Goal: Task Accomplishment & Management: Manage account settings

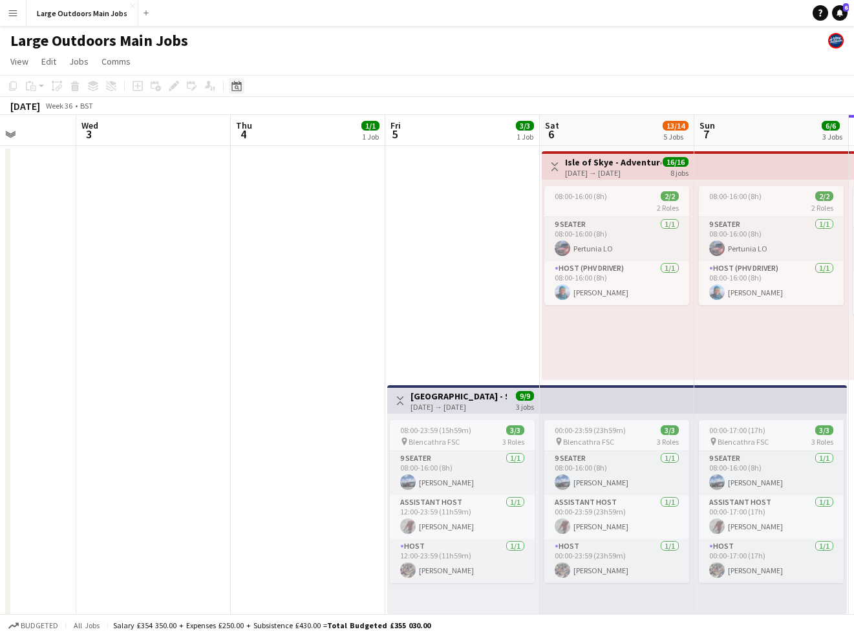
click at [240, 87] on icon "Date picker" at bounding box center [236, 86] width 10 height 10
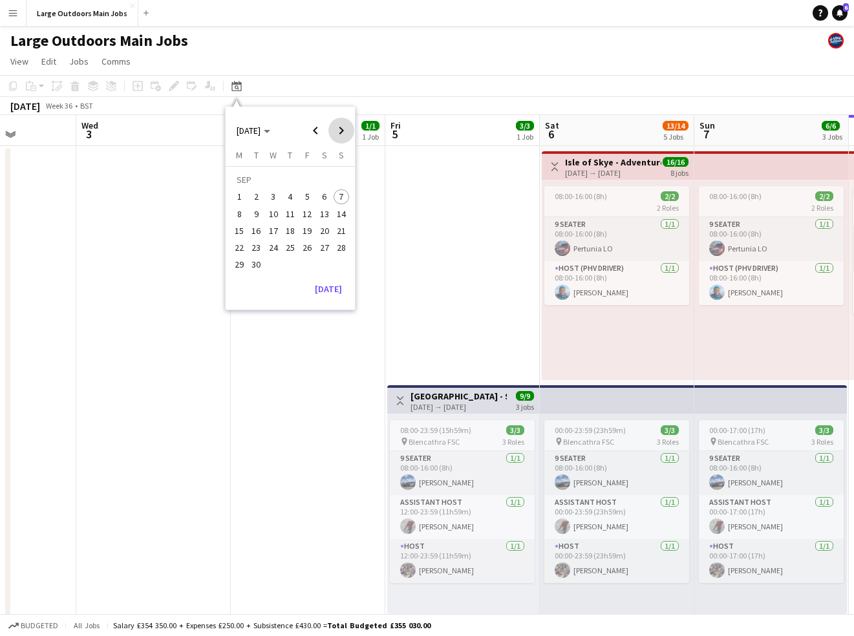
click at [341, 131] on span "Next month" at bounding box center [341, 131] width 26 height 26
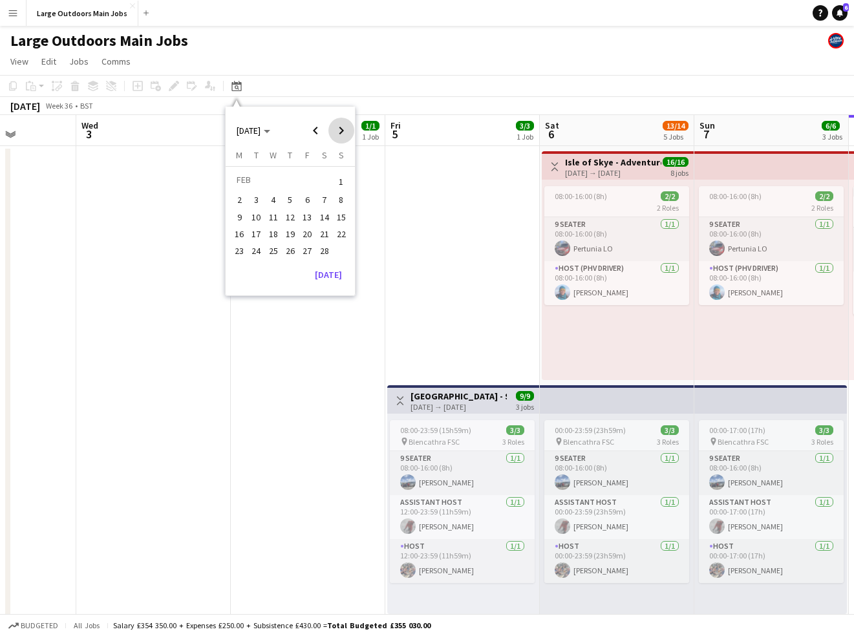
click at [341, 131] on span "Next month" at bounding box center [341, 131] width 26 height 26
click at [326, 211] on span "11" at bounding box center [325, 214] width 16 height 16
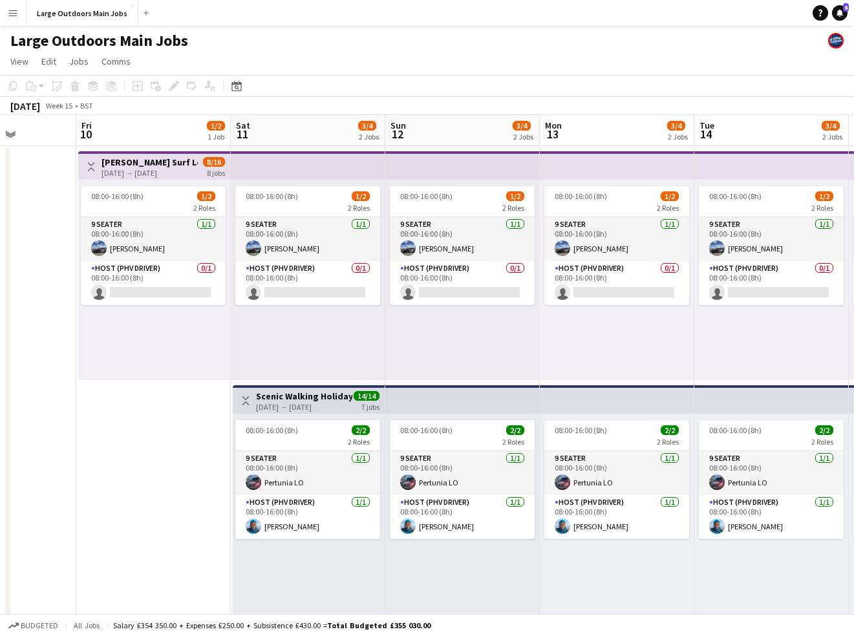
scroll to position [0, 445]
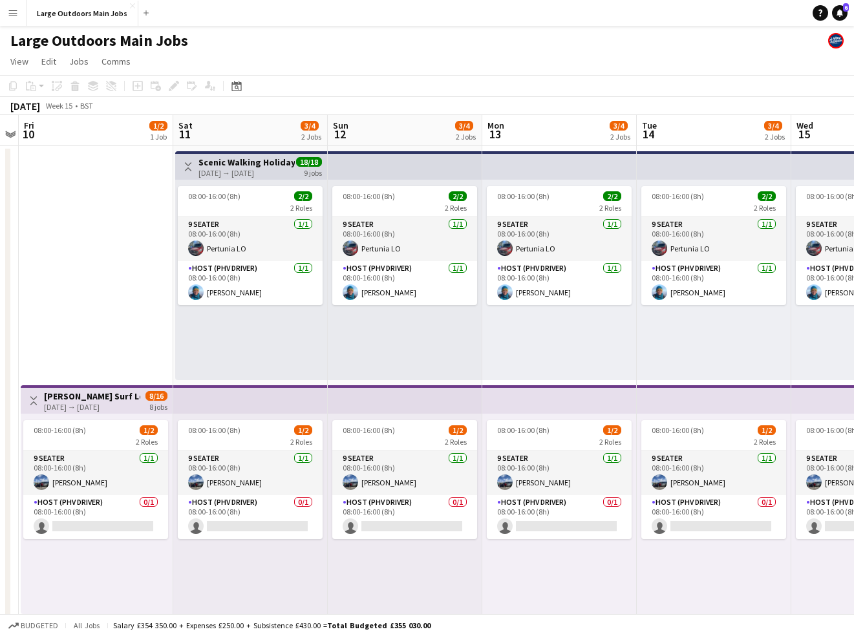
click at [265, 166] on h3 "Scenic Walking Holiday - Exploring the Outer Hebrides" at bounding box center [246, 162] width 96 height 12
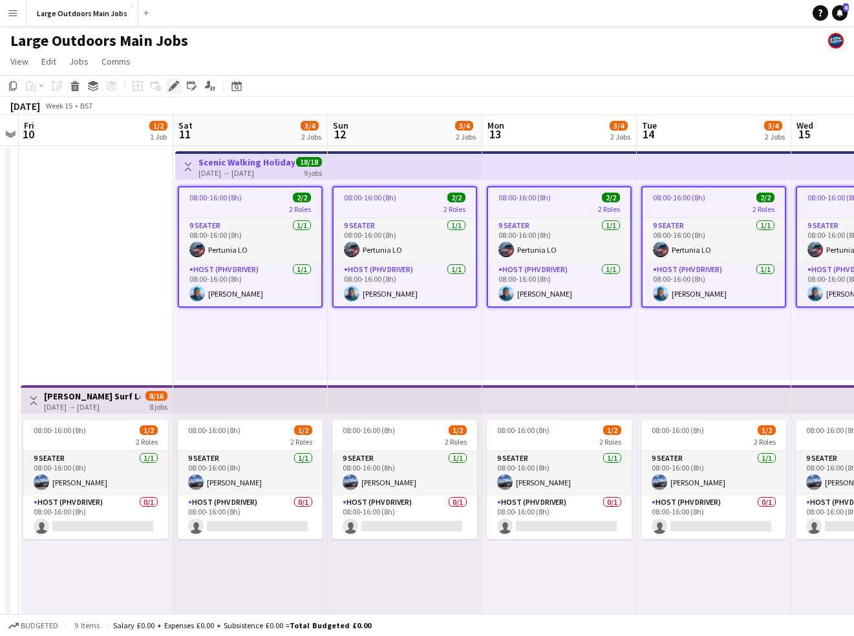
click at [174, 83] on icon at bounding box center [173, 86] width 7 height 7
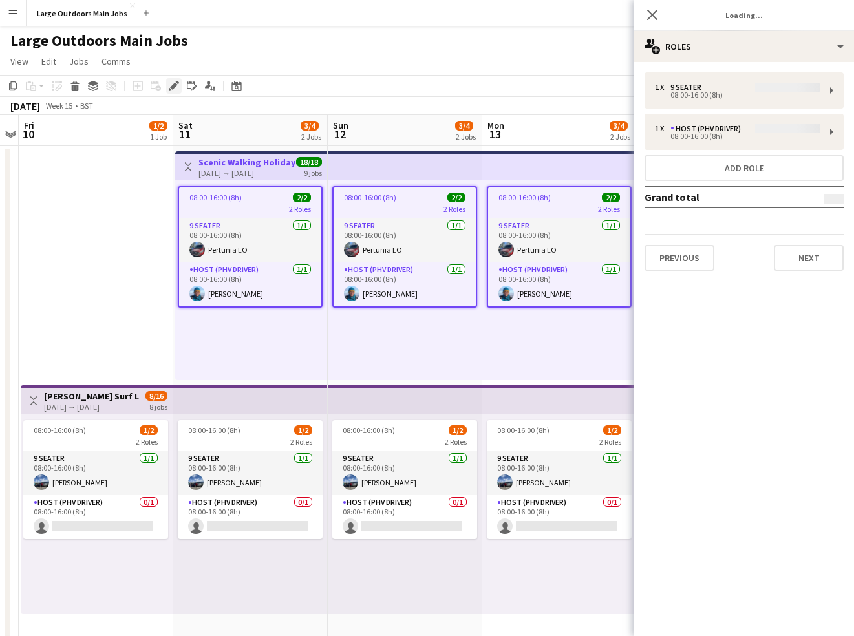
type input "*******"
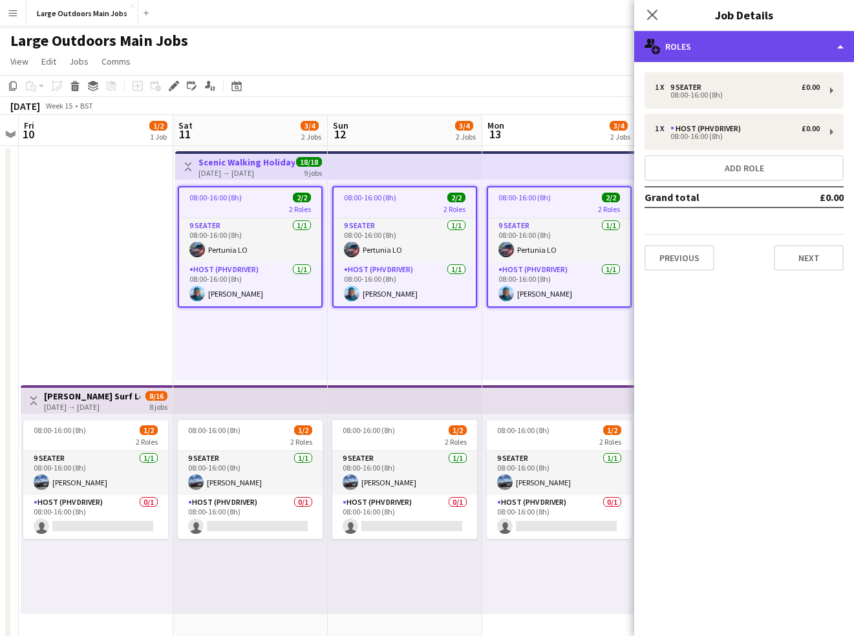
click at [737, 45] on div "multiple-users-add Roles" at bounding box center [744, 46] width 220 height 31
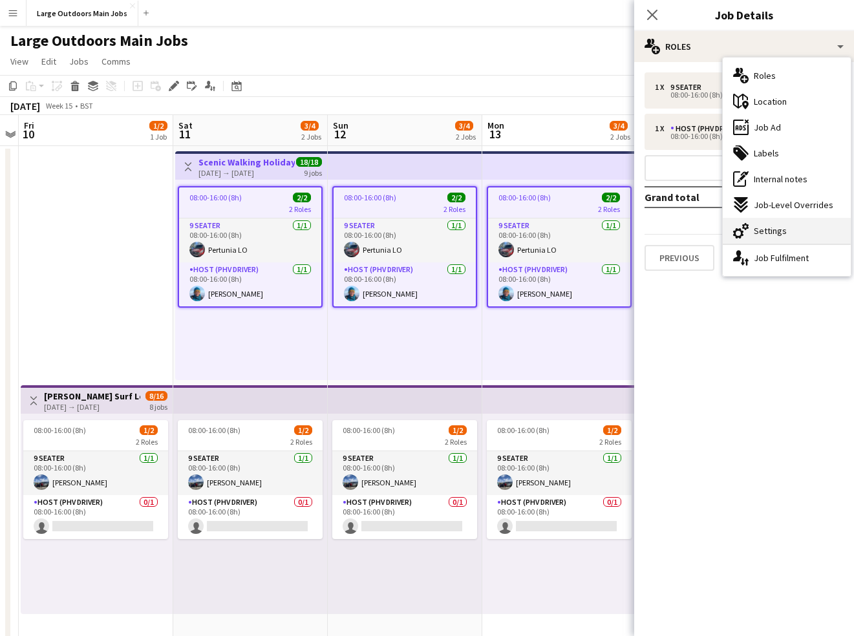
click at [768, 228] on span "Settings" at bounding box center [769, 231] width 33 height 12
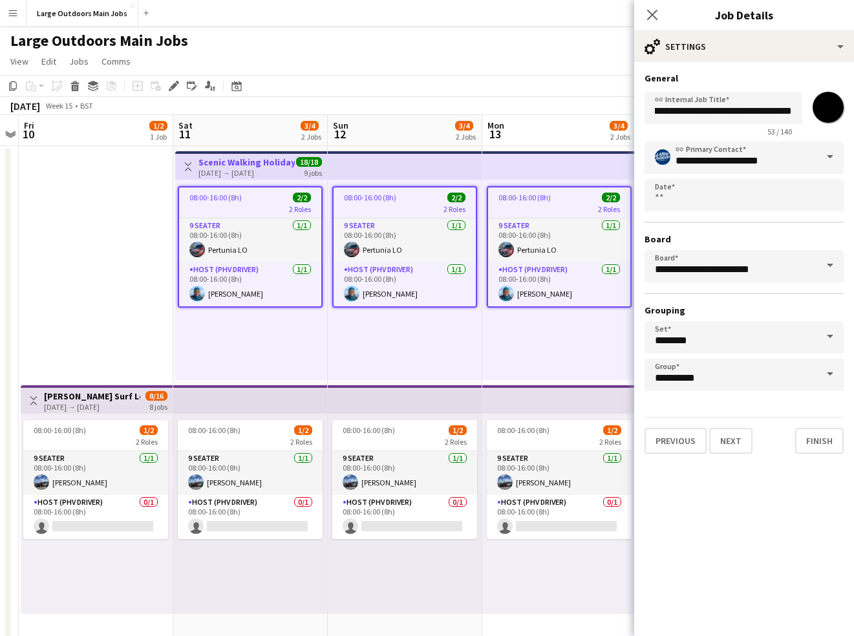
scroll to position [0, 0]
click at [653, 110] on input "**********" at bounding box center [723, 108] width 158 height 32
type input "**********"
click at [719, 436] on button "Next" at bounding box center [730, 441] width 43 height 26
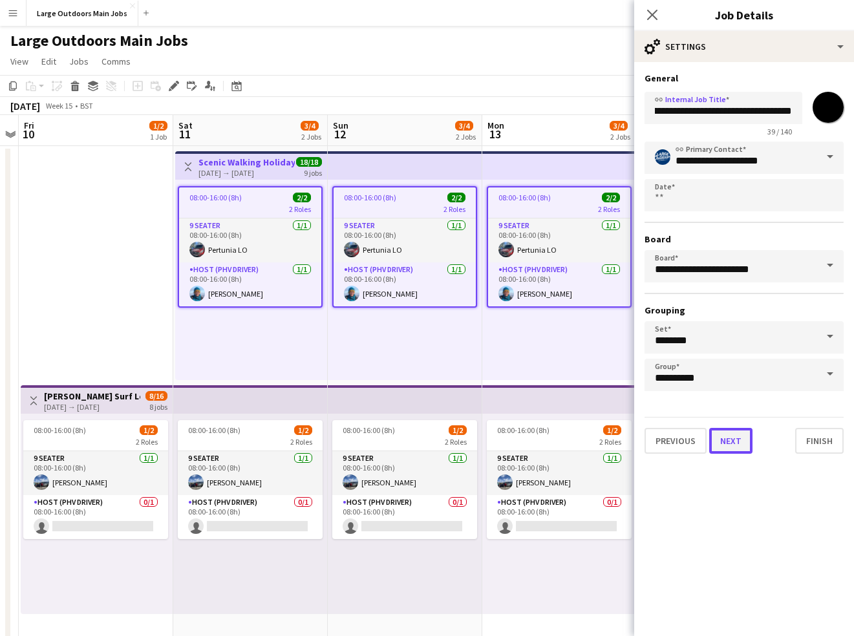
scroll to position [0, 0]
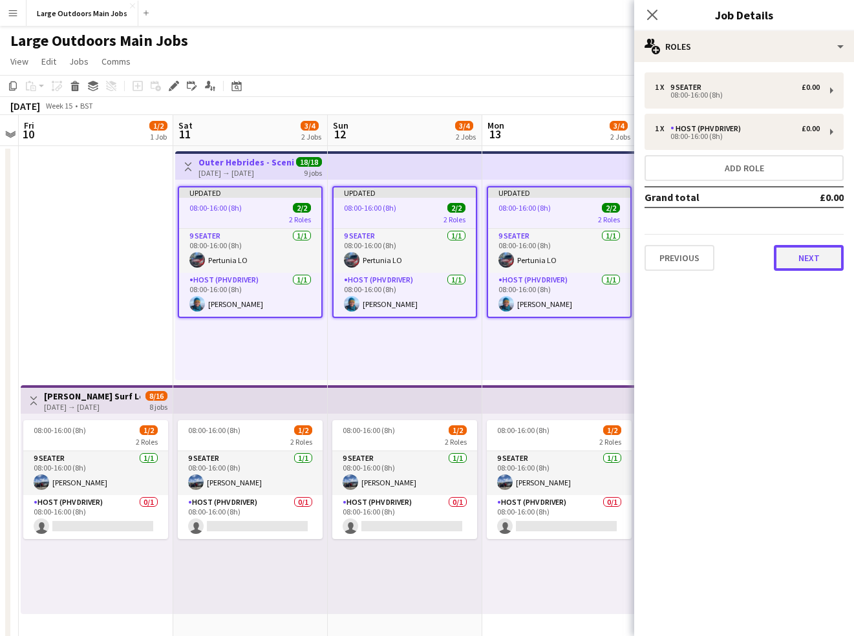
click at [786, 249] on button "Next" at bounding box center [808, 258] width 70 height 26
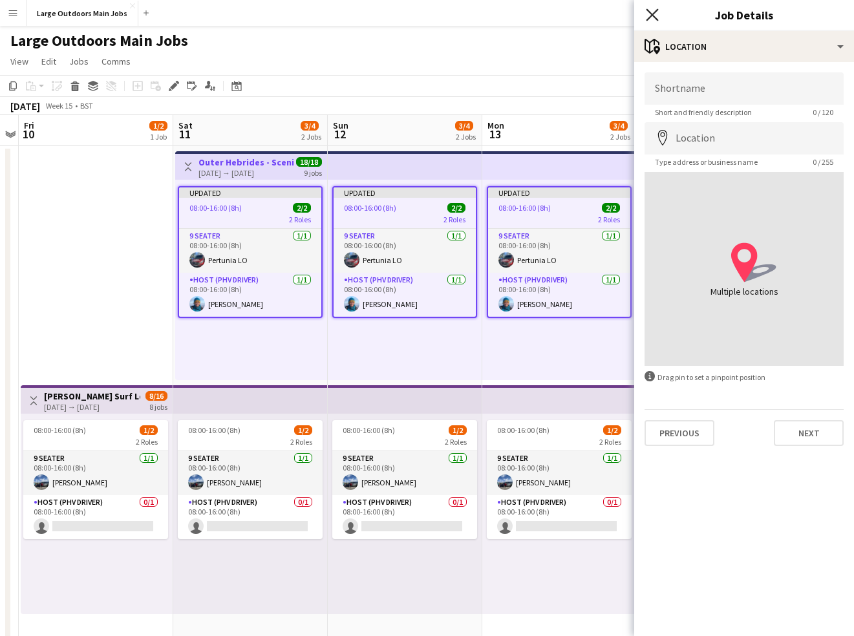
click at [655, 14] on icon "Close pop-in" at bounding box center [652, 14] width 12 height 12
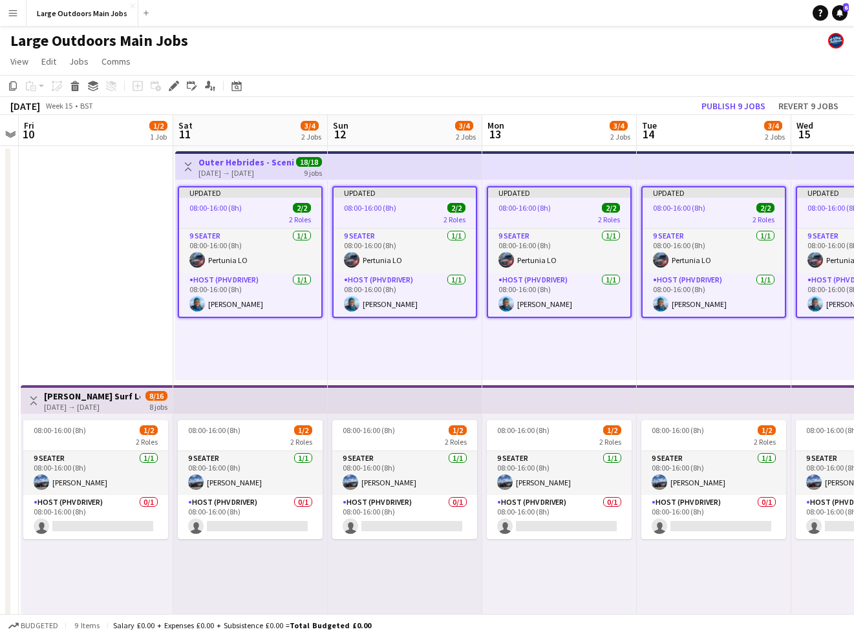
click at [89, 284] on app-date-cell "Toggle View Gupton Surf Lodge Pembrokeshire Coast Week 10-04-2026 → 17-04-2026 …" at bounding box center [96, 616] width 154 height 941
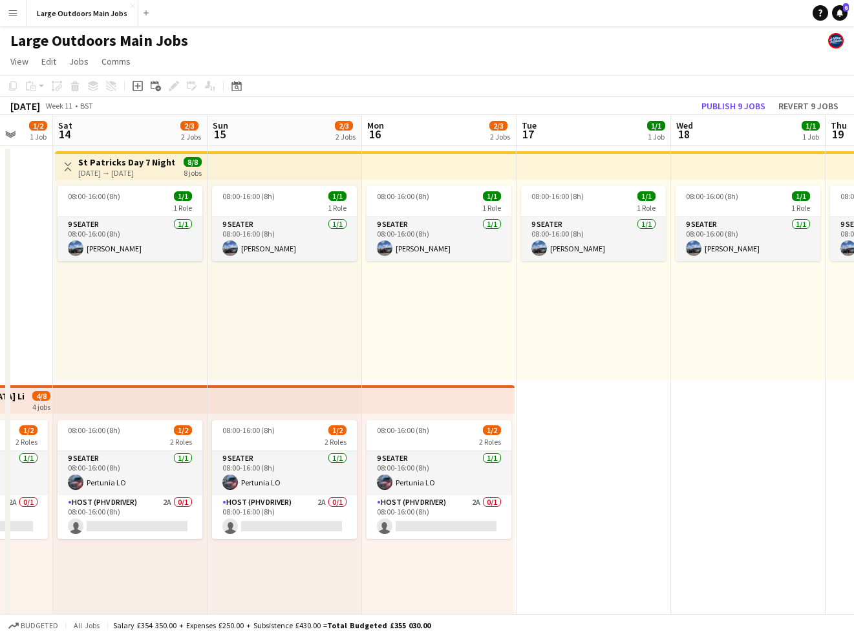
scroll to position [0, 271]
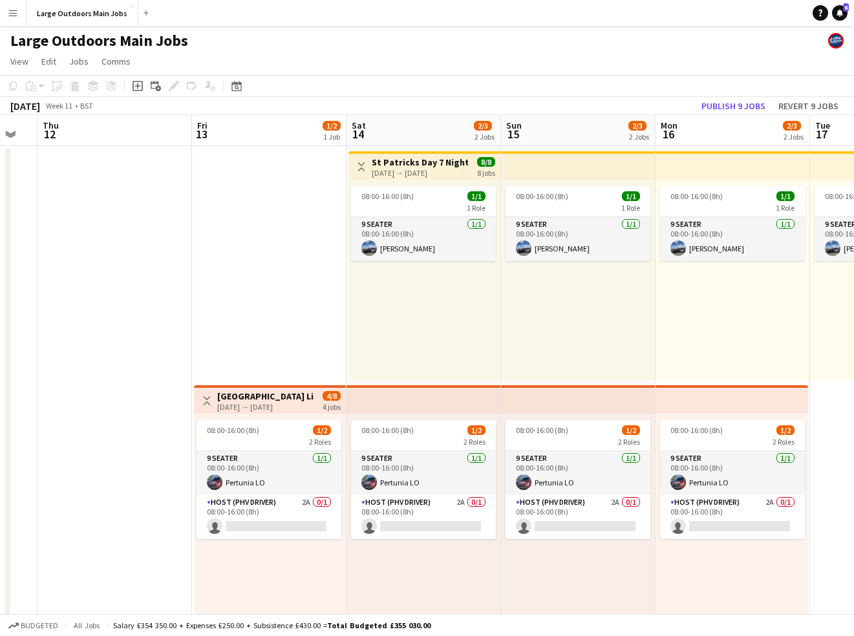
click at [403, 176] on div "14-03-2026 → 21-03-2026" at bounding box center [420, 173] width 96 height 10
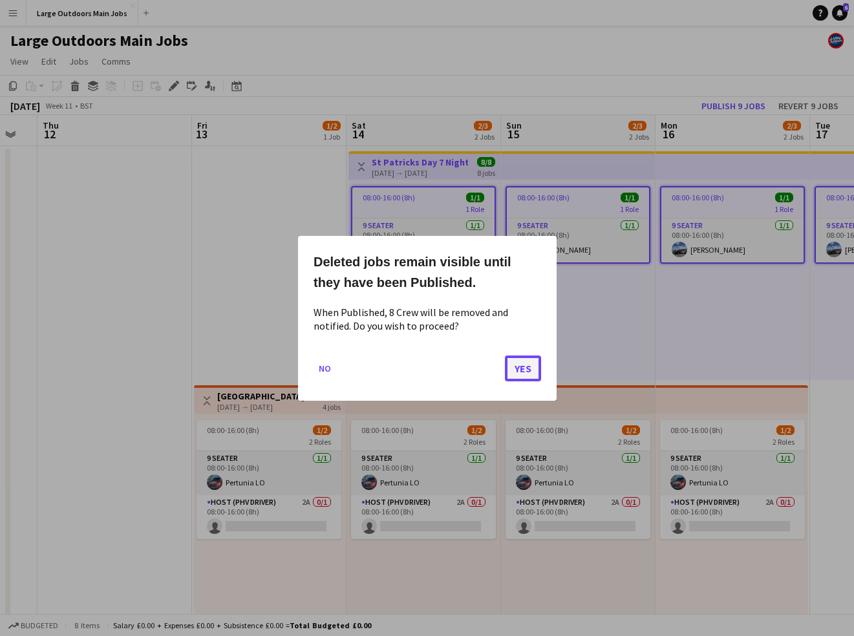
click at [520, 367] on button "Yes" at bounding box center [523, 368] width 36 height 26
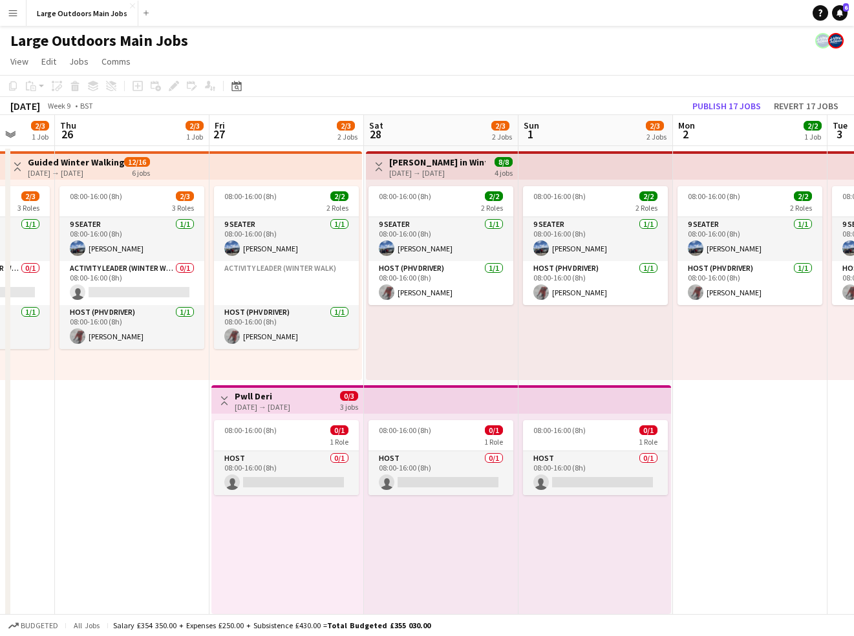
scroll to position [0, 563]
click at [727, 109] on button "Publish 17 jobs" at bounding box center [726, 106] width 79 height 17
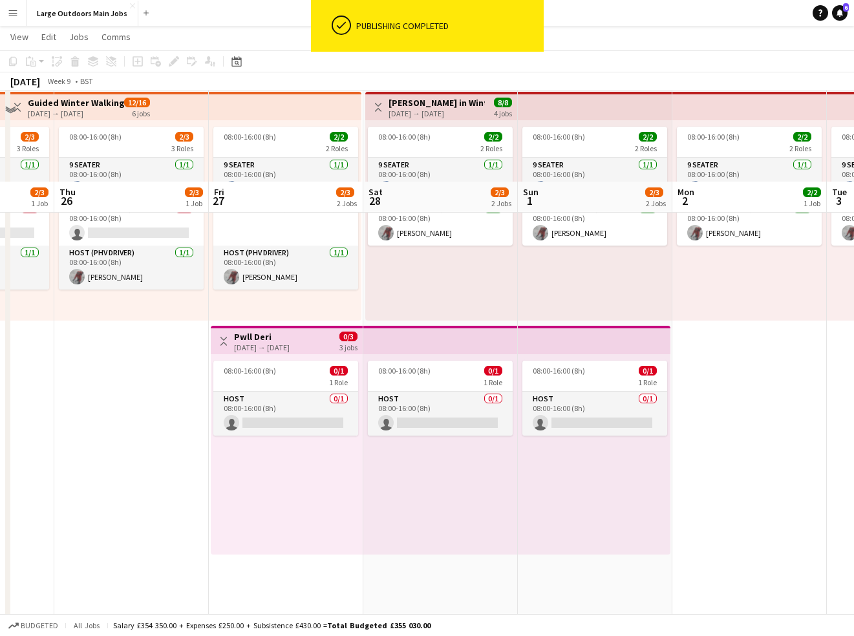
scroll to position [0, 0]
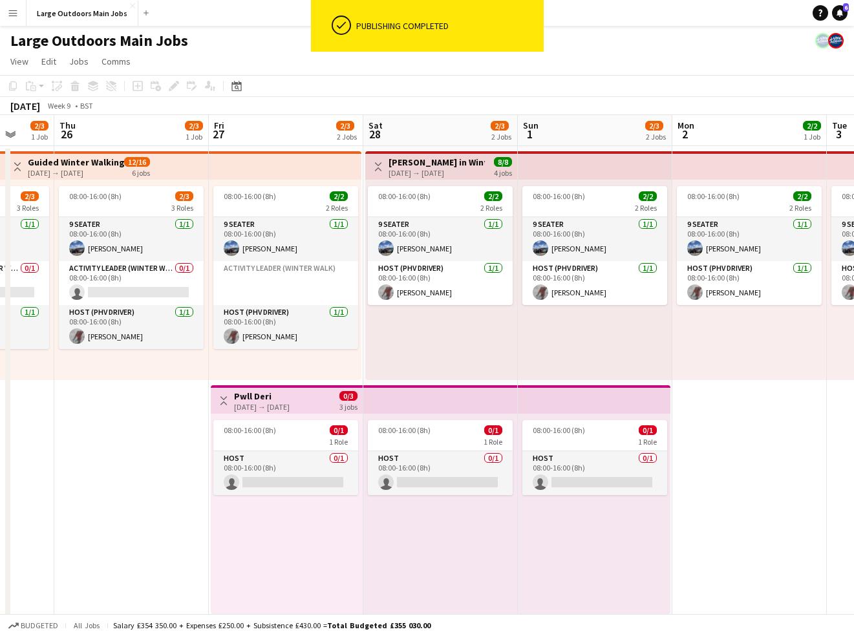
click at [279, 399] on h3 "Pwll Deri" at bounding box center [262, 396] width 56 height 12
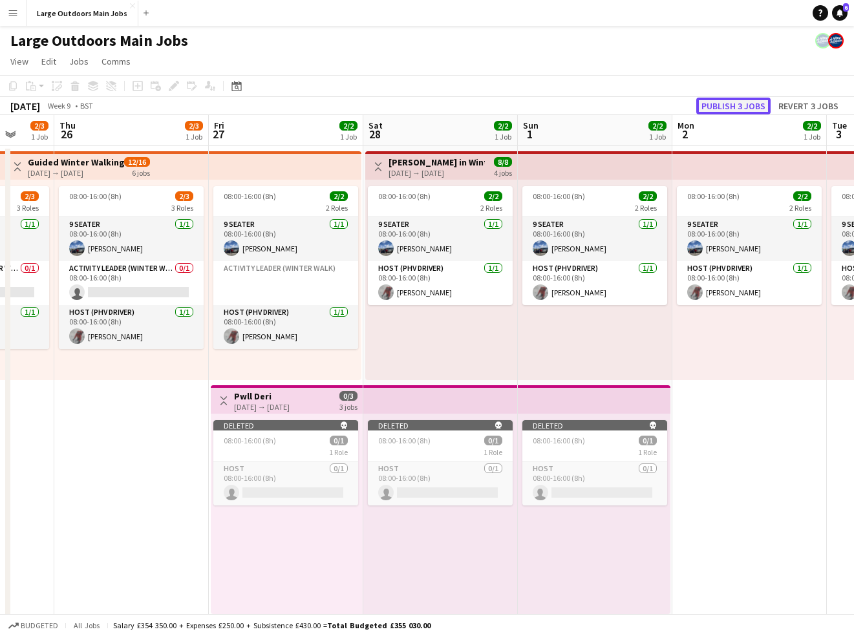
click at [737, 105] on button "Publish 3 jobs" at bounding box center [733, 106] width 74 height 17
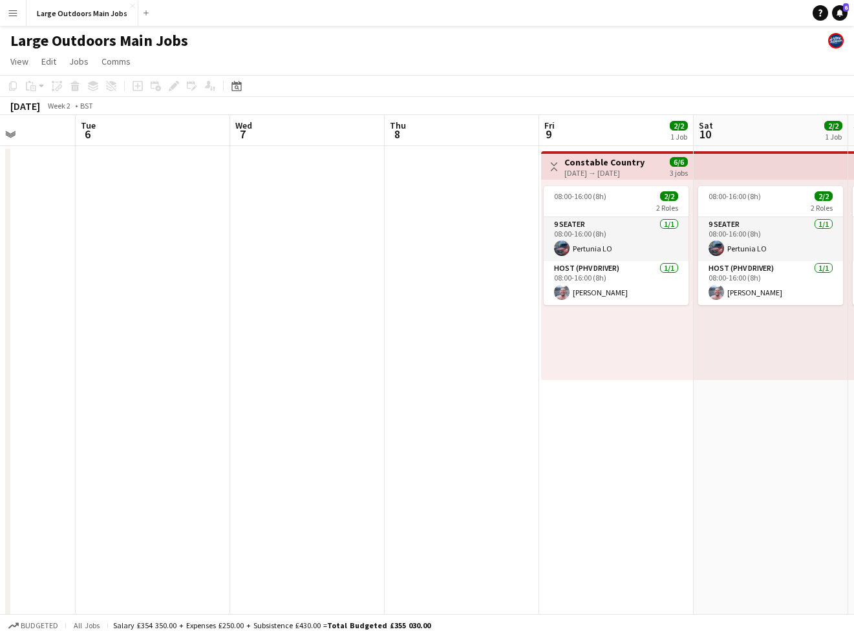
scroll to position [0, 382]
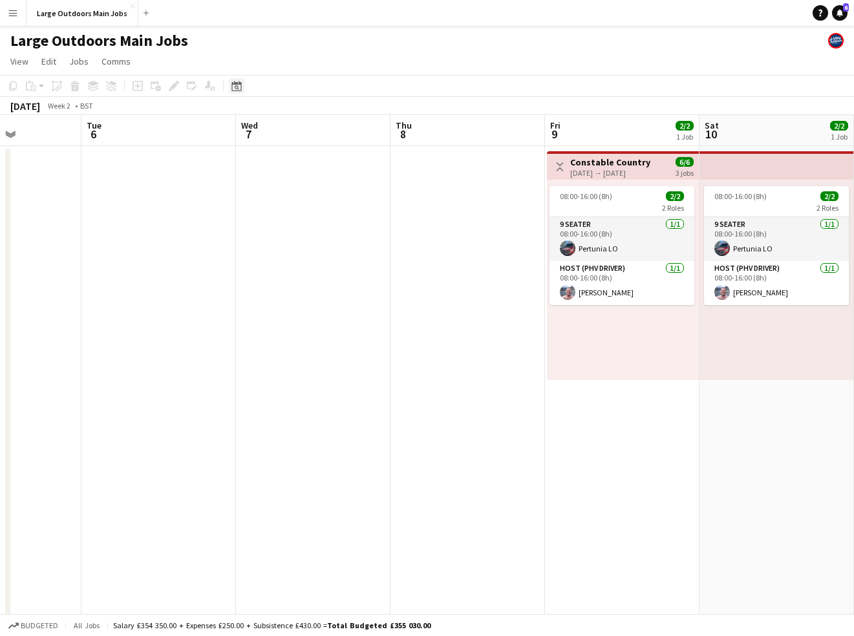
click at [238, 87] on icon "Date picker" at bounding box center [236, 86] width 10 height 10
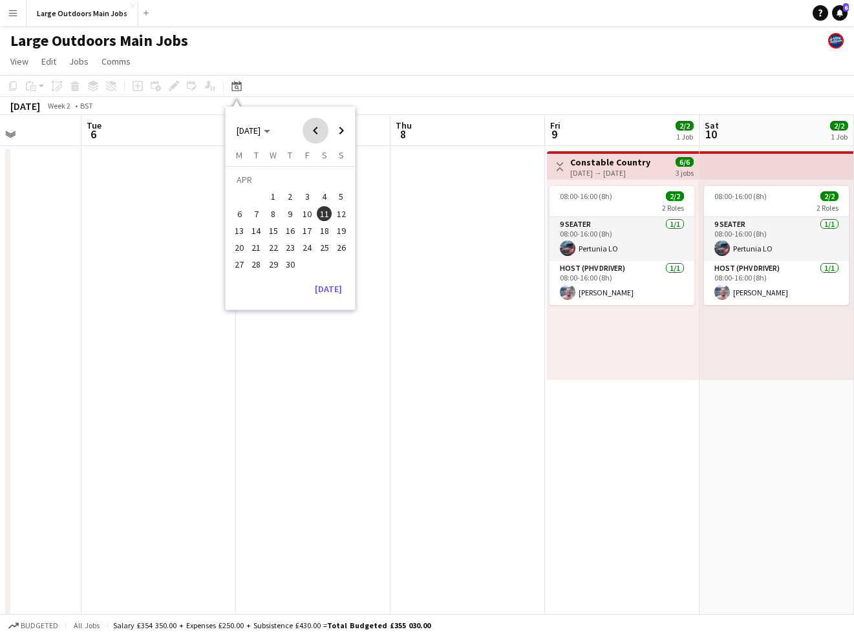
click at [321, 132] on span "Previous month" at bounding box center [315, 131] width 26 height 26
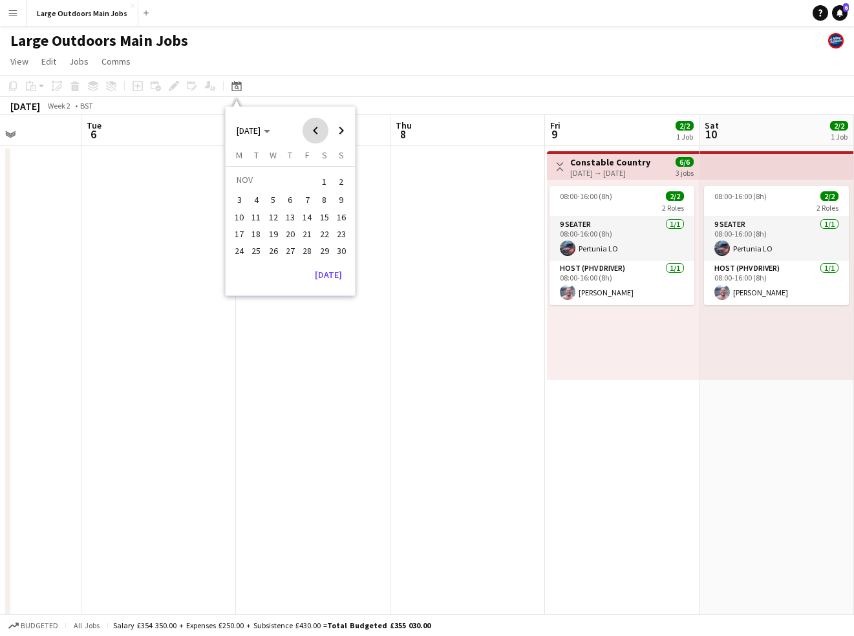
click at [321, 132] on span "Previous month" at bounding box center [315, 131] width 26 height 26
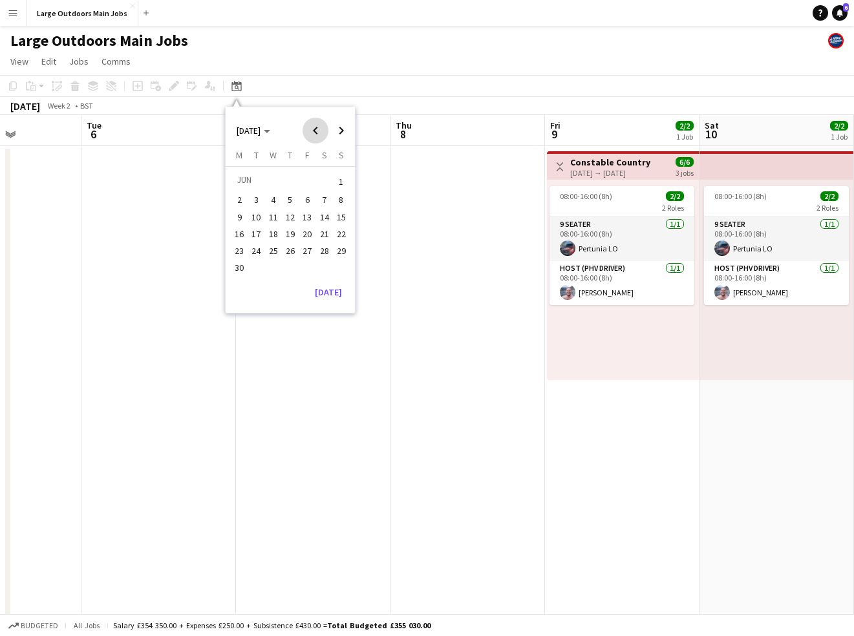
click at [321, 132] on span "Previous month" at bounding box center [315, 131] width 26 height 26
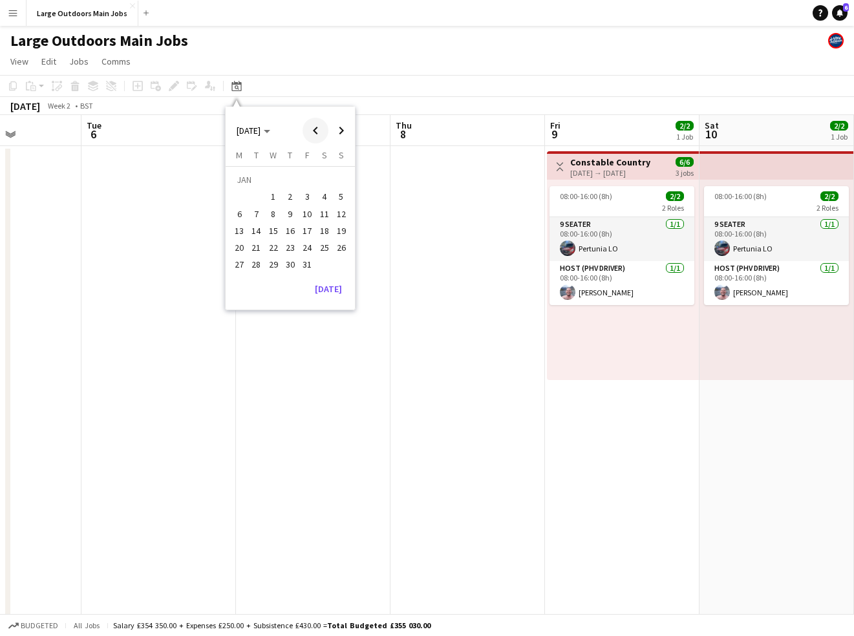
click at [321, 132] on span "Previous month" at bounding box center [315, 131] width 26 height 26
click at [308, 247] on span "27" at bounding box center [307, 251] width 16 height 16
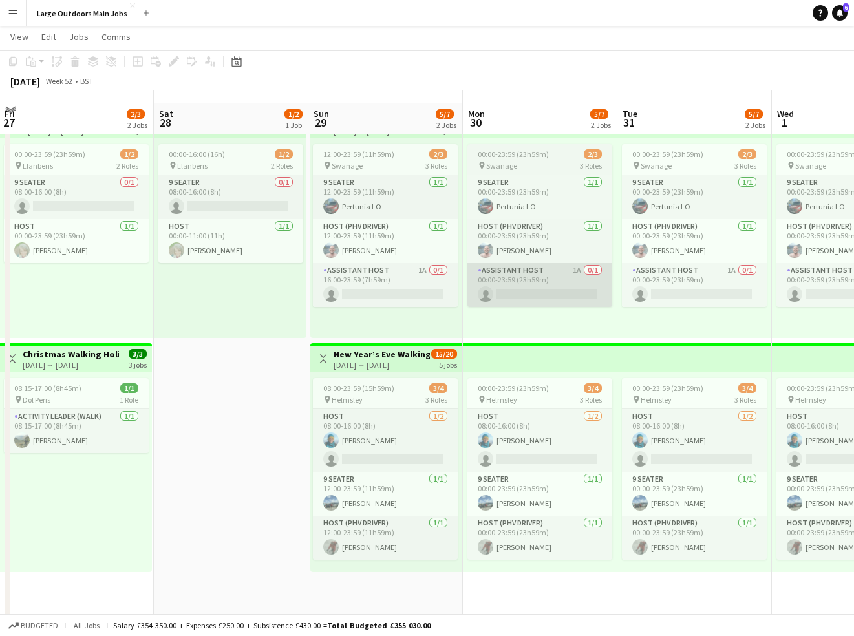
scroll to position [0, 0]
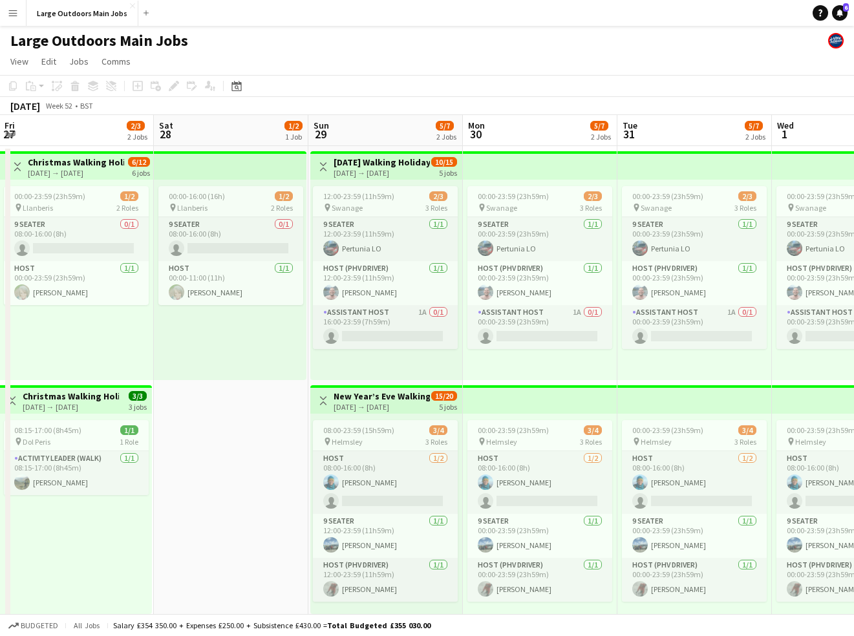
click at [386, 406] on div "29-12-2024 → 02-01-2025" at bounding box center [381, 407] width 96 height 10
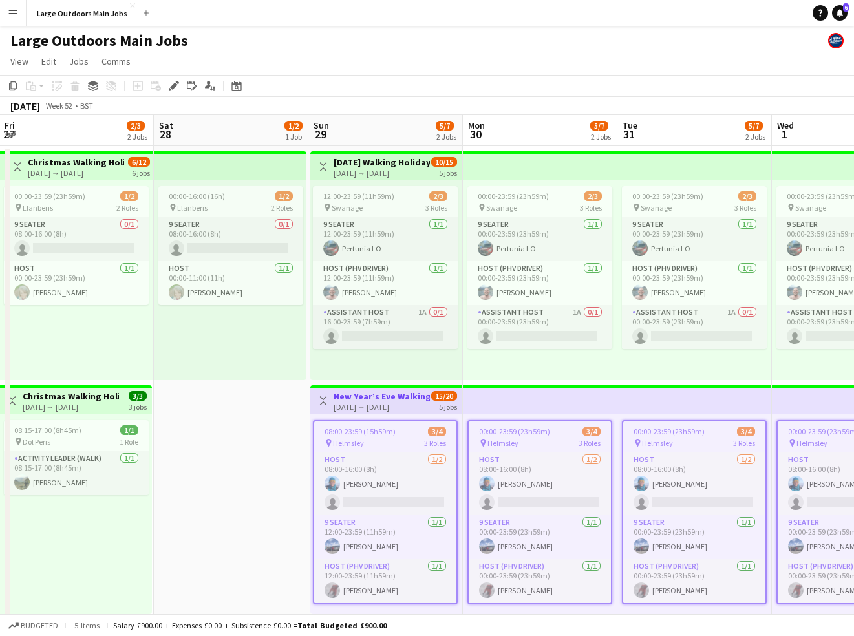
click at [355, 396] on h3 "New Year’s Eve Walking Holiday - North York Moors" at bounding box center [381, 396] width 96 height 12
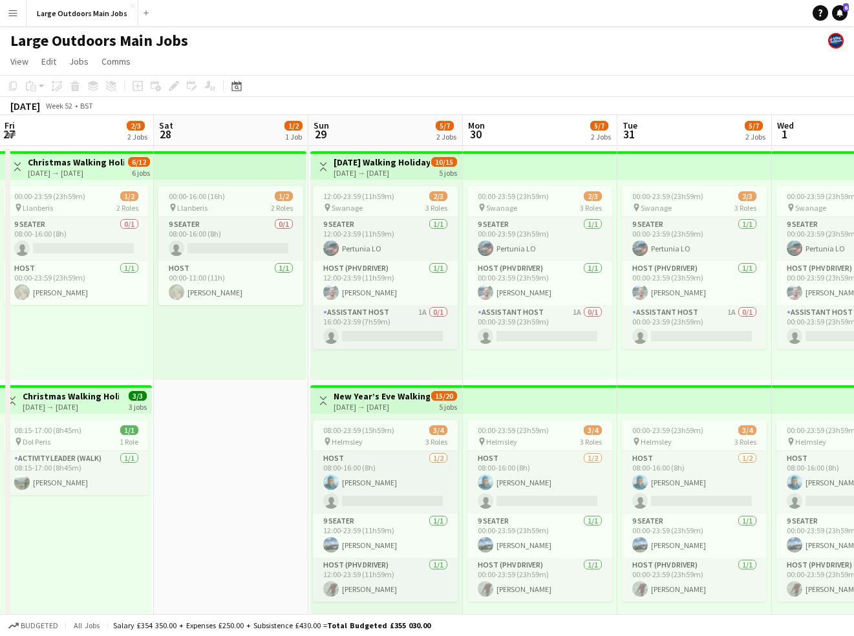
click at [576, 85] on app-toolbar "Copy Paste Paste Command V Paste with crew Command Shift V Paste linked Job Del…" at bounding box center [427, 86] width 854 height 22
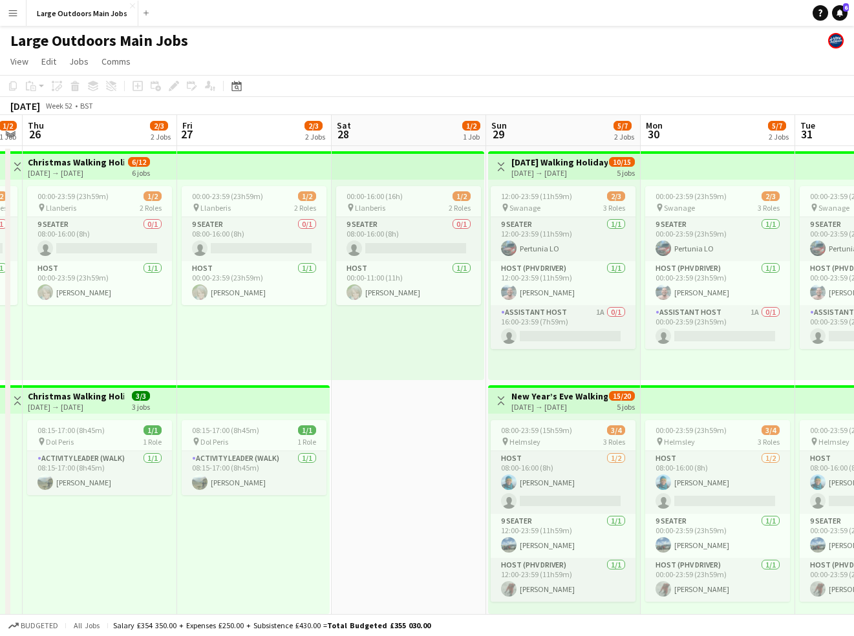
scroll to position [0, 280]
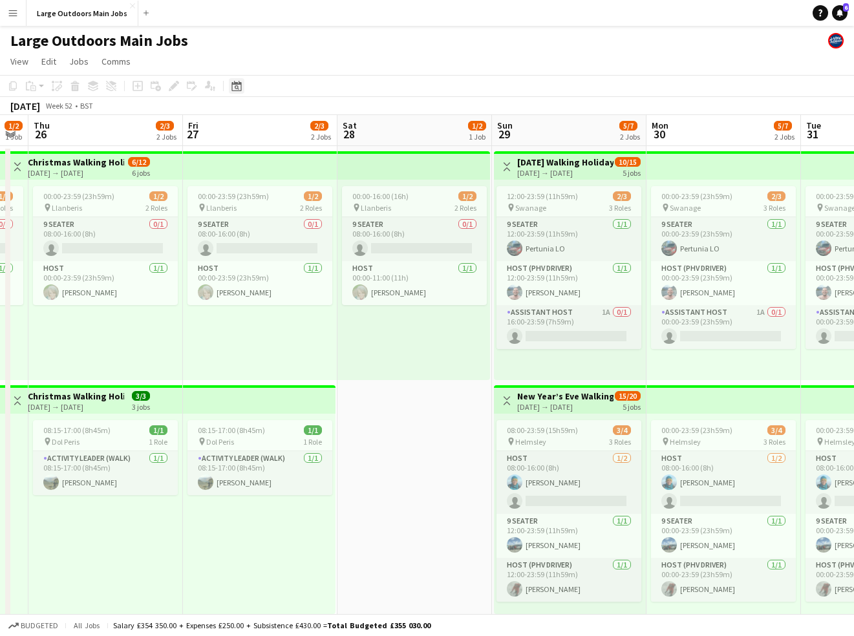
click at [234, 85] on icon "Date picker" at bounding box center [236, 86] width 10 height 10
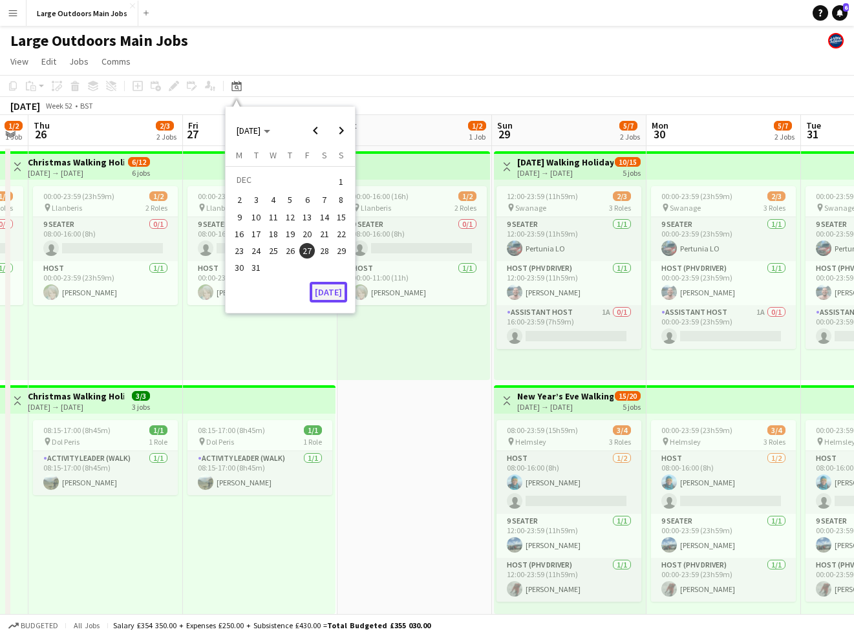
click at [325, 292] on button "[DATE]" at bounding box center [328, 292] width 37 height 21
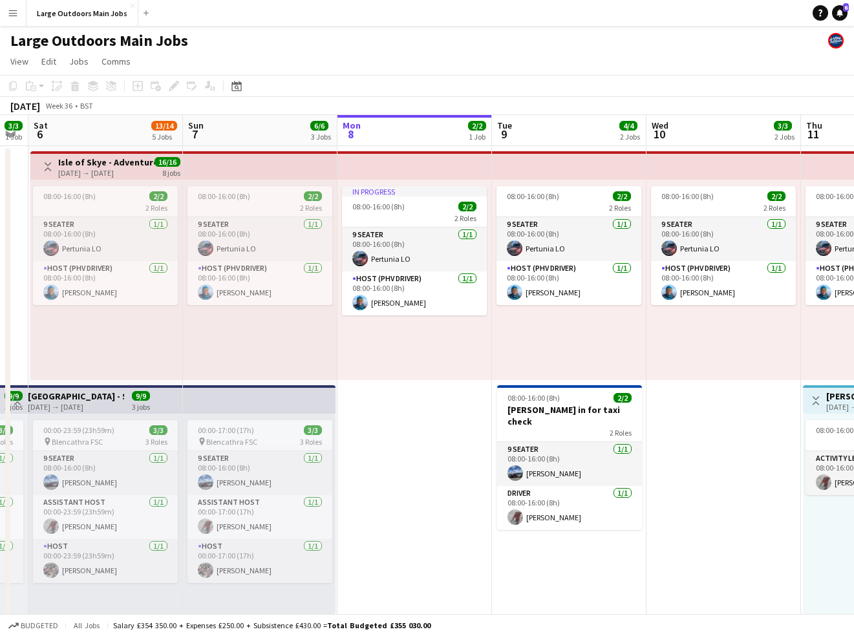
scroll to position [0, 445]
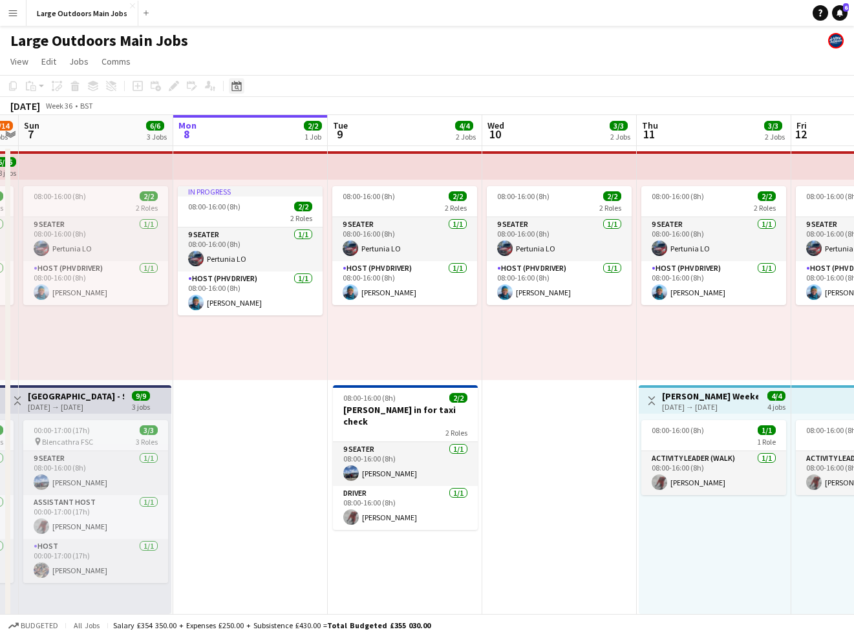
click at [237, 83] on icon at bounding box center [236, 86] width 10 height 10
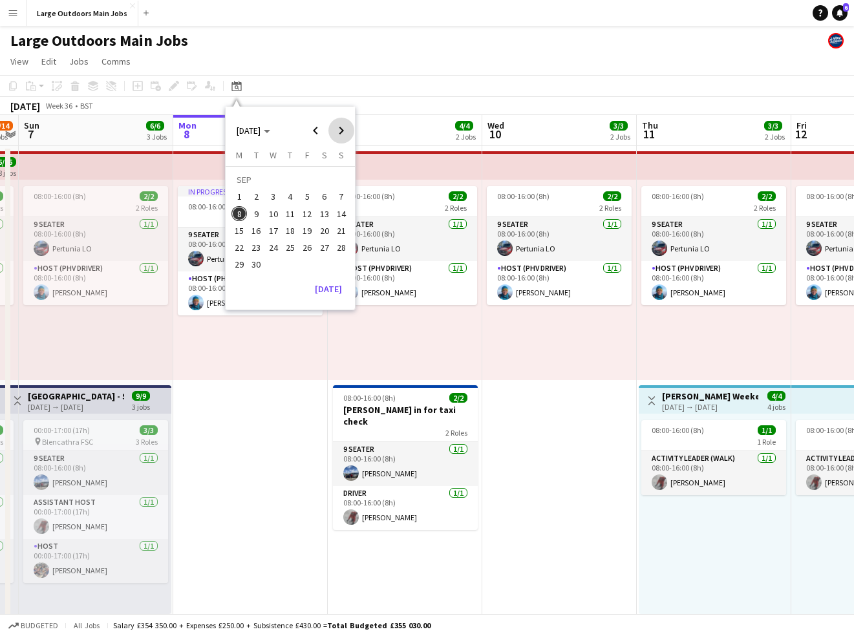
click at [342, 129] on span "Next month" at bounding box center [341, 131] width 26 height 26
click at [308, 248] on span "26" at bounding box center [307, 248] width 16 height 16
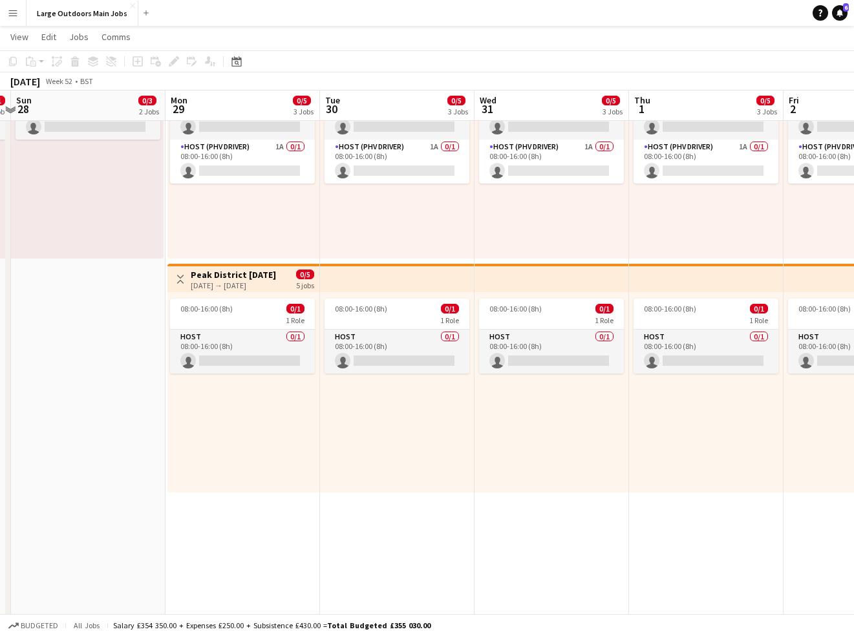
scroll to position [355, 0]
click at [220, 525] on app-date-cell "08:00-16:00 (8h) 0/2 2 Roles 9 Seater 0/1 08:00-16:00 (8h) single-neutral-actio…" at bounding box center [242, 260] width 154 height 941
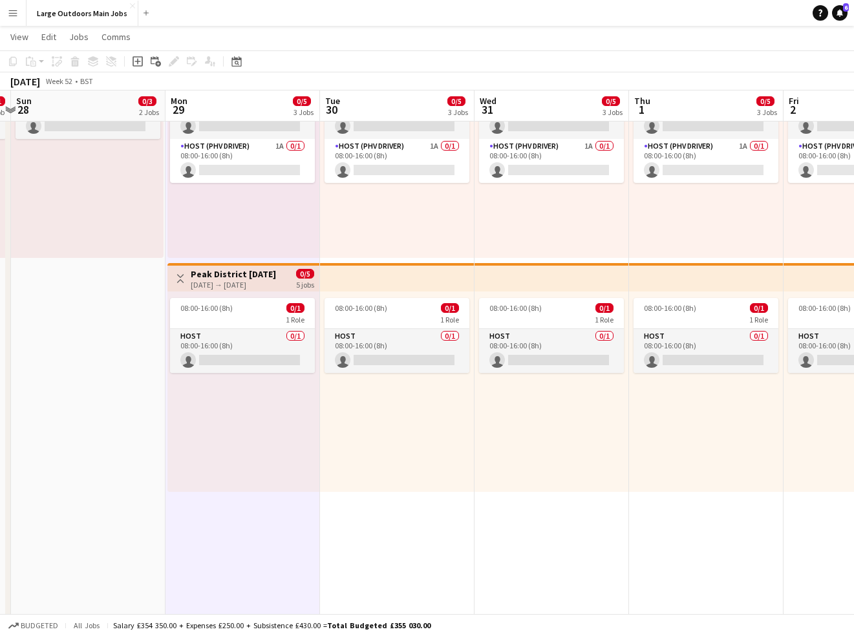
click at [279, 526] on app-date-cell "08:00-16:00 (8h) 0/2 2 Roles 9 Seater 0/1 08:00-16:00 (8h) single-neutral-actio…" at bounding box center [242, 260] width 154 height 941
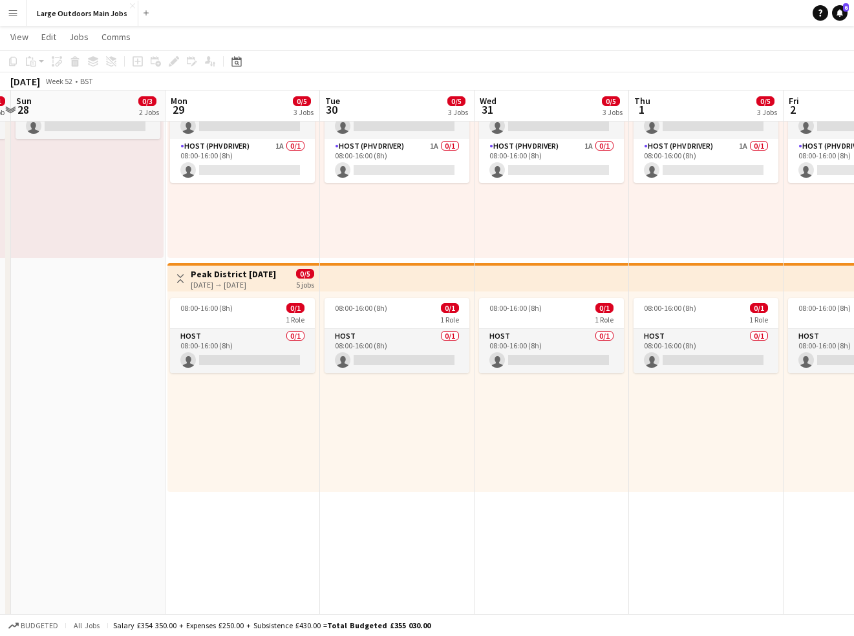
click at [233, 525] on app-date-cell "08:00-16:00 (8h) 0/2 2 Roles 9 Seater 0/1 08:00-16:00 (8h) single-neutral-actio…" at bounding box center [242, 260] width 154 height 941
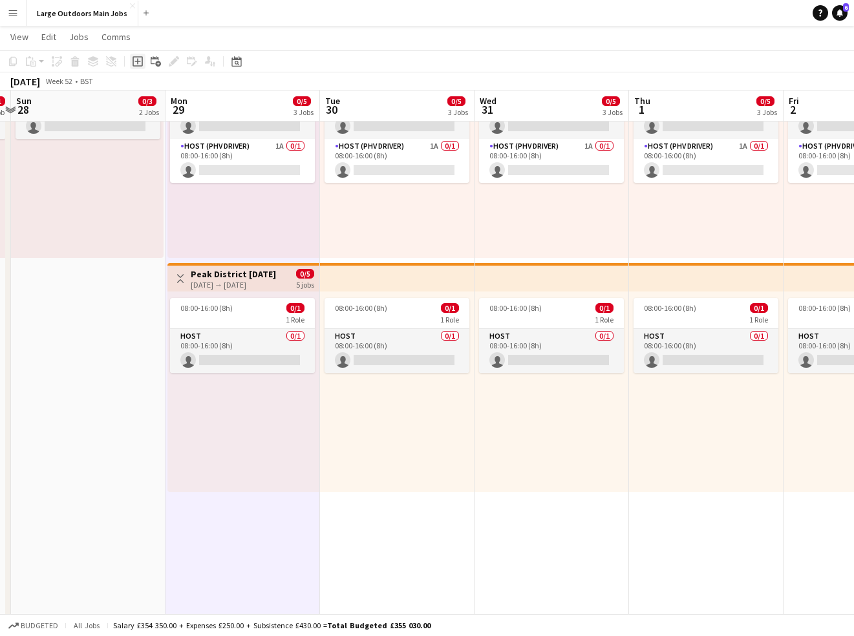
click at [141, 59] on icon "Add job" at bounding box center [137, 61] width 10 height 10
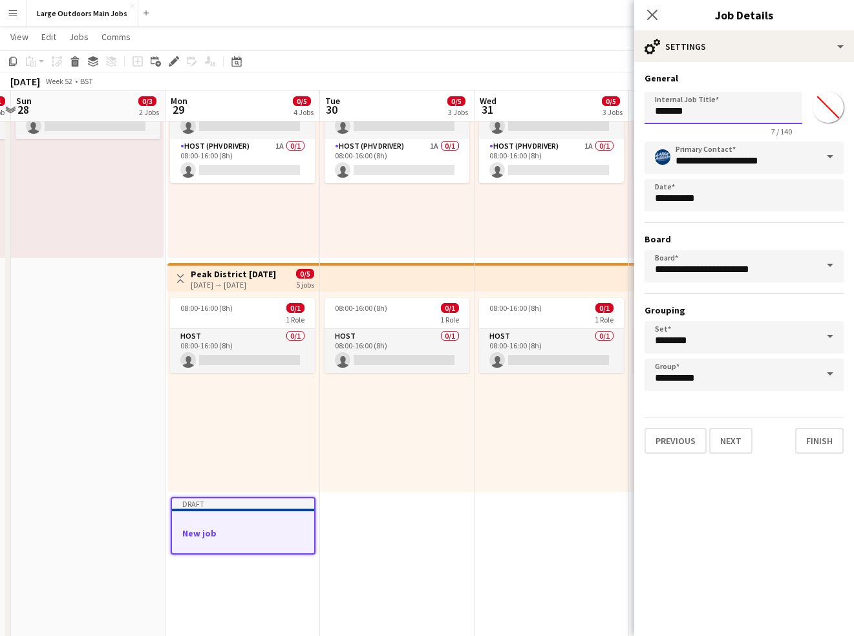
click at [702, 115] on input "*******" at bounding box center [723, 108] width 158 height 32
type input "**********"
click at [728, 440] on button "Next" at bounding box center [730, 441] width 43 height 26
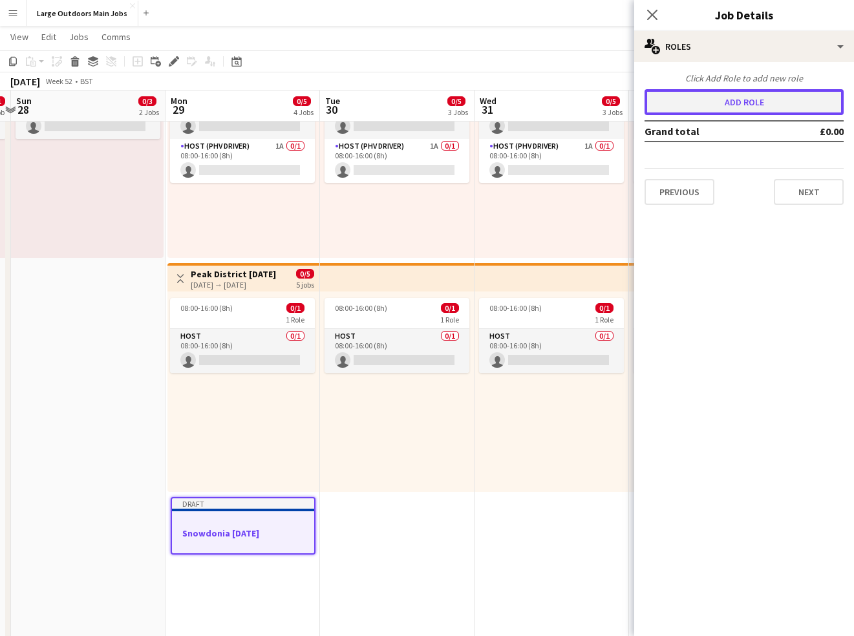
click at [767, 107] on button "Add role" at bounding box center [743, 102] width 199 height 26
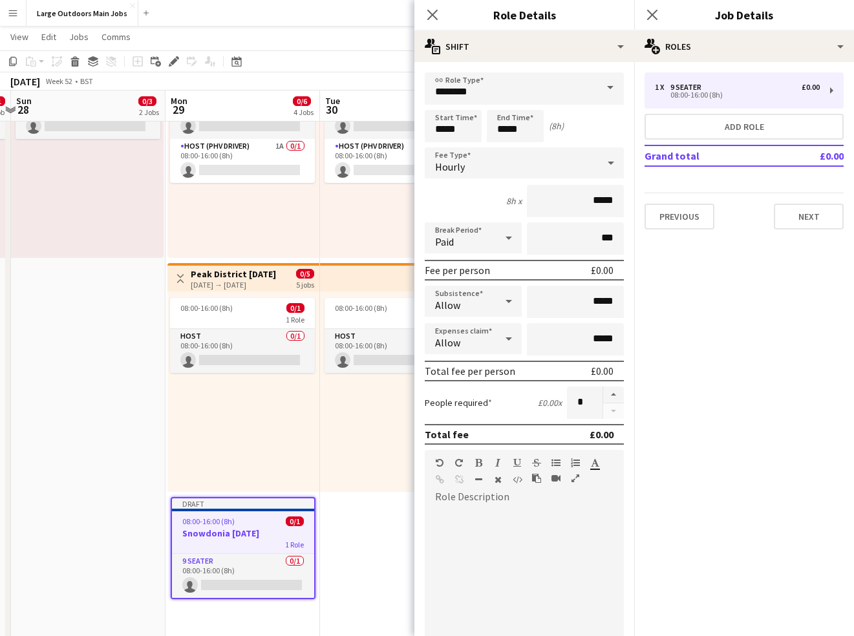
click at [609, 84] on span at bounding box center [609, 87] width 27 height 31
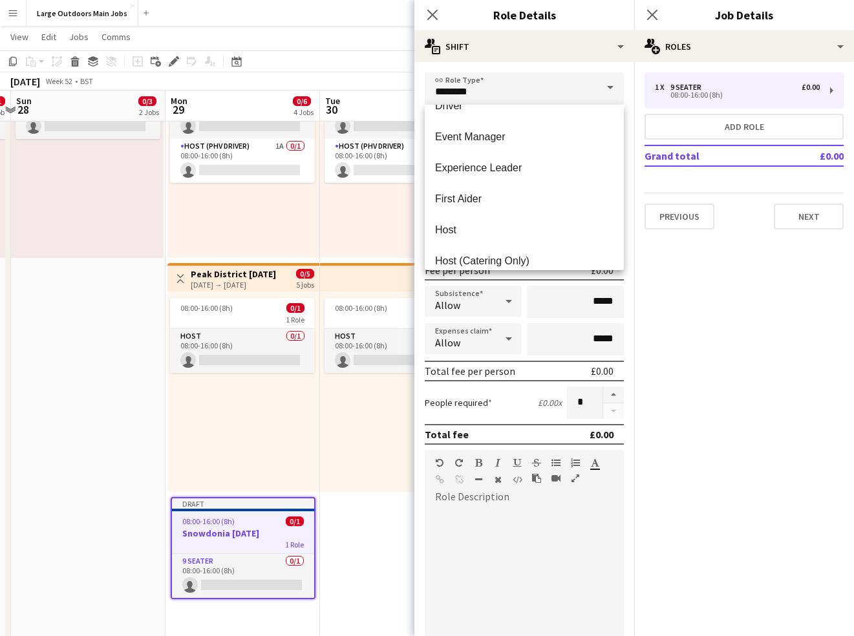
scroll to position [518, 0]
click at [467, 231] on span "Host" at bounding box center [524, 227] width 178 height 12
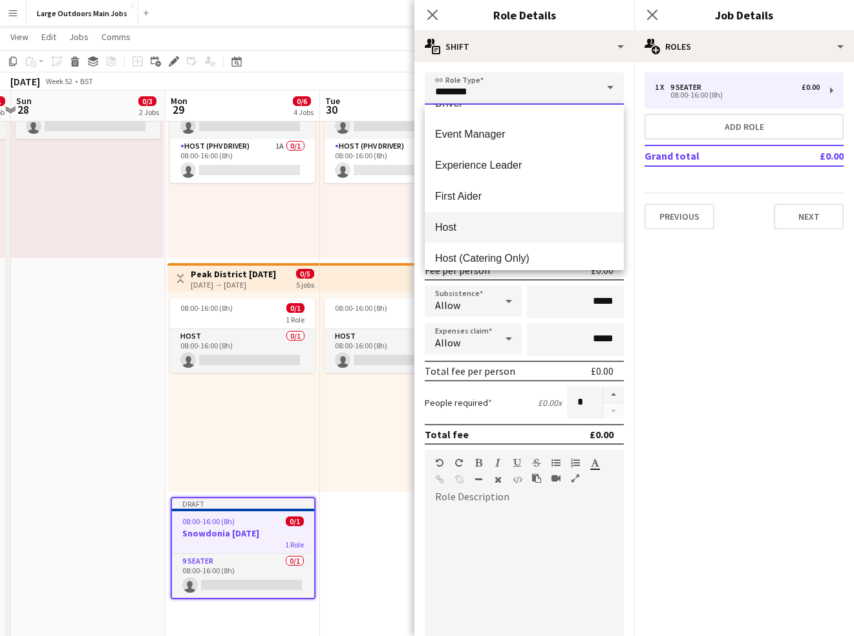
type input "****"
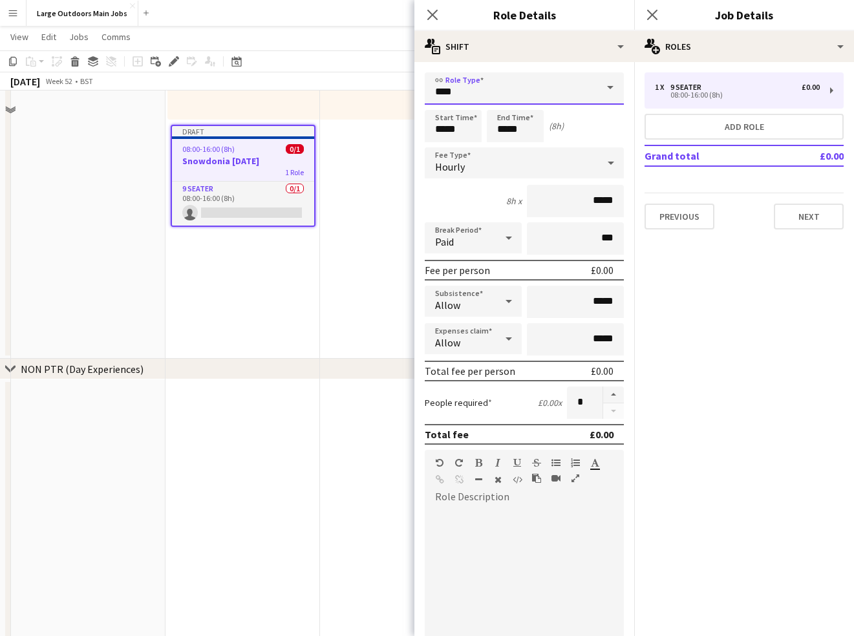
scroll to position [426, 0]
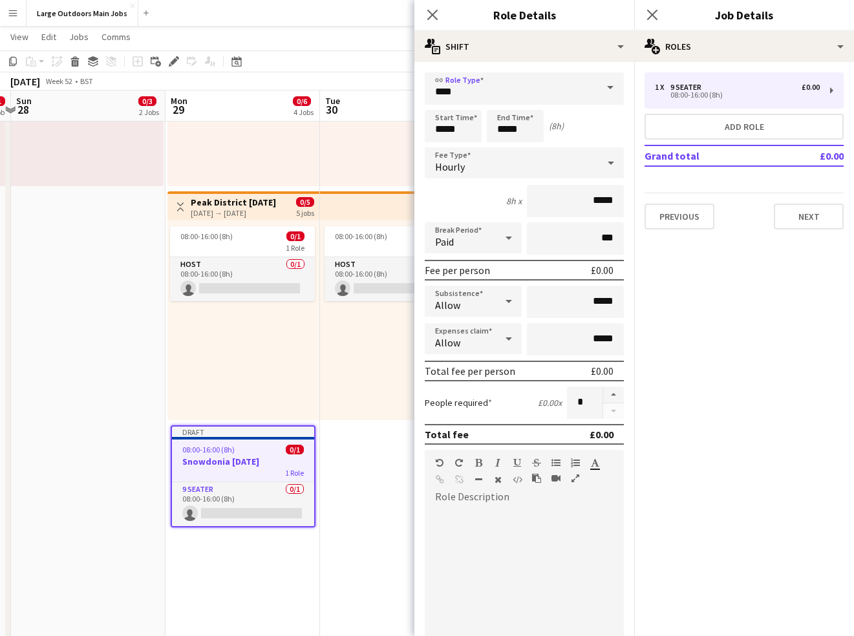
click at [103, 416] on app-date-cell "Toggle View Scenic Walking Holiday - Northumberland 28-12-2025 → 02-01-2026 0/1…" at bounding box center [88, 188] width 154 height 941
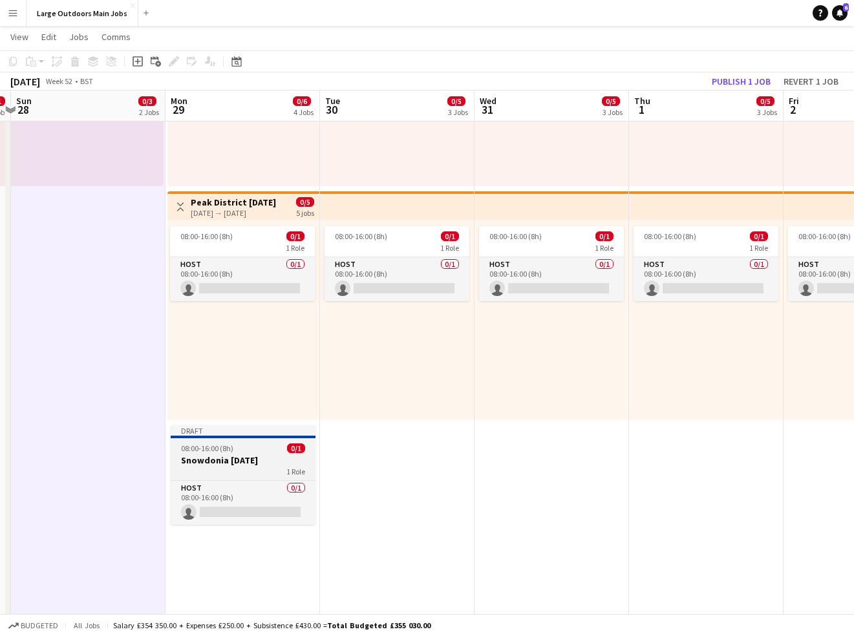
click at [244, 457] on h3 "Snowdonia New Year's Eve" at bounding box center [243, 460] width 145 height 12
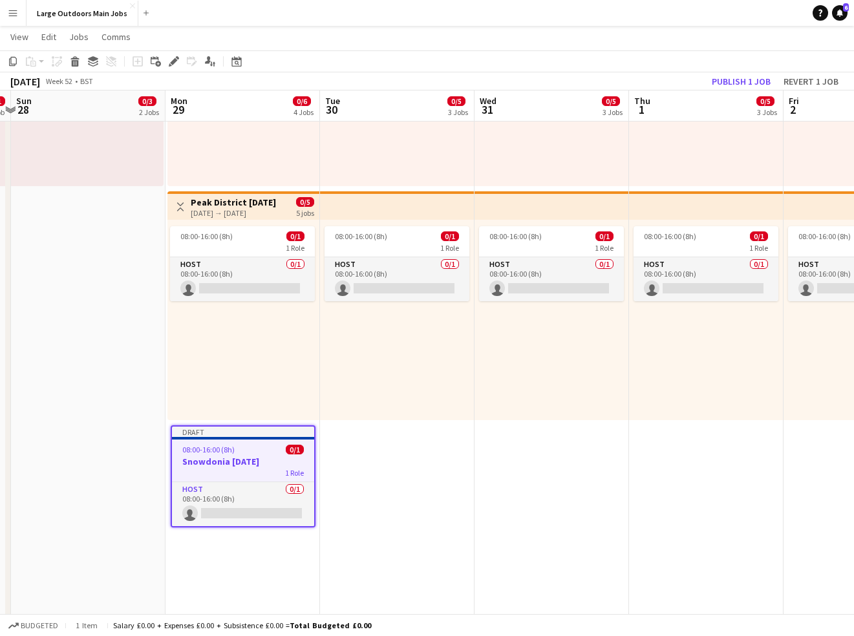
click at [468, 464] on app-date-cell "08:00-16:00 (8h) 0/2 2 Roles 9 Seater 0/1 08:00-16:00 (8h) single-neutral-actio…" at bounding box center [397, 188] width 154 height 941
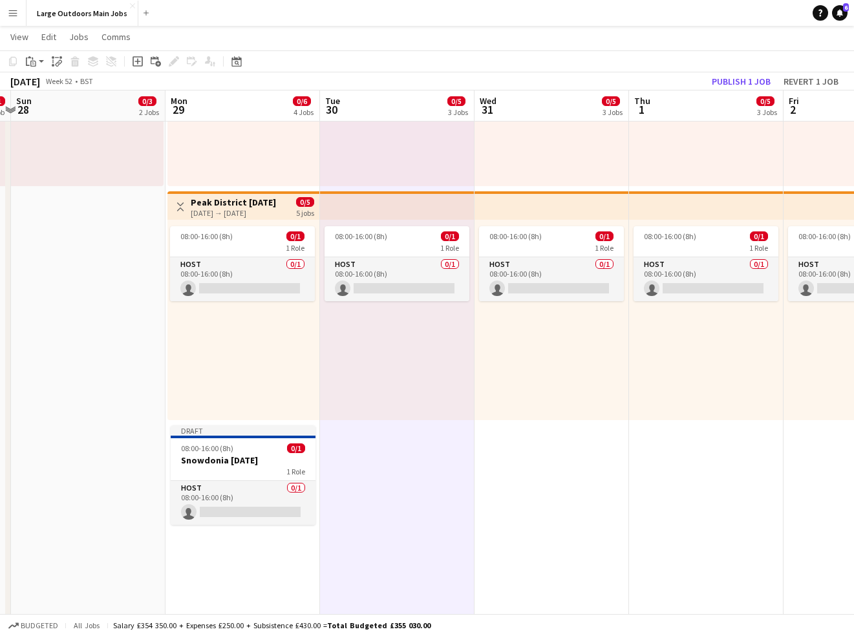
click at [562, 468] on app-date-cell "08:00-16:00 (8h) 0/2 2 Roles 9 Seater 0/1 08:00-16:00 (8h) single-neutral-actio…" at bounding box center [551, 188] width 154 height 941
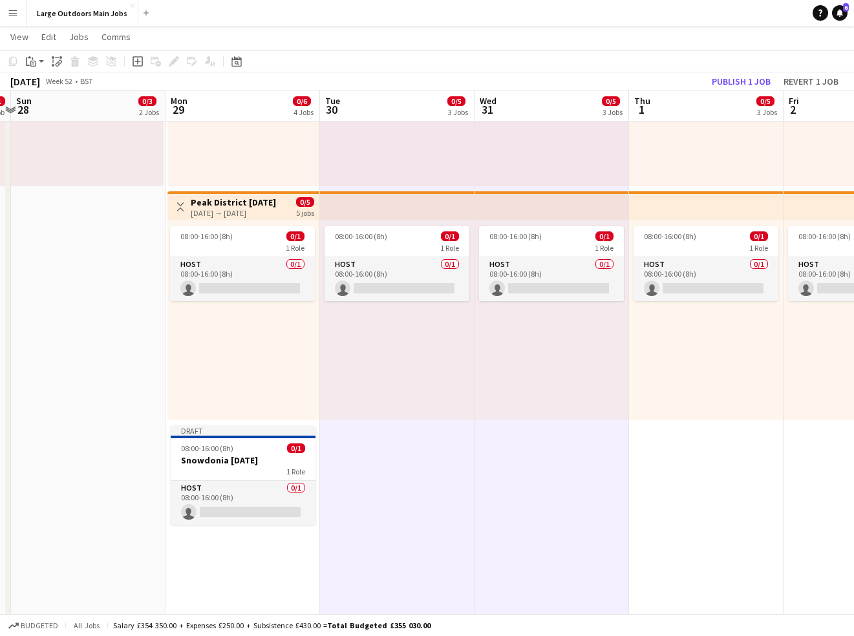
click at [707, 476] on app-date-cell "08:00-16:00 (8h) 0/2 2 Roles 9 Seater 0/1 08:00-16:00 (8h) single-neutral-actio…" at bounding box center [706, 188] width 154 height 941
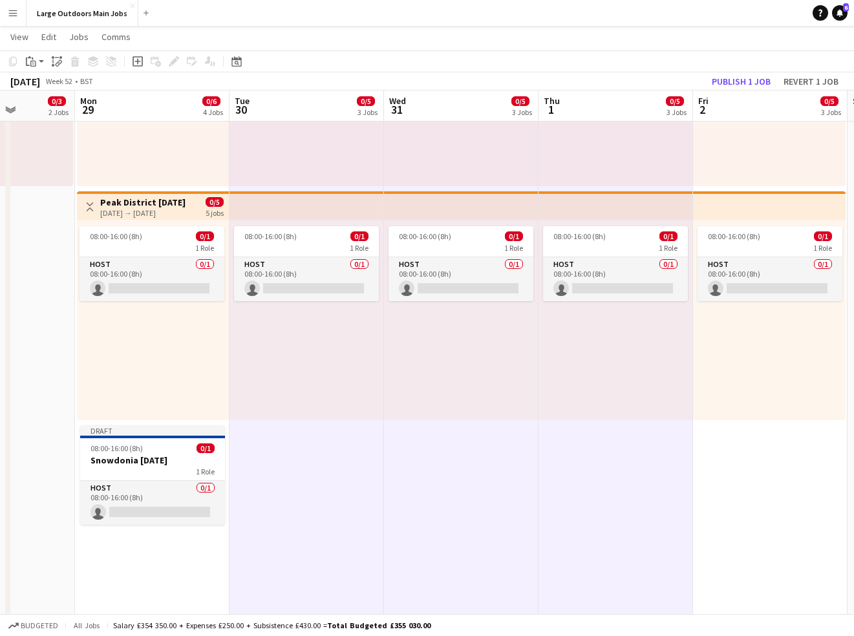
scroll to position [0, 402]
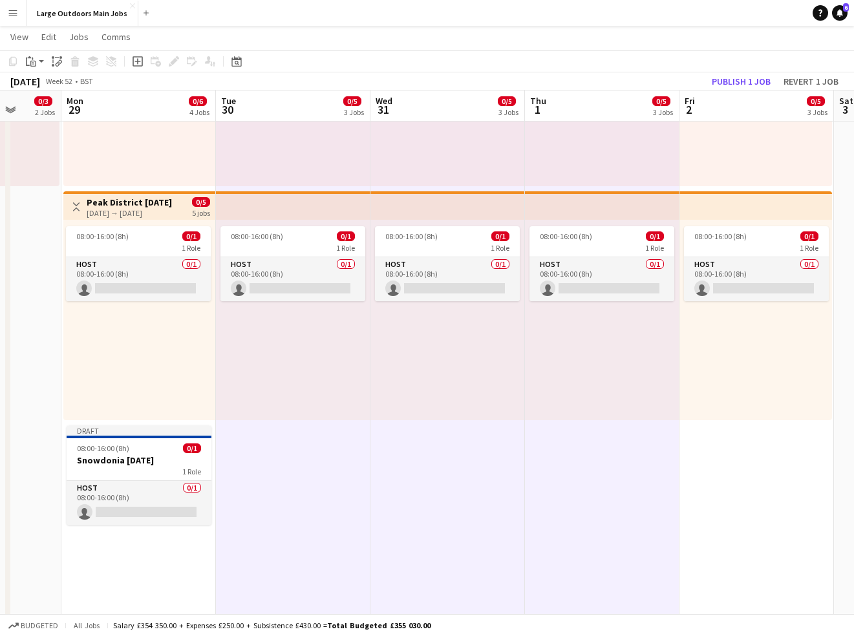
click at [726, 475] on app-date-cell "08:00-16:00 (8h) 0/2 2 Roles 9 Seater 0/1 08:00-16:00 (8h) single-neutral-actio…" at bounding box center [756, 188] width 154 height 941
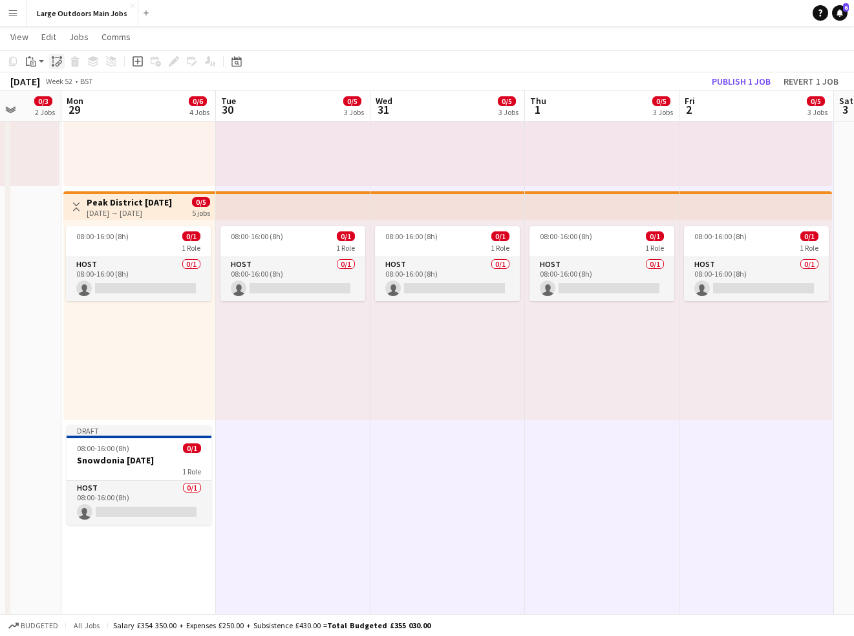
click at [53, 59] on icon "Paste linked Job" at bounding box center [57, 61] width 10 height 10
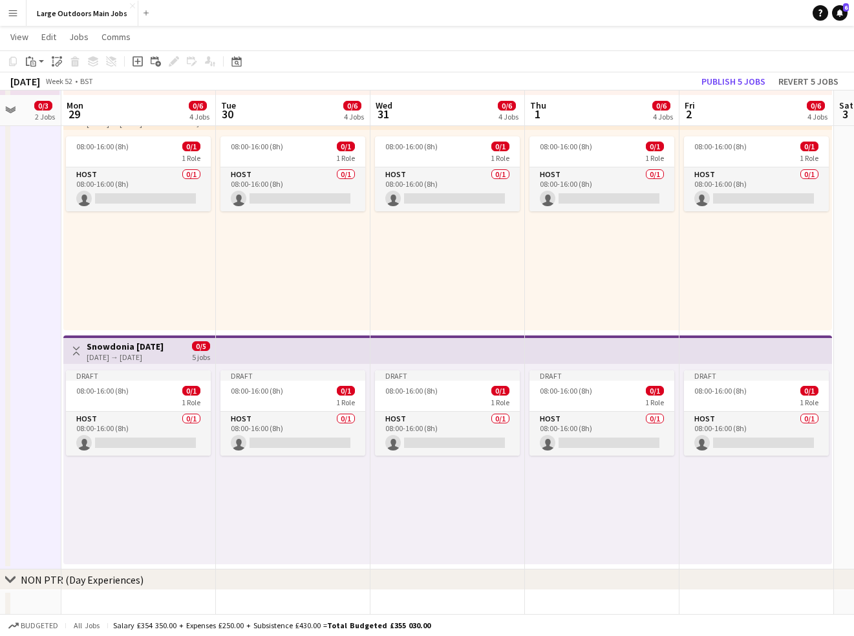
scroll to position [538, 0]
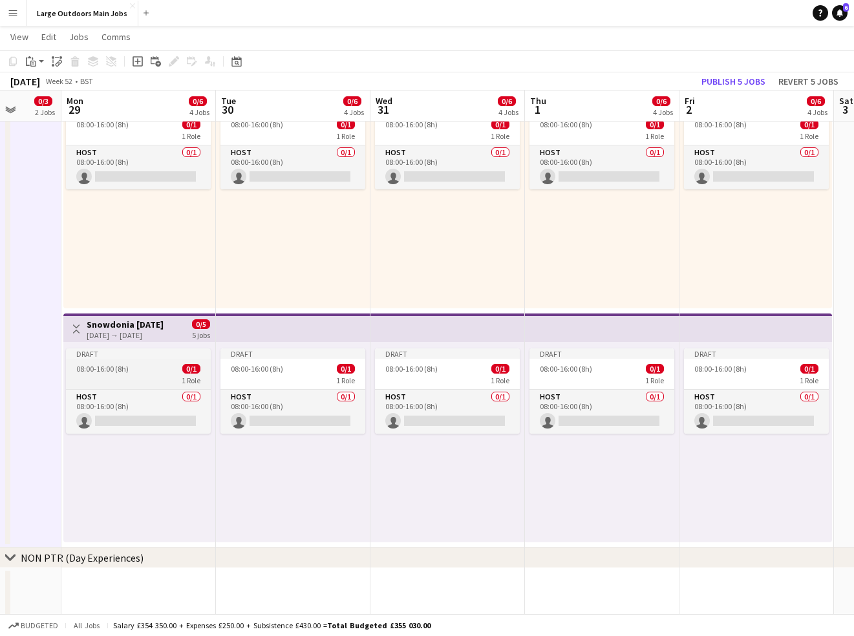
click at [132, 357] on div "Draft" at bounding box center [138, 353] width 145 height 10
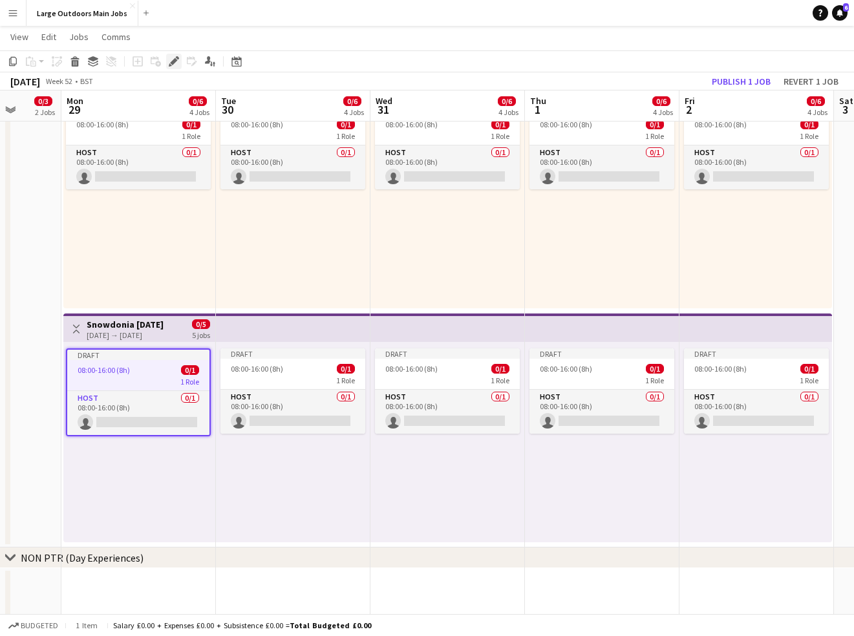
click at [179, 57] on div "Edit" at bounding box center [174, 62] width 16 height 16
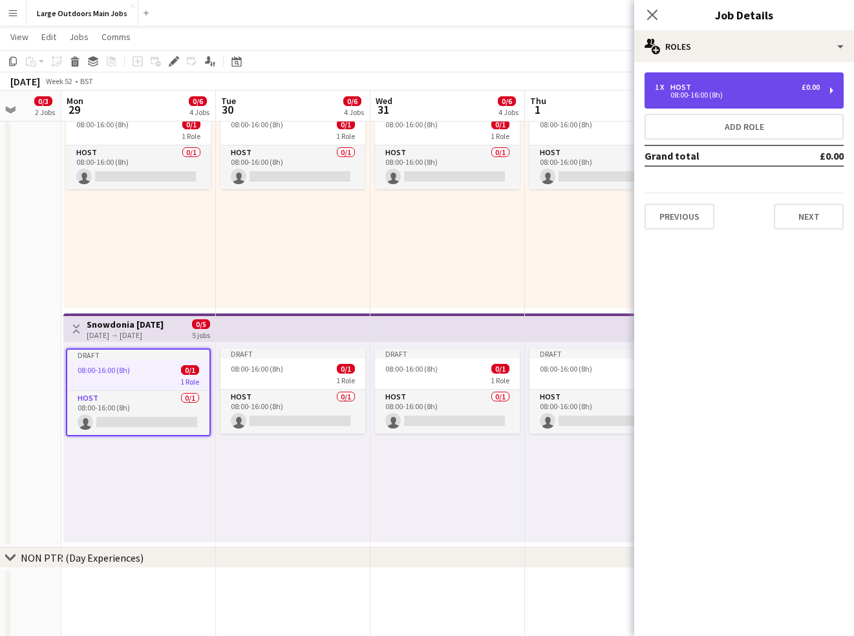
click at [735, 96] on div "08:00-16:00 (8h)" at bounding box center [737, 95] width 165 height 6
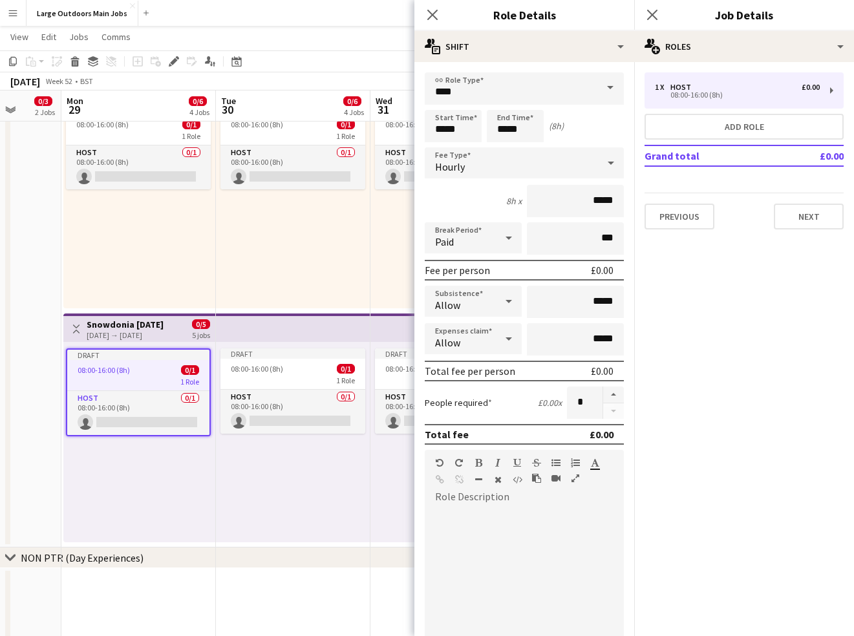
click at [513, 168] on div "Hourly" at bounding box center [511, 162] width 173 height 31
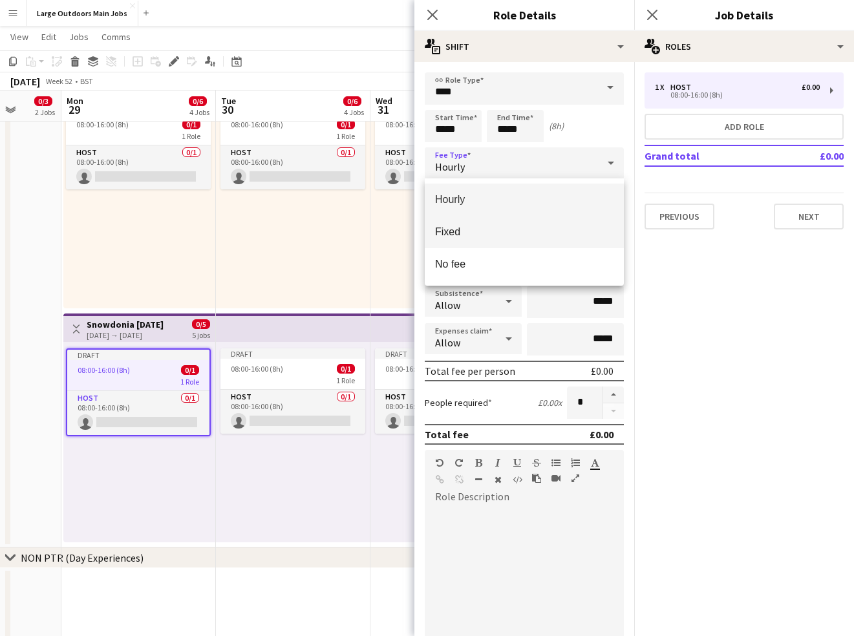
click at [478, 235] on span "Fixed" at bounding box center [524, 232] width 178 height 12
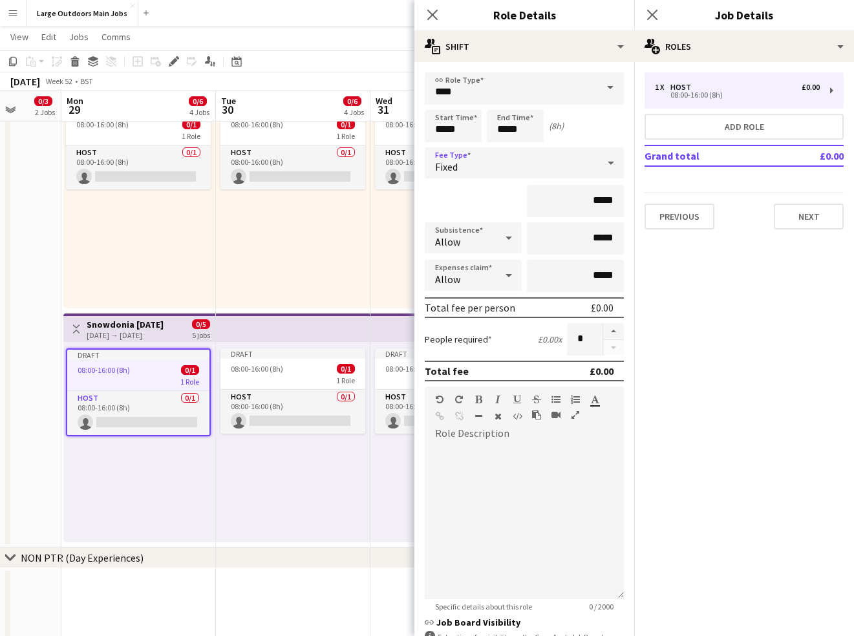
click at [624, 202] on form "link Role Type **** Start Time ***** End Time ***** (8h) Fee Type Fixed ***** S…" at bounding box center [524, 408] width 220 height 673
click at [595, 201] on input "*****" at bounding box center [575, 201] width 97 height 32
type input "******"
click at [704, 493] on mat-expansion-panel "pencil3 General details 1 x Host £0.00 08:00-16:00 (8h) Add role Grand total £0…" at bounding box center [744, 349] width 220 height 574
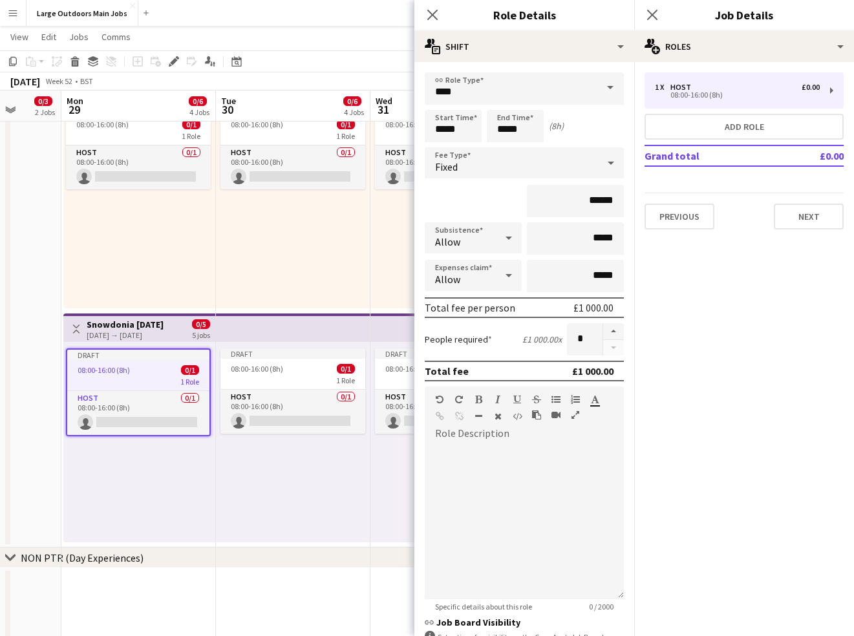
scroll to position [110, 0]
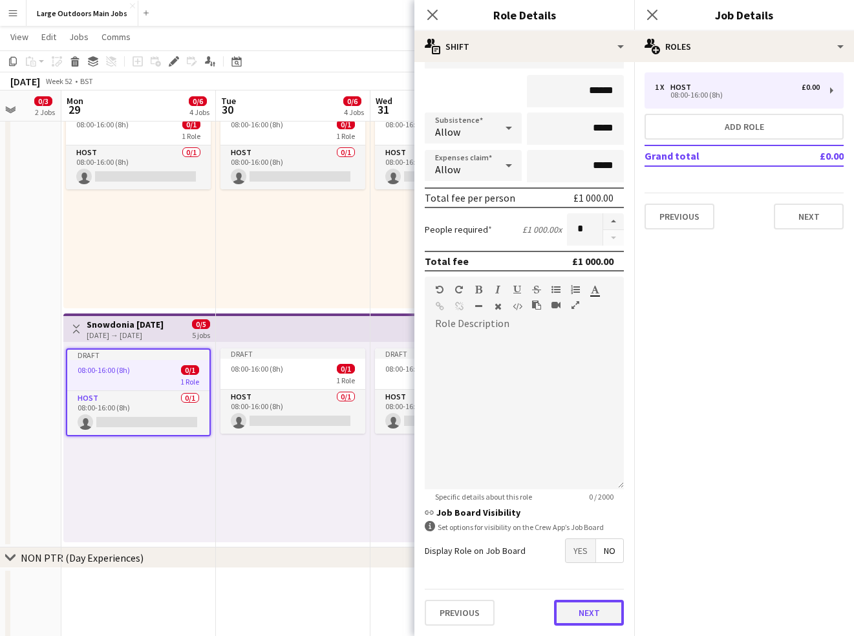
click at [588, 571] on button "Next" at bounding box center [589, 613] width 70 height 26
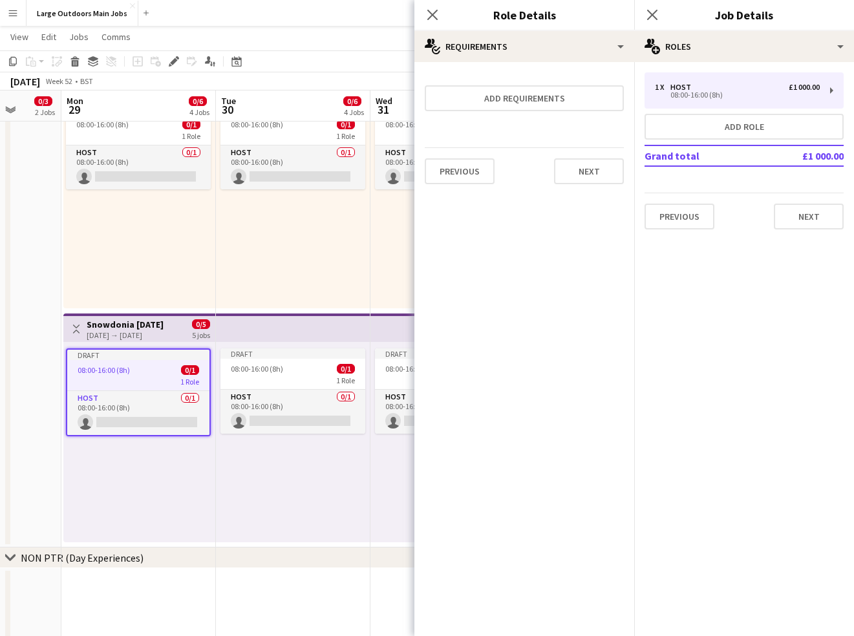
click at [267, 474] on div "Draft 08:00-16:00 (8h) 0/1 1 Role Host 0/1 08:00-16:00 (8h) single-neutral-acti…" at bounding box center [293, 442] width 154 height 200
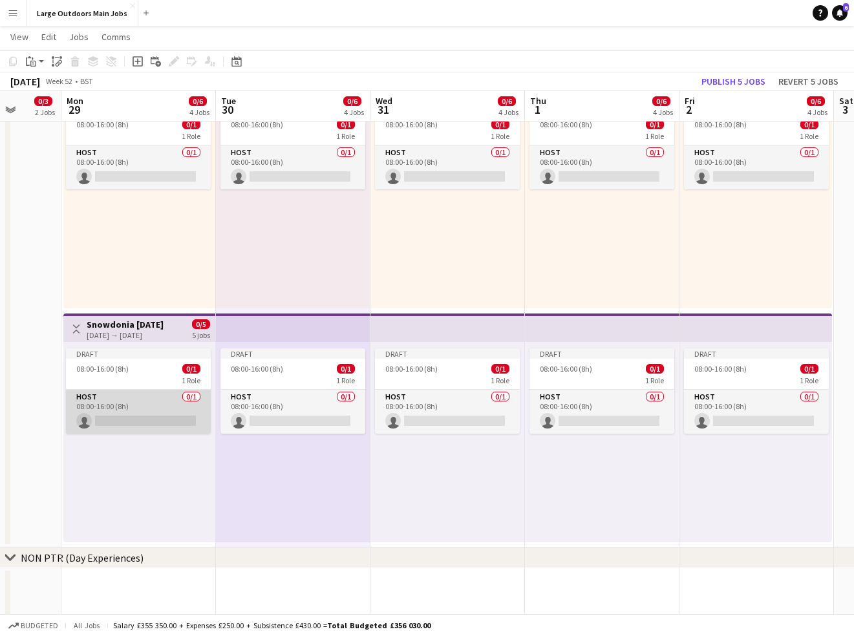
click at [136, 427] on app-card-role "Host 0/1 08:00-16:00 (8h) single-neutral-actions" at bounding box center [138, 412] width 145 height 44
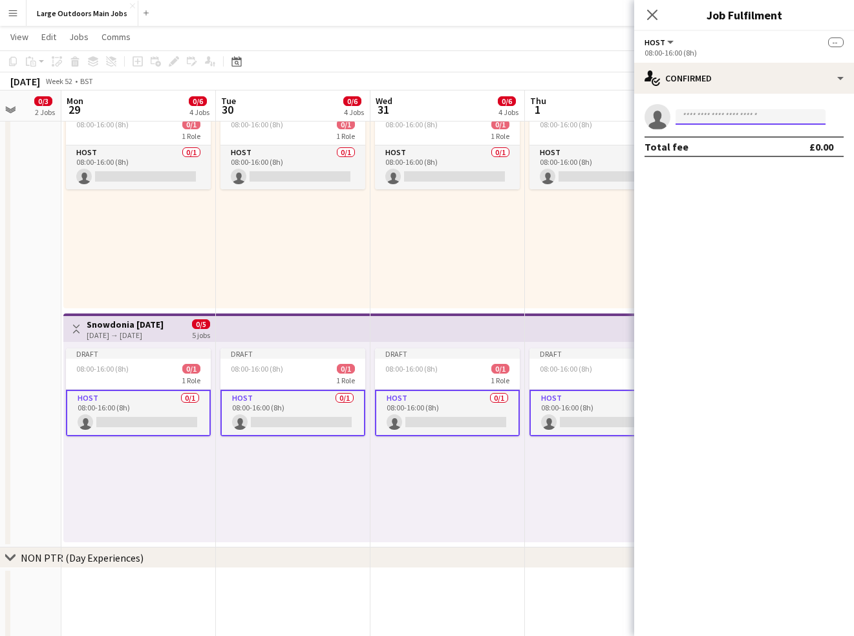
click at [713, 114] on input at bounding box center [750, 117] width 150 height 16
type input "****"
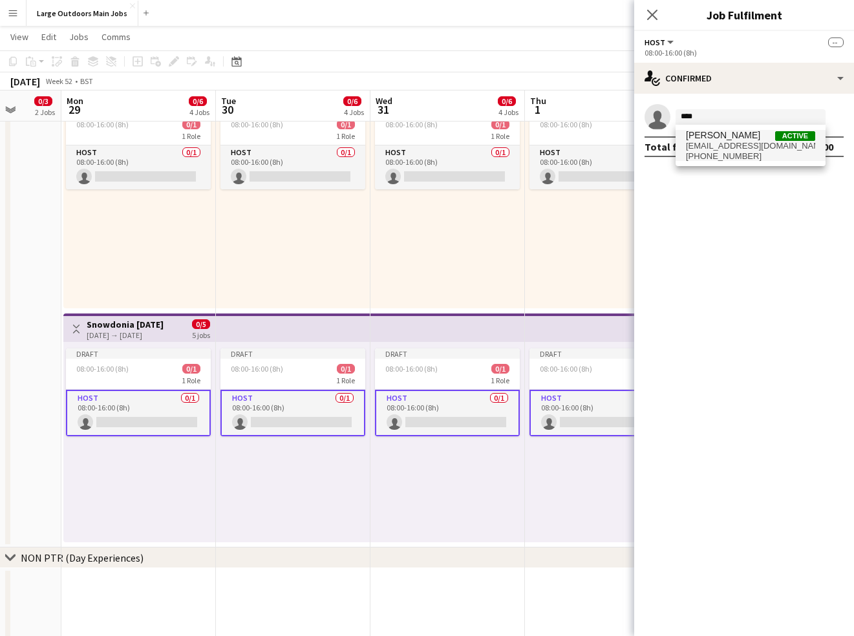
click at [719, 141] on span "sianschofield@btinternet.com" at bounding box center [750, 146] width 129 height 10
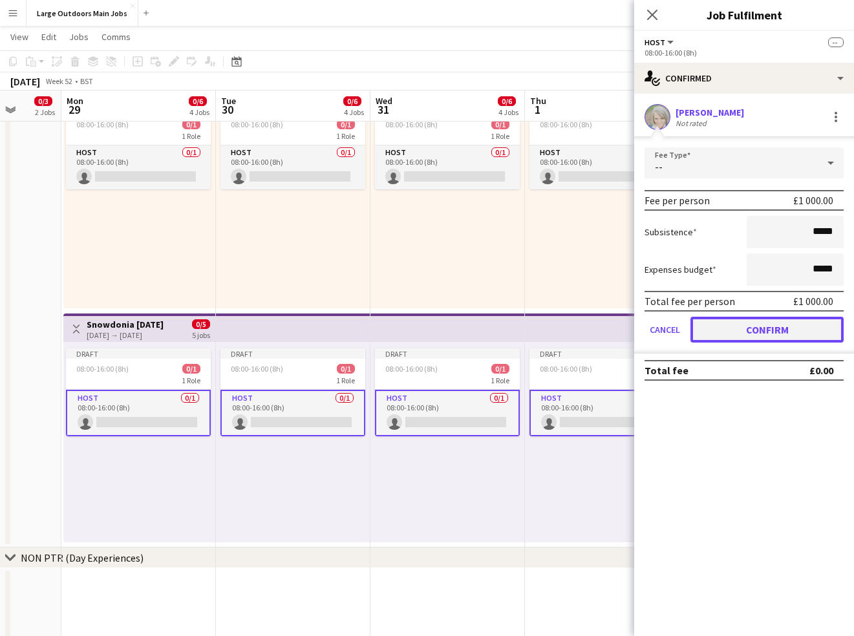
click at [772, 319] on button "Confirm" at bounding box center [766, 330] width 153 height 26
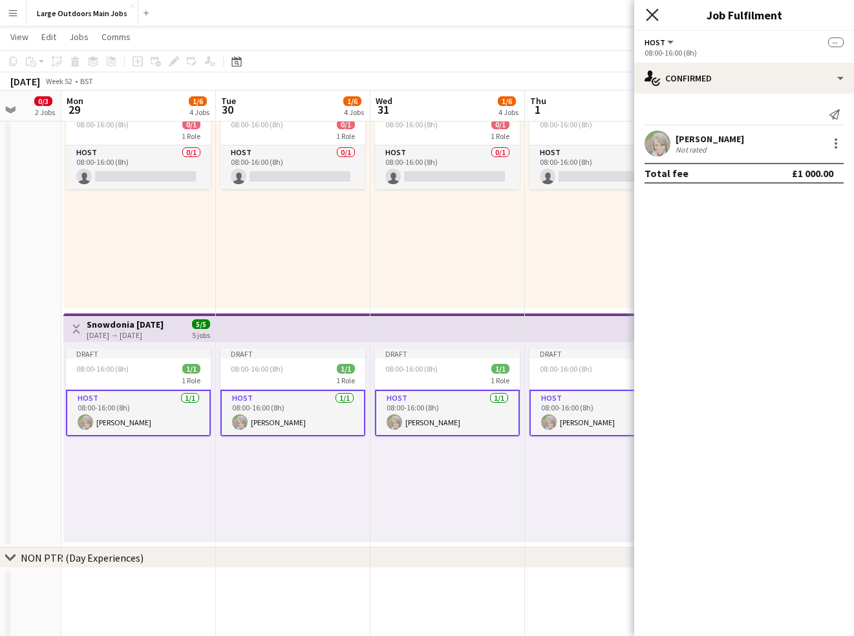
click at [649, 19] on icon "Close pop-in" at bounding box center [652, 14] width 12 height 12
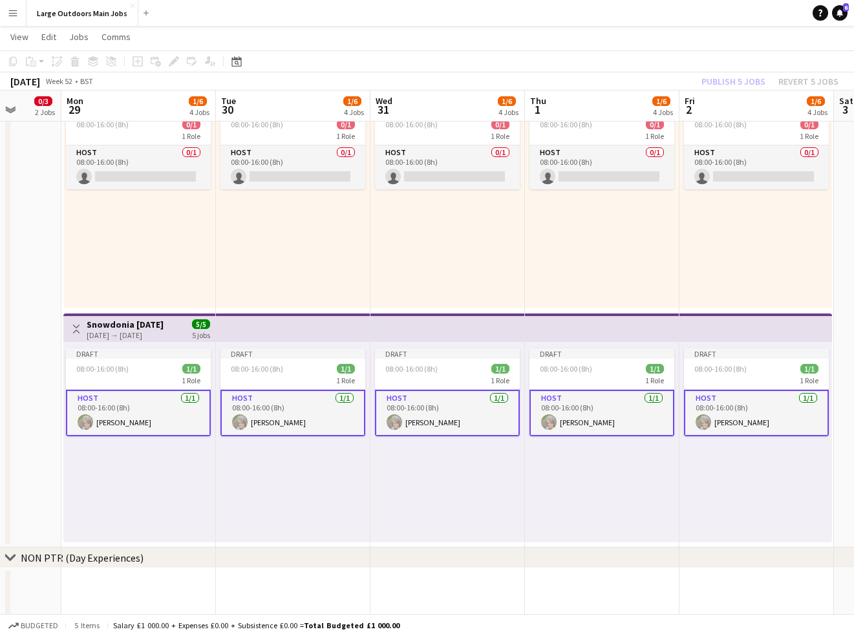
click at [742, 77] on div "Publish 5 jobs Revert 5 jobs" at bounding box center [770, 81] width 168 height 17
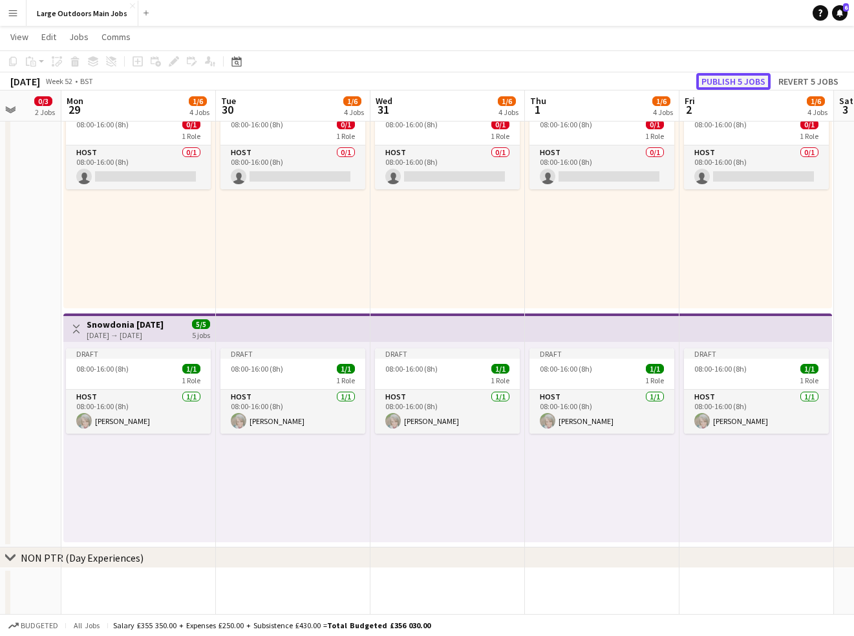
click at [726, 80] on button "Publish 5 jobs" at bounding box center [733, 81] width 74 height 17
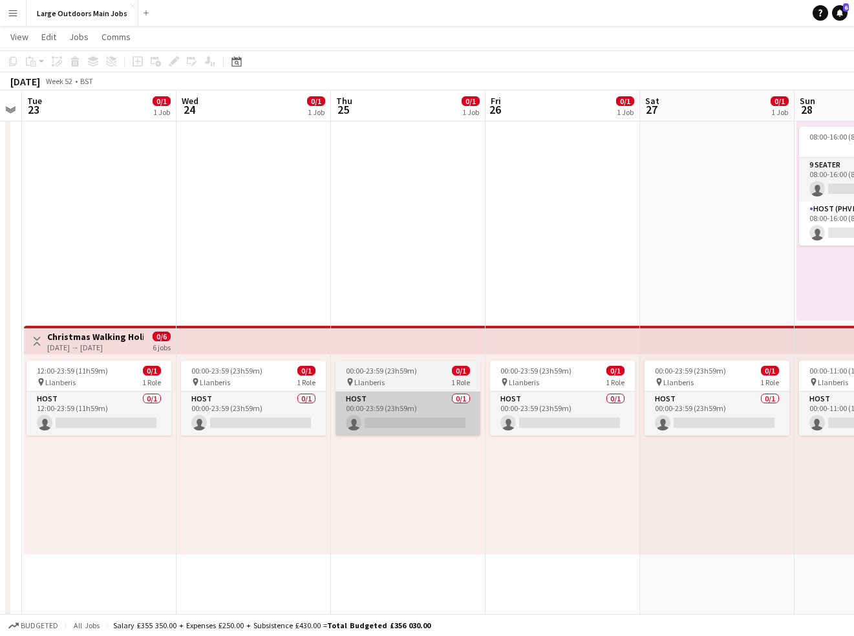
scroll to position [0, 405]
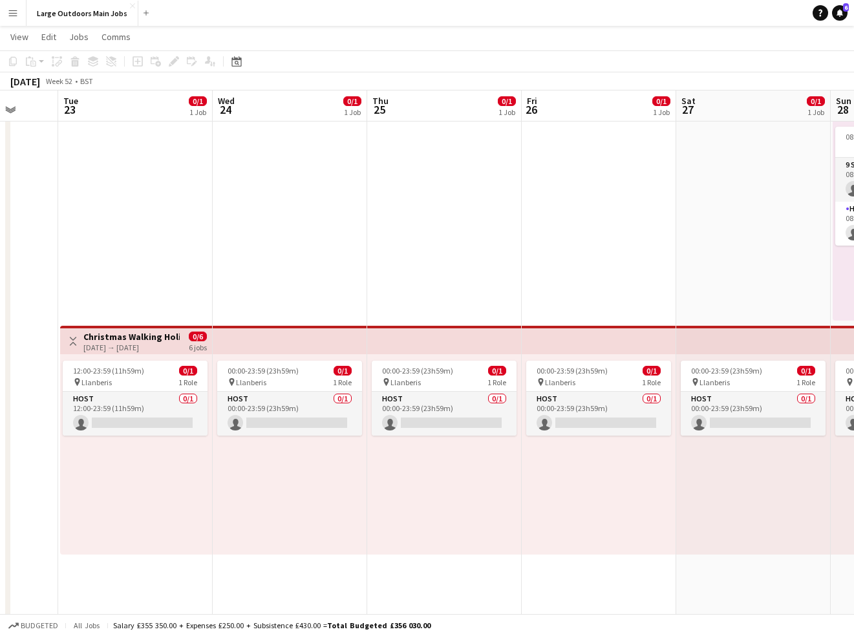
click at [112, 333] on h3 "Christmas Walking Holiday in Snowdonia" at bounding box center [131, 337] width 96 height 12
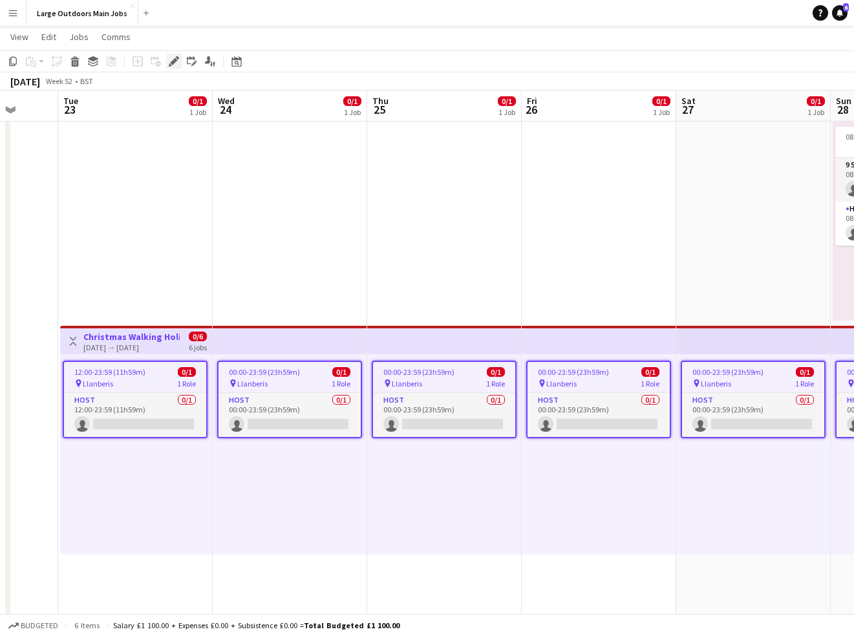
click at [172, 59] on icon "Edit" at bounding box center [174, 61] width 10 height 10
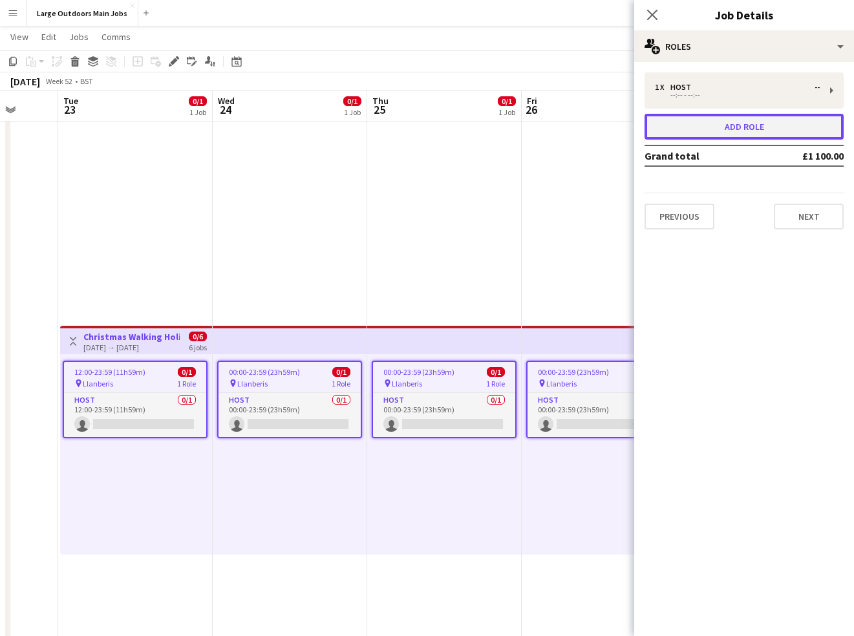
click at [777, 128] on button "Add role" at bounding box center [743, 127] width 199 height 26
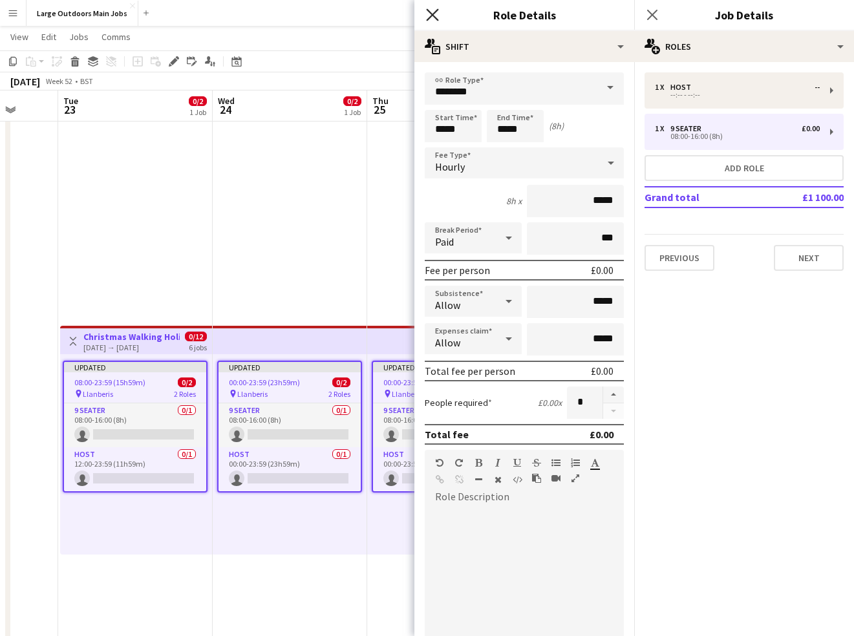
click at [433, 14] on icon at bounding box center [432, 14] width 12 height 12
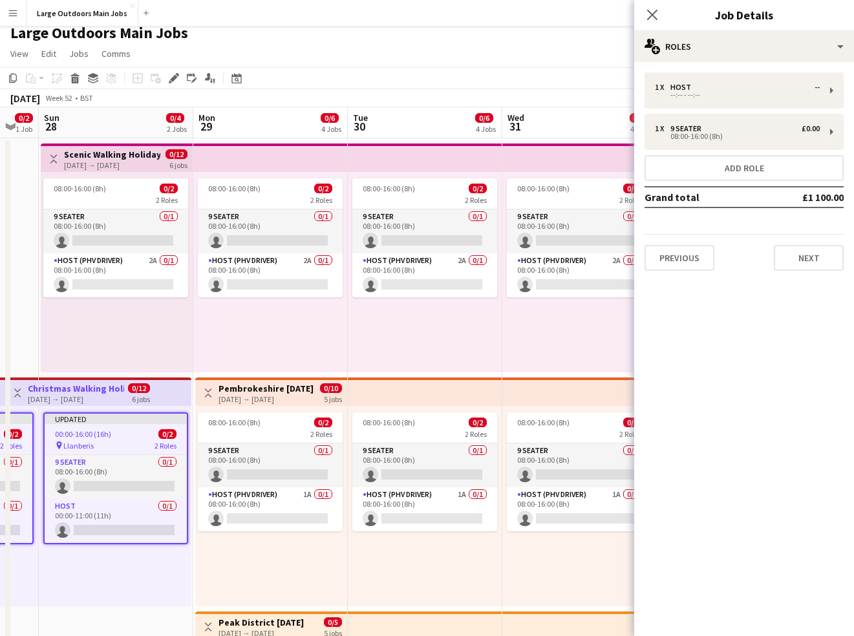
scroll to position [0, 0]
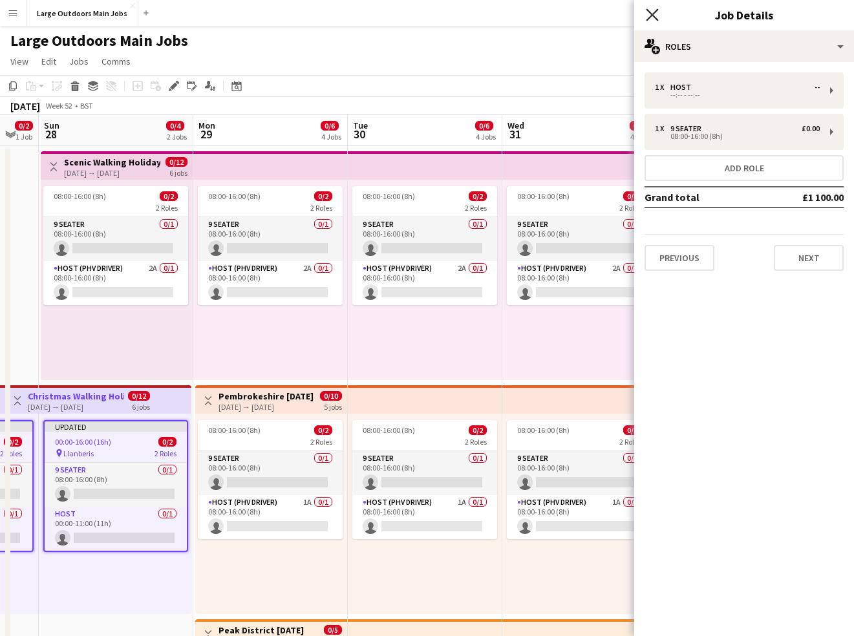
click at [655, 13] on icon "Close pop-in" at bounding box center [652, 14] width 12 height 12
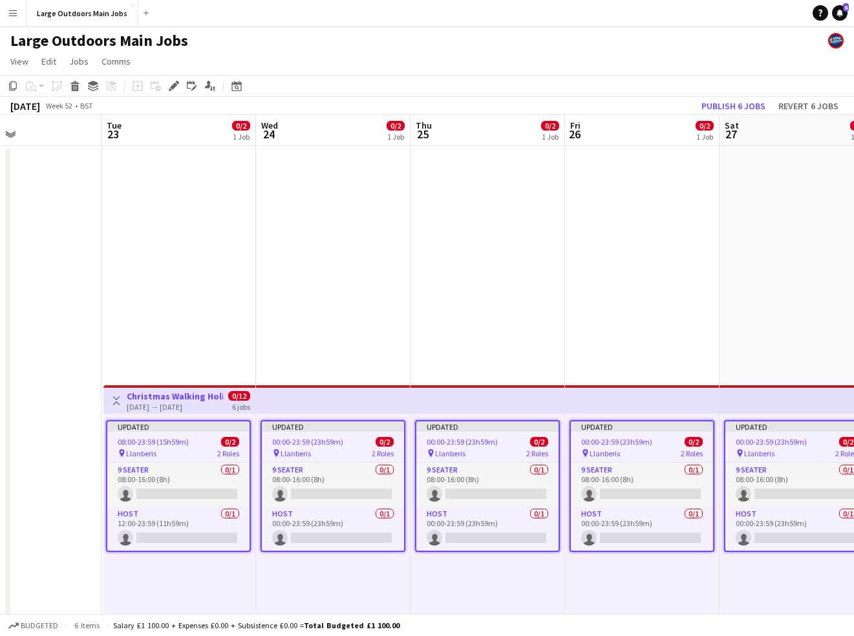
scroll to position [0, 335]
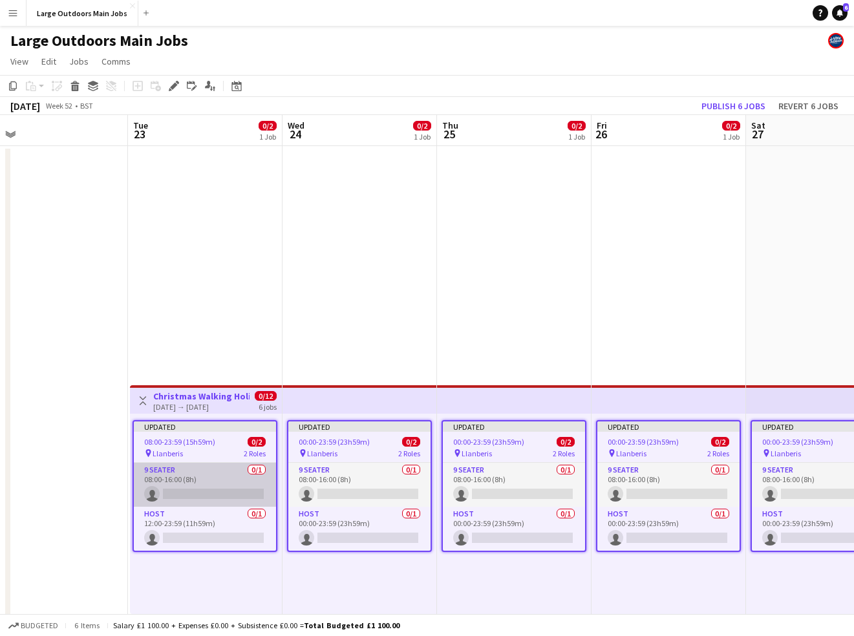
click at [184, 496] on app-card-role "9 Seater 0/1 08:00-16:00 (8h) single-neutral-actions" at bounding box center [205, 485] width 142 height 44
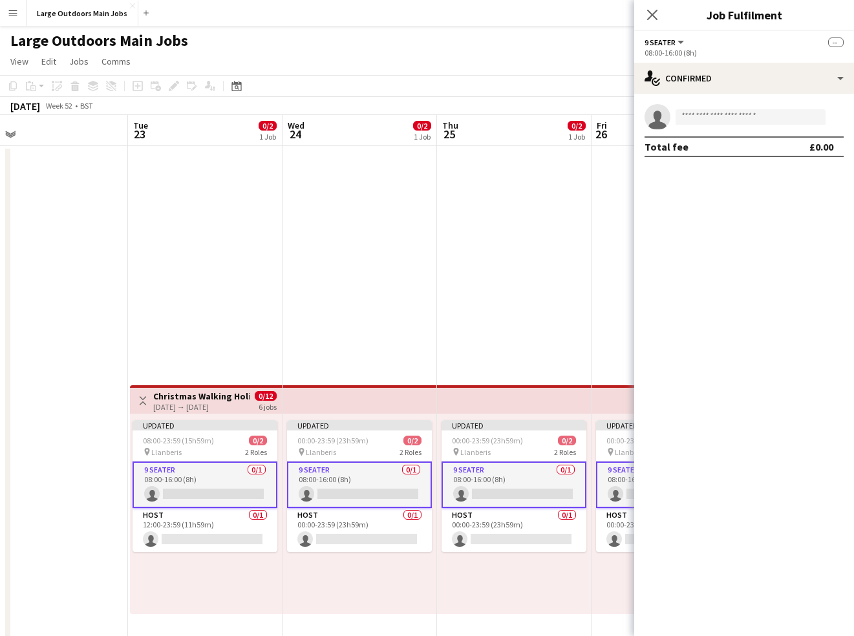
click at [479, 391] on app-top-bar at bounding box center [514, 399] width 154 height 28
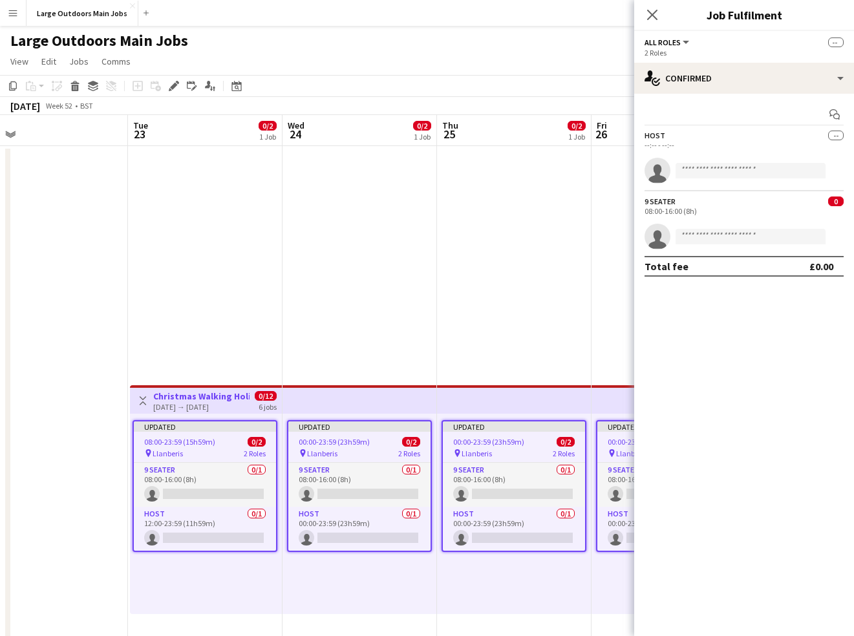
click at [542, 310] on app-date-cell "Updated 00:00-23:59 (23h59m) 0/2 pin Llanberis 2 Roles 9 Seater 0/1 08:00-16:00…" at bounding box center [514, 616] width 154 height 941
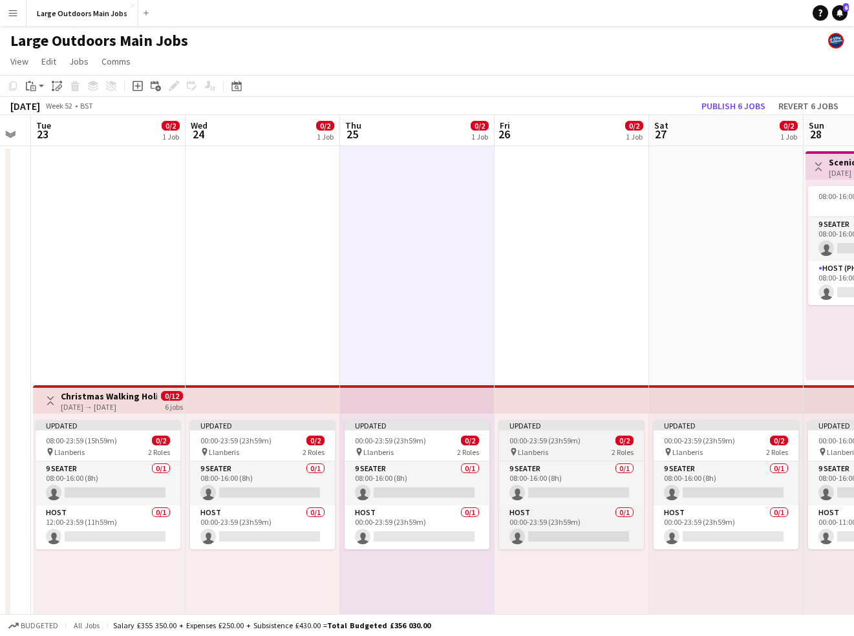
scroll to position [0, 311]
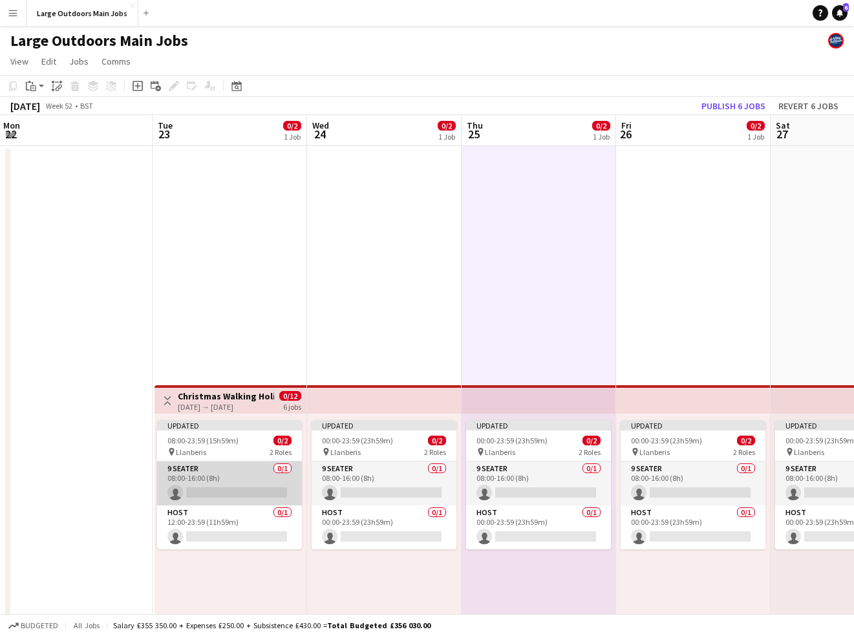
click at [229, 468] on app-card-role "9 Seater 0/1 08:00-16:00 (8h) single-neutral-actions" at bounding box center [229, 483] width 145 height 44
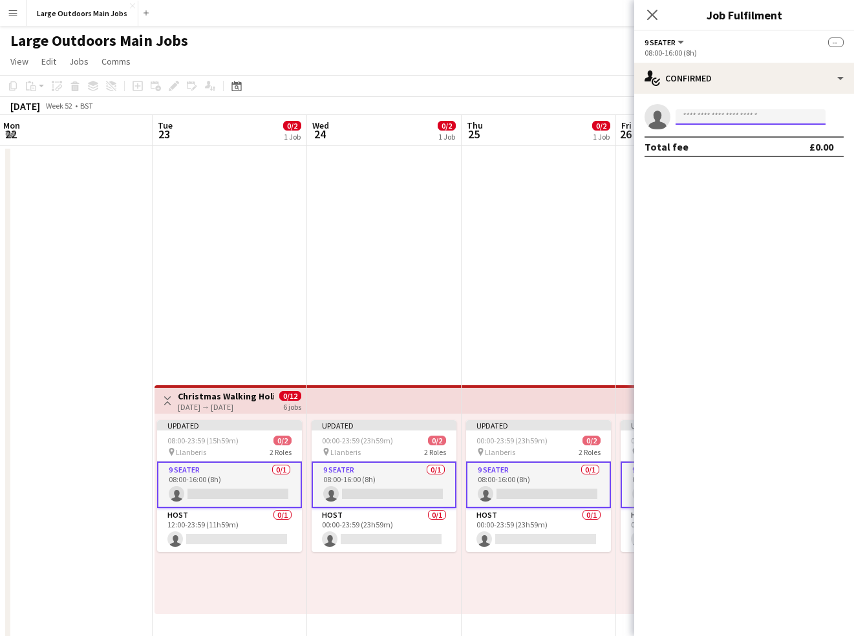
click at [735, 117] on input at bounding box center [750, 117] width 150 height 16
type input "****"
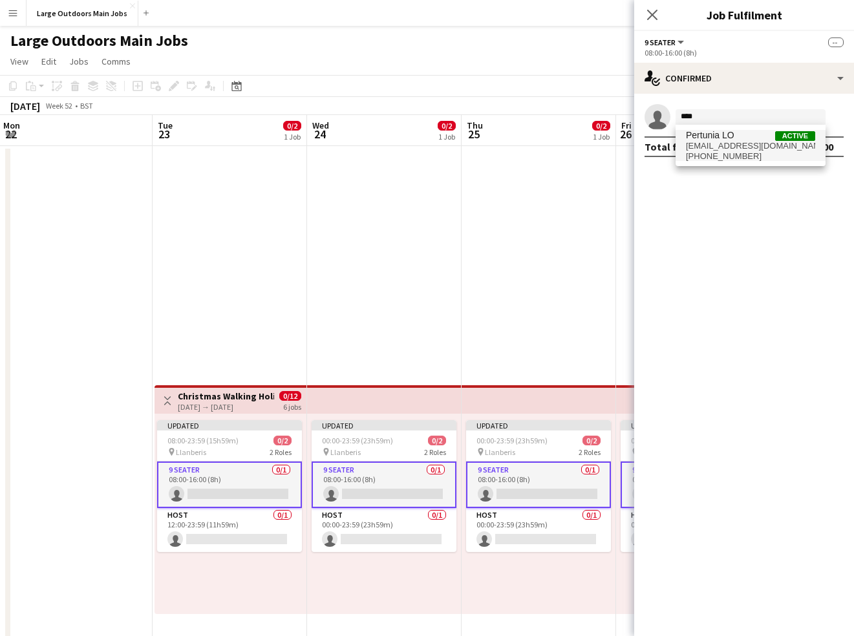
click at [733, 143] on span "ankyo2000+pertunia@gmail.com" at bounding box center [750, 146] width 129 height 10
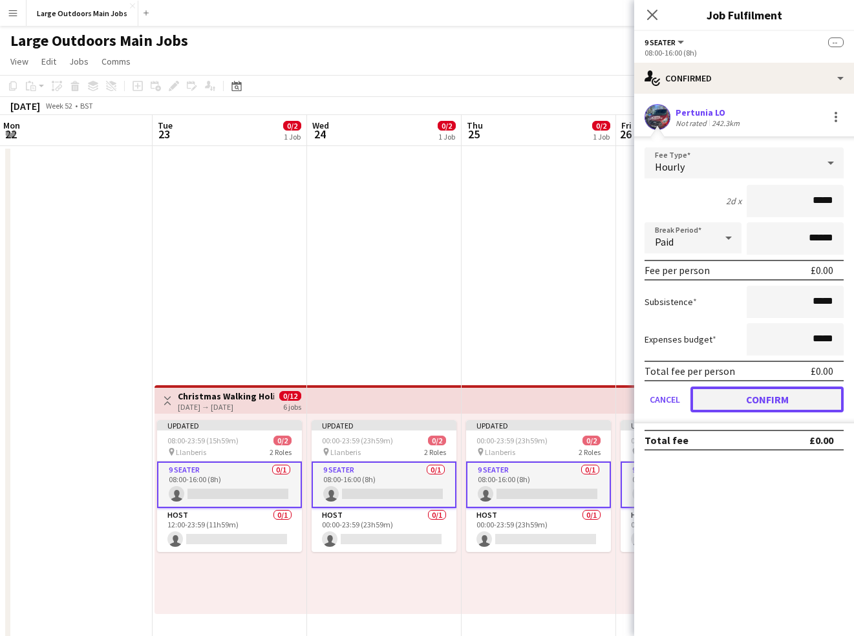
click at [767, 396] on button "Confirm" at bounding box center [766, 399] width 153 height 26
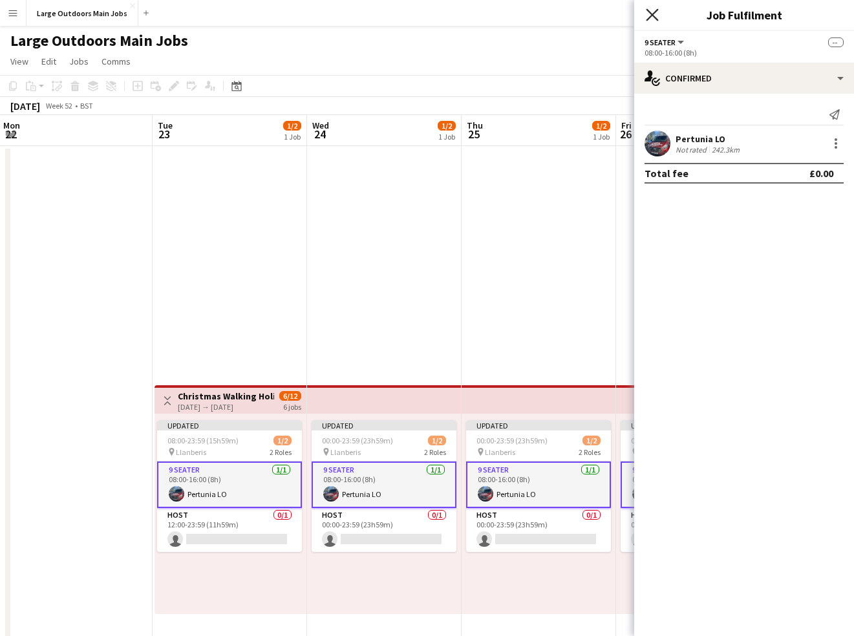
click at [653, 16] on icon at bounding box center [652, 14] width 12 height 12
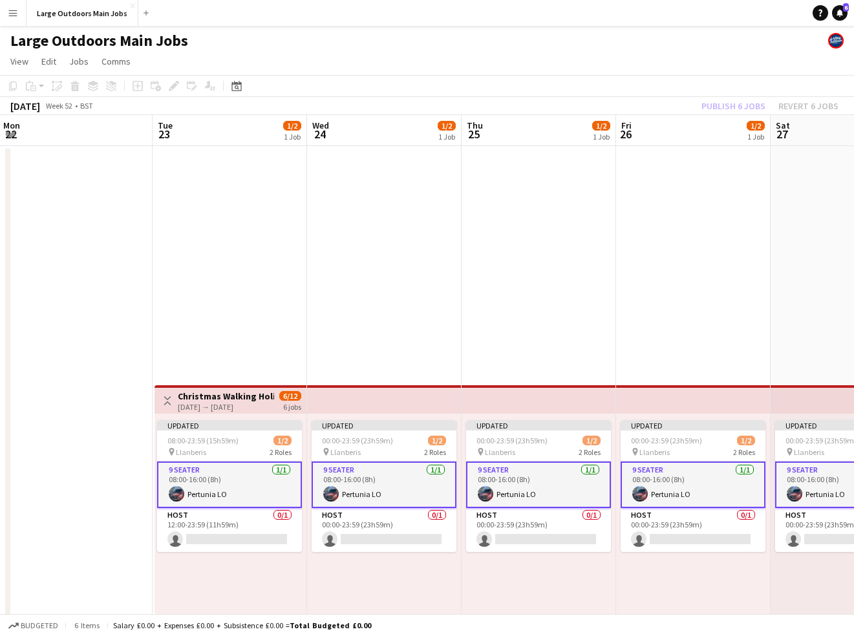
click at [735, 105] on div "Publish 6 jobs Revert 6 jobs" at bounding box center [770, 106] width 168 height 17
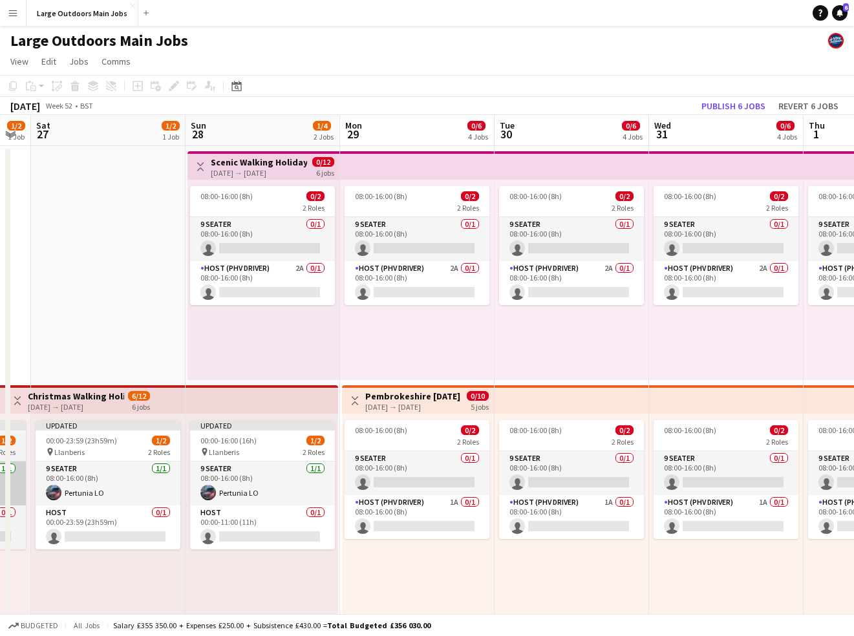
scroll to position [0, 502]
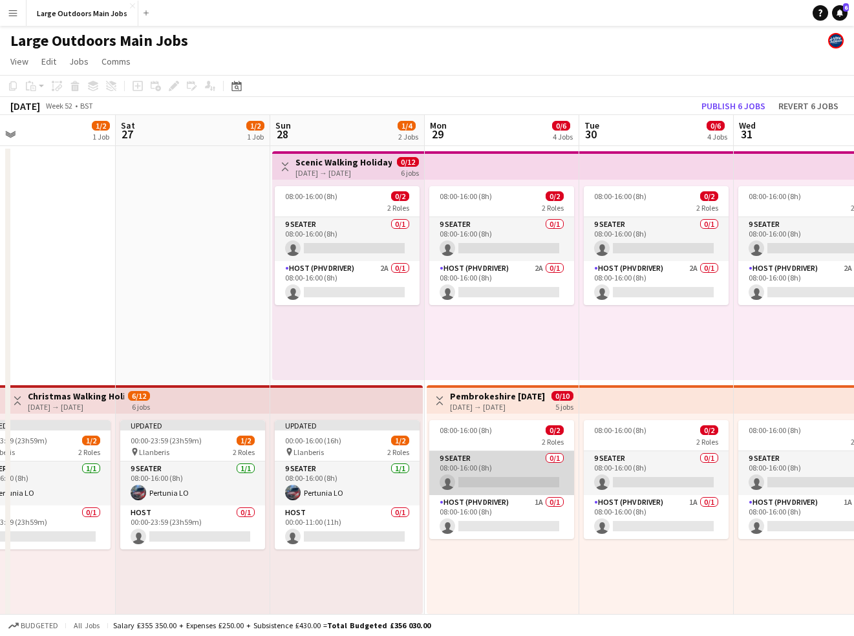
click at [484, 470] on app-card-role "9 Seater 0/1 08:00-16:00 (8h) single-neutral-actions" at bounding box center [501, 473] width 145 height 44
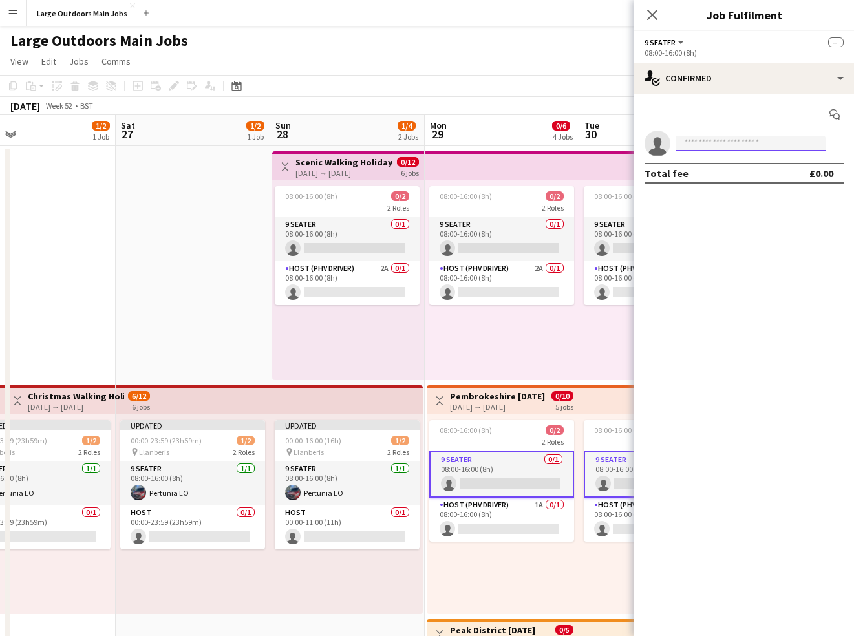
click at [707, 143] on input at bounding box center [750, 144] width 150 height 16
type input "********"
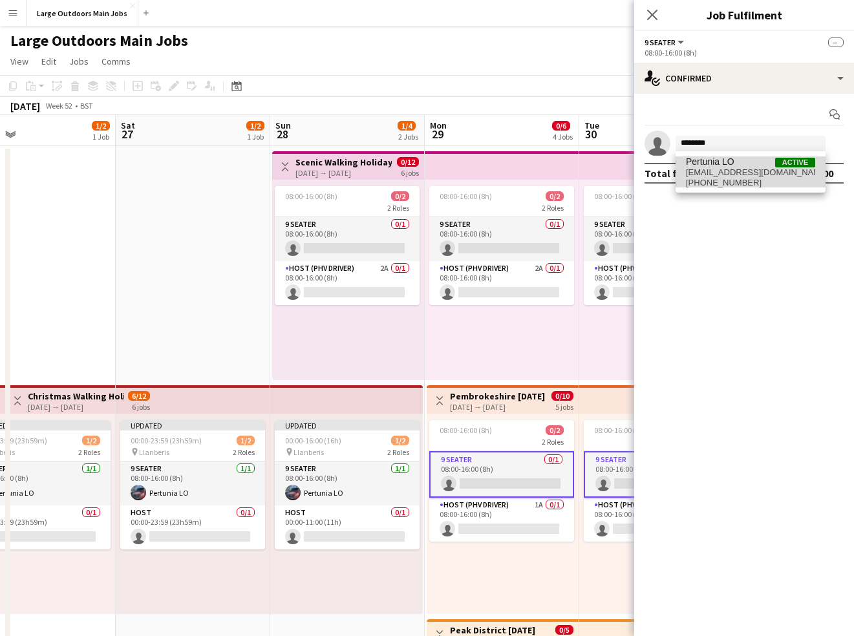
click at [732, 167] on span "ankyo2000+pertunia@gmail.com" at bounding box center [750, 172] width 129 height 10
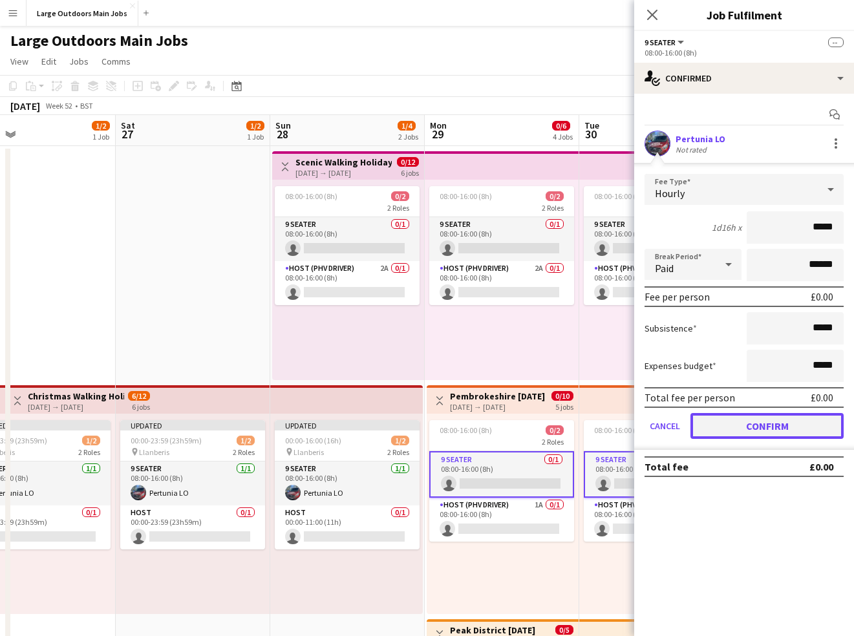
click at [786, 426] on button "Confirm" at bounding box center [766, 426] width 153 height 26
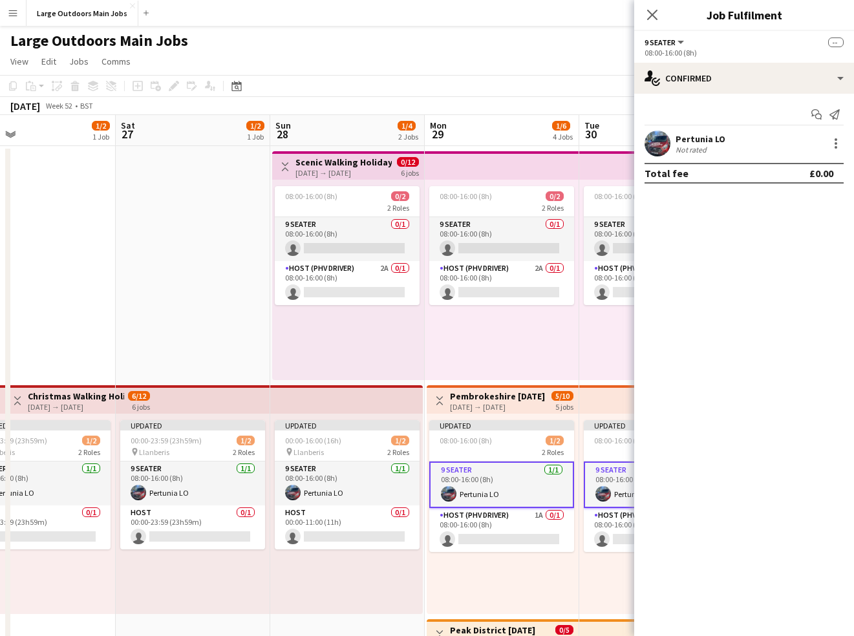
click at [538, 571] on div "Updated 08:00-16:00 (8h) 1/2 2 Roles 9 Seater 1/1 08:00-16:00 (8h) Pertunia LO …" at bounding box center [502, 514] width 152 height 200
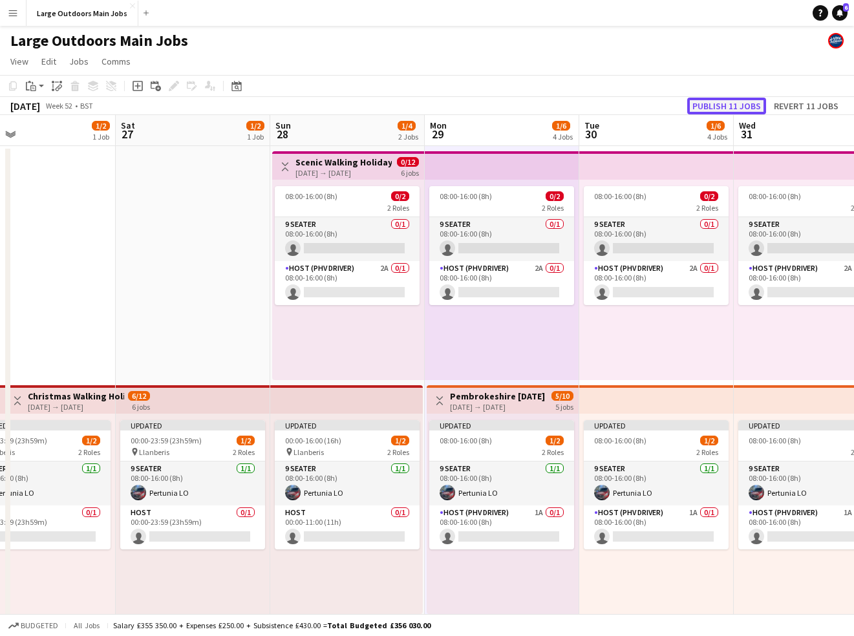
click at [720, 104] on button "Publish 11 jobs" at bounding box center [726, 106] width 79 height 17
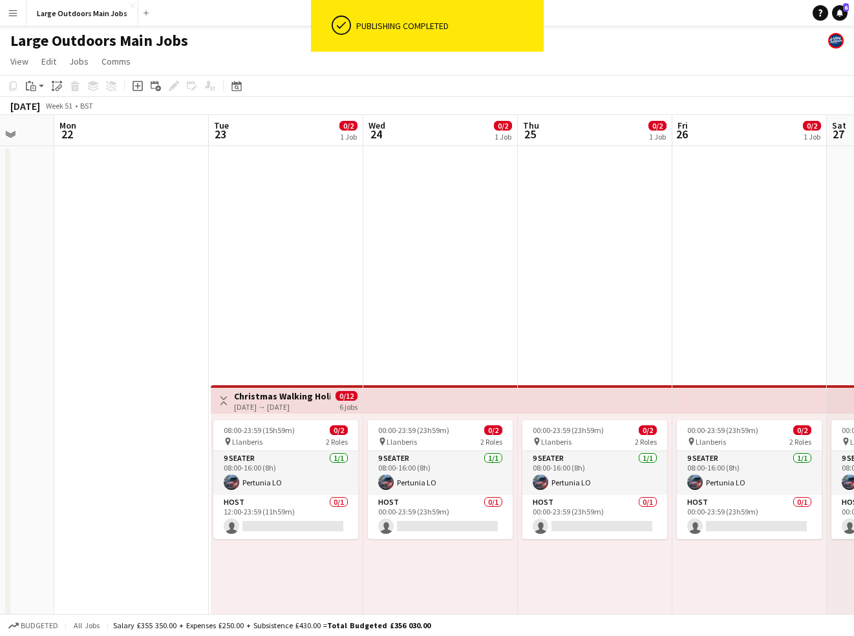
scroll to position [0, 357]
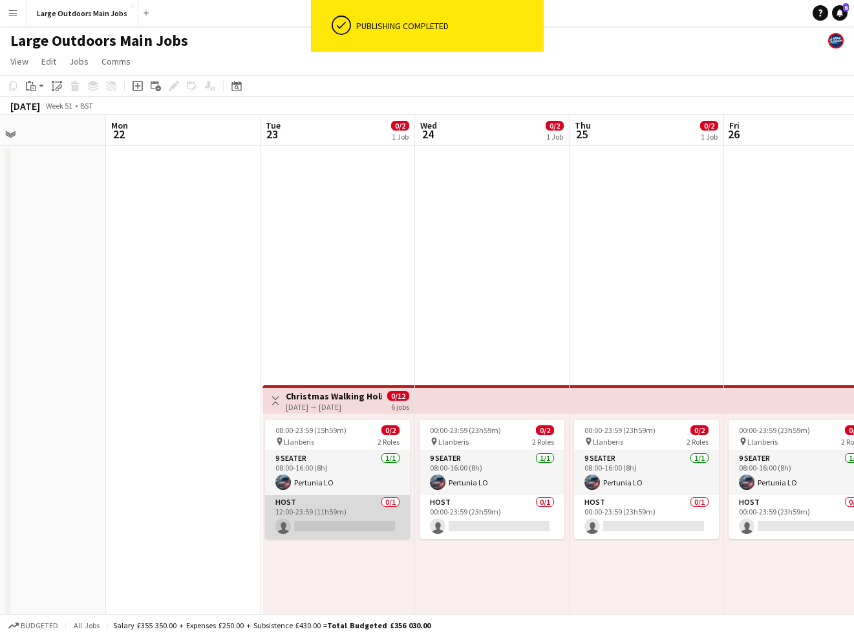
click at [328, 519] on app-card-role "Host 0/1 12:00-23:59 (11h59m) single-neutral-actions" at bounding box center [337, 517] width 145 height 44
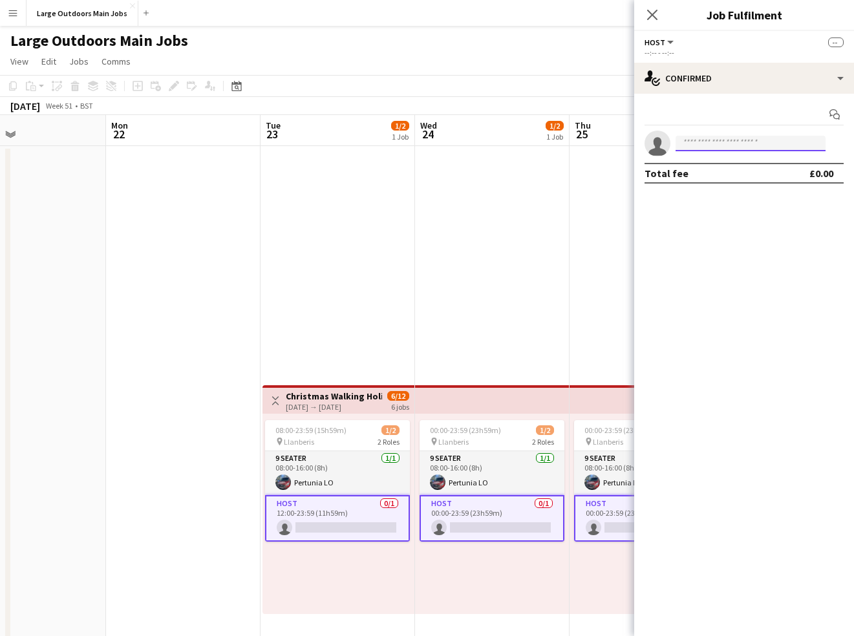
click at [739, 136] on input at bounding box center [750, 144] width 150 height 16
type input "******"
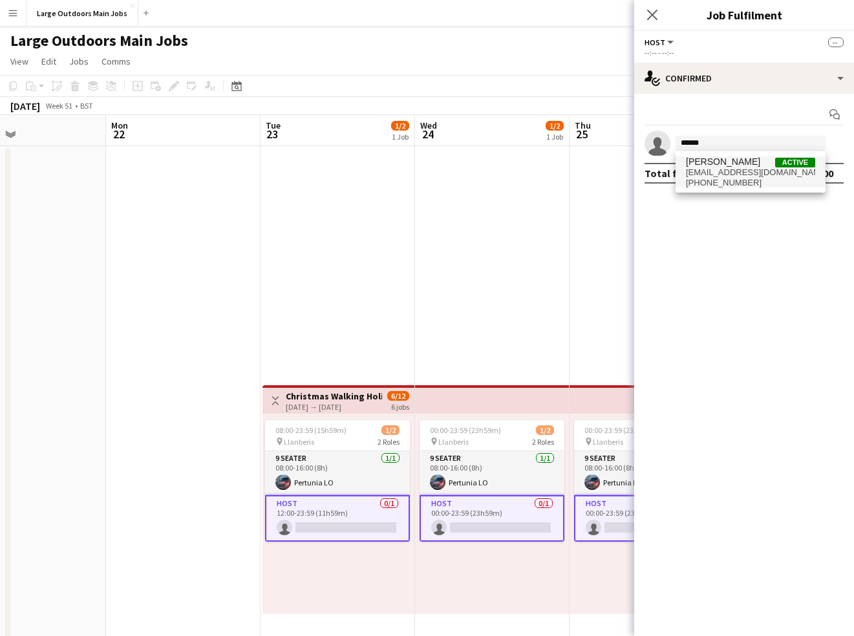
click at [726, 167] on span "[PERSON_NAME]" at bounding box center [723, 161] width 74 height 11
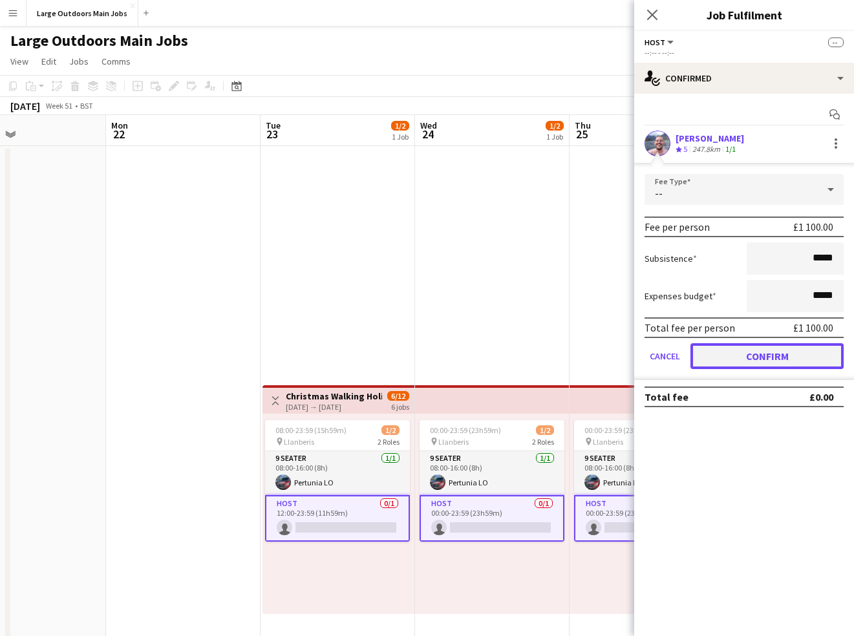
click at [775, 355] on button "Confirm" at bounding box center [766, 356] width 153 height 26
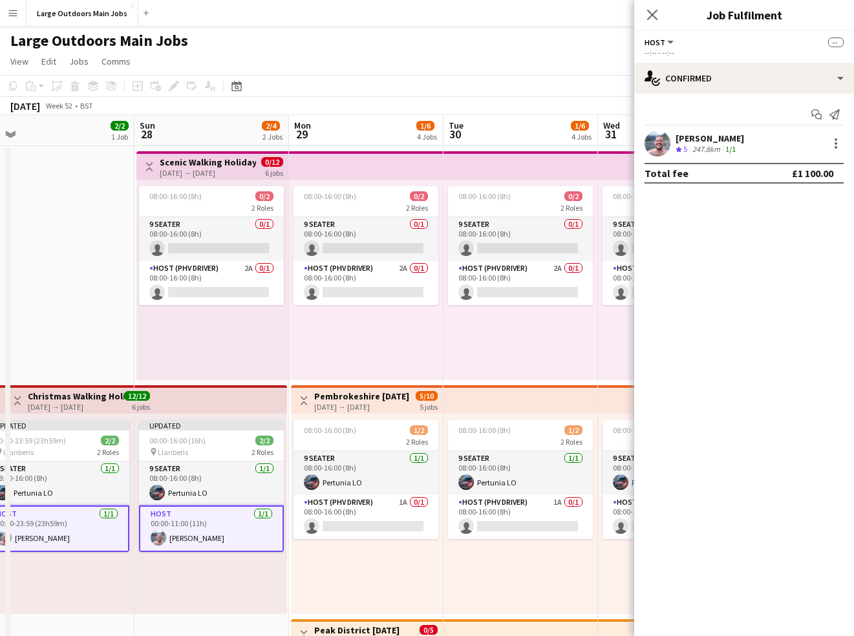
scroll to position [0, 539]
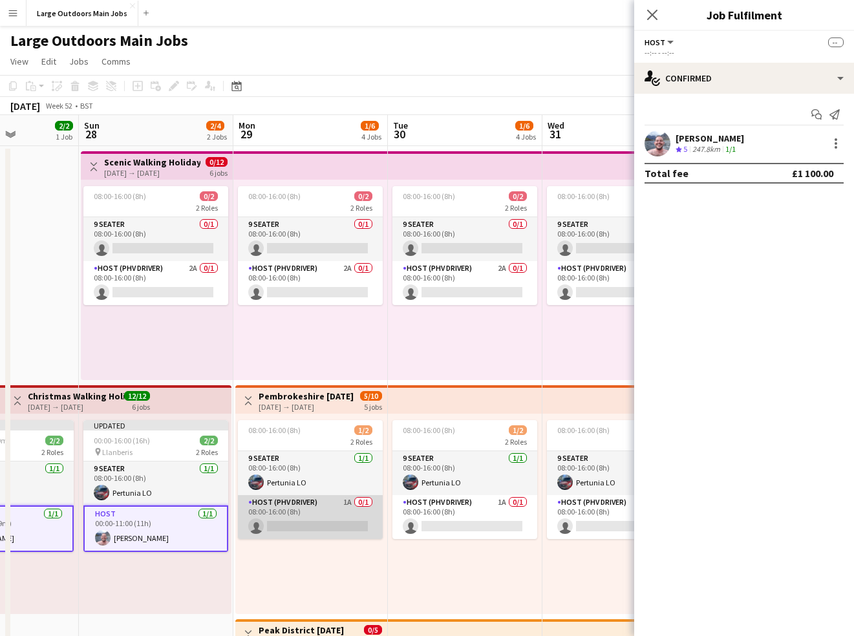
click at [311, 518] on app-card-role "Host (PHV Driver) 1A 0/1 08:00-16:00 (8h) single-neutral-actions" at bounding box center [310, 517] width 145 height 44
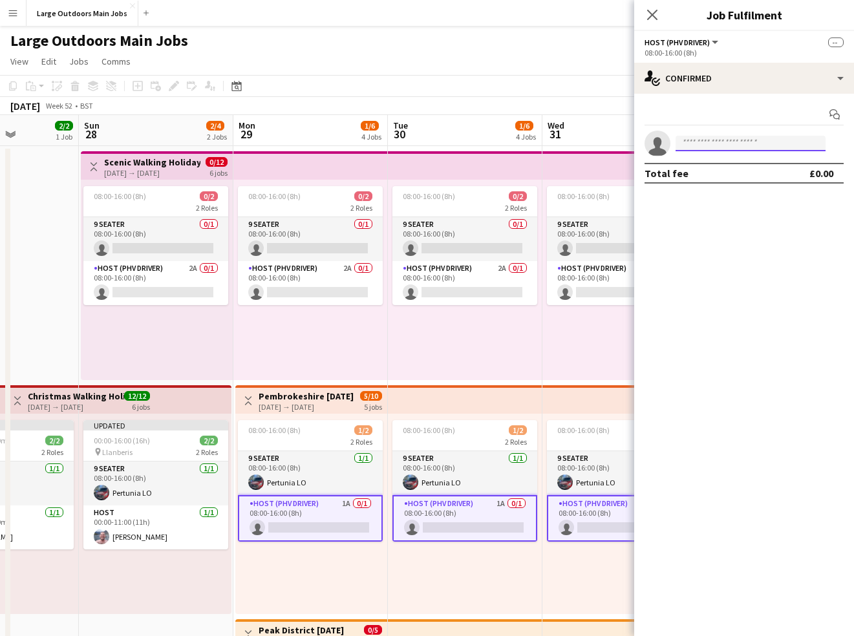
click at [742, 142] on input at bounding box center [750, 144] width 150 height 16
type input "******"
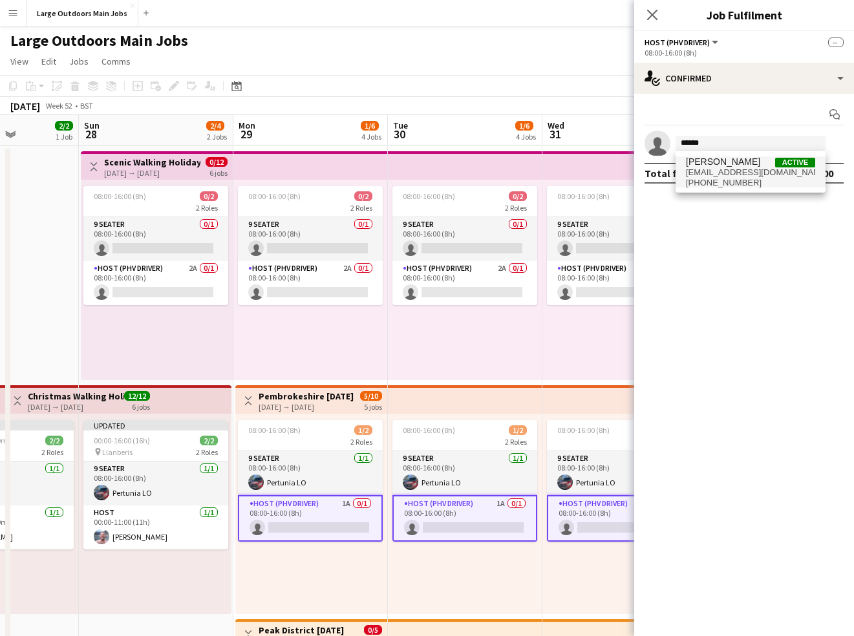
click at [738, 173] on span "largeoutdoors@icloud.com" at bounding box center [750, 172] width 129 height 10
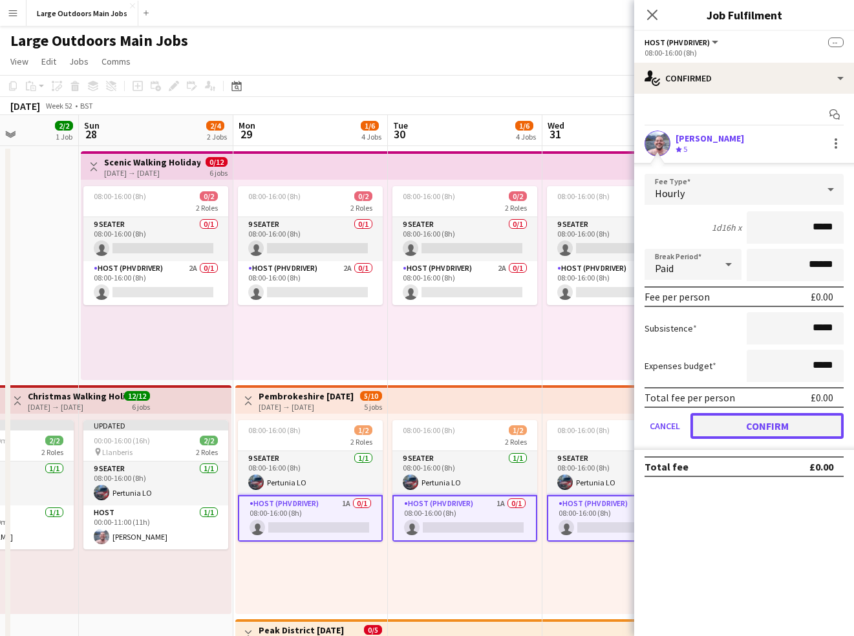
click at [776, 428] on button "Confirm" at bounding box center [766, 426] width 153 height 26
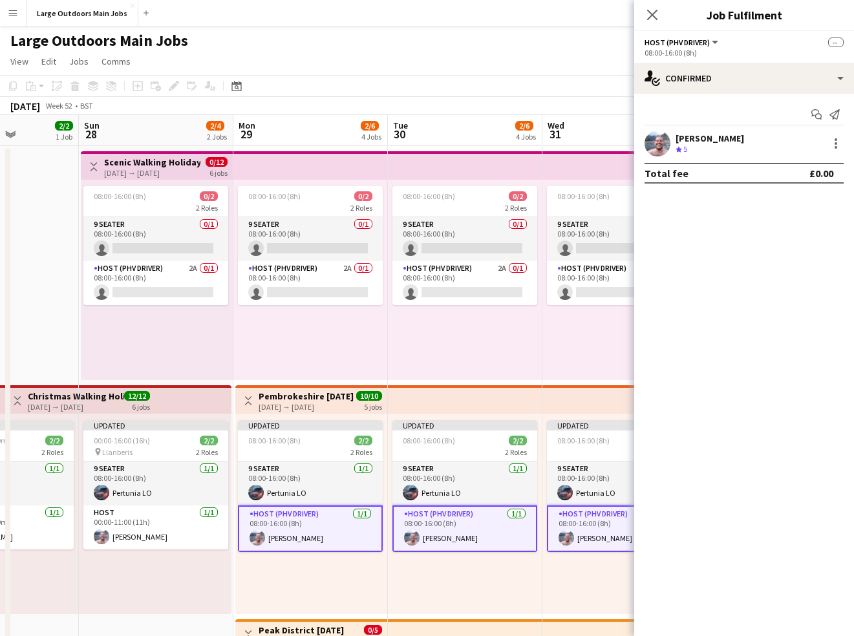
click at [571, 566] on div "Updated 08:00-16:00 (8h) 2/2 2 Roles 9 Seater 1/1 08:00-16:00 (8h) Pertunia LO …" at bounding box center [619, 514] width 154 height 200
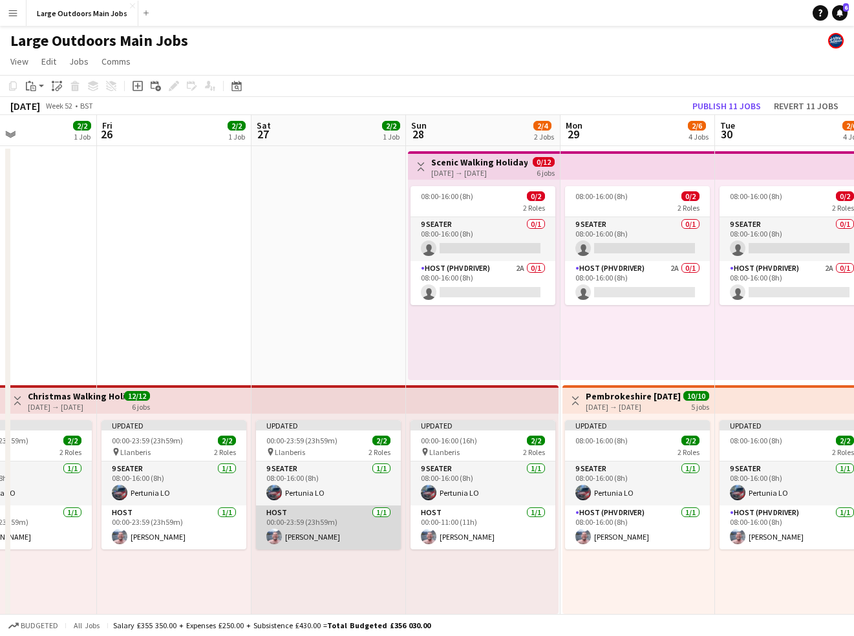
scroll to position [0, 363]
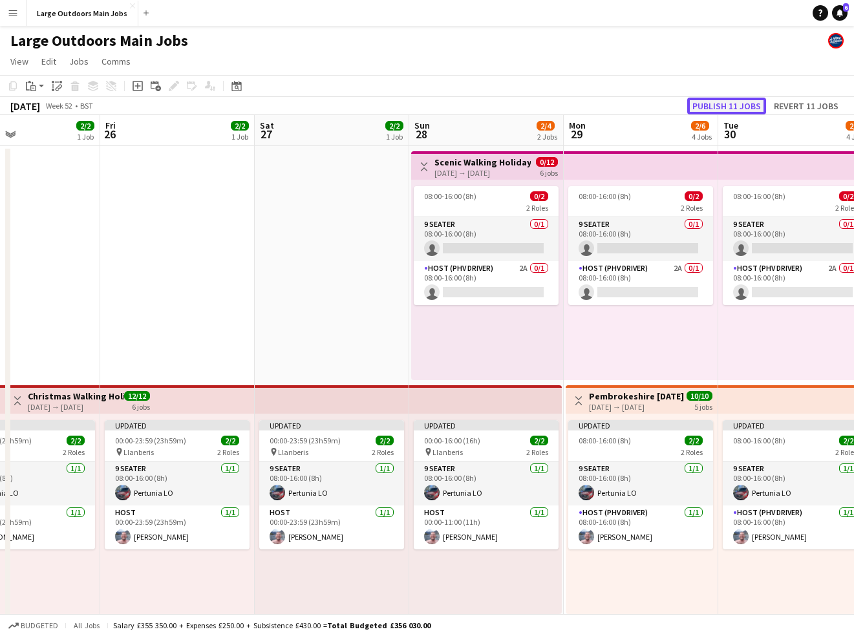
click at [720, 105] on button "Publish 11 jobs" at bounding box center [726, 106] width 79 height 17
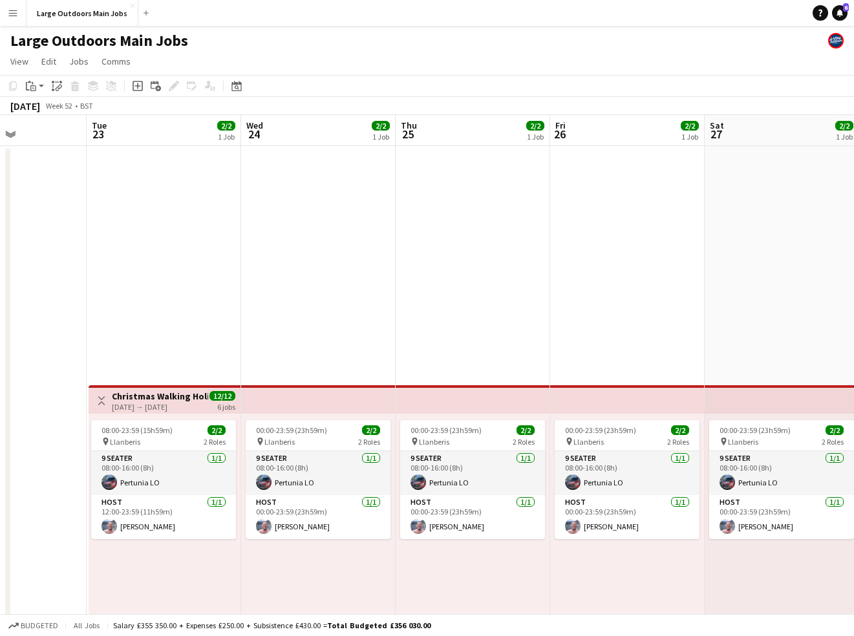
scroll to position [0, 354]
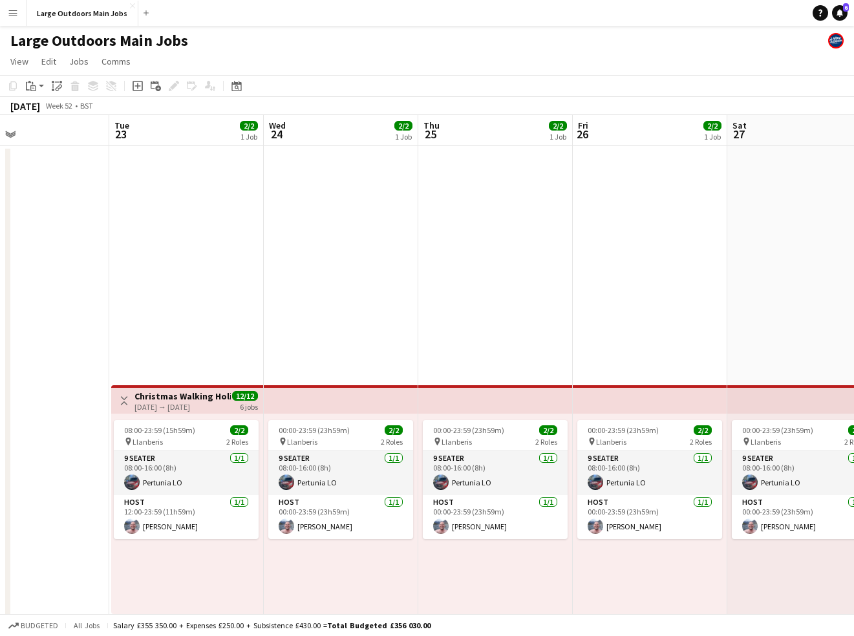
click at [328, 569] on div "00:00-23:59 (23h59m) 2/2 pin Llanberis 2 Roles 9 Seater 1/1 08:00-16:00 (8h) Pe…" at bounding box center [341, 514] width 154 height 200
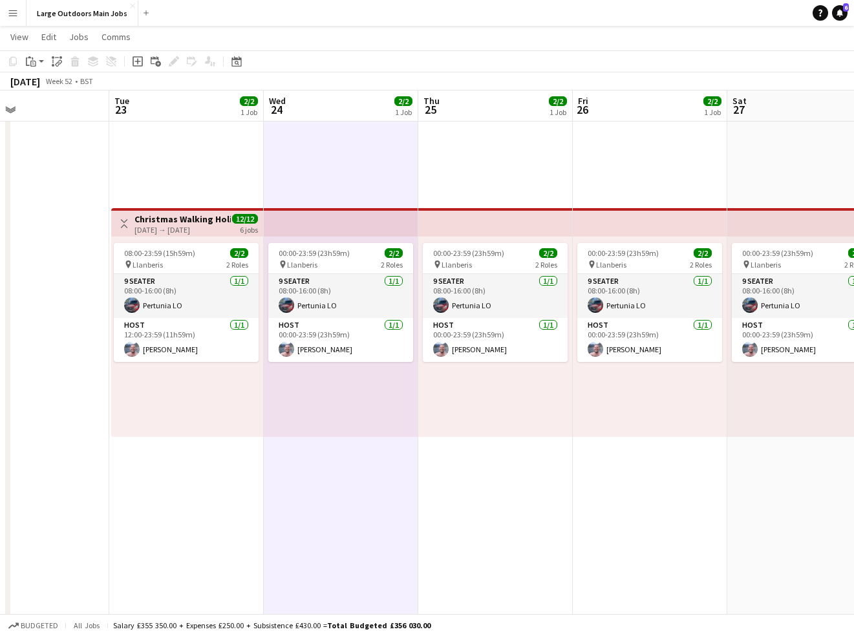
scroll to position [177, 0]
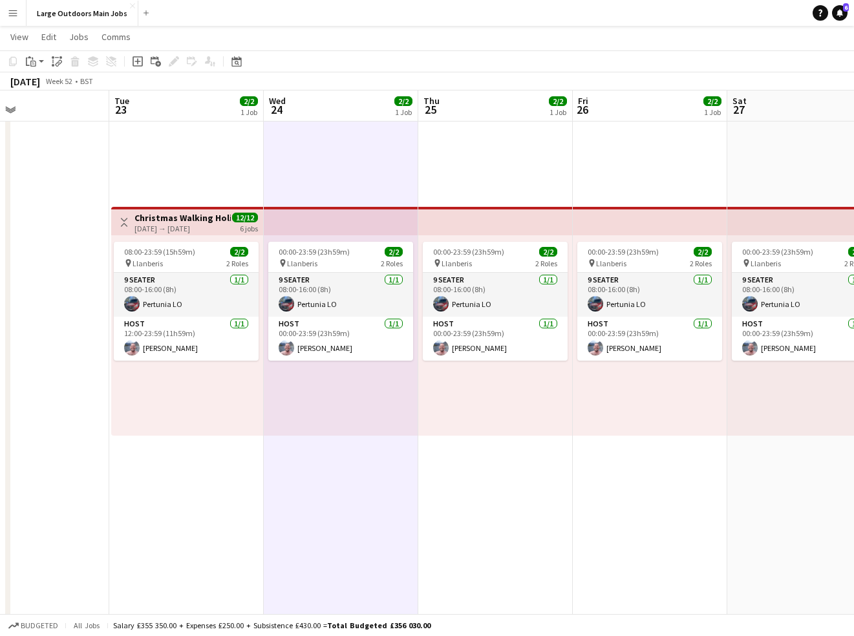
click at [315, 224] on app-top-bar at bounding box center [341, 221] width 154 height 28
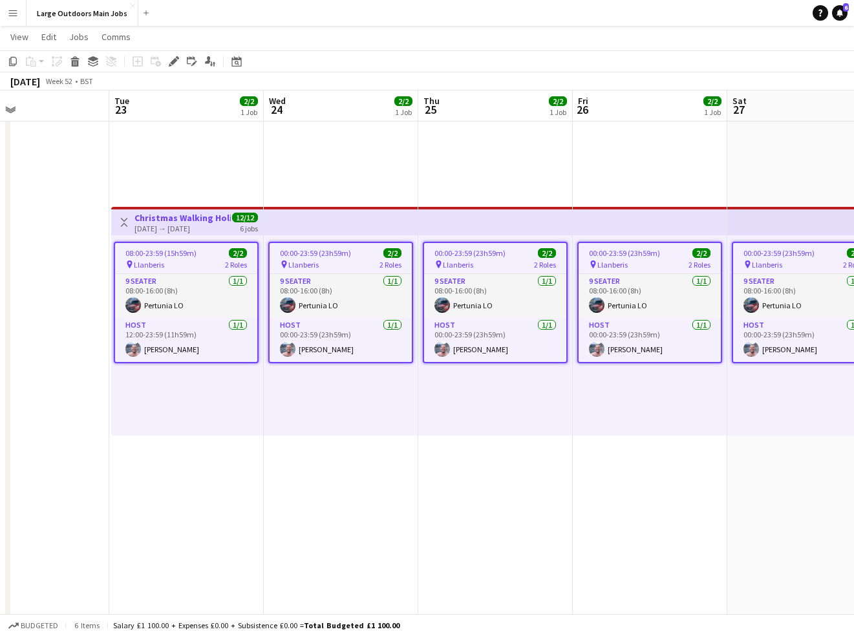
click at [315, 368] on div "00:00-23:59 (23h59m) 2/2 pin Llanberis 2 Roles 9 Seater 1/1 08:00-16:00 (8h) Pe…" at bounding box center [341, 335] width 154 height 200
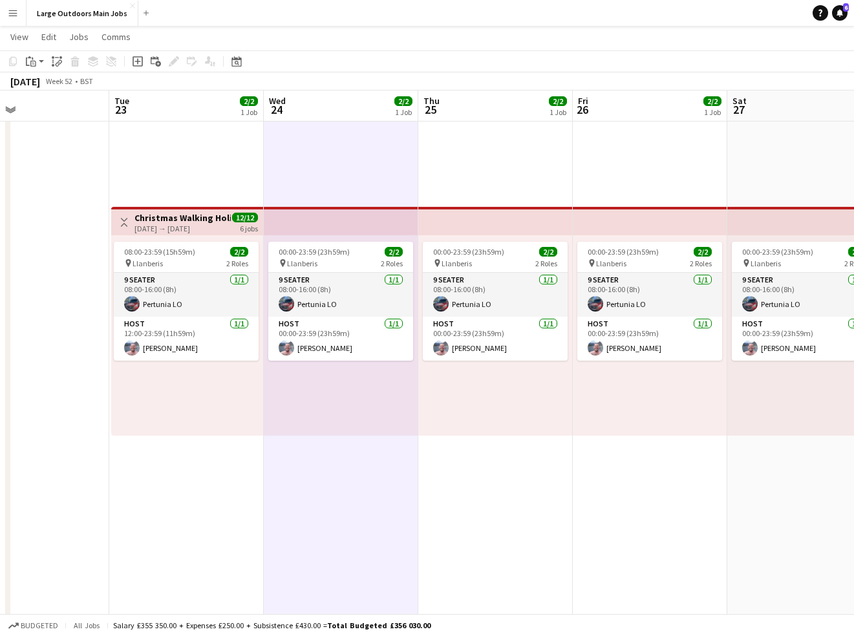
click at [324, 395] on div "00:00-23:59 (23h59m) 2/2 pin Llanberis 2 Roles 9 Seater 1/1 08:00-16:00 (8h) Pe…" at bounding box center [341, 335] width 154 height 200
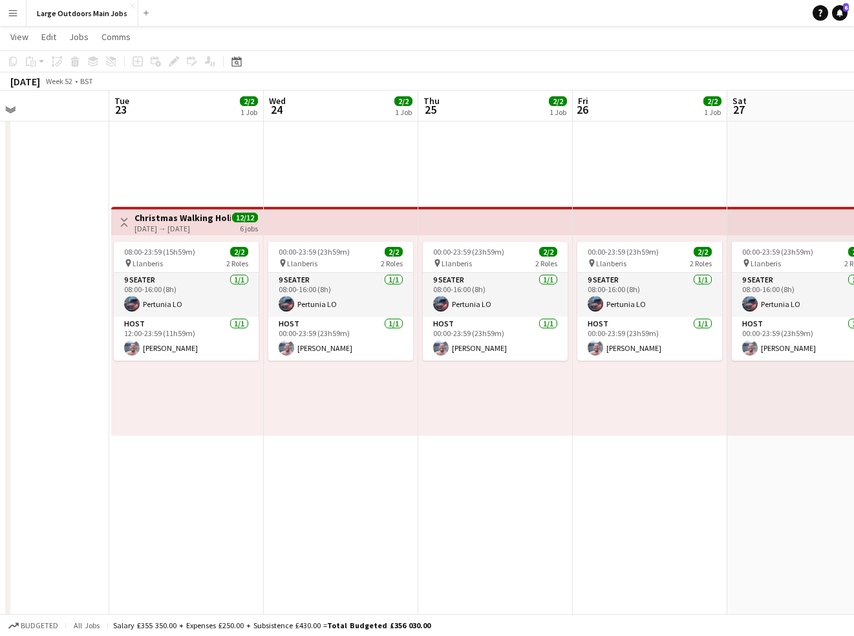
click at [324, 395] on div "00:00-23:59 (23h59m) 2/2 pin Llanberis 2 Roles 9 Seater 1/1 08:00-16:00 (8h) Pe…" at bounding box center [341, 335] width 154 height 200
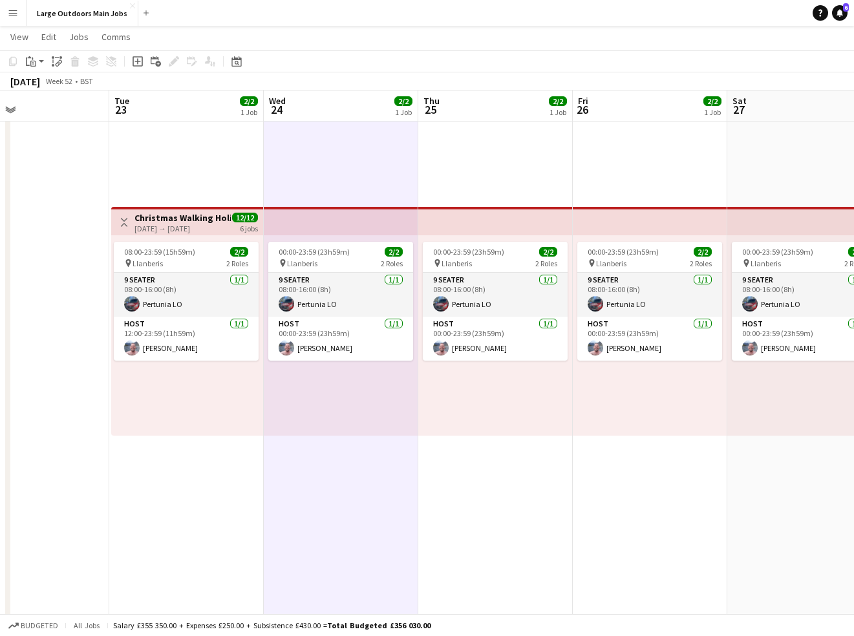
click at [327, 204] on app-date-cell "00:00-23:59 (23h59m) 2/2 pin Llanberis 2 Roles 9 Seater 1/1 08:00-16:00 (8h) Pe…" at bounding box center [341, 438] width 154 height 941
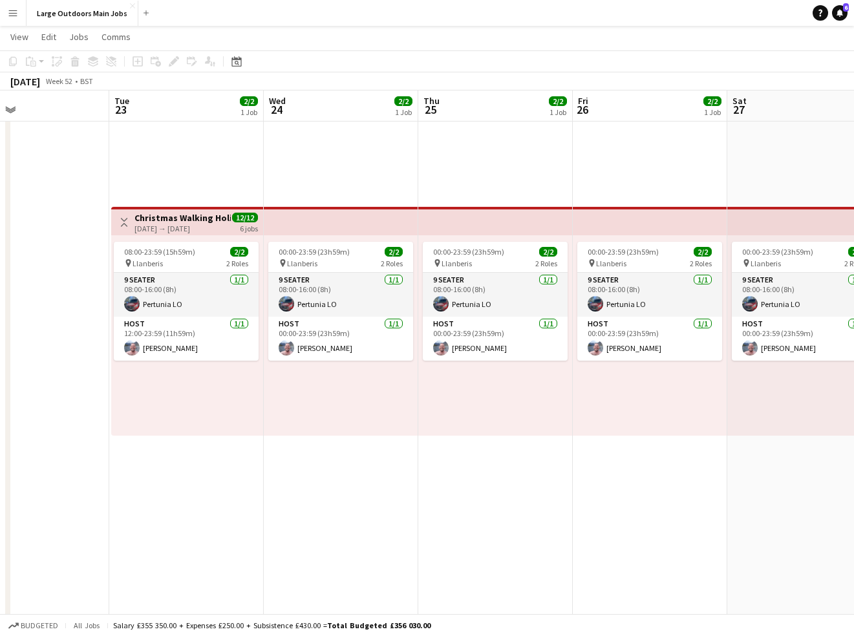
click at [317, 216] on app-top-bar at bounding box center [341, 221] width 154 height 28
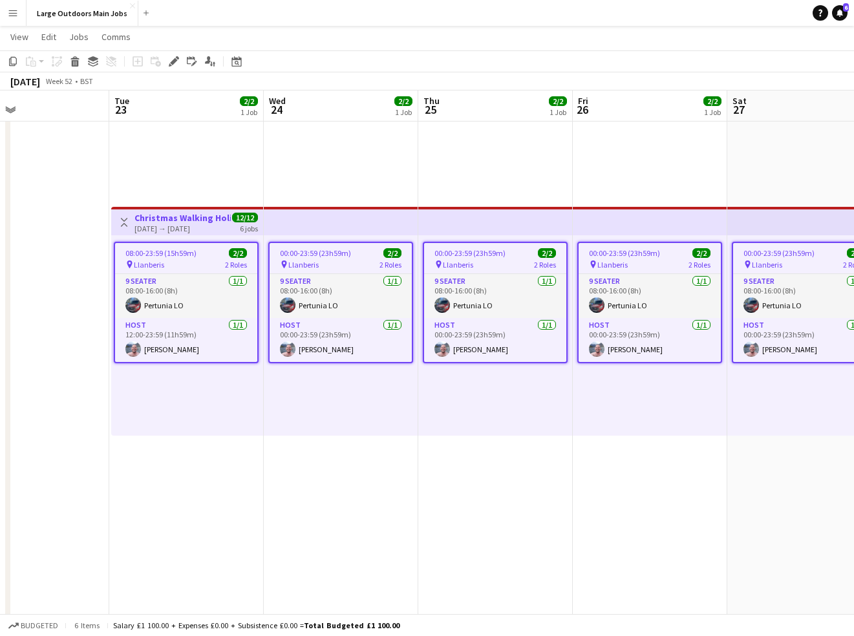
click at [123, 224] on app-icon "Toggle View" at bounding box center [124, 222] width 9 height 9
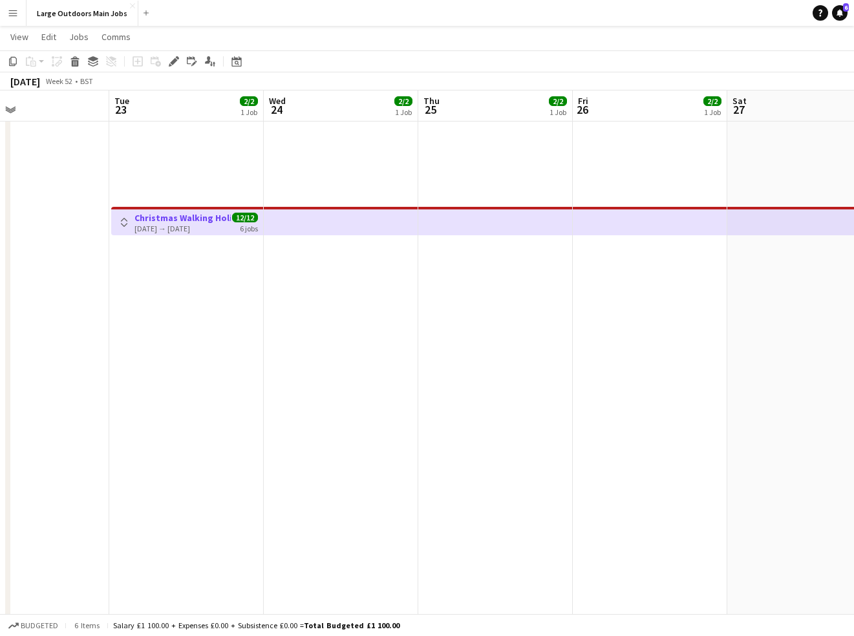
click at [123, 224] on app-icon "Toggle View" at bounding box center [124, 222] width 9 height 9
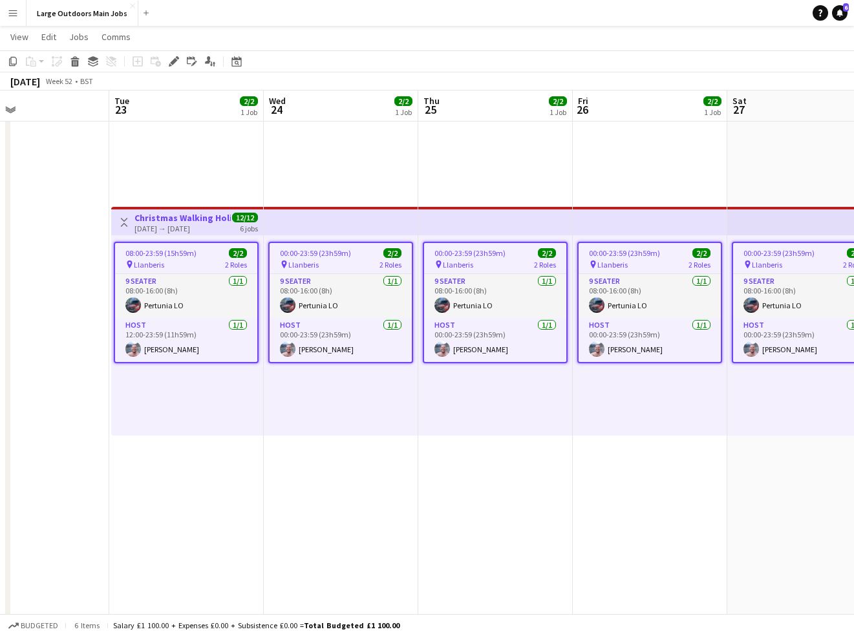
click at [634, 510] on app-date-cell "00:00-23:59 (23h59m) 2/2 pin Llanberis 2 Roles 9 Seater 1/1 08:00-16:00 (8h) Pe…" at bounding box center [650, 438] width 154 height 941
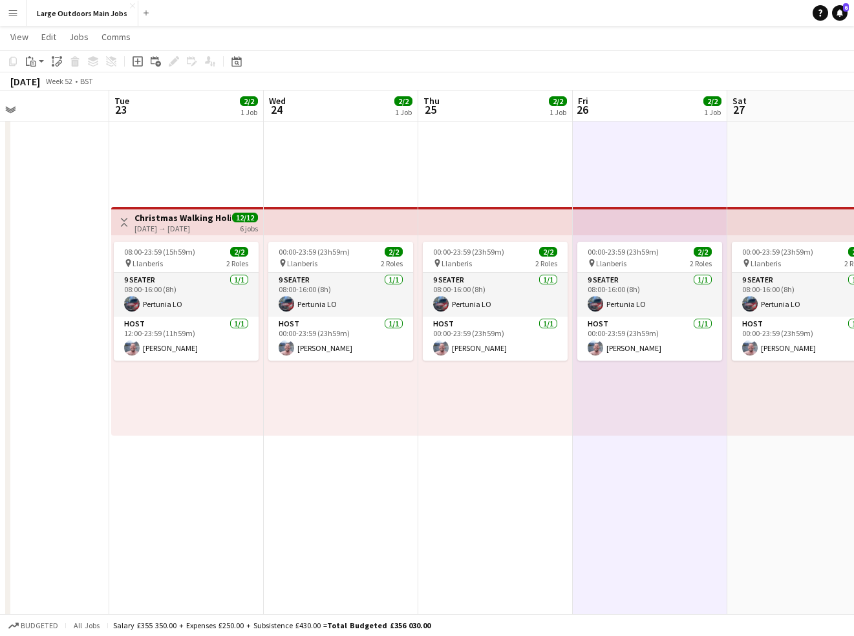
click at [786, 532] on app-date-cell "00:00-23:59 (23h59m) 2/2 pin Llanberis 2 Roles 9 Seater 1/1 08:00-16:00 (8h) Pe…" at bounding box center [804, 438] width 154 height 941
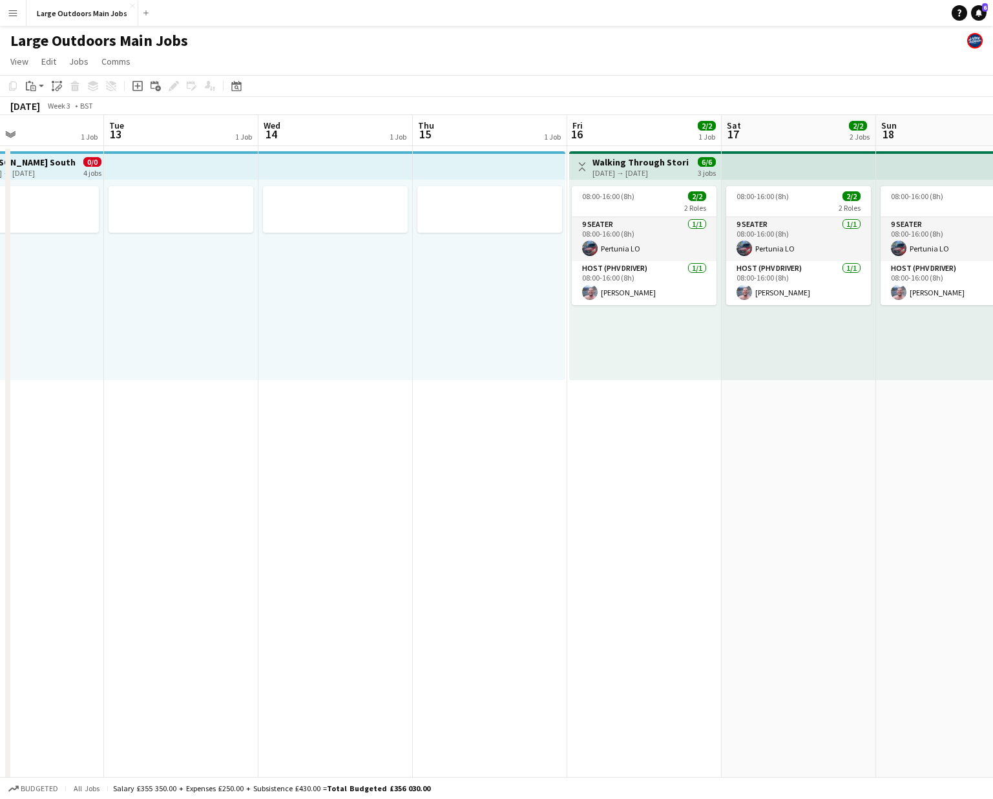
scroll to position [0, 523]
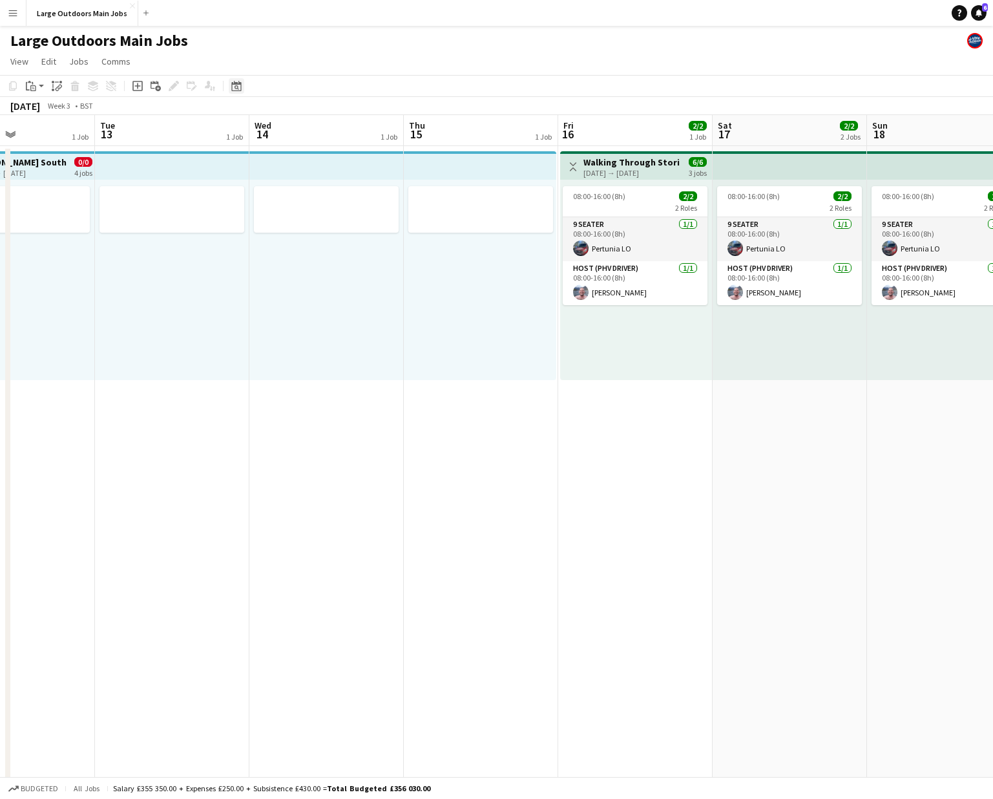
click at [237, 87] on icon "Date picker" at bounding box center [236, 86] width 10 height 10
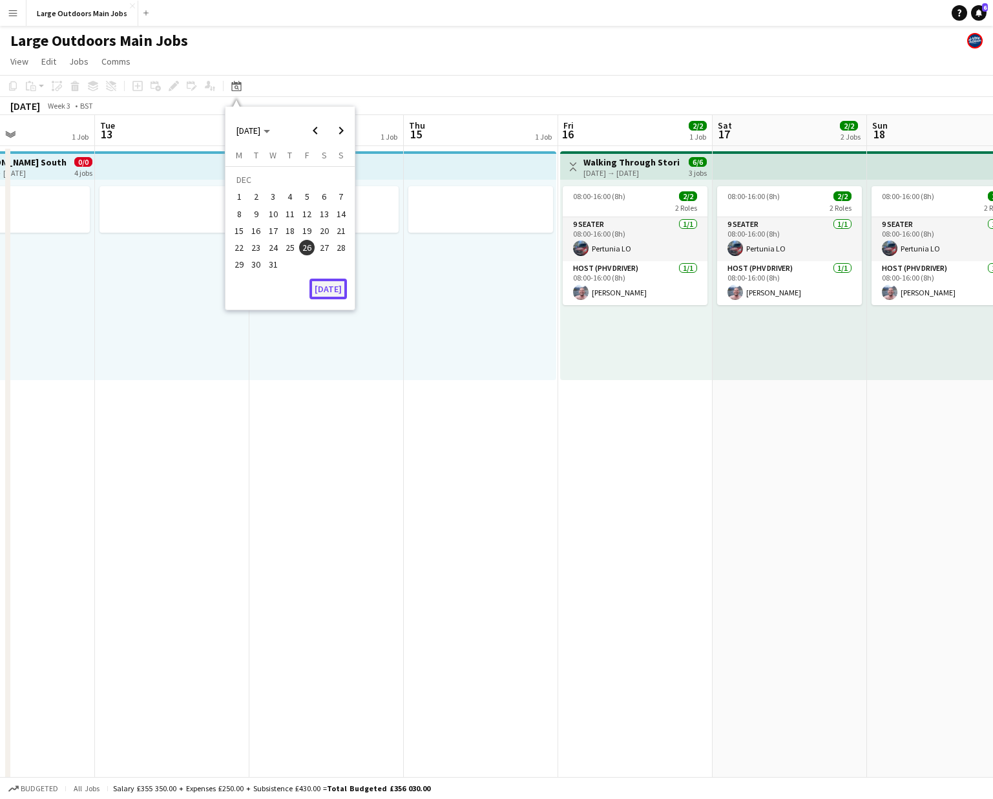
click at [333, 291] on button "[DATE]" at bounding box center [328, 289] width 37 height 21
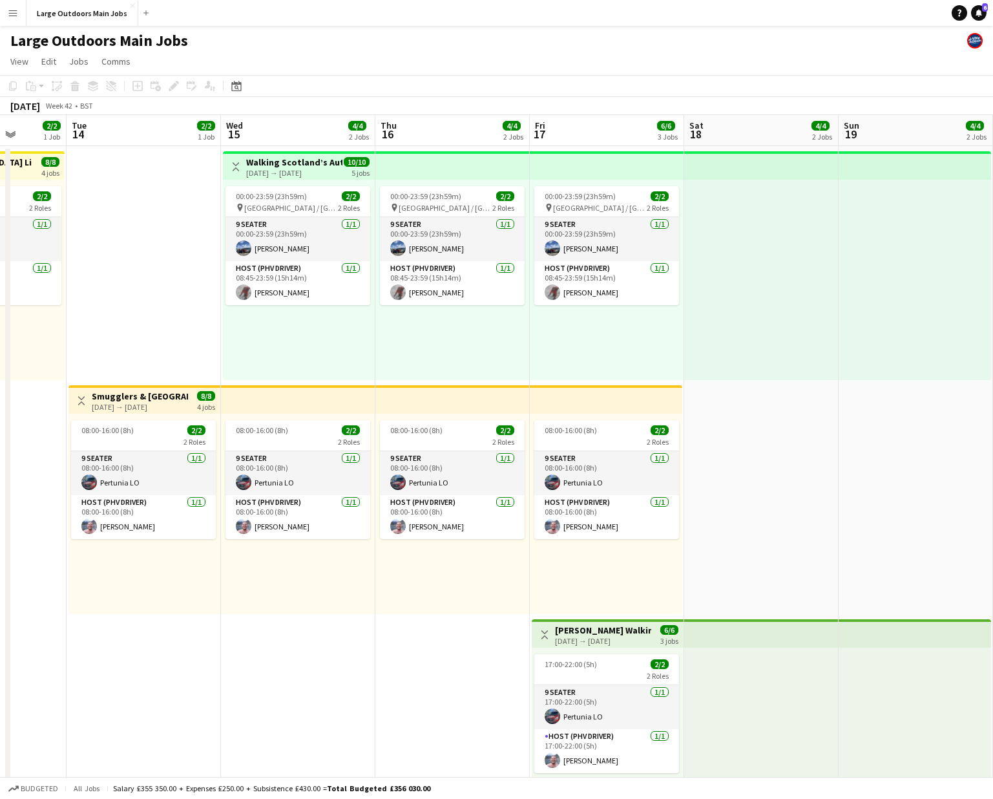
scroll to position [0, 397]
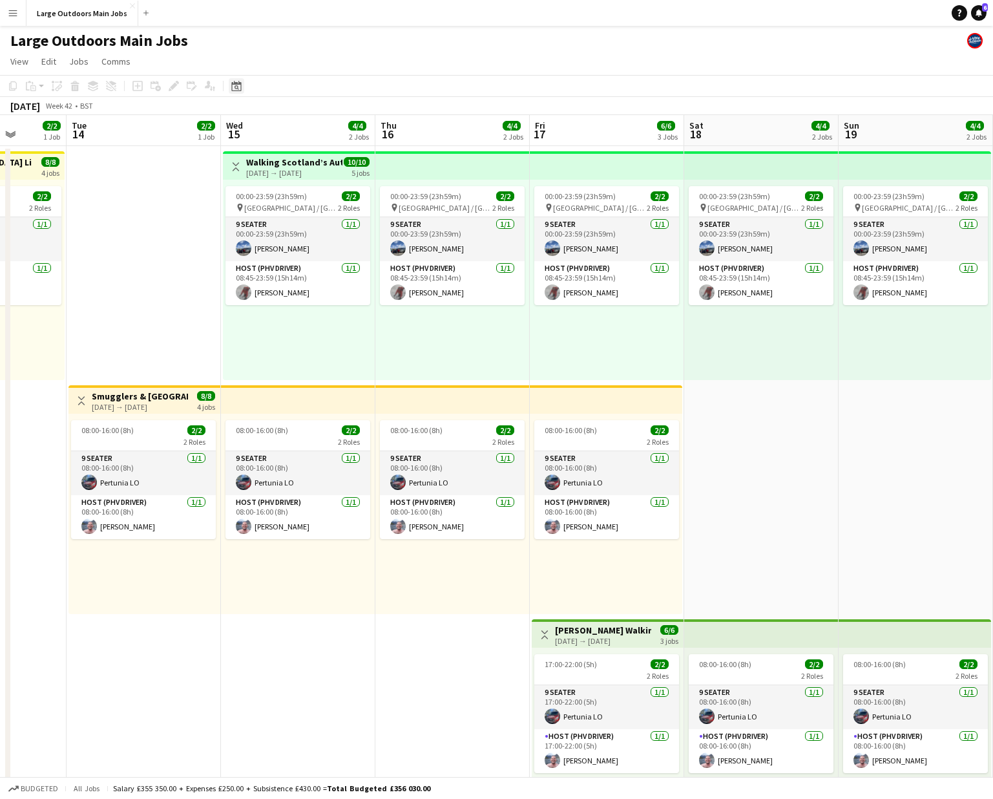
click at [234, 87] on icon "Date picker" at bounding box center [236, 86] width 10 height 10
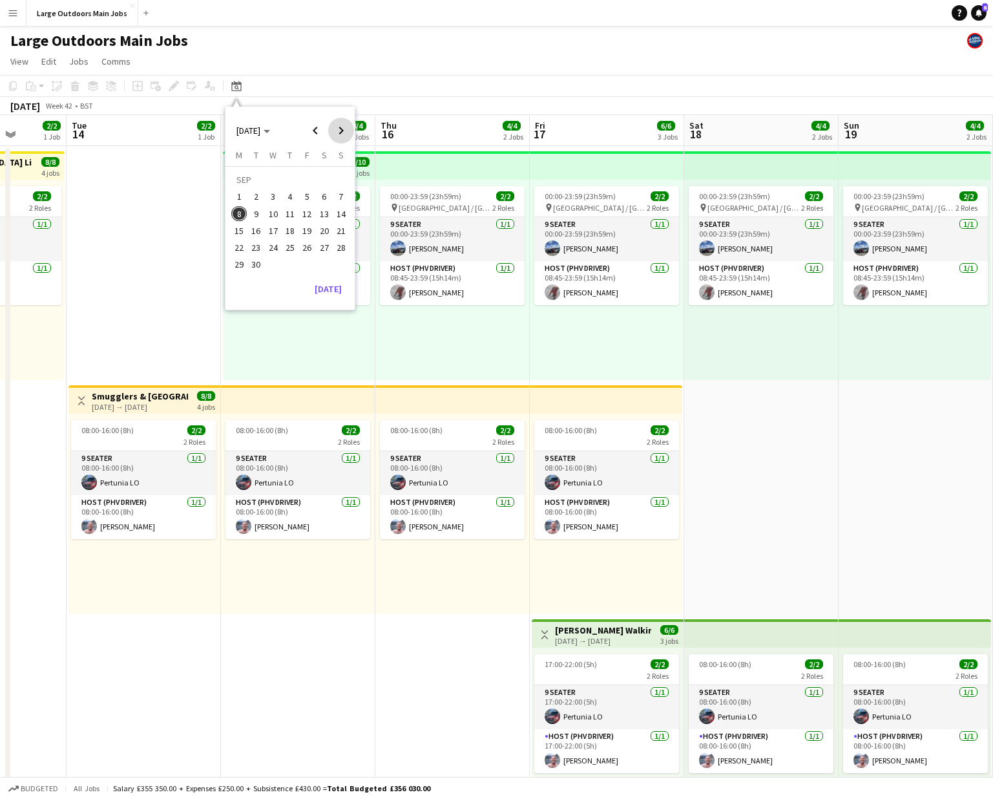
click at [341, 131] on span "Next month" at bounding box center [341, 131] width 26 height 26
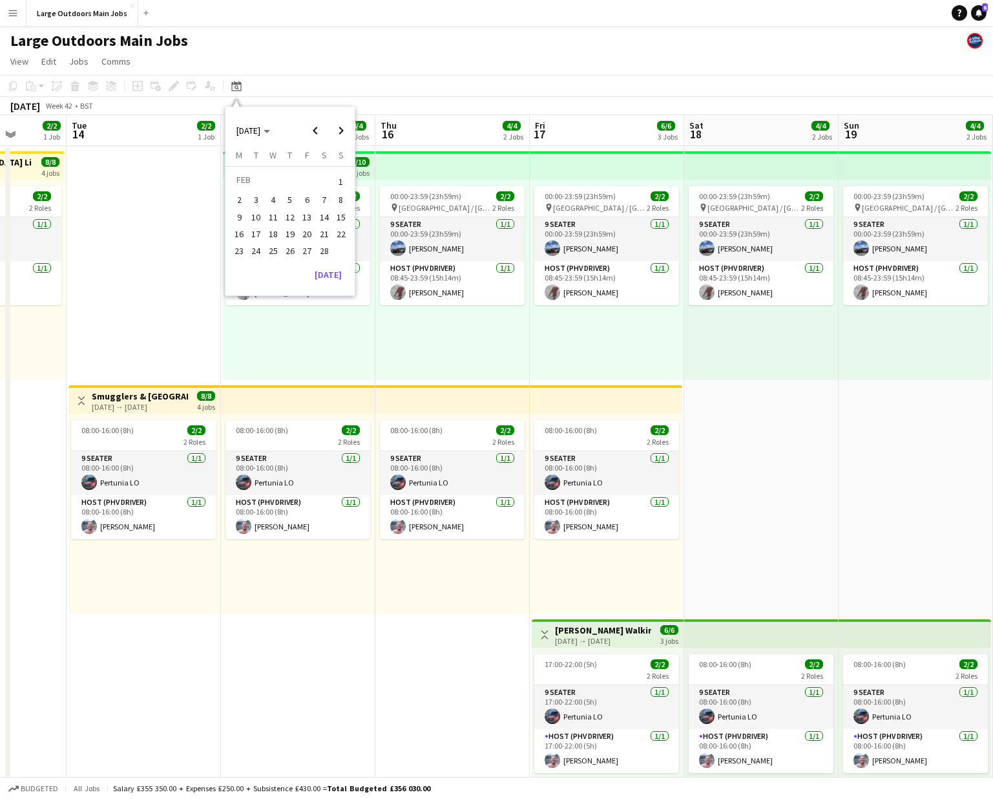
click at [302, 201] on span "6" at bounding box center [307, 201] width 16 height 16
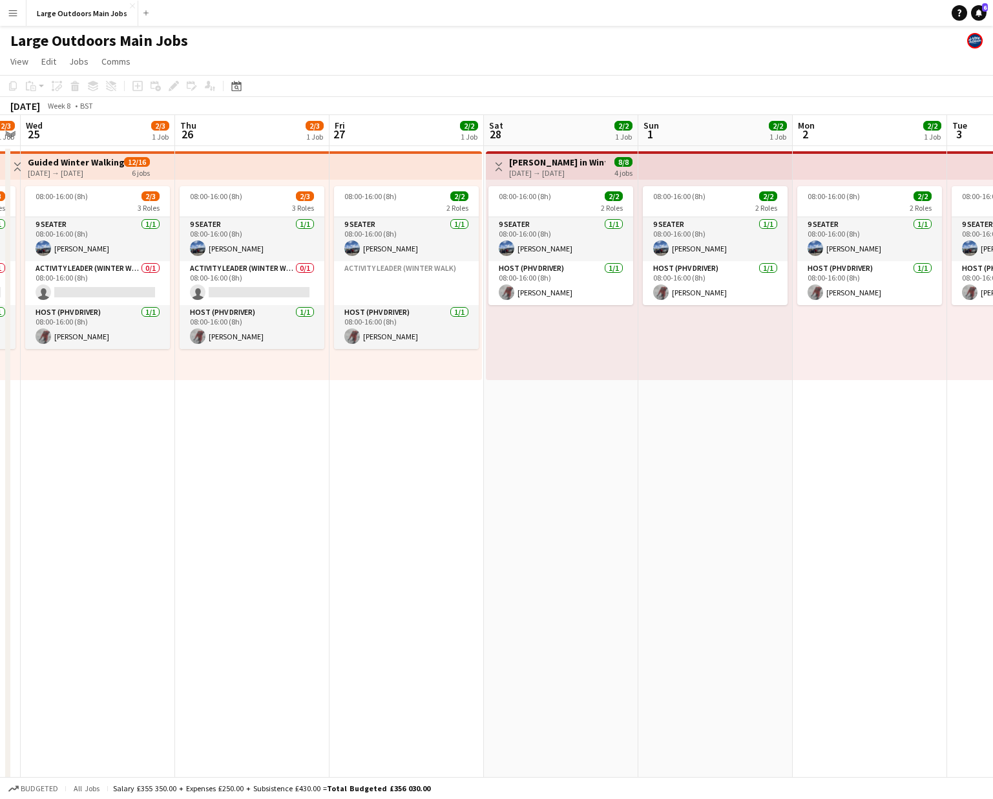
scroll to position [0, 460]
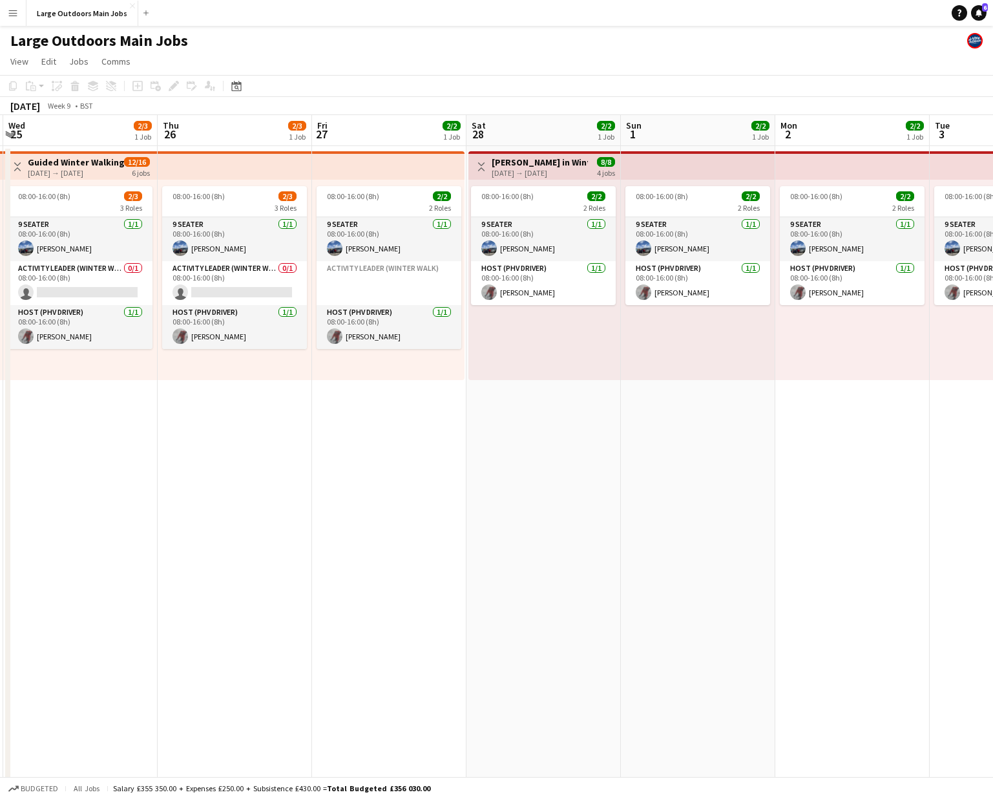
click at [558, 155] on app-top-bar "Toggle View Ben Nevis in Winter TBC 28-02-2026 → 03-03-2026 8/8 4 jobs" at bounding box center [544, 165] width 152 height 28
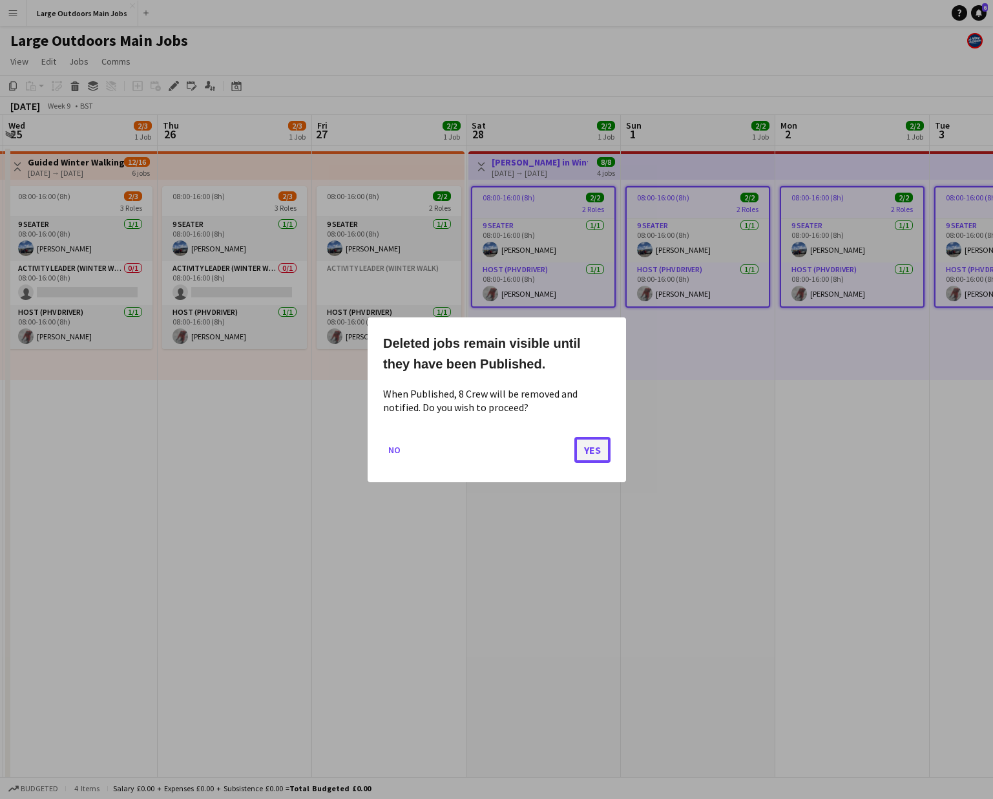
click at [589, 443] on button "Yes" at bounding box center [592, 449] width 36 height 26
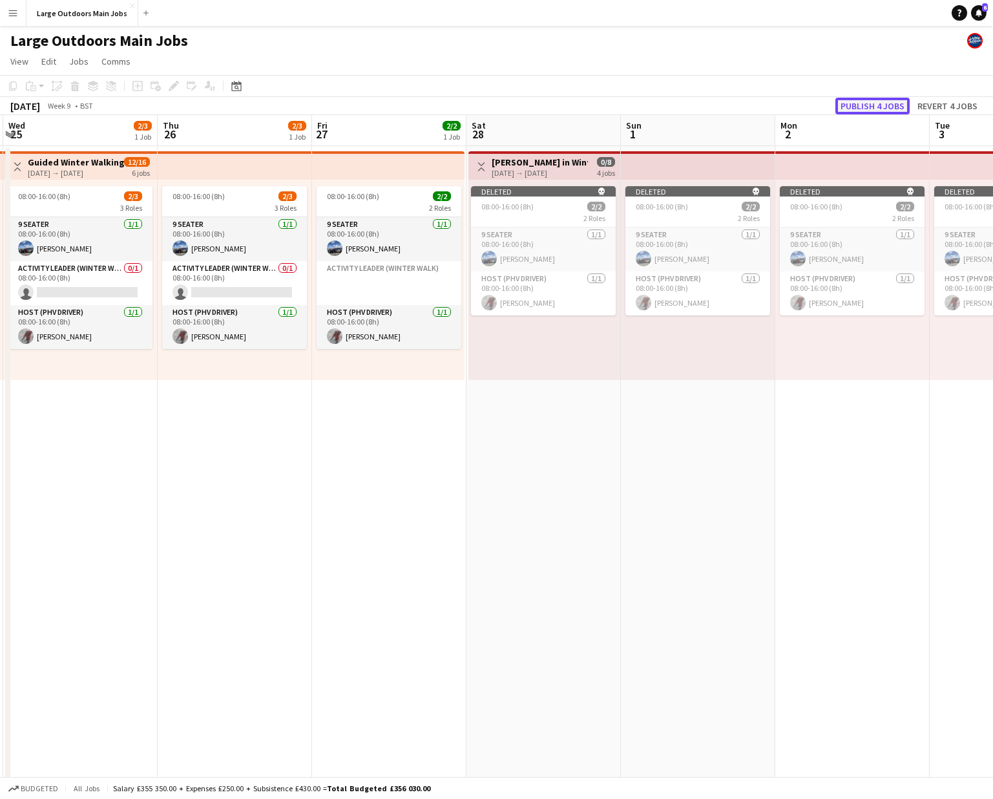
click at [786, 107] on button "Publish 4 jobs" at bounding box center [873, 106] width 74 height 17
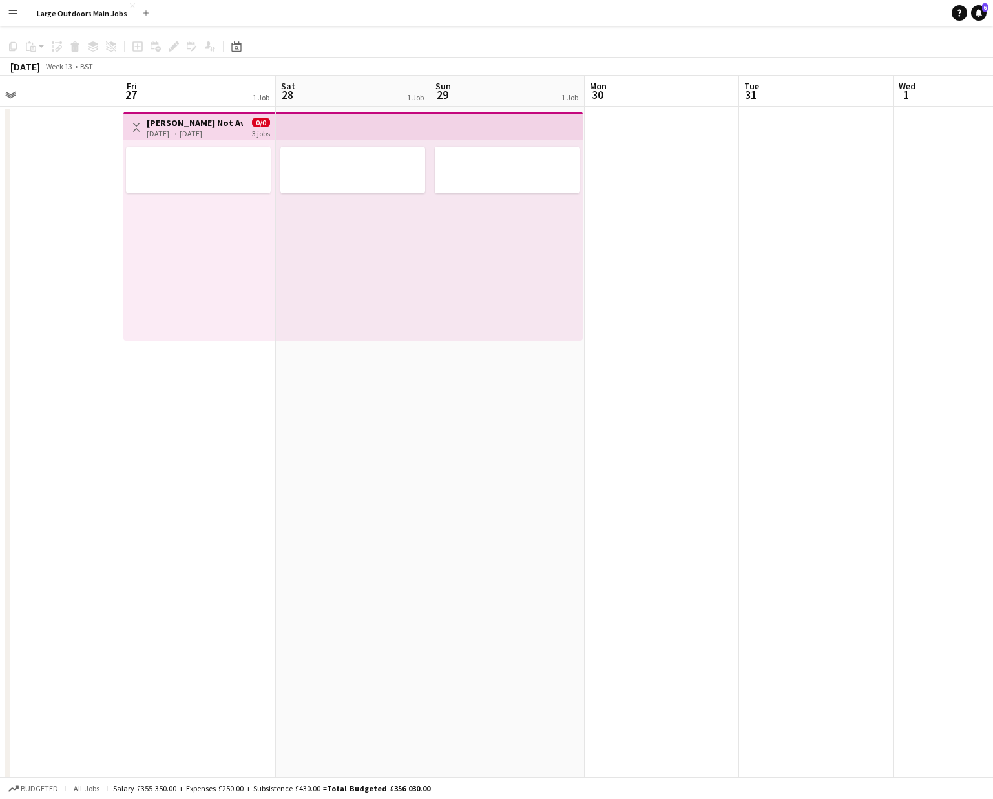
scroll to position [0, 0]
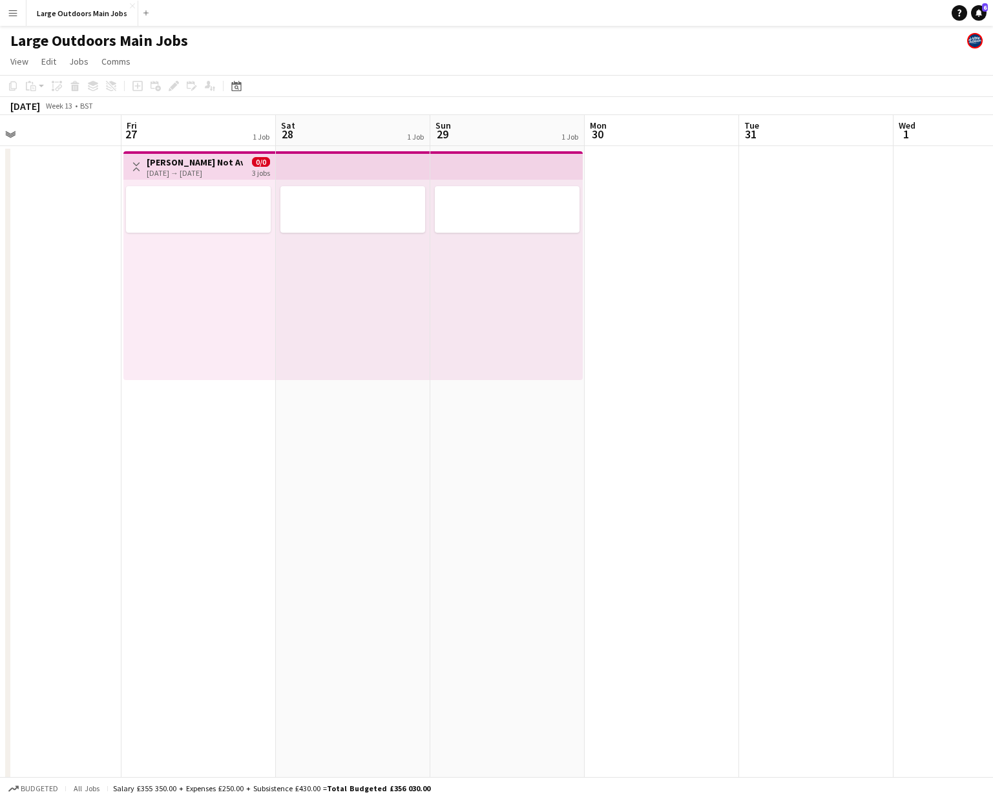
click at [190, 437] on app-date-cell "Toggle View John Not Available (Photographing wedding) 27-03-2026 → 29-03-2026 …" at bounding box center [198, 616] width 154 height 941
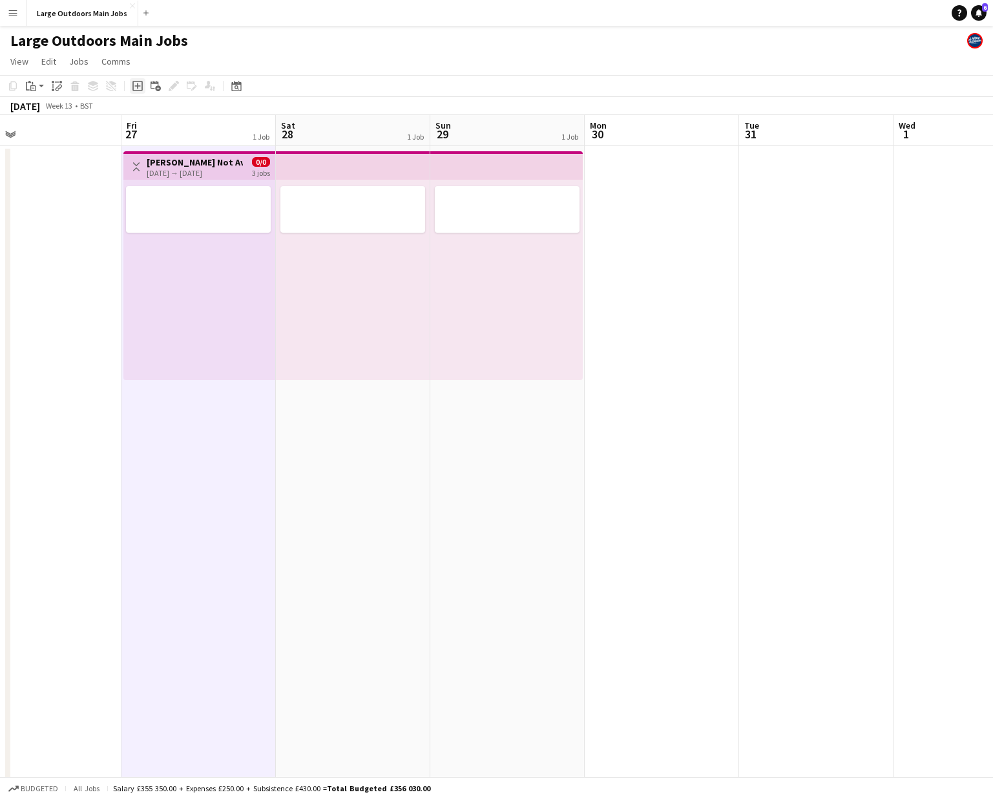
click at [137, 82] on icon "Add job" at bounding box center [137, 86] width 10 height 10
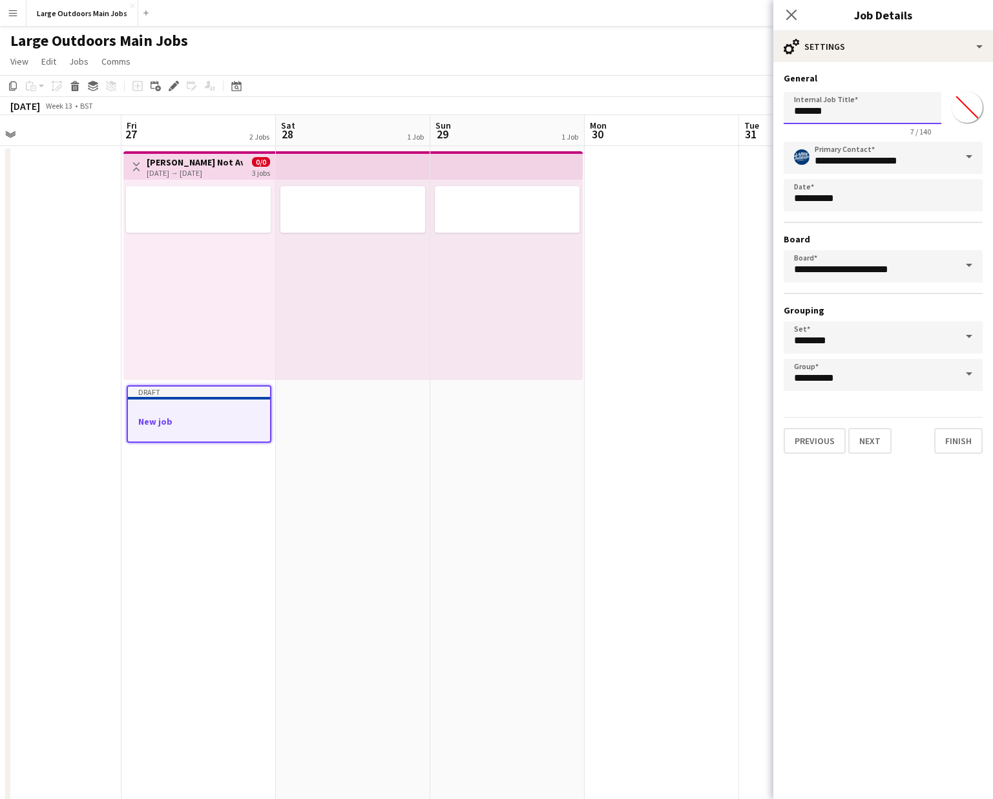
click at [786, 112] on input "*******" at bounding box center [863, 108] width 158 height 32
paste input "**********"
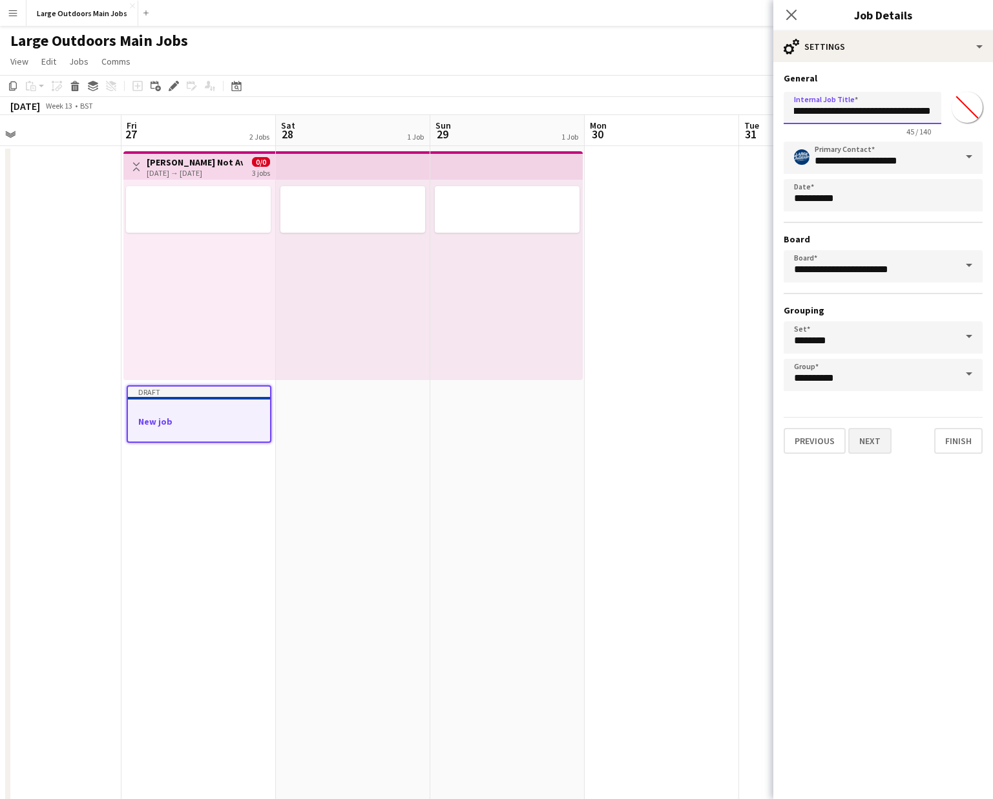
type input "**********"
click at [786, 436] on button "Next" at bounding box center [869, 441] width 43 height 26
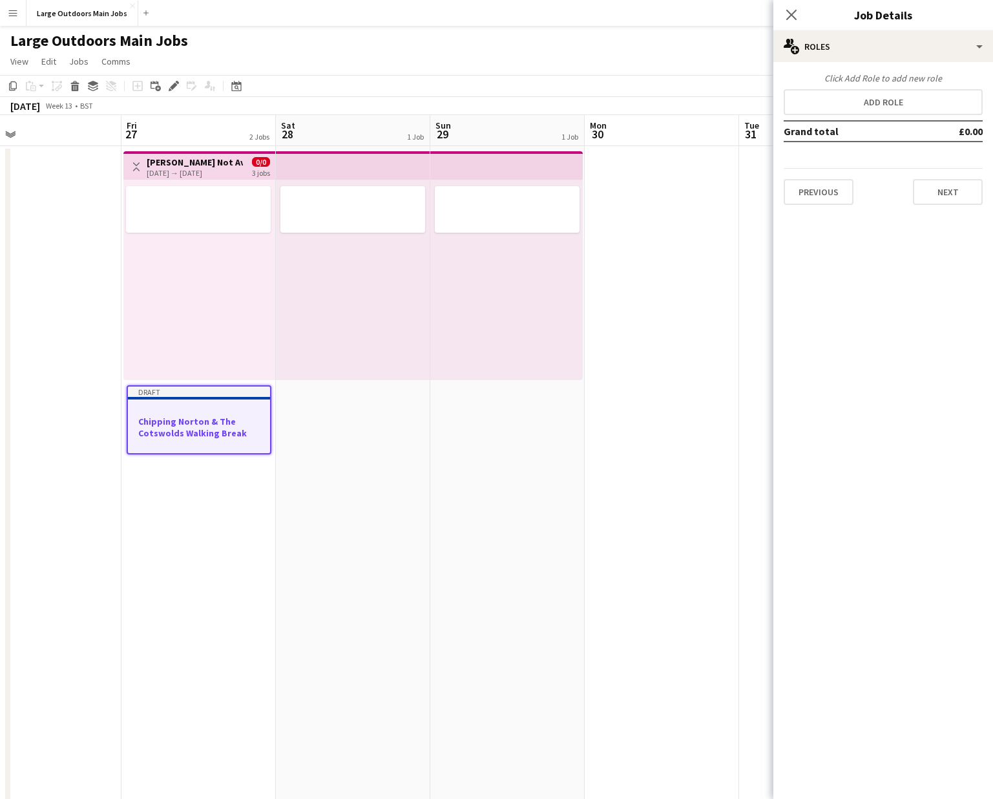
scroll to position [0, 0]
click at [786, 106] on button "Add role" at bounding box center [883, 102] width 199 height 26
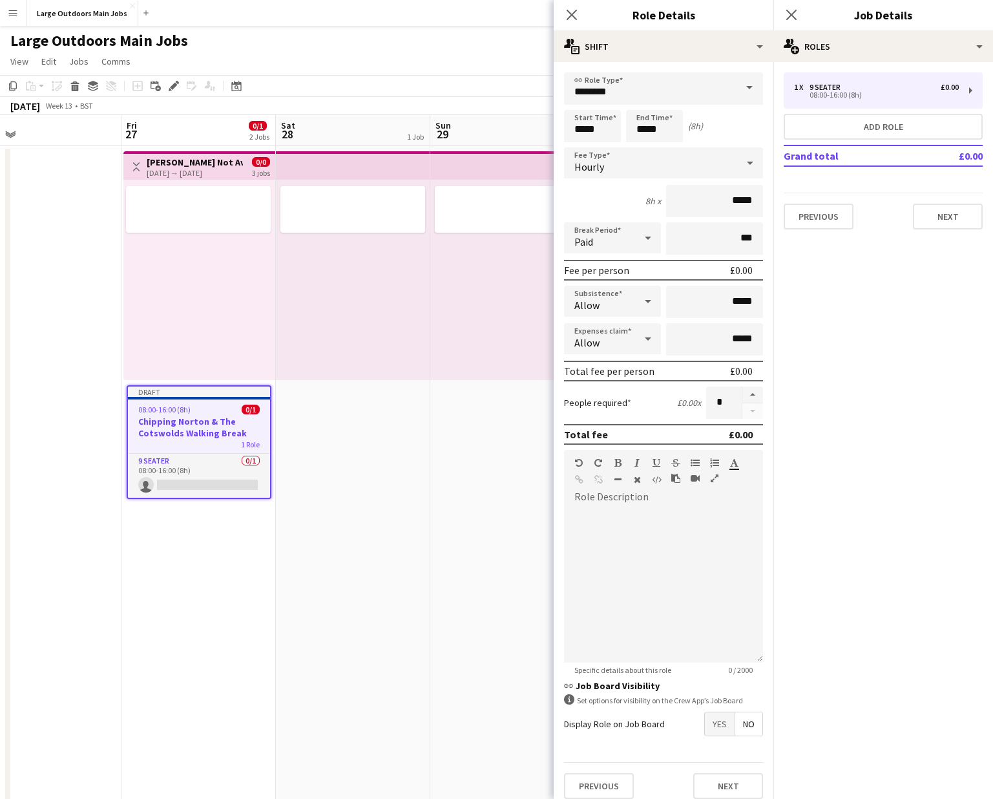
click at [750, 87] on span at bounding box center [749, 87] width 27 height 31
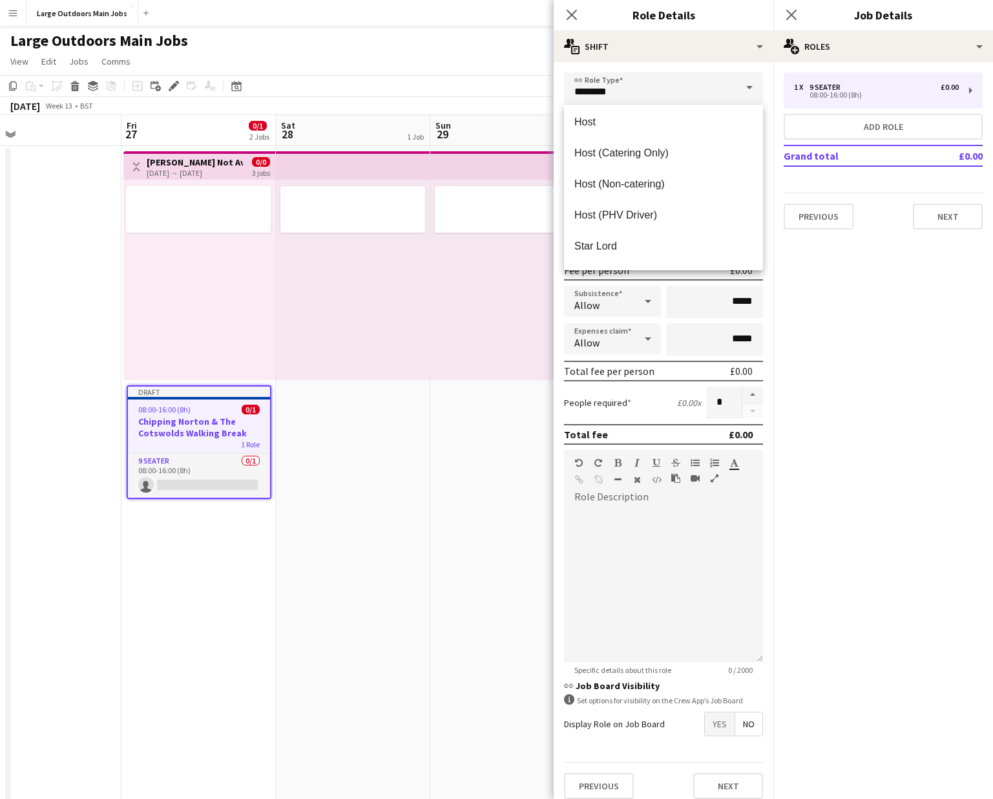
scroll to position [625, 0]
click at [631, 182] on span "Host (Non-catering)" at bounding box center [663, 182] width 178 height 12
type input "**********"
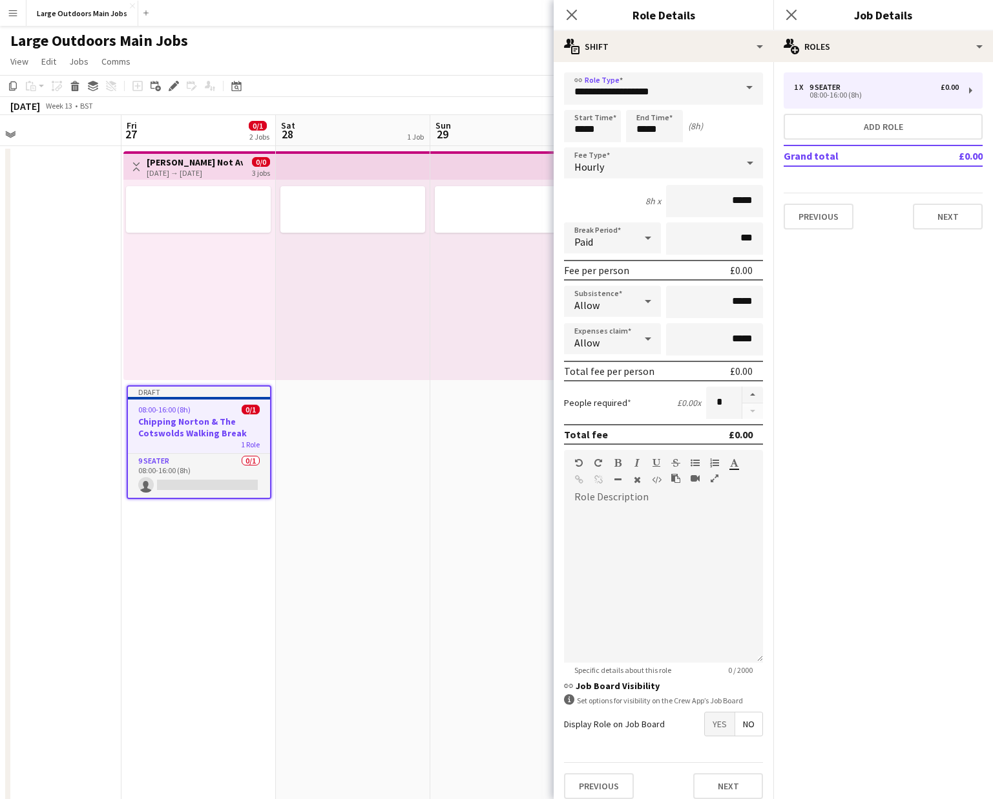
click at [752, 158] on icon at bounding box center [750, 163] width 16 height 26
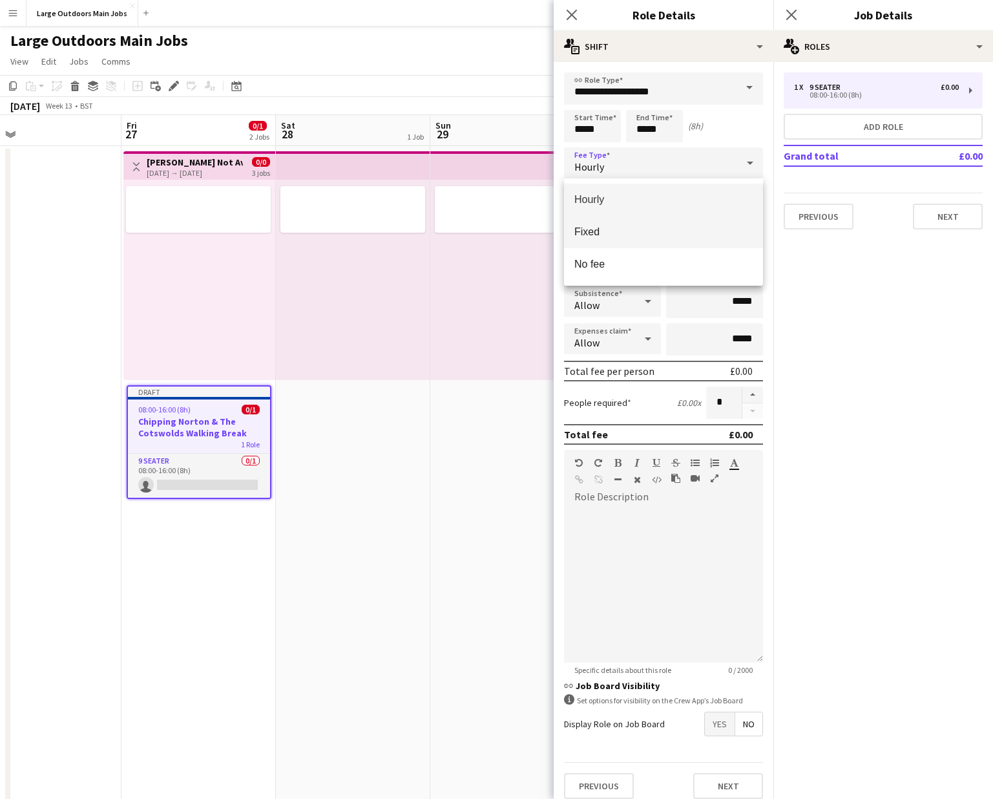
click at [622, 232] on span "Fixed" at bounding box center [663, 232] width 178 height 12
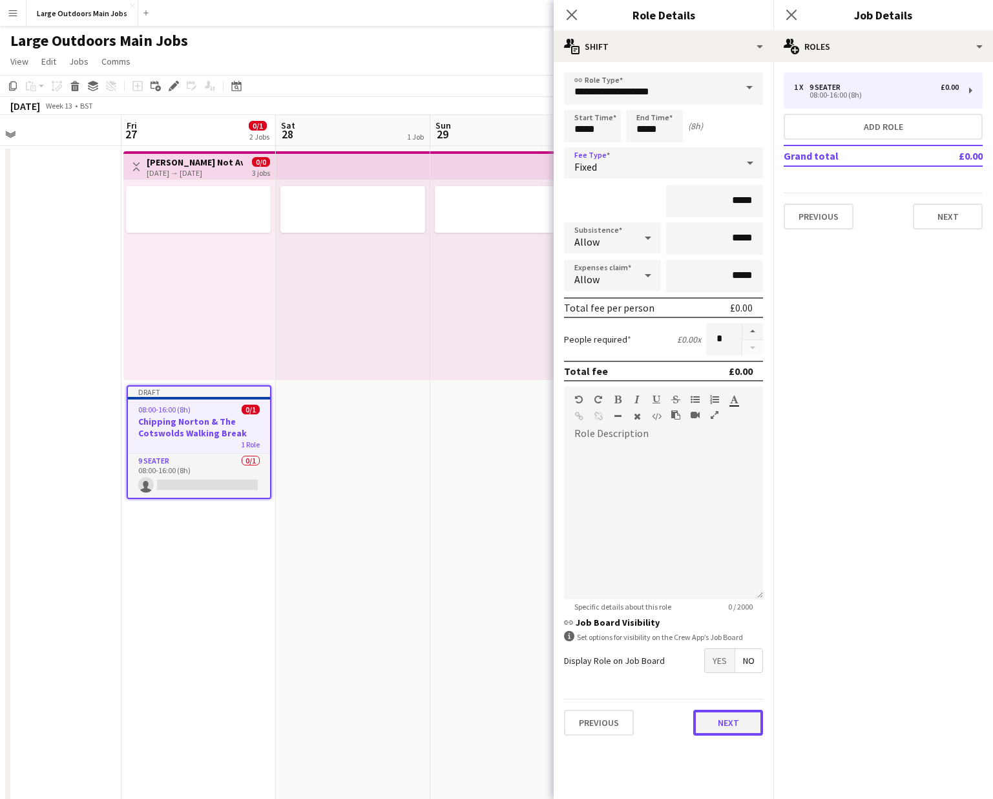
click at [721, 571] on button "Next" at bounding box center [728, 723] width 70 height 26
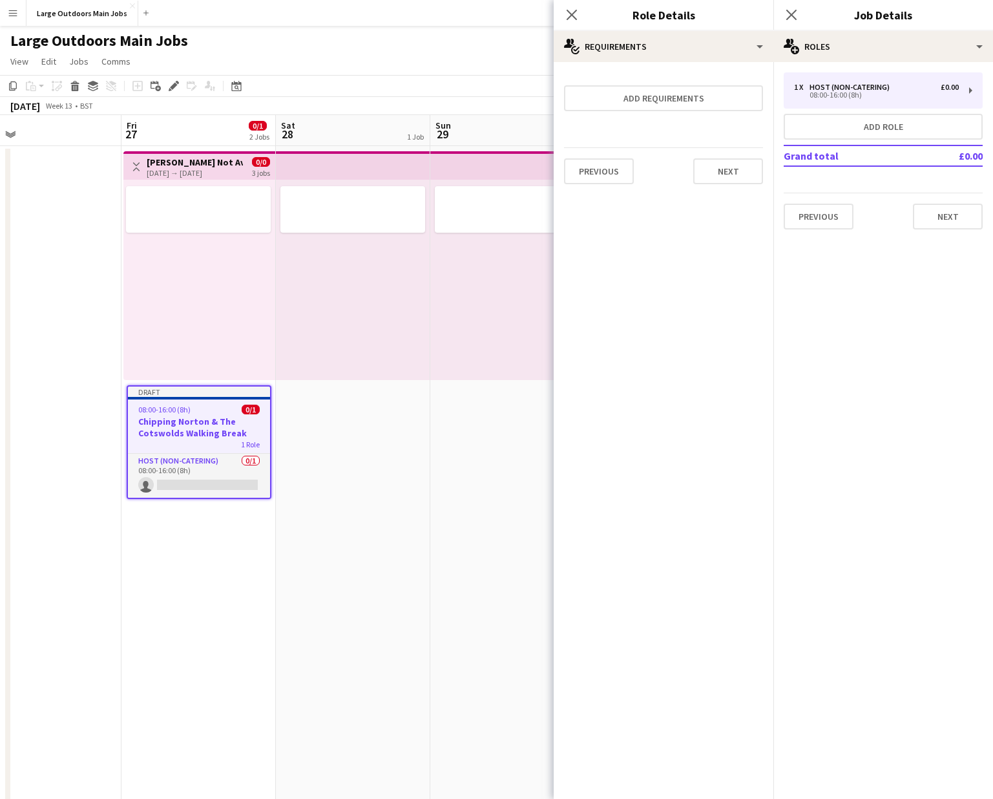
click at [397, 505] on app-date-cell at bounding box center [353, 616] width 154 height 941
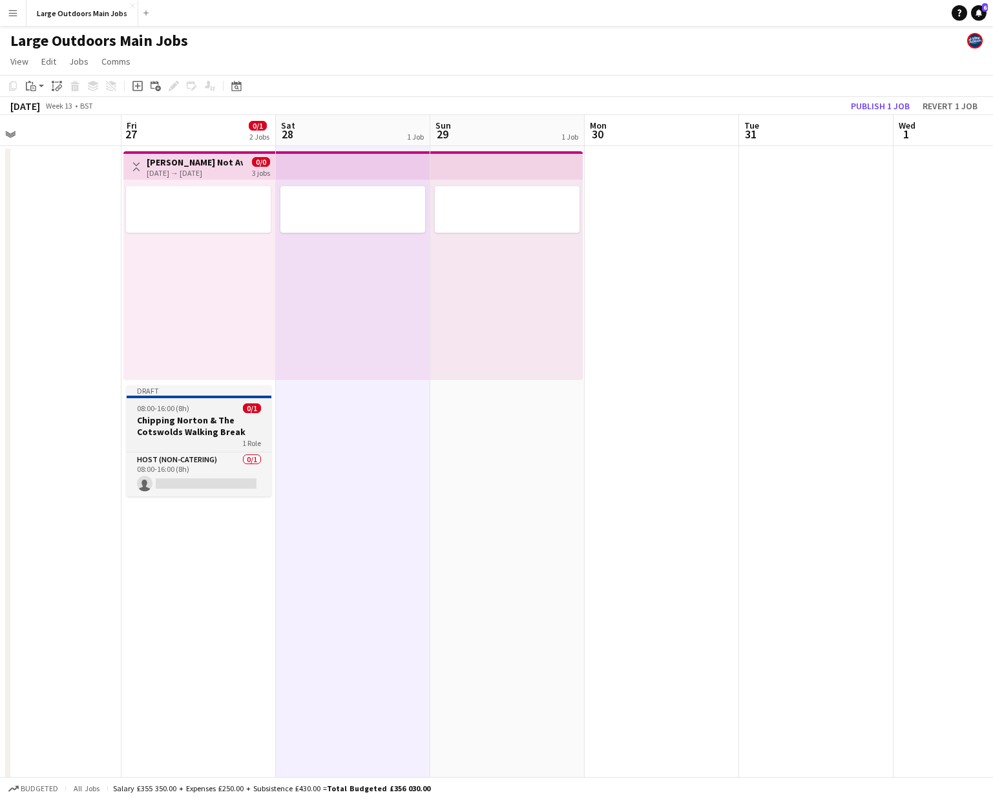
click at [168, 428] on h3 "Chipping Norton & The Cotswolds Walking Break" at bounding box center [199, 425] width 145 height 23
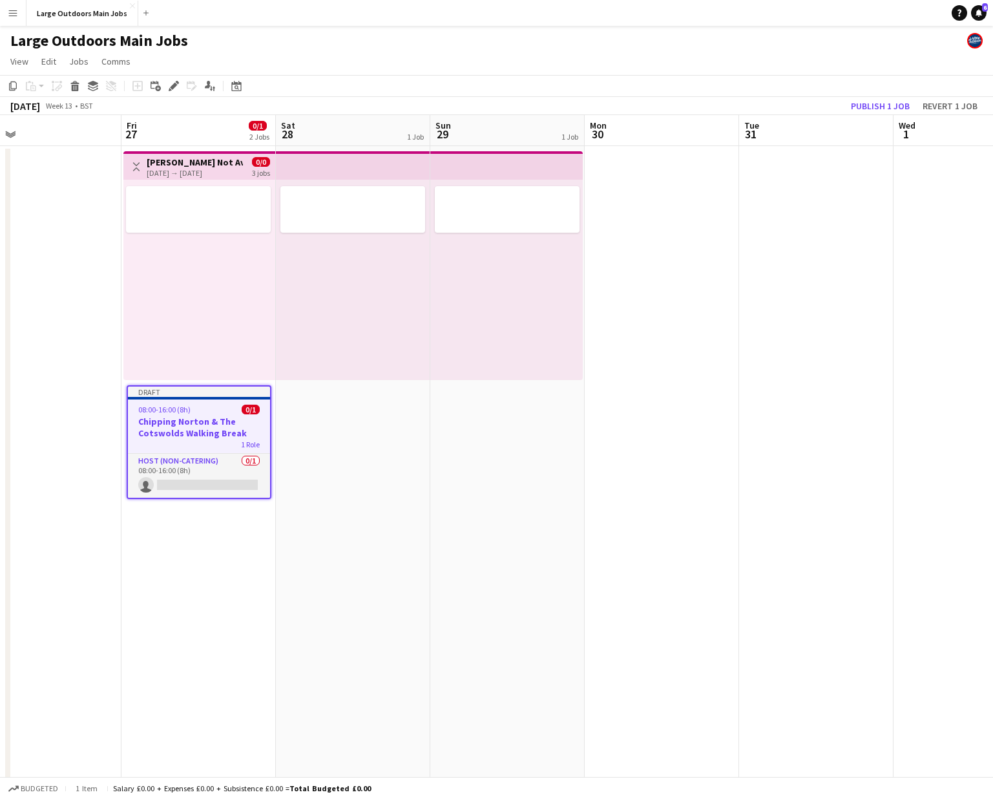
click at [349, 418] on app-date-cell at bounding box center [353, 616] width 154 height 941
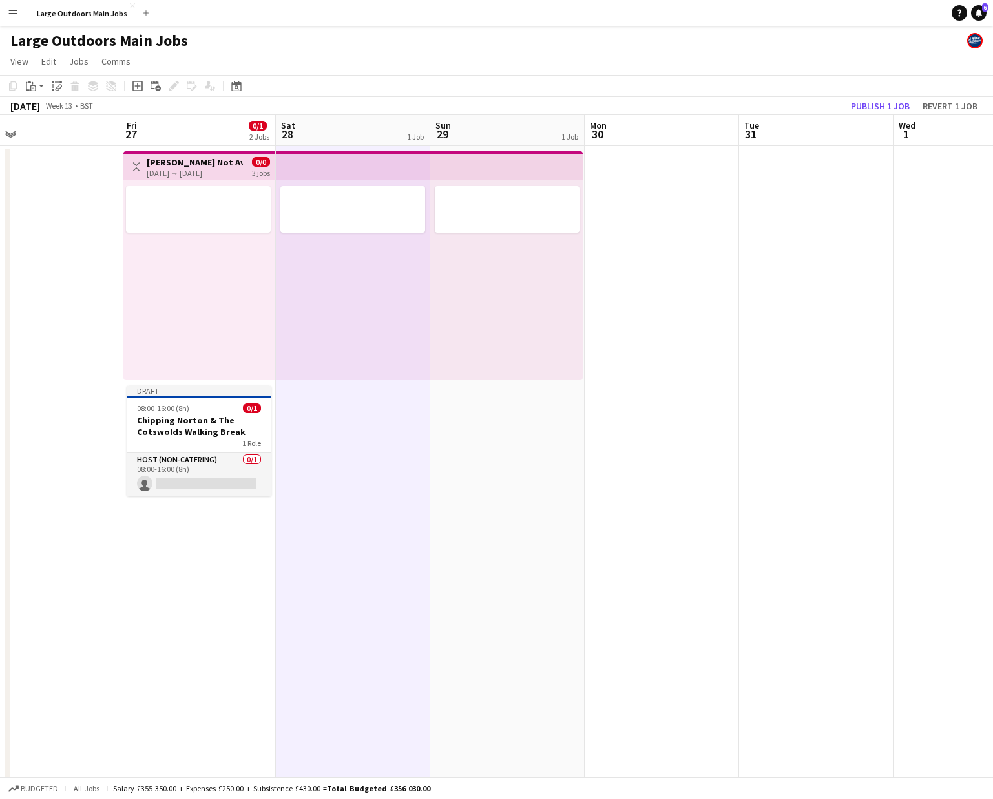
click at [475, 429] on app-date-cell at bounding box center [507, 616] width 154 height 941
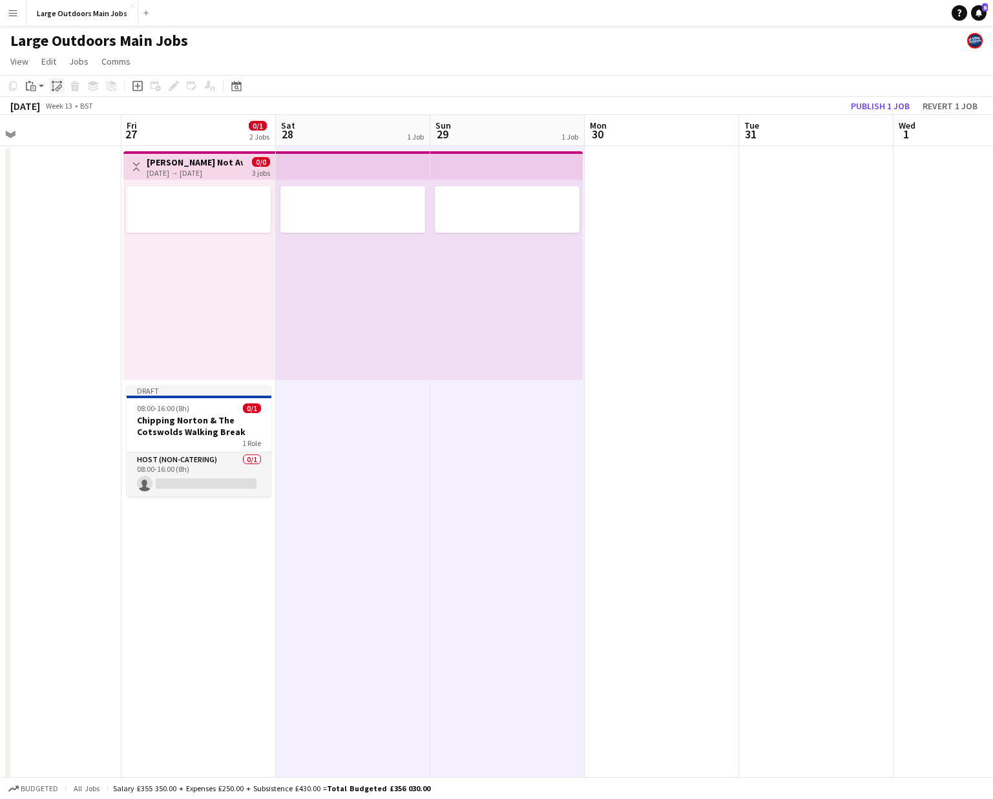
click at [54, 85] on icon "Paste linked Job" at bounding box center [57, 86] width 10 height 10
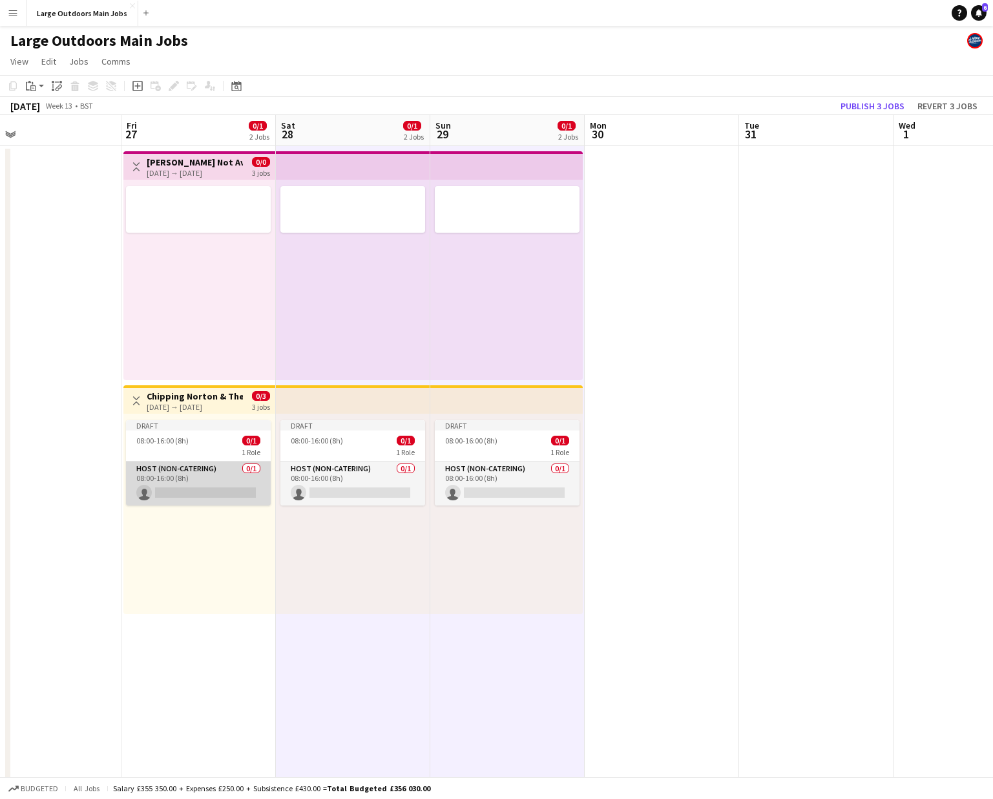
click at [183, 481] on app-card-role "Host (Non-catering) 0/1 08:00-16:00 (8h) single-neutral-actions" at bounding box center [198, 483] width 145 height 44
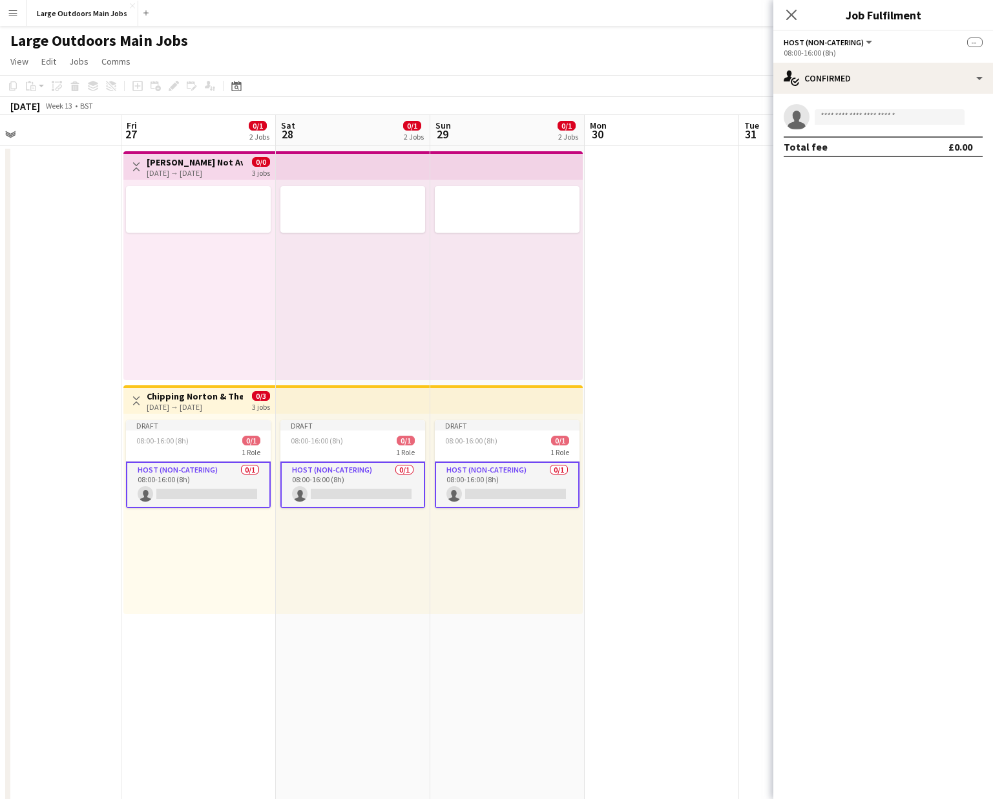
click at [206, 481] on app-card-role "Host (Non-catering) 0/1 08:00-16:00 (8h) single-neutral-actions" at bounding box center [198, 484] width 145 height 47
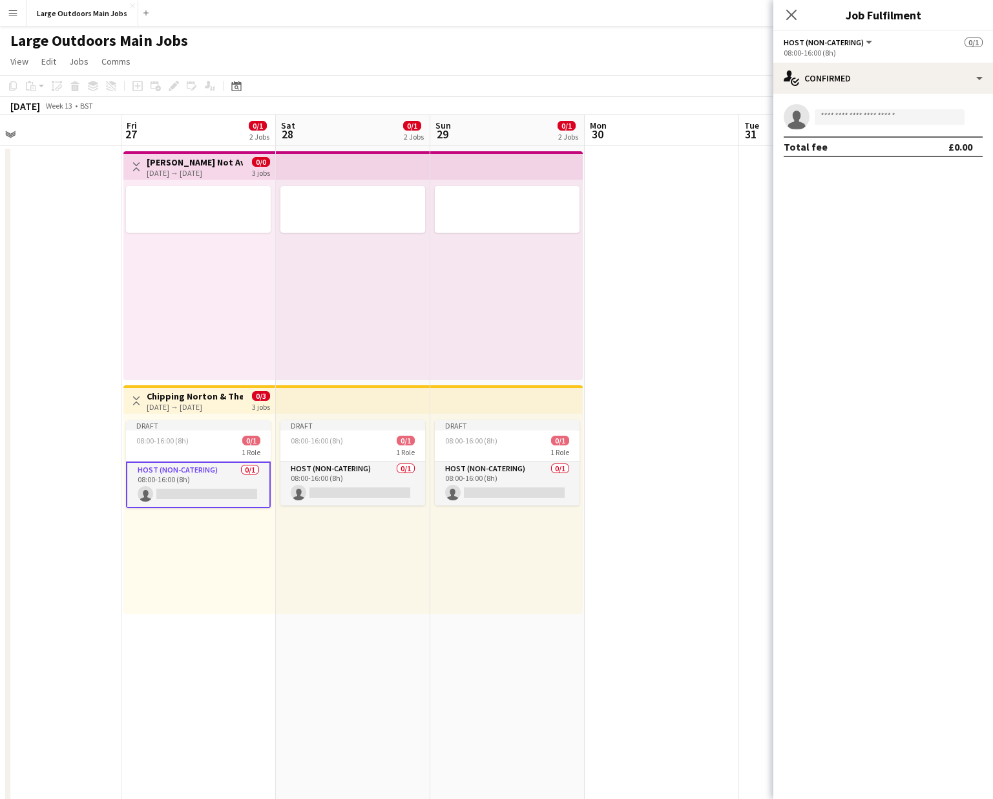
click at [109, 440] on app-date-cell at bounding box center [44, 616] width 154 height 941
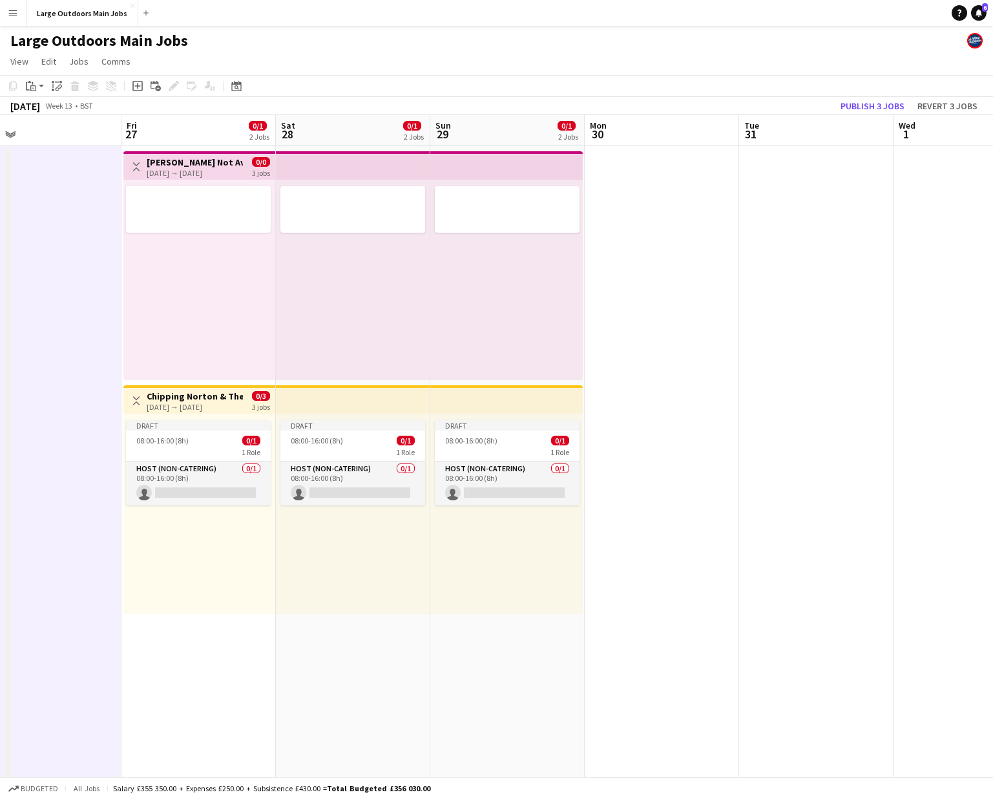
click at [188, 415] on div "Draft 08:00-16:00 (8h) 0/1 1 Role Host (Non-catering) 0/1 08:00-16:00 (8h) sing…" at bounding box center [199, 514] width 152 height 200
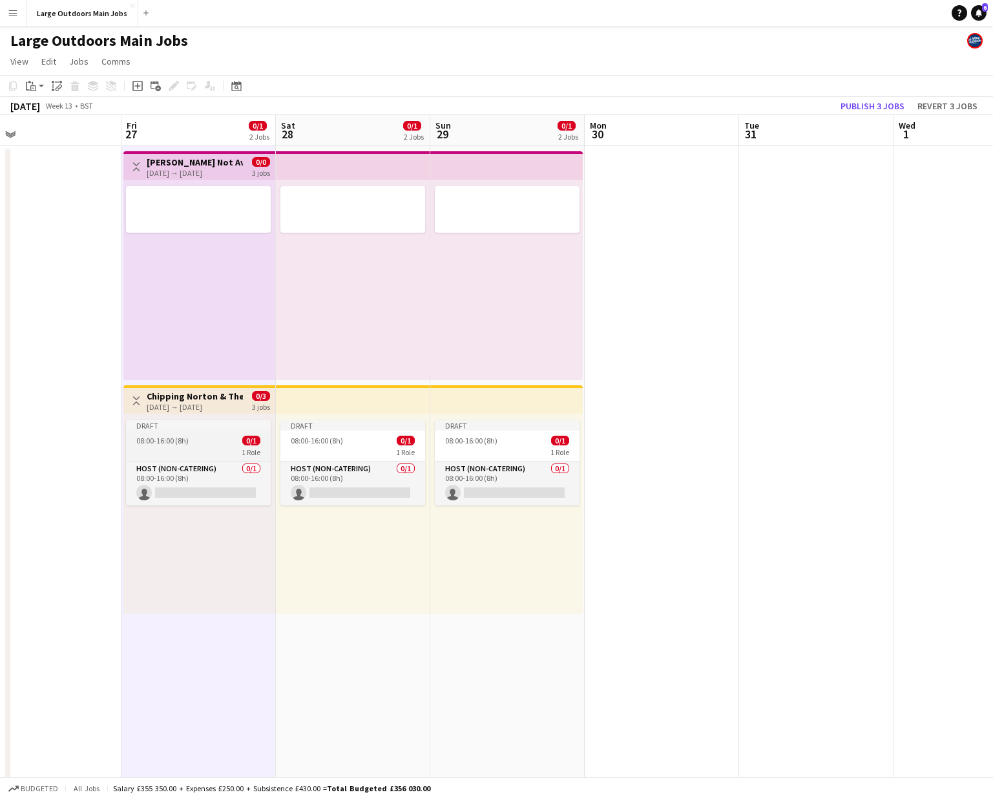
click at [185, 427] on div "Draft" at bounding box center [198, 425] width 145 height 10
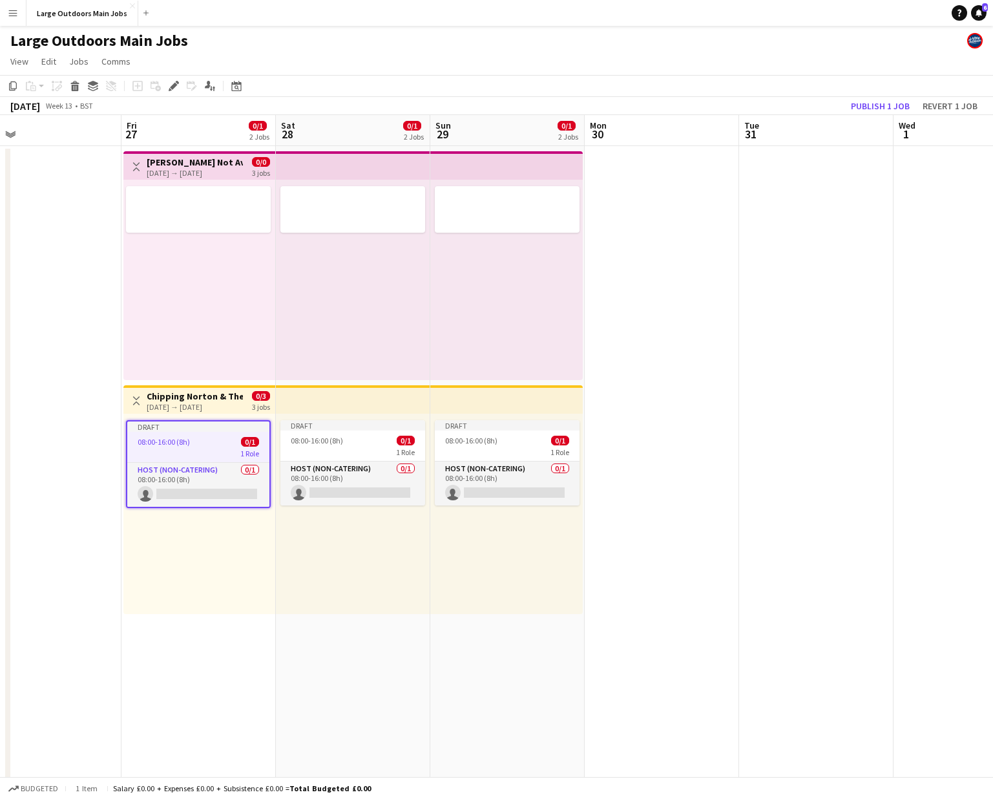
click at [185, 427] on div "Draft" at bounding box center [198, 426] width 142 height 10
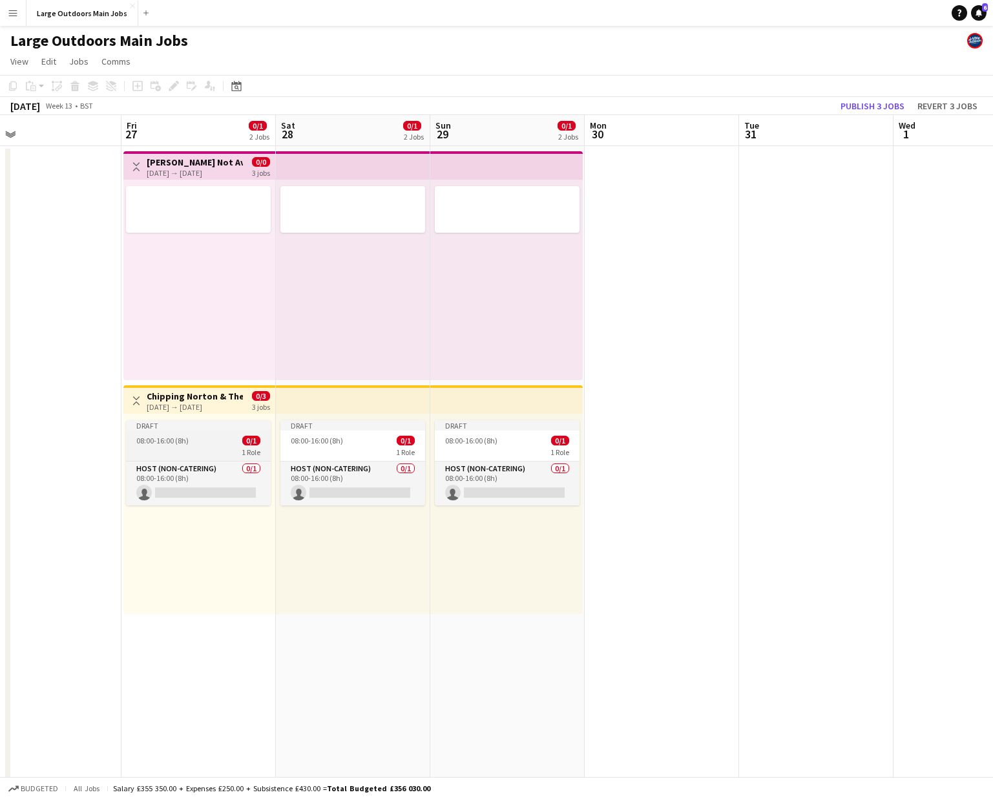
click at [185, 427] on div "Draft" at bounding box center [198, 425] width 145 height 10
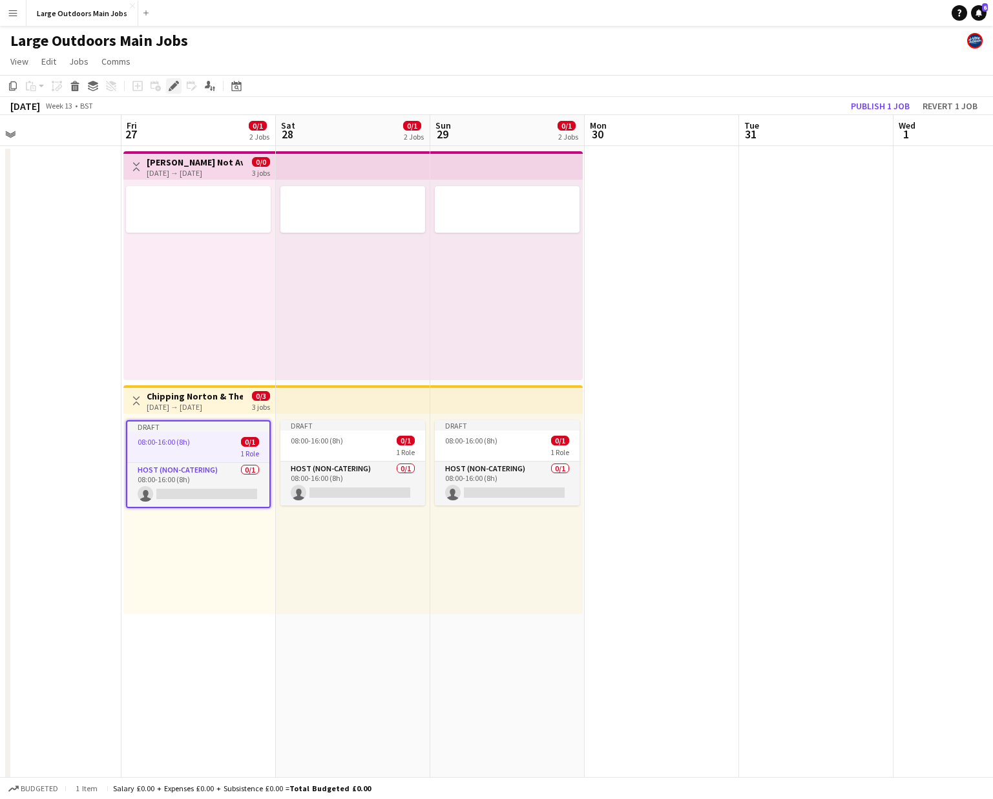
click at [170, 87] on icon "Edit" at bounding box center [174, 86] width 10 height 10
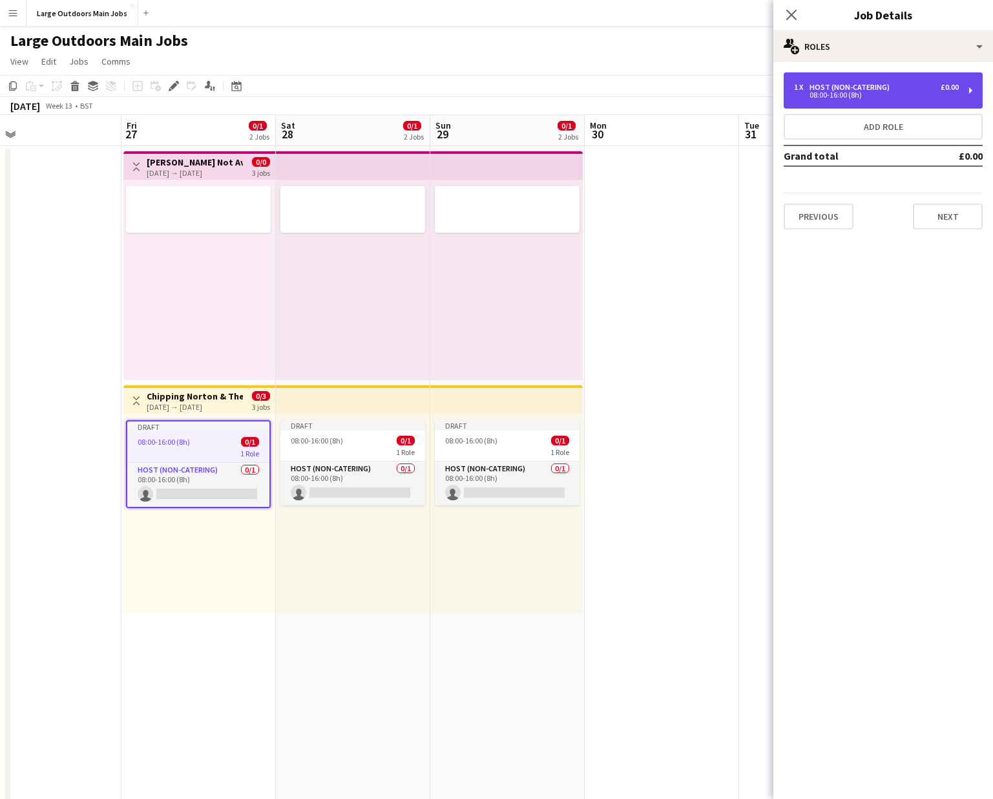
click at [786, 84] on div "Host (Non-catering)" at bounding box center [852, 87] width 85 height 9
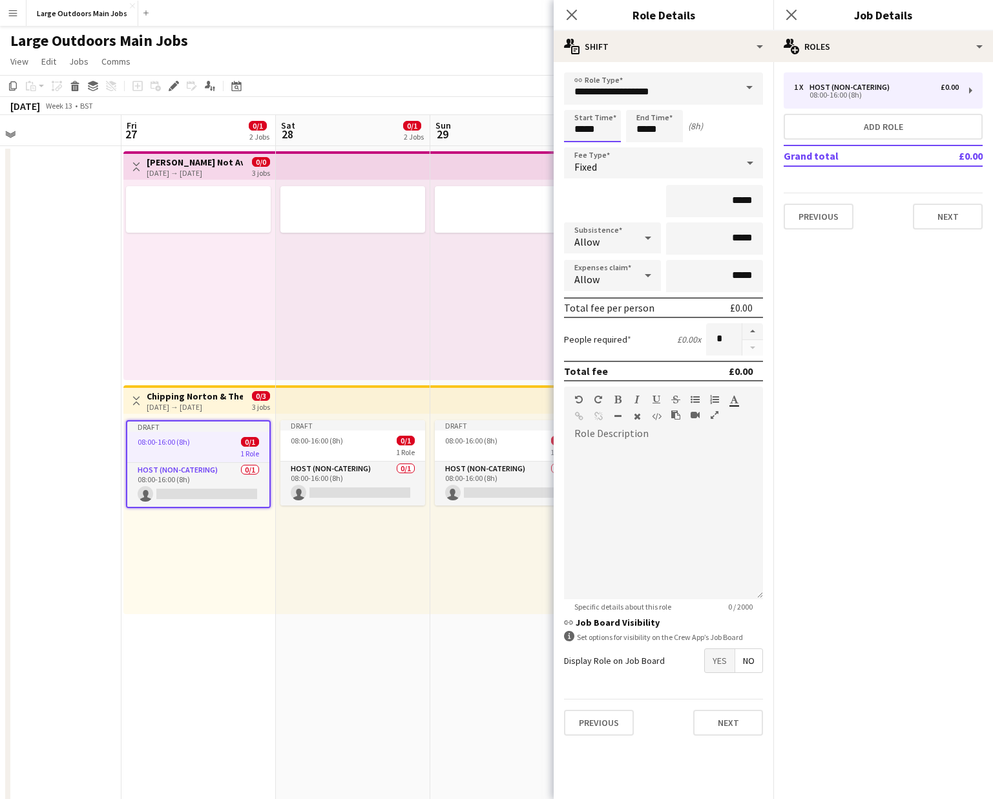
click at [578, 130] on input "*****" at bounding box center [592, 126] width 57 height 32
type input "*****"
click at [643, 129] on input "*****" at bounding box center [654, 126] width 57 height 32
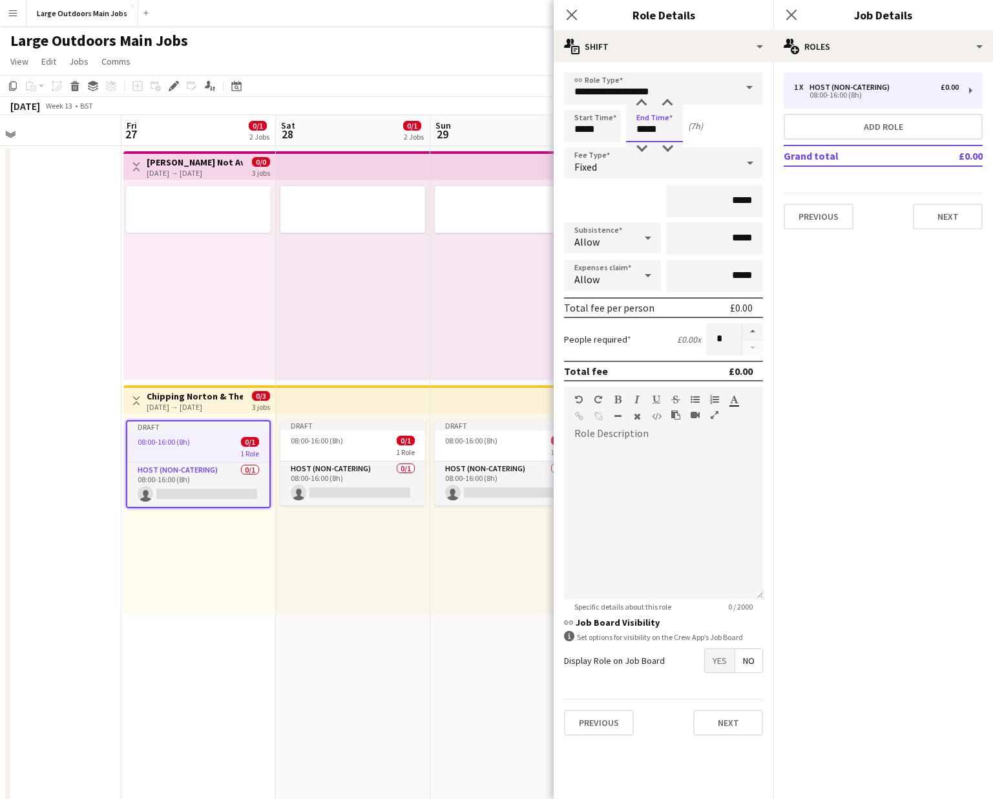
type input "*****"
click at [706, 163] on div "Fixed" at bounding box center [650, 162] width 173 height 31
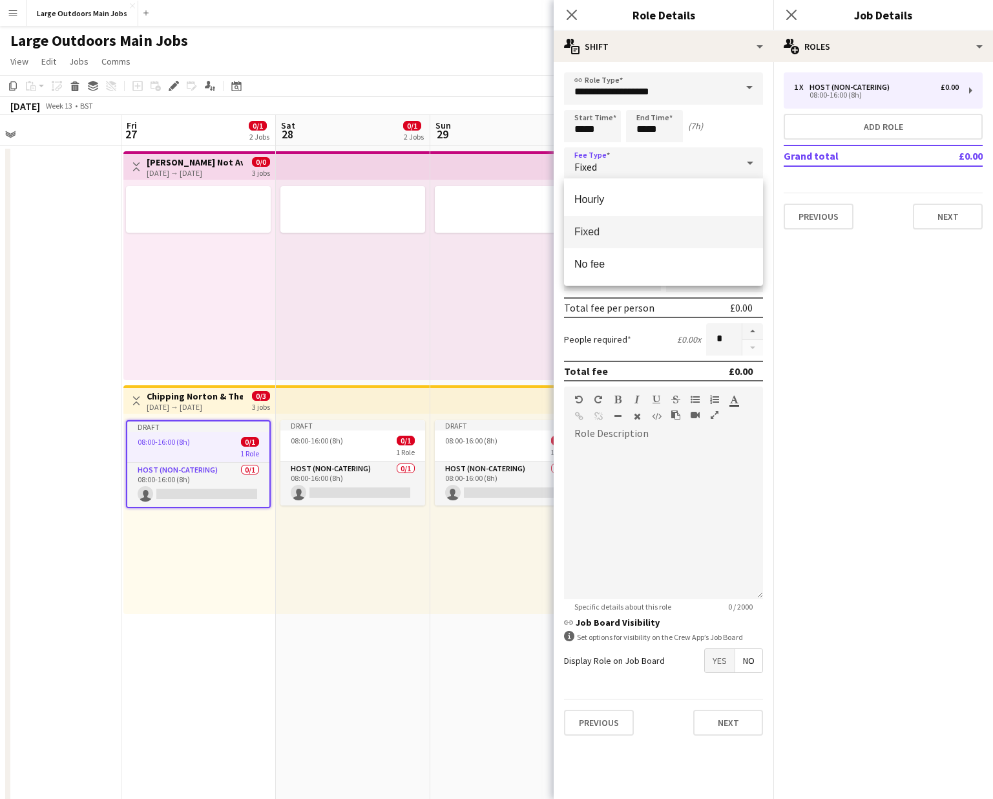
click at [624, 225] on mat-option "Fixed" at bounding box center [663, 232] width 199 height 32
click at [737, 198] on input "*****" at bounding box center [714, 201] width 97 height 32
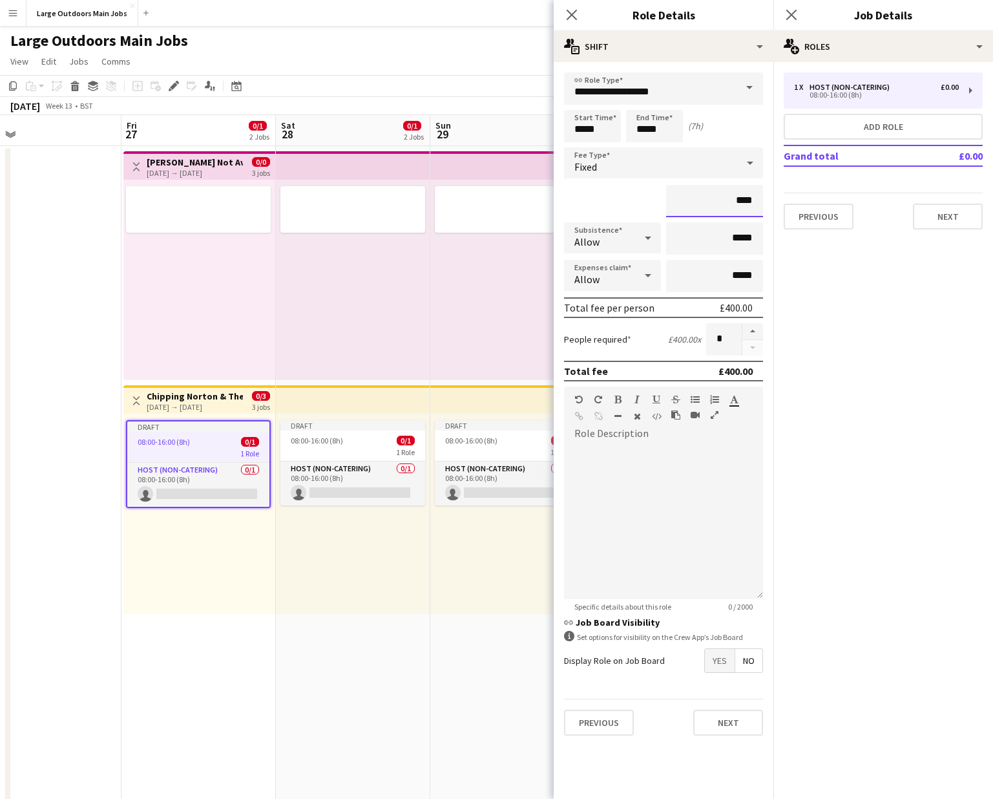
type input "****"
click at [639, 205] on div "****" at bounding box center [663, 201] width 199 height 32
click at [646, 237] on icon at bounding box center [648, 238] width 6 height 3
click at [646, 237] on div at bounding box center [496, 399] width 993 height 799
click at [737, 238] on input "*****" at bounding box center [714, 238] width 97 height 32
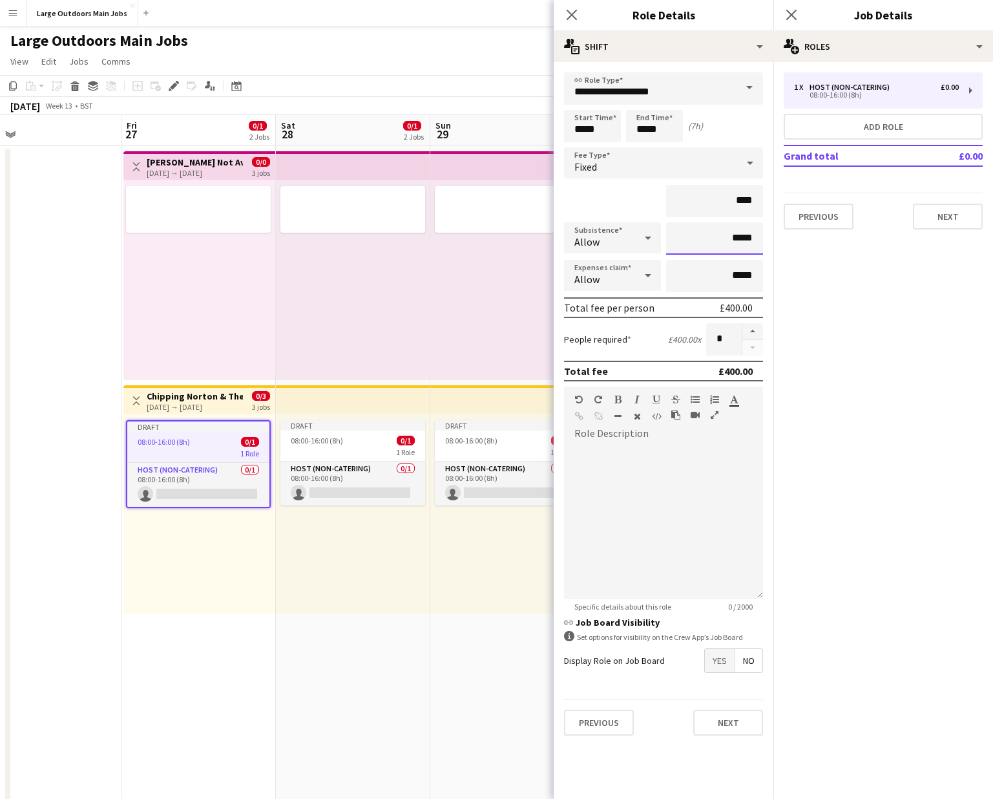
click at [737, 238] on input "*****" at bounding box center [714, 238] width 97 height 32
type input "***"
click at [747, 278] on input "*****" at bounding box center [714, 276] width 97 height 32
click at [632, 279] on div "Allow" at bounding box center [599, 275] width 71 height 31
click at [600, 341] on span "Don't allow" at bounding box center [612, 344] width 76 height 12
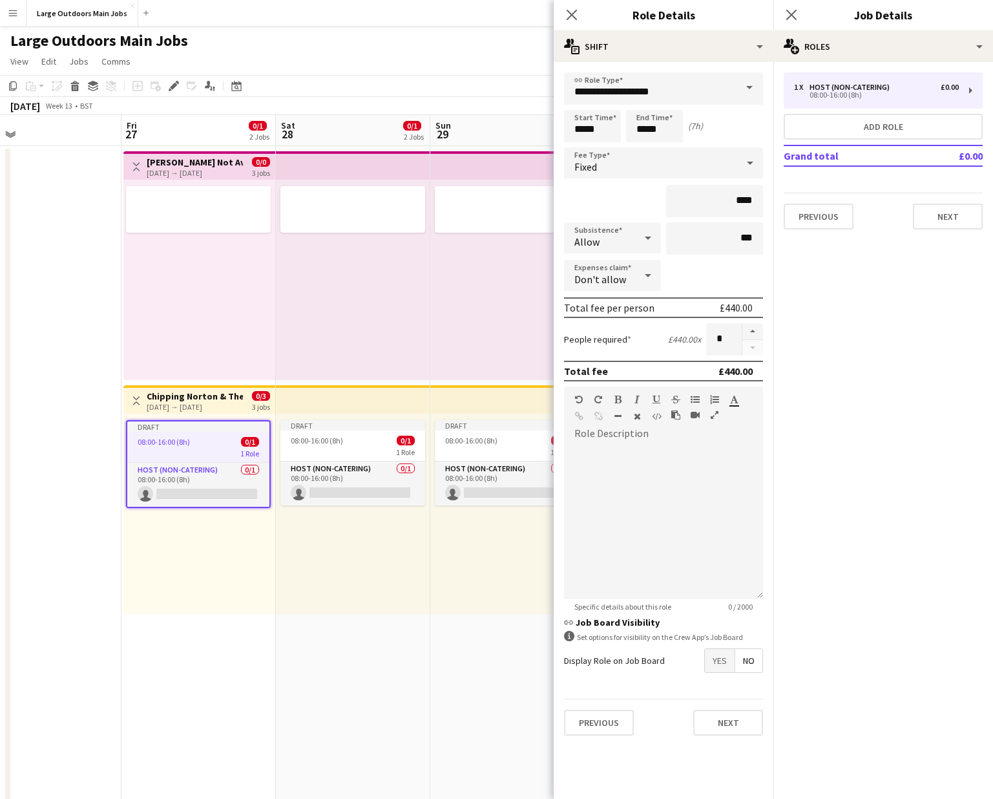
click at [786, 446] on mat-expansion-panel "pencil3 General details 1 x Host (Non-catering) £0.00 08:00-16:00 (8h) Add role…" at bounding box center [883, 430] width 220 height 737
click at [738, 571] on button "Next" at bounding box center [728, 723] width 70 height 26
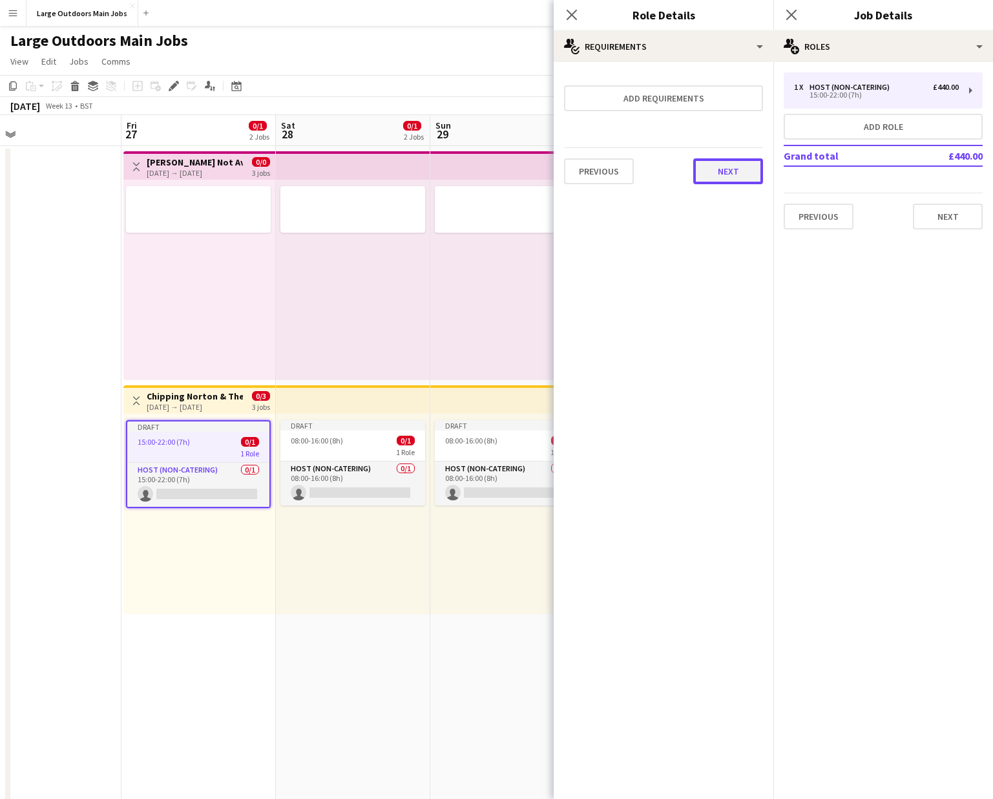
click at [746, 174] on button "Next" at bounding box center [728, 171] width 70 height 26
click at [744, 174] on button "Finish" at bounding box center [739, 173] width 48 height 26
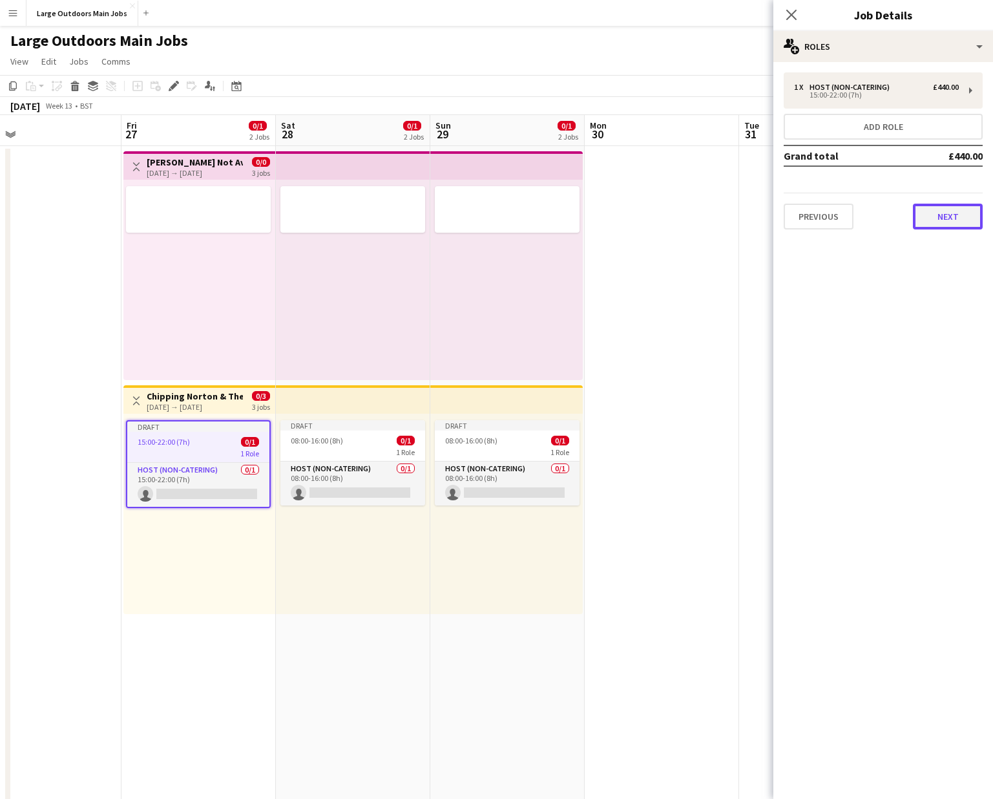
click at [786, 219] on button "Next" at bounding box center [948, 217] width 70 height 26
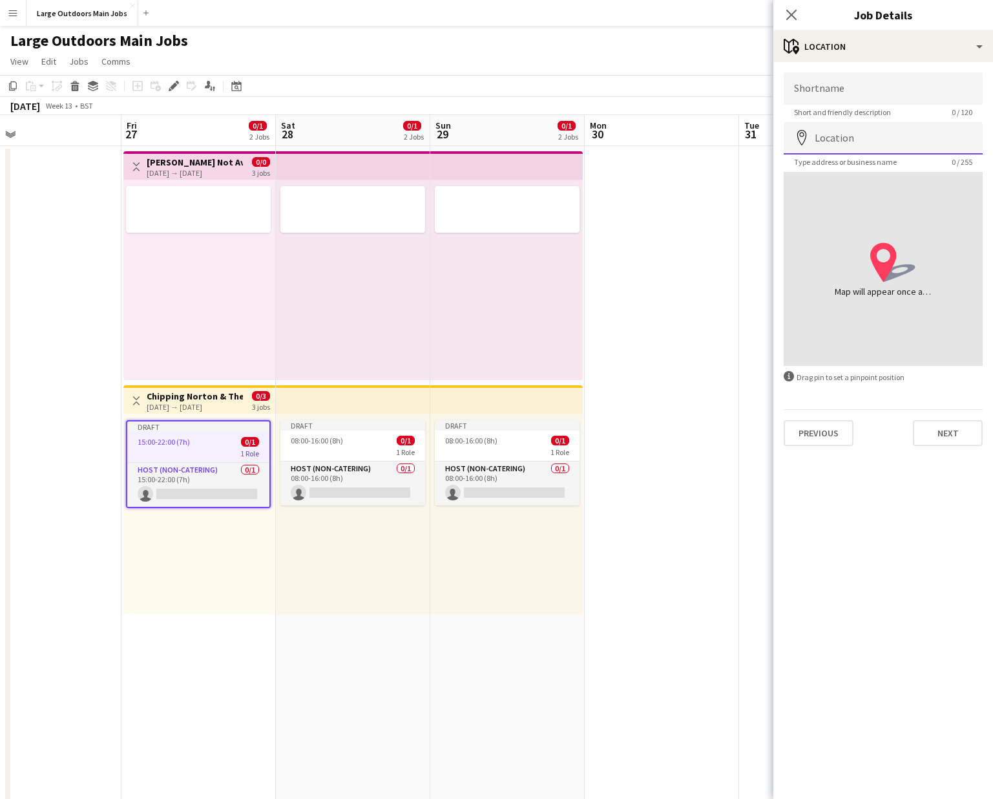
click at [786, 142] on input "Location" at bounding box center [883, 138] width 199 height 32
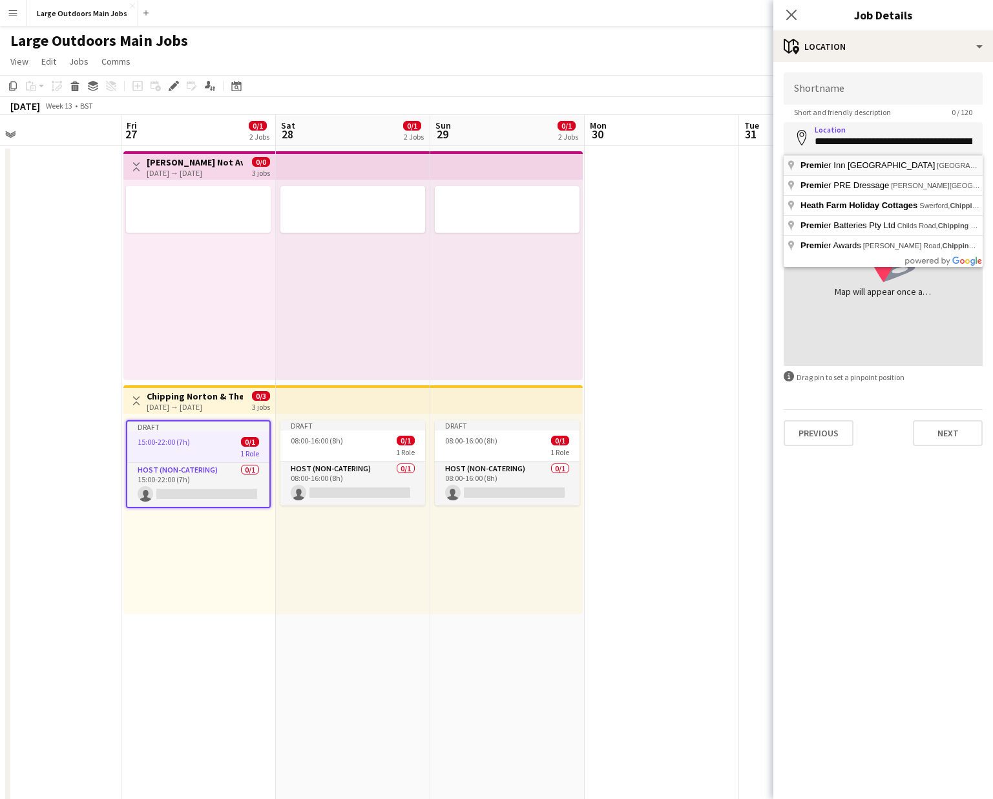
type input "**********"
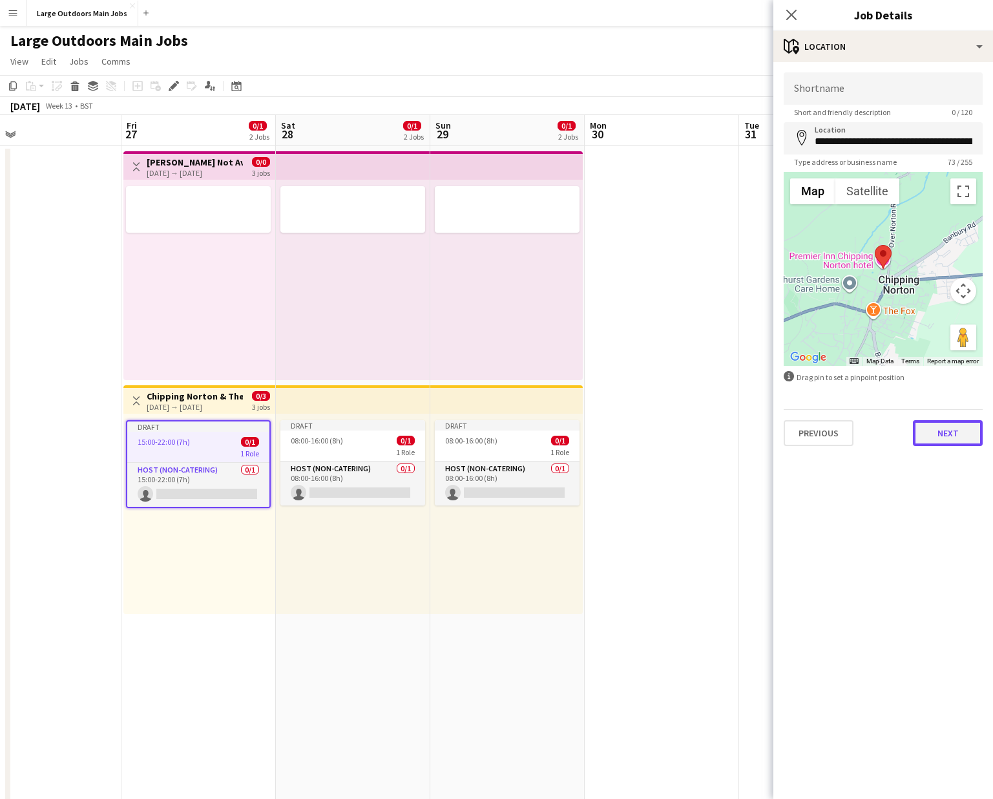
click at [786, 428] on button "Next" at bounding box center [948, 433] width 70 height 26
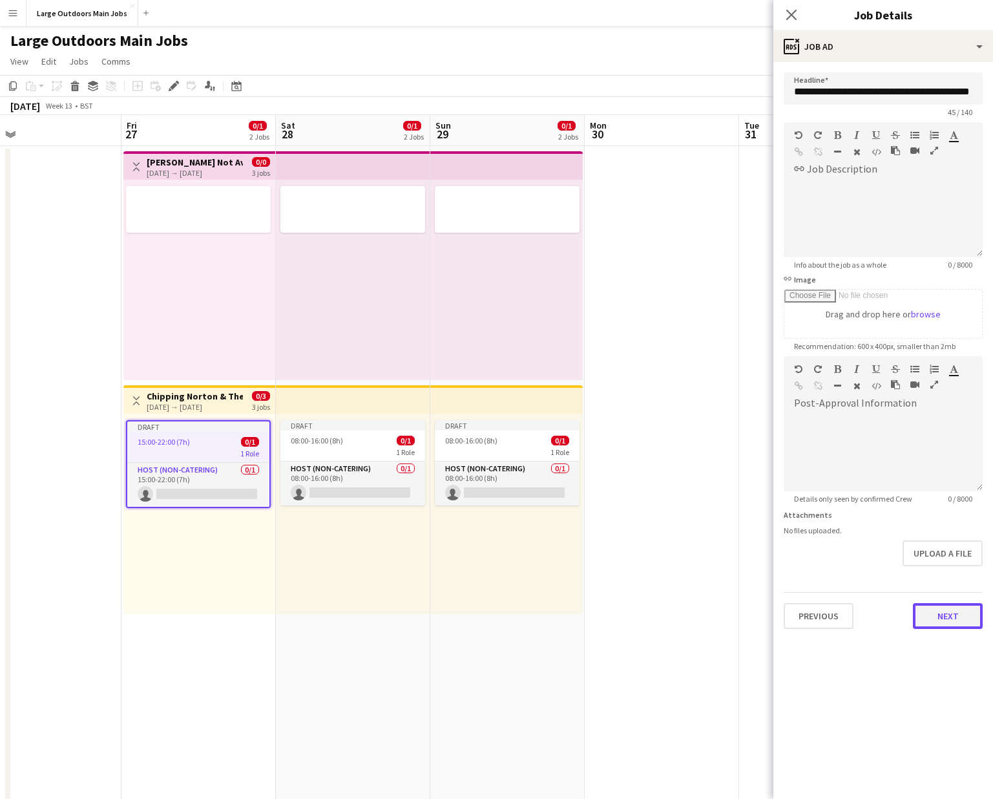
click at [786, 571] on button "Next" at bounding box center [948, 616] width 70 height 26
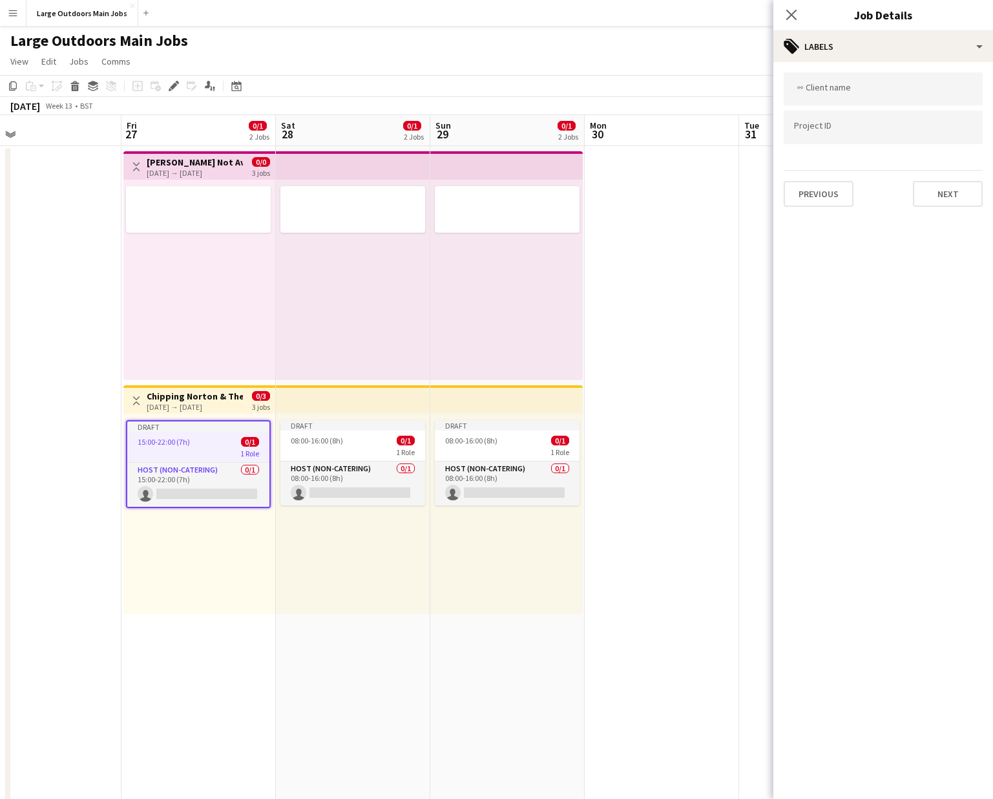
click at [786, 212] on div "link Client name Project ID Previous Next" at bounding box center [883, 139] width 220 height 155
click at [786, 192] on button "Next" at bounding box center [948, 194] width 70 height 26
click at [786, 141] on button "Next" at bounding box center [948, 134] width 70 height 26
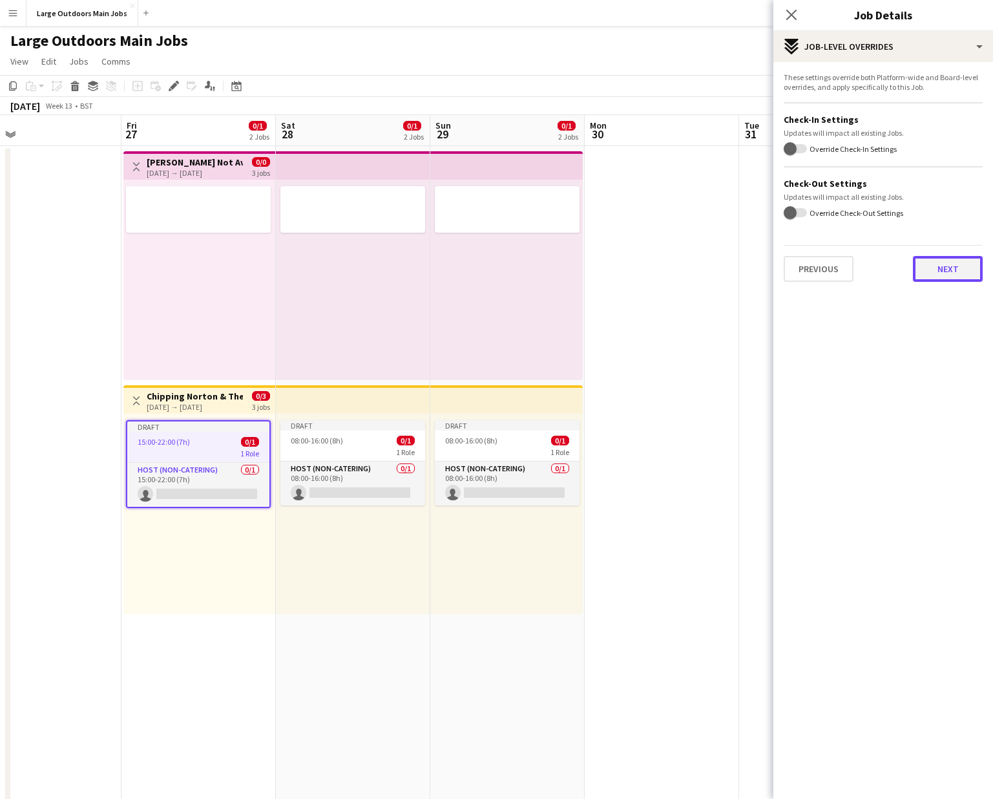
click at [786, 266] on button "Next" at bounding box center [948, 269] width 70 height 26
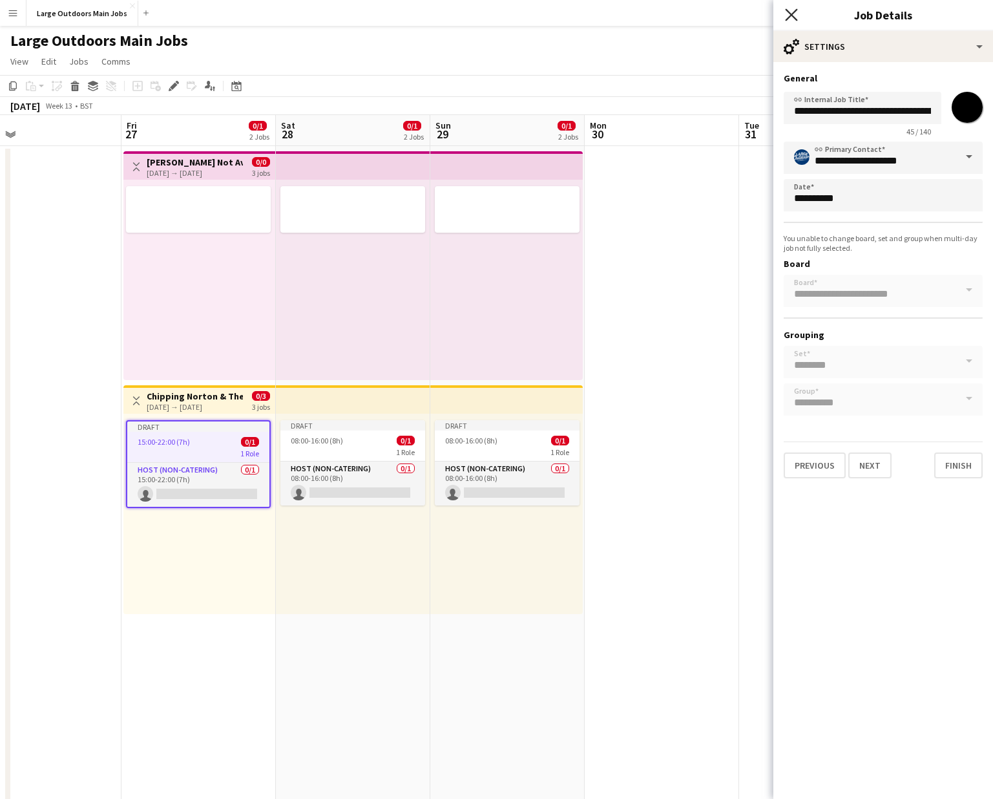
click at [786, 16] on icon at bounding box center [791, 14] width 12 height 12
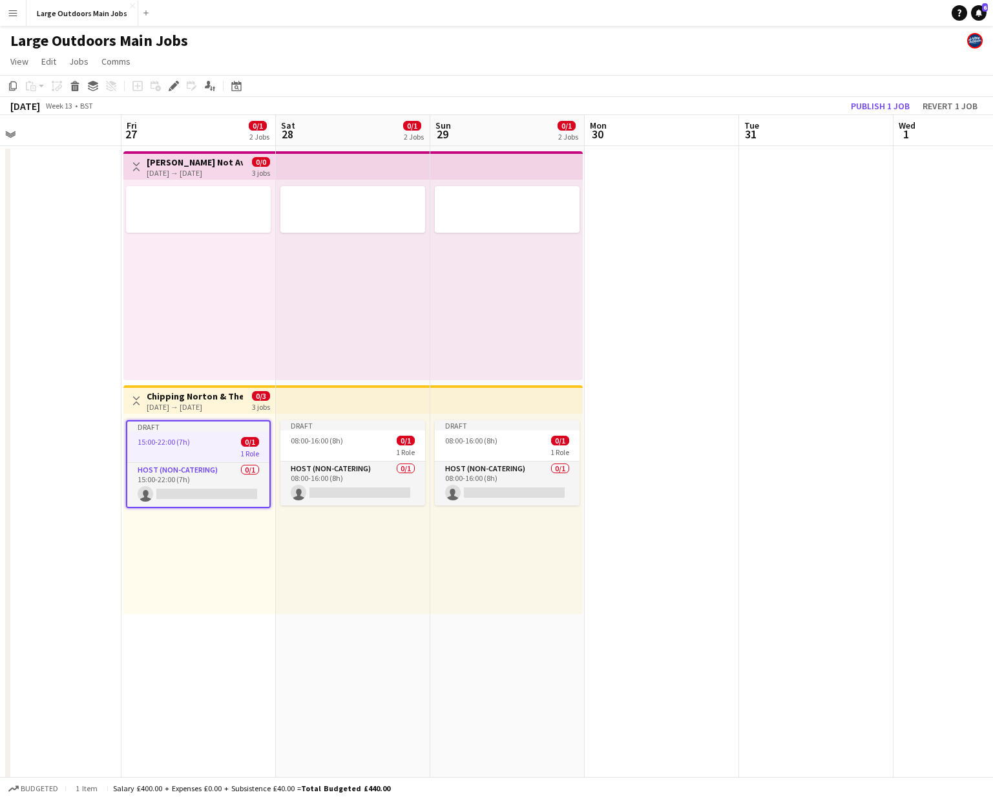
click at [679, 286] on app-date-cell at bounding box center [662, 616] width 154 height 941
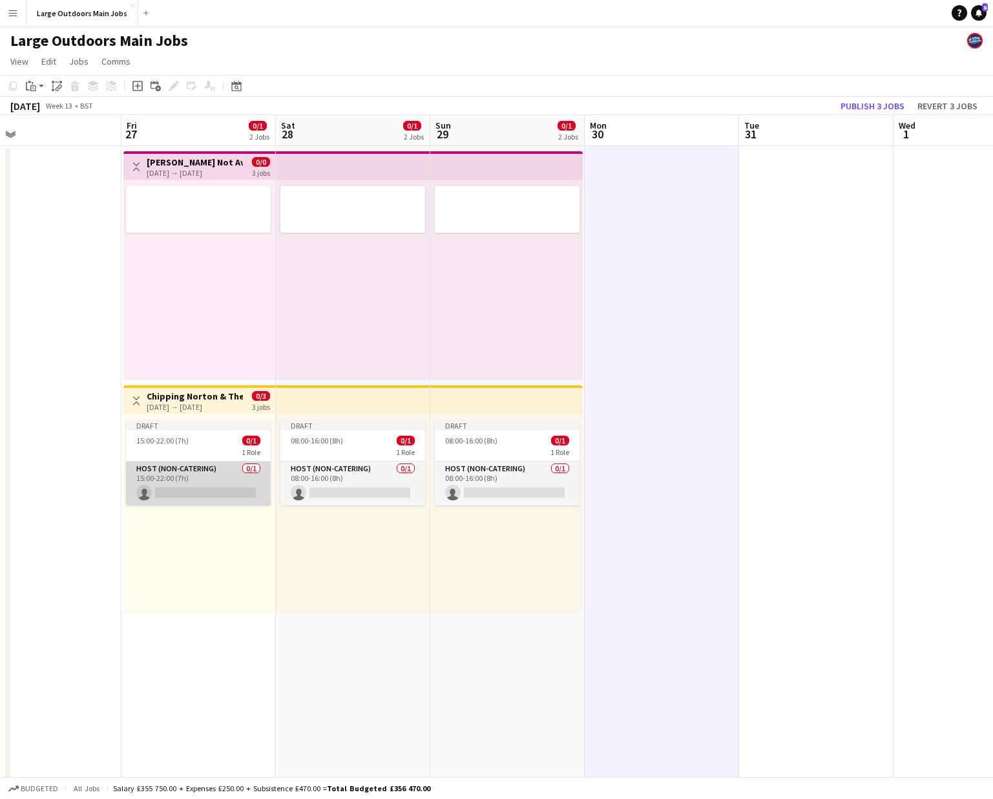
click at [193, 480] on app-card-role "Host (Non-catering) 0/1 15:00-22:00 (7h) single-neutral-actions" at bounding box center [198, 483] width 145 height 44
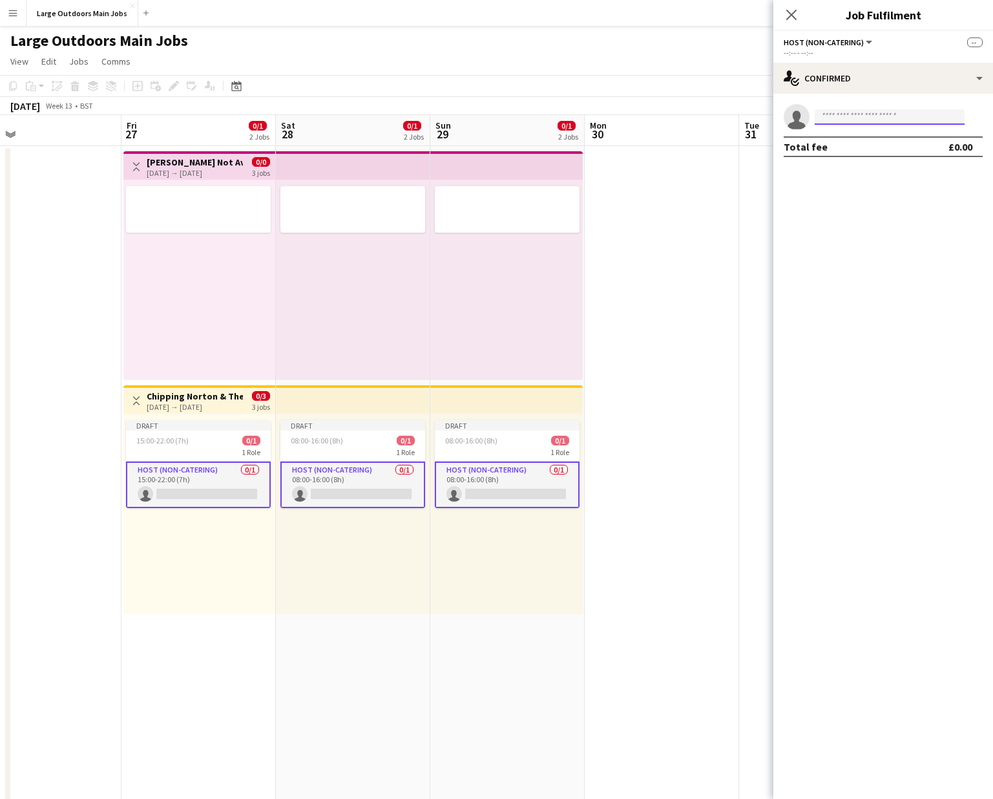
click at [786, 116] on input at bounding box center [890, 117] width 150 height 16
type input "****"
click at [786, 143] on span "sianschofield@btinternet.com" at bounding box center [889, 146] width 129 height 10
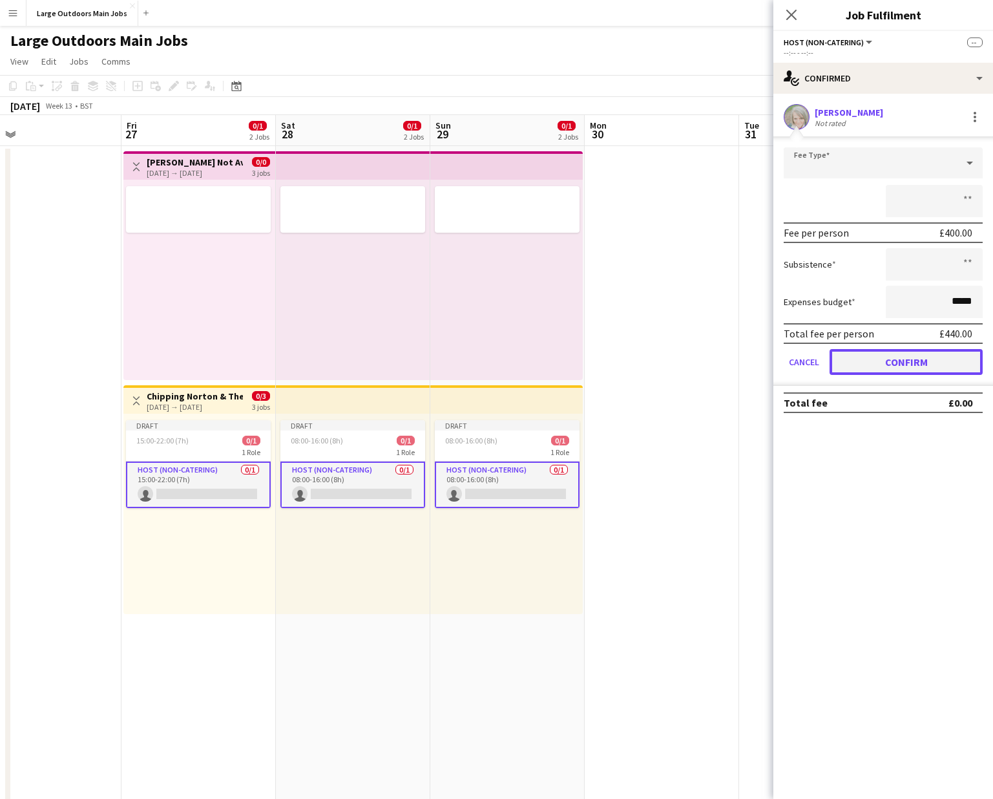
click at [786, 359] on button "Confirm" at bounding box center [906, 362] width 153 height 26
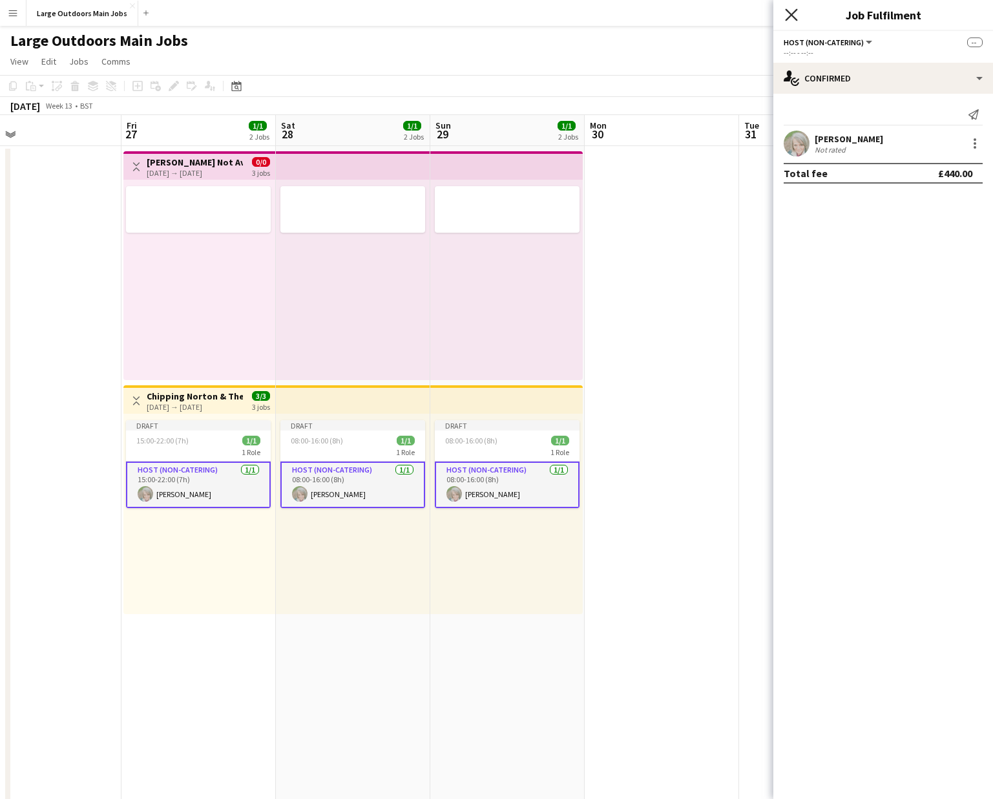
click at [786, 15] on icon at bounding box center [791, 14] width 12 height 12
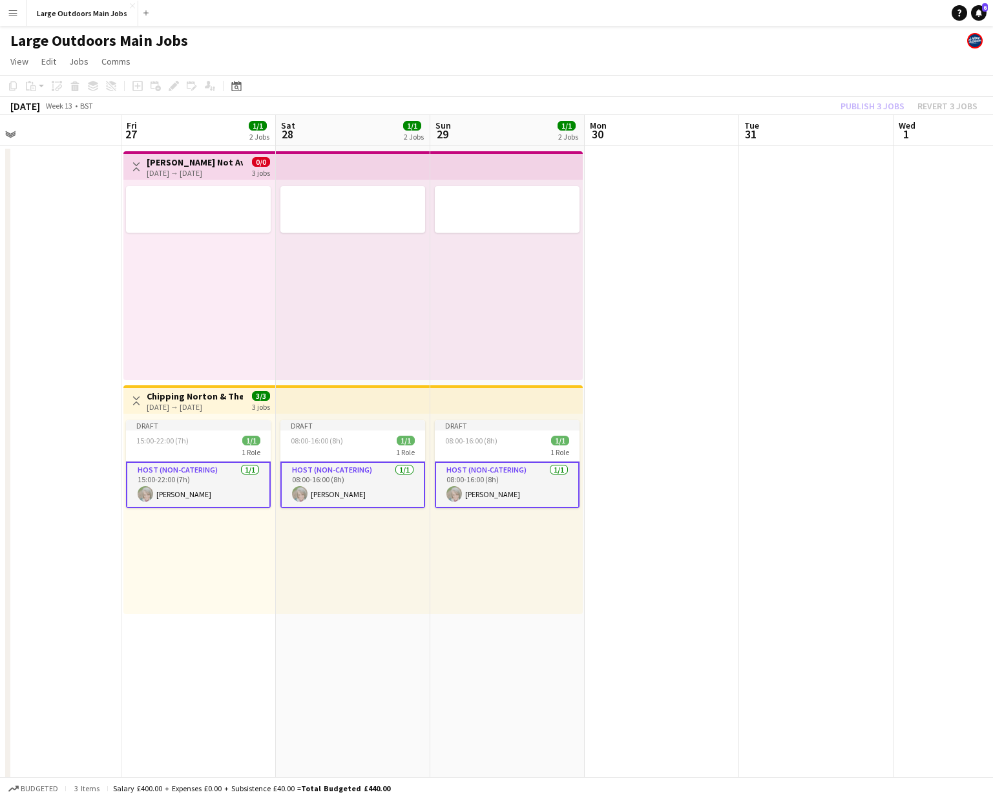
click at [786, 101] on div "Publish 3 jobs Revert 3 jobs" at bounding box center [909, 106] width 168 height 17
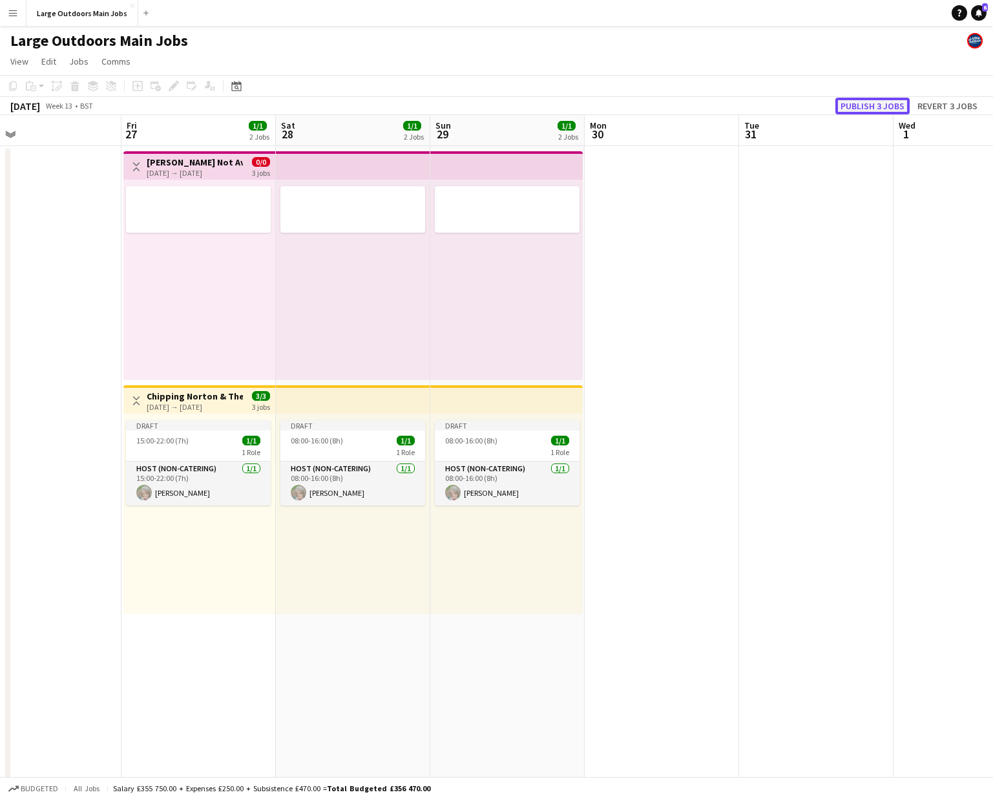
click at [786, 103] on button "Publish 3 jobs" at bounding box center [873, 106] width 74 height 17
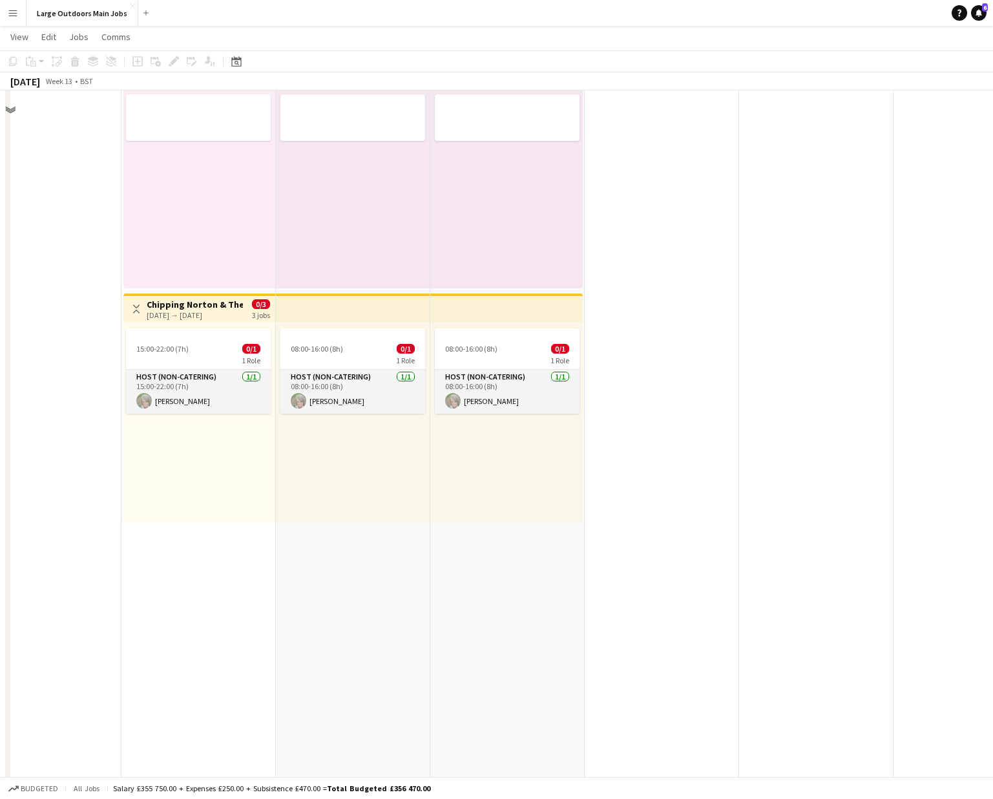
scroll to position [0, 0]
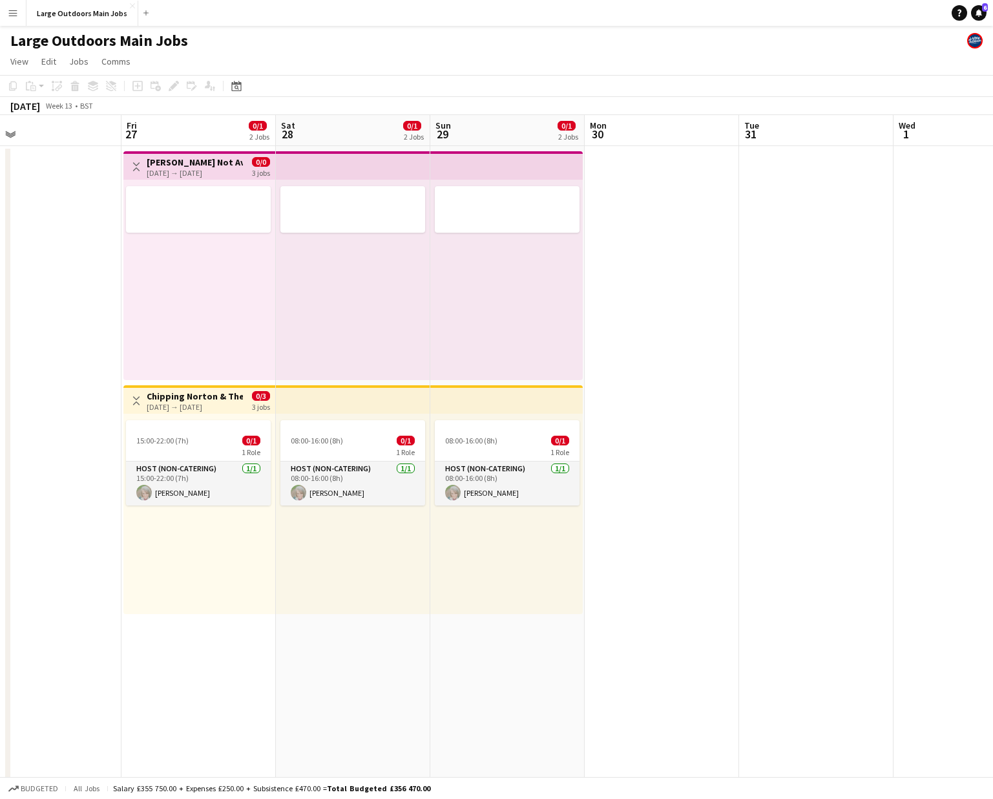
click at [222, 571] on app-date-cell "Toggle View John Not Available (Photographing wedding) 27-03-2026 → 29-03-2026 …" at bounding box center [198, 616] width 154 height 941
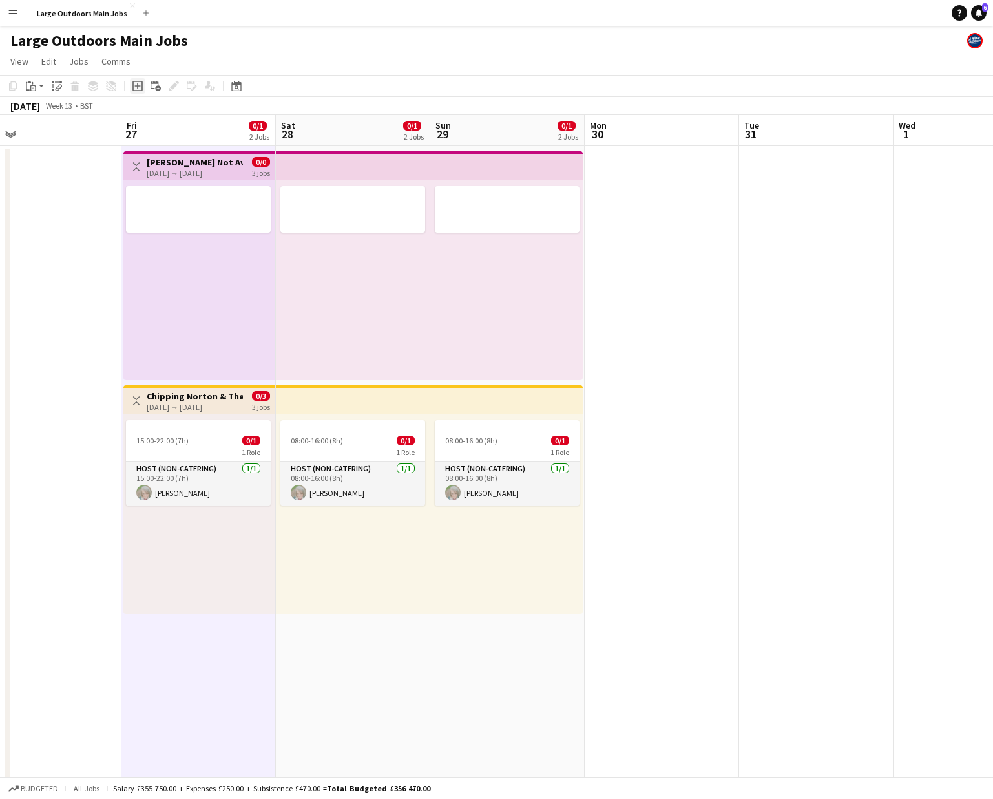
click at [142, 87] on icon at bounding box center [137, 86] width 10 height 10
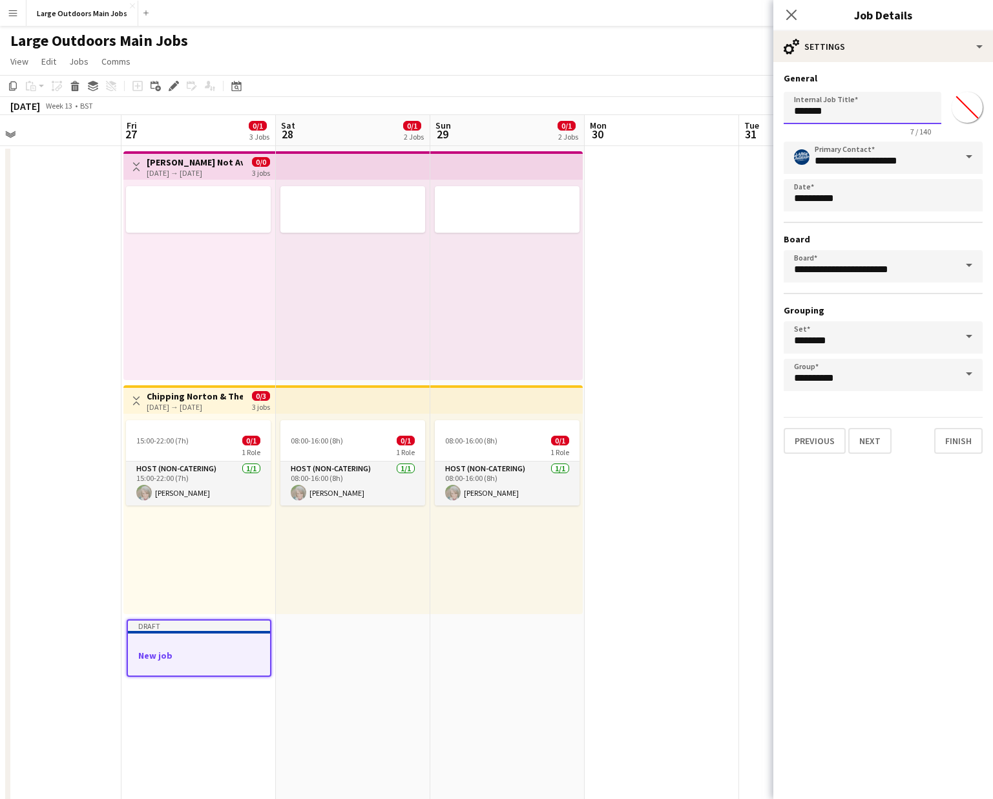
click at [786, 103] on input "*******" at bounding box center [863, 108] width 158 height 32
paste input "**********"
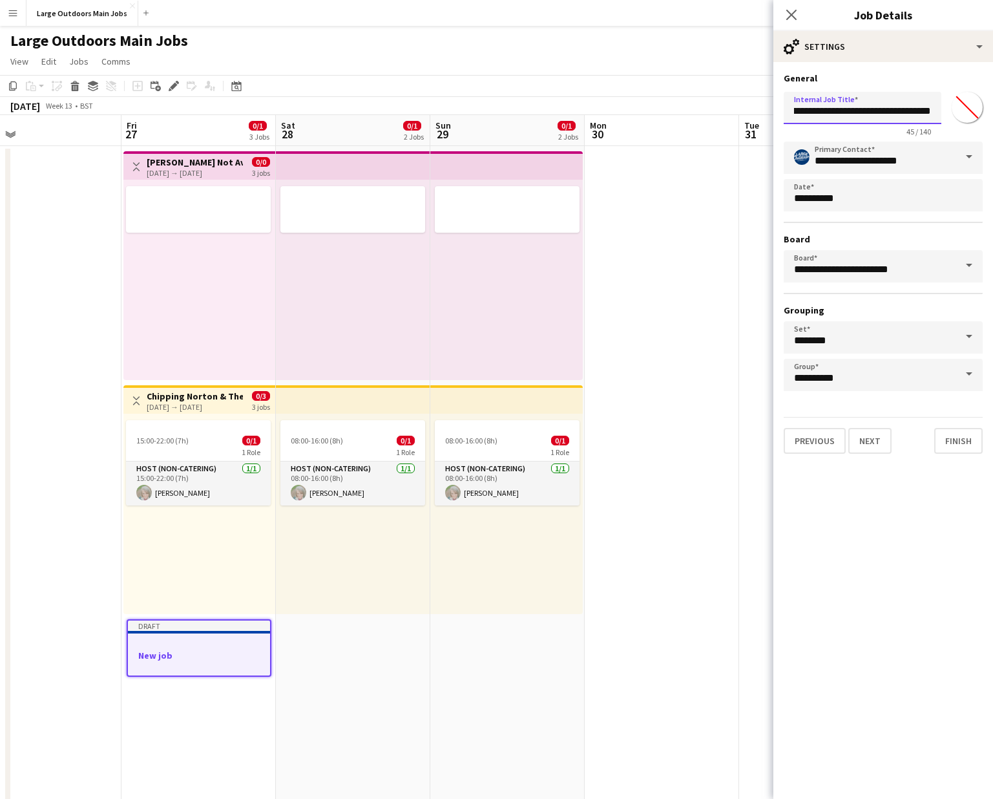
type input "**********"
click at [664, 571] on app-date-cell at bounding box center [662, 616] width 154 height 941
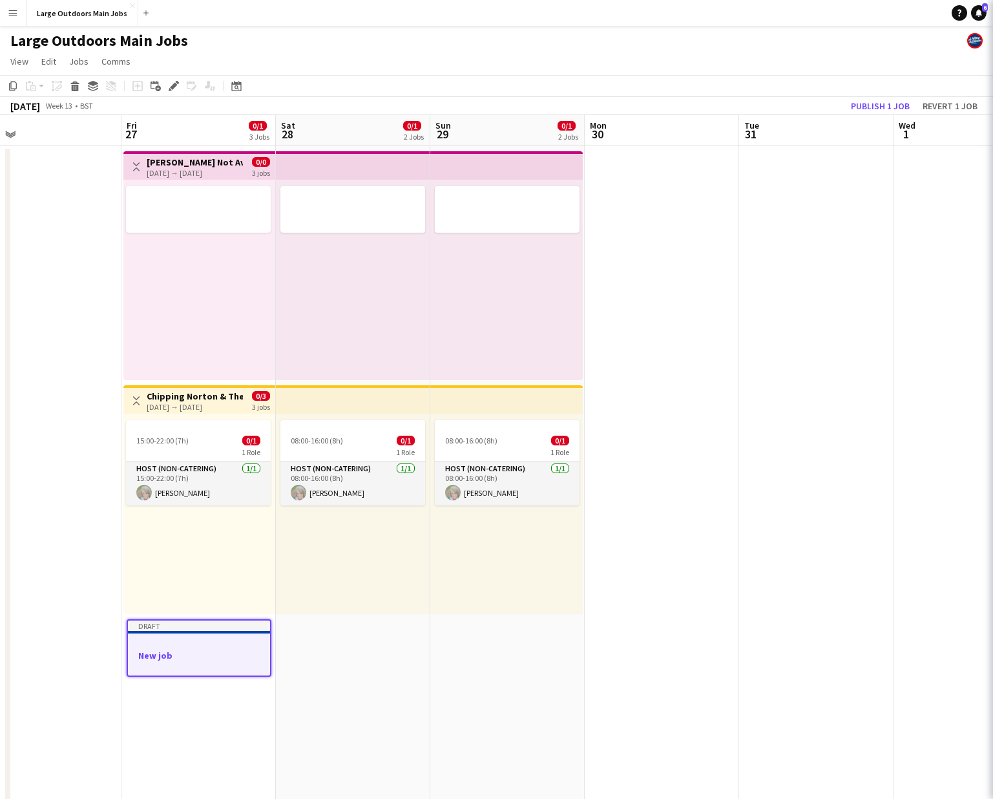
scroll to position [0, 0]
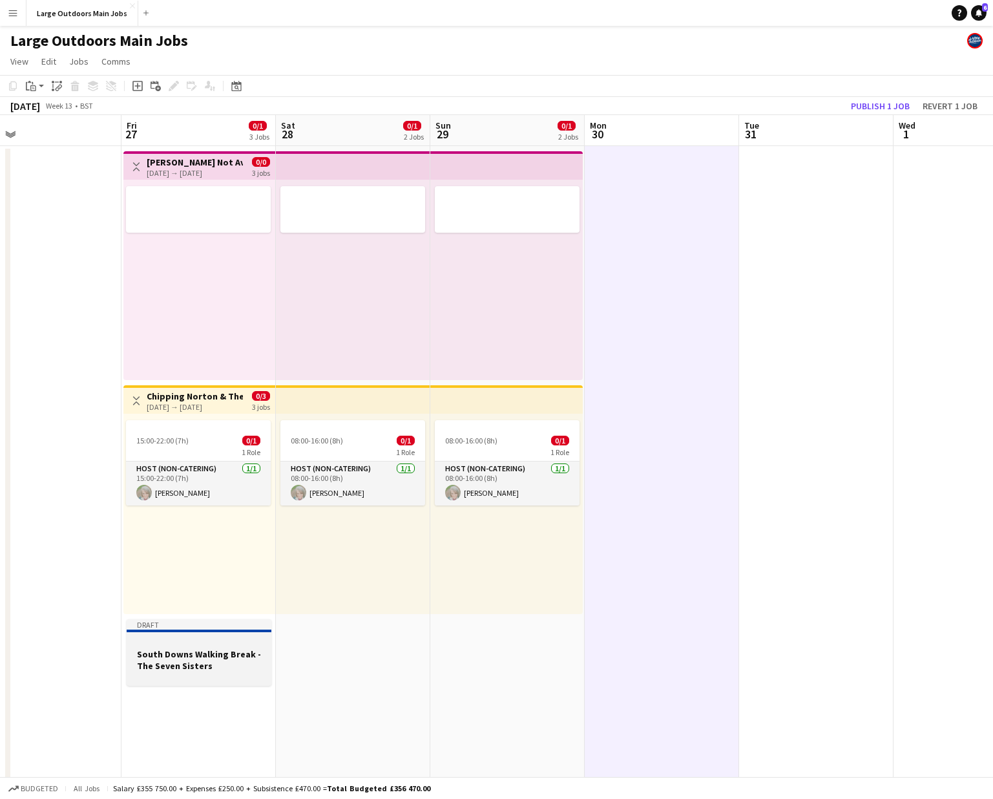
click at [154, 571] on h3 "South Downs Walking Break - The Seven Sisters" at bounding box center [199, 659] width 145 height 23
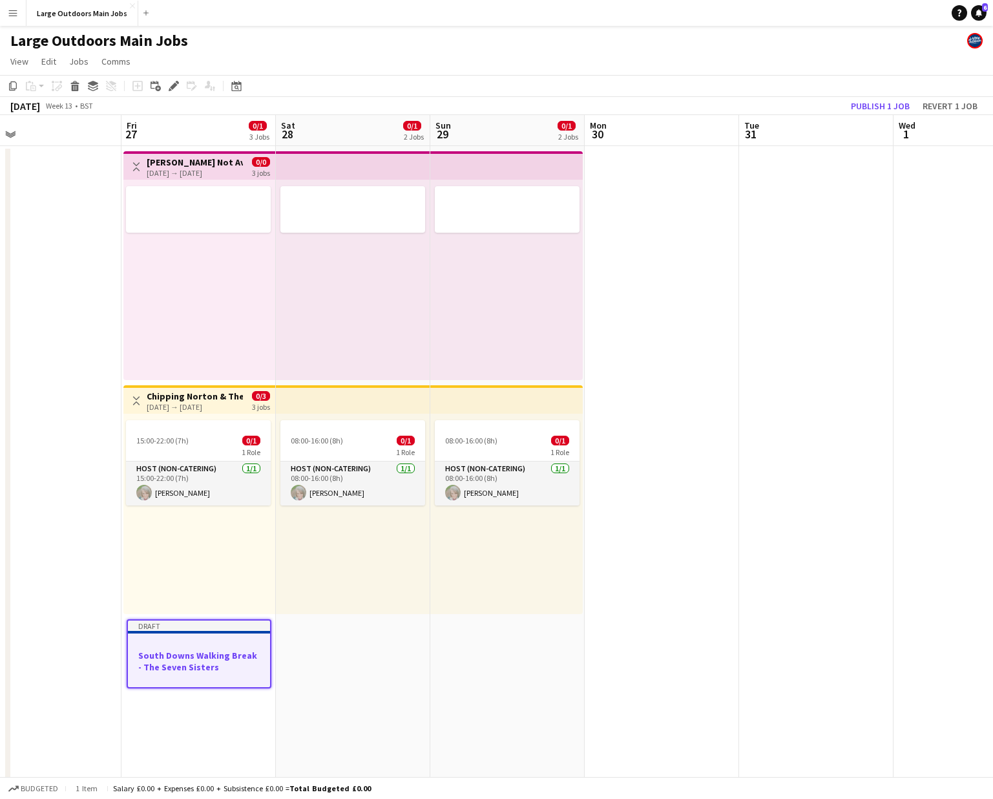
click at [273, 571] on app-date-cell "Toggle View John Not Available (Photographing wedding) 27-03-2026 → 29-03-2026 …" at bounding box center [198, 616] width 154 height 941
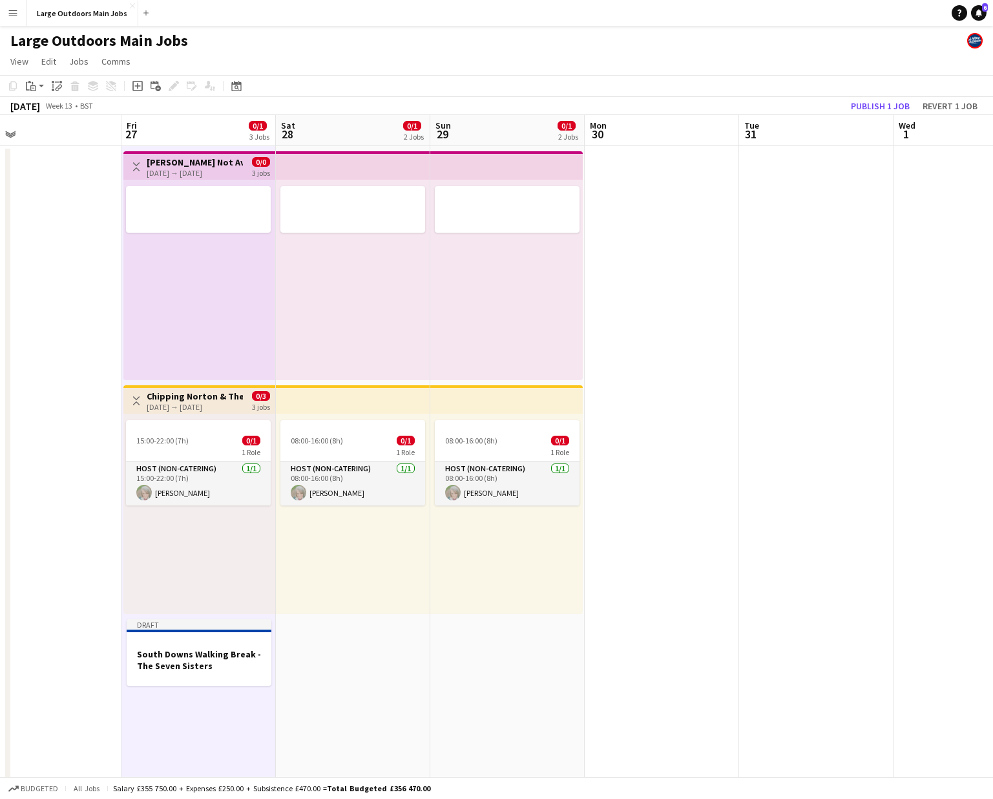
click at [329, 571] on app-date-cell "08:00-16:00 (8h) 0/1 1 Role Host (Non-catering) 1/1 08:00-16:00 (8h) Sian Schof…" at bounding box center [353, 616] width 154 height 941
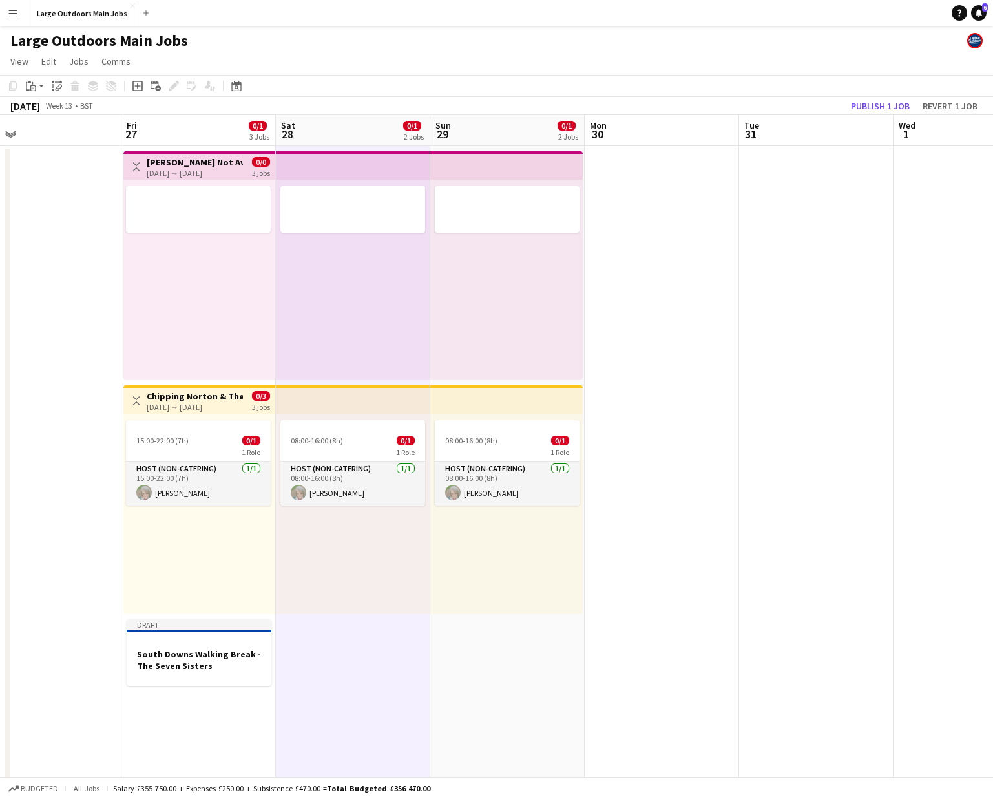
click at [452, 571] on app-date-cell "08:00-16:00 (8h) 0/1 1 Role Host (Non-catering) 1/1 08:00-16:00 (8h) Sian Schof…" at bounding box center [507, 616] width 154 height 941
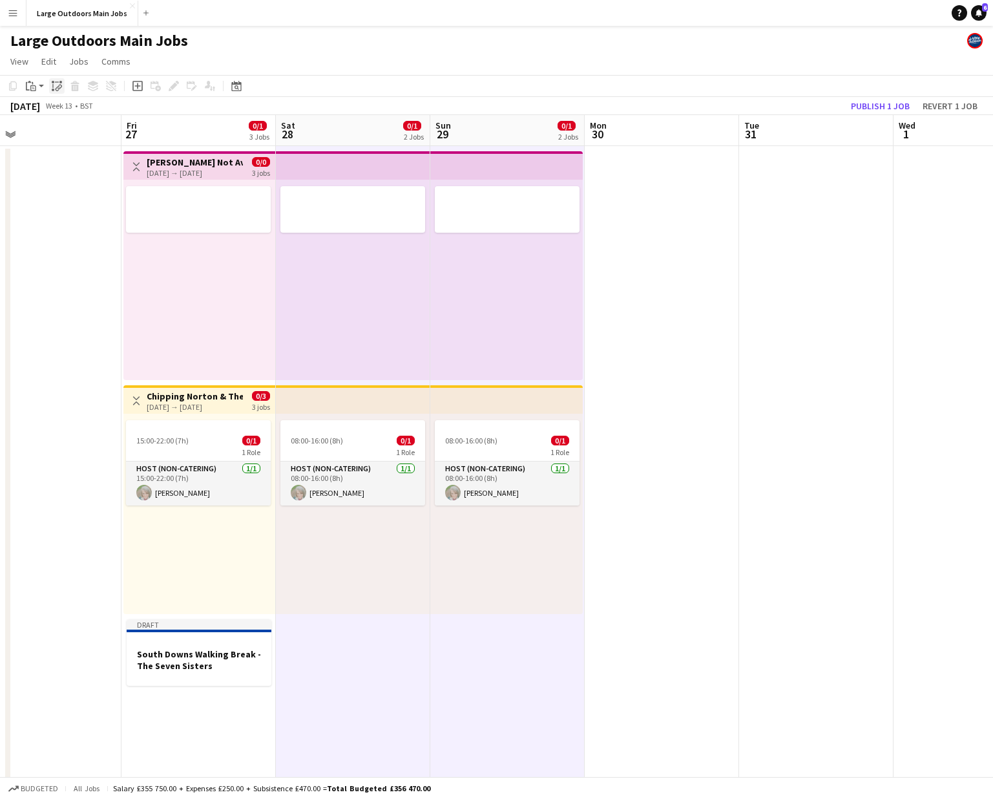
click at [57, 86] on icon "Paste linked Job" at bounding box center [57, 86] width 10 height 10
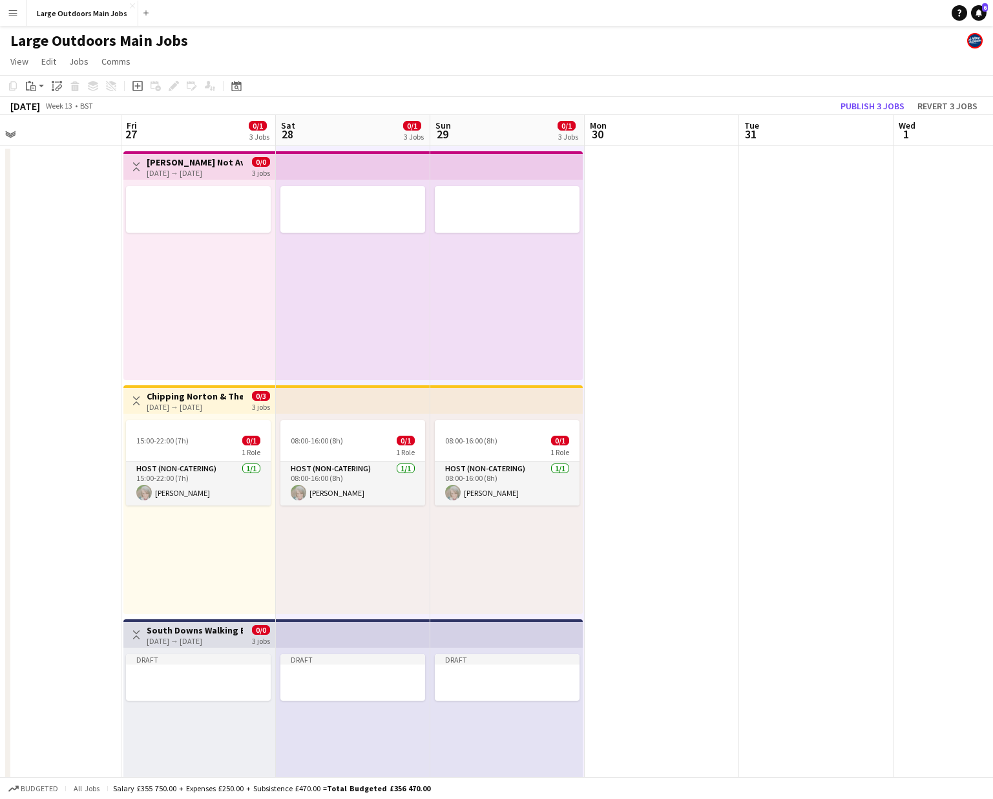
click at [72, 571] on app-date-cell at bounding box center [44, 616] width 154 height 941
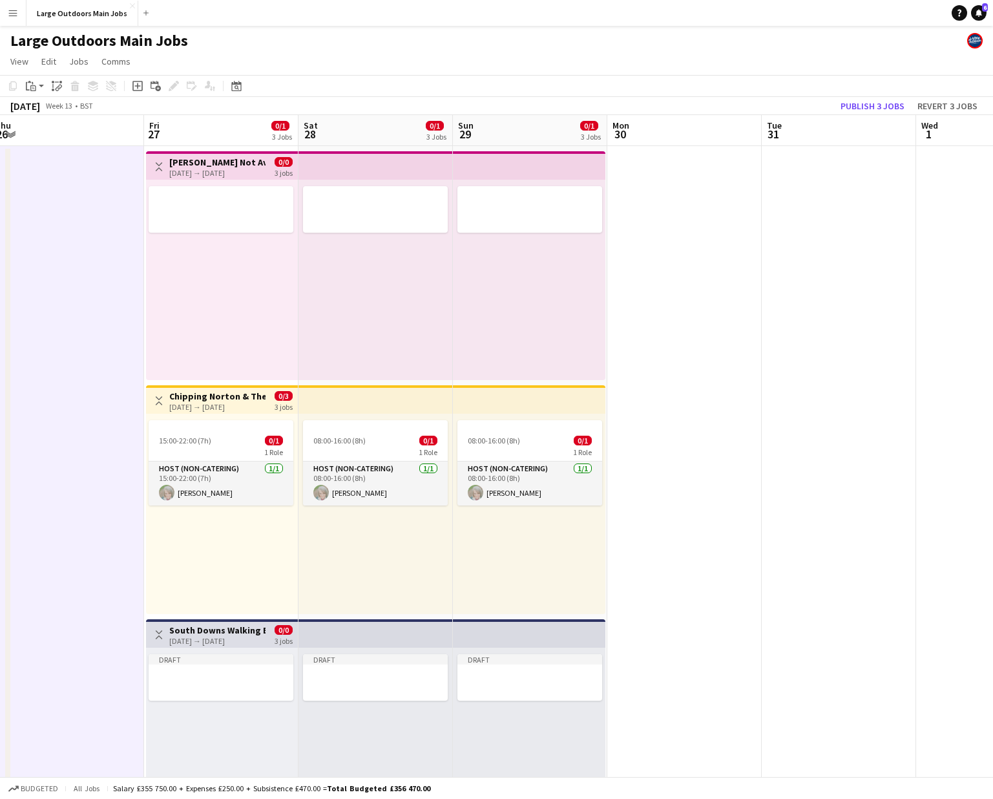
scroll to position [0, 474]
click at [786, 105] on button "Publish 3 jobs" at bounding box center [873, 106] width 74 height 17
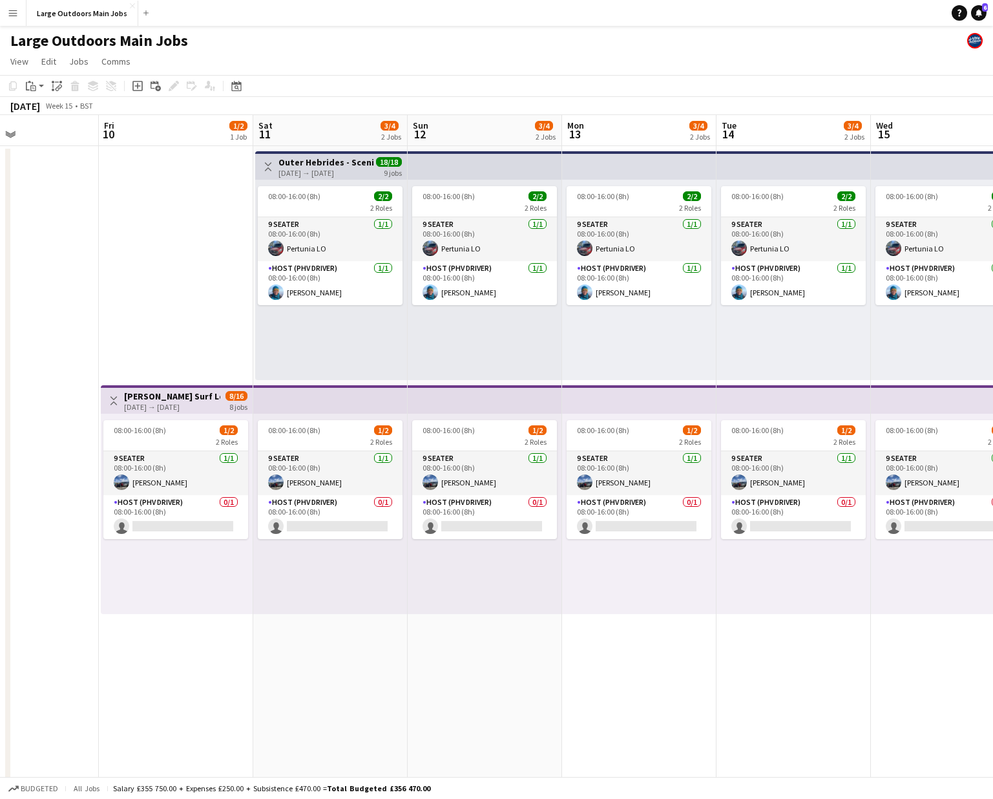
scroll to position [0, 395]
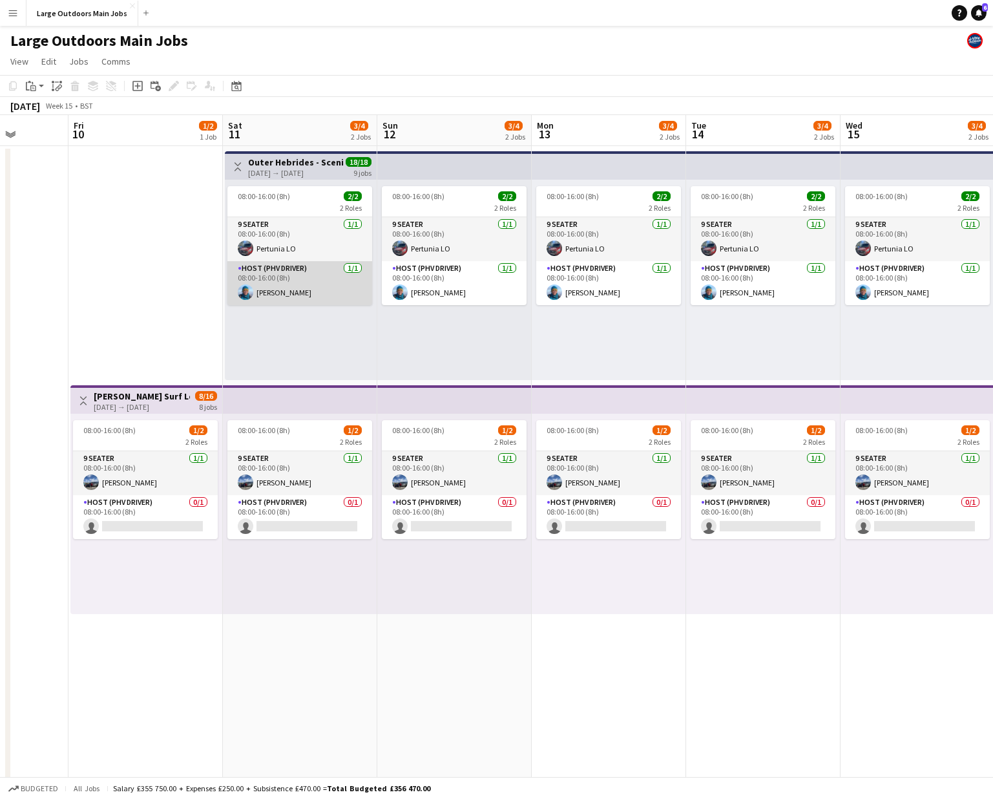
click at [283, 294] on app-card-role "Host (PHV Driver) 1/1 08:00-16:00 (8h) patricia boardman" at bounding box center [299, 283] width 145 height 44
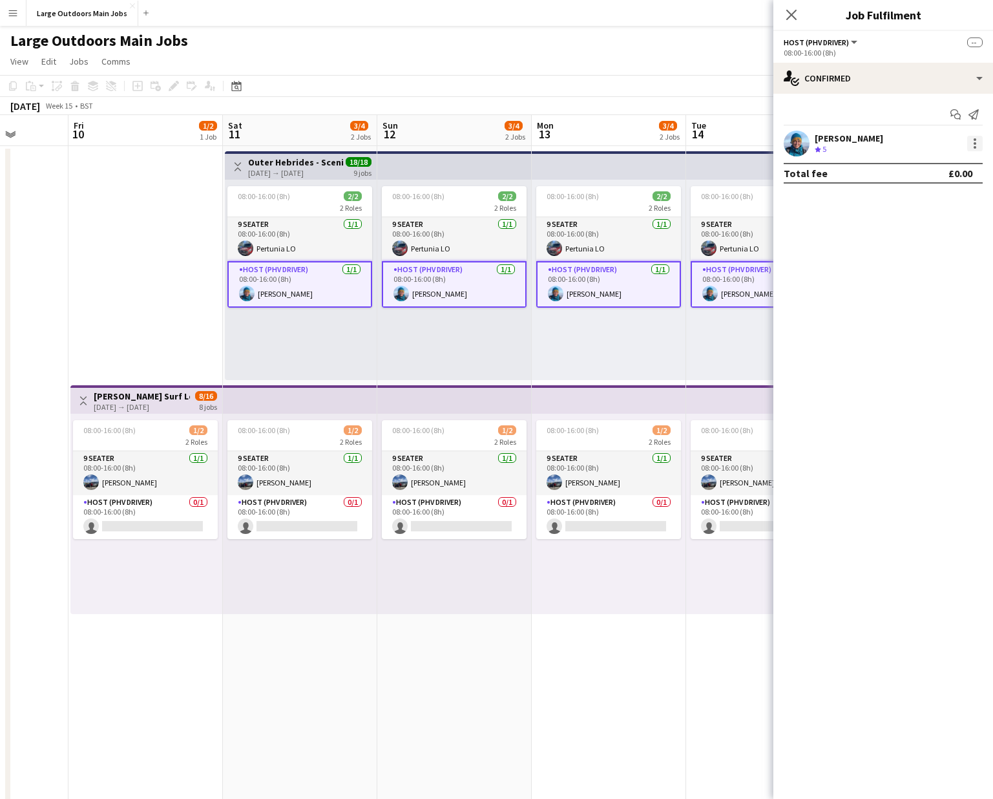
click at [786, 140] on div at bounding box center [975, 144] width 16 height 16
click at [786, 259] on span "Remove" at bounding box center [911, 260] width 39 height 11
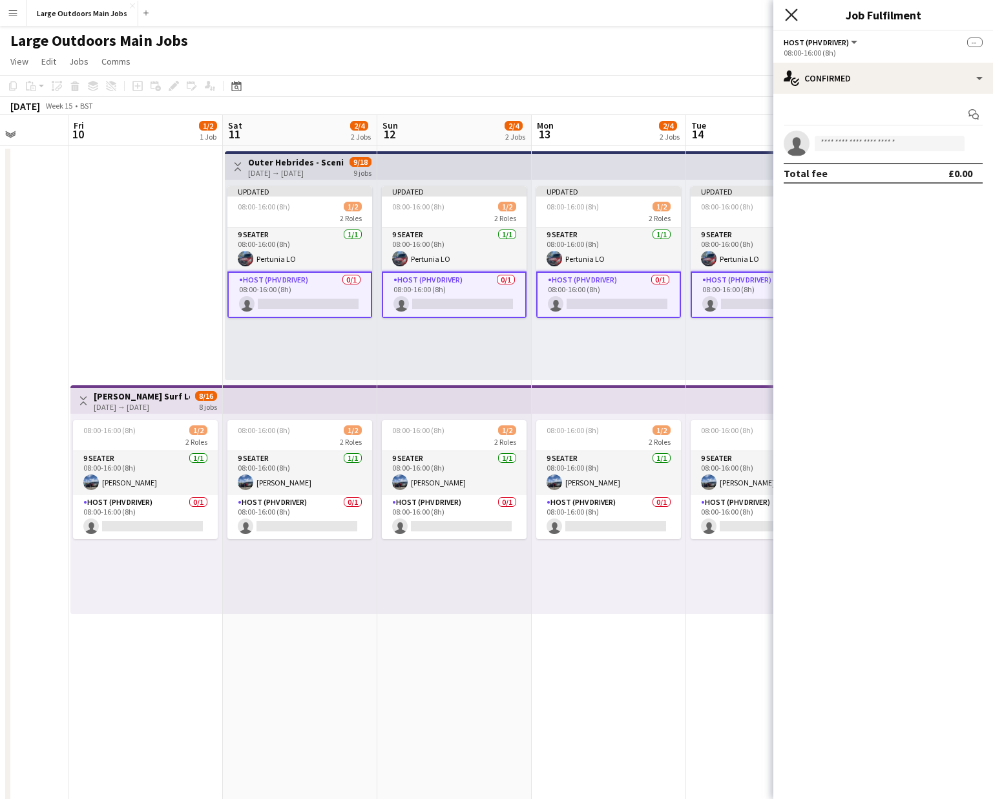
click at [786, 11] on icon at bounding box center [791, 14] width 12 height 12
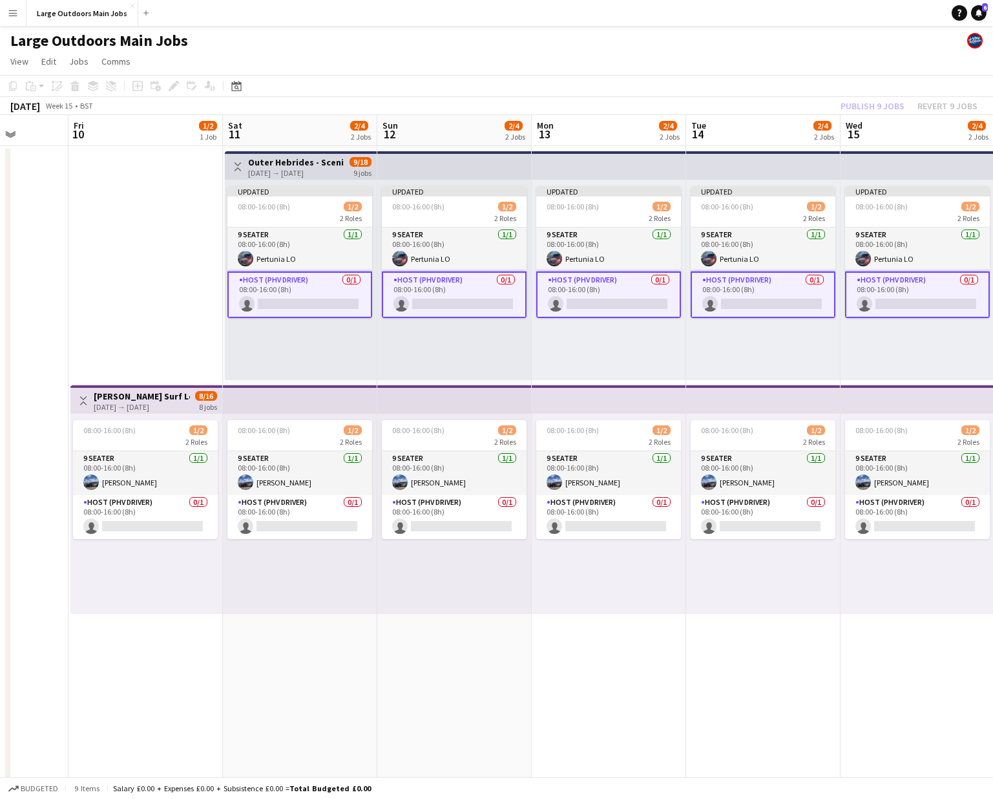
click at [786, 110] on div "Publish 9 jobs Revert 9 jobs" at bounding box center [909, 106] width 168 height 17
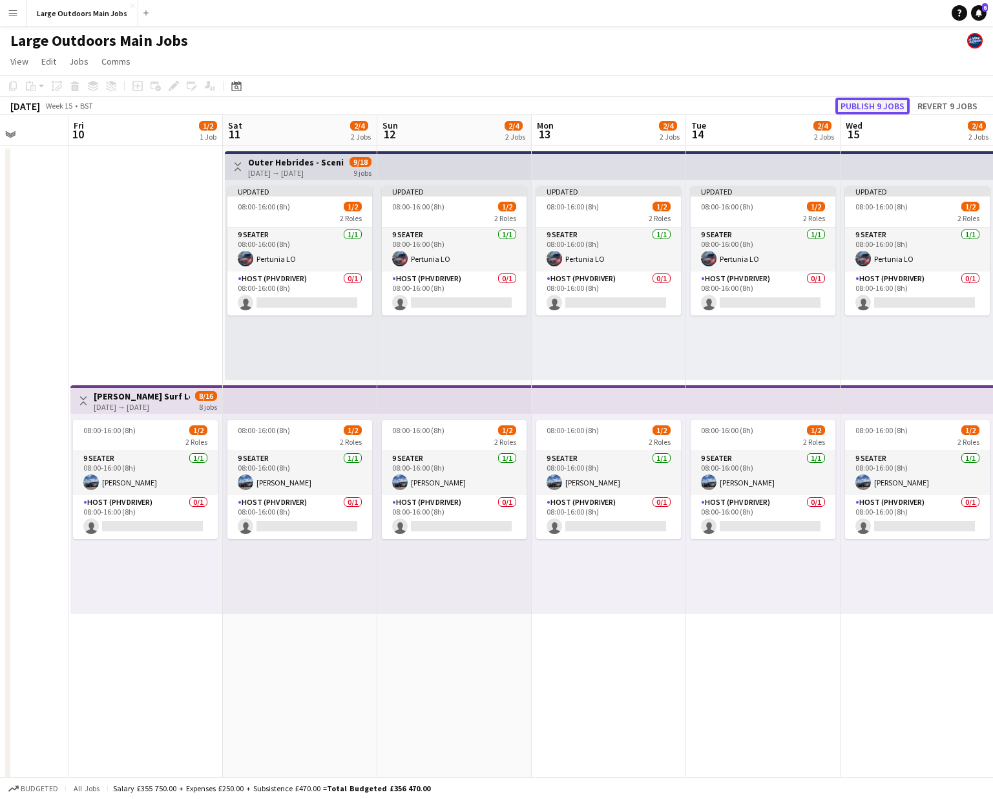
click at [786, 107] on button "Publish 9 jobs" at bounding box center [873, 106] width 74 height 17
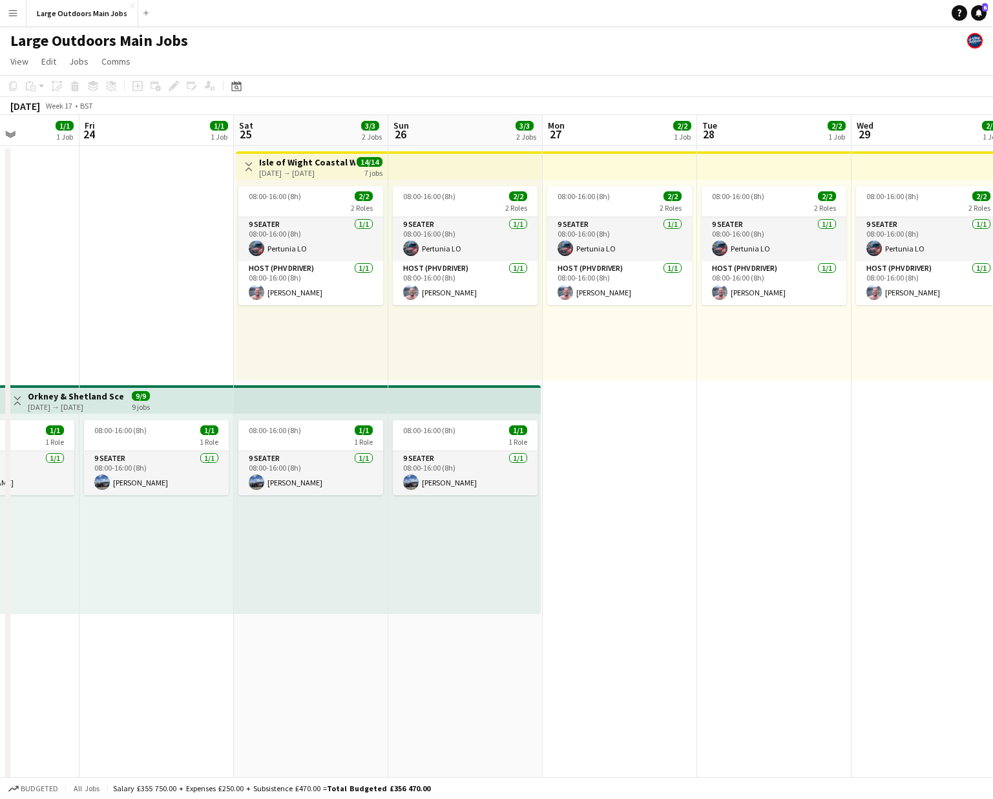
scroll to position [0, 377]
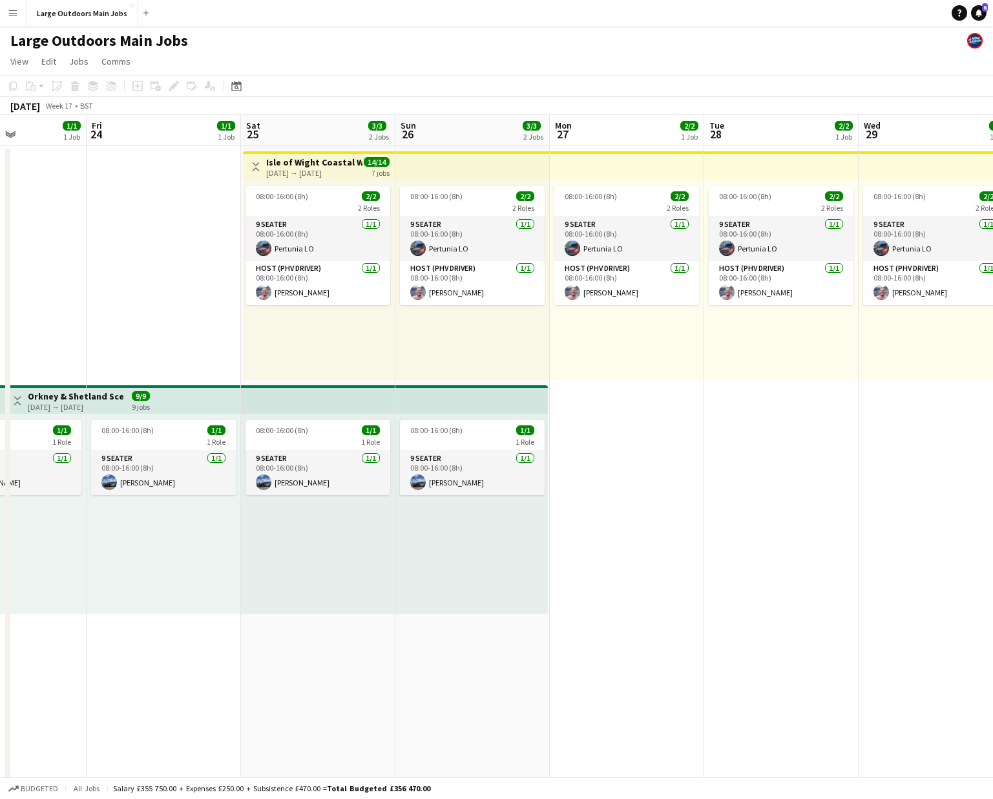
click at [309, 169] on div "25-04-2026 → 01-05-2026" at bounding box center [314, 173] width 96 height 10
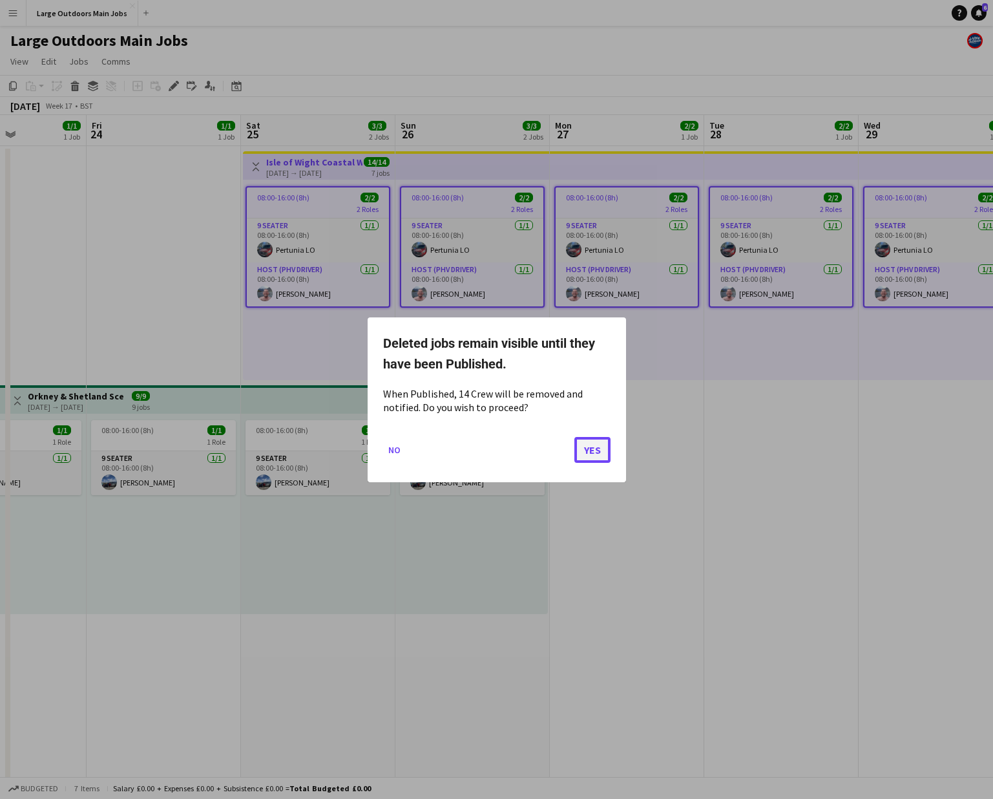
click at [602, 453] on button "Yes" at bounding box center [592, 449] width 36 height 26
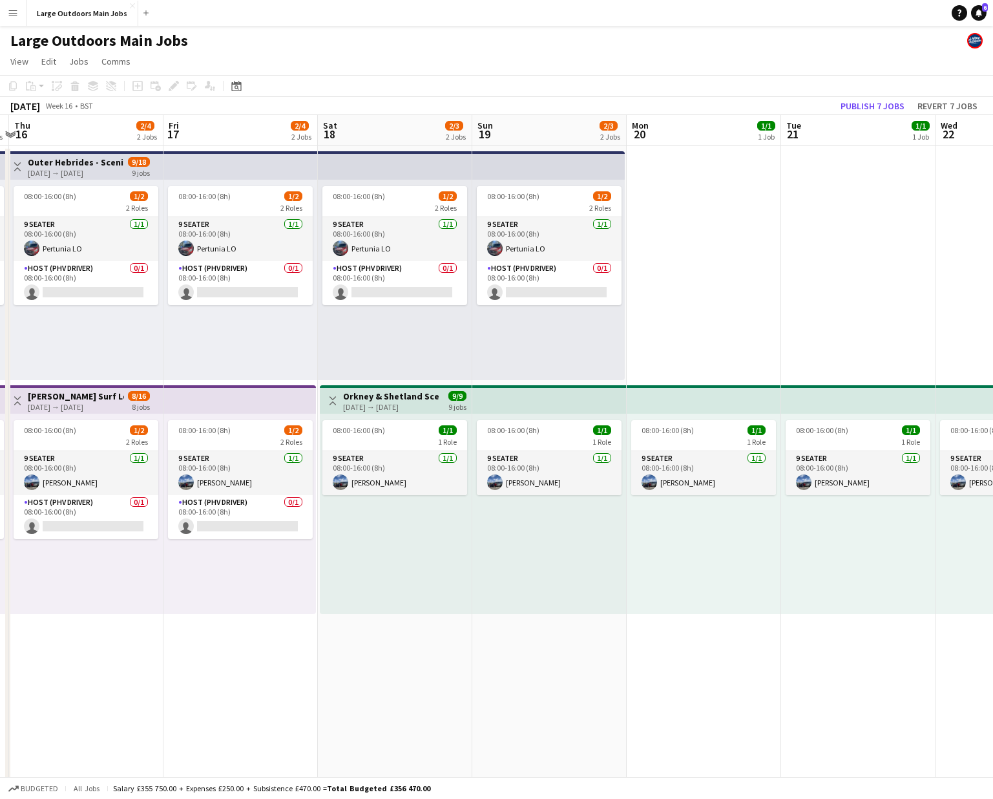
scroll to position [0, 297]
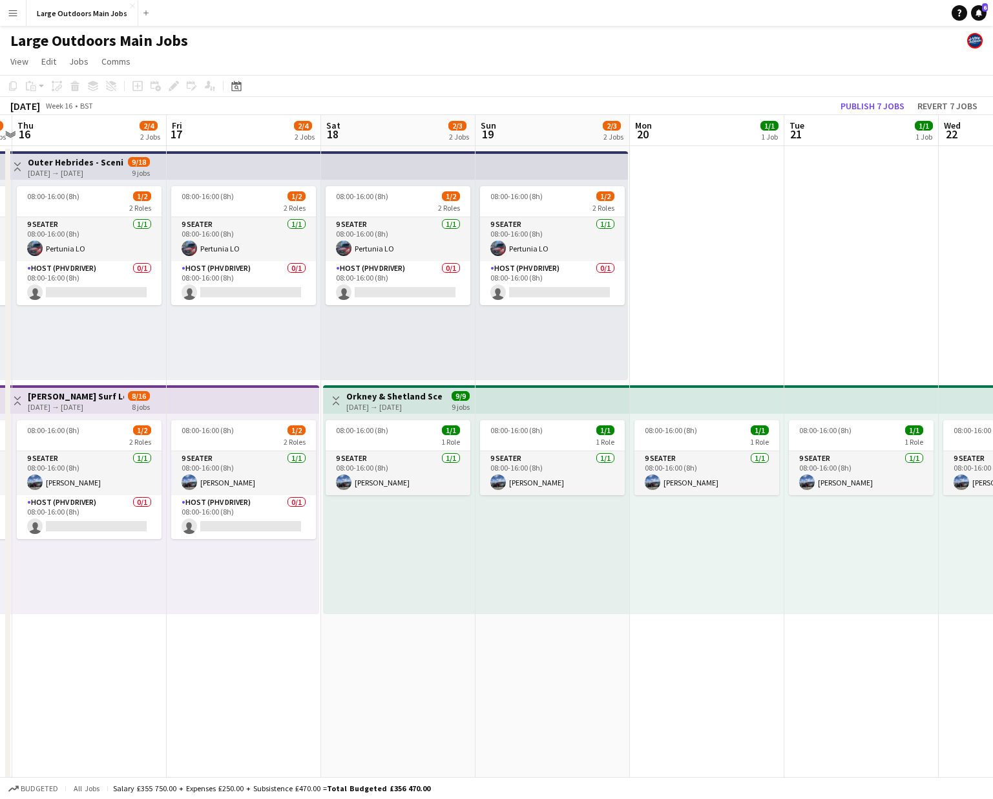
click at [397, 395] on h3 "Orkney & Shetland Scenic" at bounding box center [394, 396] width 96 height 12
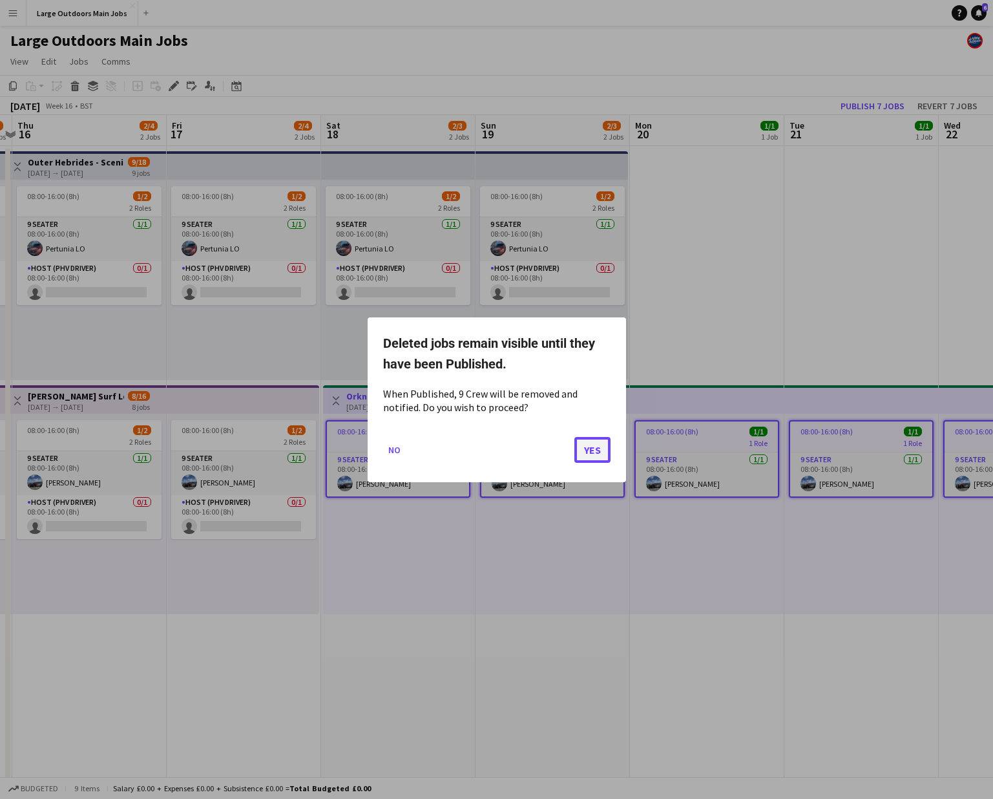
click at [592, 449] on button "Yes" at bounding box center [592, 449] width 36 height 26
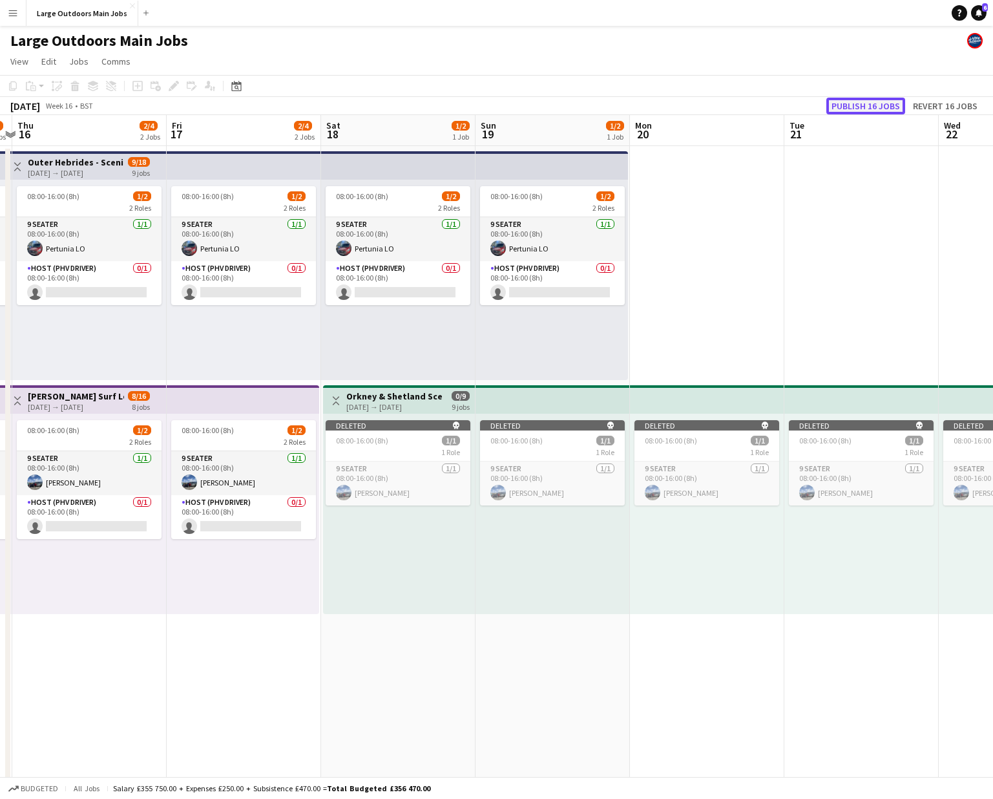
click at [786, 109] on button "Publish 16 jobs" at bounding box center [865, 106] width 79 height 17
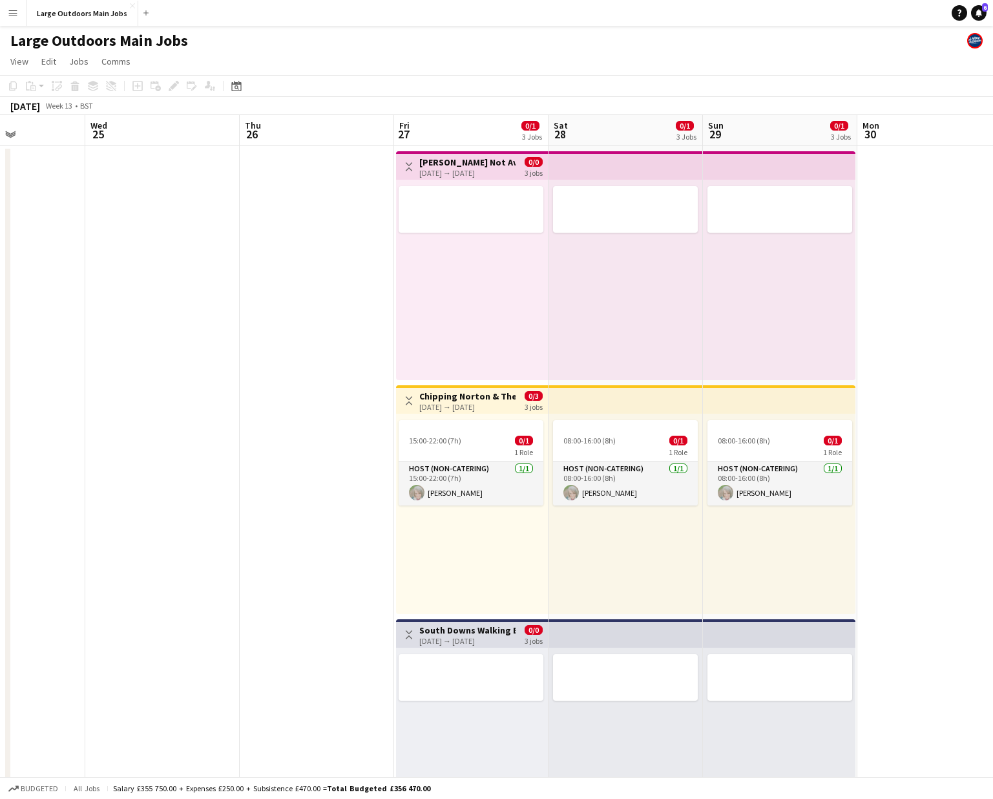
scroll to position [0, 381]
click at [476, 160] on h3 "John Not Available (Photographing wedding)" at bounding box center [465, 162] width 96 height 12
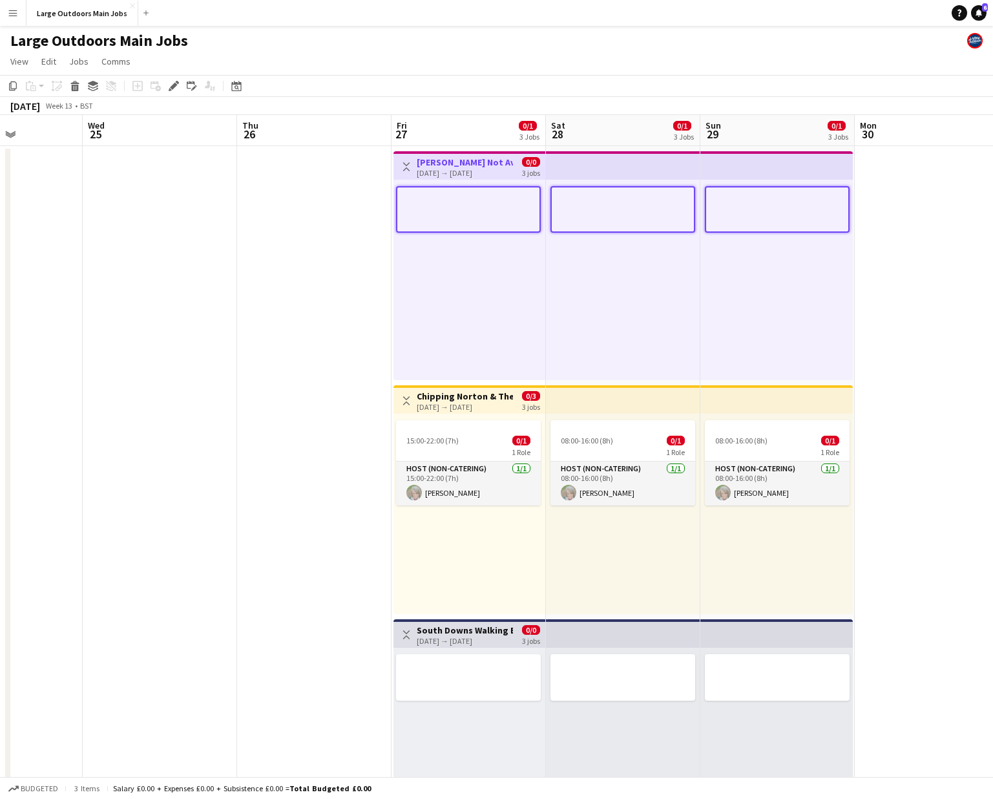
click at [406, 162] on app-icon "Toggle View" at bounding box center [406, 166] width 9 height 9
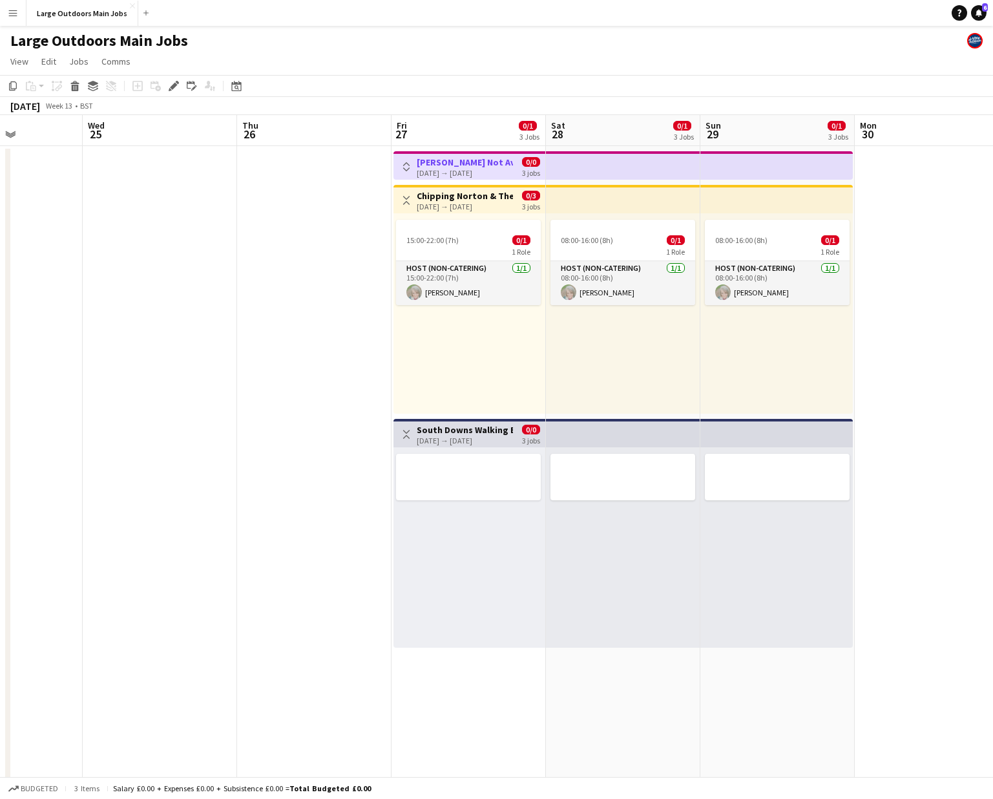
click at [294, 319] on app-date-cell at bounding box center [314, 616] width 154 height 941
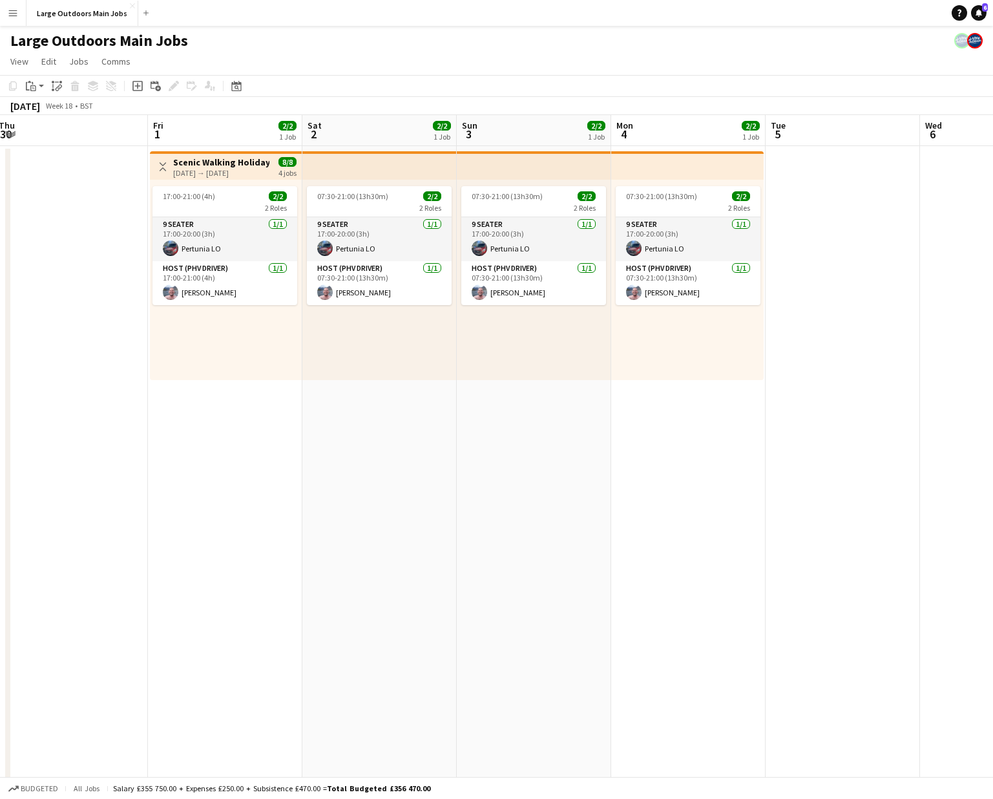
scroll to position [0, 469]
click at [210, 163] on h3 "Scenic Walking Holiday exploring the Isle of Wight" at bounding box center [222, 162] width 96 height 12
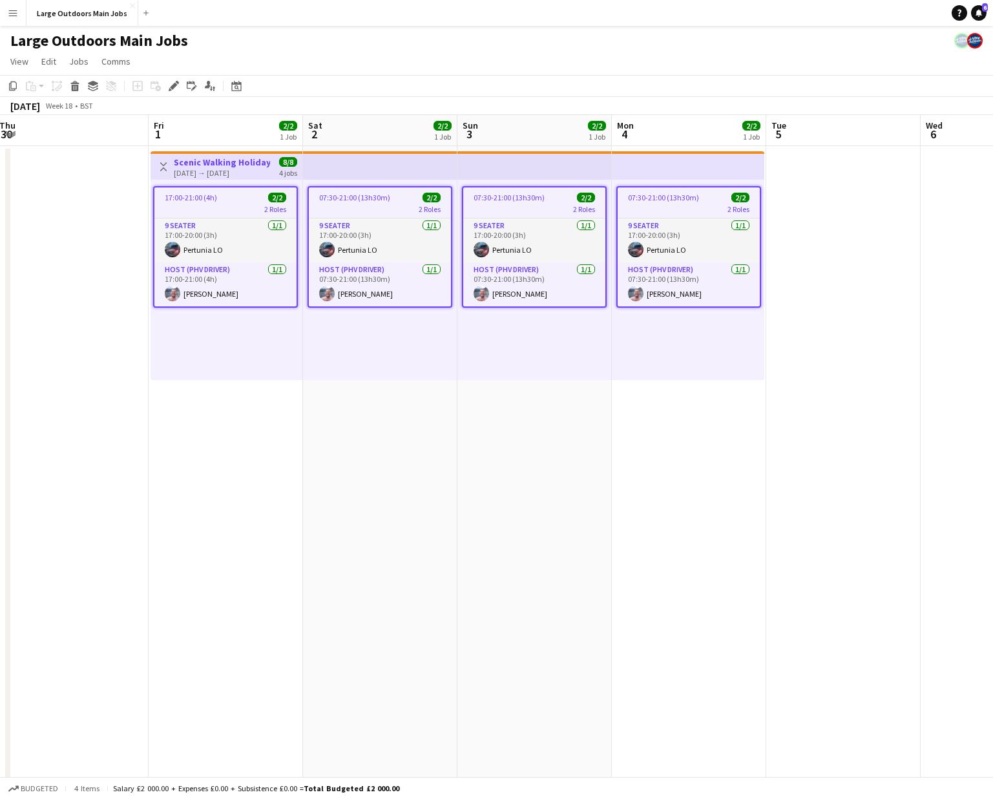
click at [210, 163] on h3 "Scenic Walking Holiday exploring the Isle of Wight" at bounding box center [222, 162] width 96 height 12
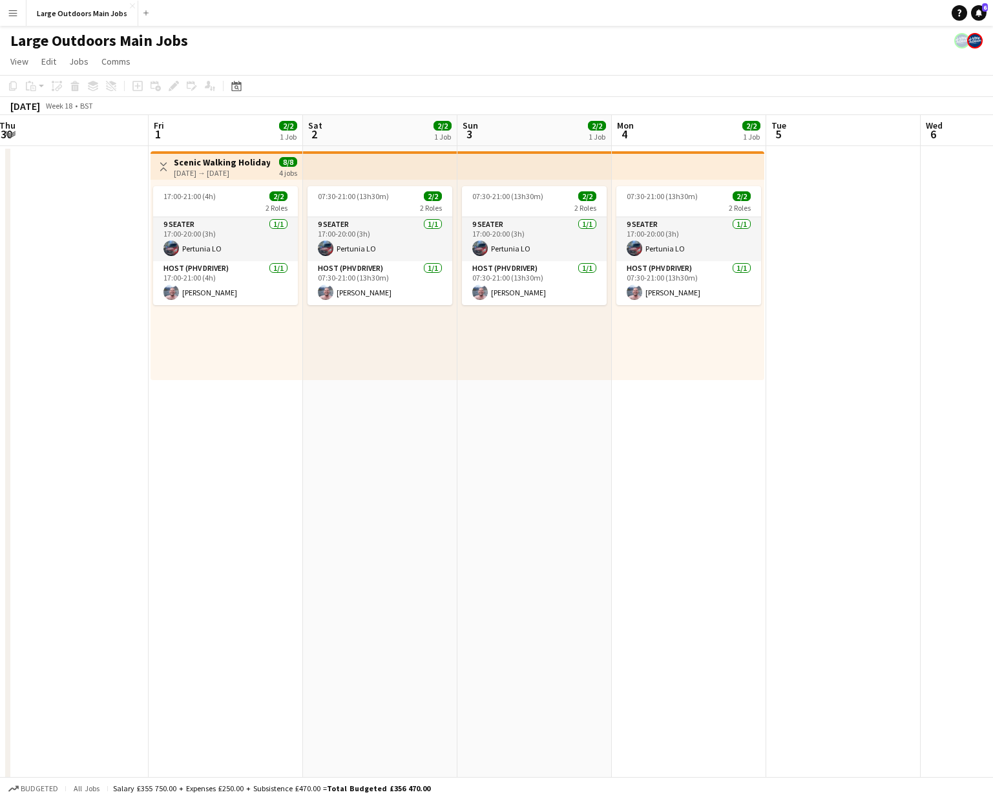
click at [210, 163] on h3 "Scenic Walking Holiday exploring the Isle of Wight" at bounding box center [222, 162] width 96 height 12
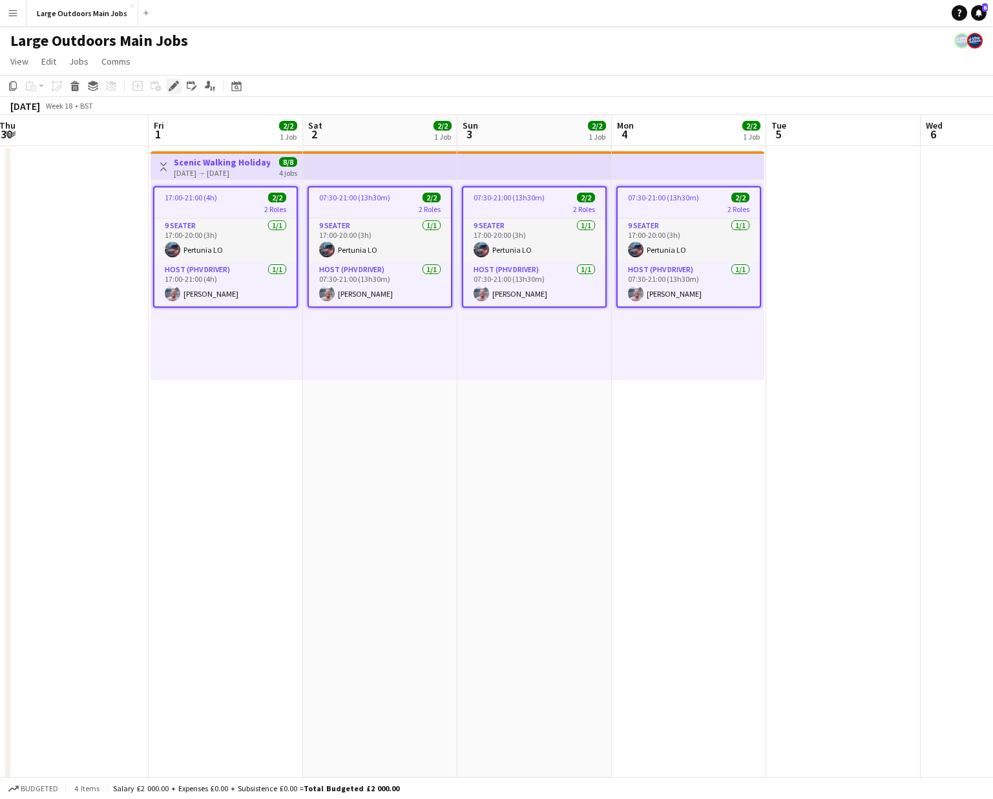
click at [174, 88] on icon "Edit" at bounding box center [174, 86] width 10 height 10
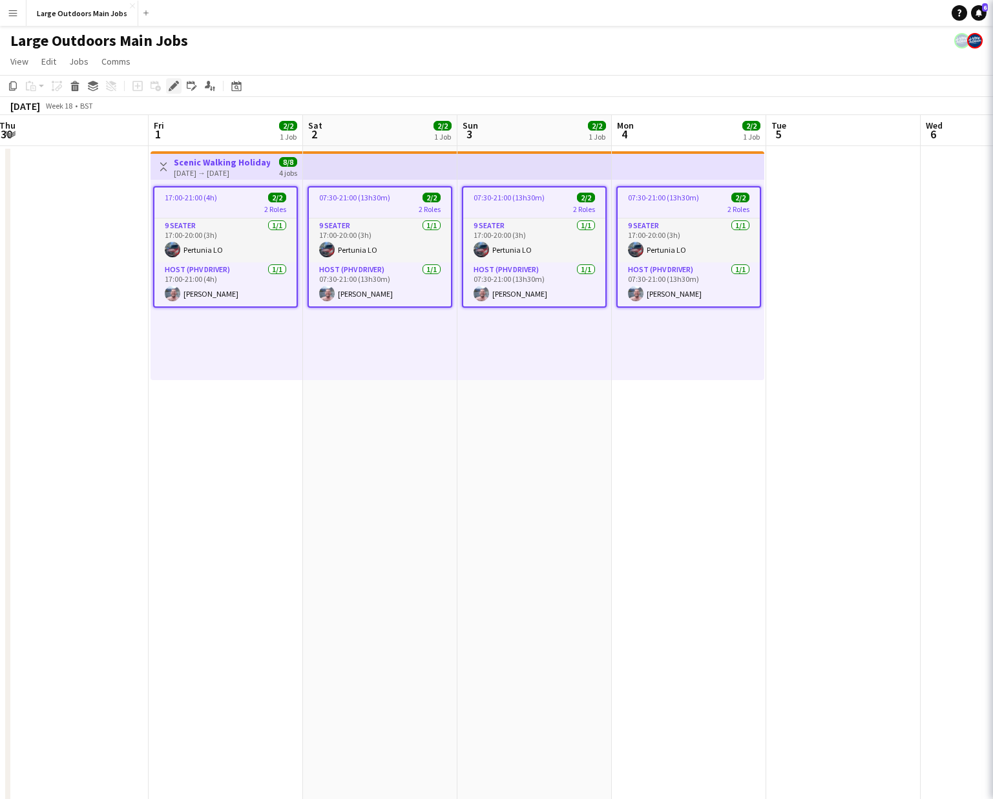
type input "*******"
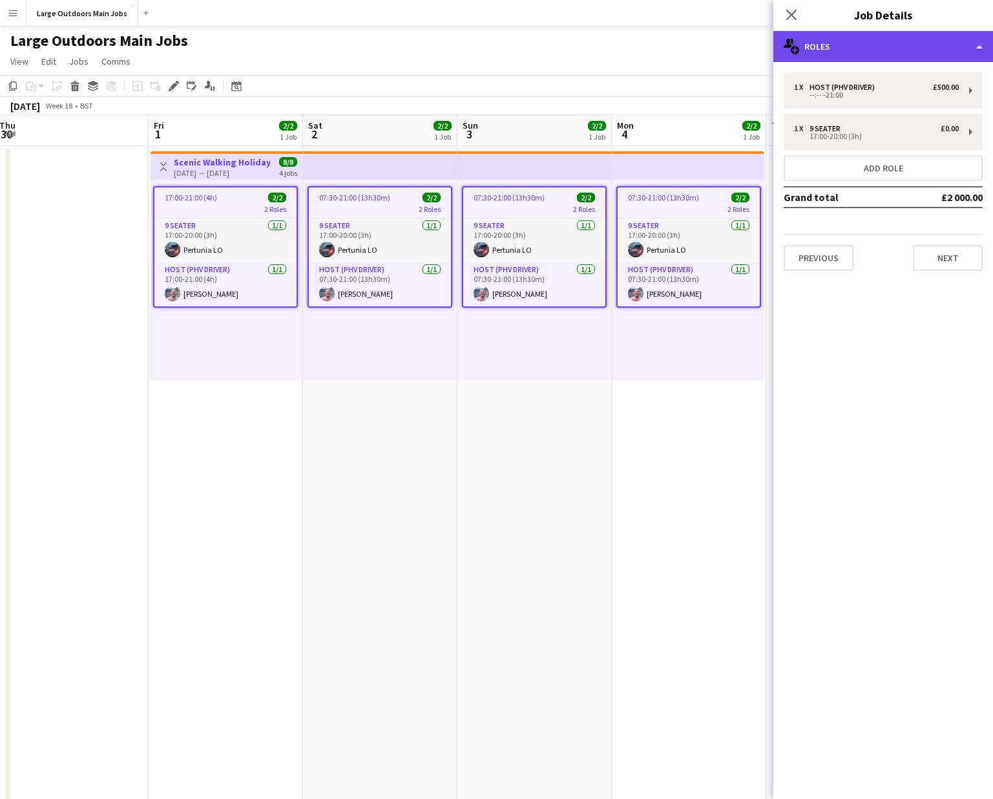
click at [786, 57] on div "multiple-users-add Roles" at bounding box center [883, 46] width 220 height 31
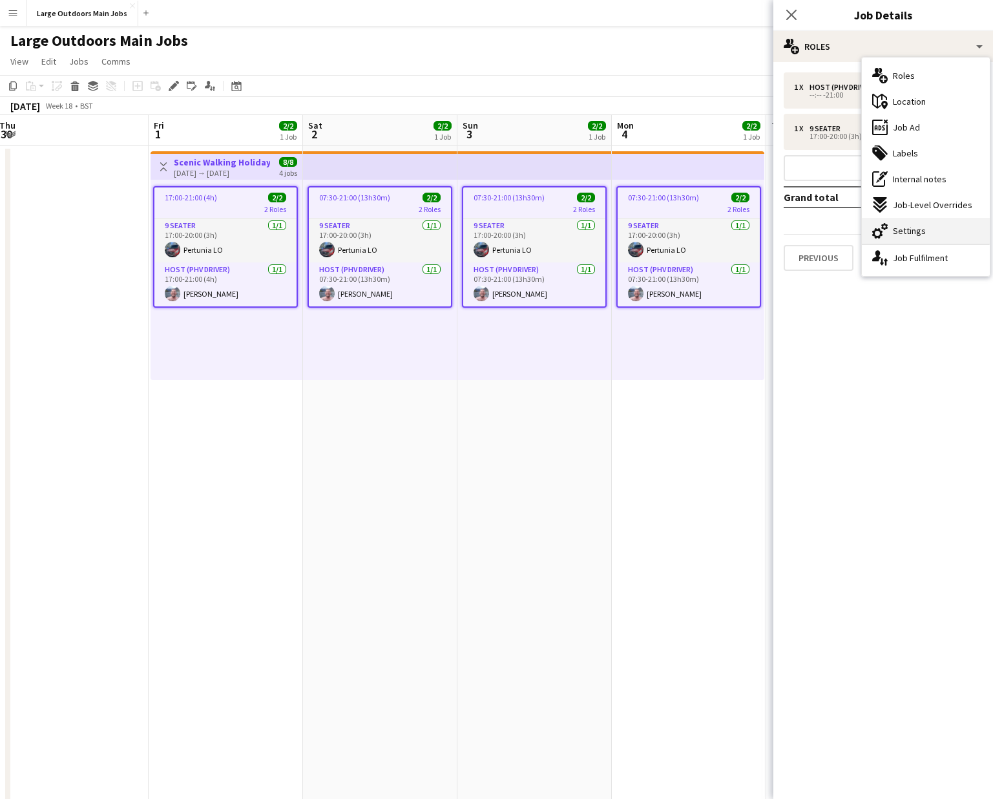
click at [786, 230] on span "Settings" at bounding box center [909, 231] width 33 height 12
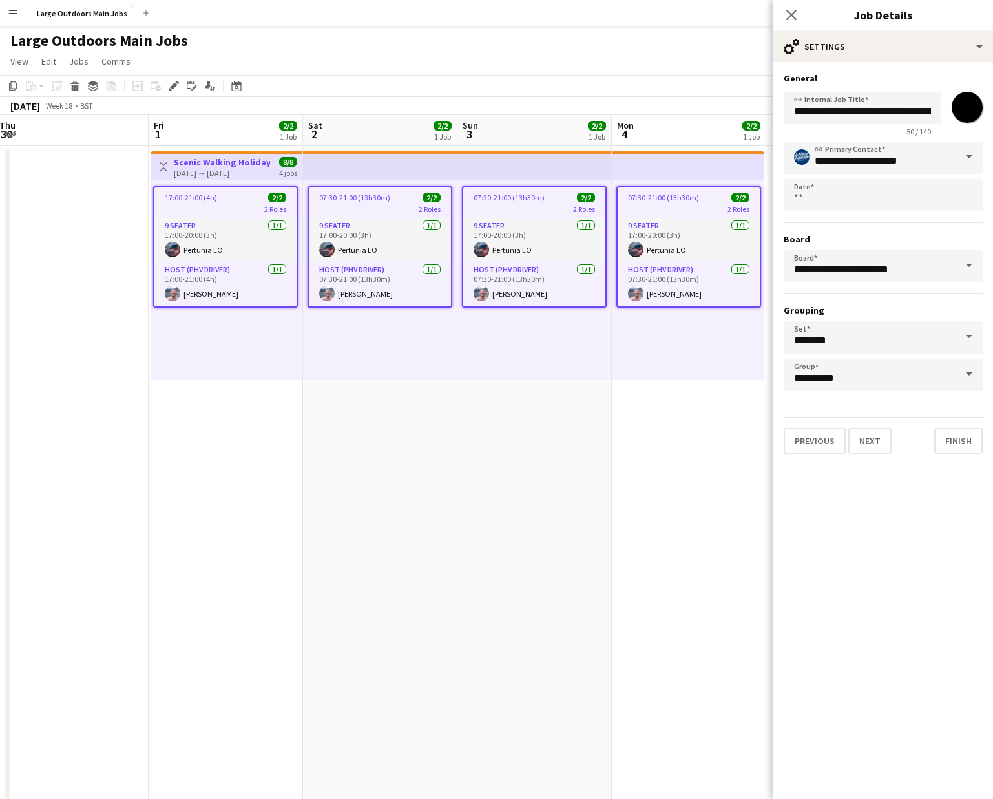
scroll to position [0, 76]
drag, startPoint x: 877, startPoint y: 114, endPoint x: 960, endPoint y: 117, distance: 83.4
click at [786, 117] on div "**********" at bounding box center [883, 112] width 199 height 50
paste input "**********"
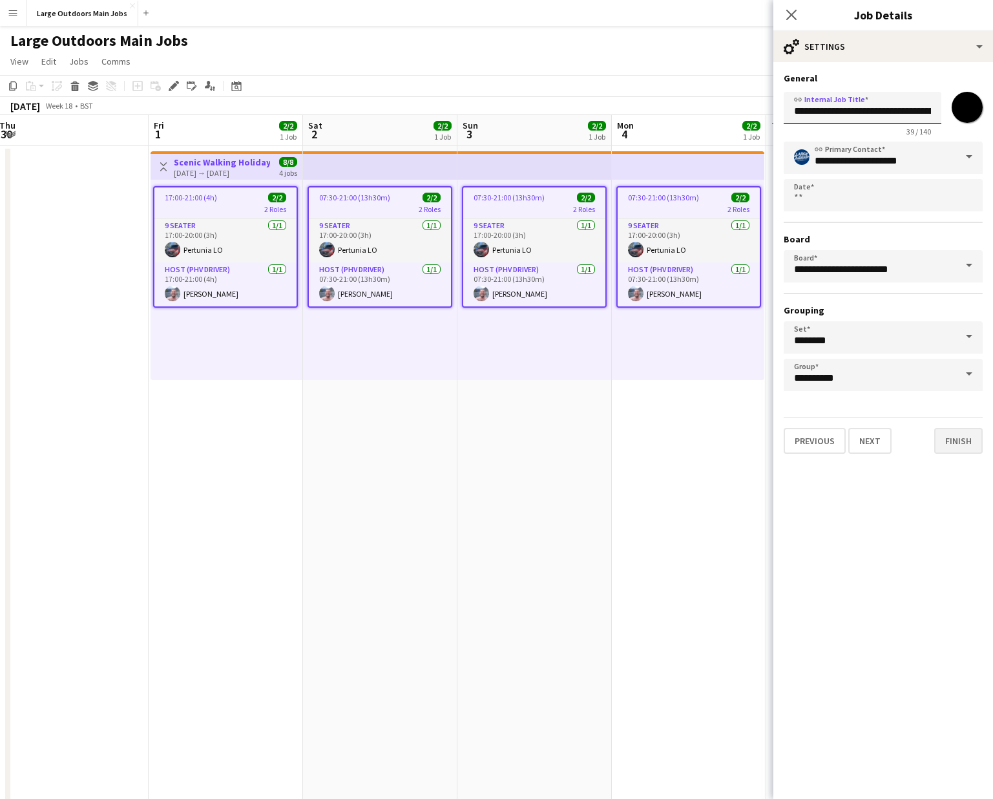
type input "**********"
click at [786, 445] on button "Finish" at bounding box center [958, 441] width 48 height 26
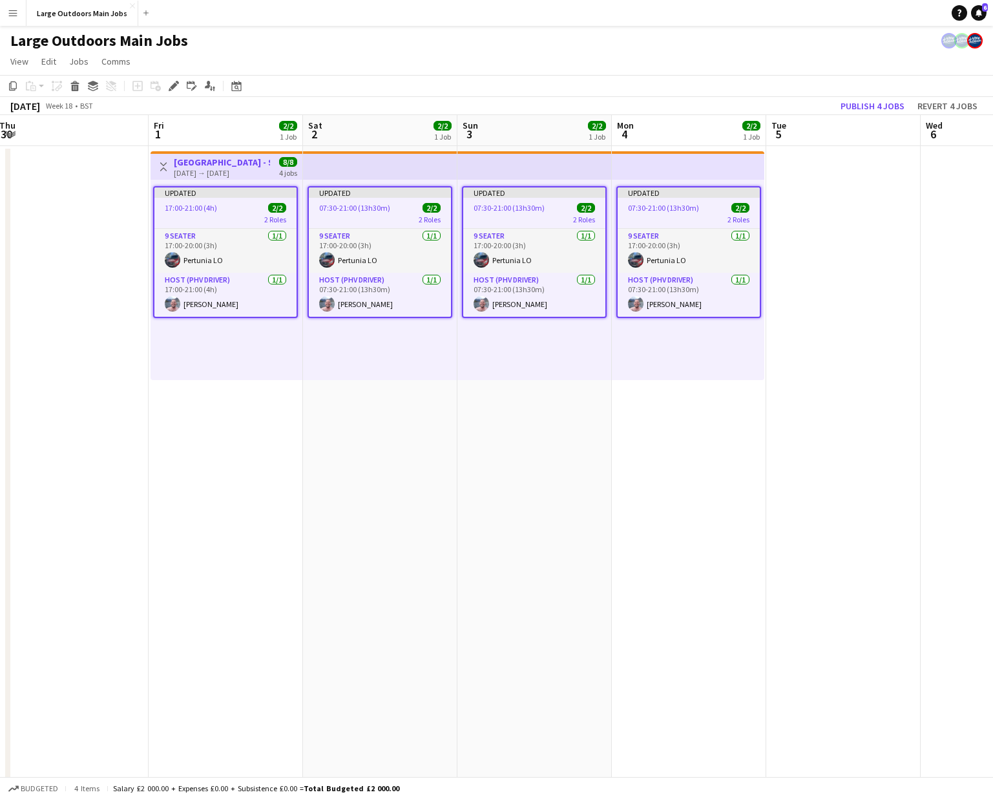
click at [612, 426] on app-date-cell "Updated 07:30-21:00 (13h30m) 2/2 2 Roles 9 Seater 1/1 17:00-20:00 (3h) Pertunia…" at bounding box center [689, 616] width 154 height 941
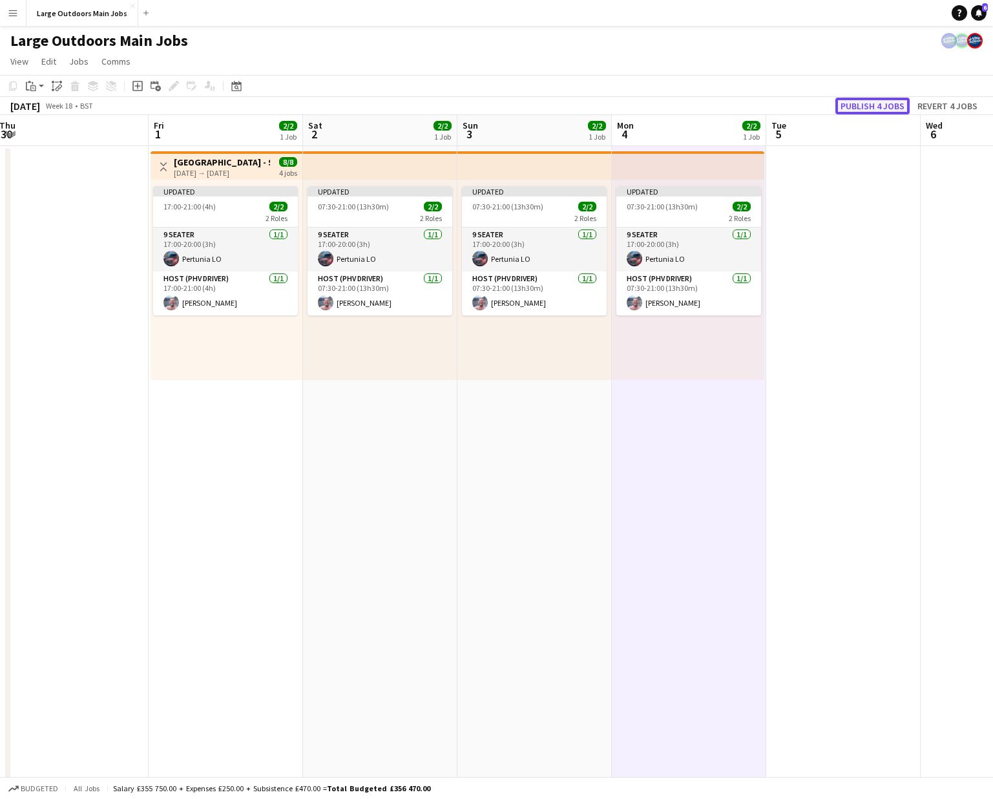
click at [786, 101] on button "Publish 4 jobs" at bounding box center [873, 106] width 74 height 17
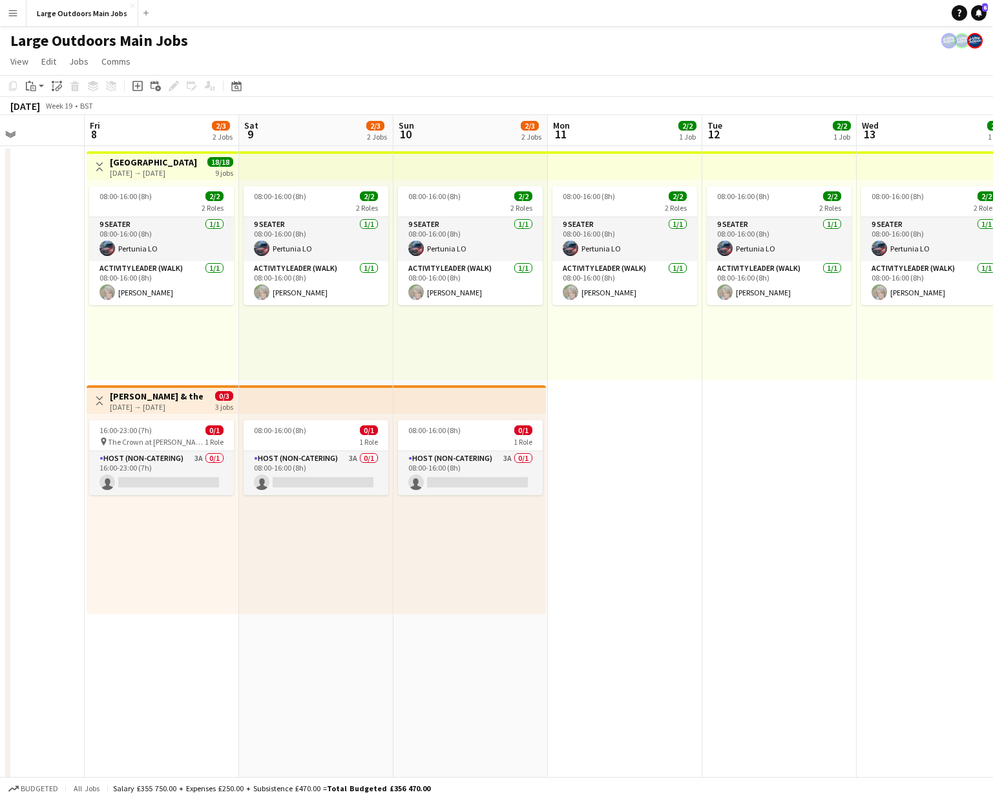
scroll to position [0, 537]
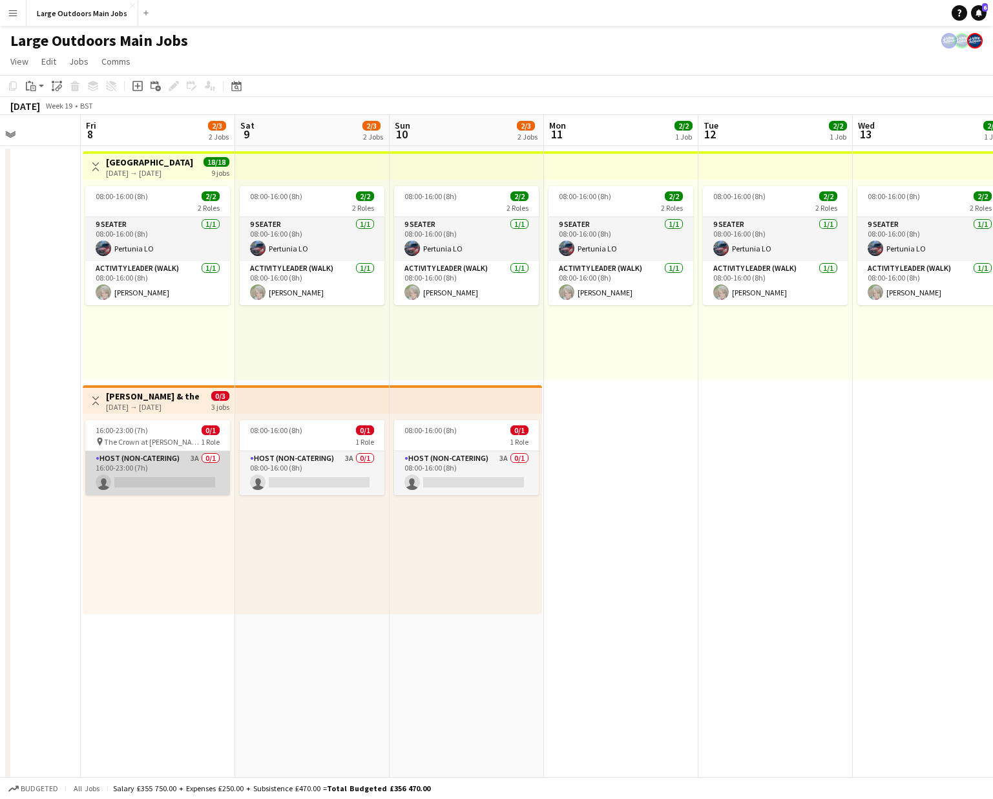
click at [158, 470] on app-card-role "Host (Non-catering) 3A 0/1 16:00-23:00 (7h) single-neutral-actions" at bounding box center [157, 473] width 145 height 44
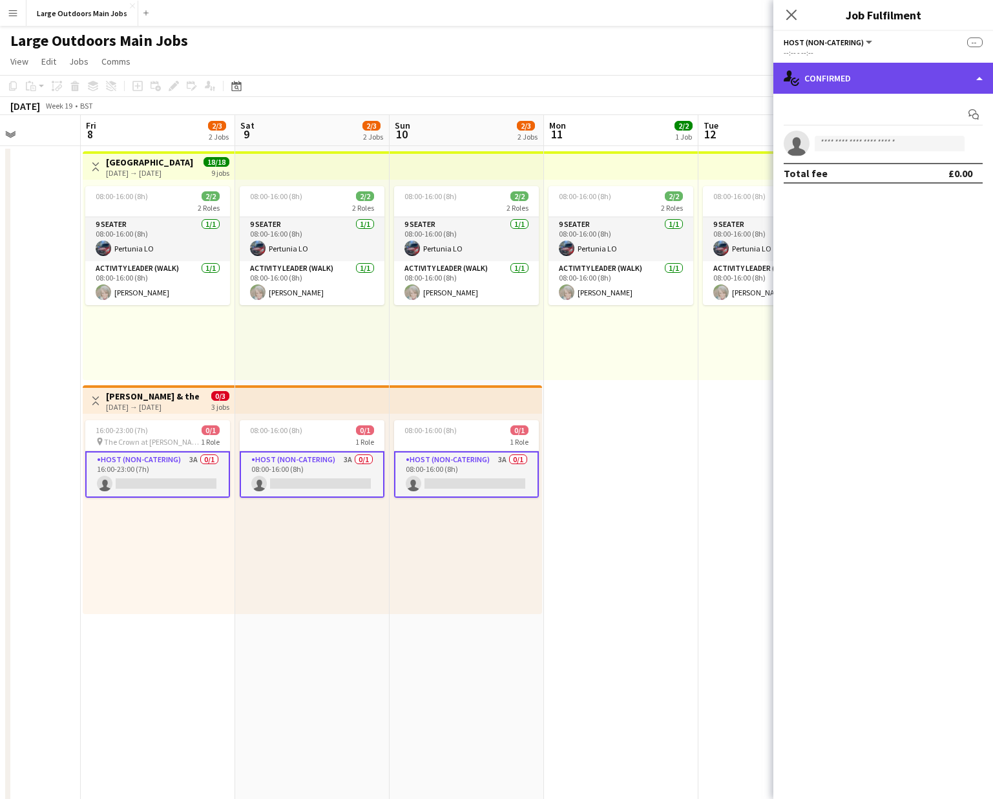
click at [786, 84] on div "single-neutral-actions-check-2 Confirmed" at bounding box center [883, 78] width 220 height 31
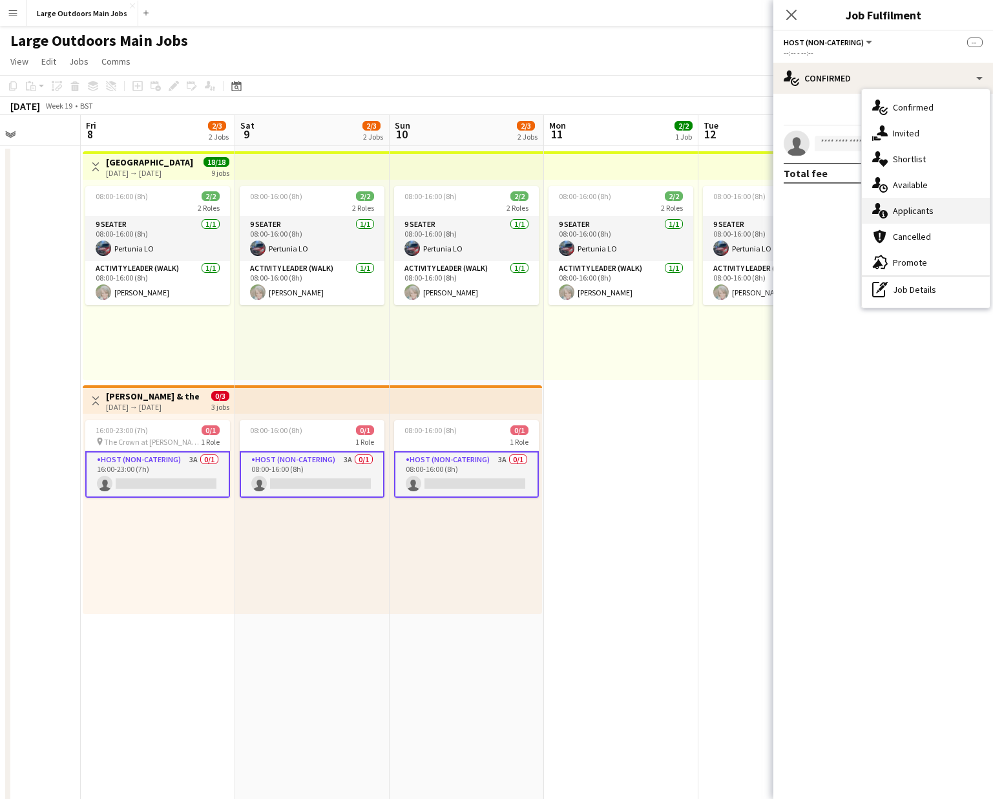
click at [786, 209] on span "Applicants" at bounding box center [913, 211] width 41 height 12
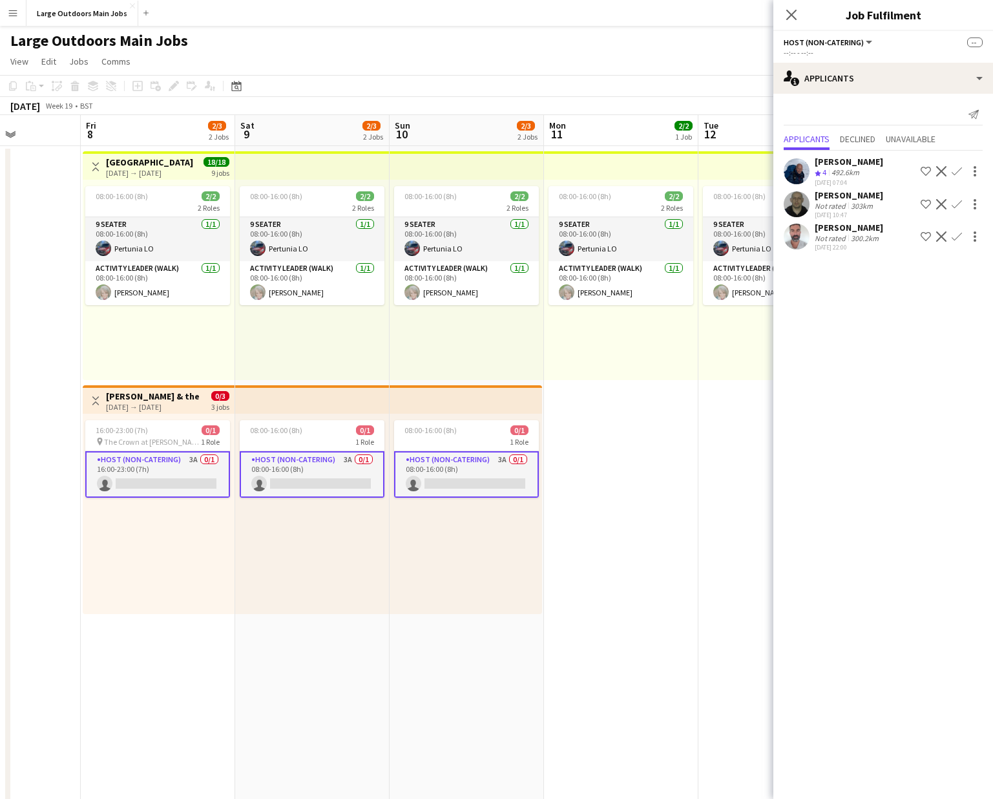
click at [786, 176] on app-user-avatar at bounding box center [797, 171] width 26 height 26
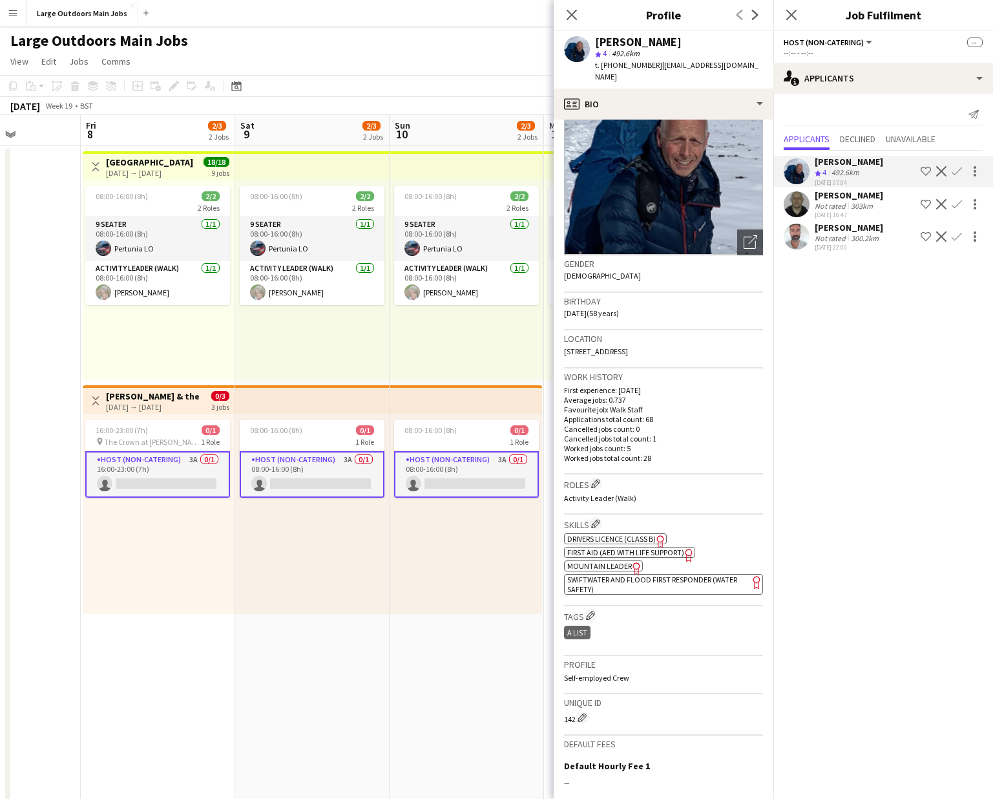
scroll to position [0, 0]
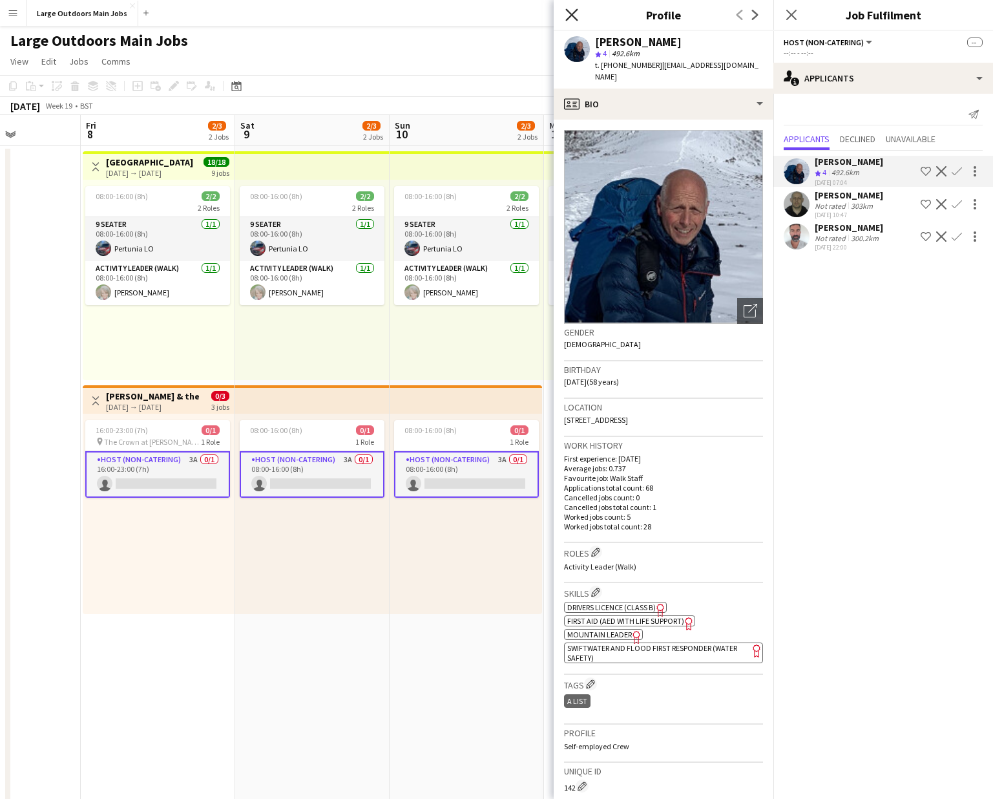
click at [569, 11] on icon "Close pop-in" at bounding box center [571, 14] width 12 height 12
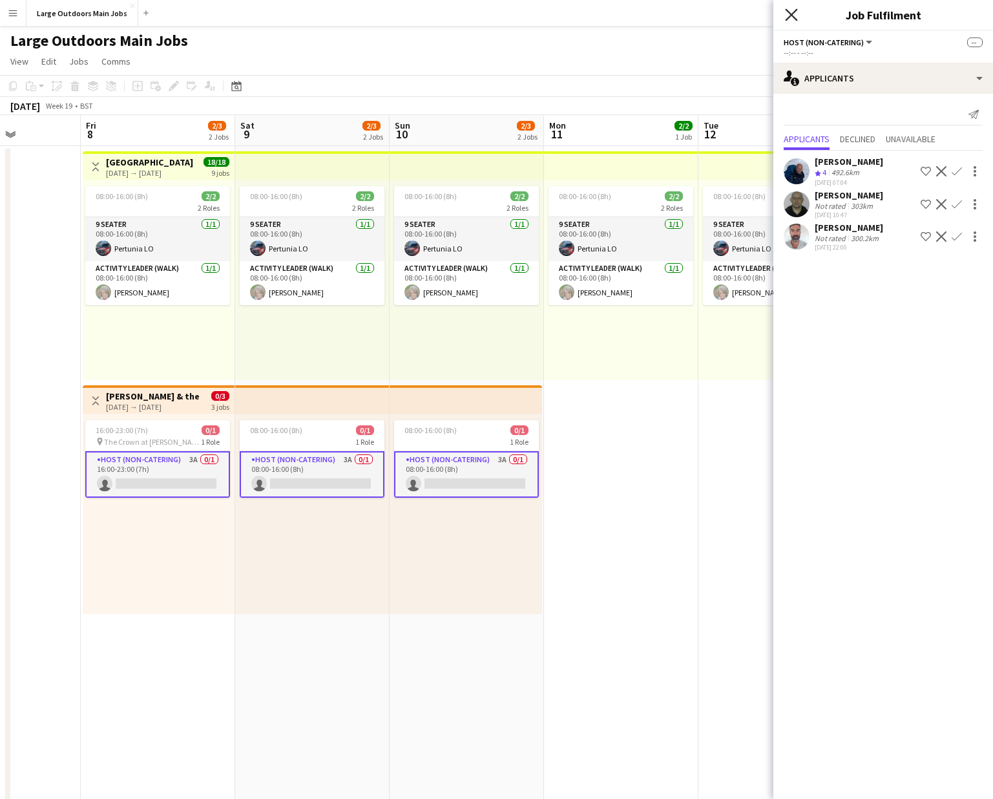
click at [786, 14] on icon at bounding box center [791, 14] width 12 height 12
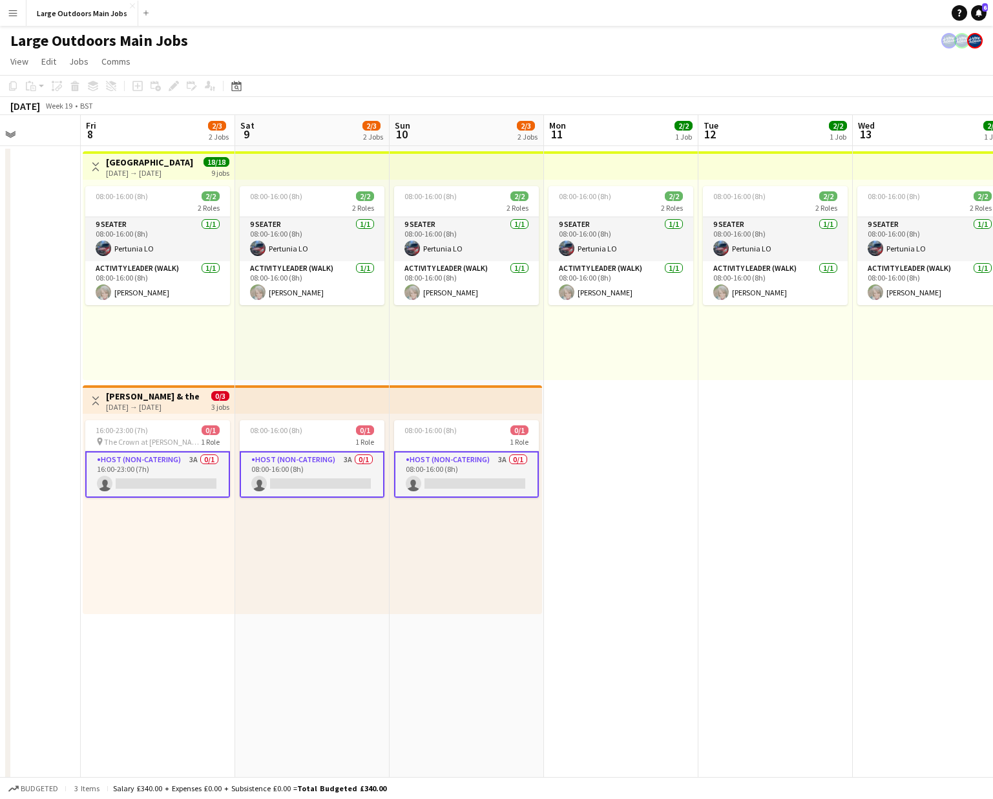
click at [713, 397] on app-date-cell "08:00-16:00 (8h) 2/2 2 Roles 9 Seater 1/1 08:00-16:00 (8h) Pertunia LO Activity…" at bounding box center [776, 616] width 154 height 941
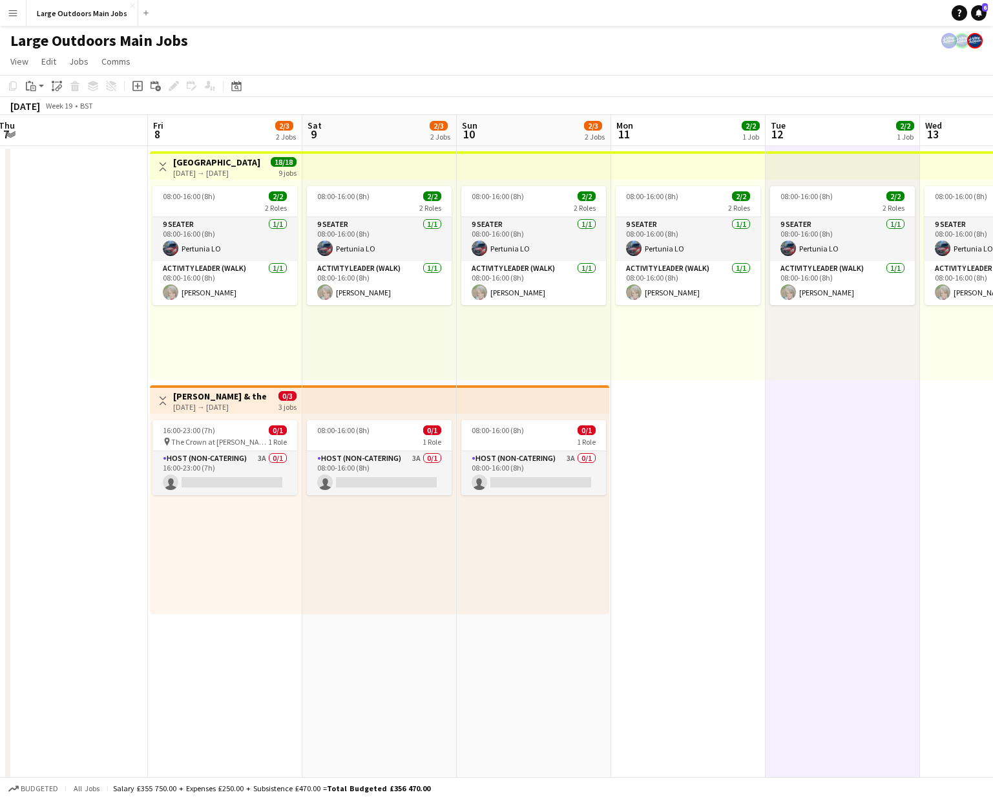
scroll to position [0, 283]
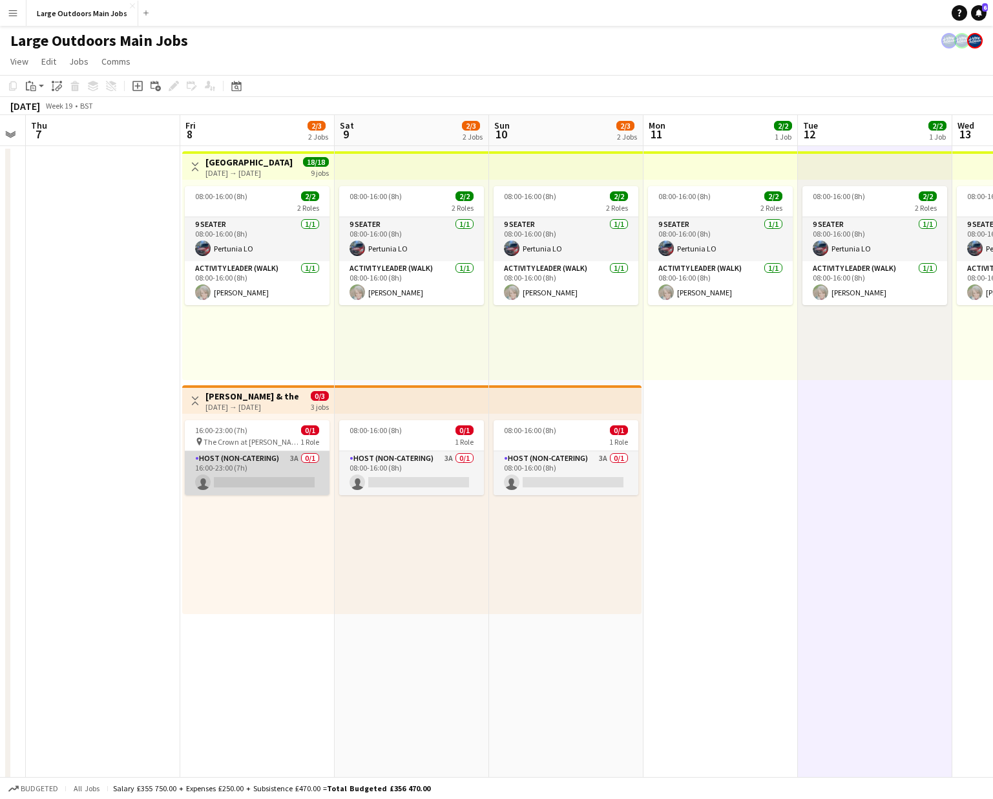
click at [209, 458] on app-card-role "Host (Non-catering) 3A 0/1 16:00-23:00 (7h) single-neutral-actions" at bounding box center [257, 473] width 145 height 44
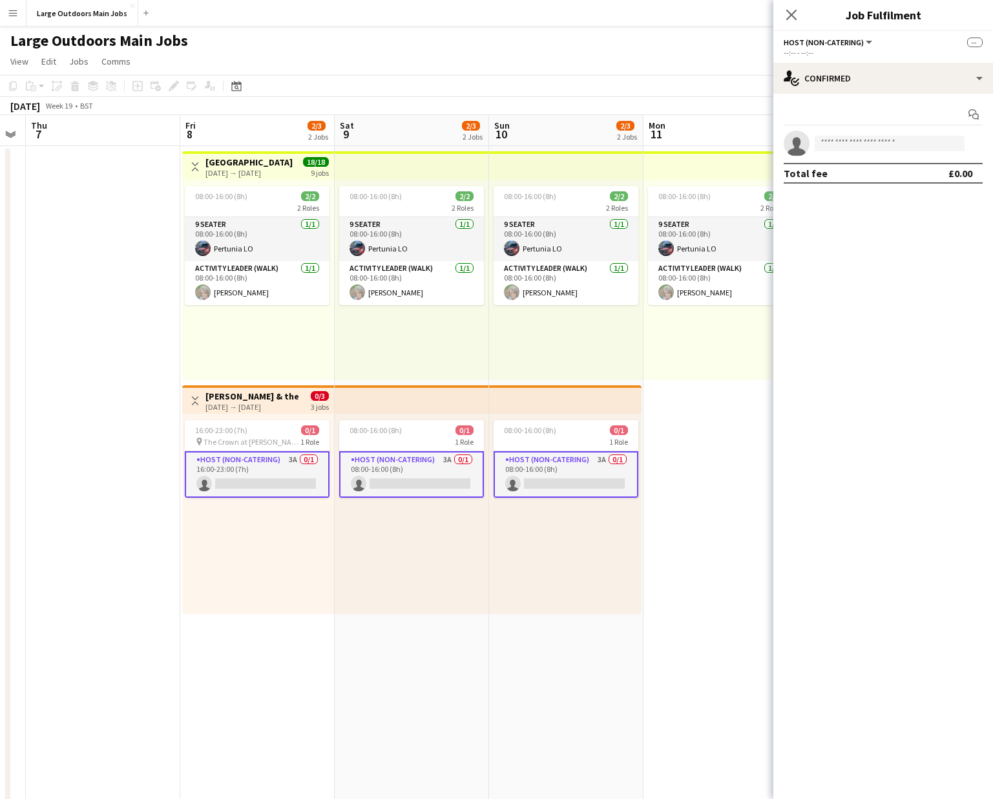
click at [215, 410] on div "08-05-2026 → 10-05-2026" at bounding box center [253, 407] width 96 height 10
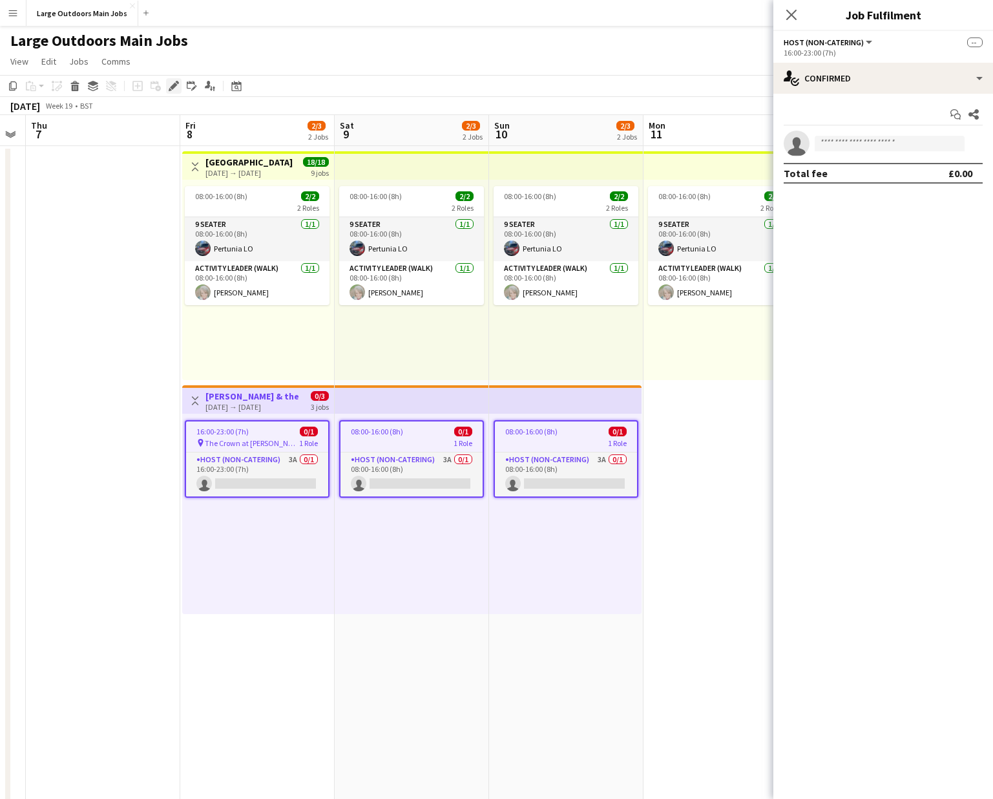
click at [179, 87] on div "Edit" at bounding box center [174, 86] width 16 height 16
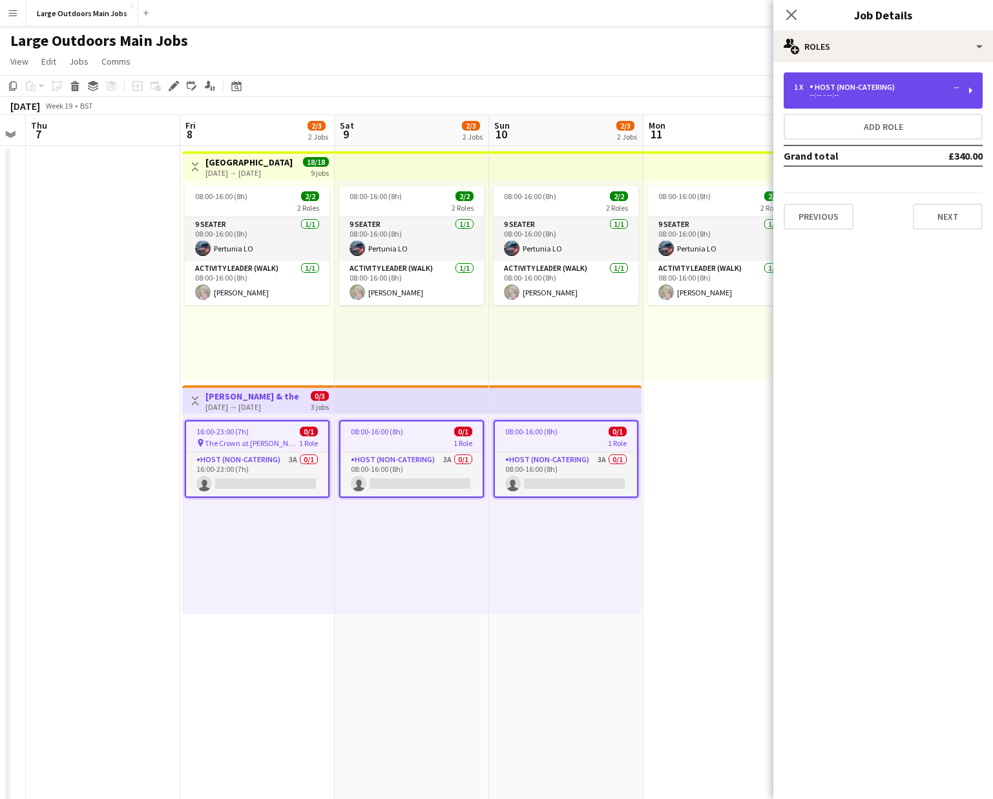
click at [786, 93] on div "--:-- - --:--" at bounding box center [876, 95] width 165 height 6
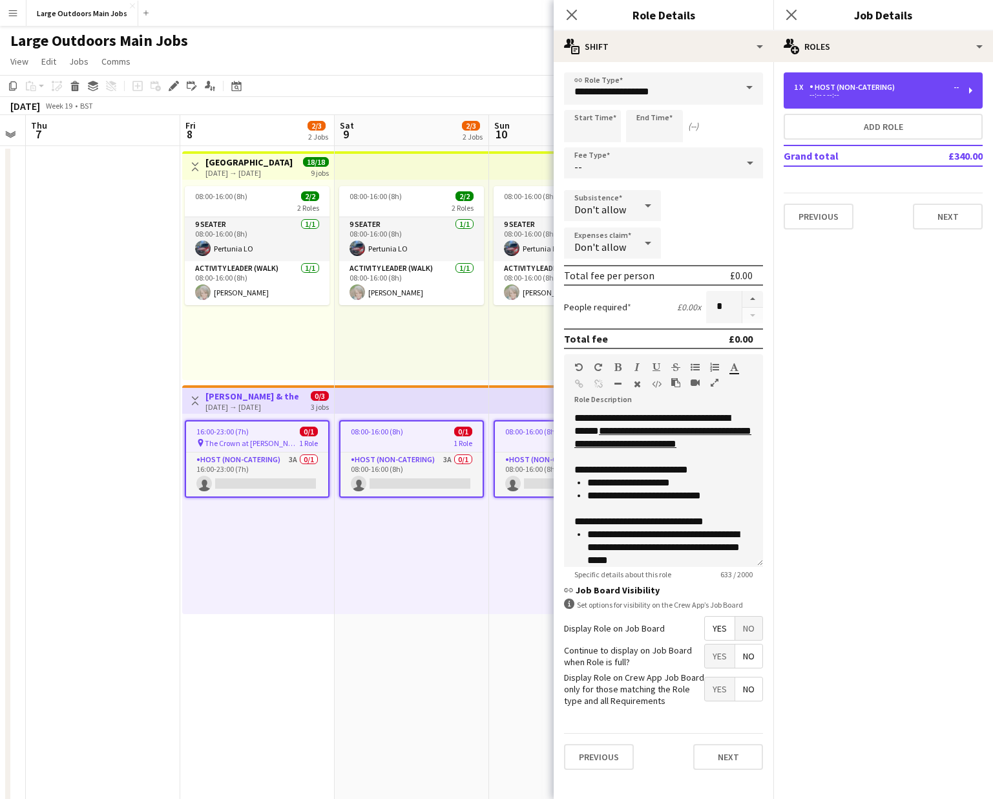
scroll to position [61, 0]
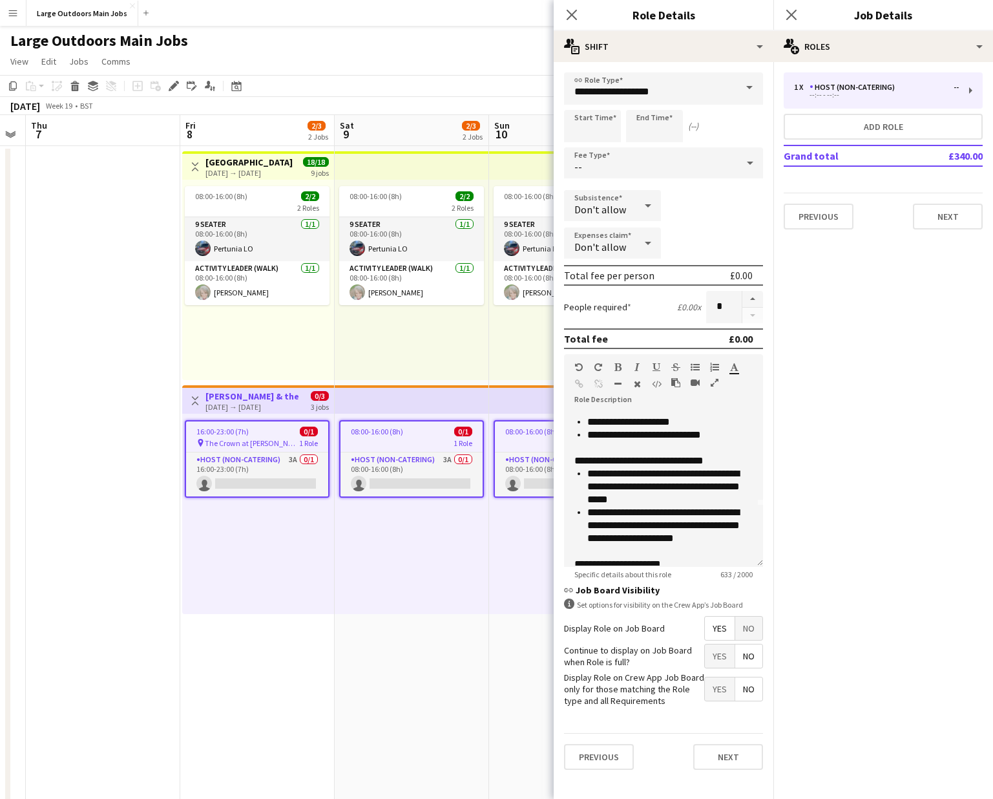
click at [754, 571] on span "No" at bounding box center [748, 627] width 27 height 23
click at [729, 571] on button "Next" at bounding box center [728, 690] width 70 height 26
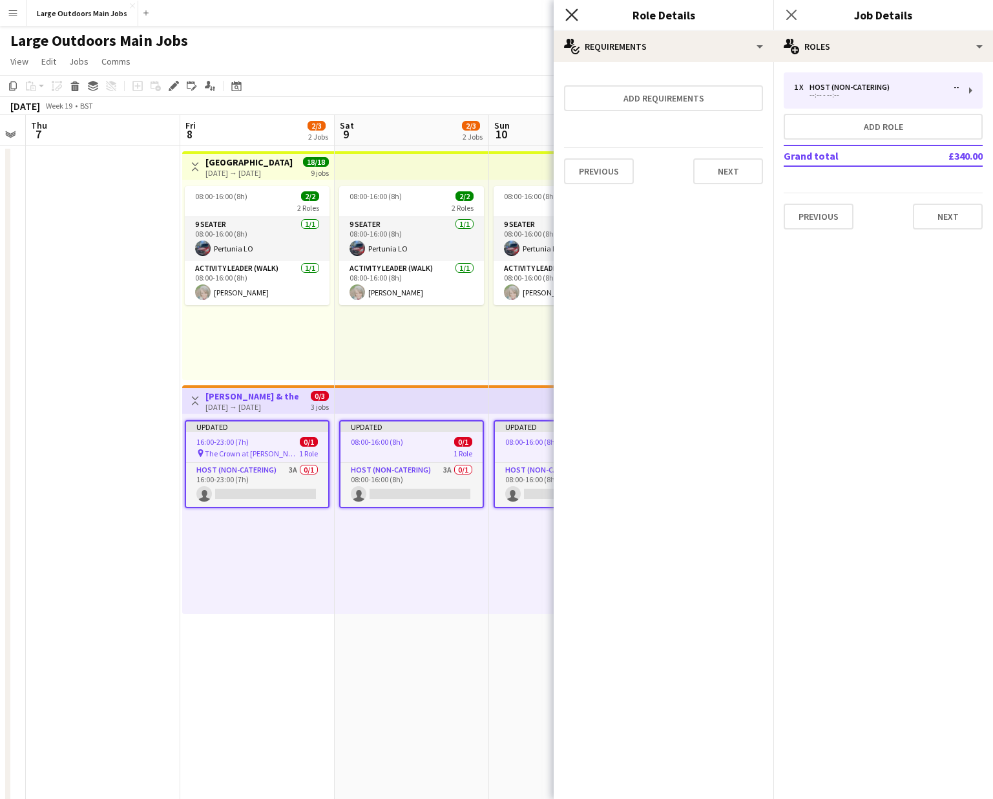
click at [571, 16] on icon at bounding box center [571, 14] width 12 height 12
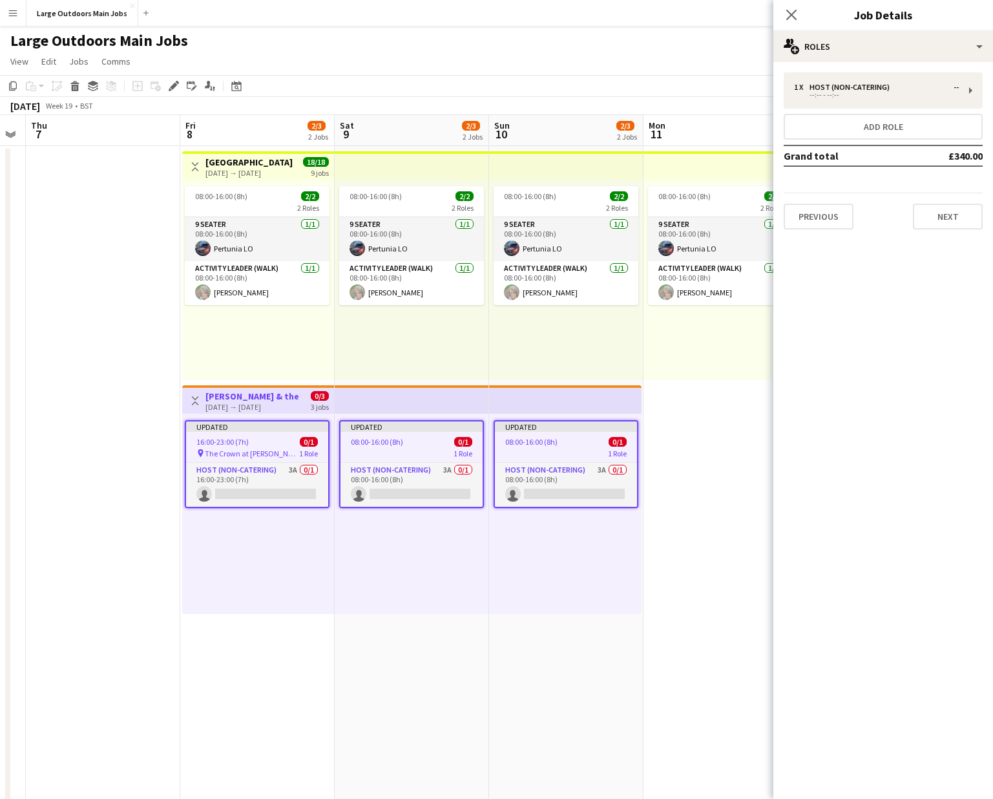
click at [786, 3] on div "Close pop-in" at bounding box center [791, 15] width 36 height 30
click at [786, 10] on icon "Close pop-in" at bounding box center [791, 14] width 12 height 12
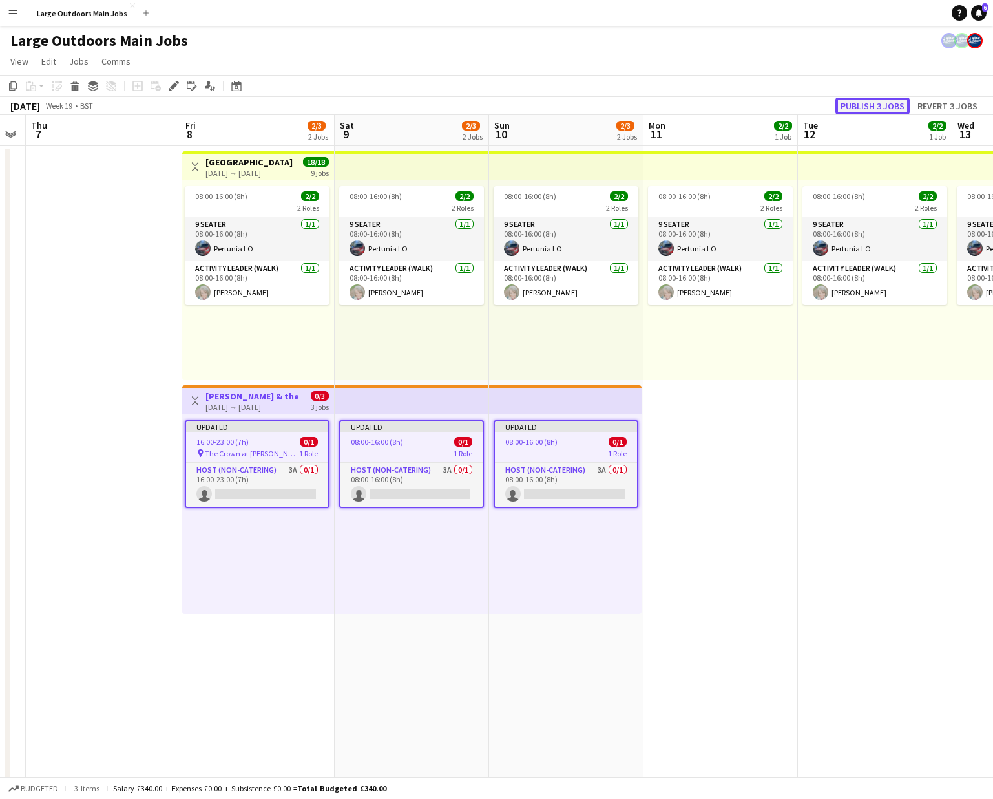
click at [786, 101] on button "Publish 3 jobs" at bounding box center [873, 106] width 74 height 17
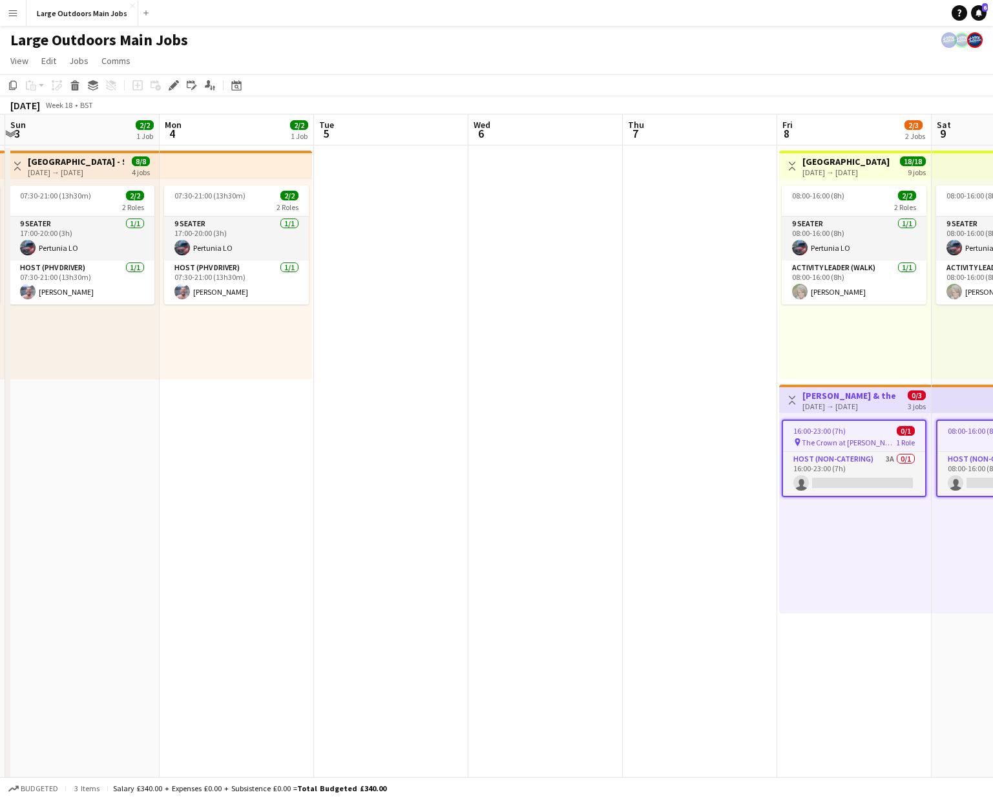
scroll to position [0, 357]
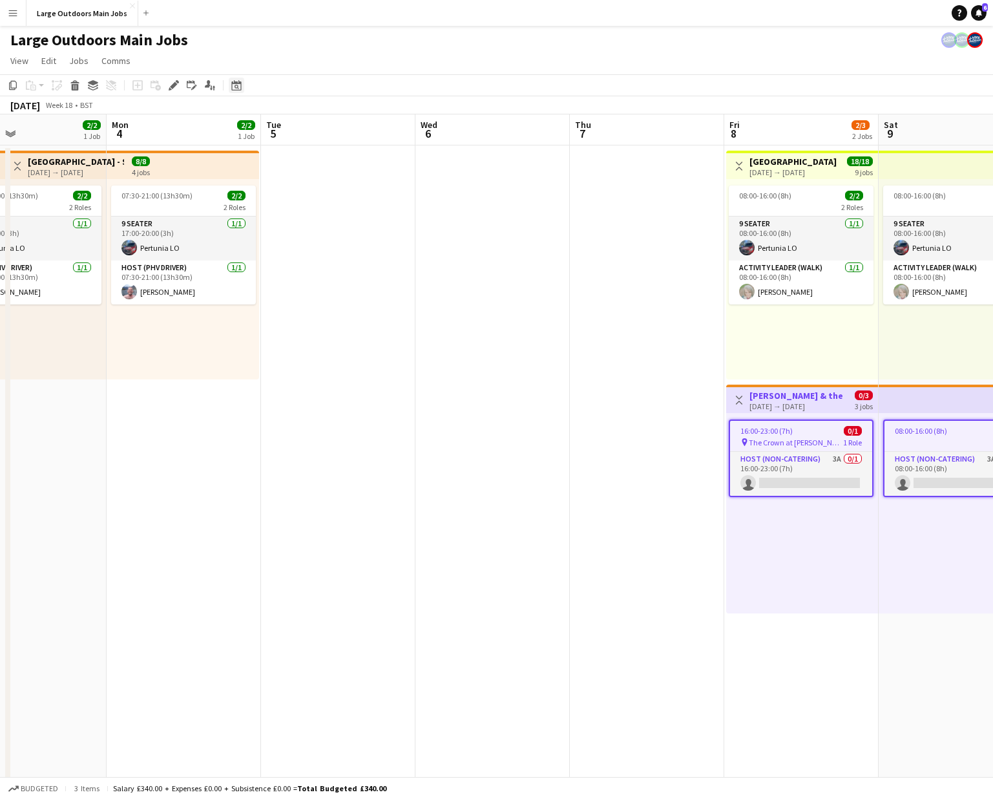
click at [238, 87] on icon at bounding box center [237, 87] width 5 height 5
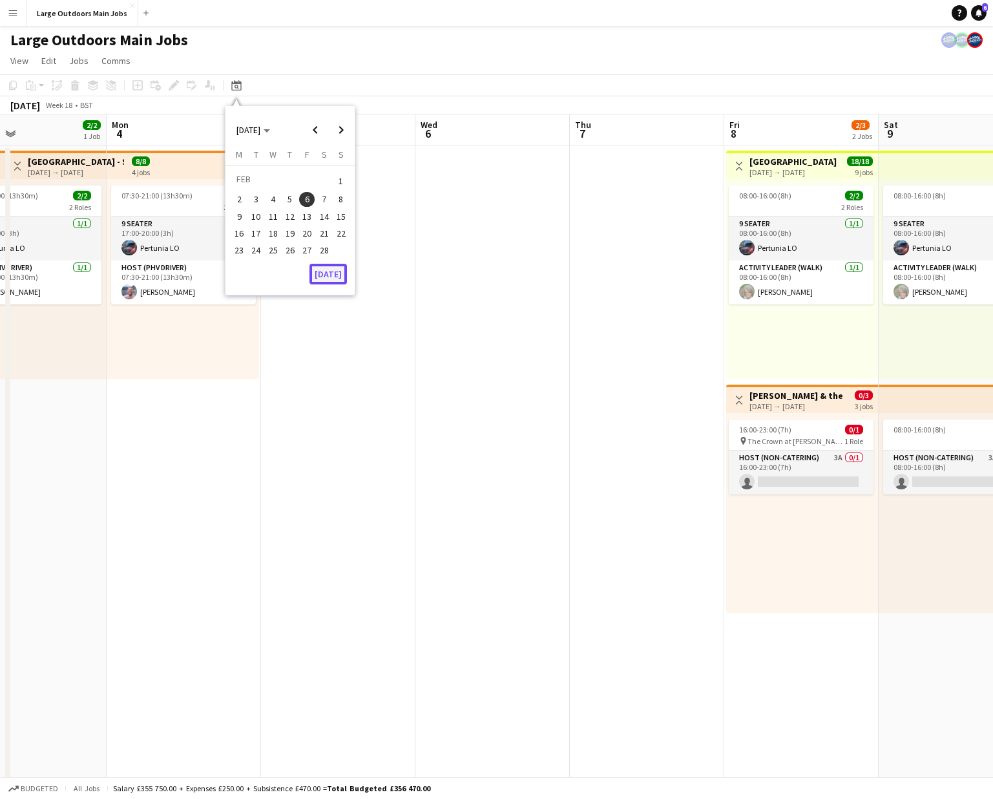
click at [329, 279] on button "[DATE]" at bounding box center [328, 274] width 37 height 21
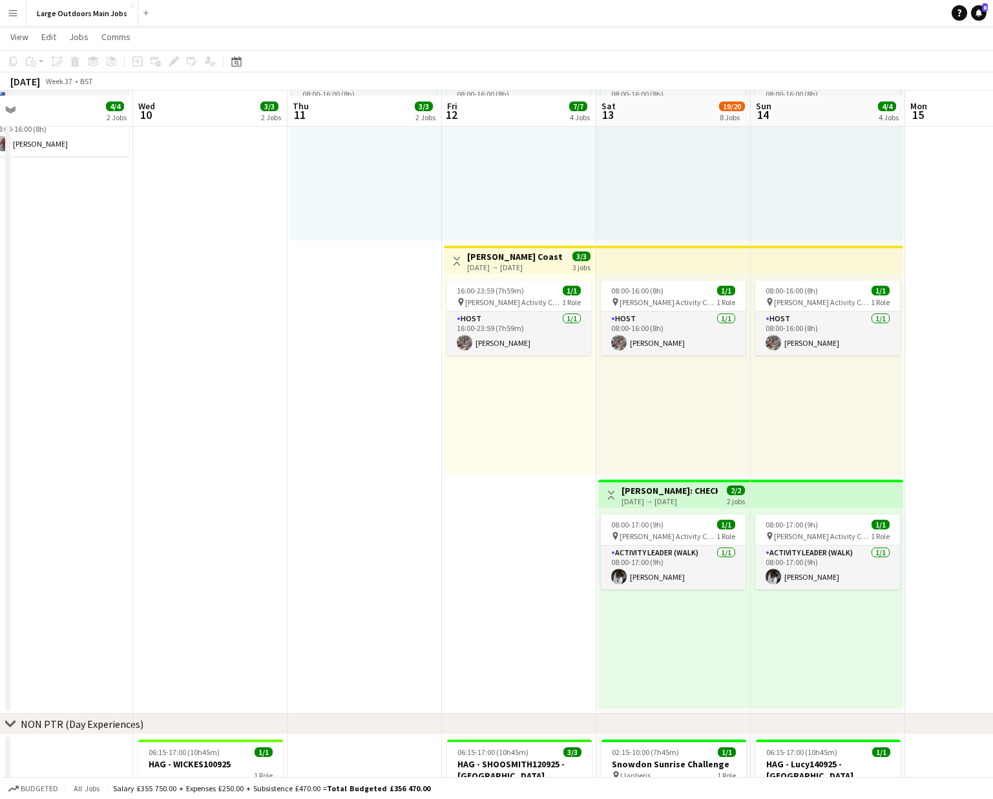
scroll to position [385, 0]
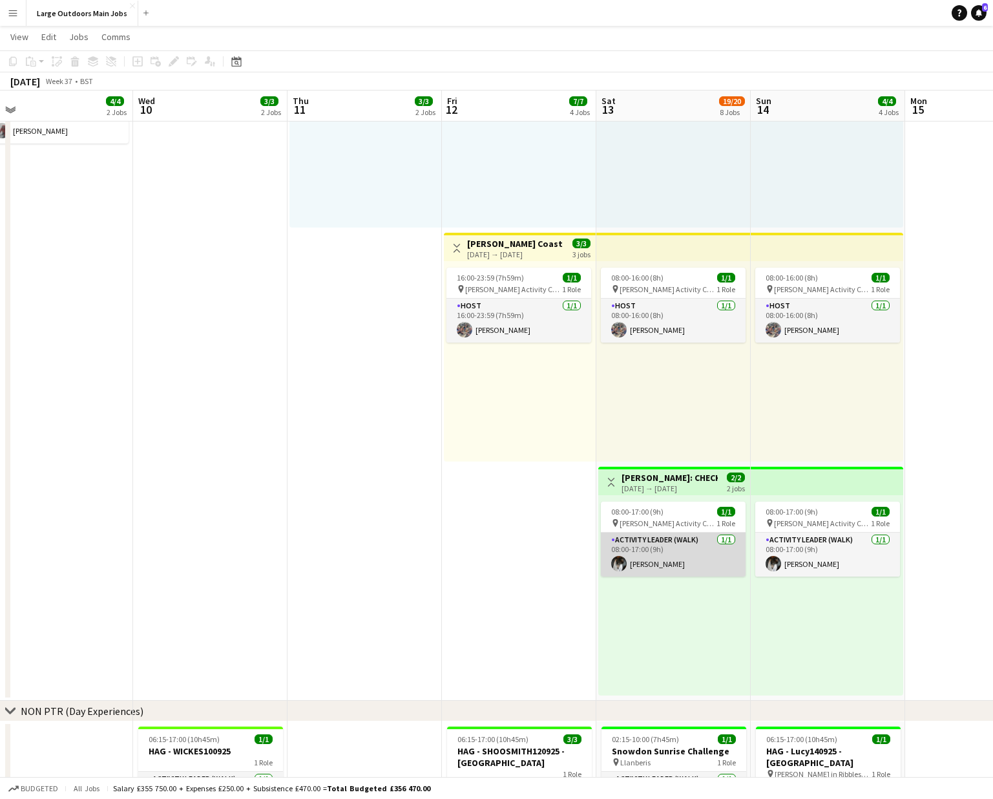
click at [668, 543] on app-card-role "Activity Leader (Walk) 1/1 08:00-17:00 (9h) Dave Scotthorne" at bounding box center [673, 554] width 145 height 44
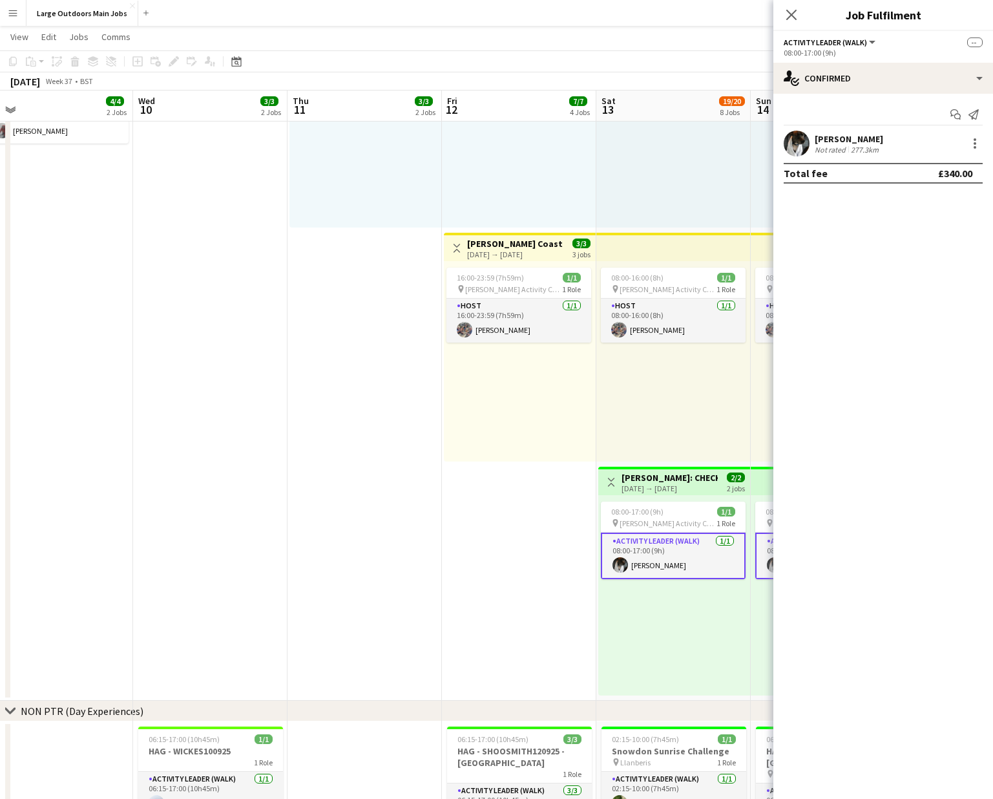
click at [786, 146] on app-user-avatar at bounding box center [797, 144] width 26 height 26
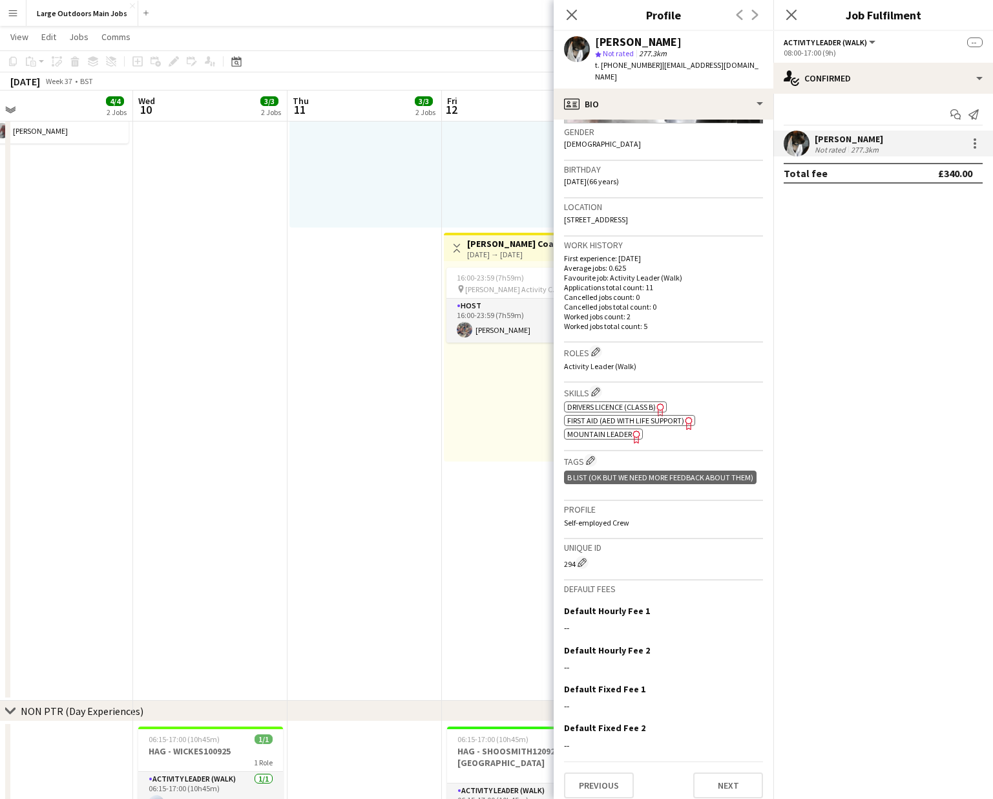
scroll to position [0, 0]
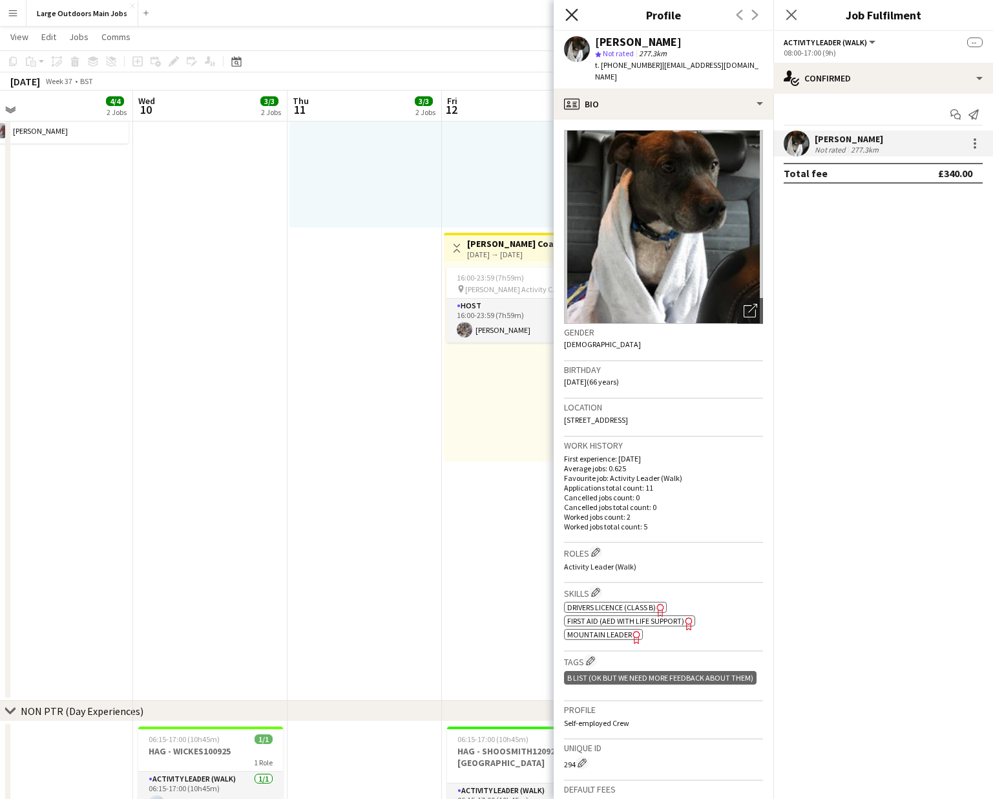
click at [569, 15] on icon "Close pop-in" at bounding box center [571, 14] width 12 height 12
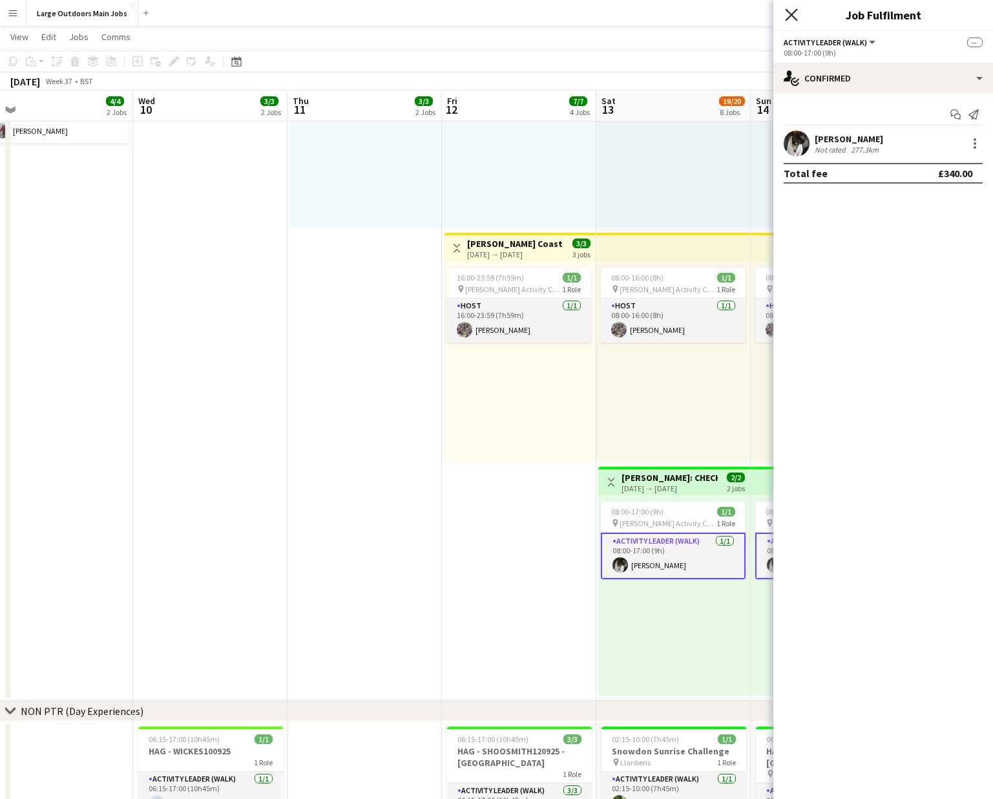
click at [786, 13] on icon at bounding box center [791, 14] width 12 height 12
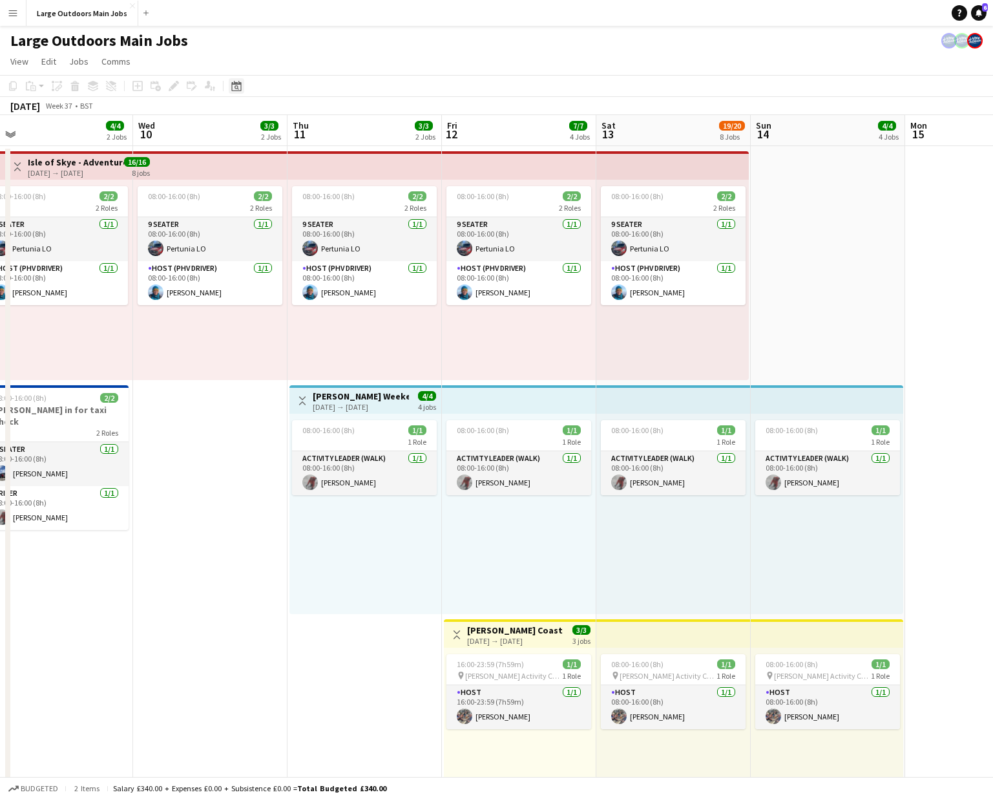
click at [238, 86] on icon "Date picker" at bounding box center [236, 86] width 10 height 10
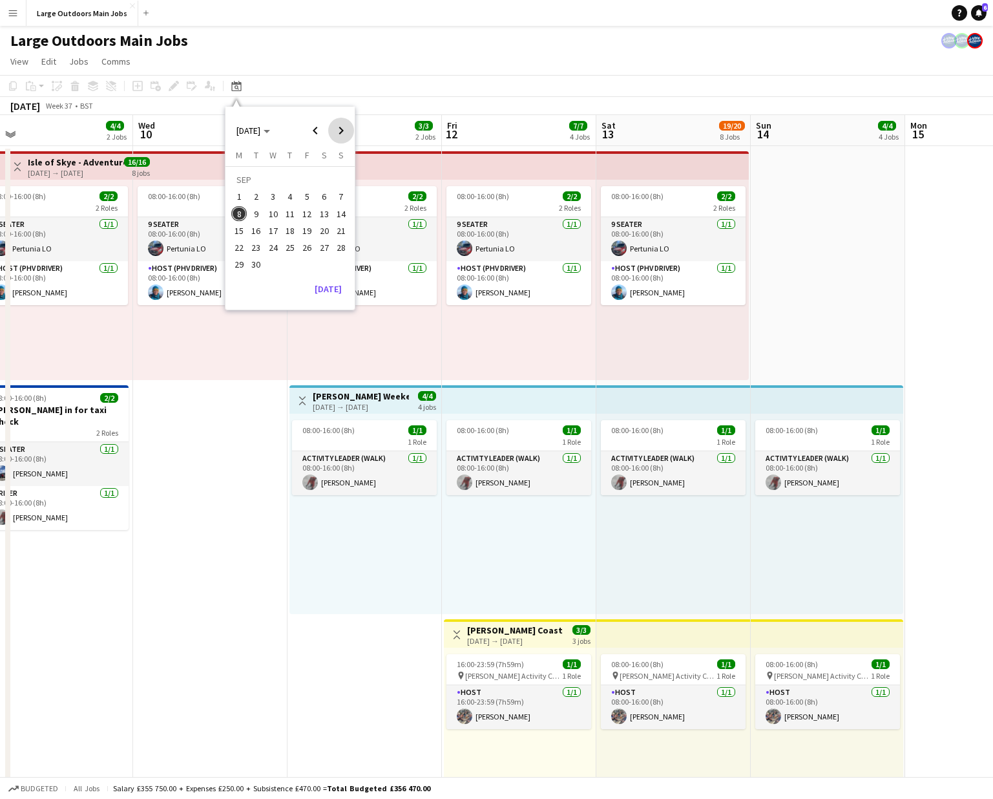
click at [341, 131] on span "Next month" at bounding box center [341, 131] width 26 height 26
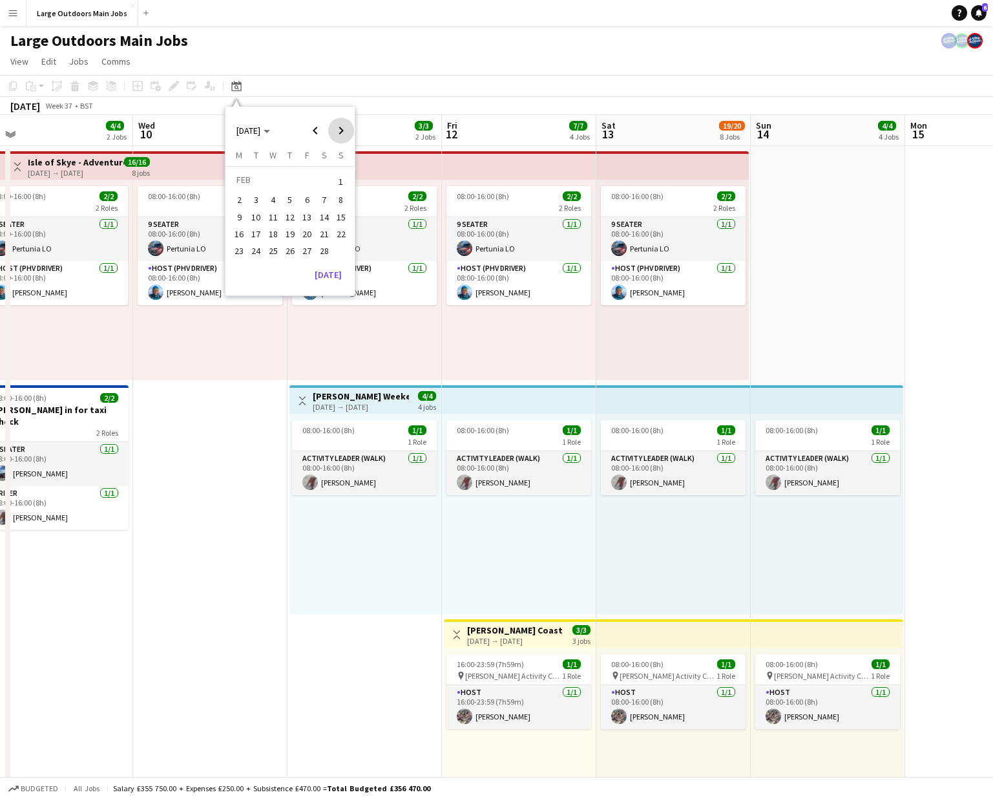
click at [341, 131] on span "Next month" at bounding box center [341, 131] width 26 height 26
click at [341, 129] on span "Next month" at bounding box center [341, 131] width 26 height 26
click at [306, 237] on span "22" at bounding box center [307, 234] width 16 height 16
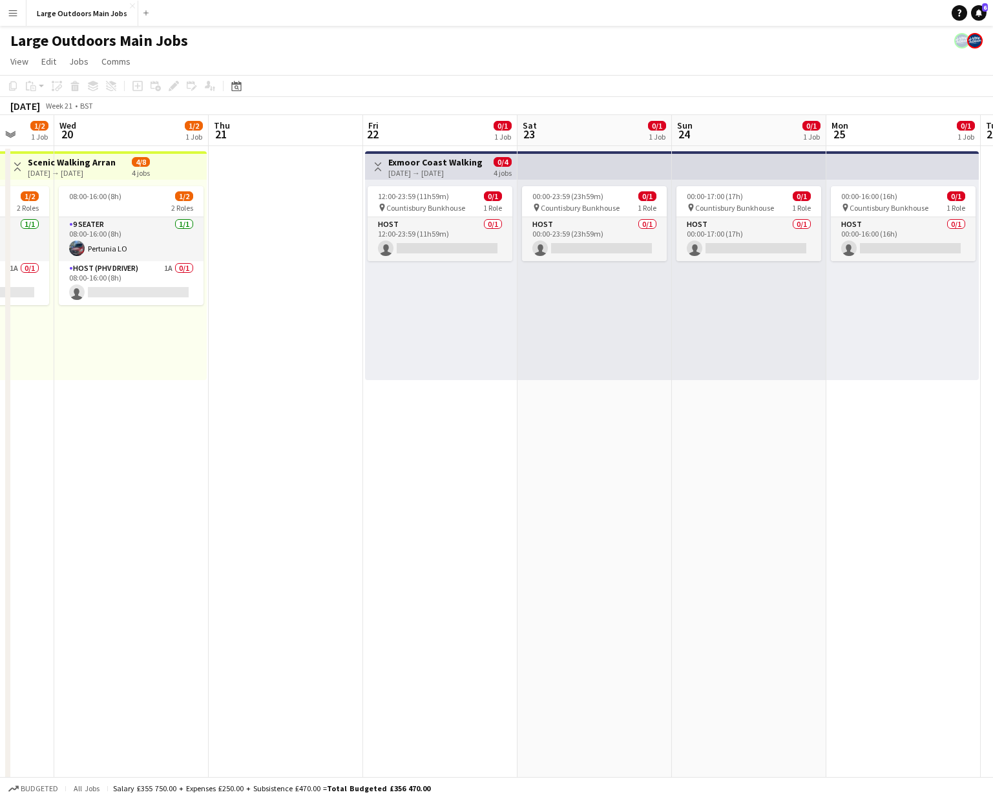
scroll to position [0, 413]
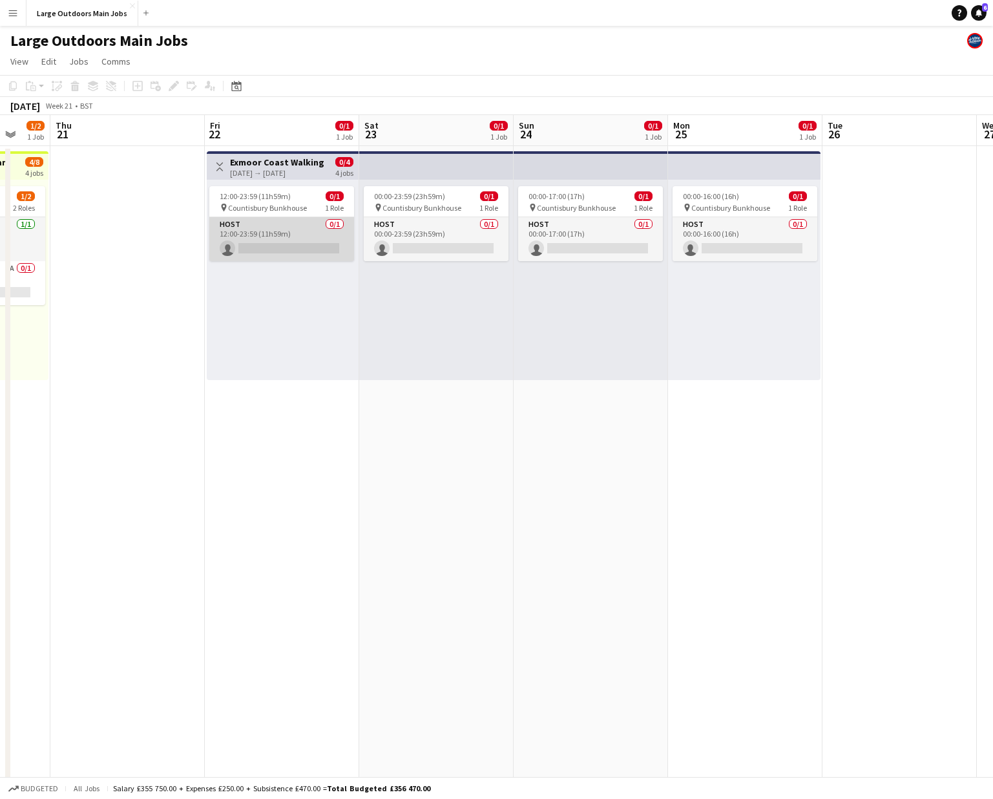
click at [268, 246] on app-card-role "Host 0/1 12:00-23:59 (11h59m) single-neutral-actions" at bounding box center [281, 239] width 145 height 44
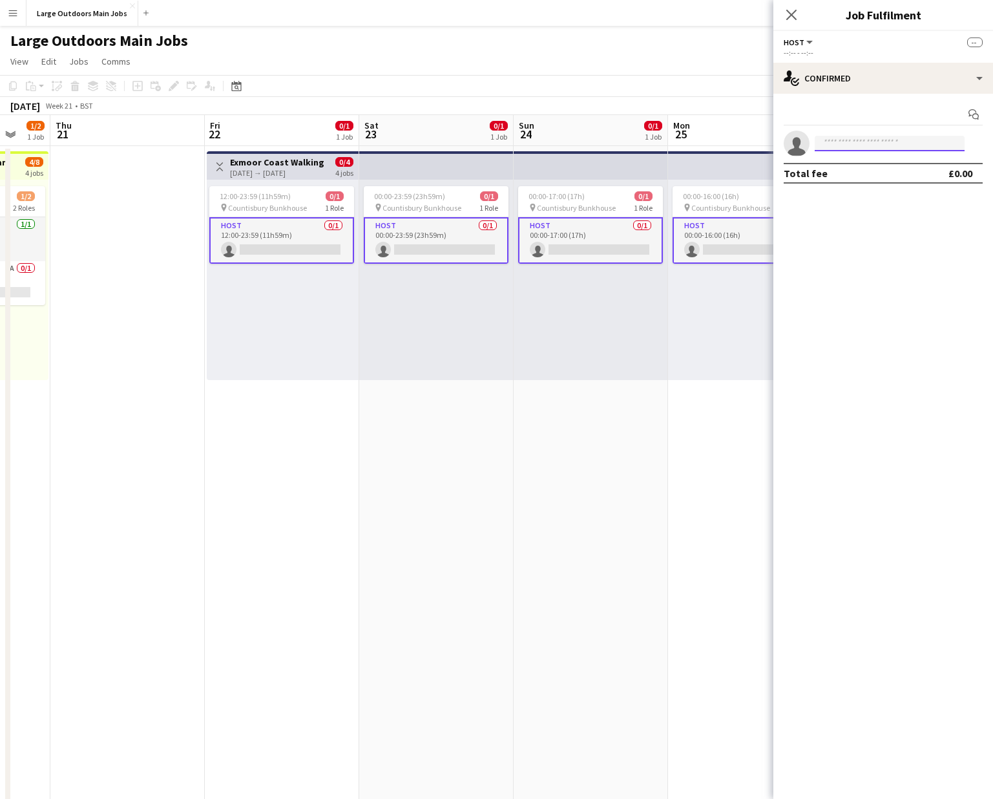
click at [786, 142] on input at bounding box center [890, 144] width 150 height 16
type input "****"
click at [786, 170] on span "sianschofield@btinternet.com" at bounding box center [889, 172] width 129 height 10
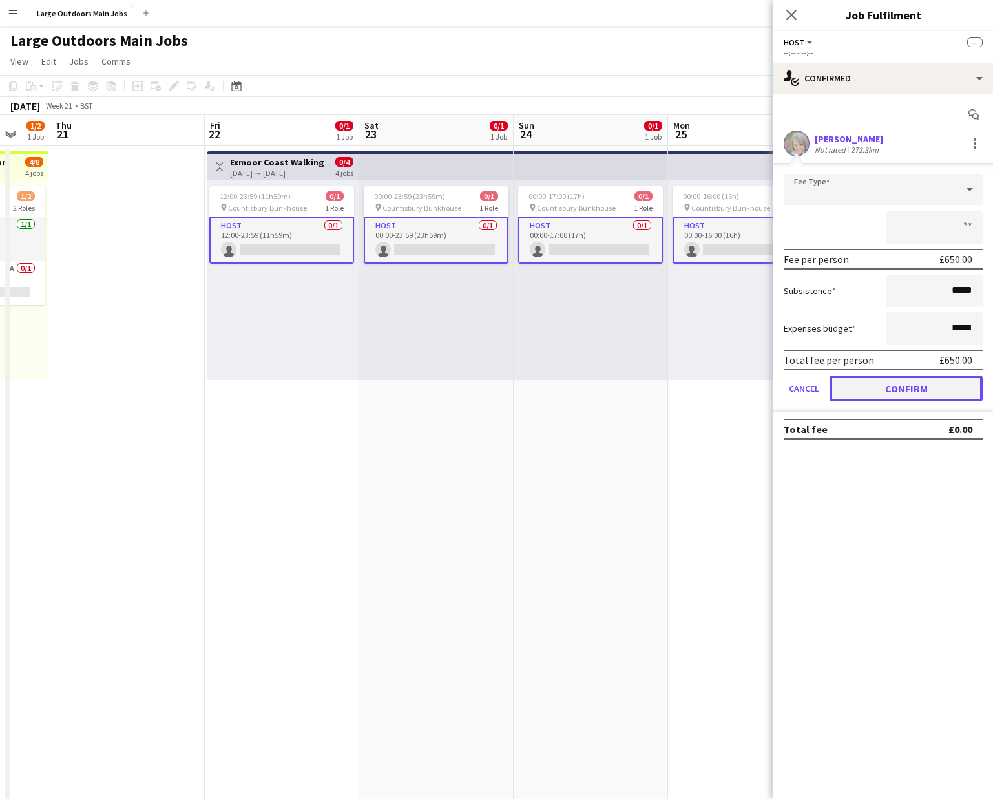
click at [786, 386] on button "Confirm" at bounding box center [906, 388] width 153 height 26
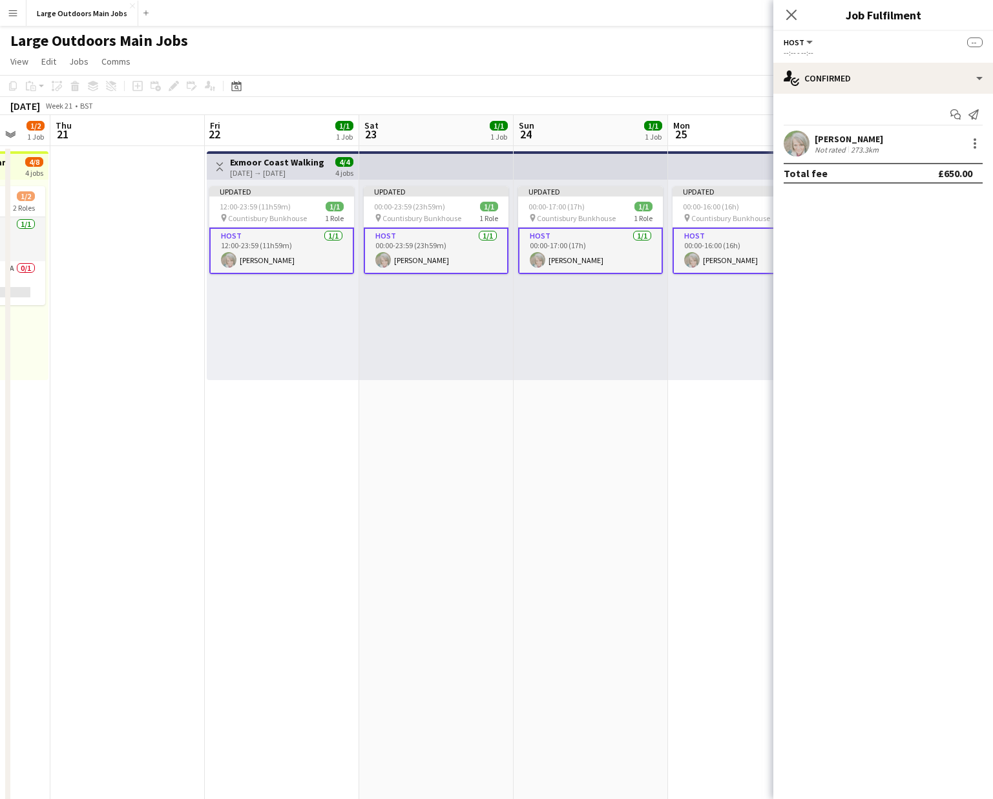
click at [536, 445] on app-date-cell "Updated 00:00-17:00 (17h) 1/1 pin Countisbury Bunkhouse 1 Role Host 1/1 00:00-1…" at bounding box center [591, 616] width 154 height 941
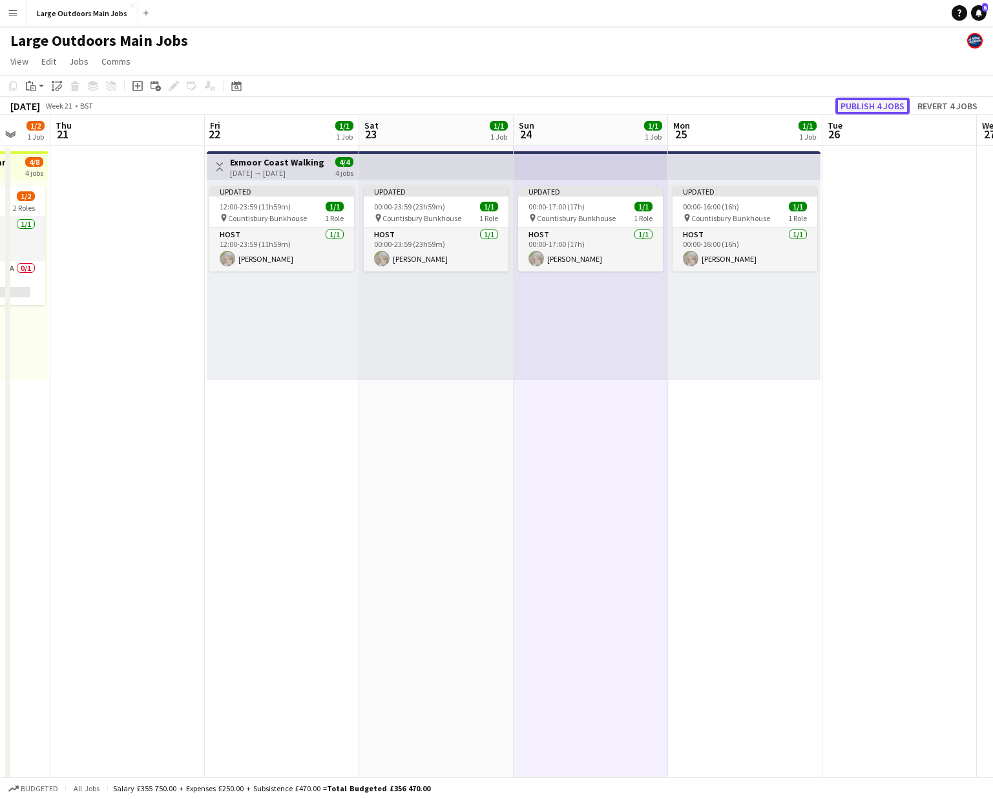
click at [786, 104] on button "Publish 4 jobs" at bounding box center [873, 106] width 74 height 17
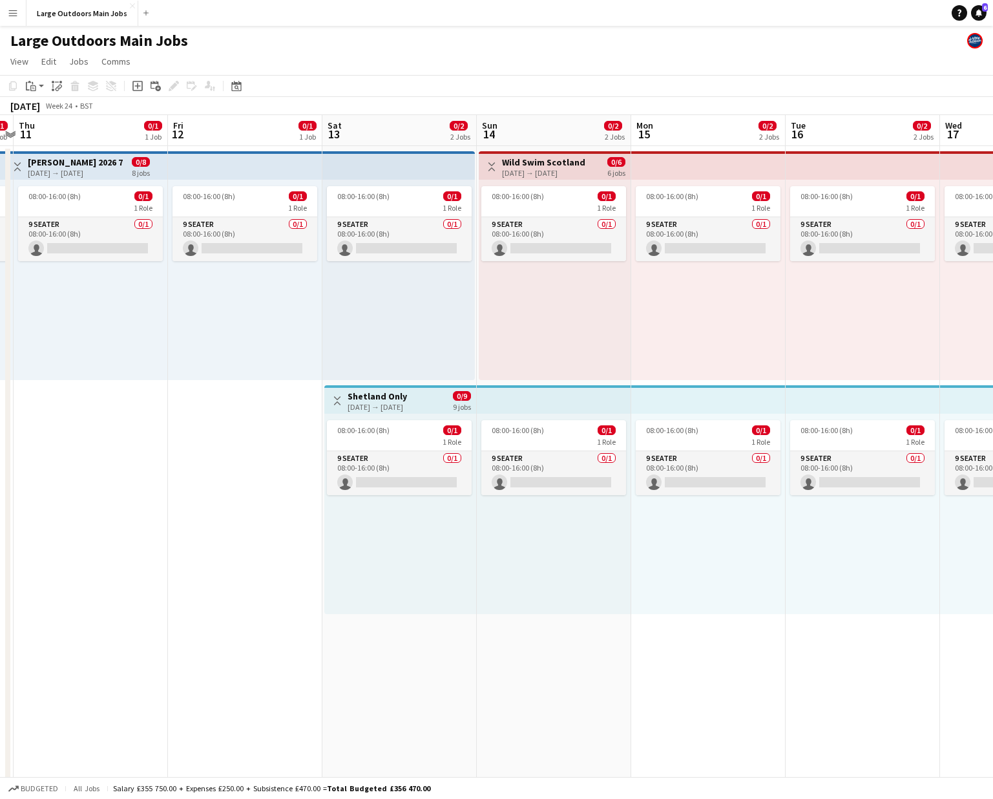
scroll to position [0, 295]
click at [377, 410] on div "13-06-2026 → 21-06-2026" at bounding box center [377, 407] width 59 height 10
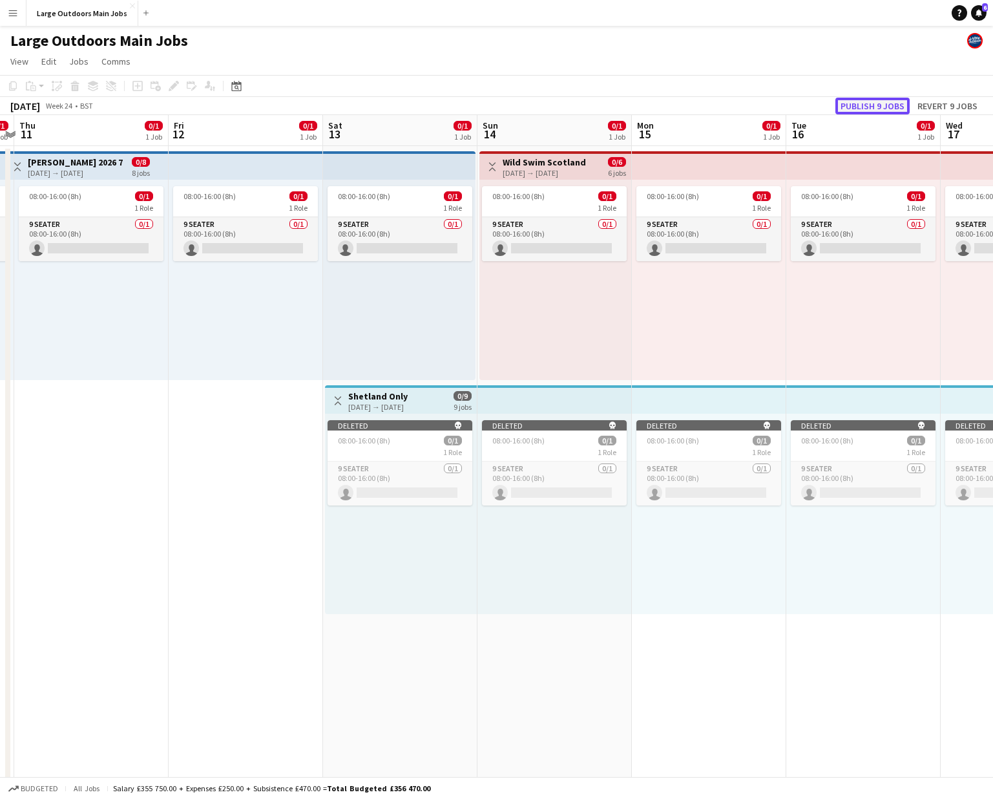
click at [786, 99] on button "Publish 9 jobs" at bounding box center [873, 106] width 74 height 17
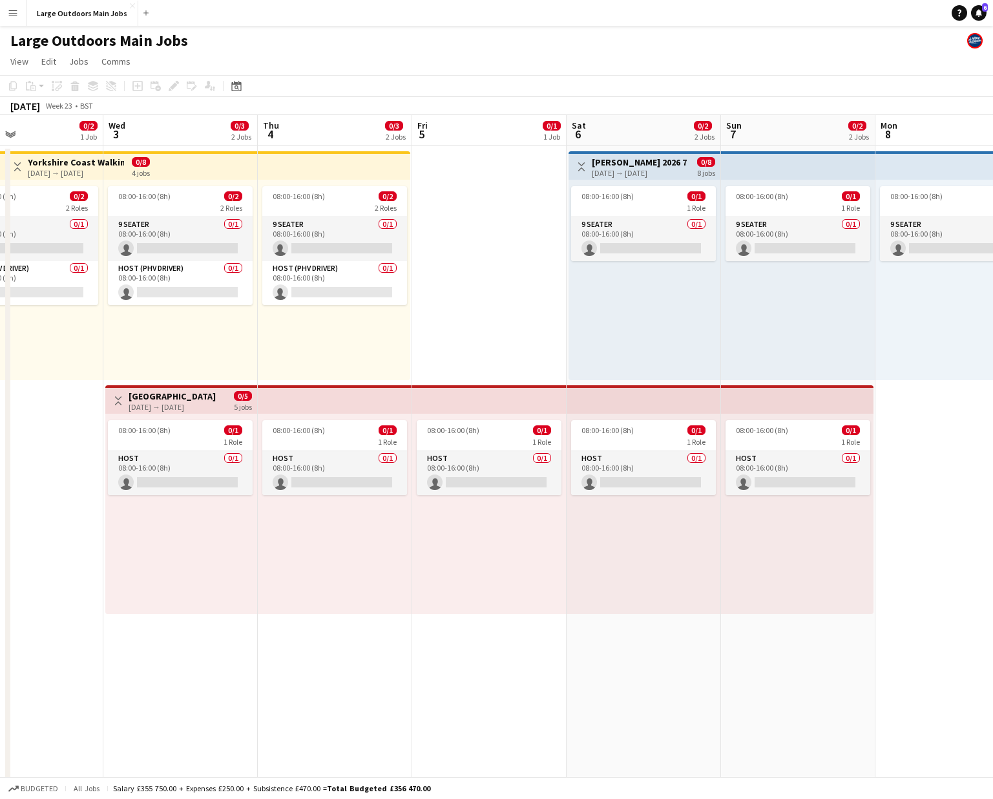
scroll to position [0, 543]
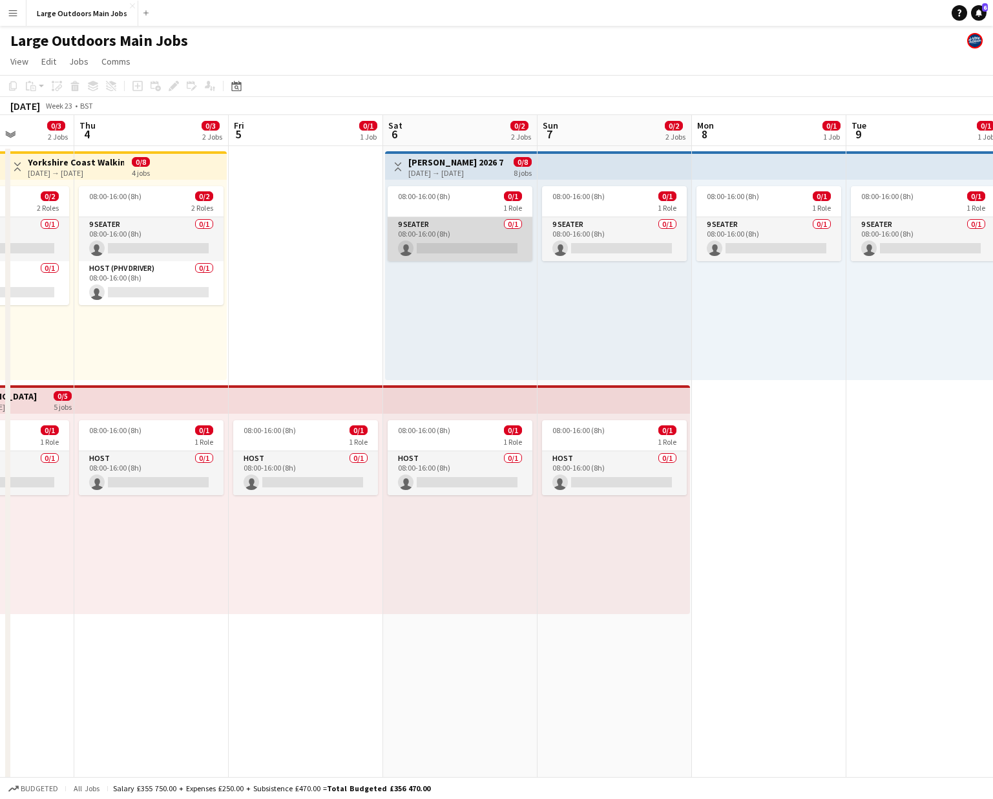
click at [454, 253] on app-card-role "9 Seater 0/1 08:00-16:00 (8h) single-neutral-actions" at bounding box center [460, 239] width 145 height 44
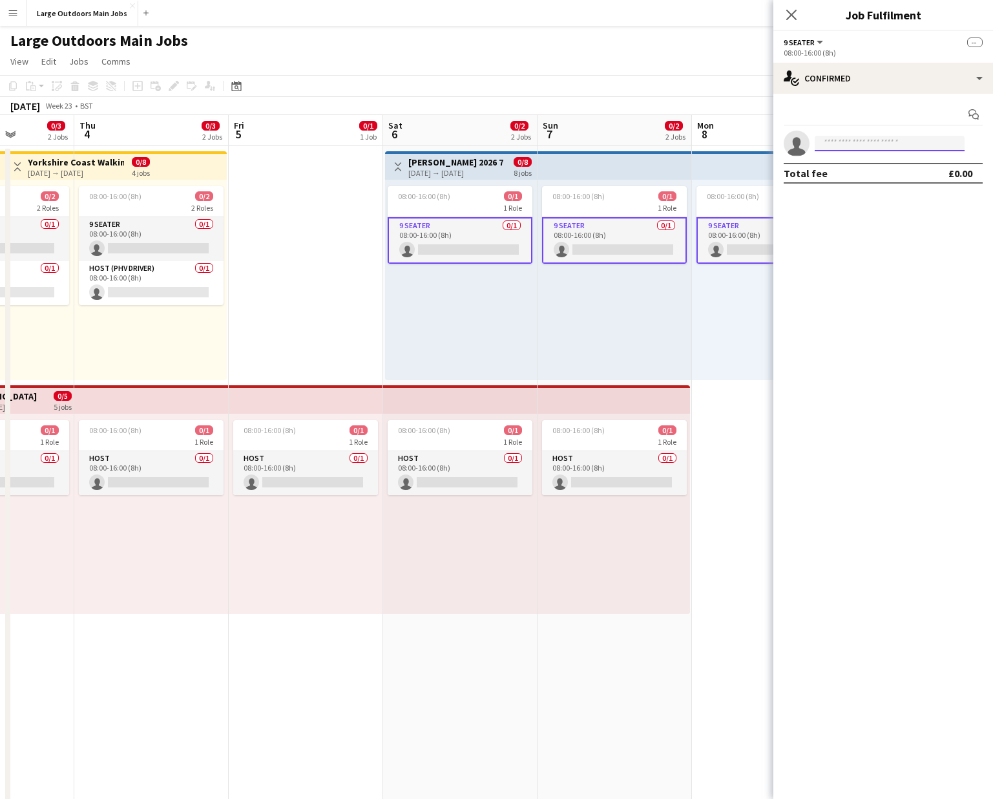
click at [786, 142] on input at bounding box center [890, 144] width 150 height 16
type input "*****"
click at [786, 171] on span "busses.hauteur.0z@icloud.com" at bounding box center [889, 172] width 129 height 10
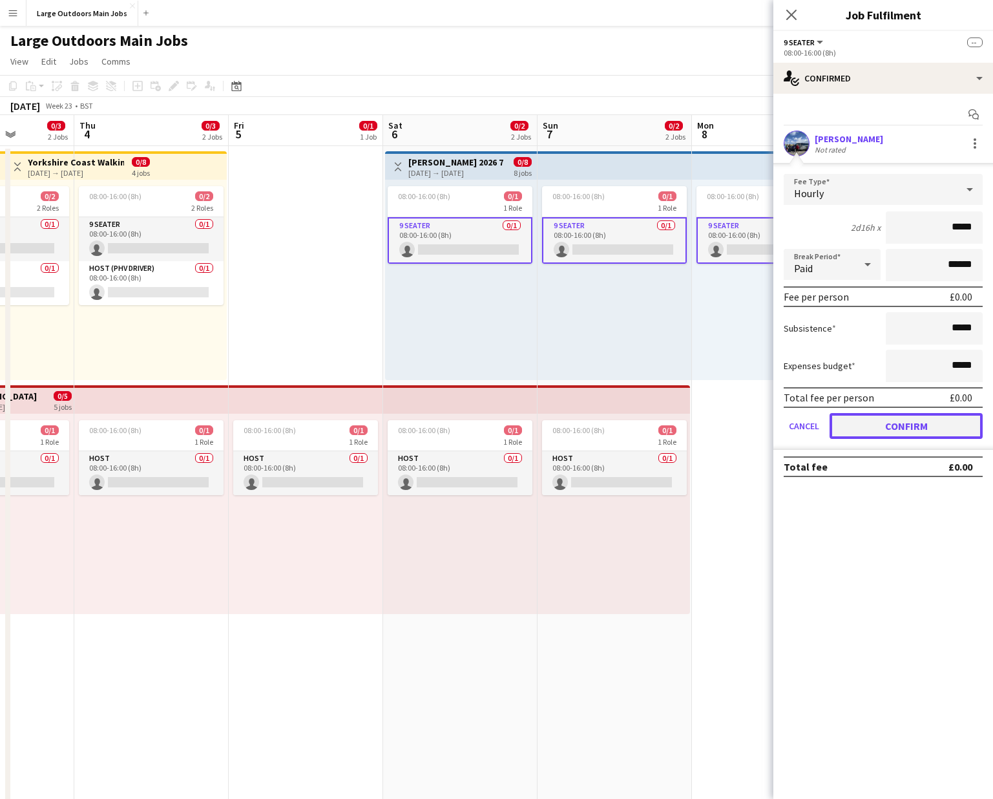
click at [786, 422] on button "Confirm" at bounding box center [906, 426] width 153 height 26
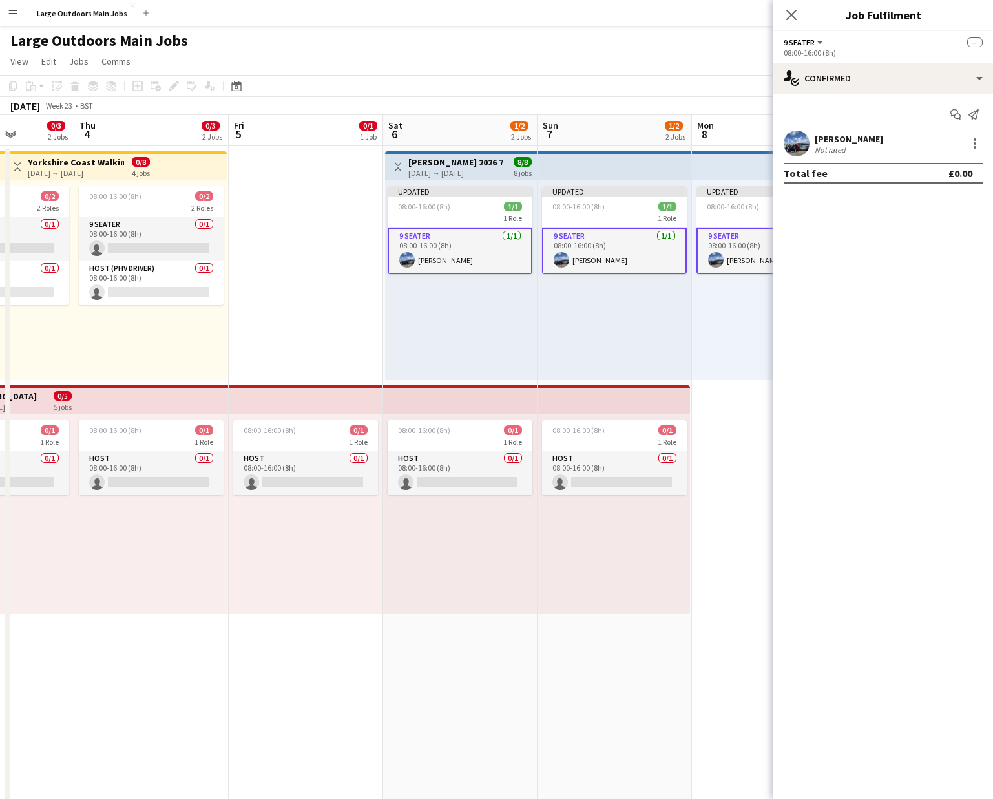
click at [755, 430] on app-date-cell "Updated 08:00-16:00 (8h) 1/1 1 Role 9 Seater 1/1 08:00-16:00 (8h) Doris LO" at bounding box center [769, 616] width 154 height 941
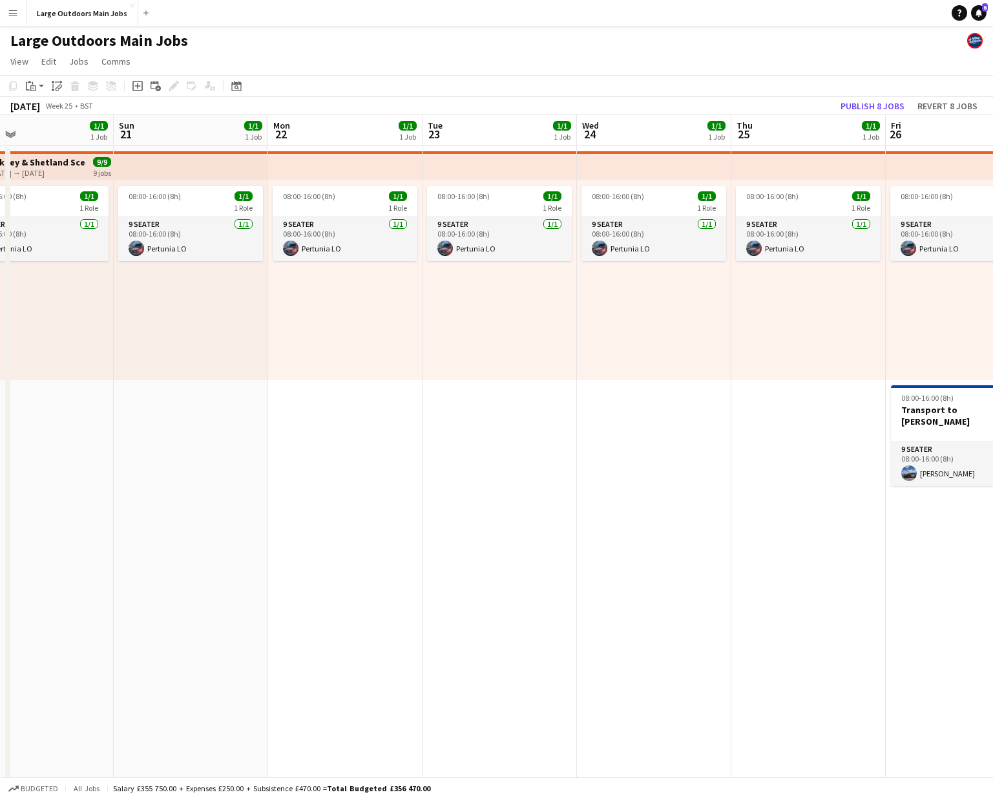
scroll to position [0, 348]
click at [786, 107] on button "Publish 8 jobs" at bounding box center [873, 106] width 74 height 17
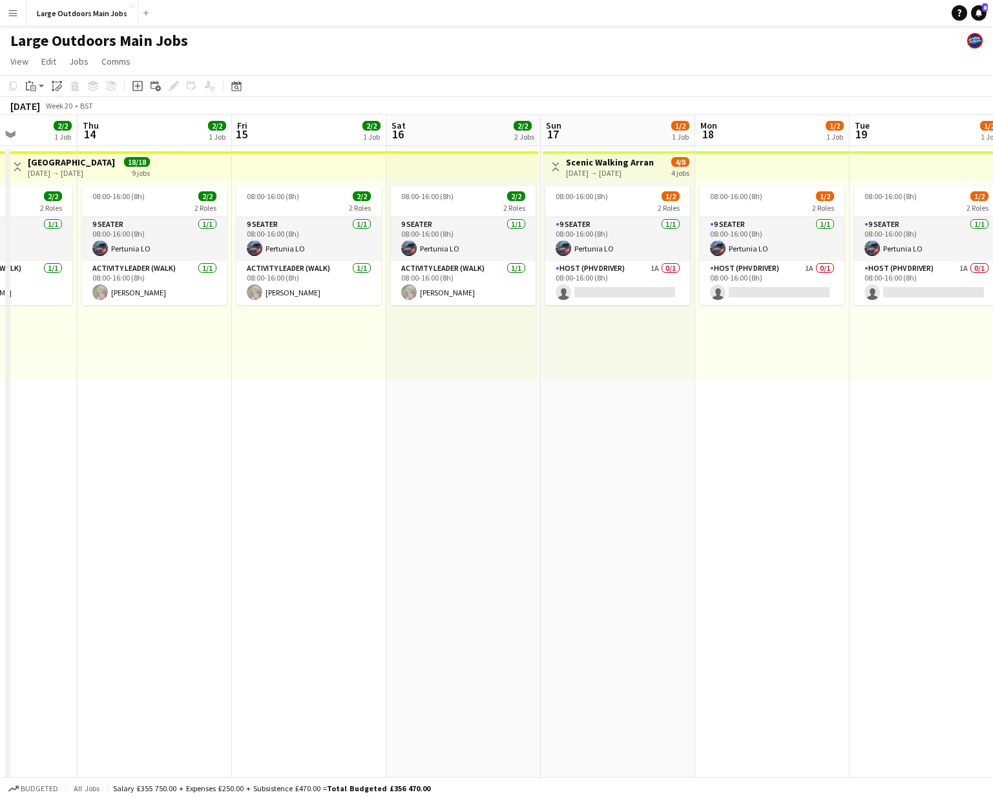
scroll to position [0, 541]
click at [287, 378] on div "08:00-16:00 (8h) 2/2 2 Roles 9 Seater 1/1 08:00-16:00 (8h) Pertunia LO Activity…" at bounding box center [308, 280] width 154 height 200
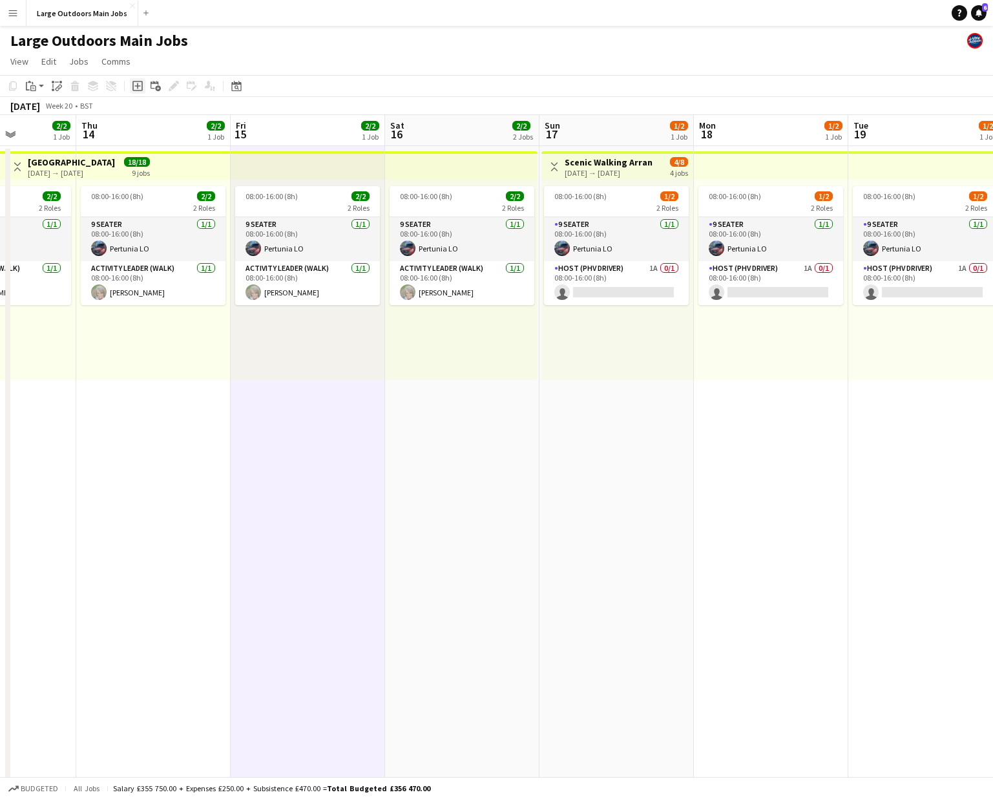
click at [138, 87] on icon at bounding box center [137, 86] width 6 height 6
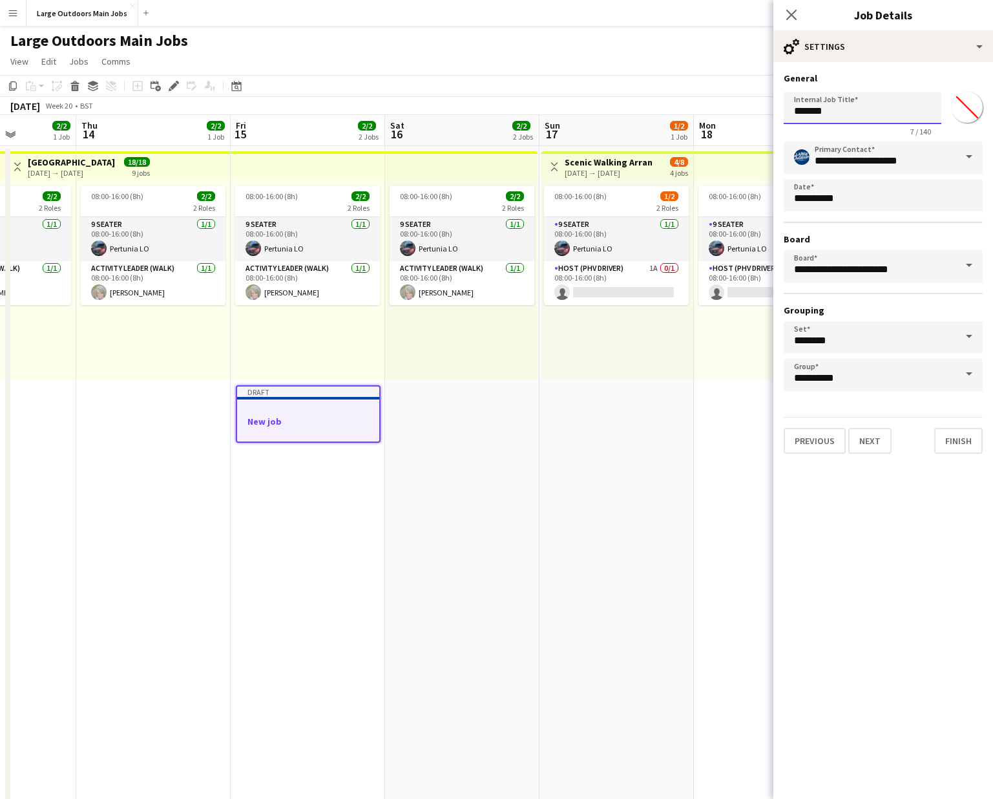
click at [786, 109] on input "*******" at bounding box center [863, 108] width 158 height 32
click at [786, 111] on input "*******" at bounding box center [863, 108] width 158 height 32
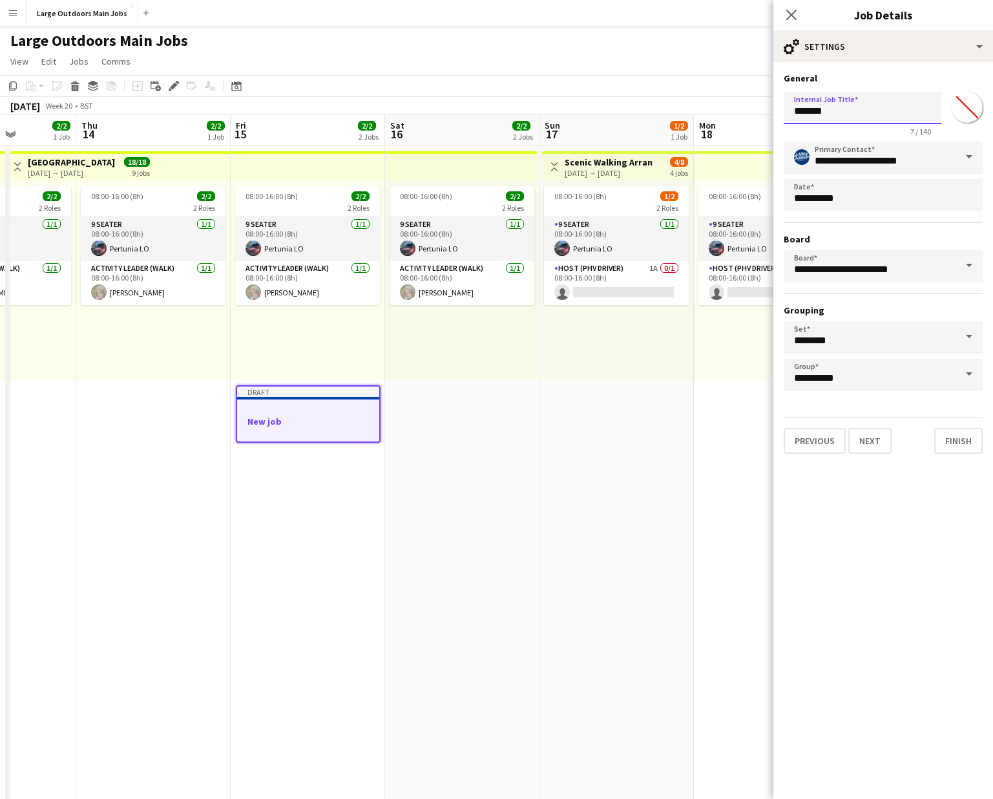
click at [786, 111] on input "*******" at bounding box center [863, 108] width 158 height 32
paste input "**********"
type input "**********"
click at [786, 437] on button "Finish" at bounding box center [958, 441] width 48 height 26
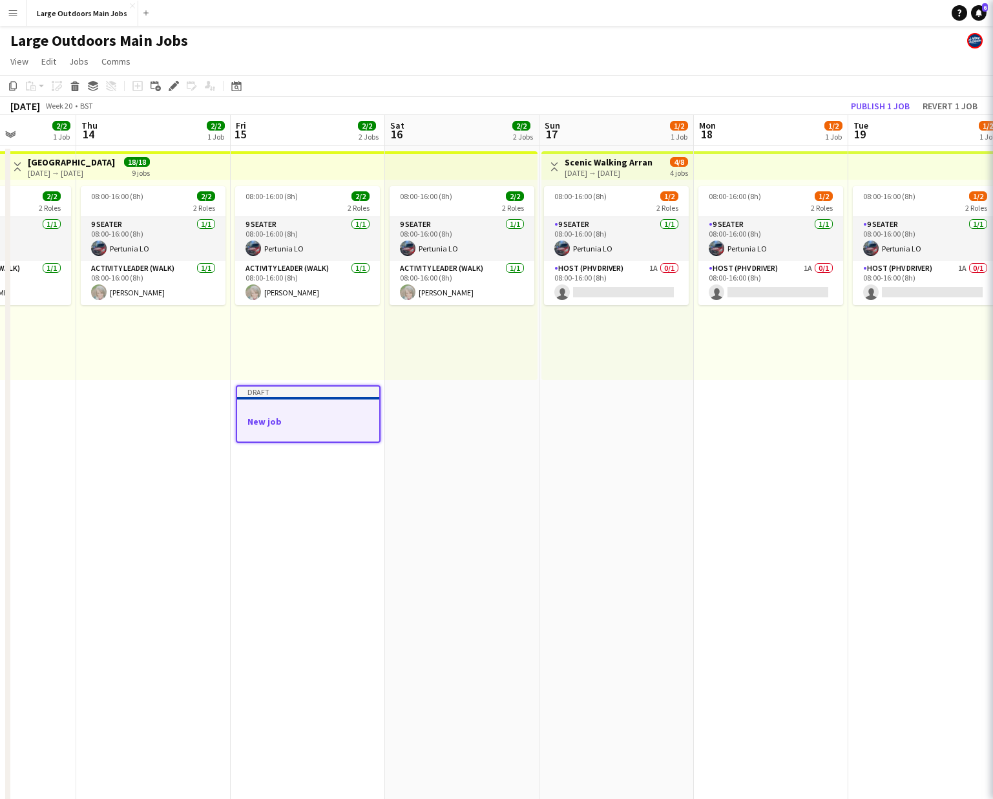
scroll to position [0, 0]
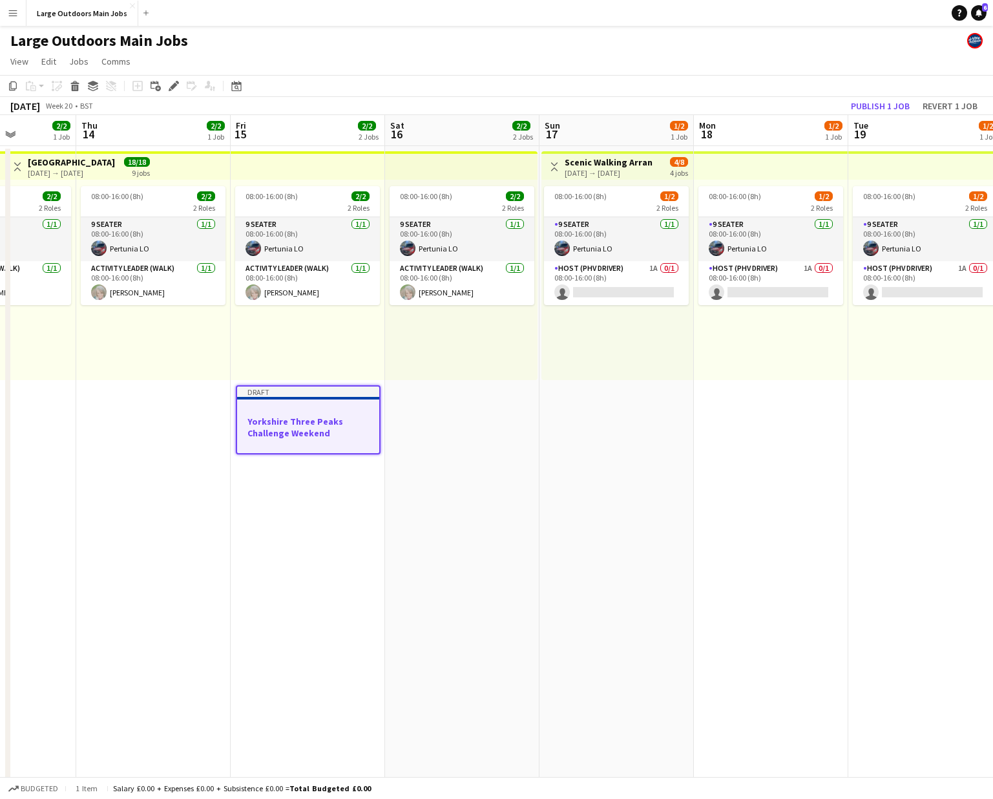
click at [189, 519] on app-date-cell "08:00-16:00 (8h) 2/2 2 Roles 9 Seater 1/1 08:00-16:00 (8h) Pertunia LO Activity…" at bounding box center [153, 616] width 154 height 941
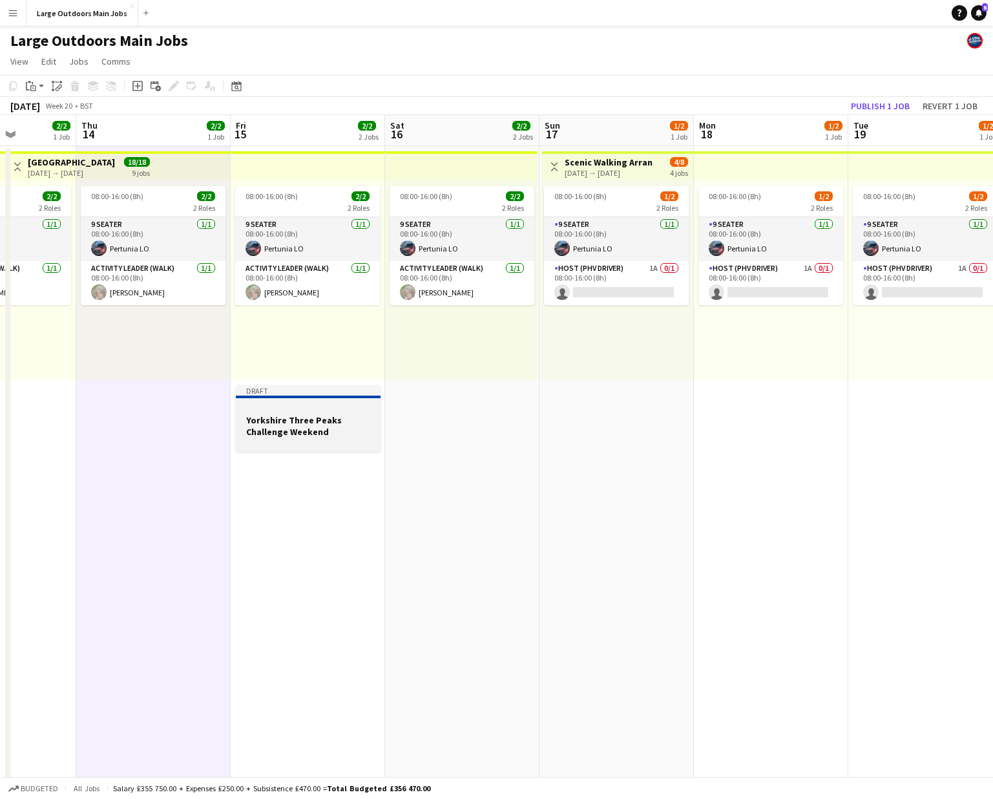
click at [297, 421] on h3 "Yorkshire Three Peaks Challenge Weekend" at bounding box center [308, 425] width 145 height 23
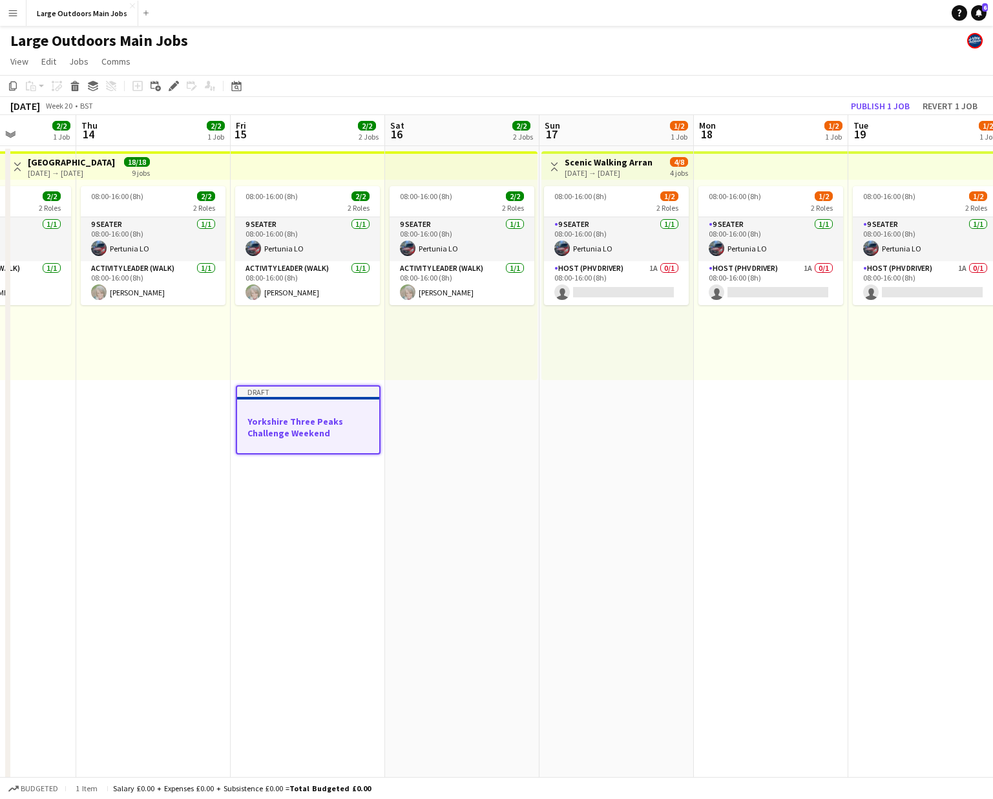
click at [470, 442] on app-date-cell "08:00-16:00 (8h) 2/2 2 Roles 9 Seater 1/1 08:00-16:00 (8h) Pertunia LO Activity…" at bounding box center [462, 616] width 154 height 941
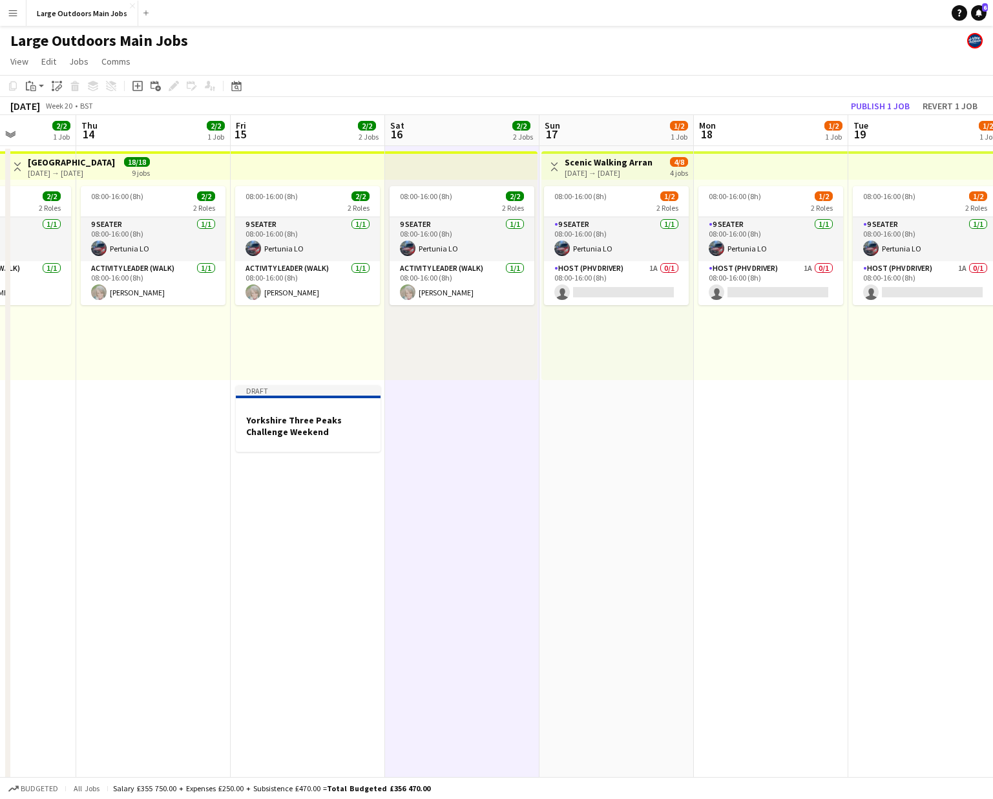
click at [602, 441] on app-date-cell "Toggle View Scenic Walking Arran 17-05-2026 → 20-05-2026 4/8 4 jobs 08:00-16:00…" at bounding box center [617, 616] width 154 height 941
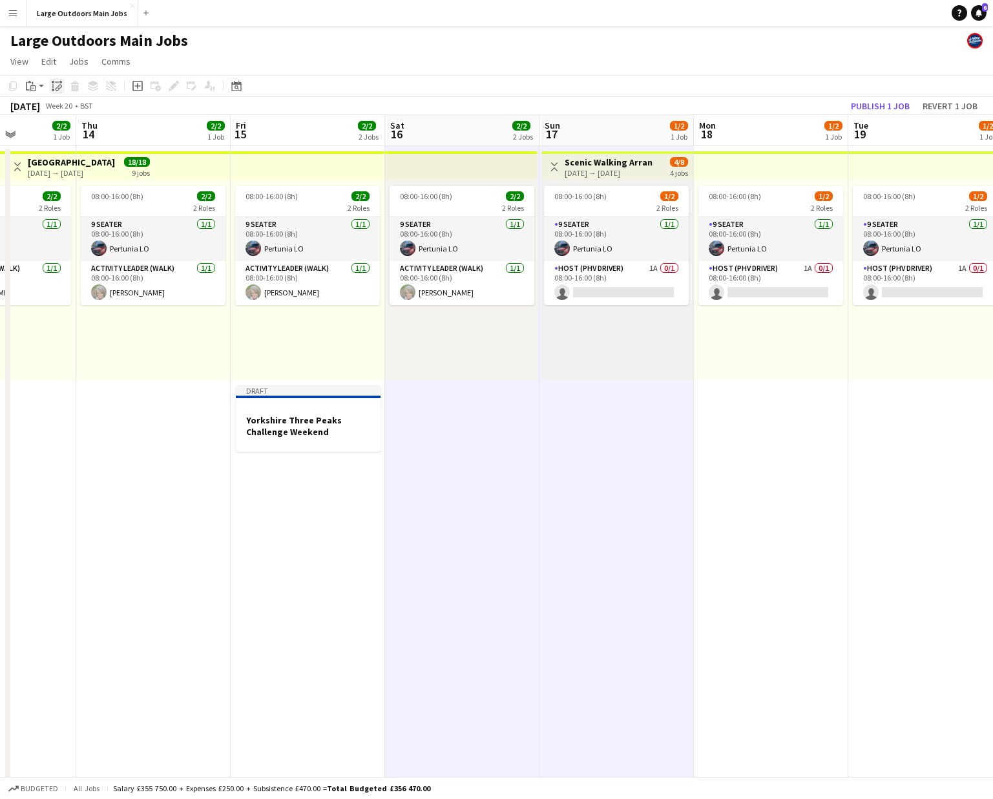
click at [50, 81] on div "Paste linked Job" at bounding box center [57, 86] width 16 height 16
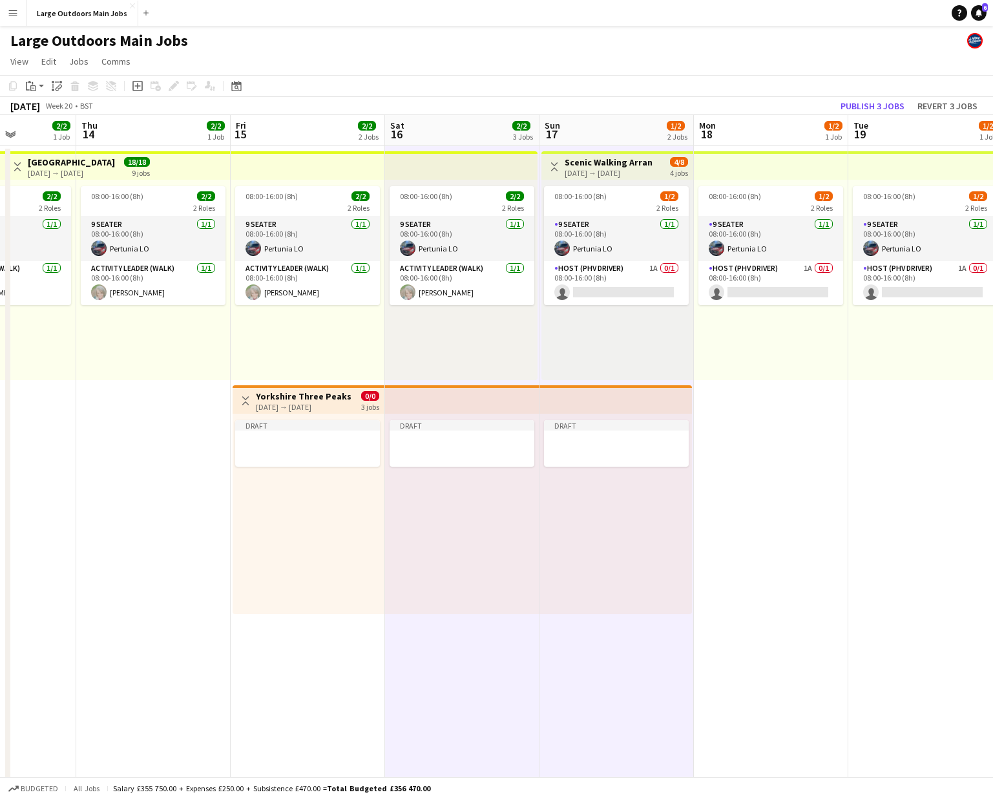
click at [786, 542] on app-date-cell "08:00-16:00 (8h) 1/2 2 Roles 9 Seater 1/1 08:00-16:00 (8h) Pertunia LO Host (PH…" at bounding box center [771, 616] width 154 height 941
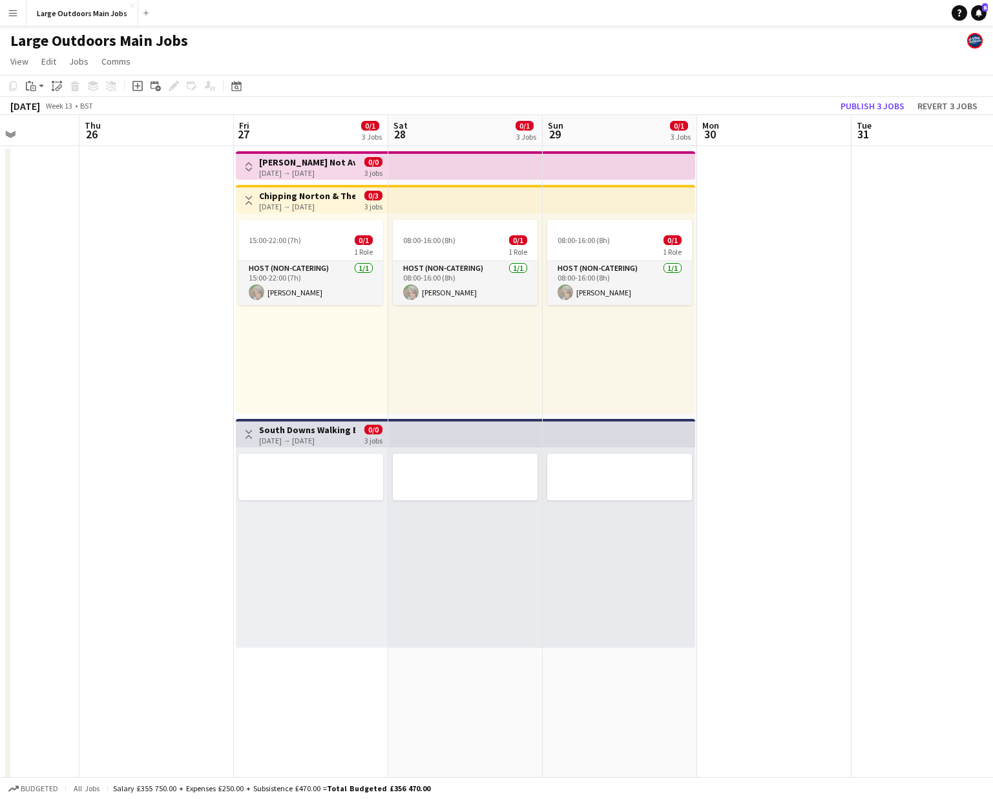
scroll to position [0, 381]
click at [297, 441] on div "27-03-2026 → 29-03-2026" at bounding box center [310, 441] width 96 height 10
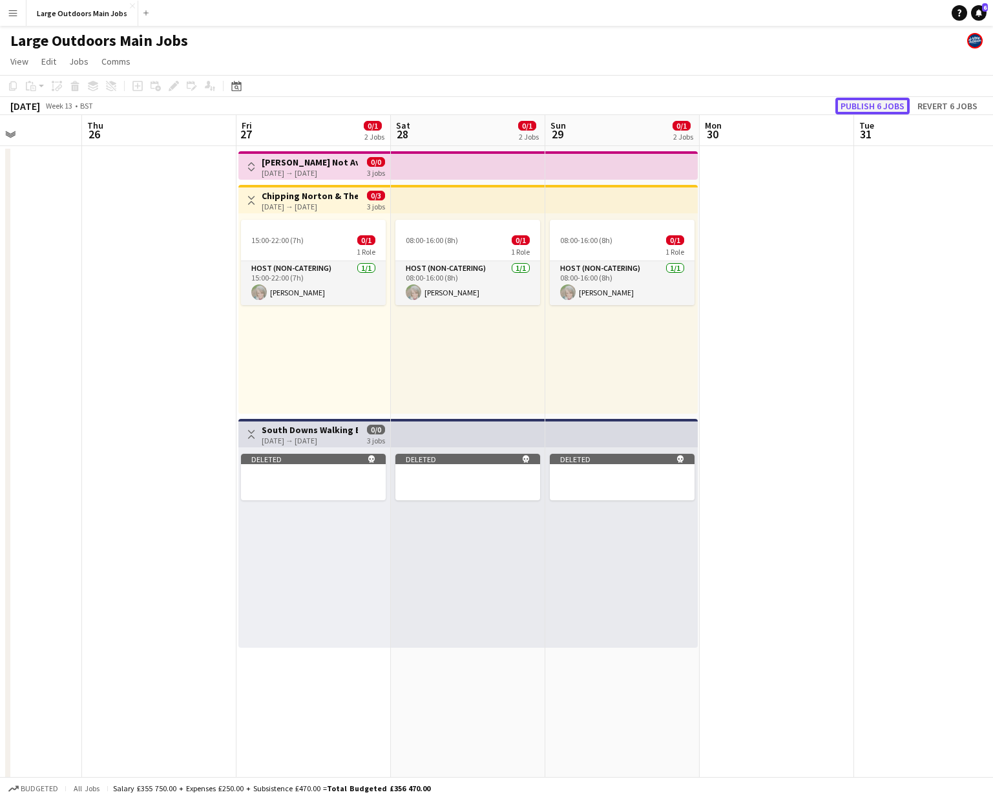
click at [786, 107] on button "Publish 6 jobs" at bounding box center [873, 106] width 74 height 17
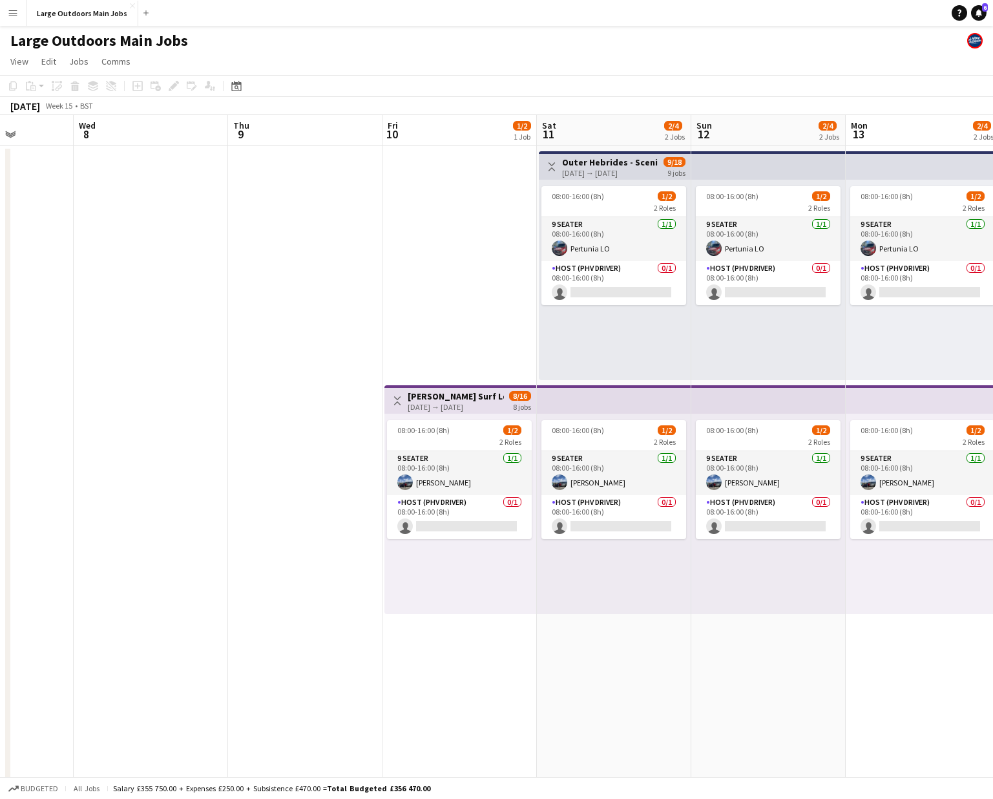
scroll to position [0, 552]
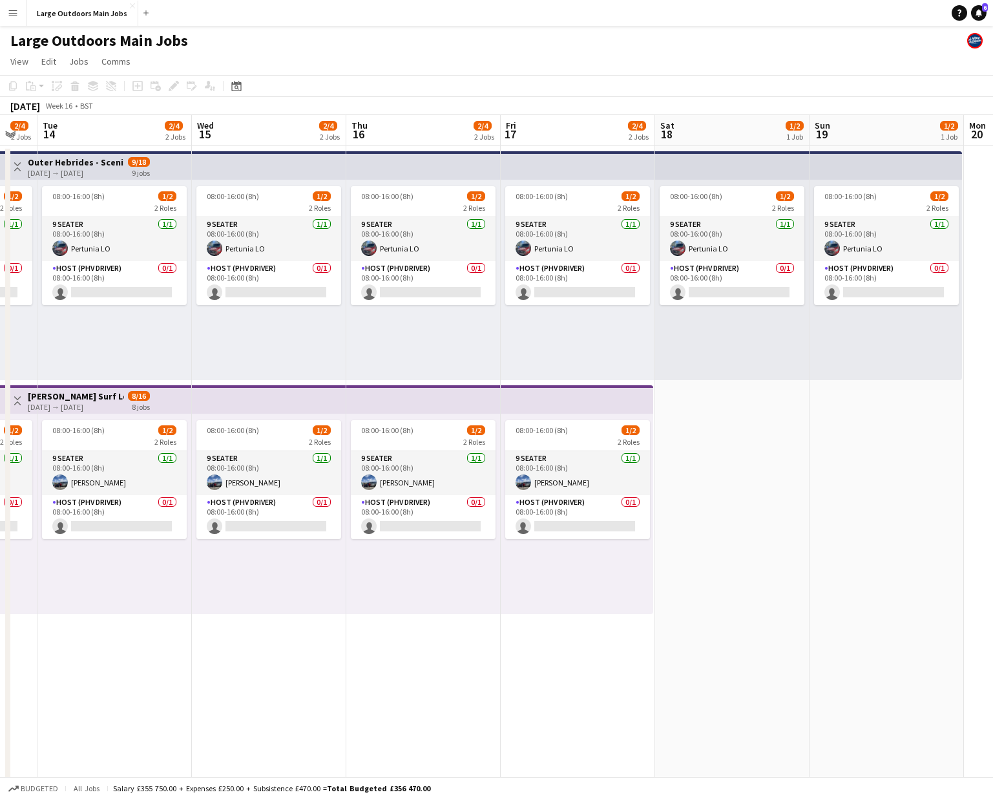
scroll to position [0, 469]
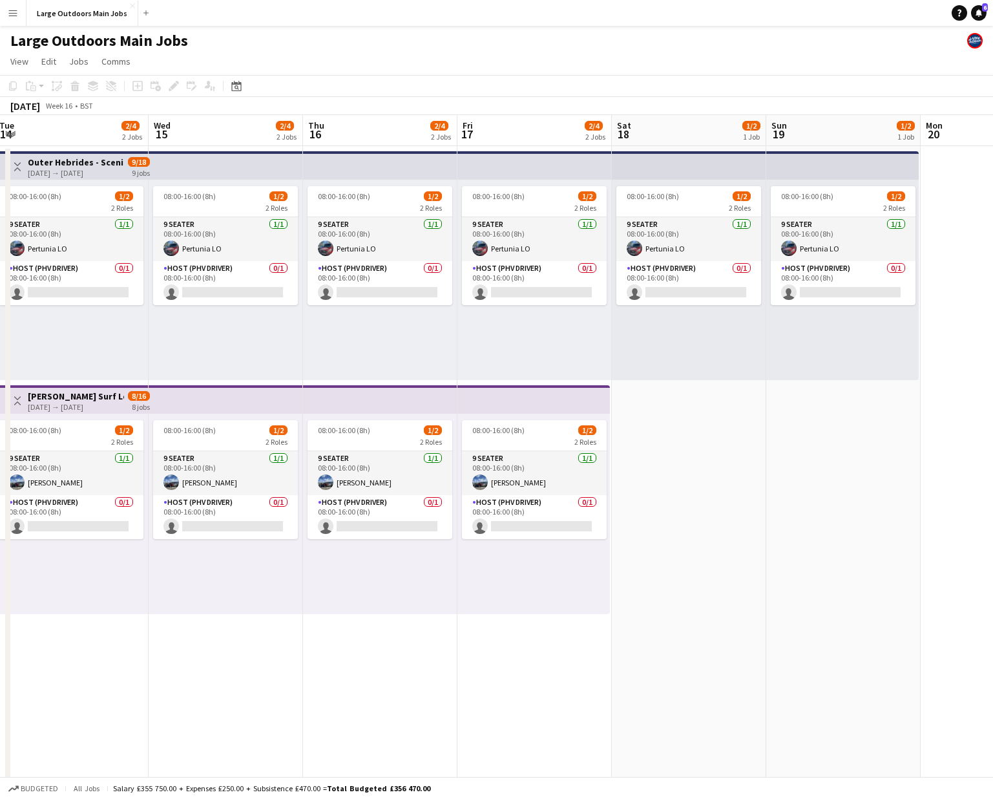
click at [660, 531] on app-date-cell "08:00-16:00 (8h) 1/2 2 Roles 9 Seater 1/1 08:00-16:00 (8h) Pertunia LO Host (PH…" at bounding box center [689, 616] width 154 height 941
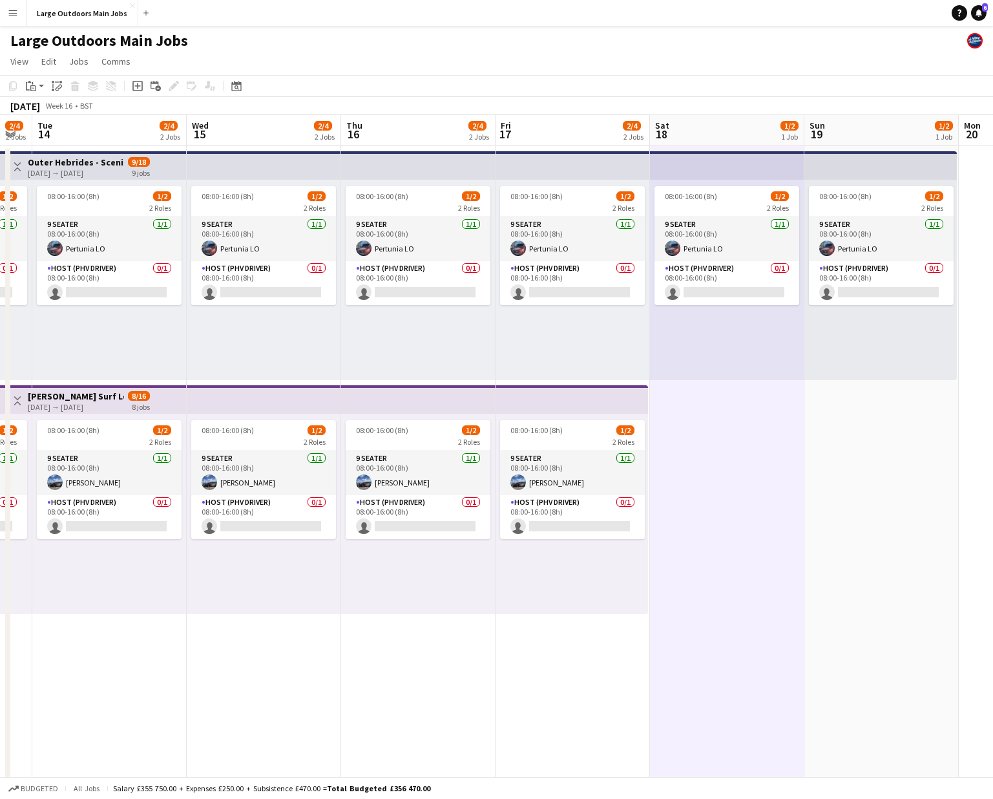
scroll to position [0, 430]
click at [235, 89] on icon "Date picker" at bounding box center [236, 86] width 10 height 10
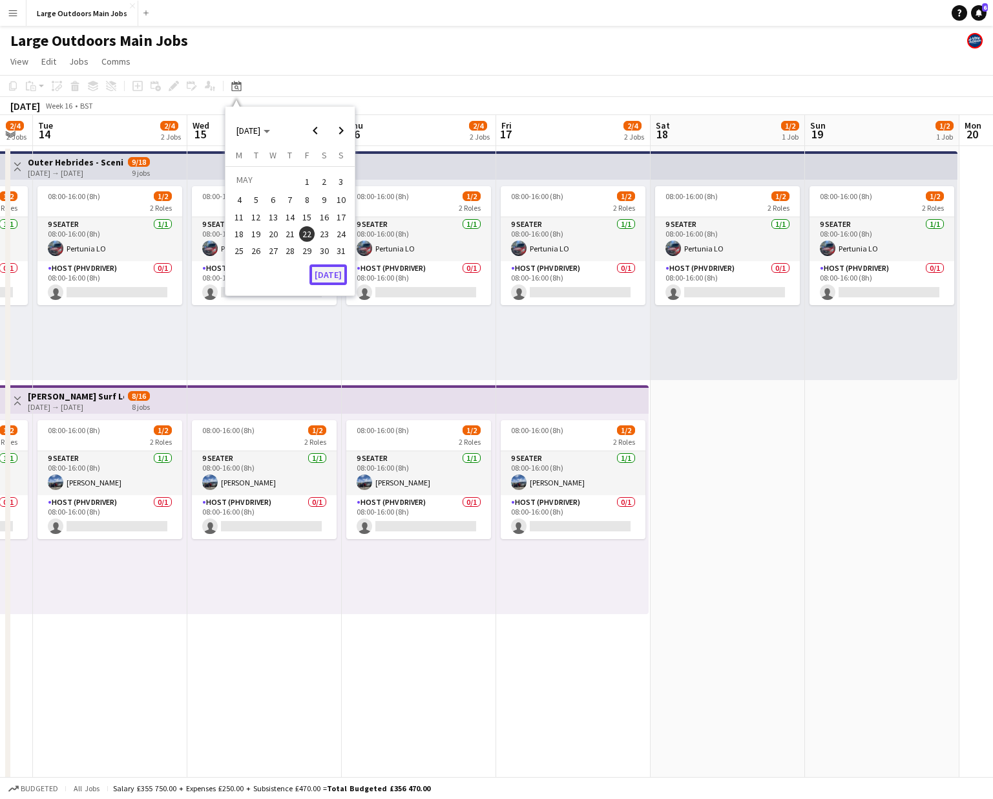
click at [338, 272] on button "[DATE]" at bounding box center [328, 274] width 37 height 21
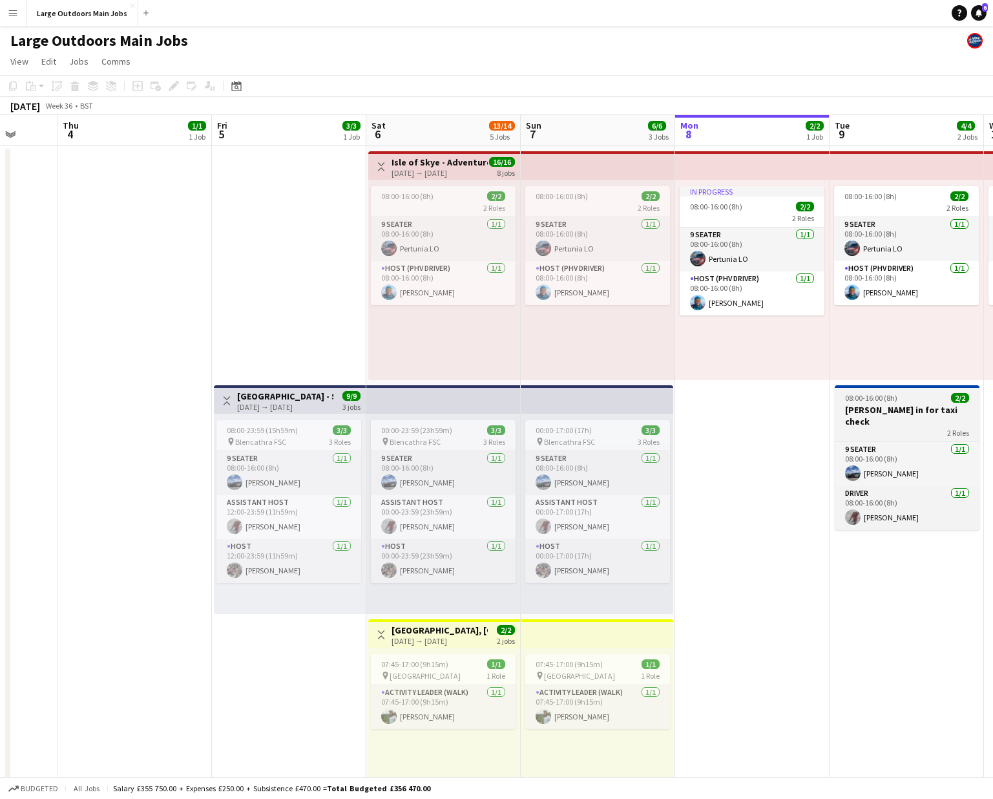
scroll to position [0, 409]
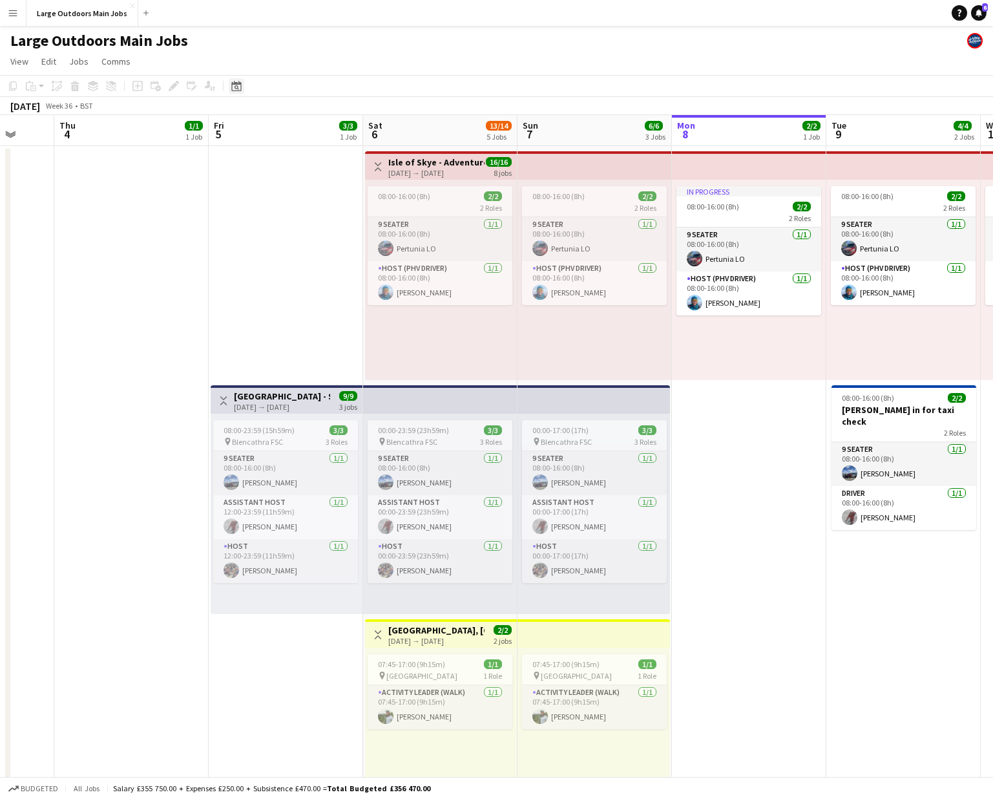
click at [237, 85] on icon "Date picker" at bounding box center [236, 86] width 10 height 10
click at [339, 132] on span "Next month" at bounding box center [341, 131] width 26 height 26
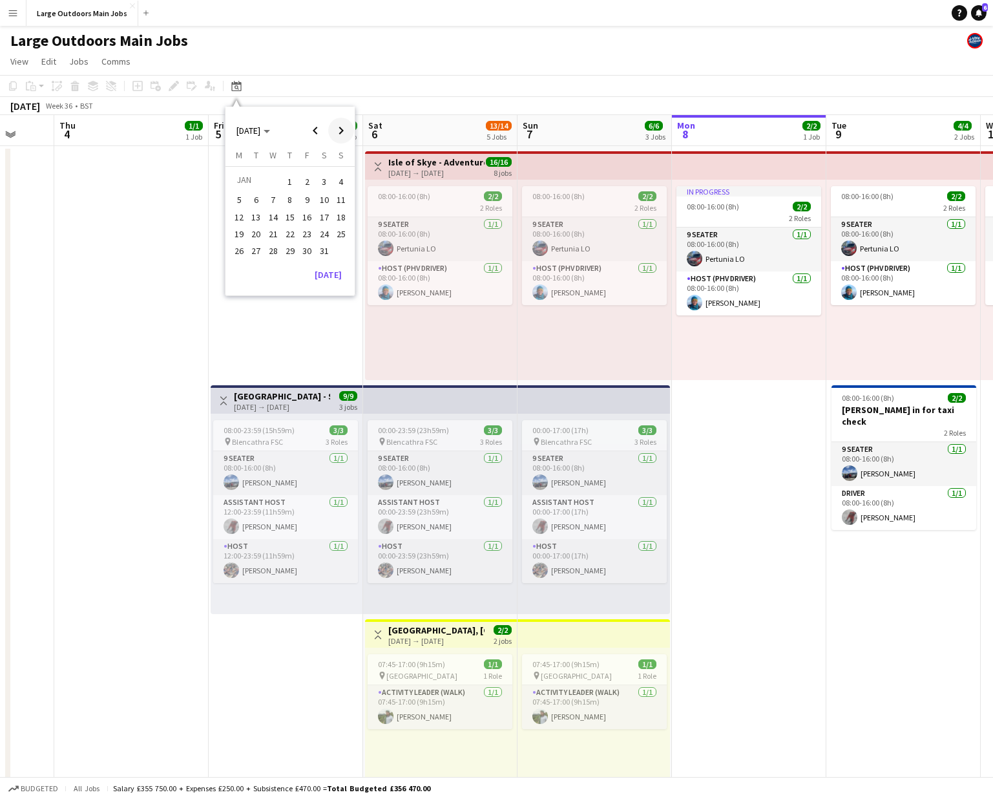
click at [340, 123] on span "Next month" at bounding box center [341, 131] width 26 height 26
click at [337, 136] on span "Next month" at bounding box center [341, 131] width 26 height 26
click at [308, 193] on span "3" at bounding box center [307, 197] width 16 height 16
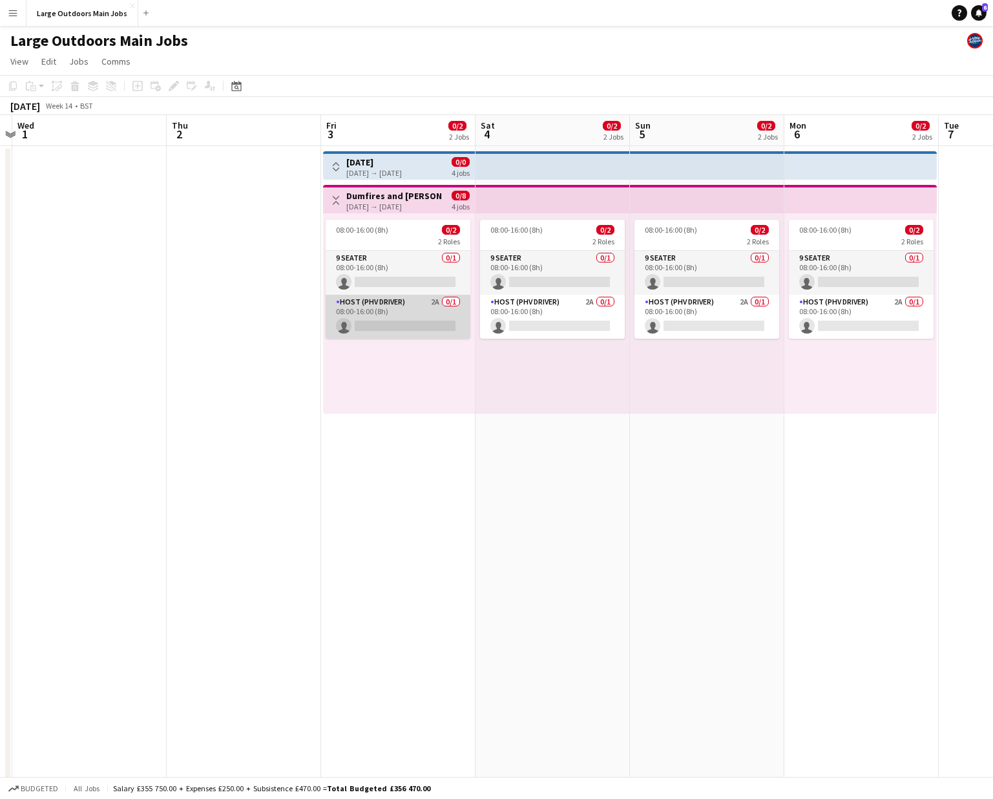
scroll to position [0, 458]
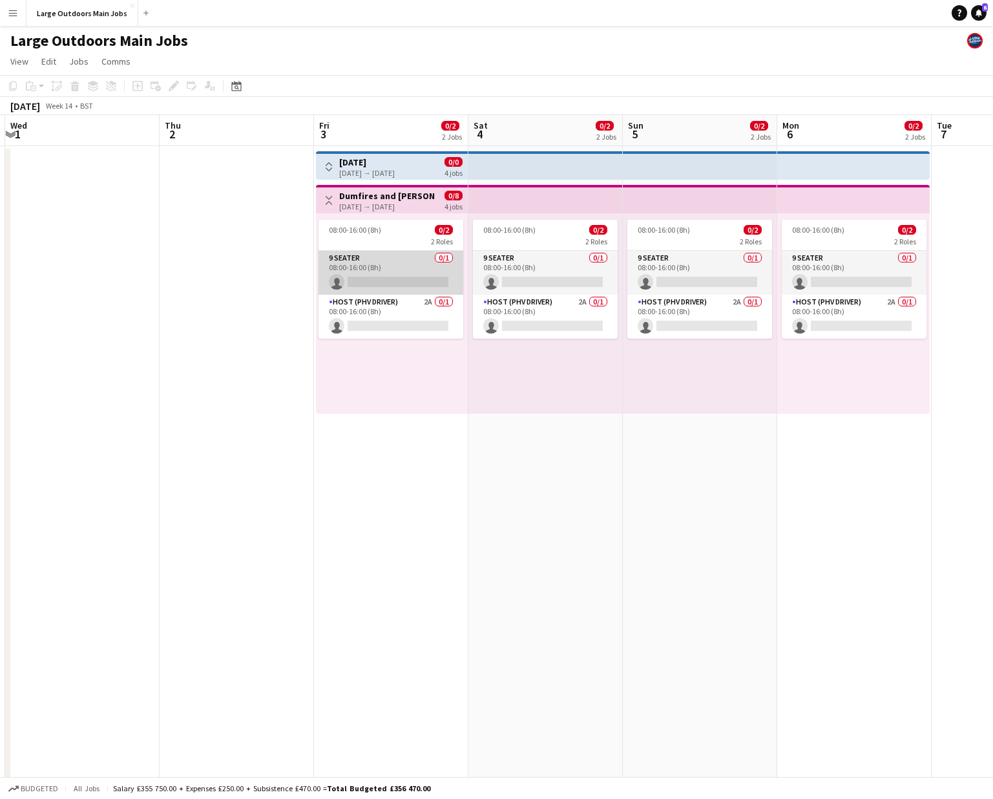
click at [360, 281] on app-card-role "9 Seater 0/1 08:00-16:00 (8h) single-neutral-actions" at bounding box center [391, 273] width 145 height 44
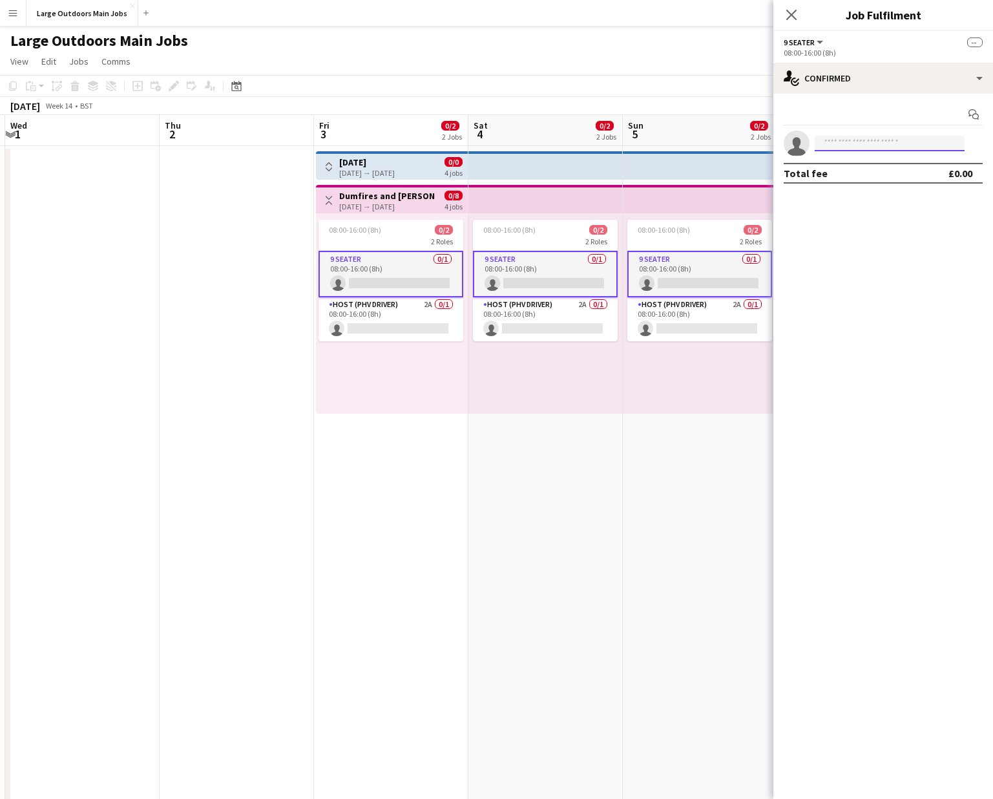
click at [841, 149] on input at bounding box center [890, 144] width 150 height 16
type input "********"
click at [849, 175] on span "[EMAIL_ADDRESS][DOMAIN_NAME]" at bounding box center [889, 172] width 129 height 10
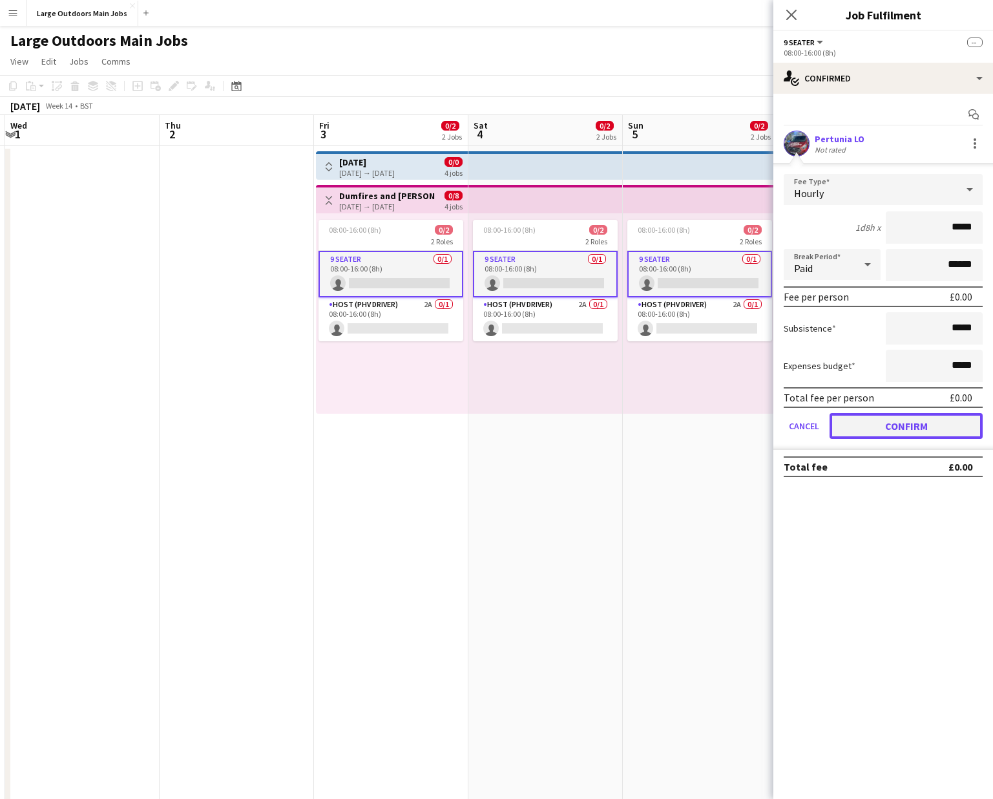
click at [929, 424] on button "Confirm" at bounding box center [906, 426] width 153 height 26
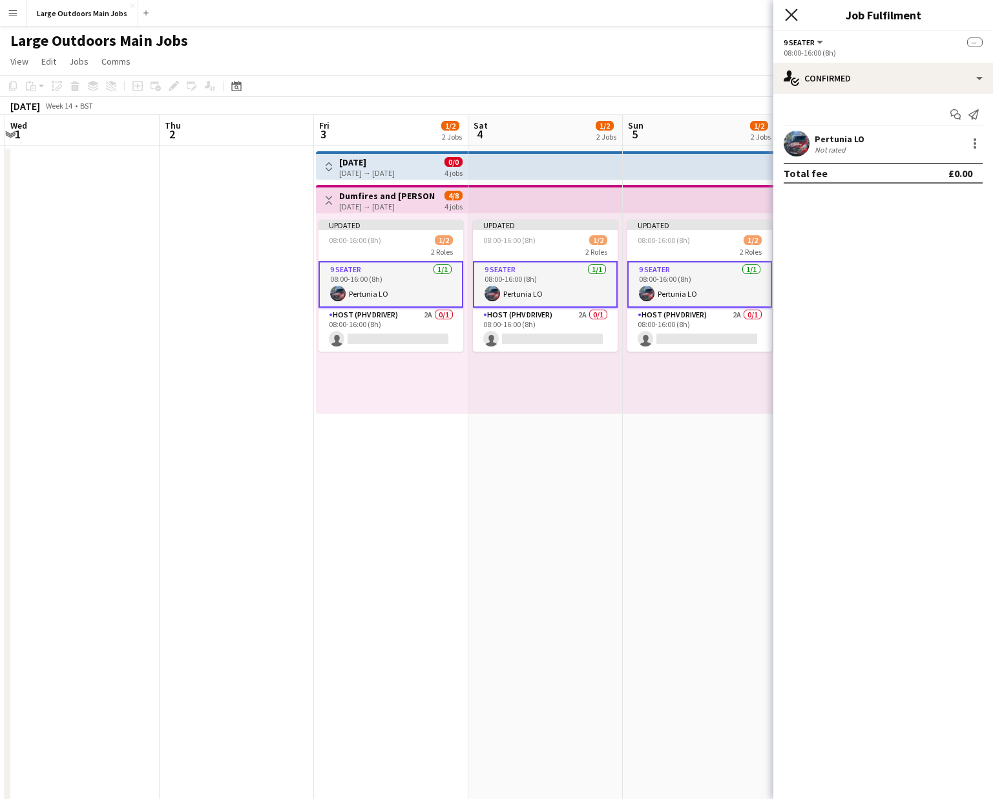
click at [792, 20] on icon "Close pop-in" at bounding box center [791, 14] width 12 height 12
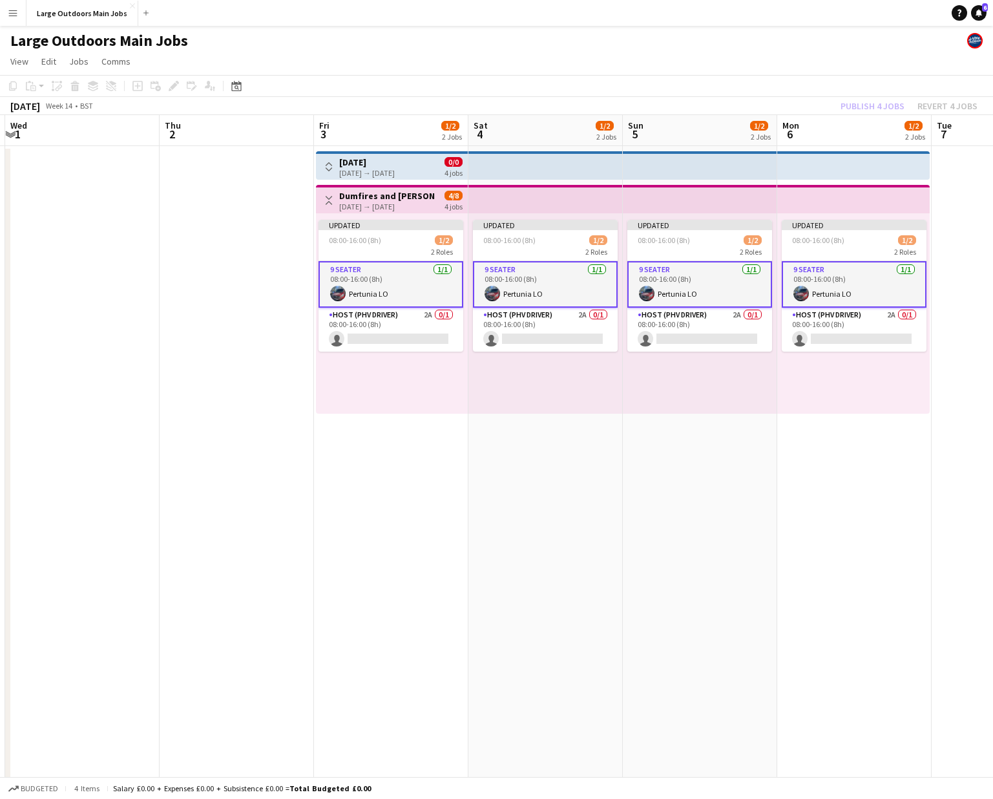
click at [881, 104] on div "Publish 4 jobs Revert 4 jobs" at bounding box center [909, 106] width 168 height 17
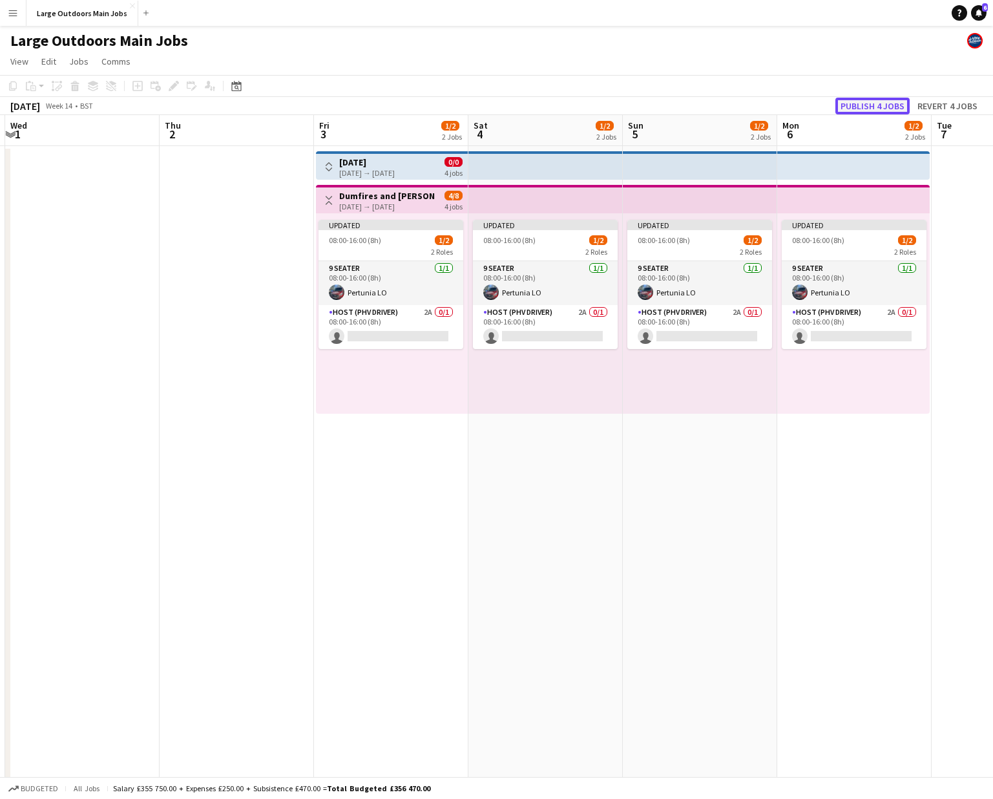
click at [875, 103] on button "Publish 4 jobs" at bounding box center [873, 106] width 74 height 17
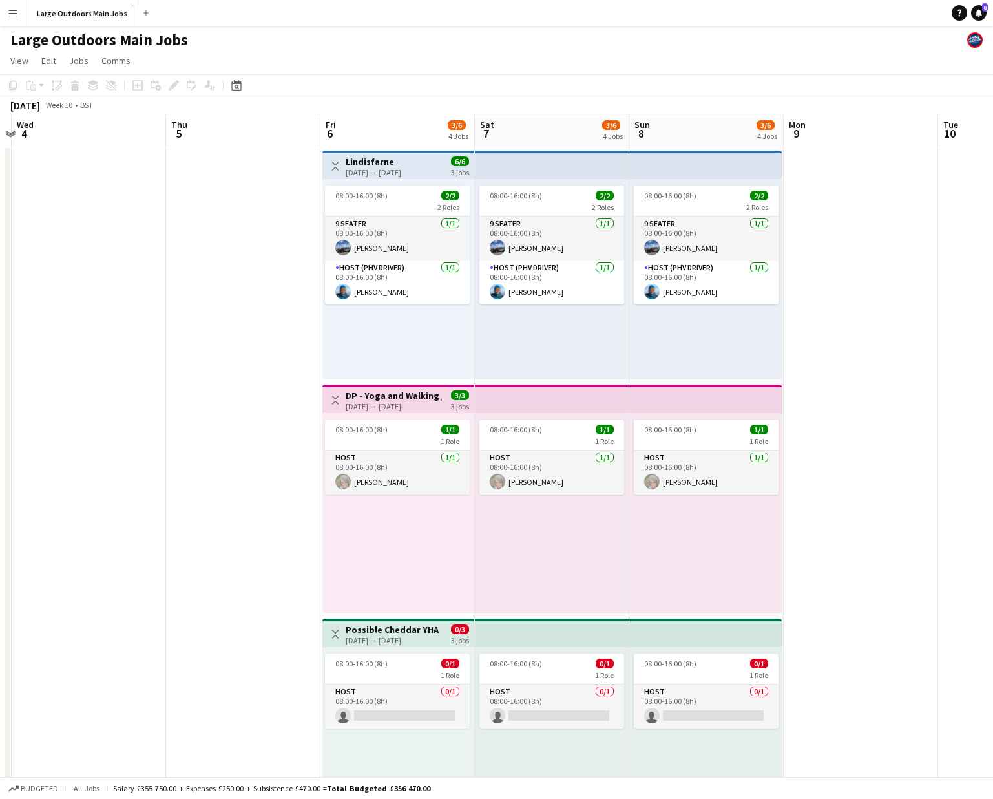
scroll to position [0, 463]
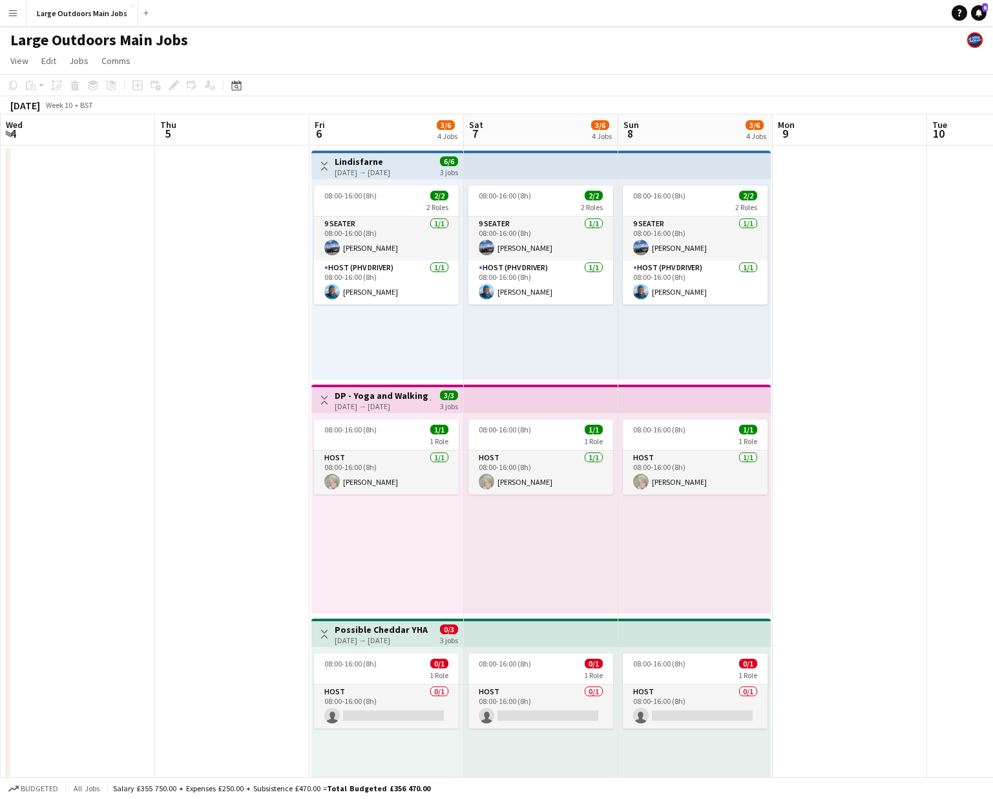
click at [8, 14] on app-icon "Menu" at bounding box center [13, 13] width 10 height 10
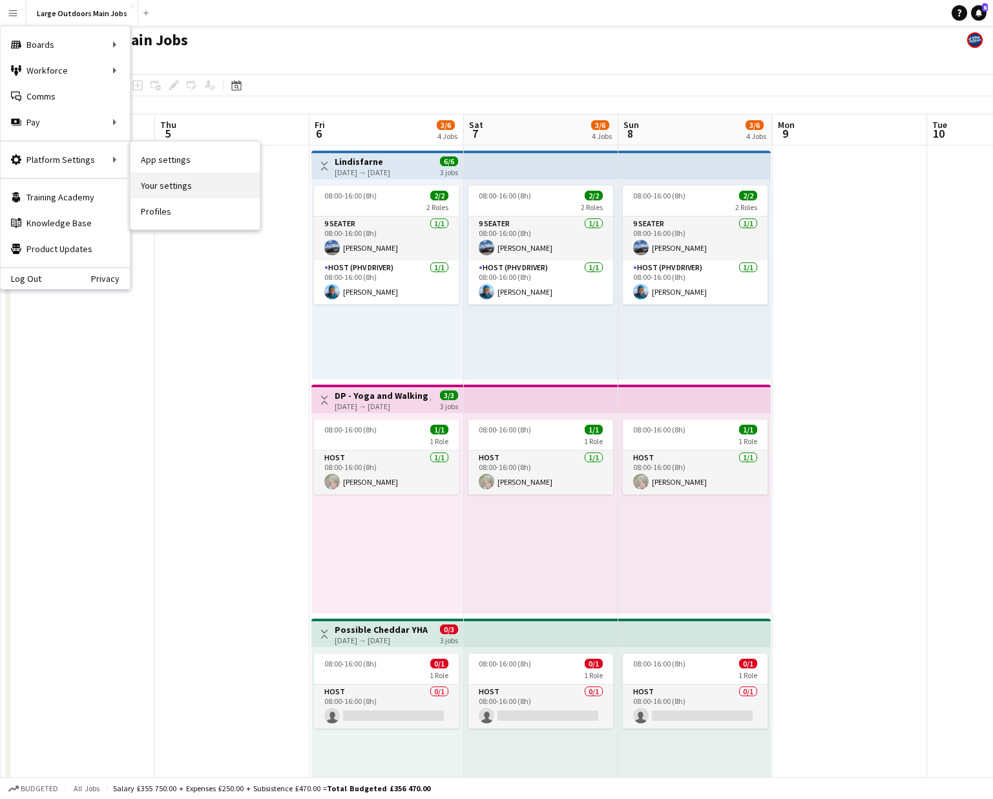
click at [164, 191] on link "Your settings" at bounding box center [195, 186] width 129 height 26
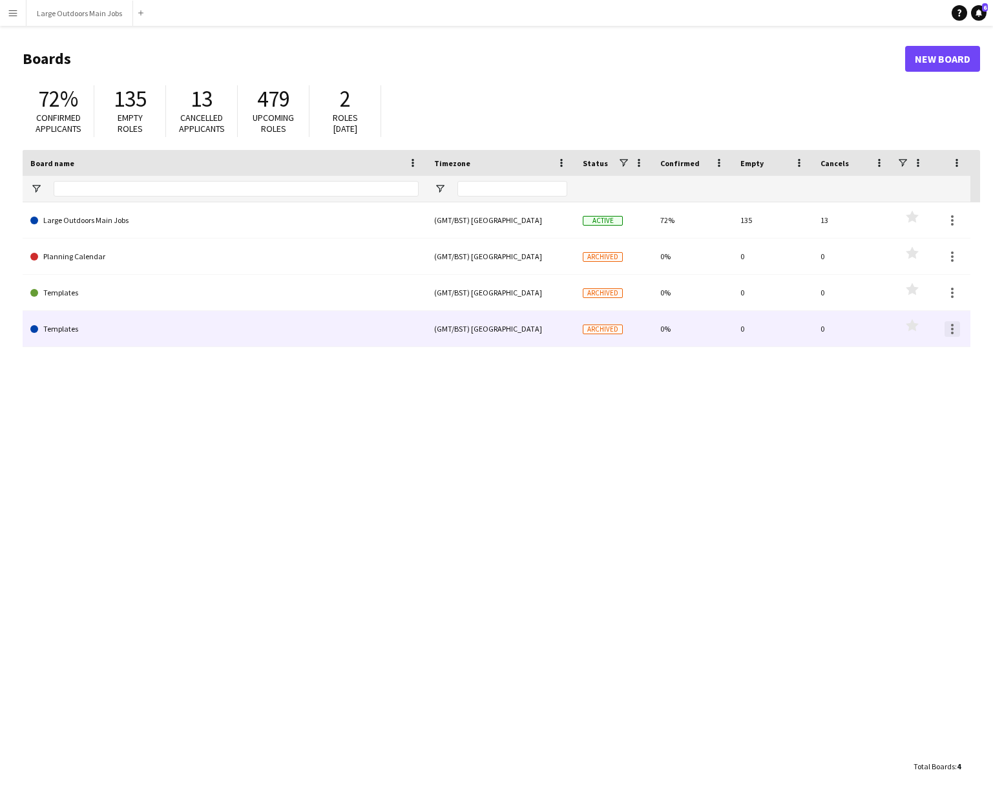
click at [953, 331] on div at bounding box center [953, 329] width 16 height 16
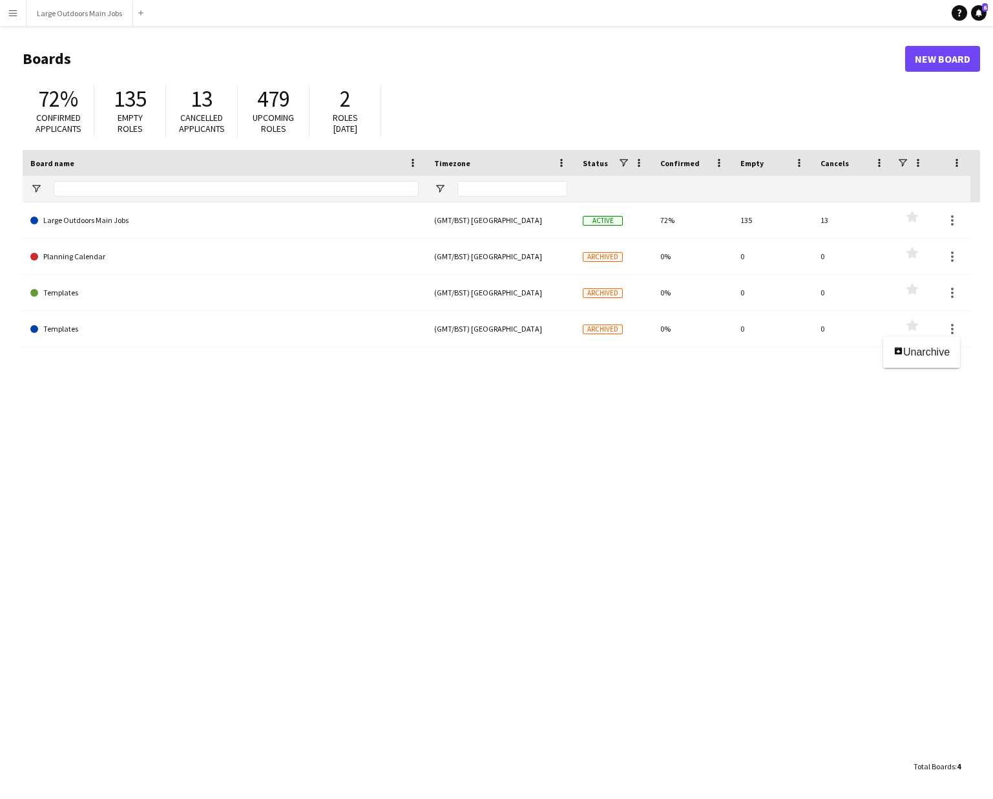
click at [906, 397] on div at bounding box center [496, 399] width 993 height 799
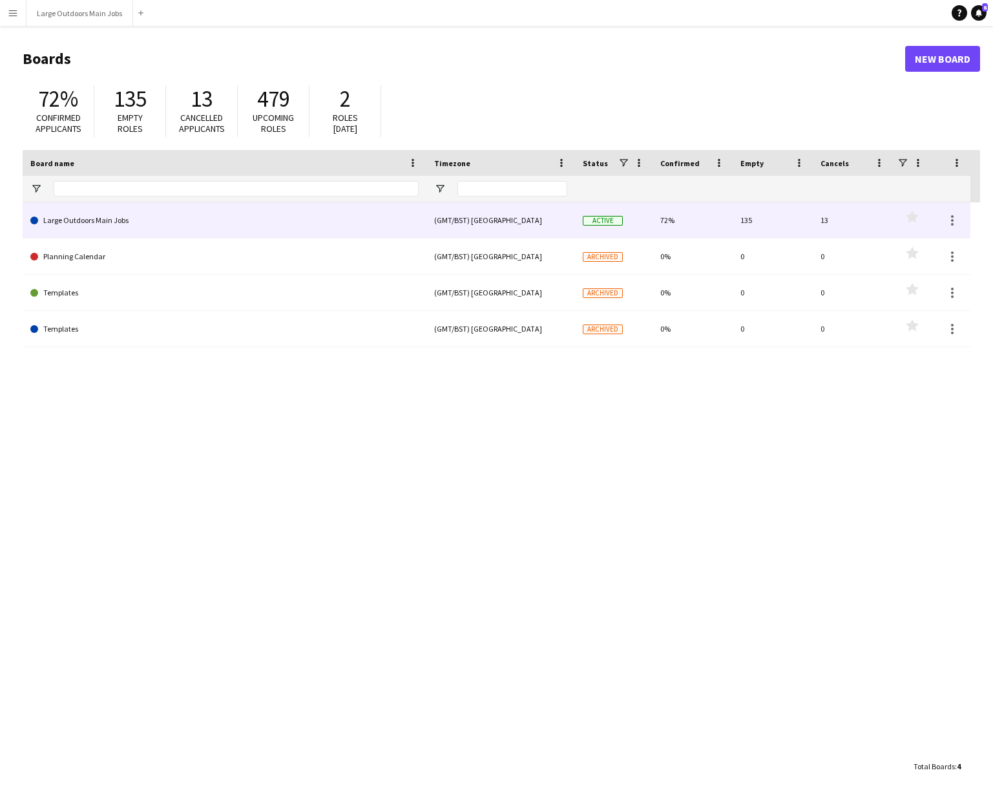
click at [75, 216] on link "Large Outdoors Main Jobs" at bounding box center [224, 220] width 388 height 36
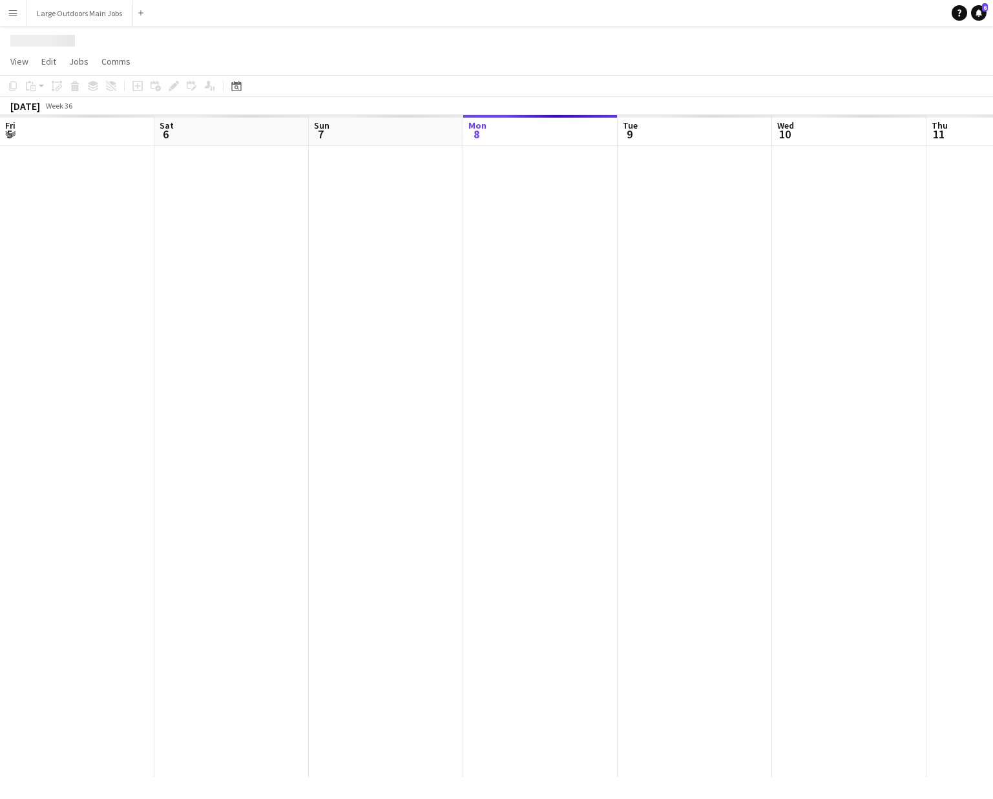
scroll to position [0, 309]
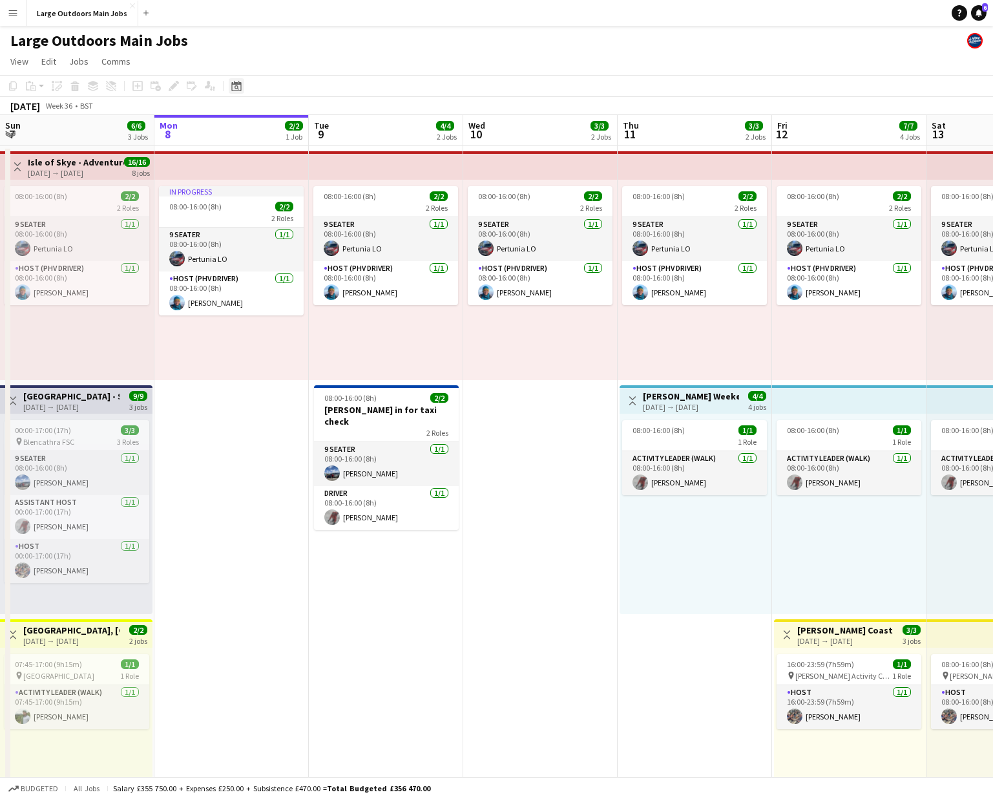
click at [240, 85] on icon "Date picker" at bounding box center [236, 86] width 10 height 10
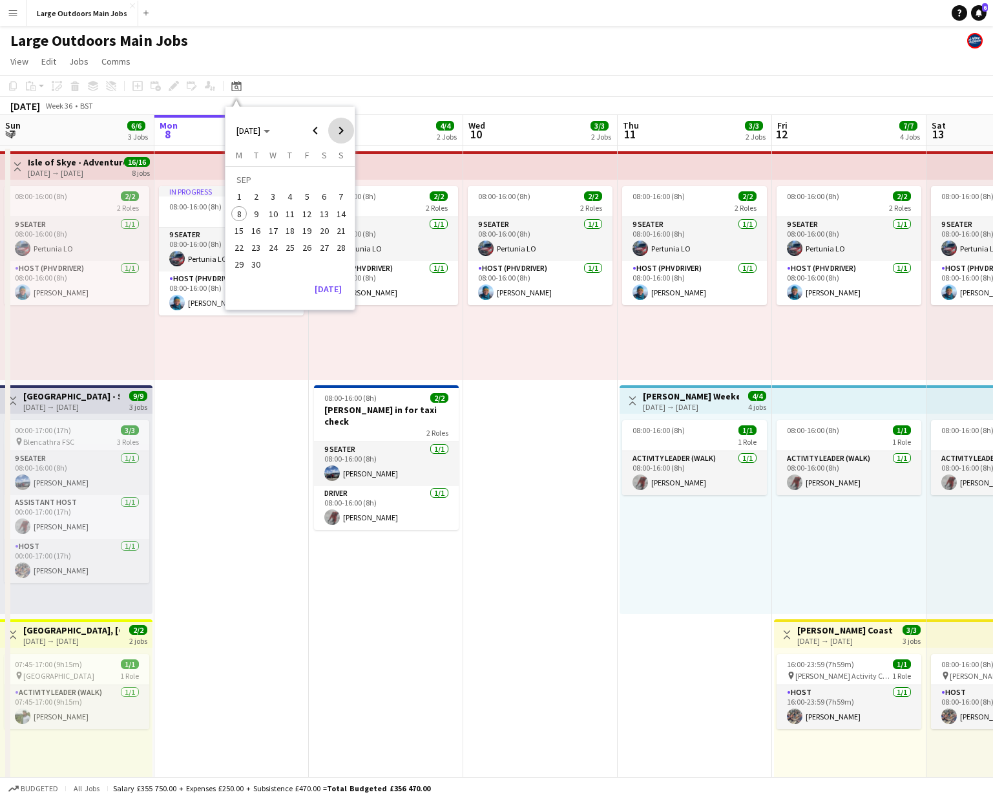
click at [344, 127] on span "Next month" at bounding box center [341, 131] width 26 height 26
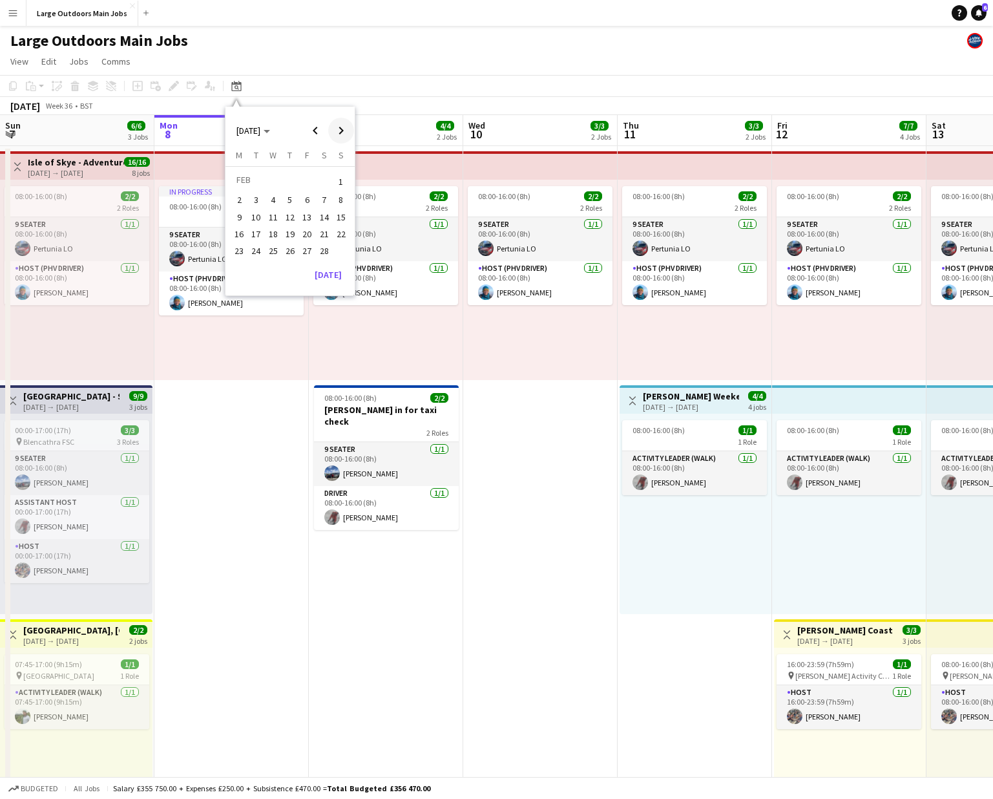
click at [344, 127] on span "Next month" at bounding box center [341, 131] width 26 height 26
click at [307, 252] on span "27" at bounding box center [307, 251] width 16 height 16
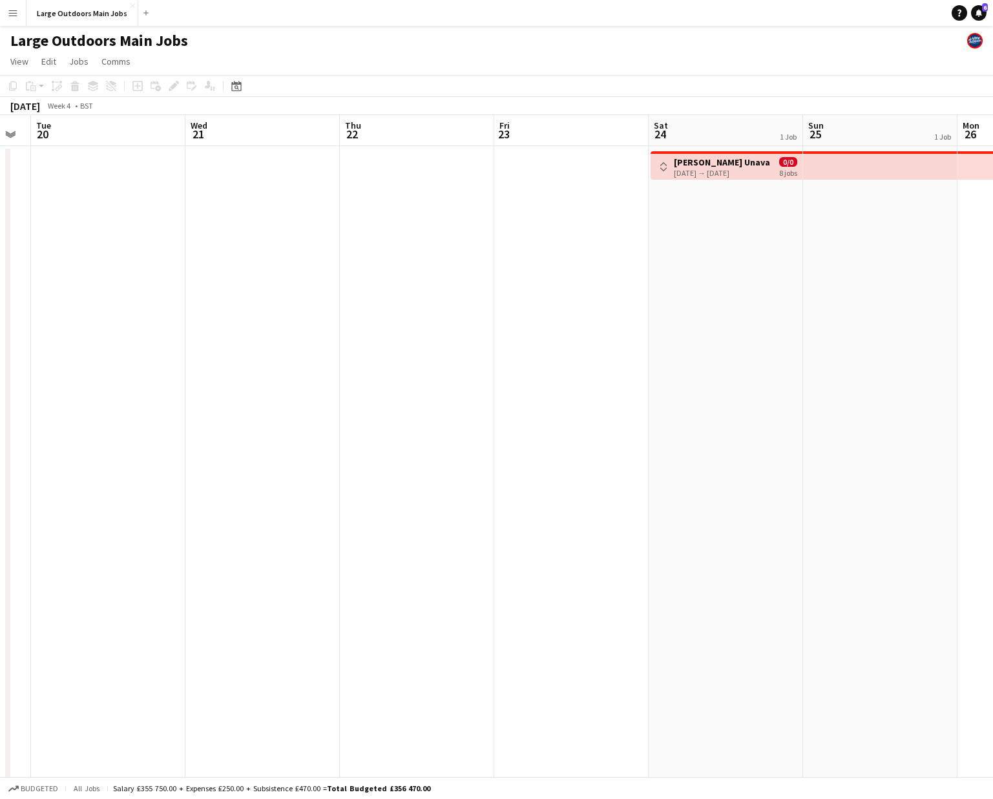
scroll to position [0, 331]
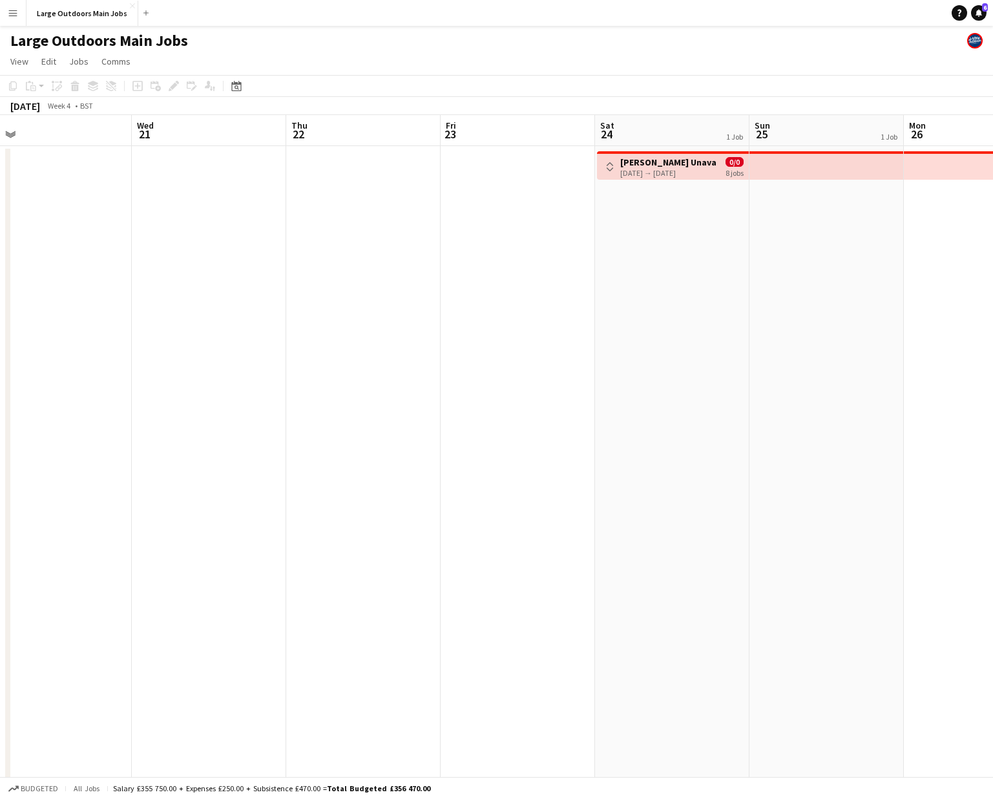
click at [372, 276] on app-date-cell at bounding box center [363, 616] width 154 height 941
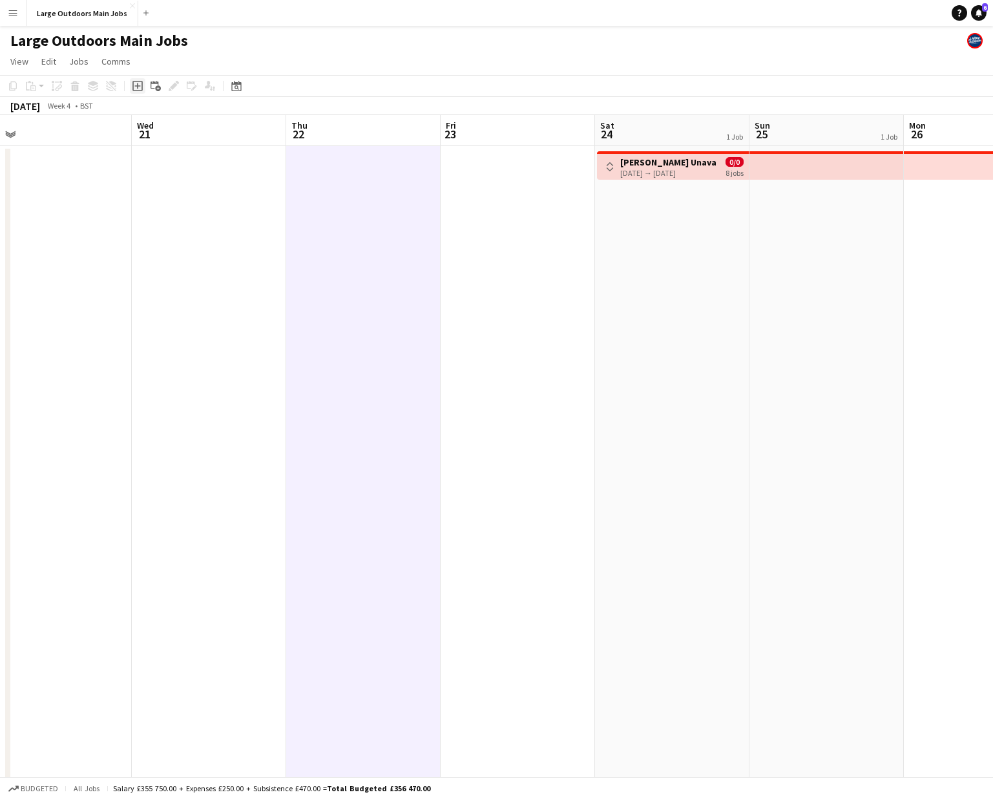
click at [137, 81] on icon at bounding box center [137, 86] width 10 height 10
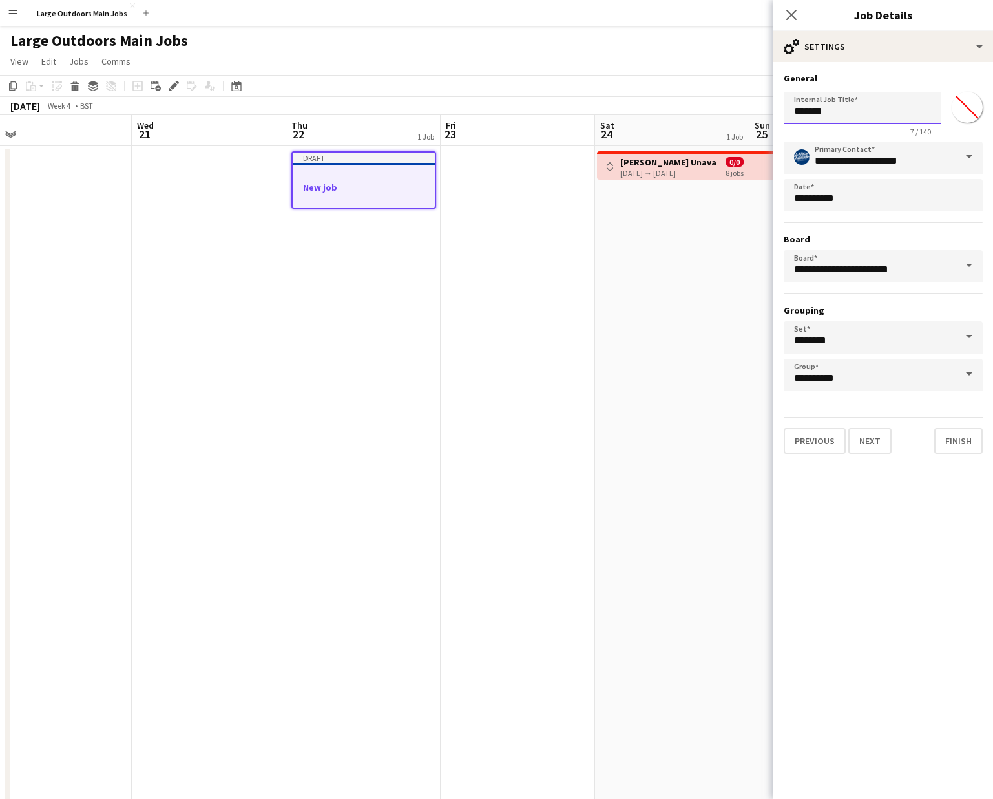
click at [834, 114] on input "*******" at bounding box center [863, 108] width 158 height 32
type input "**********"
click at [950, 436] on button "Finish" at bounding box center [958, 441] width 48 height 26
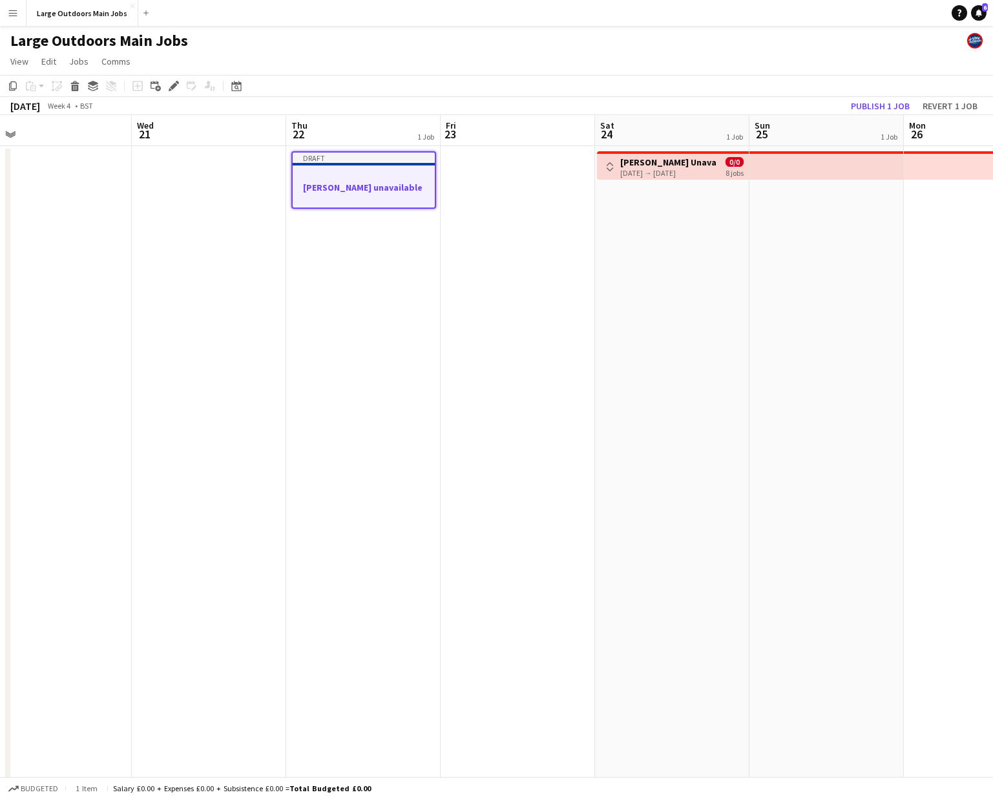
click at [364, 173] on div at bounding box center [364, 176] width 142 height 10
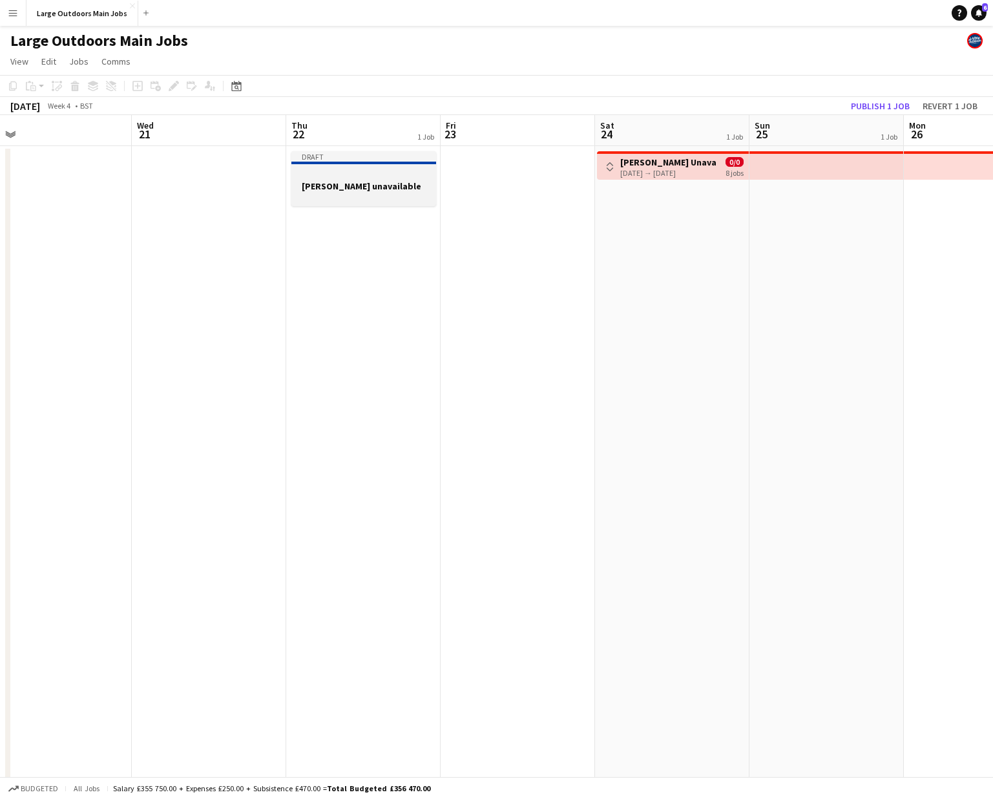
click at [364, 173] on div at bounding box center [363, 174] width 145 height 10
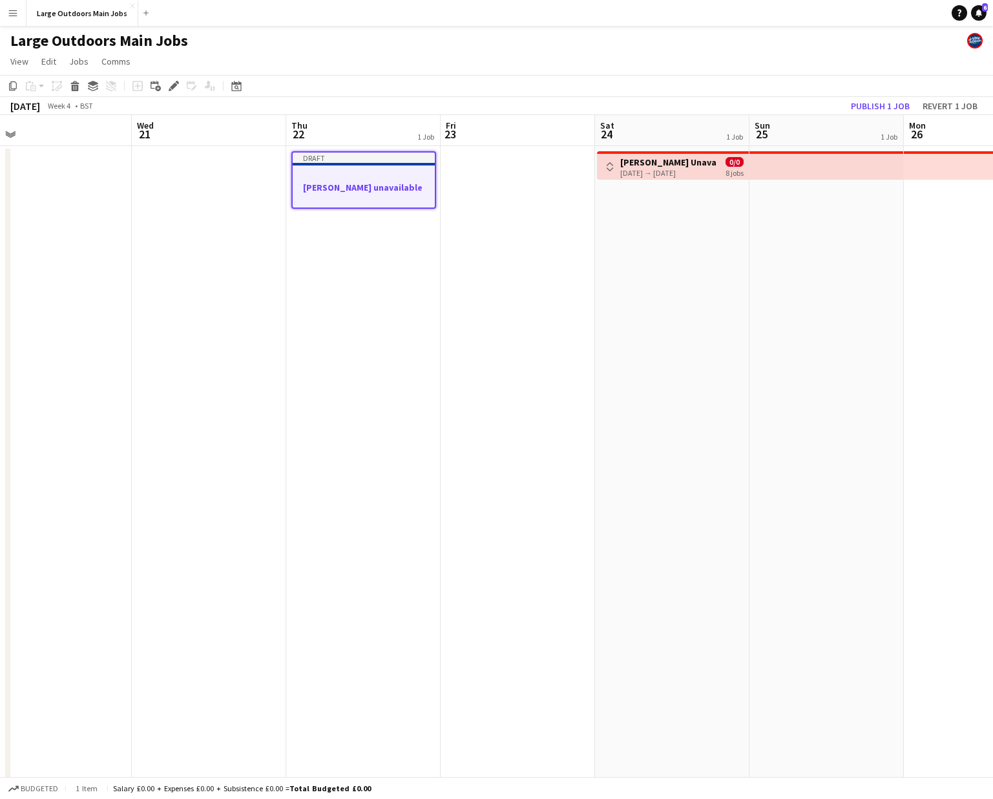
click at [550, 249] on app-date-cell at bounding box center [518, 616] width 154 height 941
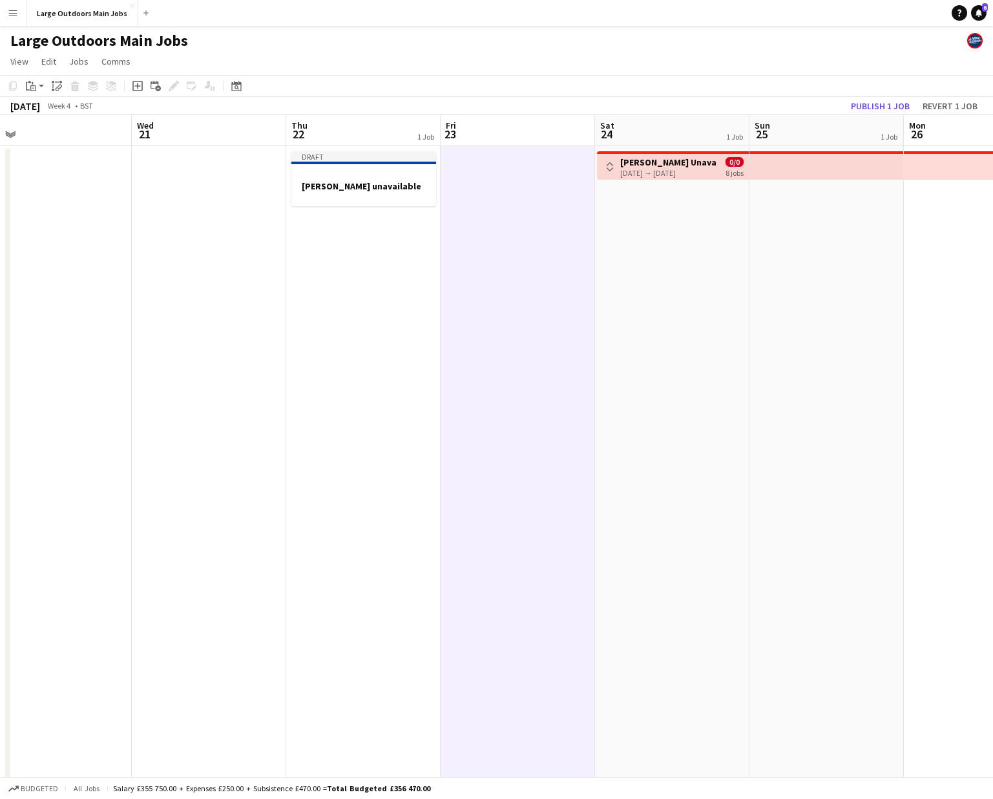
click at [653, 258] on app-date-cell "Toggle View Trish Unavailable 24-01-2026 → 31-01-2026 0/0 8 jobs" at bounding box center [672, 616] width 154 height 941
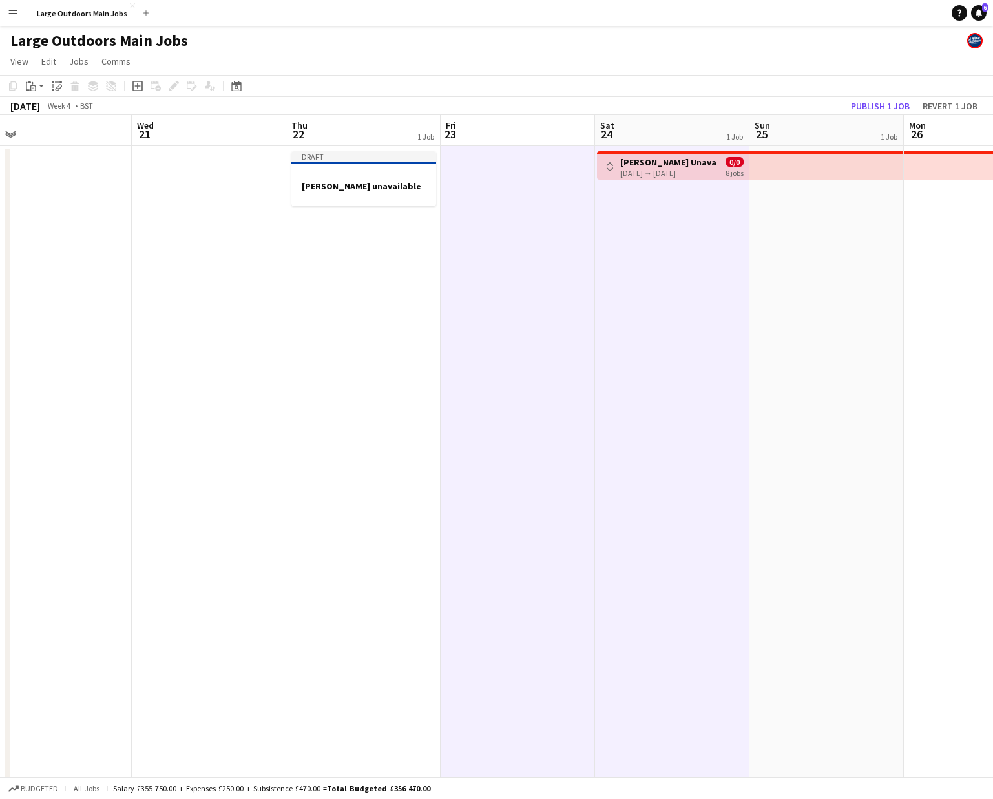
click at [830, 260] on app-date-cell at bounding box center [827, 616] width 154 height 941
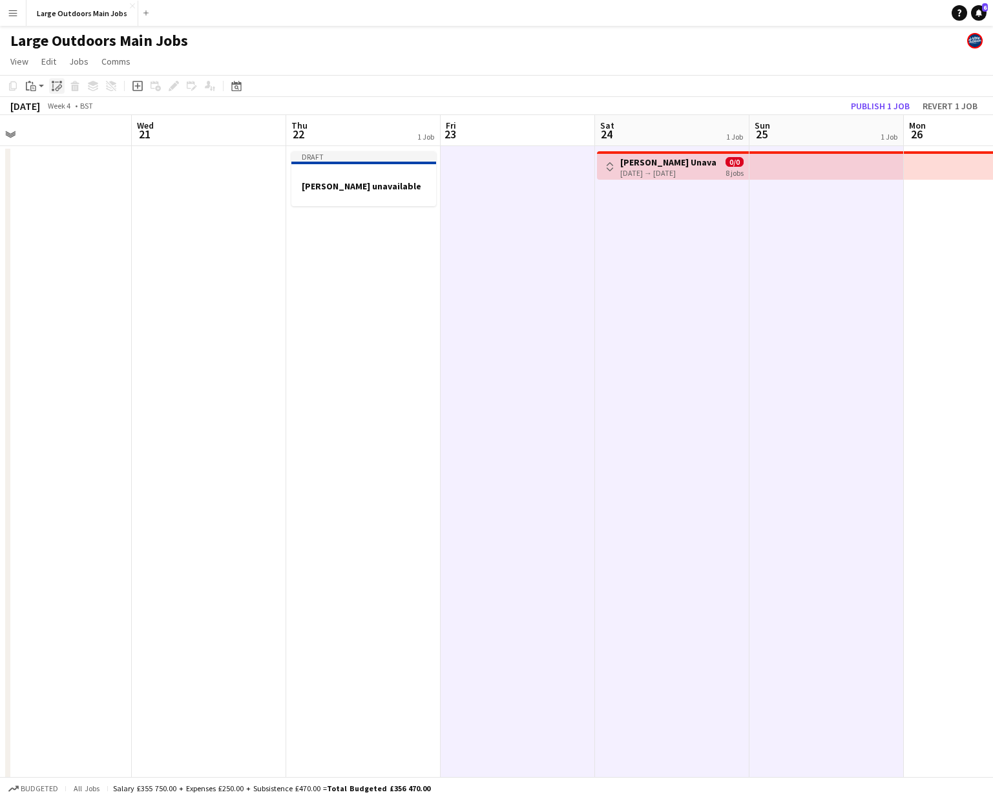
click at [57, 85] on icon "Paste linked Job" at bounding box center [57, 86] width 10 height 10
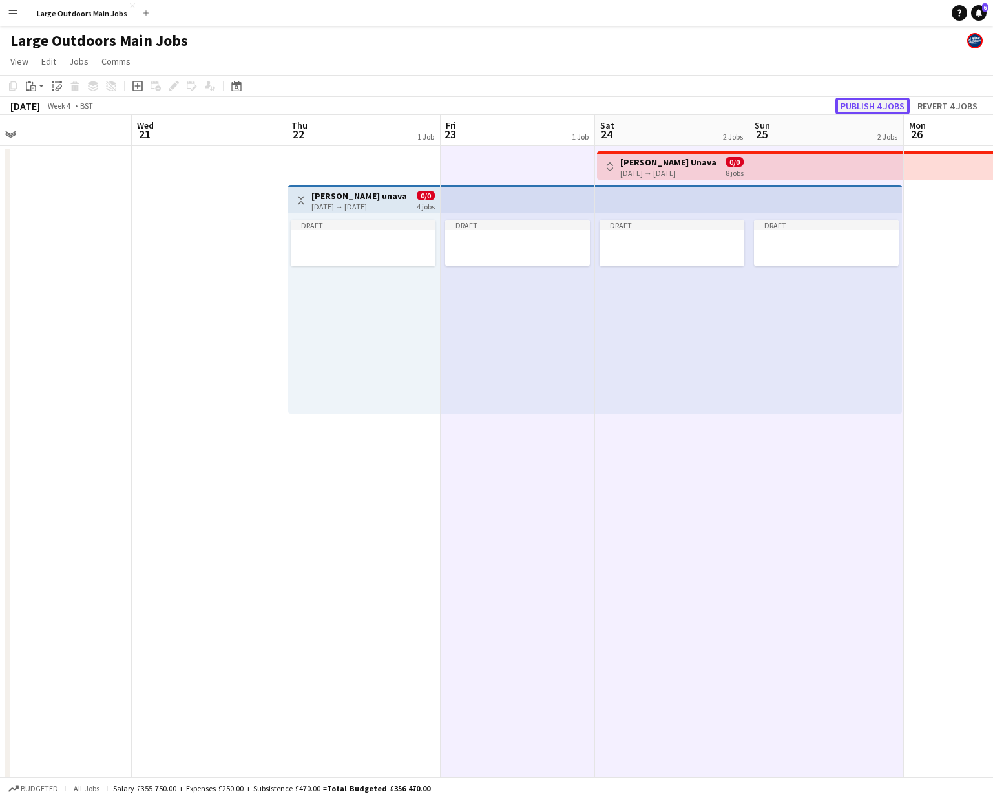
click at [864, 103] on button "Publish 4 jobs" at bounding box center [873, 106] width 74 height 17
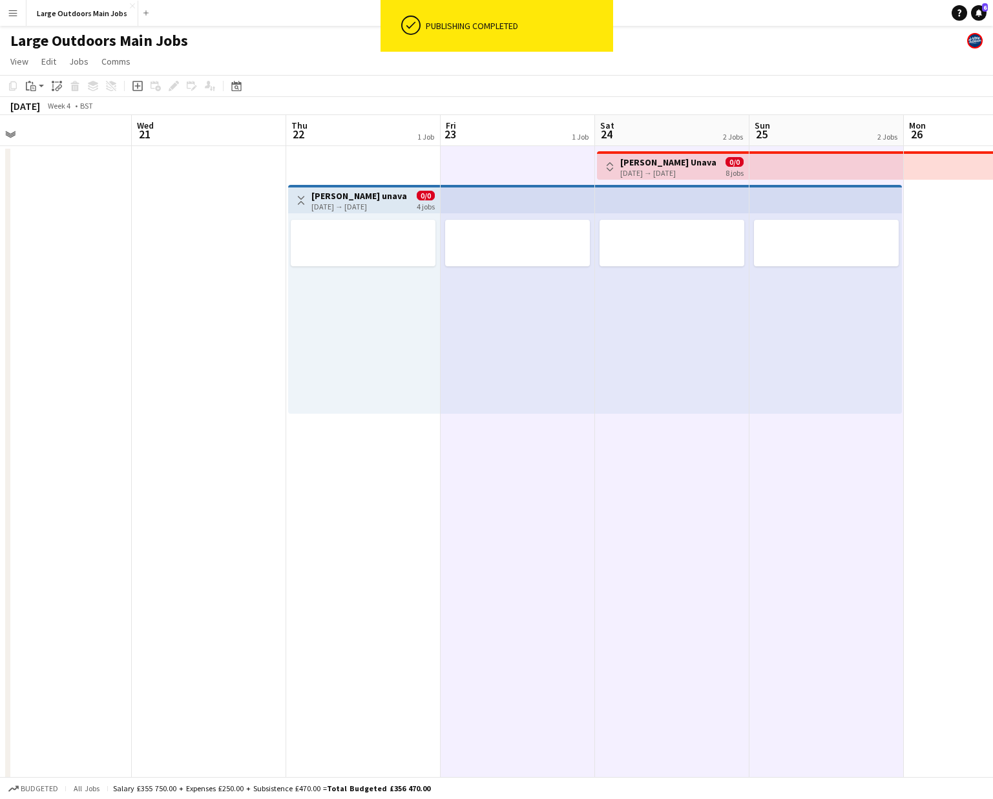
click at [300, 202] on app-icon "Toggle View" at bounding box center [301, 200] width 9 height 9
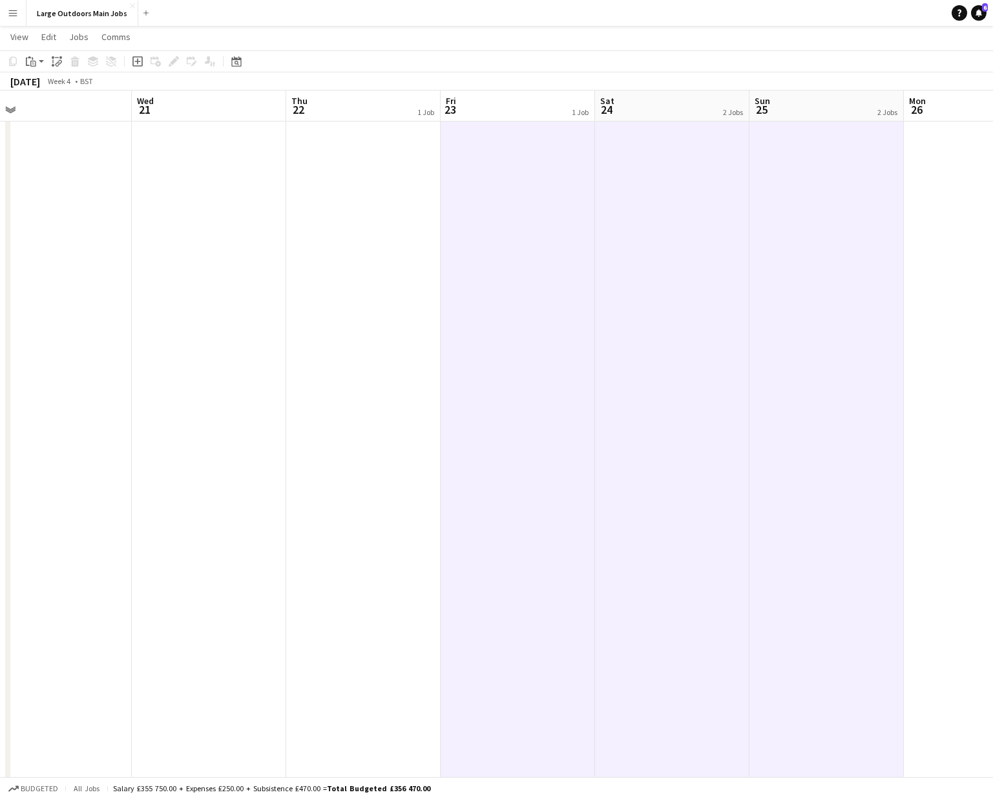
scroll to position [0, 0]
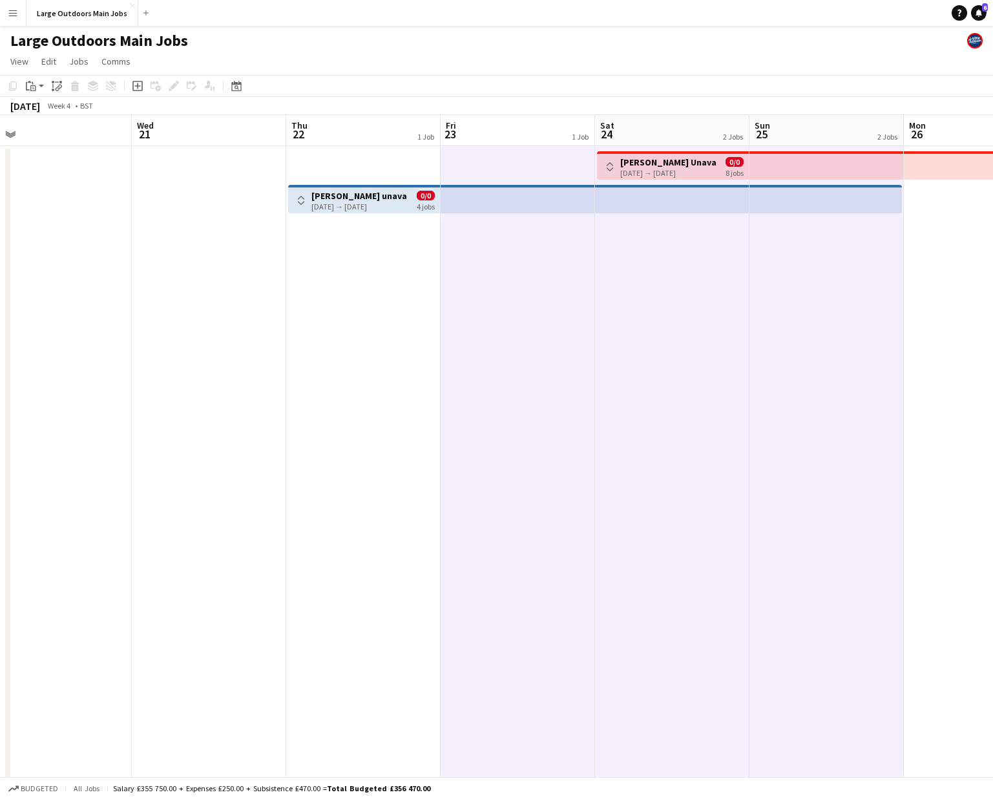
click at [351, 191] on h3 "Gareth unavailable" at bounding box center [359, 196] width 96 height 12
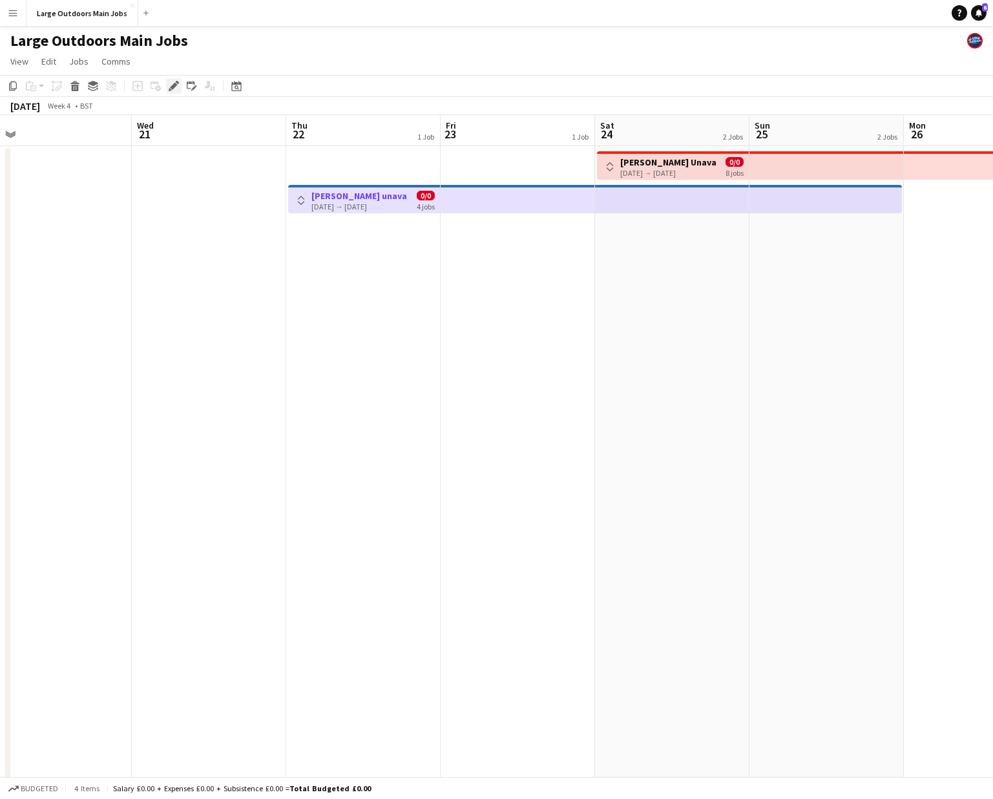
click at [170, 79] on div "Edit" at bounding box center [174, 86] width 16 height 16
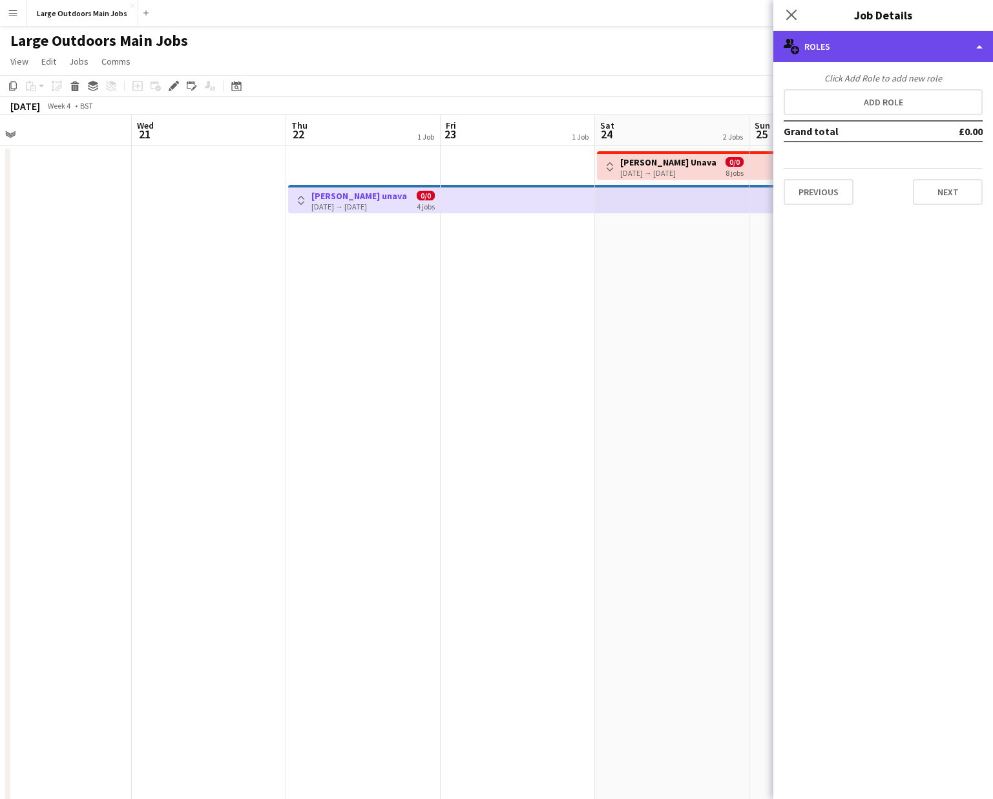
click at [891, 41] on div "multiple-users-add Roles" at bounding box center [883, 46] width 220 height 31
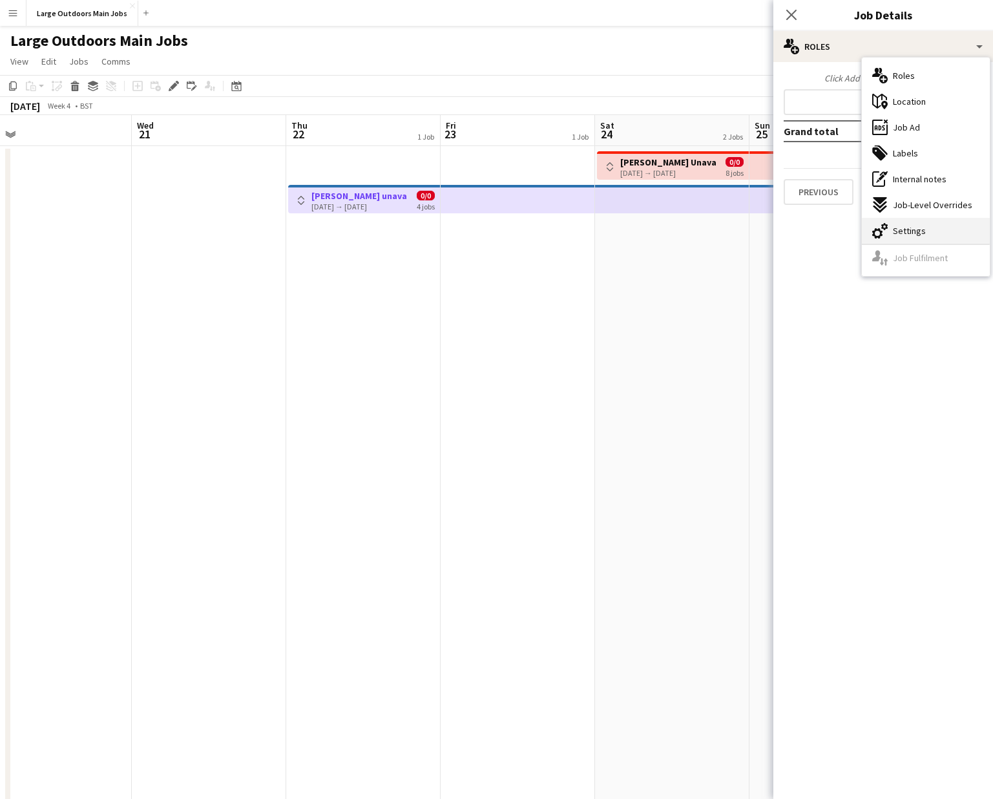
click at [916, 233] on span "Settings" at bounding box center [909, 231] width 33 height 12
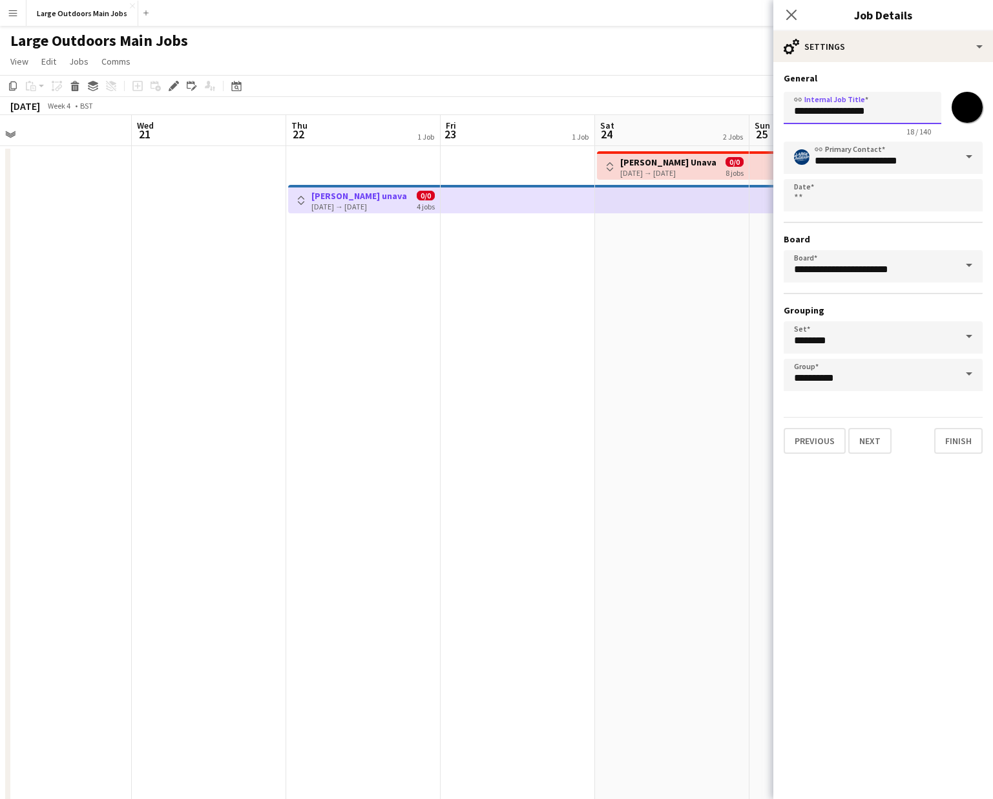
click at [825, 111] on input "**********" at bounding box center [863, 108] width 158 height 32
click at [887, 112] on input "**********" at bounding box center [863, 108] width 158 height 32
type input "**********"
click at [987, 452] on form "**********" at bounding box center [883, 262] width 220 height 381
click at [948, 441] on button "Finish" at bounding box center [958, 441] width 48 height 26
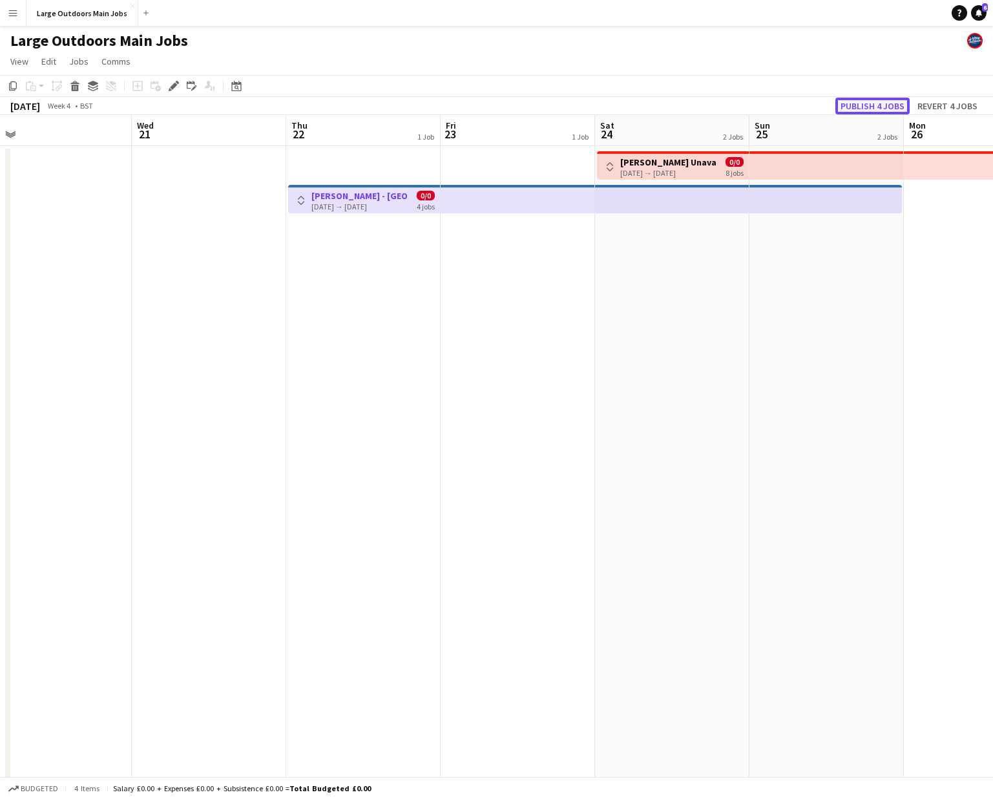
click at [879, 110] on button "Publish 4 jobs" at bounding box center [873, 106] width 74 height 17
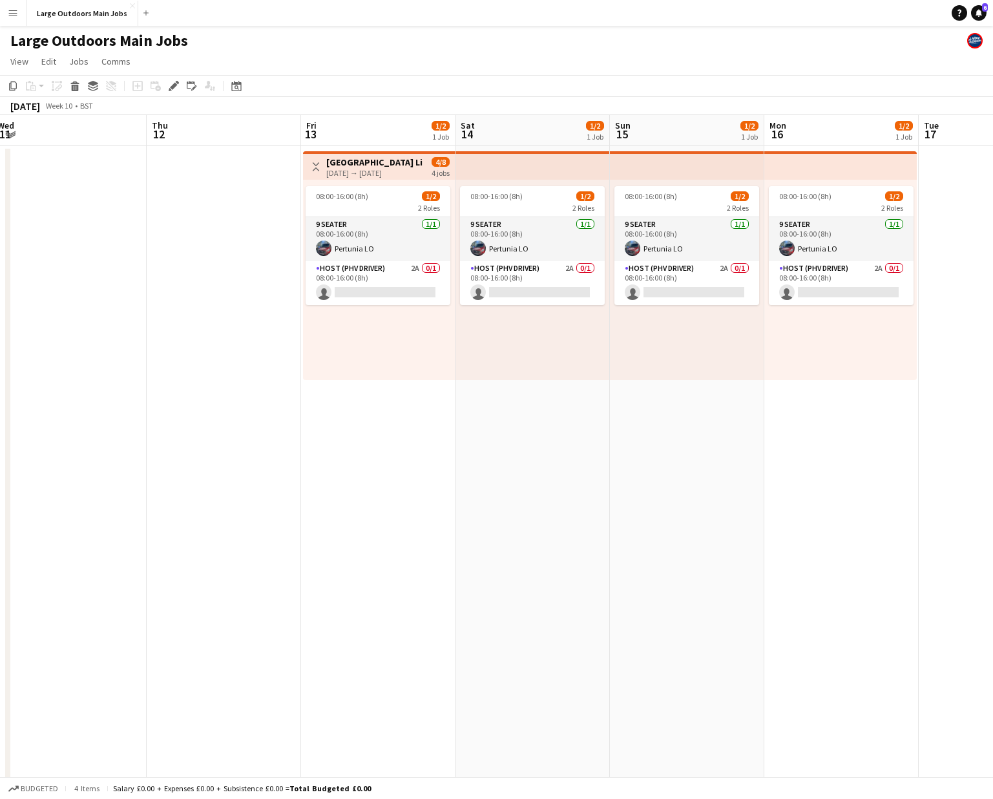
scroll to position [0, 538]
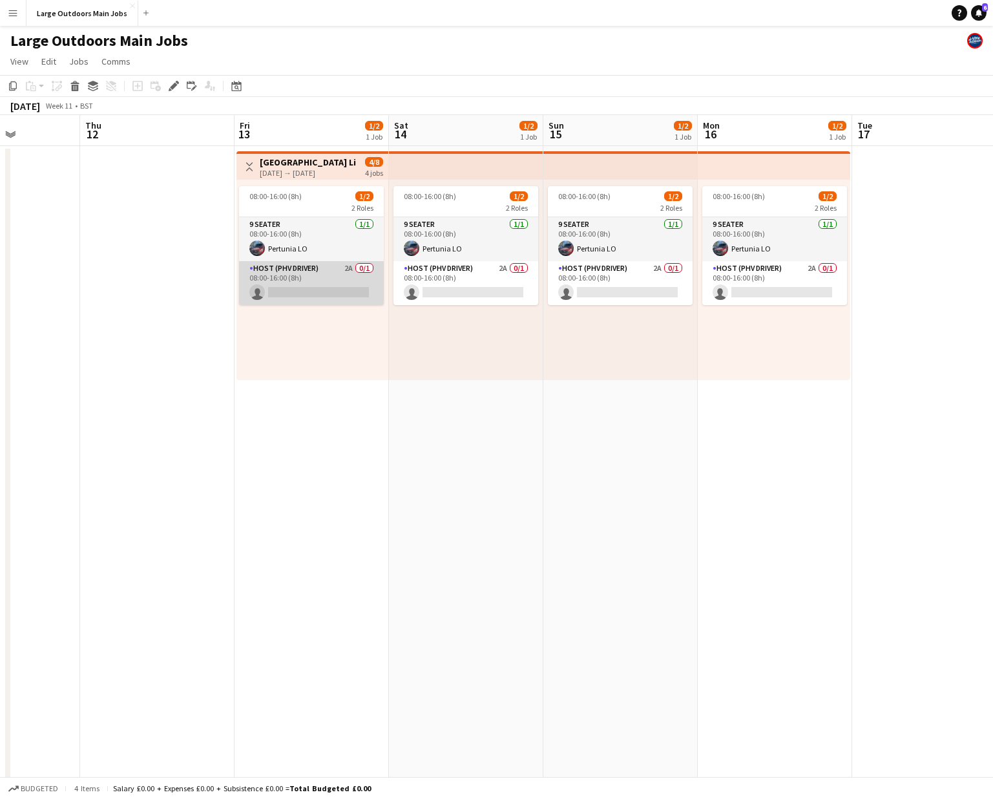
click at [336, 291] on app-card-role "Host (PHV Driver) 2A 0/1 08:00-16:00 (8h) single-neutral-actions" at bounding box center [311, 283] width 145 height 44
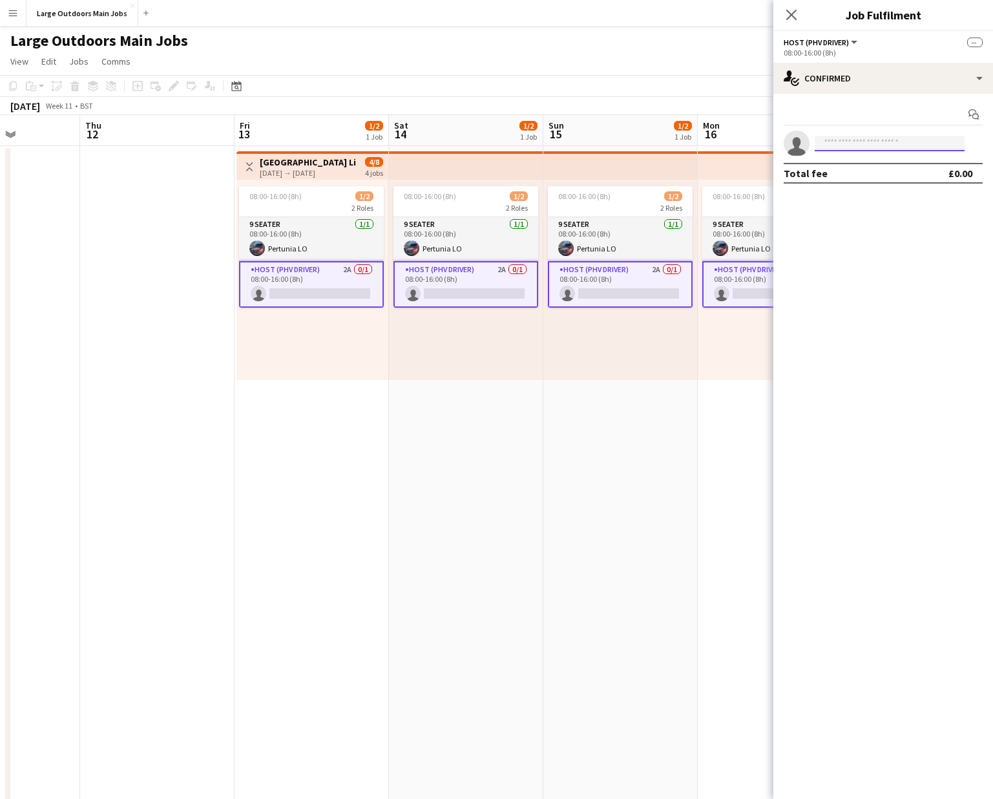
click at [897, 141] on input at bounding box center [890, 144] width 150 height 16
type input "******"
click at [865, 167] on span "[PERSON_NAME]" at bounding box center [862, 161] width 74 height 11
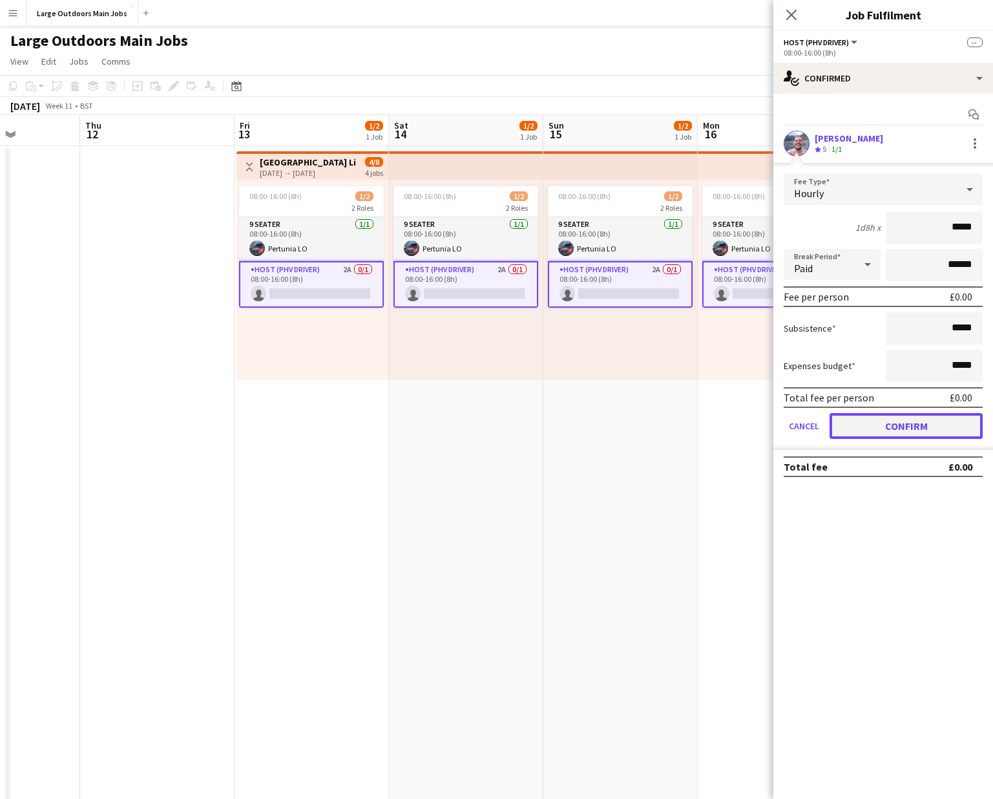
click at [912, 425] on button "Confirm" at bounding box center [906, 426] width 153 height 26
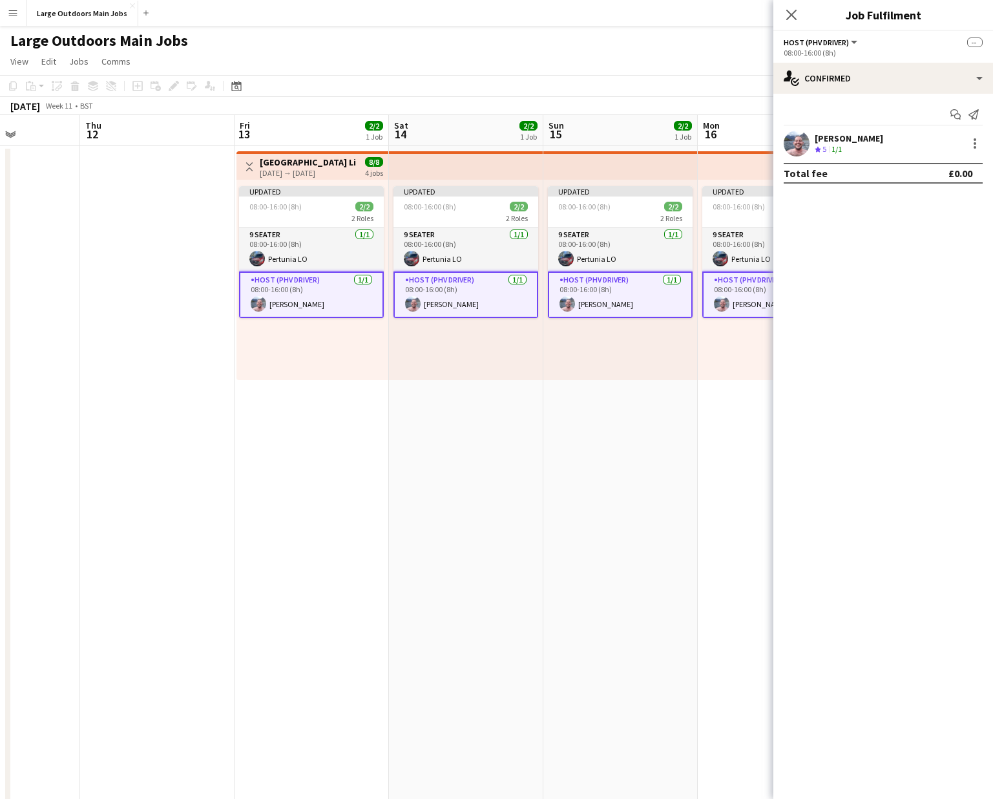
click at [574, 539] on app-date-cell "Updated 08:00-16:00 (8h) 2/2 2 Roles 9 Seater 1/1 08:00-16:00 (8h) Pertunia LO …" at bounding box center [620, 616] width 154 height 941
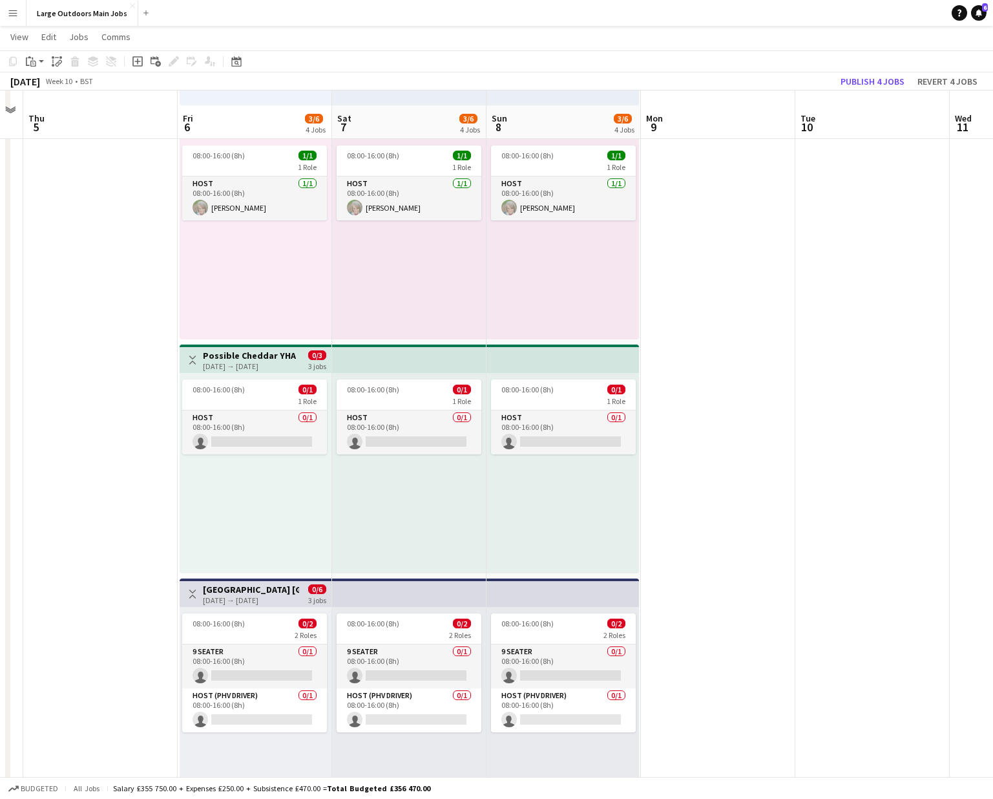
scroll to position [263, 0]
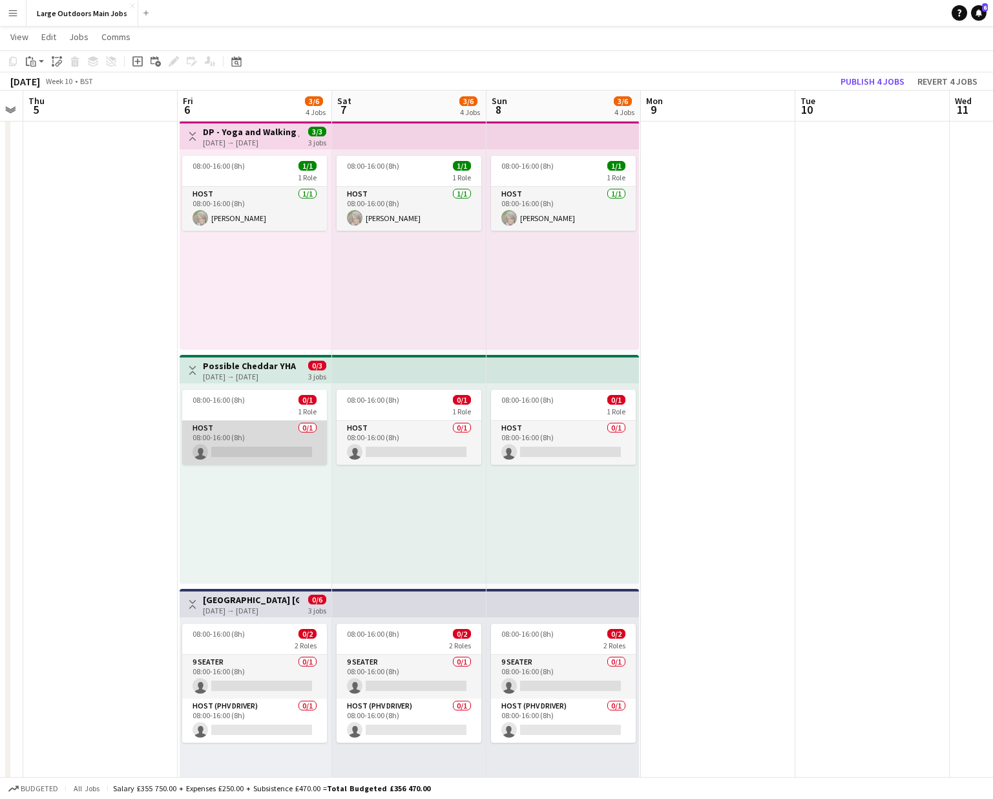
click at [261, 450] on app-card-role "Host 0/1 08:00-16:00 (8h) single-neutral-actions" at bounding box center [254, 443] width 145 height 44
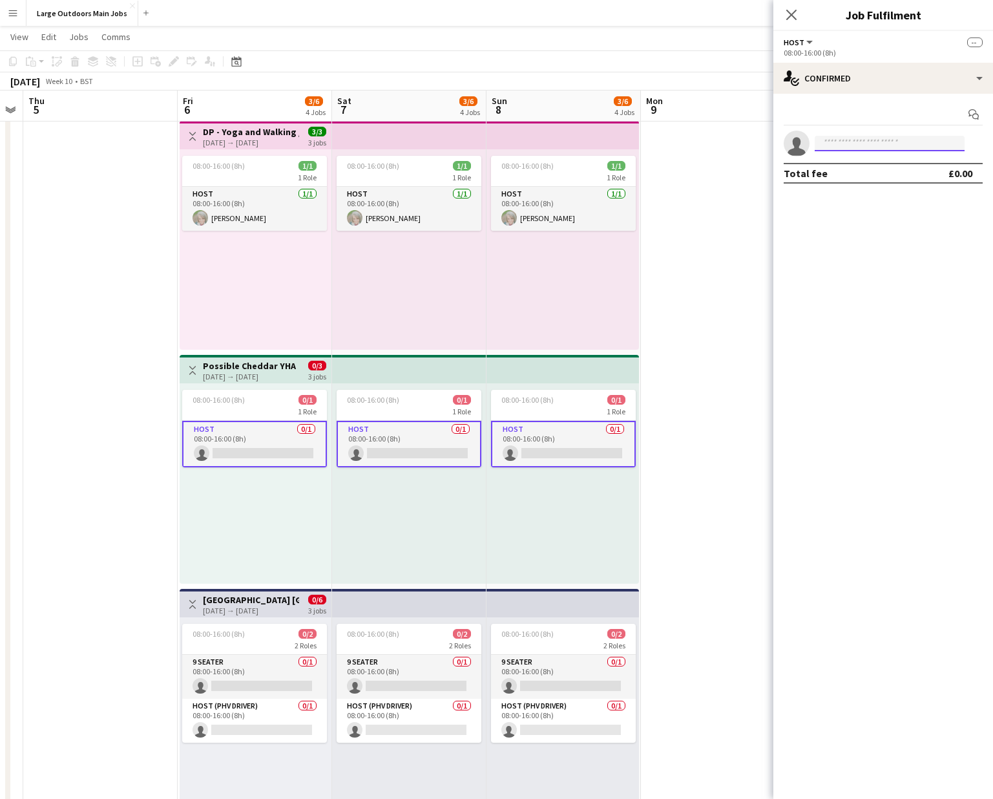
click at [866, 142] on input at bounding box center [890, 144] width 150 height 16
type input "******"
click at [861, 158] on span "[PERSON_NAME]" at bounding box center [862, 161] width 74 height 11
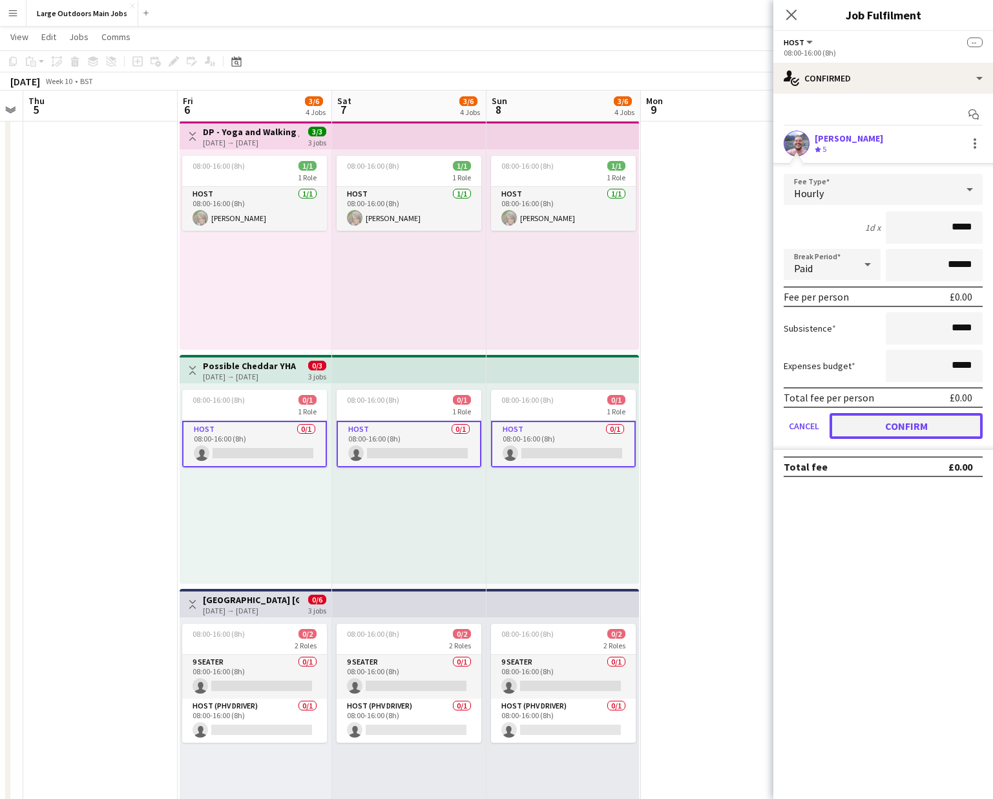
click at [909, 419] on button "Confirm" at bounding box center [906, 426] width 153 height 26
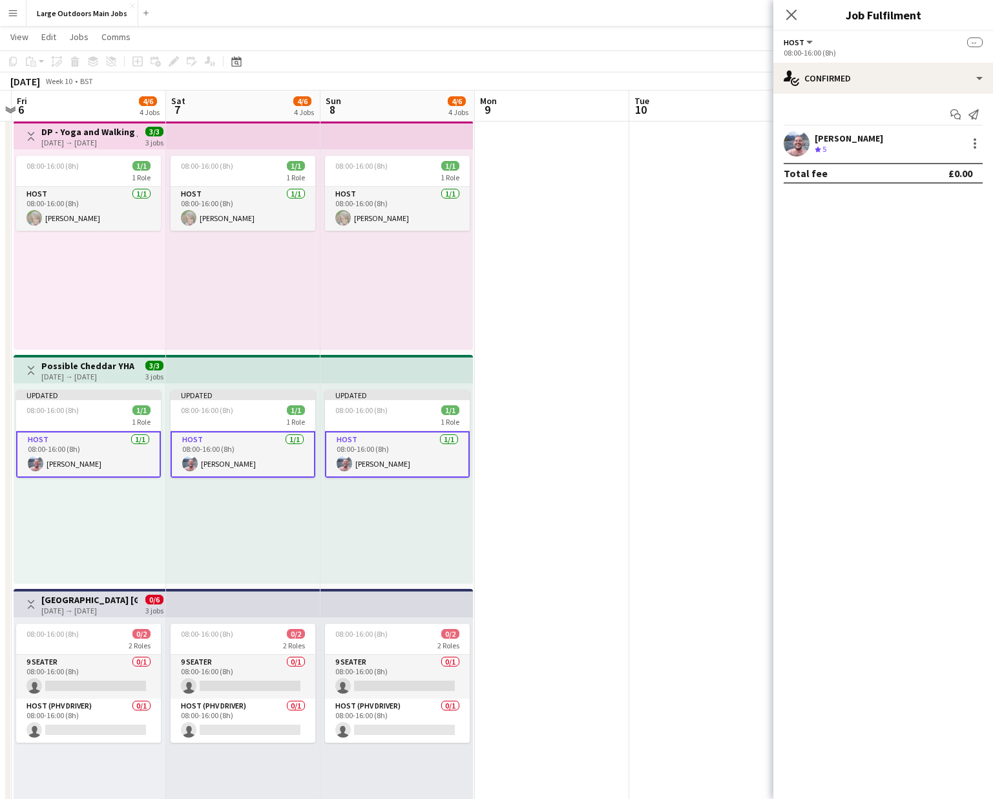
scroll to position [0, 585]
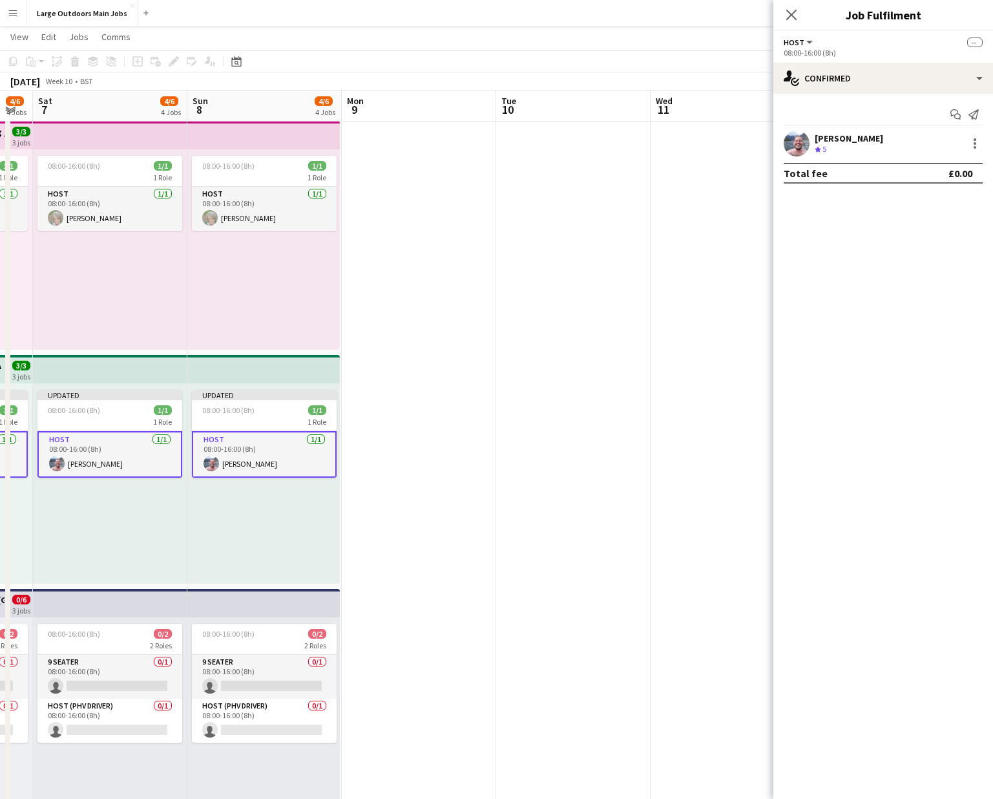
click at [384, 222] on app-date-cell at bounding box center [419, 352] width 154 height 941
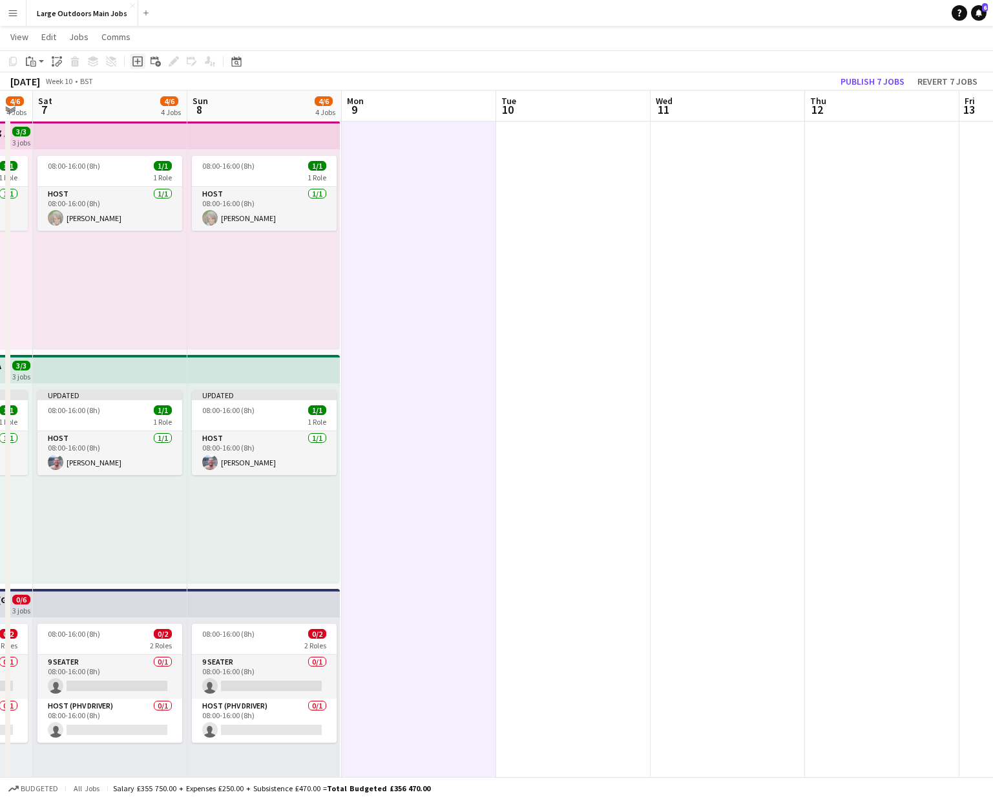
click at [141, 62] on icon "Add job" at bounding box center [137, 61] width 10 height 10
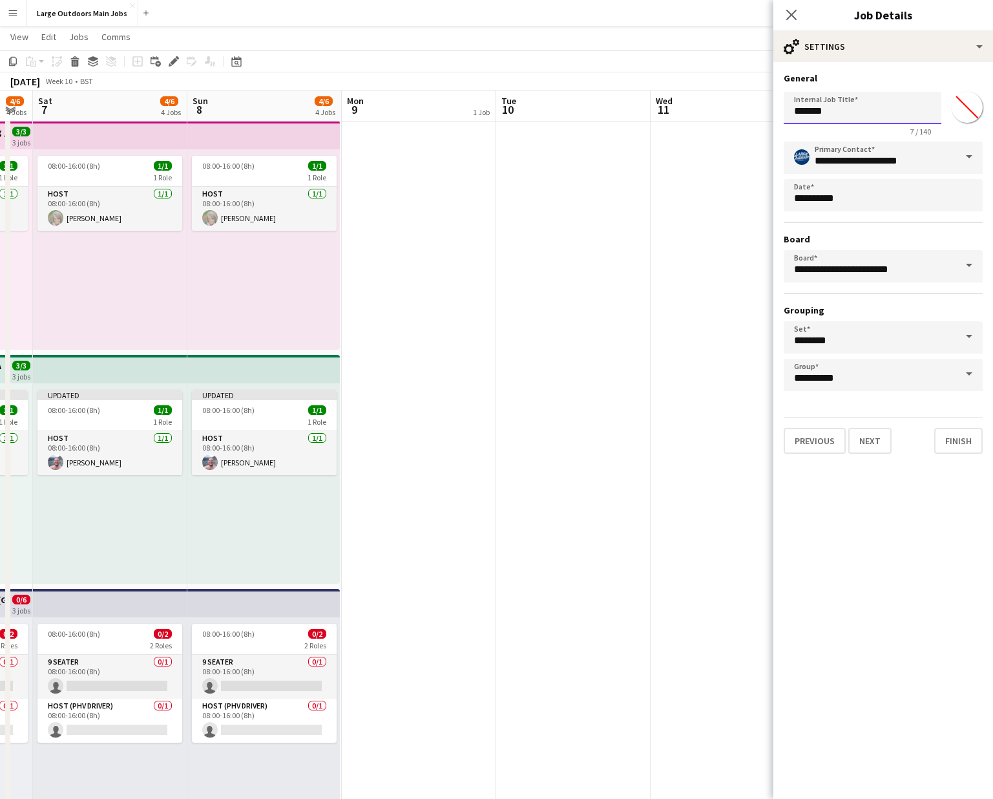
click at [830, 107] on input "*******" at bounding box center [863, 108] width 158 height 32
type input "**********"
click at [951, 441] on button "Finish" at bounding box center [958, 441] width 48 height 26
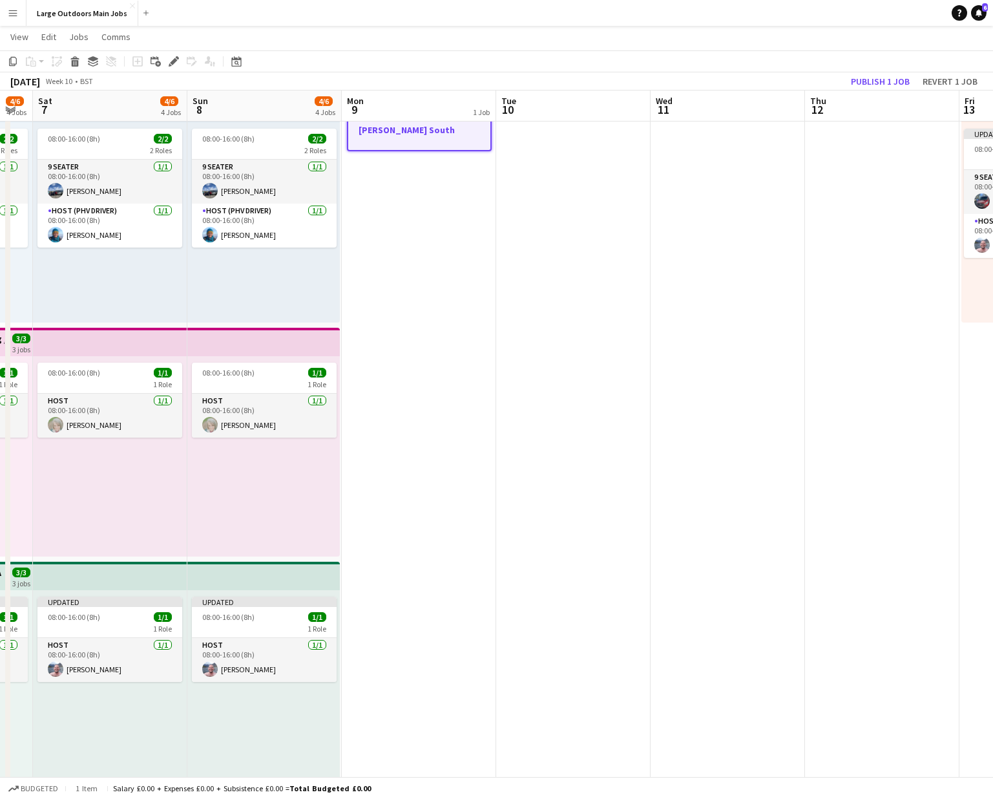
scroll to position [0, 0]
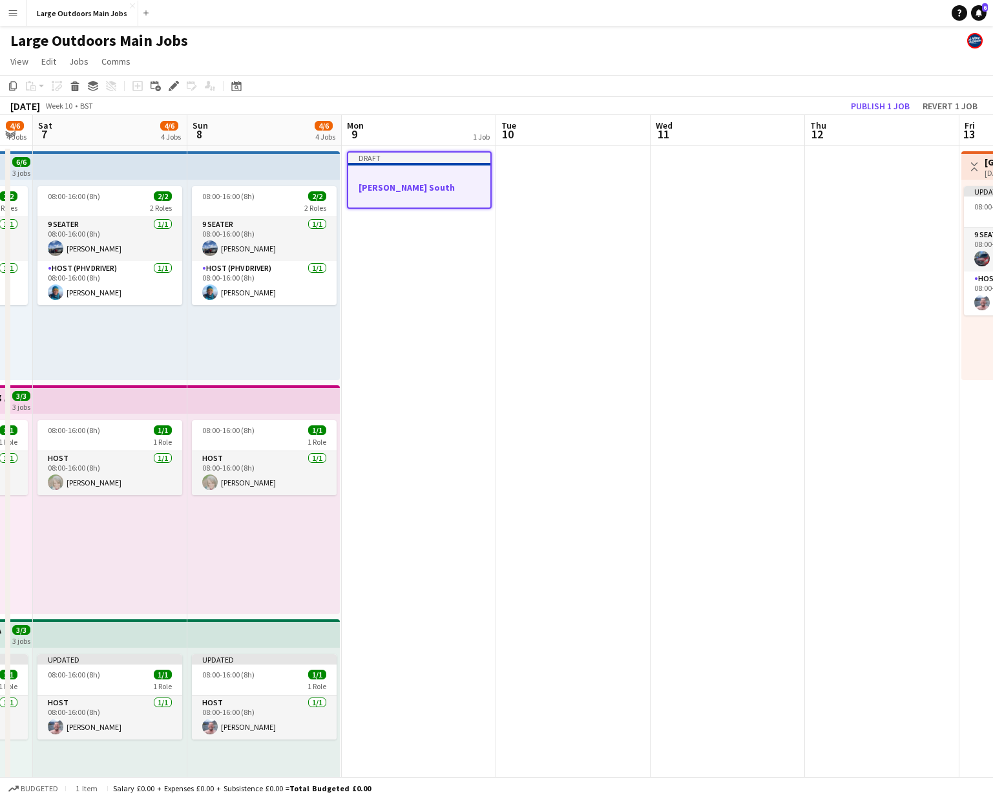
click at [566, 203] on app-date-cell at bounding box center [573, 616] width 154 height 941
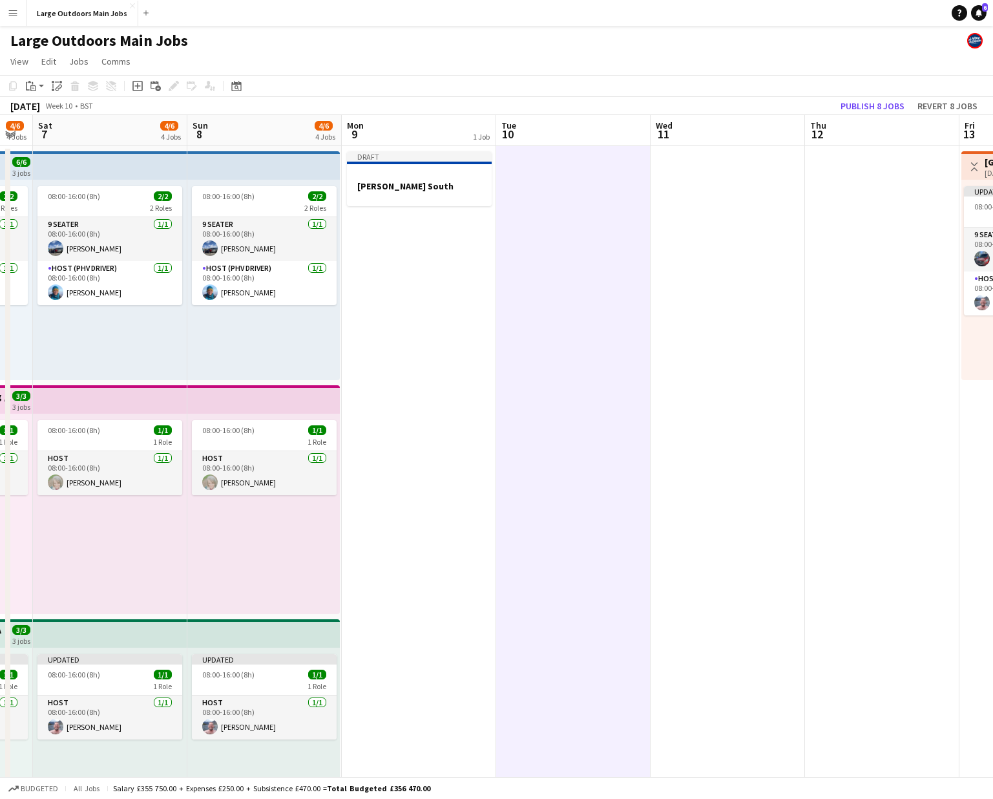
click at [740, 214] on app-date-cell at bounding box center [728, 616] width 154 height 941
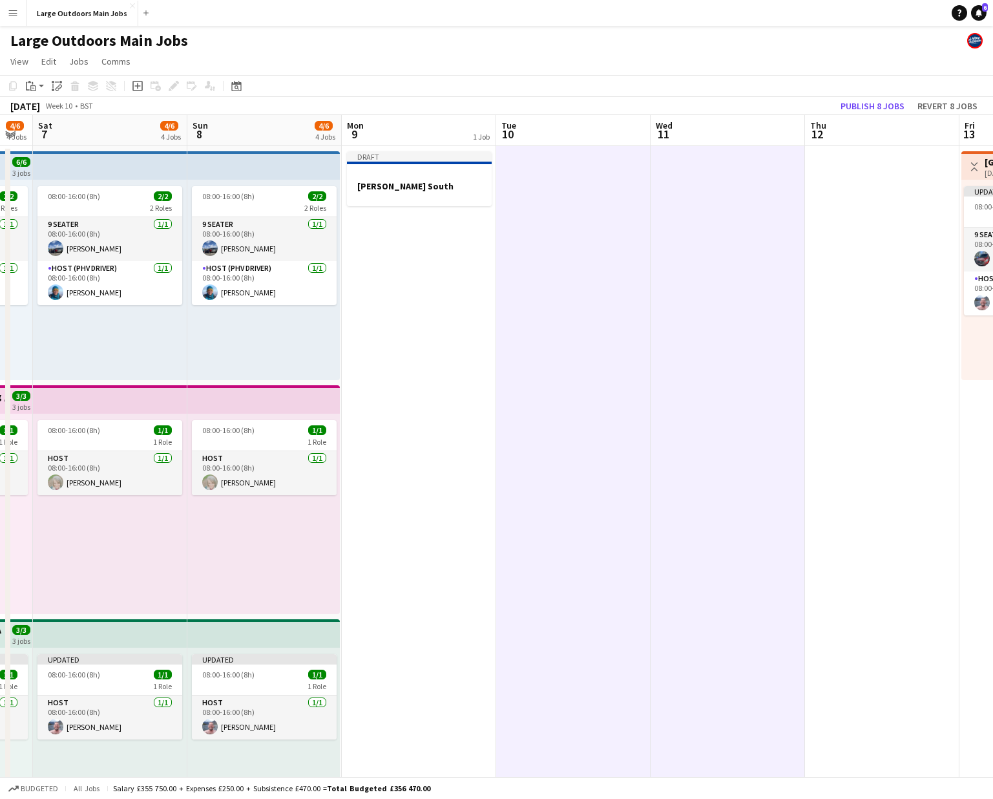
click at [886, 214] on app-date-cell at bounding box center [882, 616] width 154 height 941
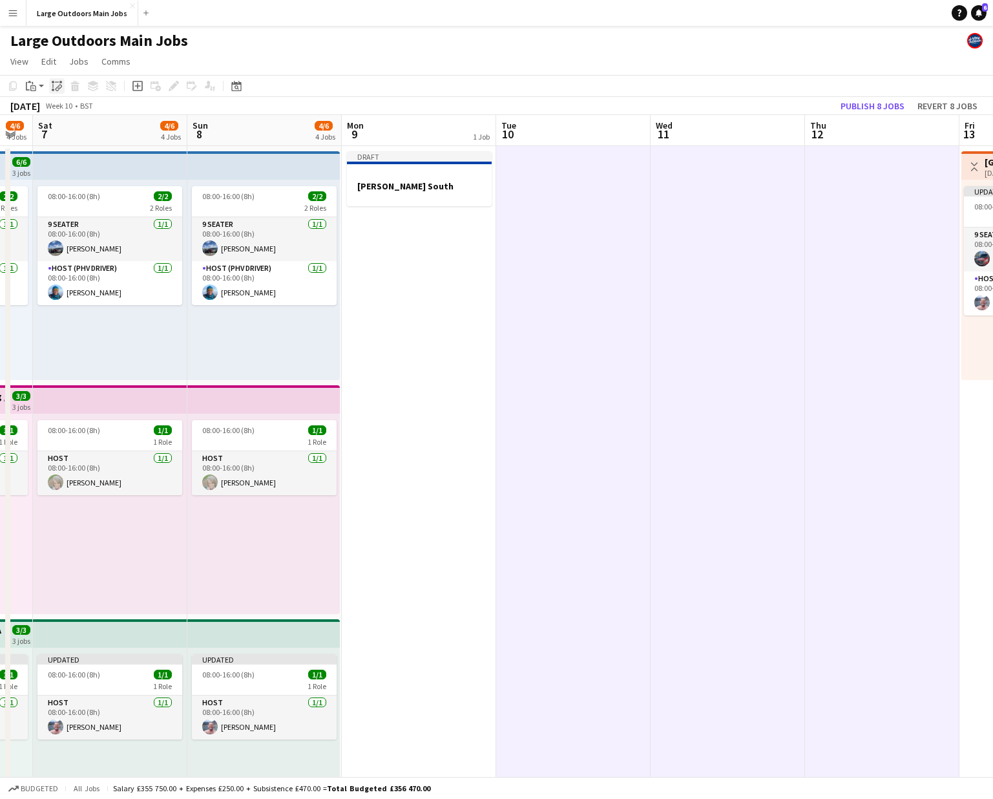
click at [58, 87] on icon at bounding box center [58, 89] width 5 height 5
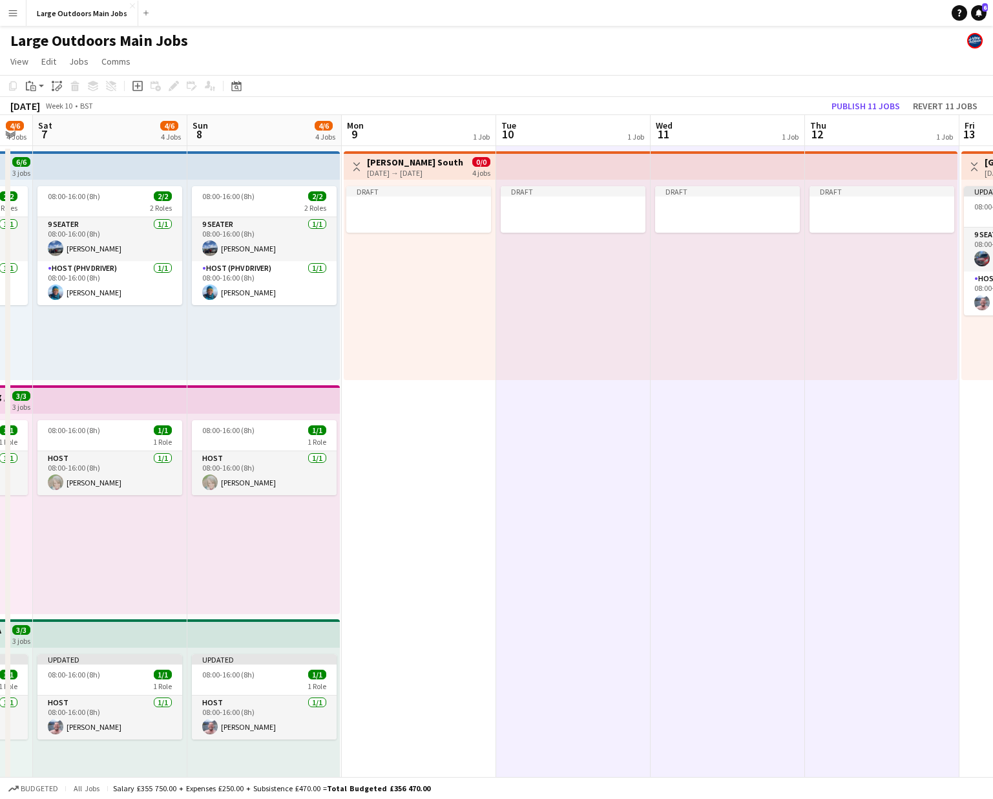
click at [359, 163] on app-icon "Toggle View" at bounding box center [356, 166] width 9 height 9
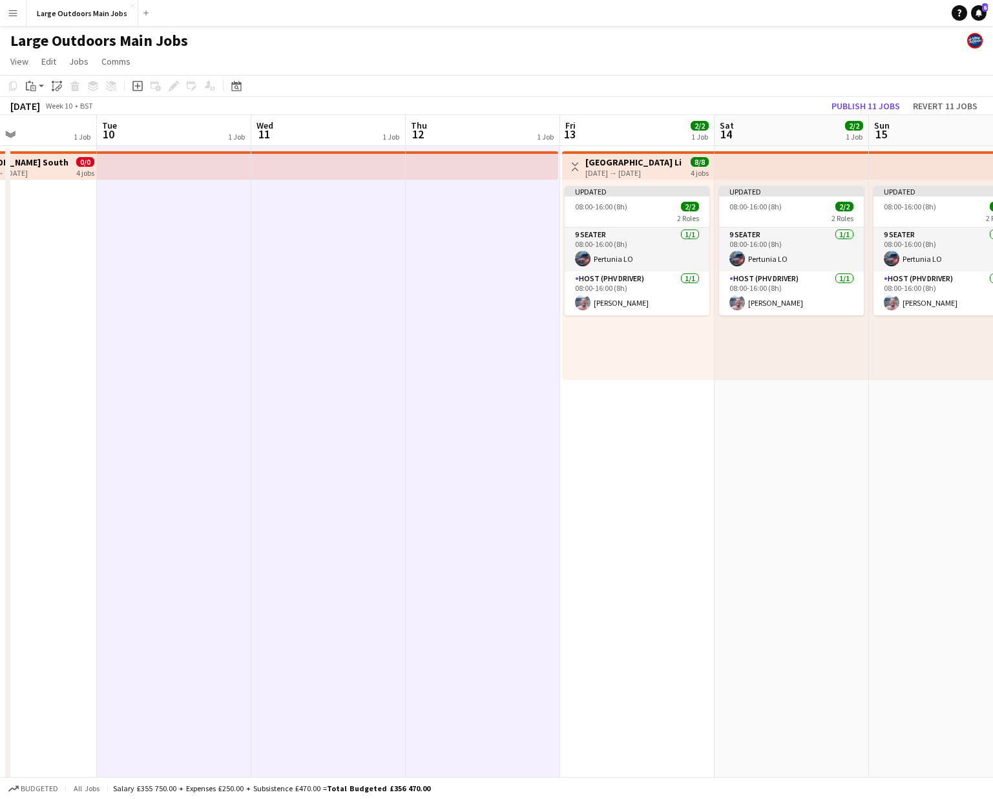
scroll to position [0, 550]
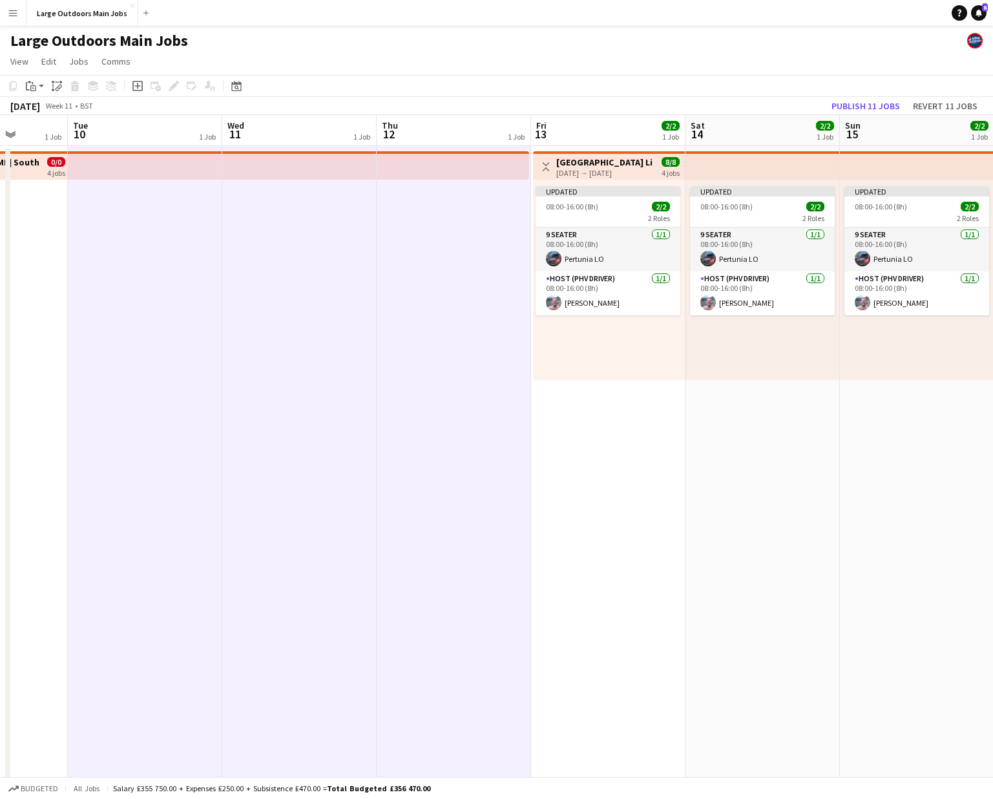
click at [638, 478] on app-date-cell "Toggle View Exmoor Coast Lighthouse Experience 13-03-2026 → 16-03-2026 8/8 4 jo…" at bounding box center [608, 616] width 154 height 941
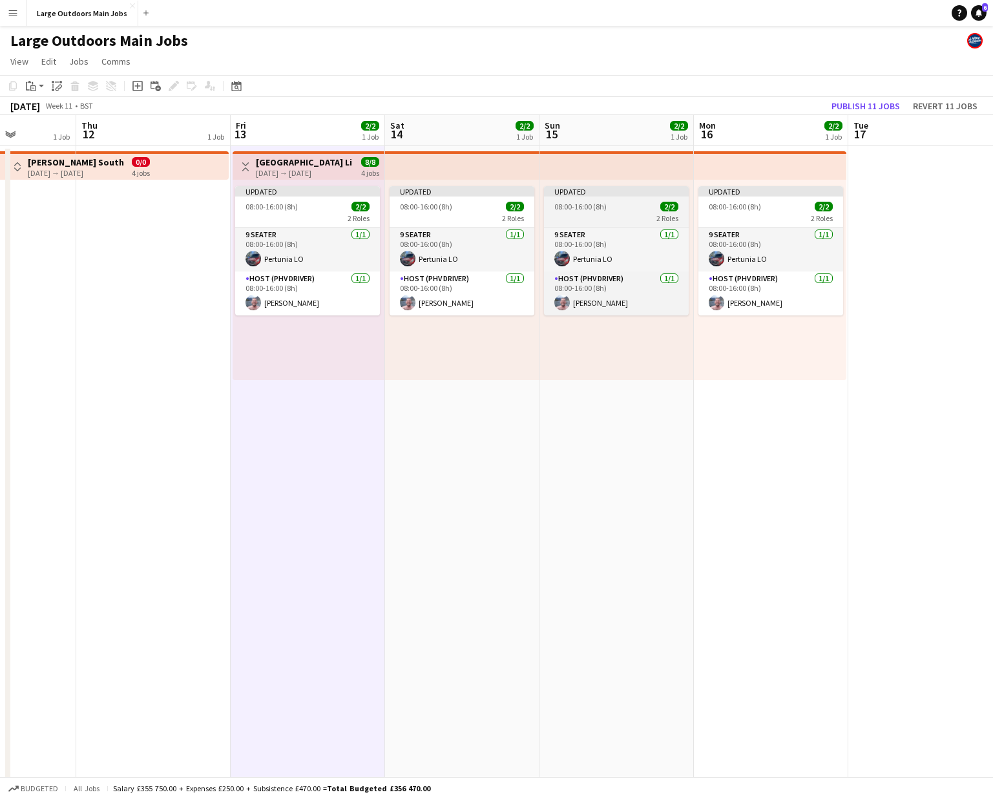
scroll to position [0, 547]
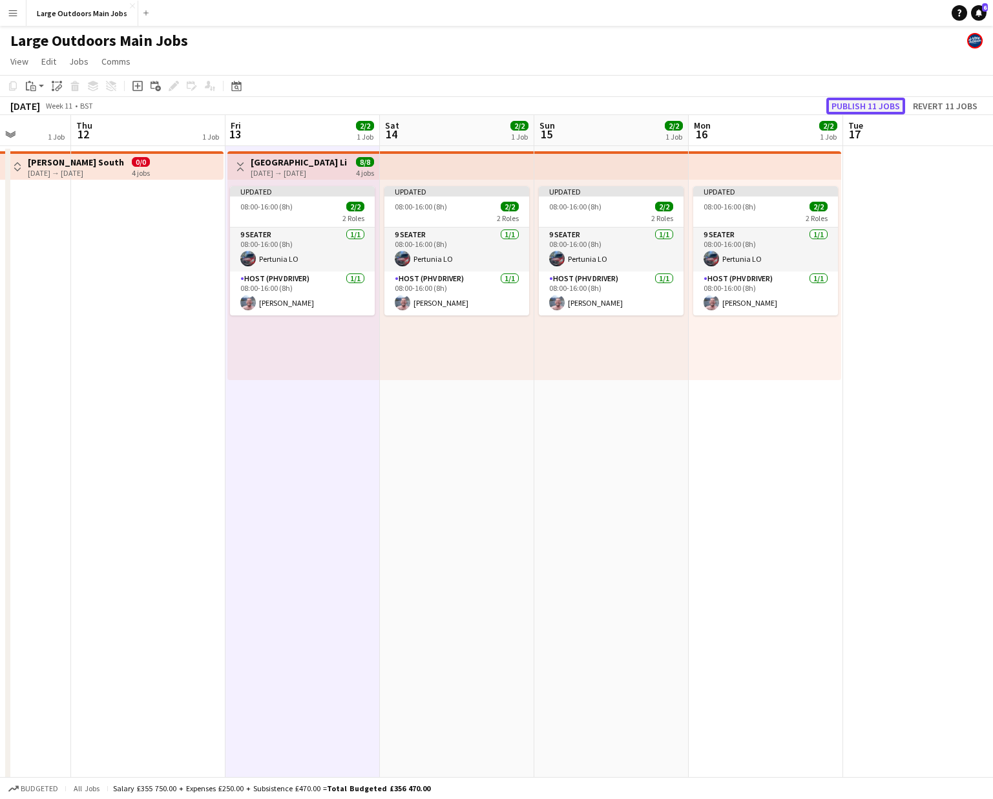
click at [870, 100] on button "Publish 11 jobs" at bounding box center [865, 106] width 79 height 17
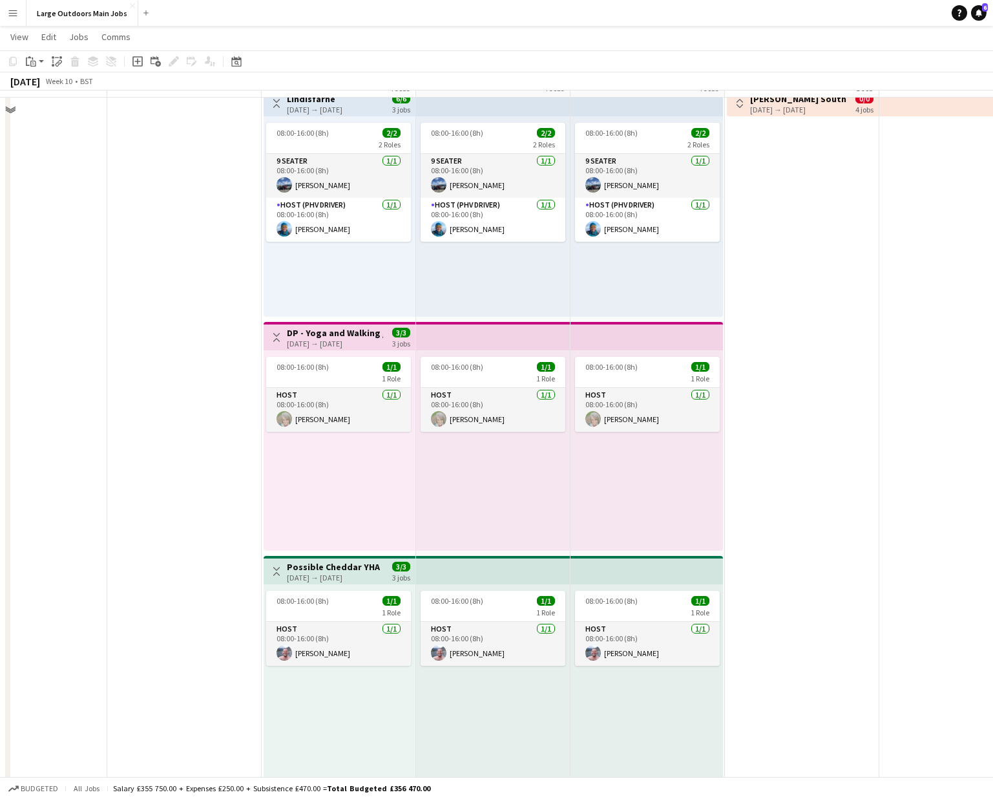
scroll to position [32, 0]
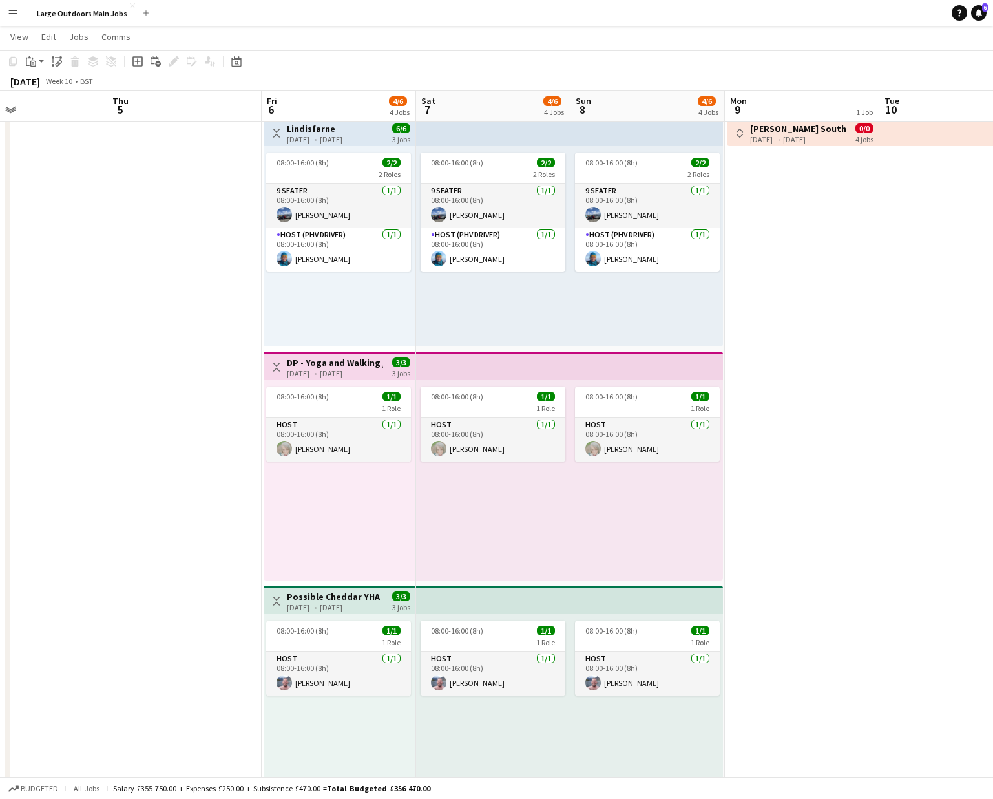
click at [313, 599] on h3 "Possible Cheddar YHA" at bounding box center [333, 597] width 93 height 12
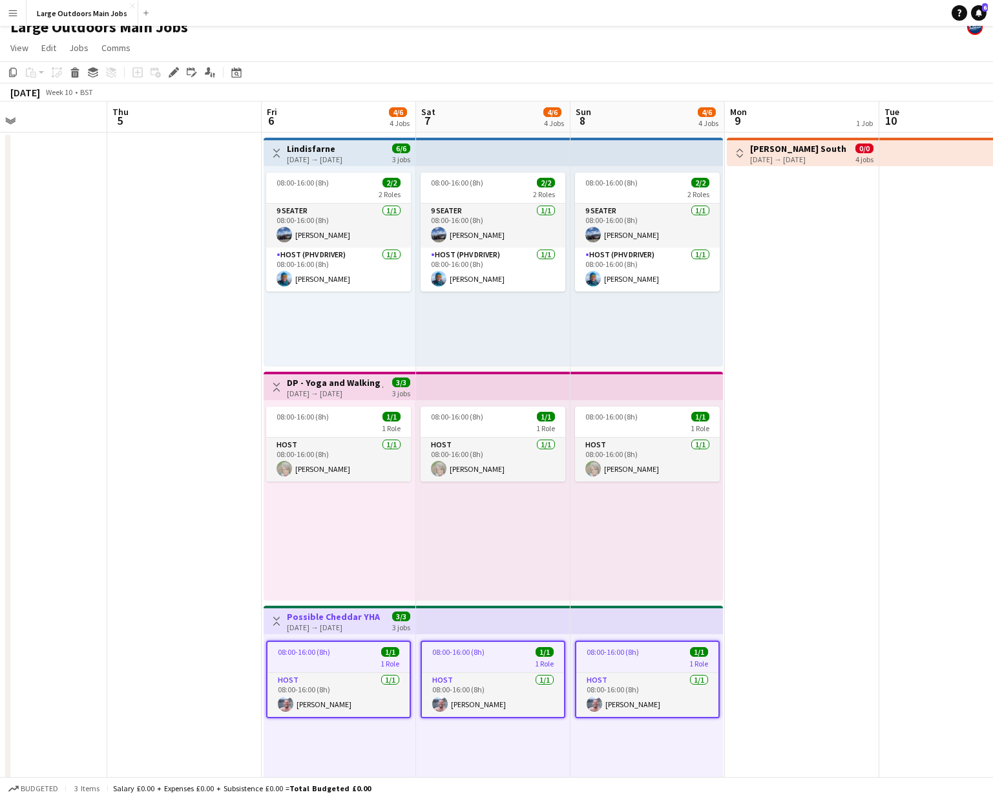
scroll to position [0, 0]
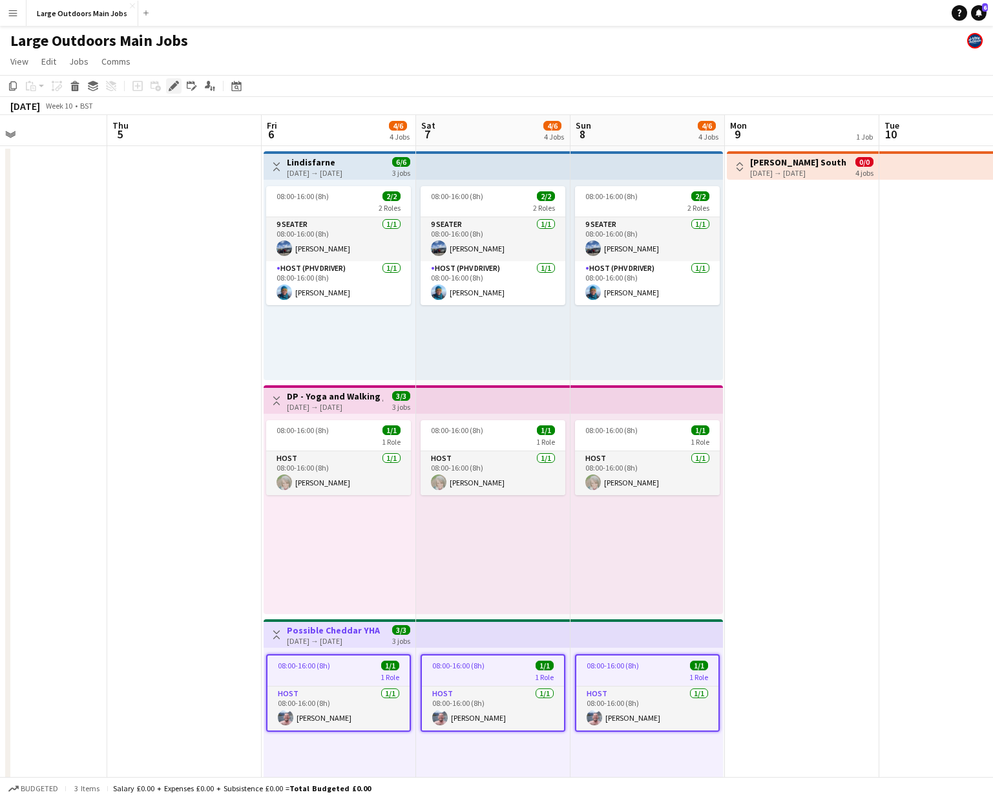
click at [174, 89] on icon "Edit" at bounding box center [174, 86] width 10 height 10
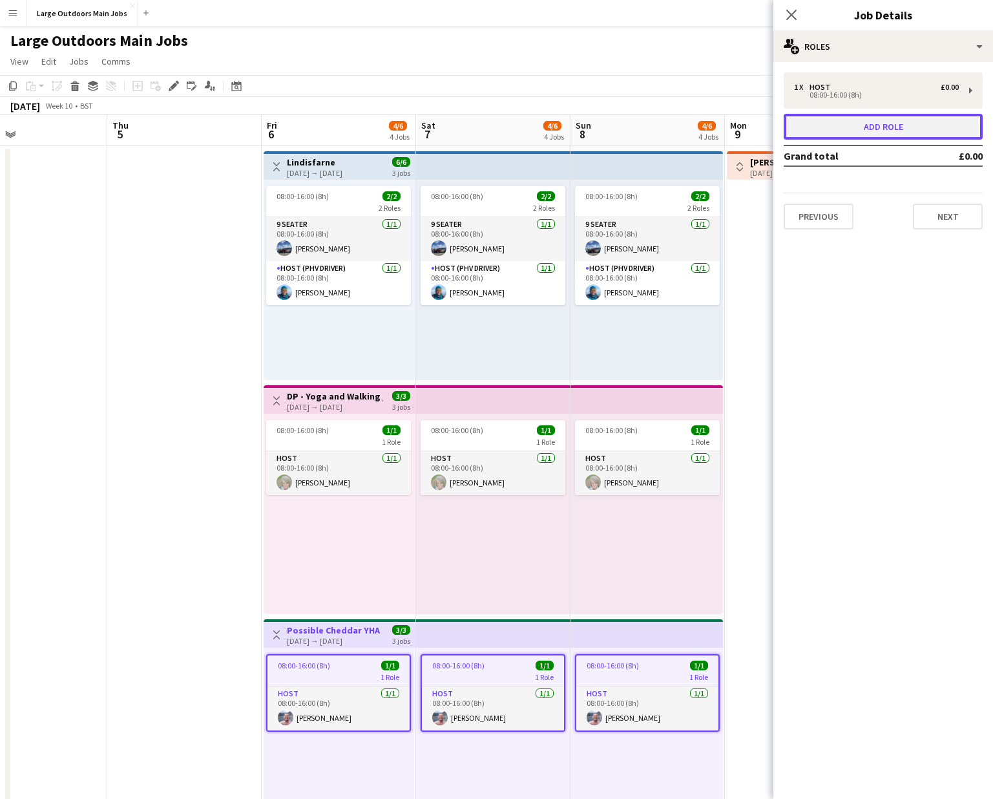
click at [885, 131] on button "Add role" at bounding box center [883, 127] width 199 height 26
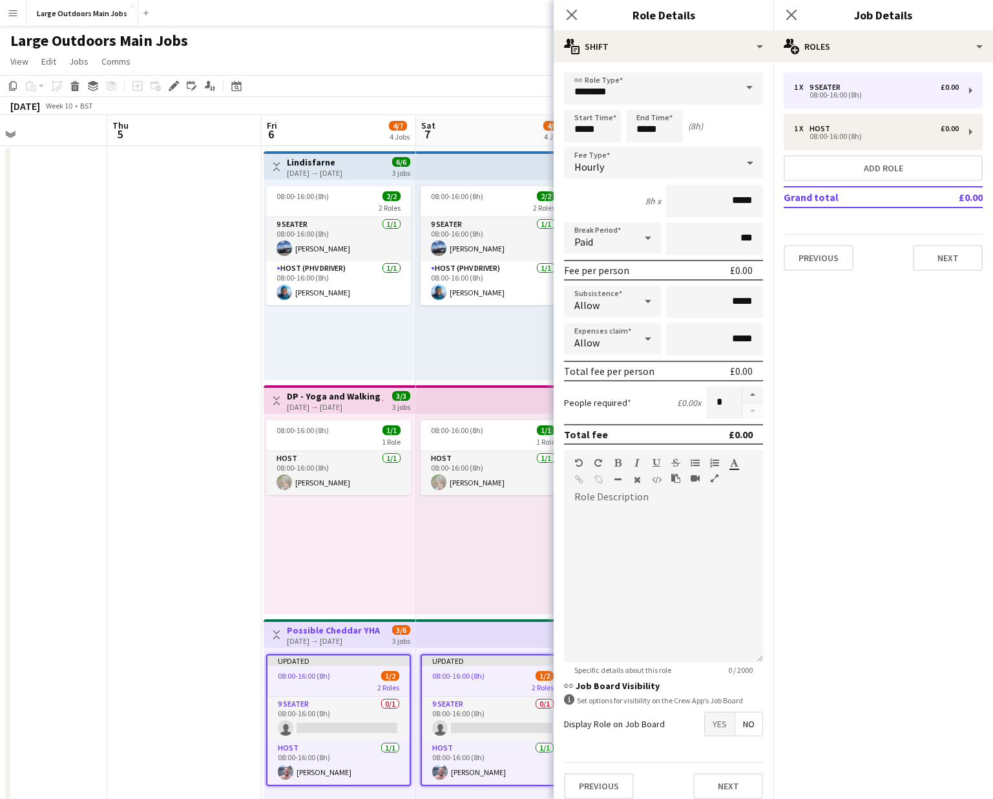
click at [182, 657] on app-date-cell at bounding box center [184, 616] width 154 height 941
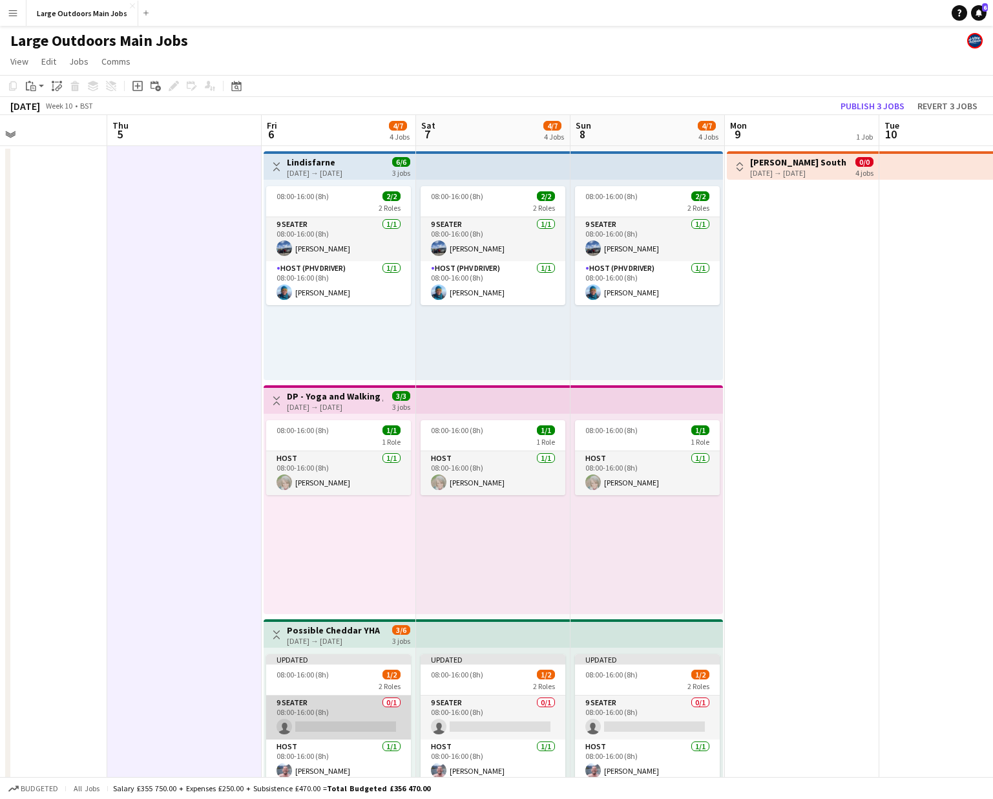
click at [333, 726] on app-card-role "9 Seater 0/1 08:00-16:00 (8h) single-neutral-actions" at bounding box center [338, 717] width 145 height 44
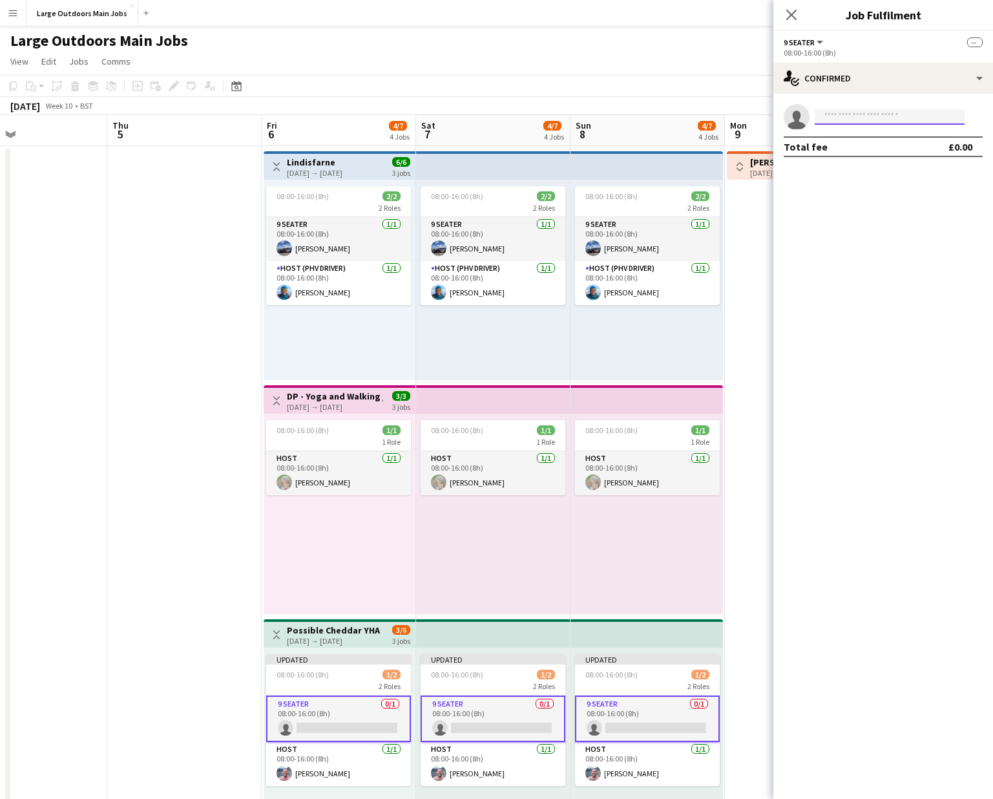
click at [887, 114] on input at bounding box center [890, 117] width 150 height 16
type input "******"
click at [886, 139] on span "Pertunia LO Active" at bounding box center [889, 135] width 129 height 11
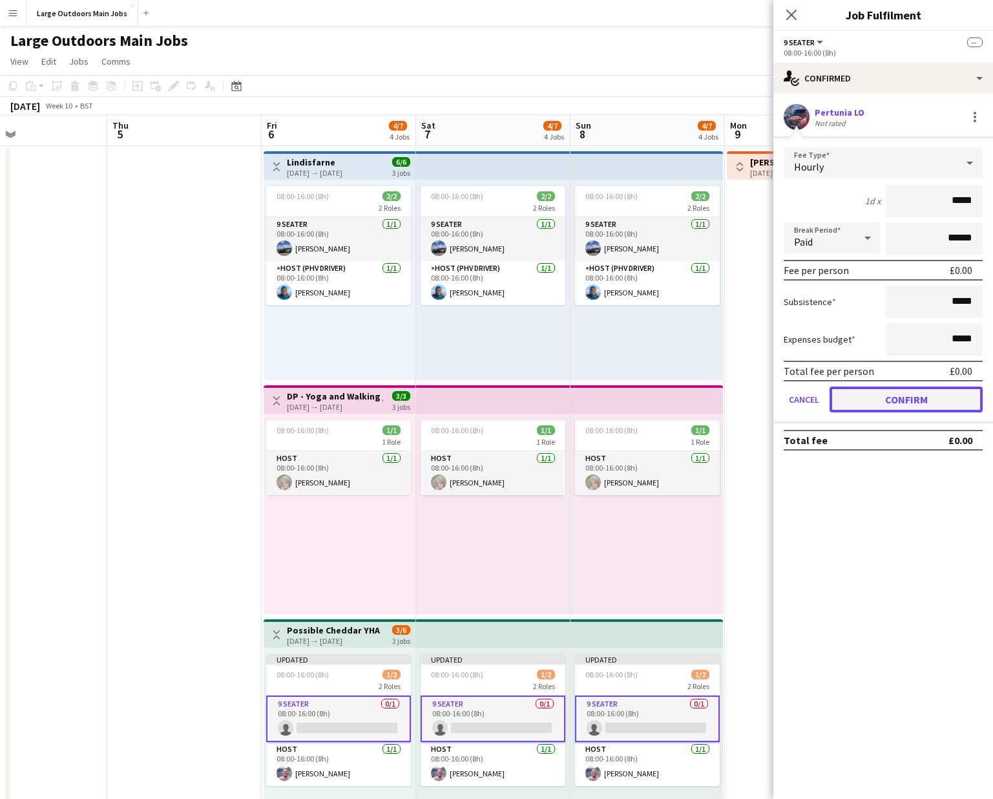
click at [921, 407] on button "Confirm" at bounding box center [906, 399] width 153 height 26
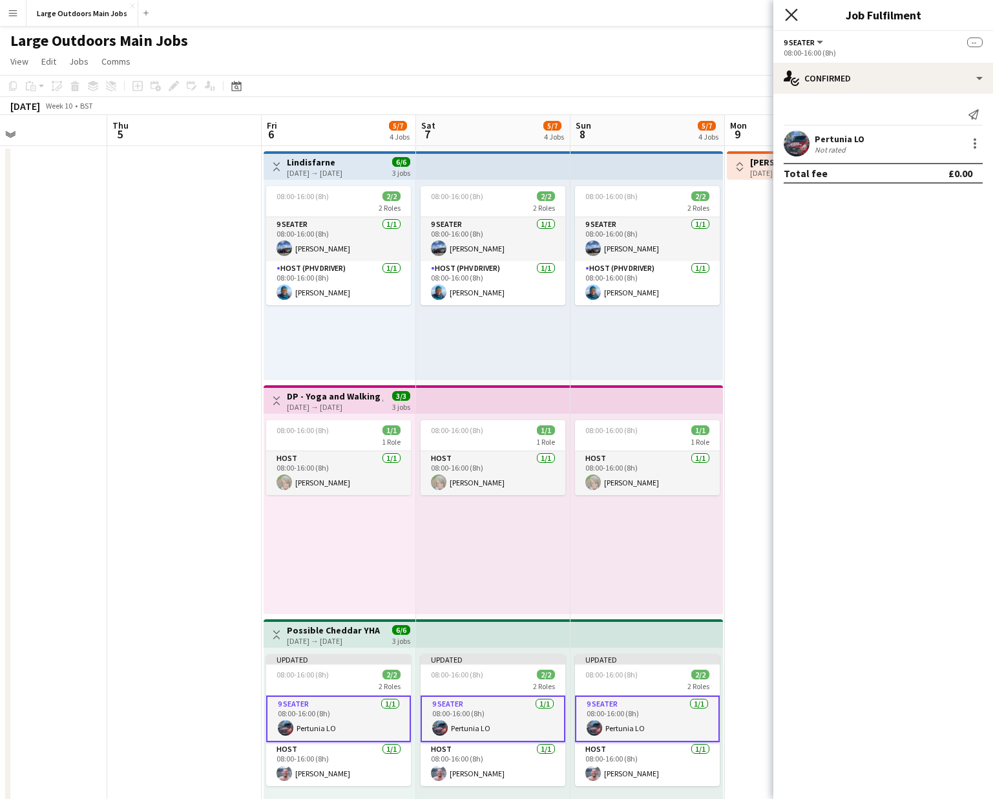
click at [791, 16] on icon at bounding box center [791, 14] width 12 height 12
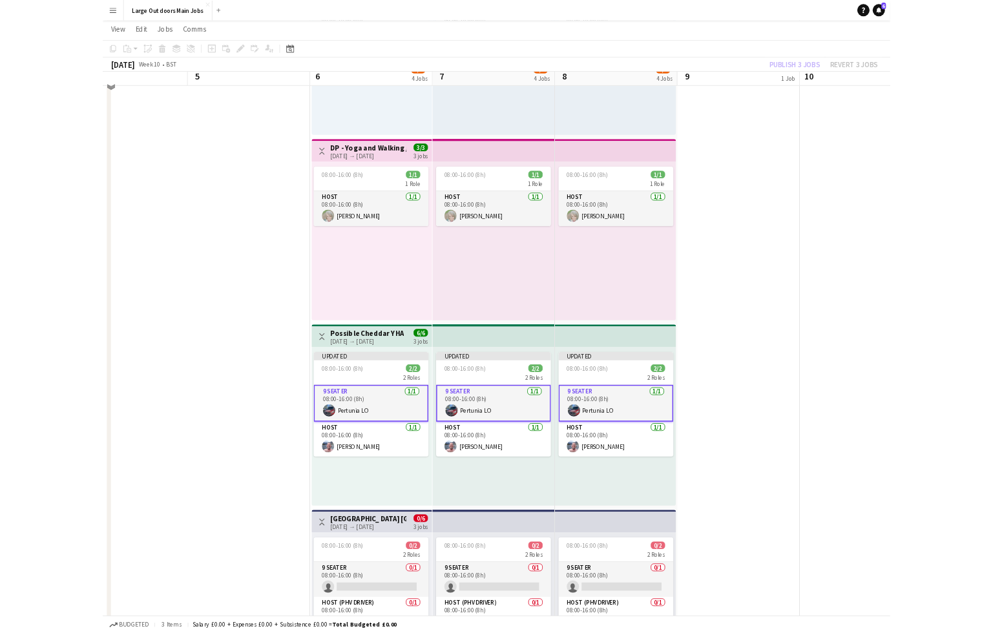
scroll to position [224, 0]
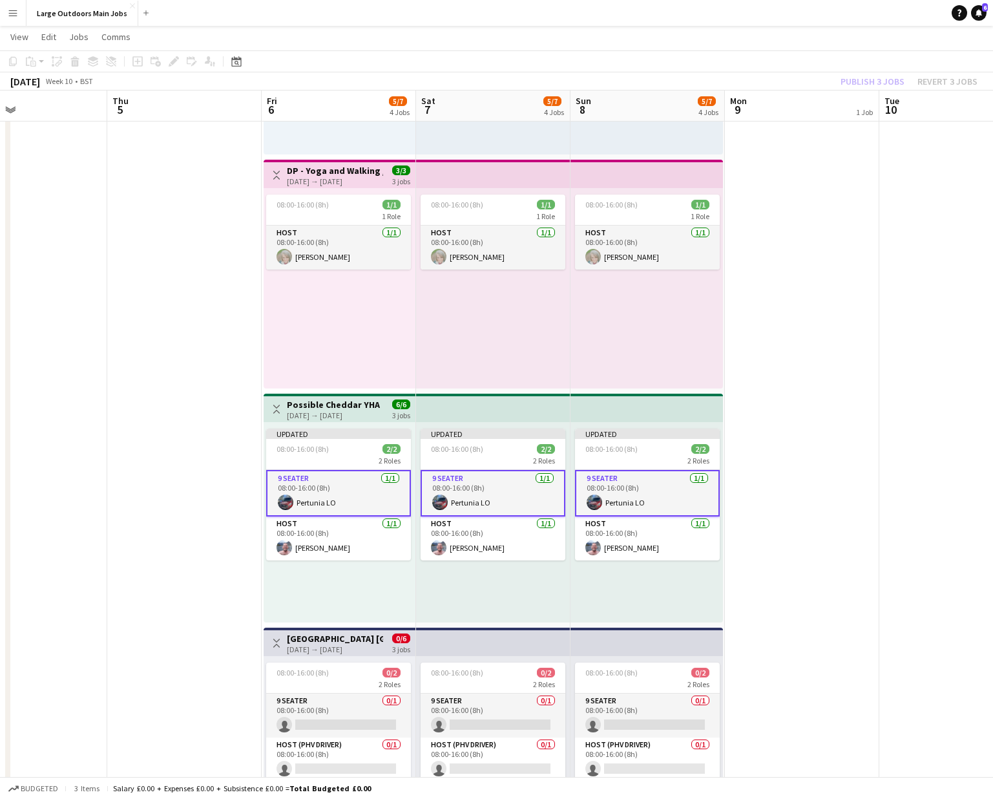
click at [334, 633] on h3 "Peak District BUXTON" at bounding box center [335, 639] width 96 height 12
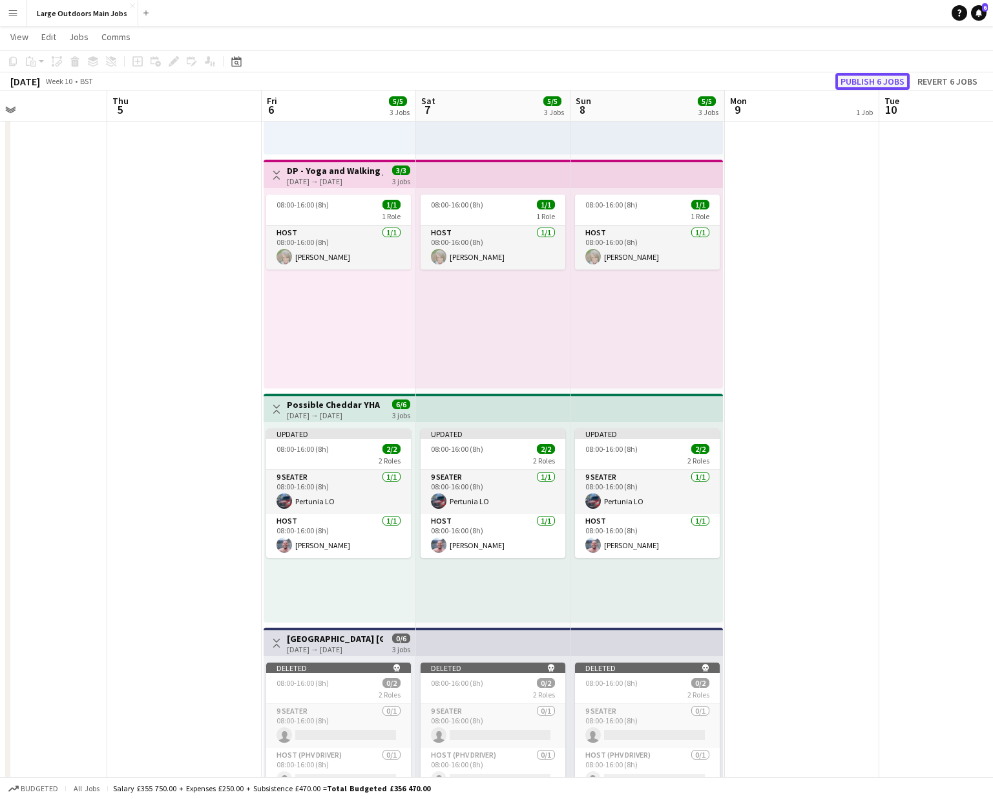
click at [881, 79] on button "Publish 6 jobs" at bounding box center [873, 81] width 74 height 17
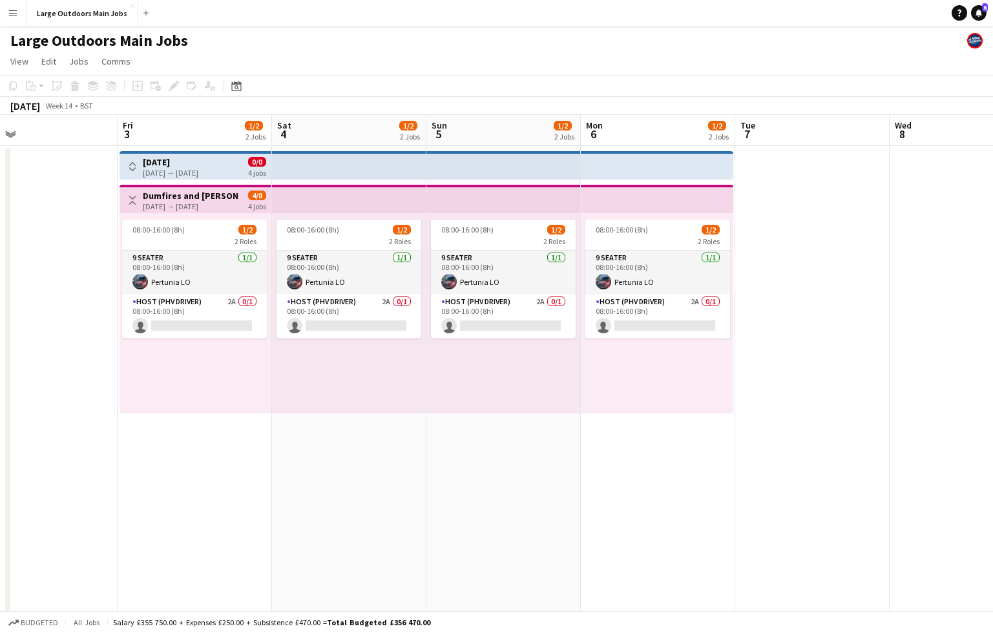
scroll to position [0, 342]
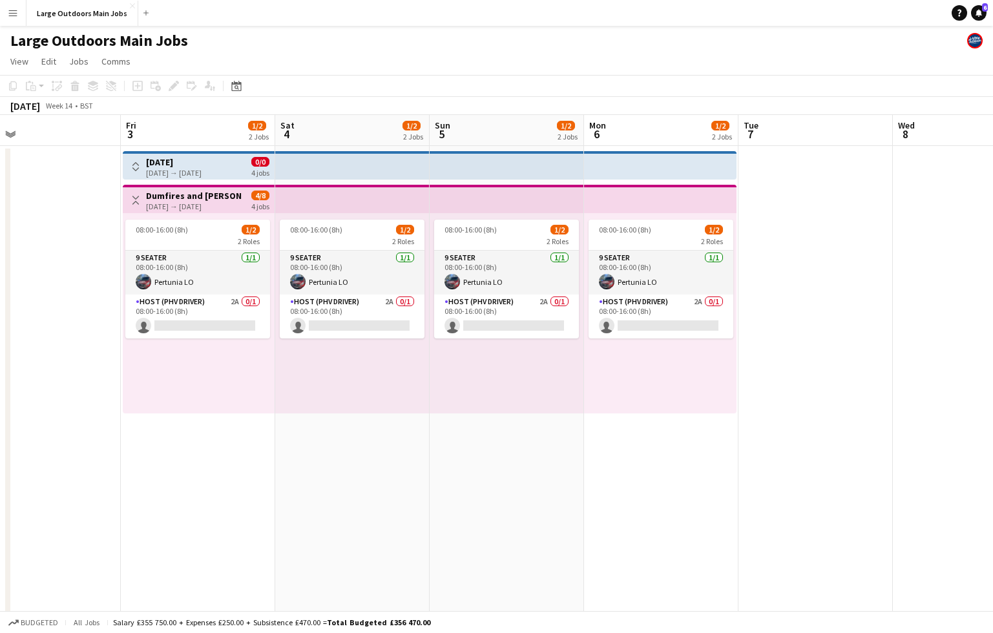
click at [510, 536] on app-date-cell "08:00-16:00 (8h) 1/2 2 Roles 9 Seater 1/1 08:00-16:00 (8h) Pertunia LO Host (PH…" at bounding box center [507, 616] width 154 height 941
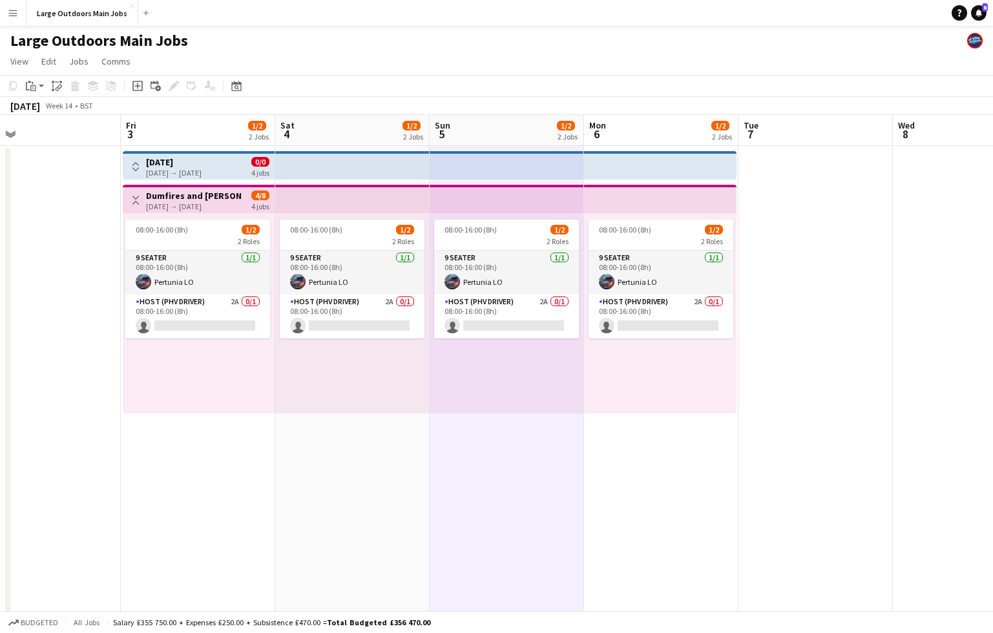
click at [785, 485] on app-date-cell at bounding box center [816, 616] width 154 height 941
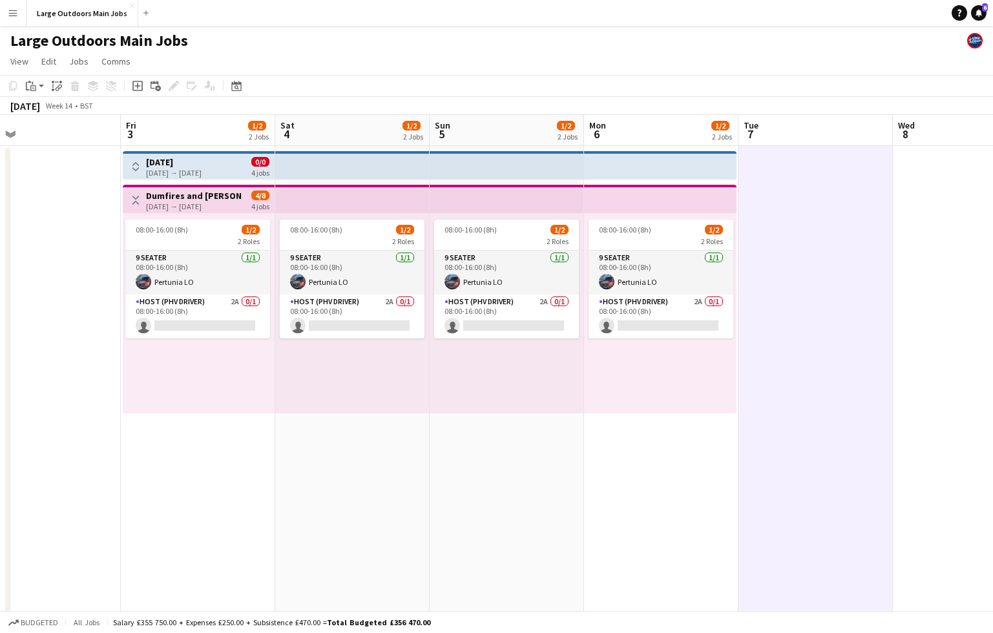
click at [867, 299] on app-date-cell at bounding box center [816, 616] width 154 height 941
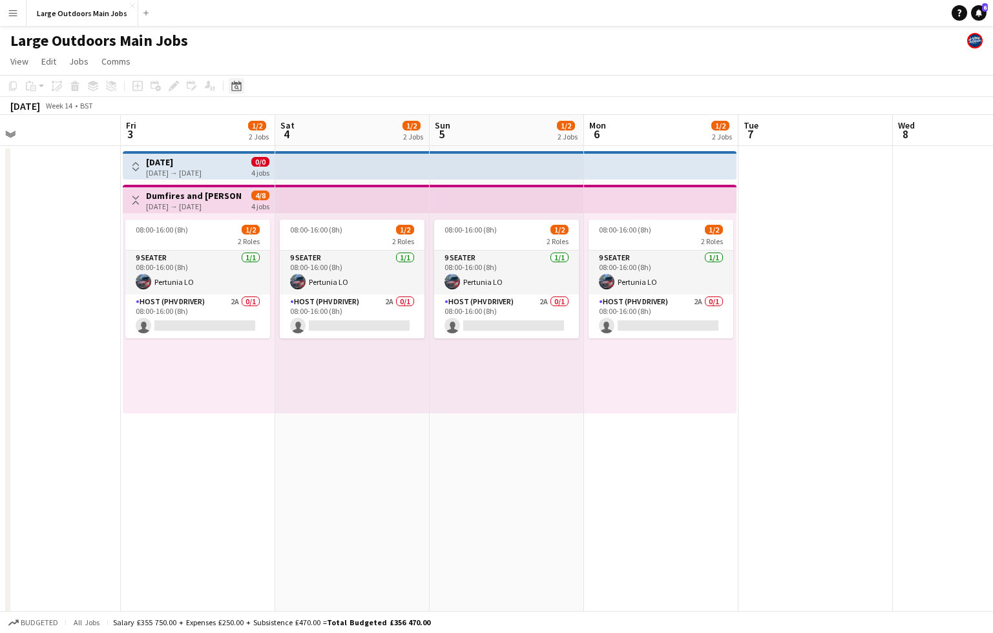
click at [237, 86] on icon at bounding box center [237, 87] width 5 height 5
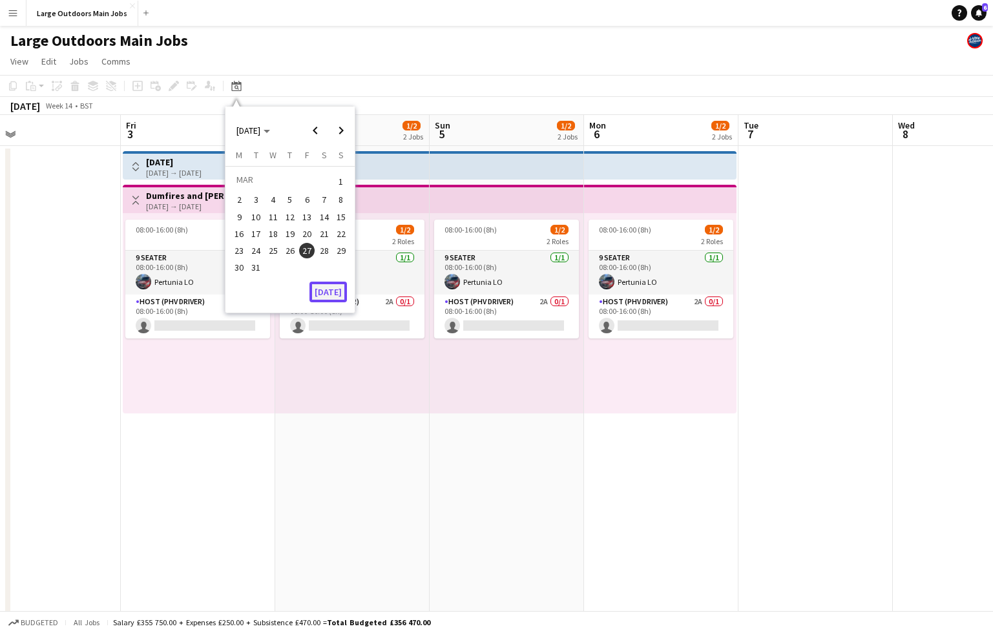
click at [327, 297] on button "[DATE]" at bounding box center [328, 292] width 37 height 21
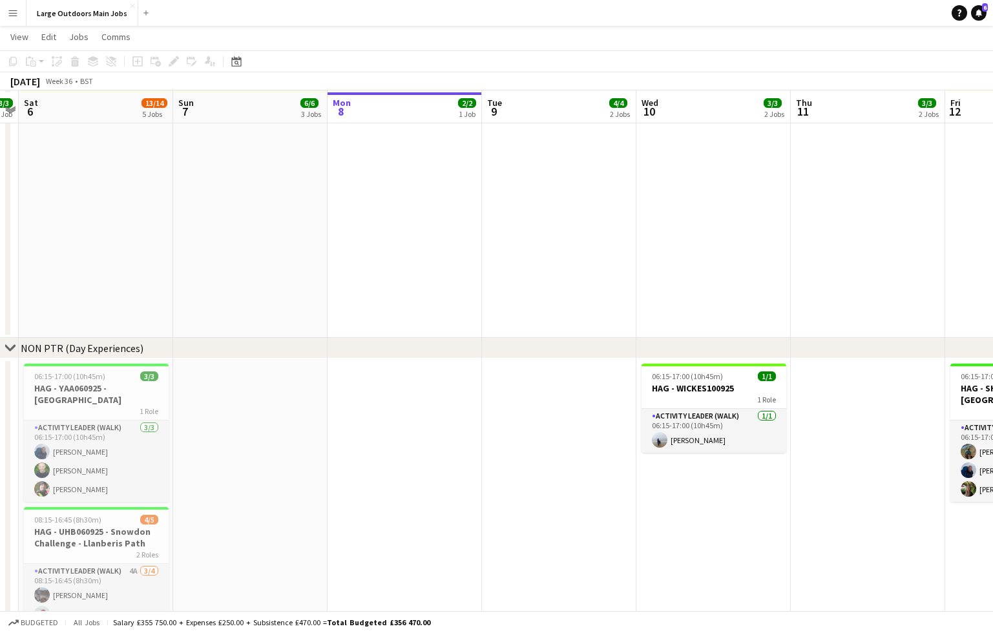
scroll to position [753, 0]
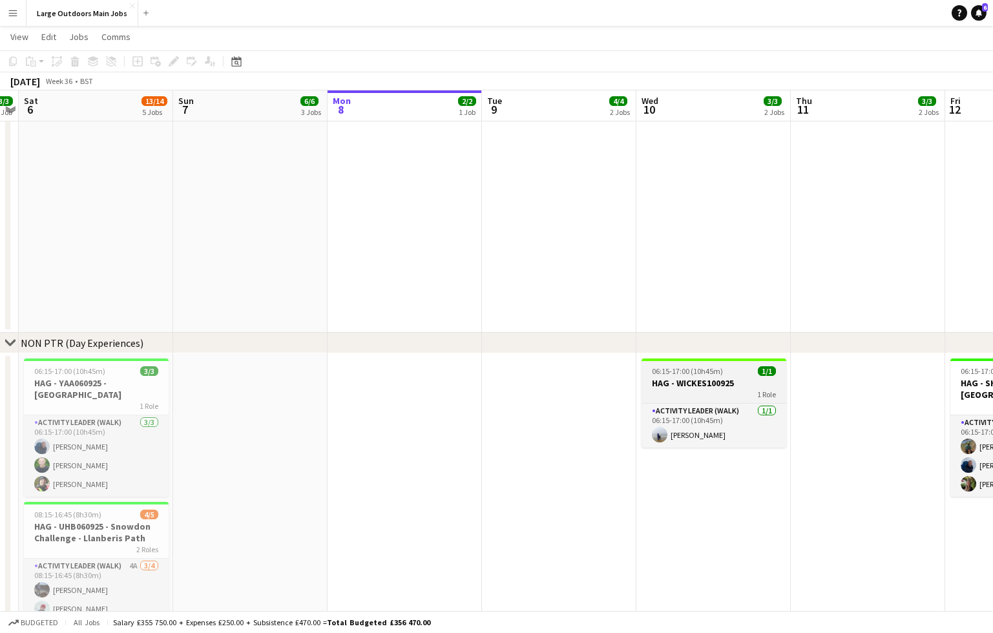
click at [715, 383] on h3 "HAG - WICKES100925" at bounding box center [714, 383] width 145 height 12
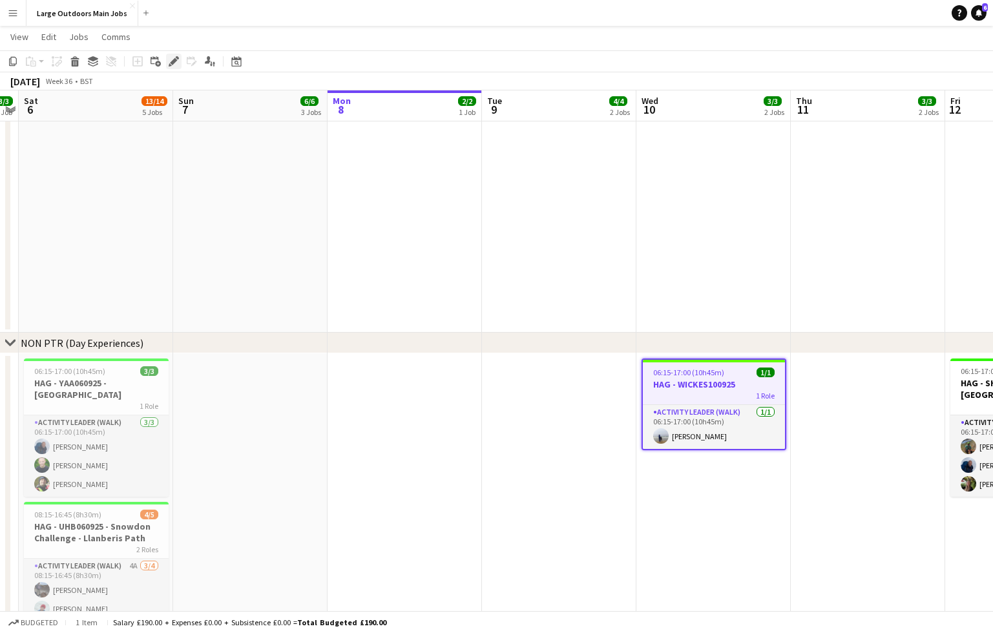
click at [179, 58] on div "Edit" at bounding box center [174, 62] width 16 height 16
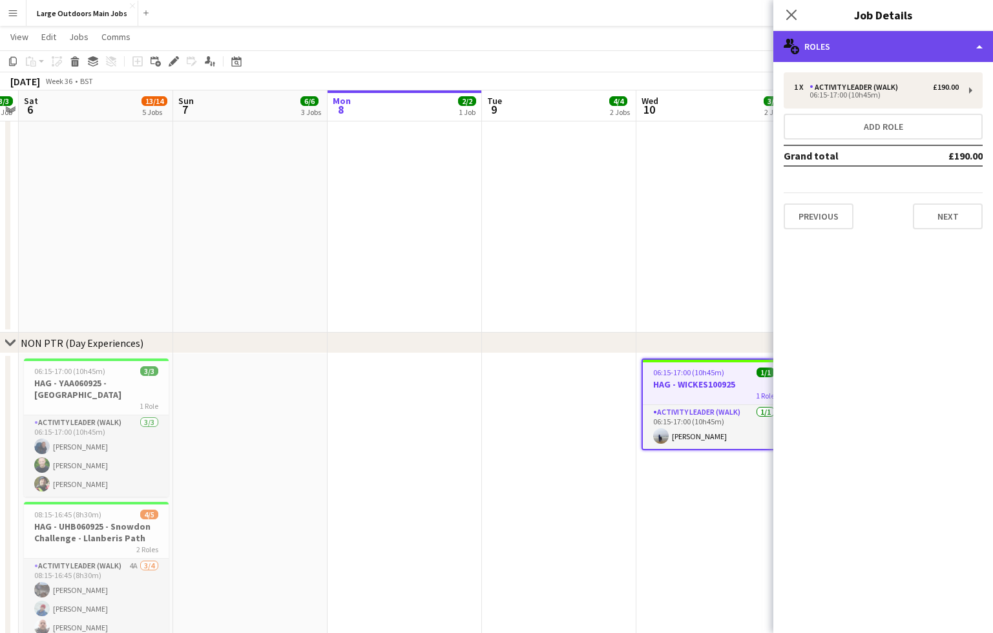
click at [892, 46] on div "multiple-users-add Roles" at bounding box center [883, 46] width 220 height 31
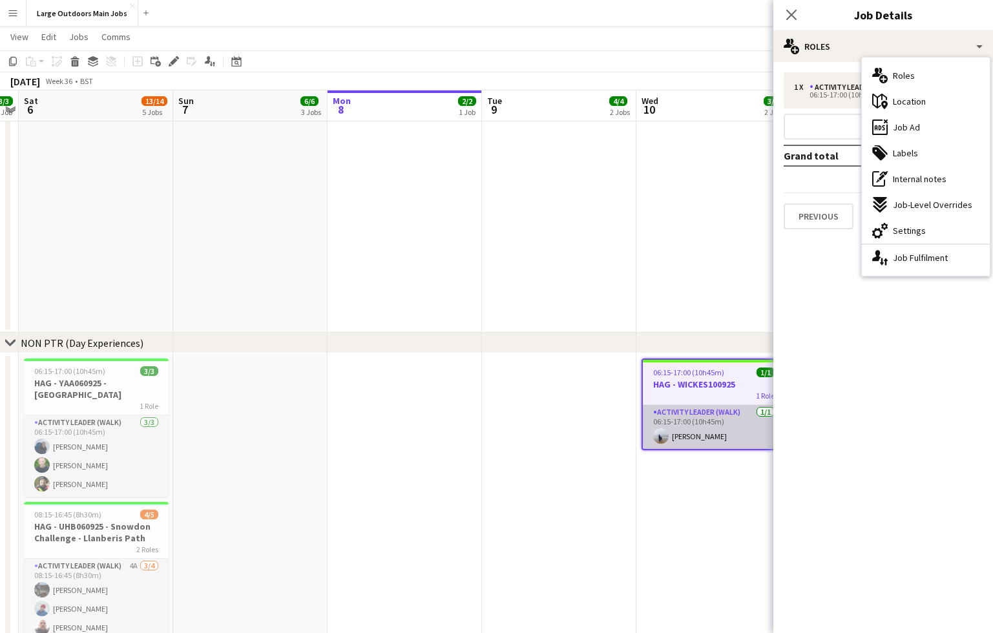
click at [718, 432] on app-card-role "Activity Leader (Walk) 1/1 06:15-17:00 (10h45m) Charlie Knight" at bounding box center [714, 427] width 142 height 44
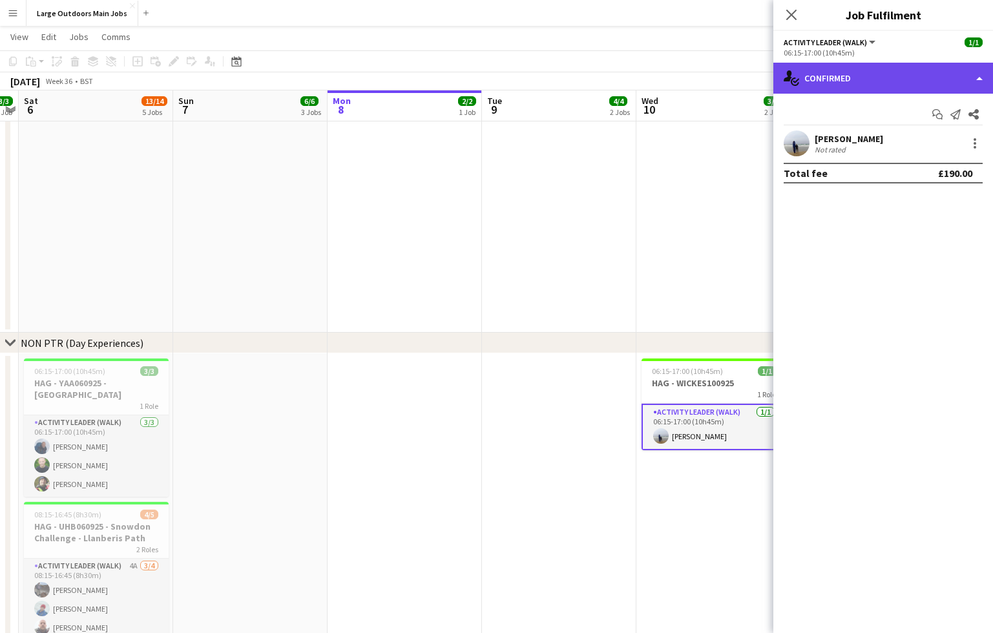
click at [898, 69] on div "single-neutral-actions-check-2 Confirmed" at bounding box center [883, 78] width 220 height 31
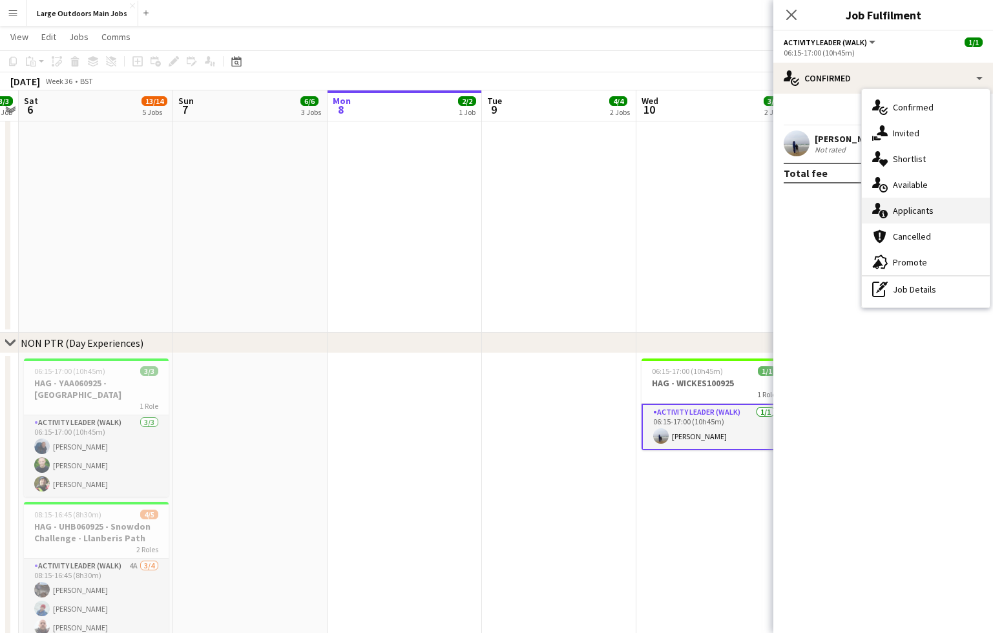
click at [907, 209] on span "Applicants" at bounding box center [913, 211] width 41 height 12
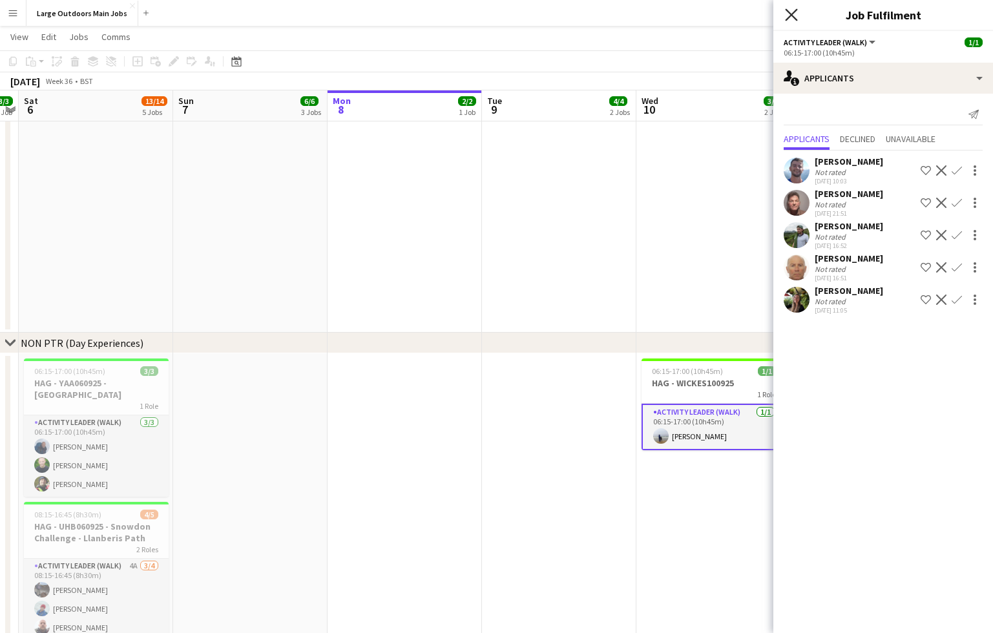
click at [792, 10] on icon "Close pop-in" at bounding box center [791, 14] width 12 height 12
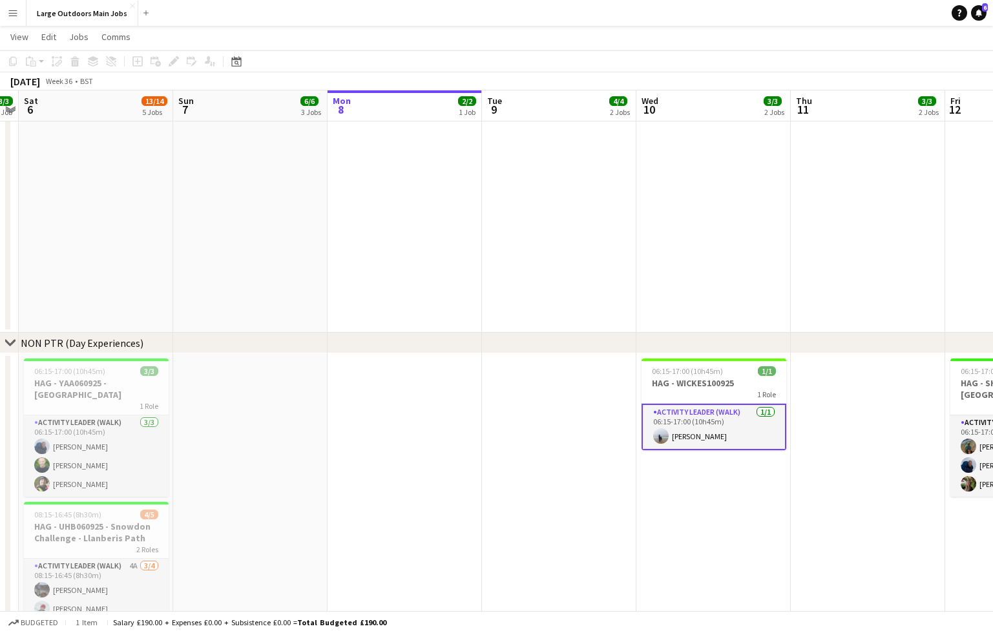
click at [874, 425] on app-date-cell at bounding box center [868, 624] width 154 height 543
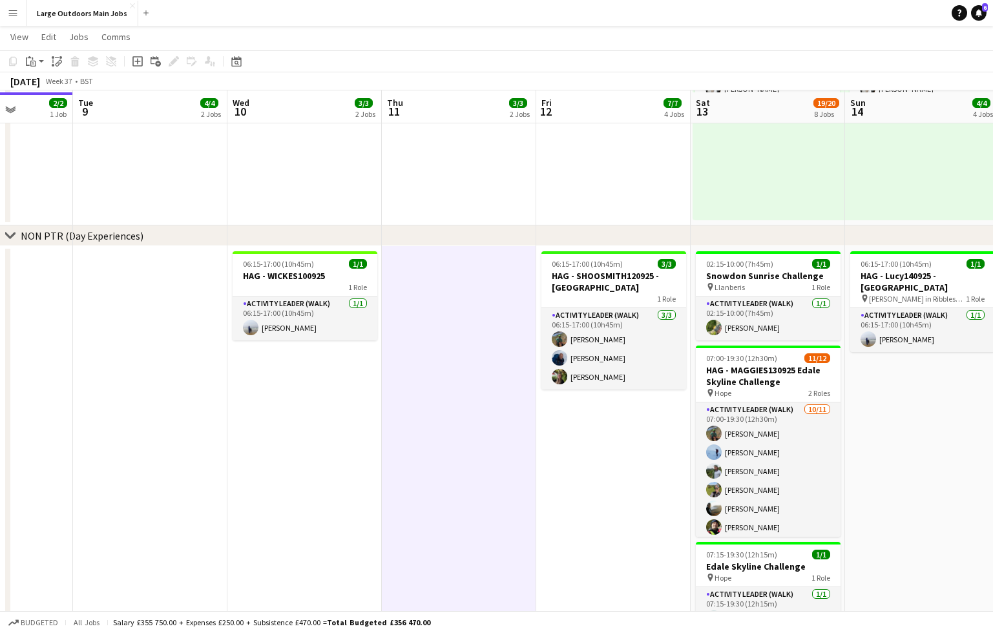
scroll to position [862, 0]
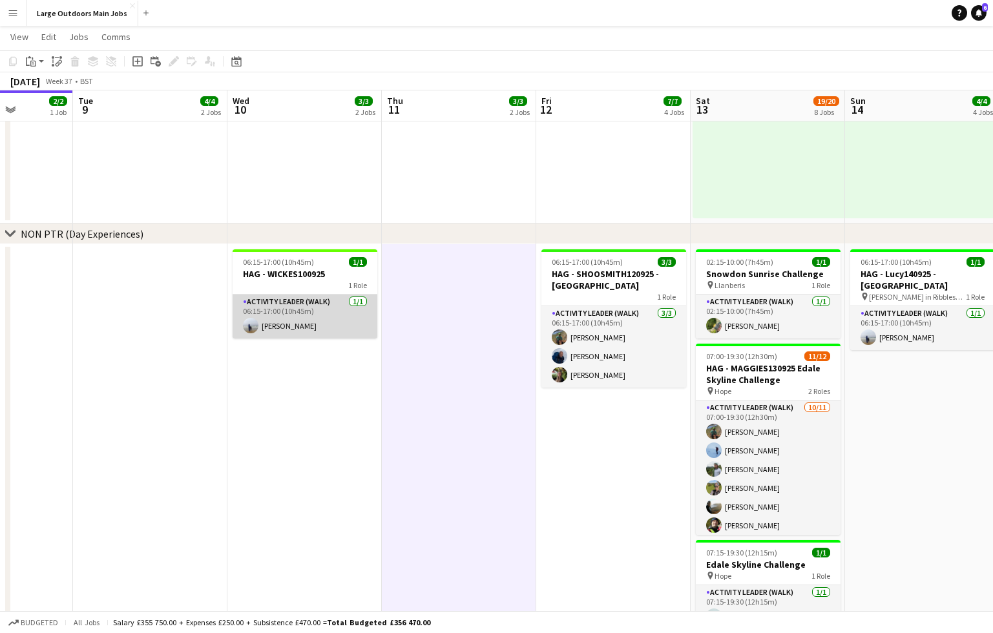
click at [308, 308] on app-card-role "Activity Leader (Walk) 1/1 06:15-17:00 (10h45m) Charlie Knight" at bounding box center [305, 317] width 145 height 44
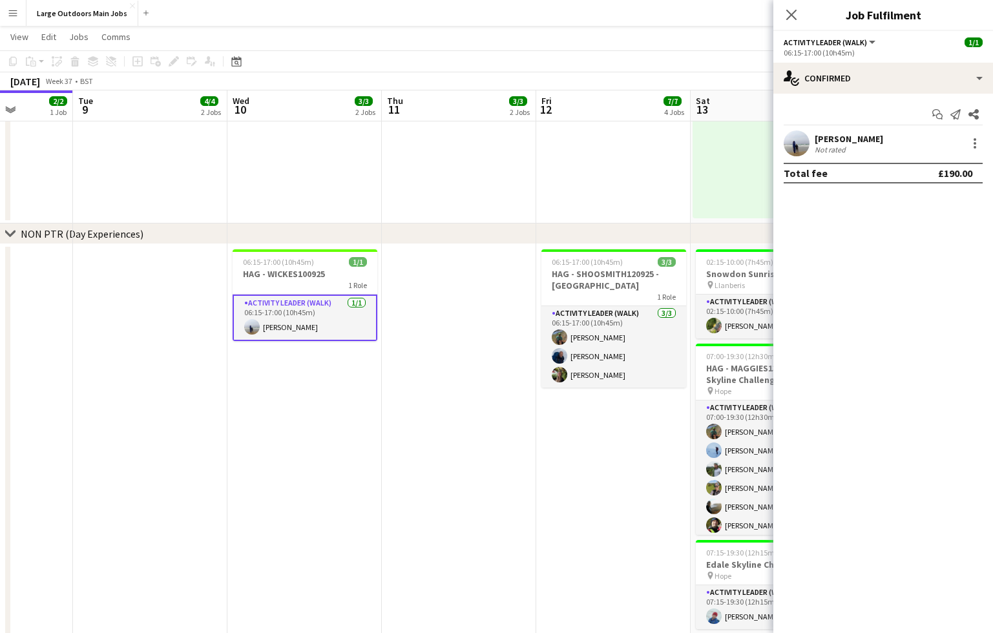
click at [794, 139] on app-user-avatar at bounding box center [797, 144] width 26 height 26
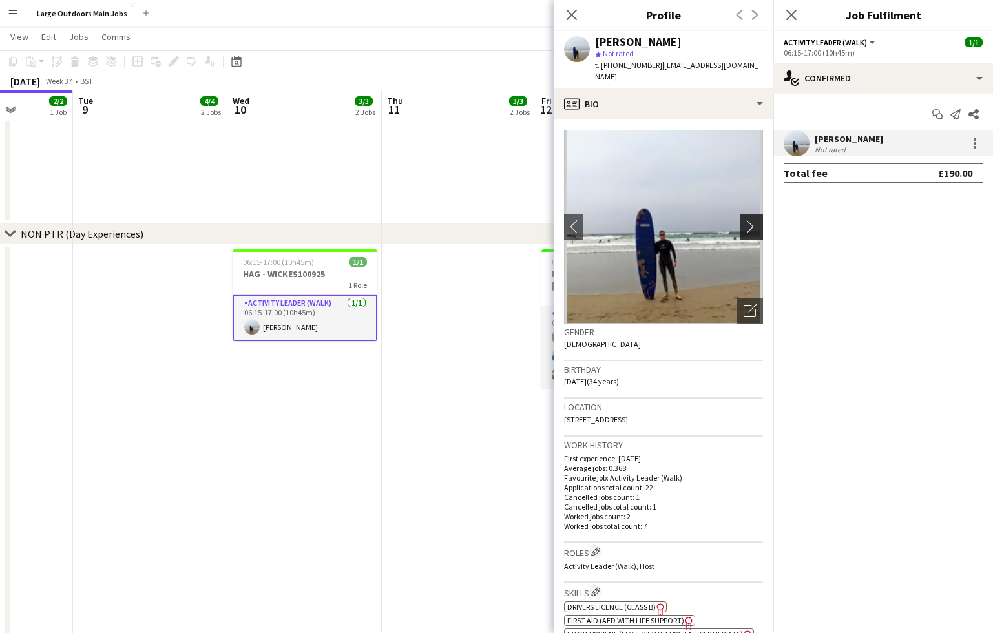
click at [751, 220] on app-icon "chevron-right" at bounding box center [754, 227] width 20 height 14
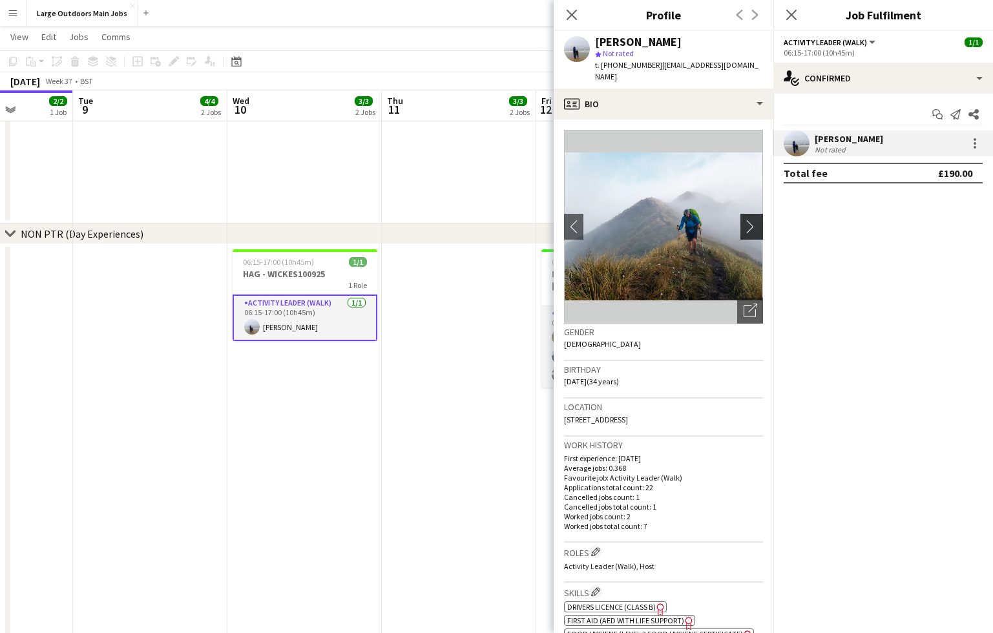
click at [751, 220] on app-icon "chevron-right" at bounding box center [754, 227] width 20 height 14
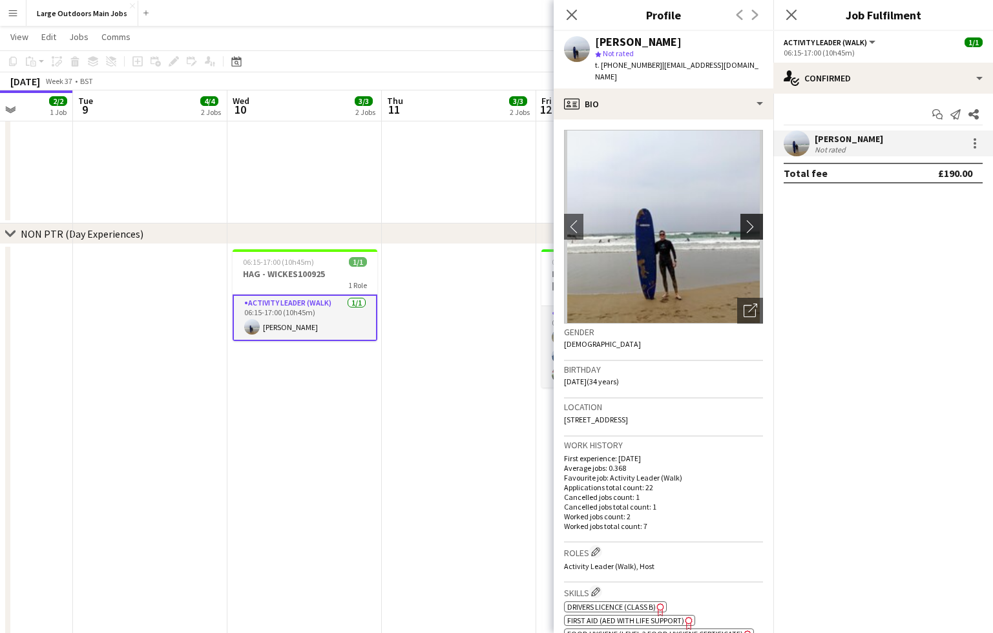
click at [751, 220] on app-icon "chevron-right" at bounding box center [754, 227] width 20 height 14
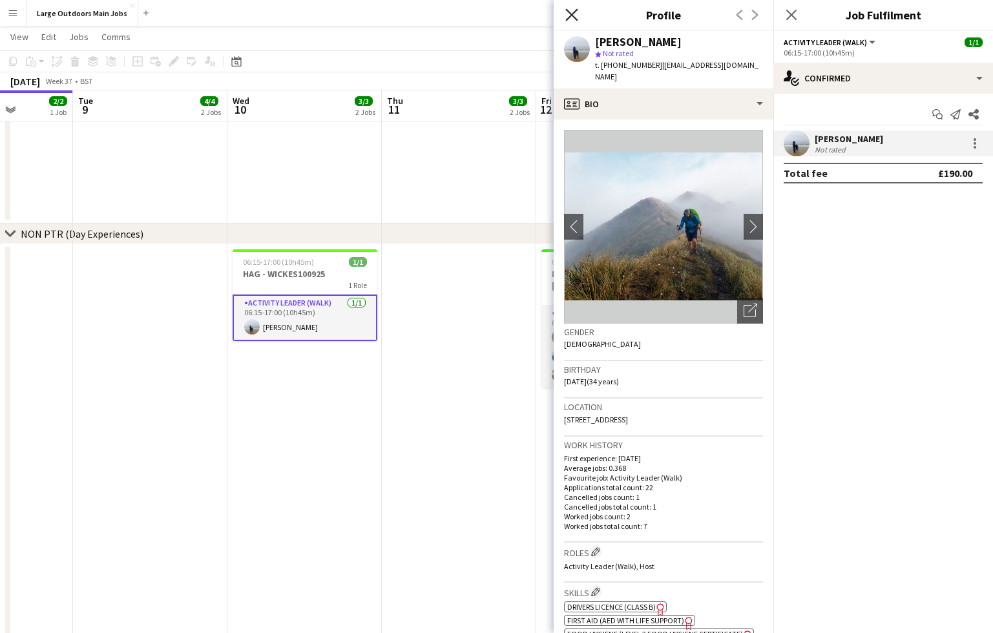
click at [573, 13] on icon at bounding box center [571, 14] width 12 height 12
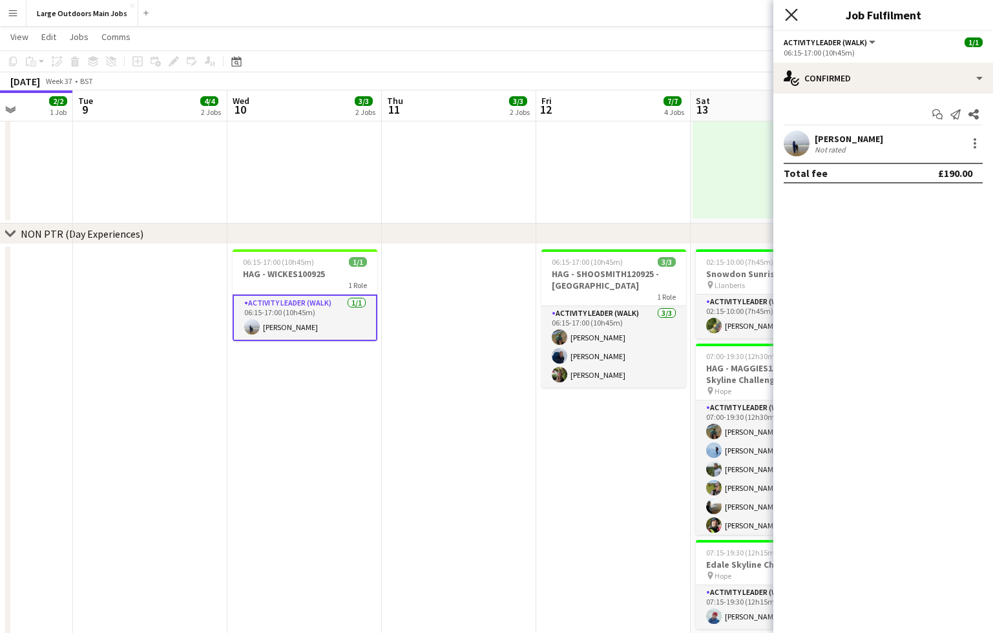
click at [789, 14] on icon at bounding box center [791, 14] width 12 height 12
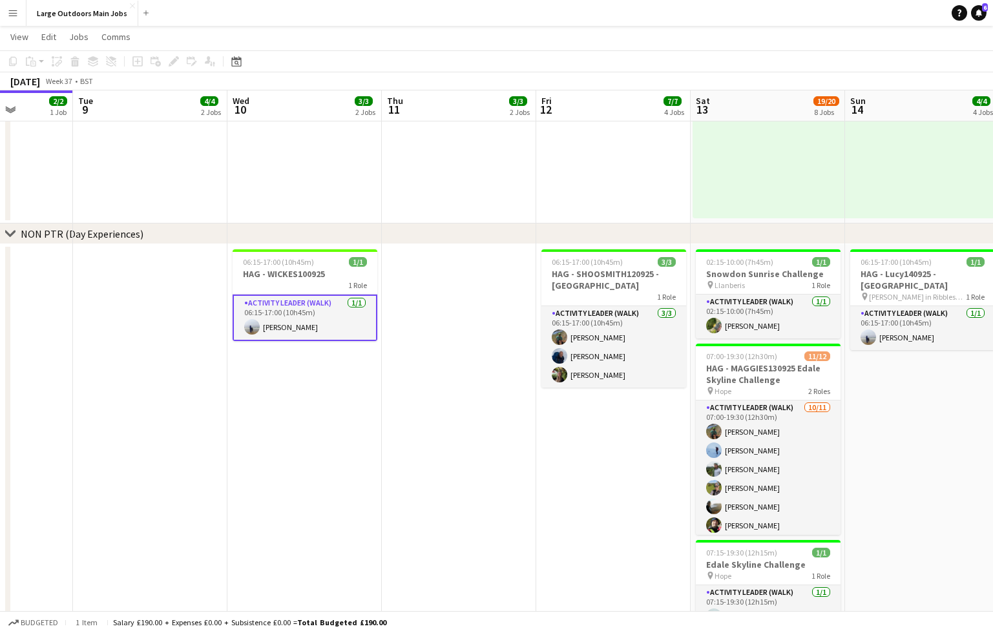
click at [496, 385] on app-date-cell at bounding box center [459, 515] width 154 height 543
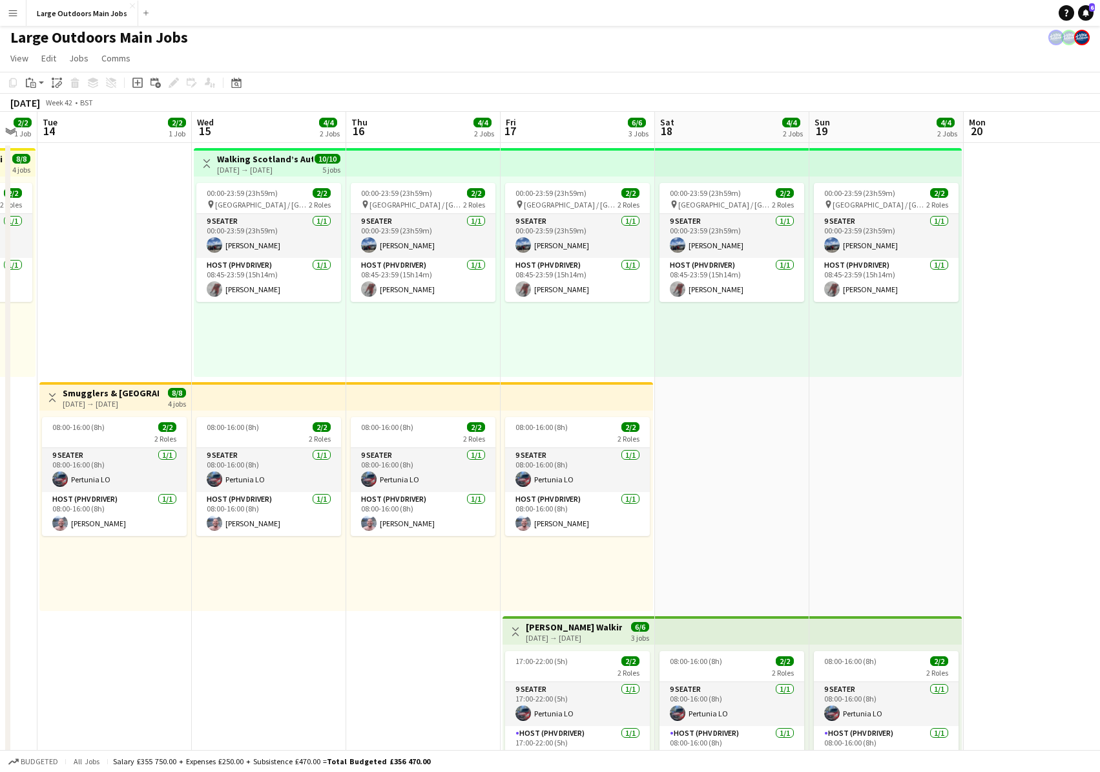
scroll to position [0, 0]
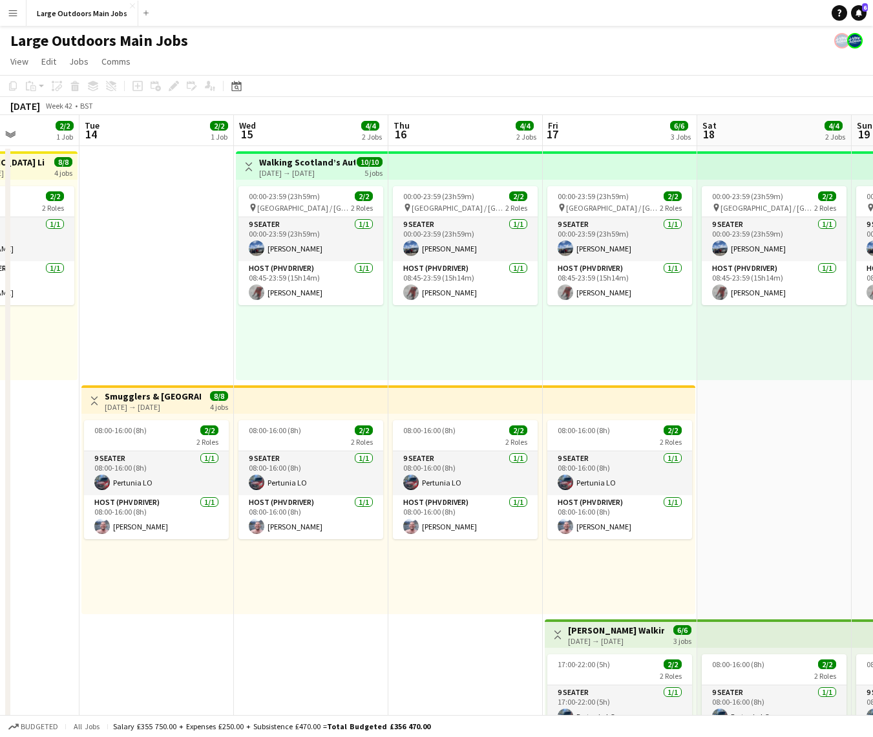
scroll to position [0, 565]
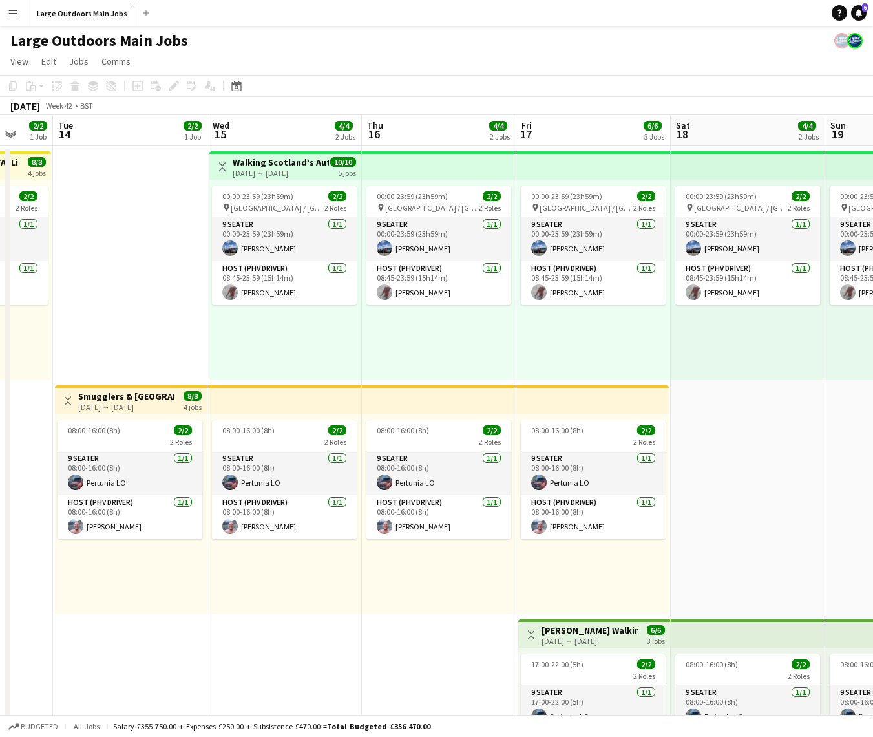
click at [293, 169] on div "[DATE] → [DATE]" at bounding box center [281, 173] width 96 height 10
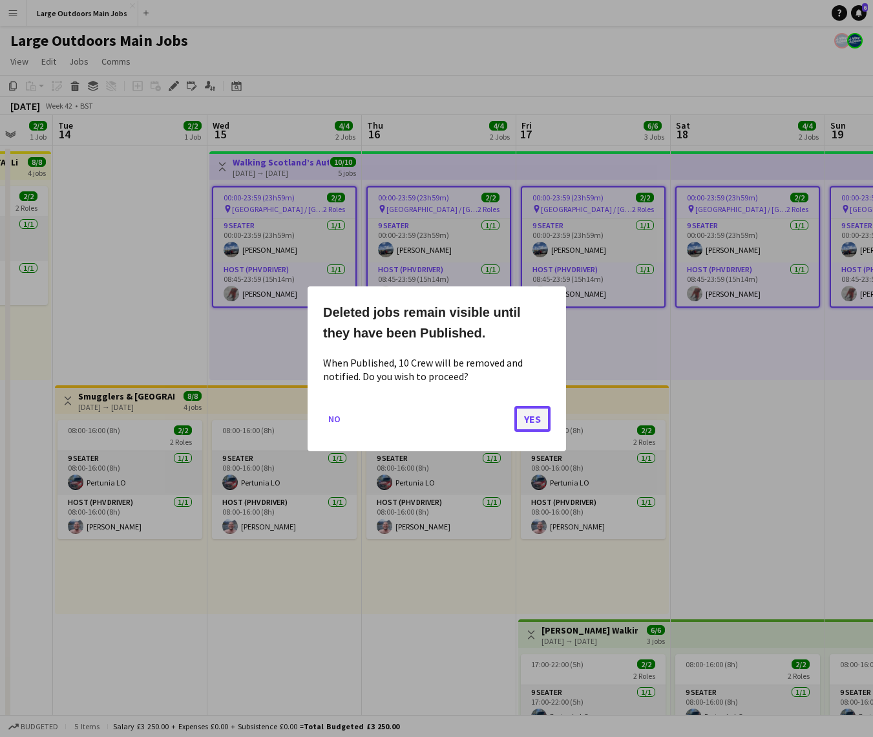
click at [535, 418] on button "Yes" at bounding box center [532, 418] width 36 height 26
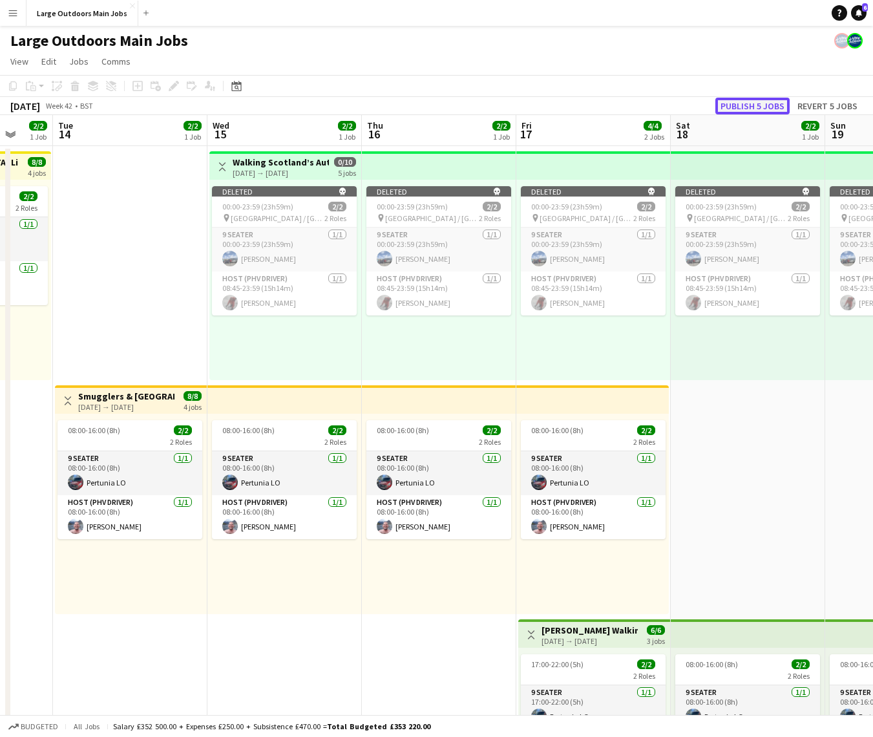
click at [742, 105] on button "Publish 5 jobs" at bounding box center [752, 106] width 74 height 17
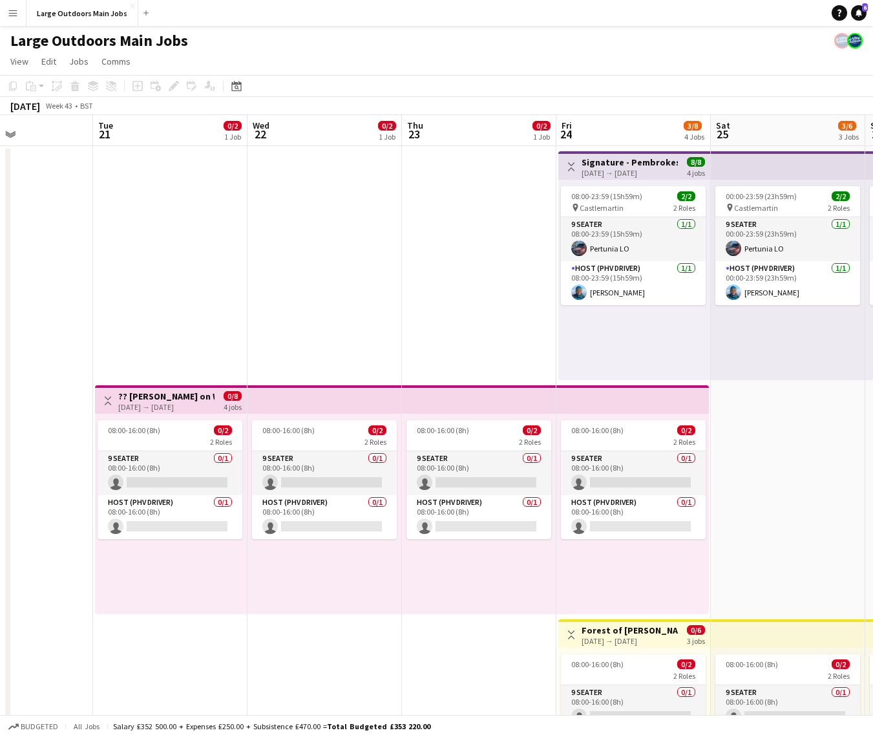
scroll to position [0, 527]
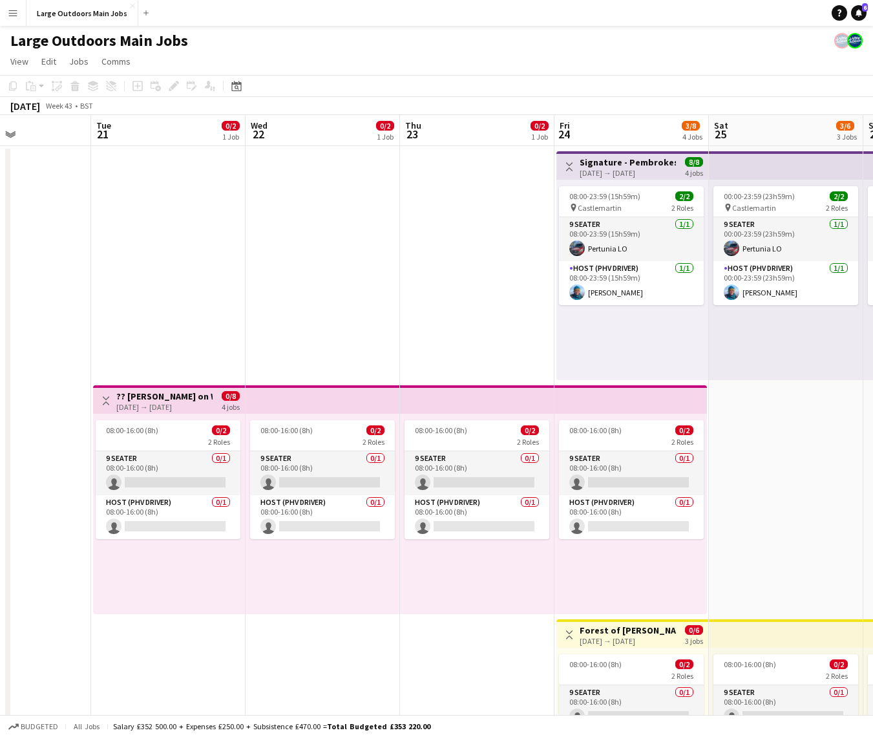
click at [149, 397] on h3 "?? [PERSON_NAME] on Wye" at bounding box center [164, 396] width 96 height 12
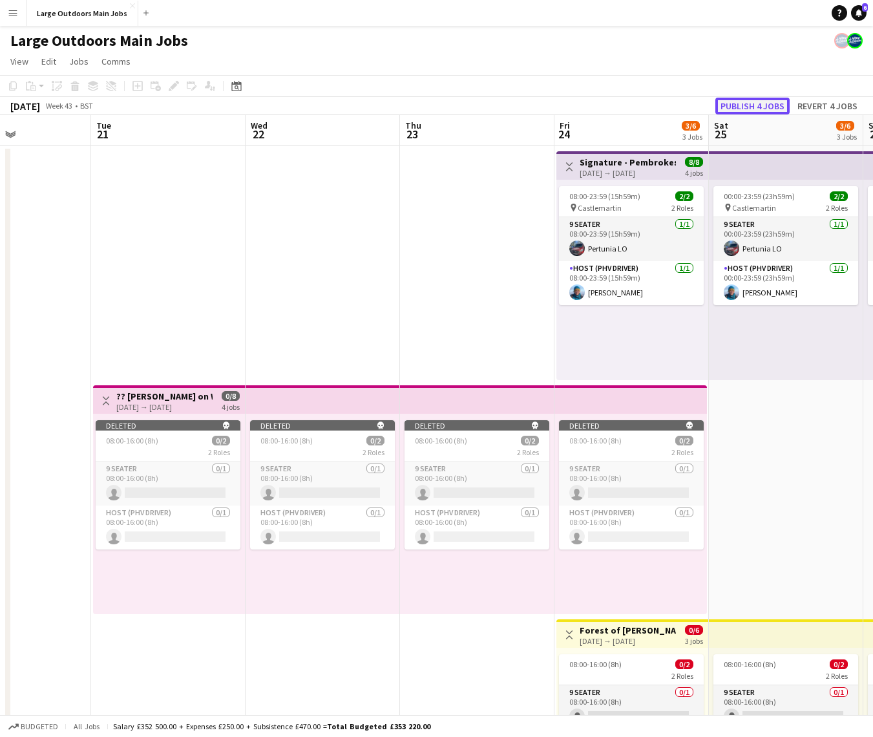
click at [752, 101] on button "Publish 4 jobs" at bounding box center [752, 106] width 74 height 17
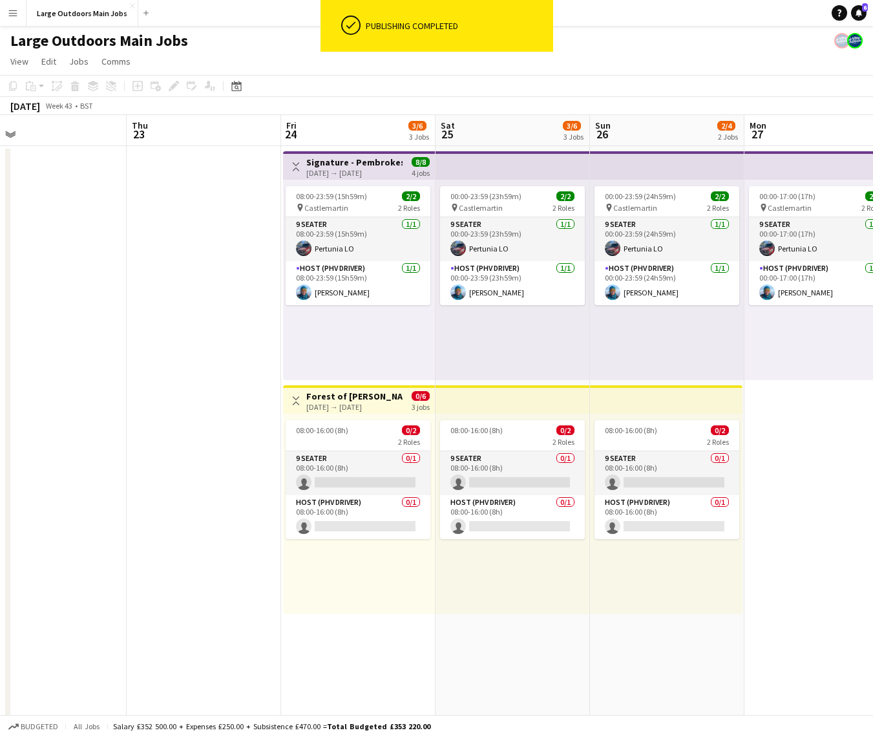
scroll to position [0, 496]
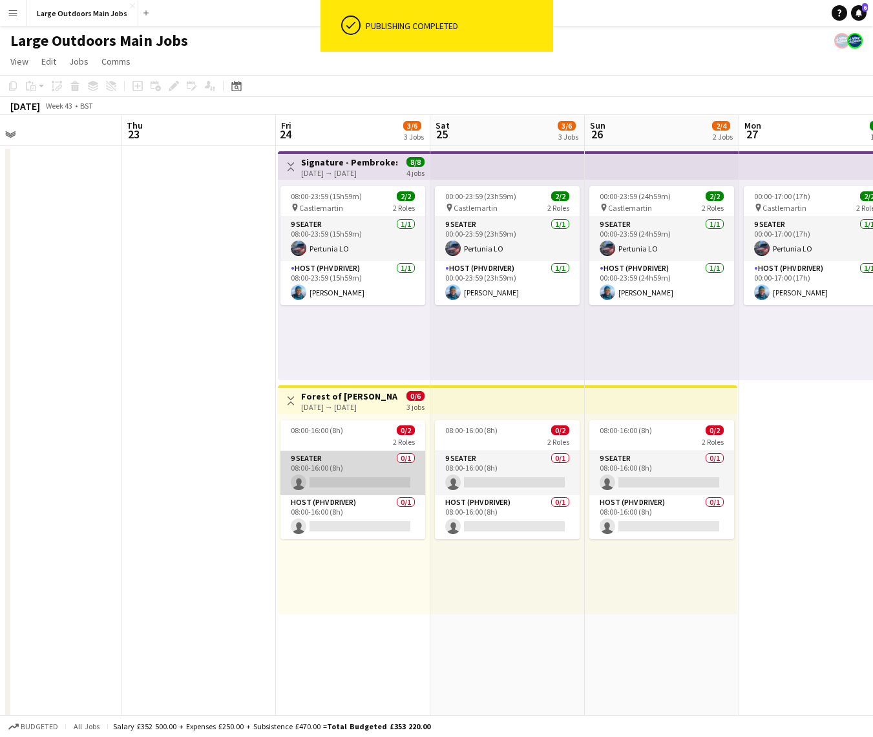
click at [344, 485] on app-card-role "9 Seater 0/1 08:00-16:00 (8h) single-neutral-actions" at bounding box center [352, 473] width 145 height 44
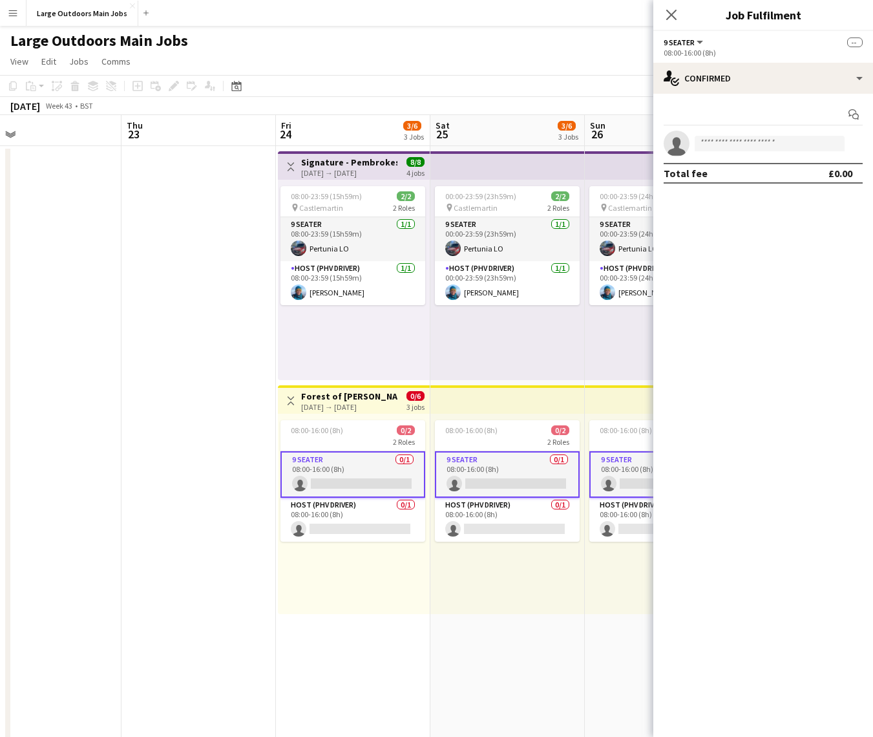
click at [156, 291] on app-date-cell at bounding box center [198, 616] width 154 height 941
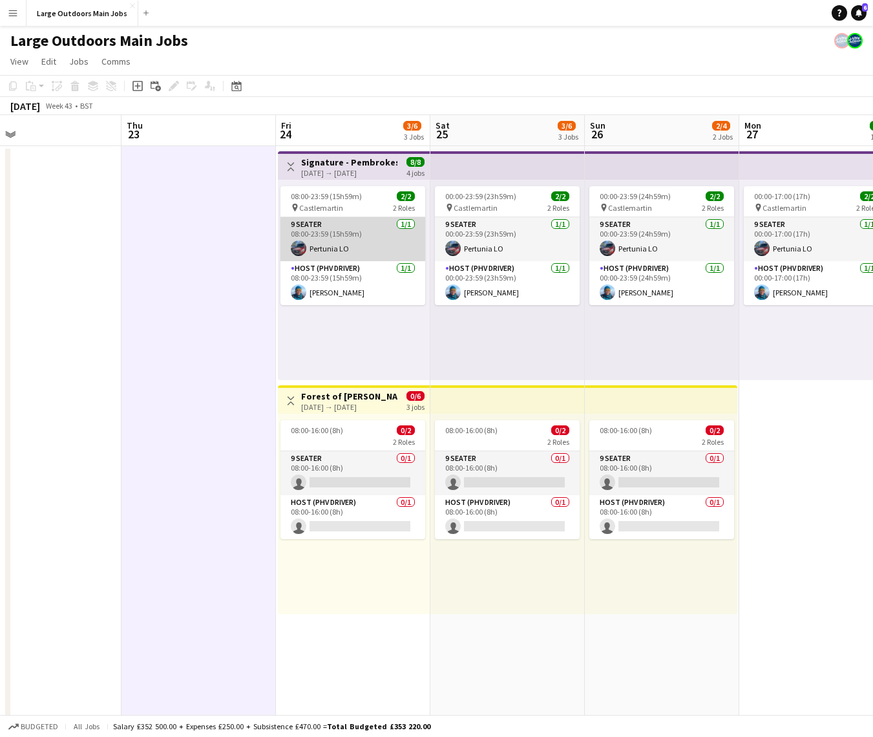
click at [331, 242] on app-card-role "9 Seater 1/1 08:00-23:59 (15h59m) Pertunia LO" at bounding box center [352, 239] width 145 height 44
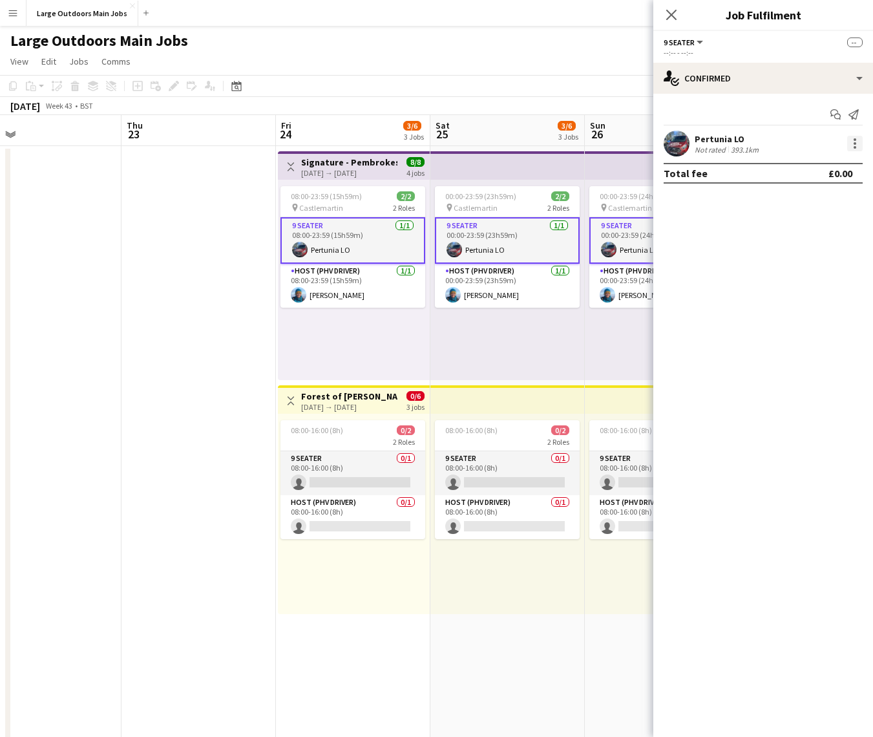
click at [848, 140] on div at bounding box center [855, 144] width 16 height 16
click at [792, 253] on button "Remove" at bounding box center [812, 260] width 101 height 31
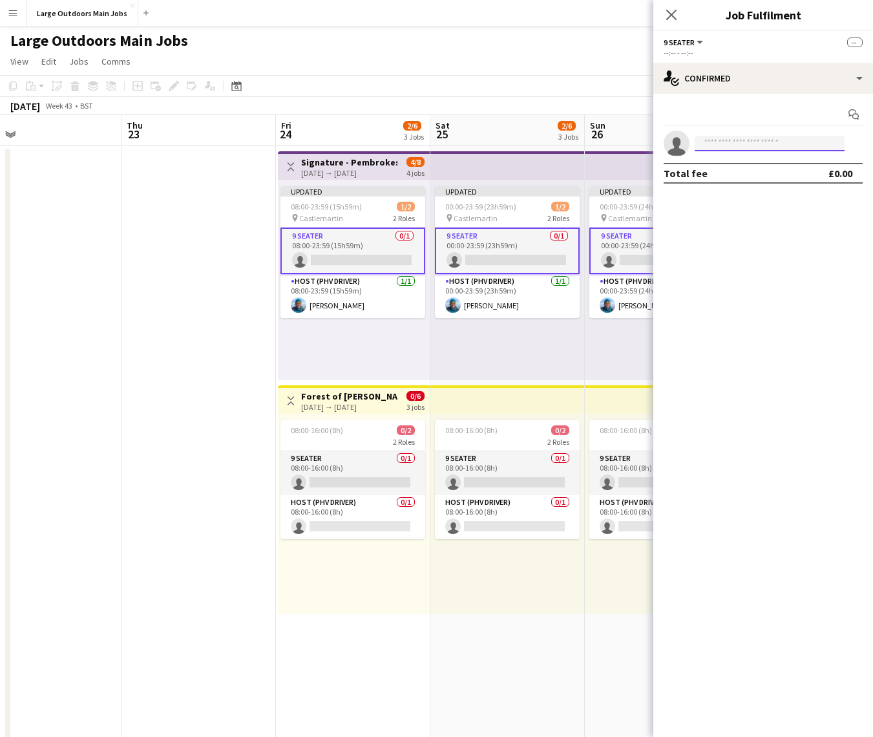
click at [736, 145] on input at bounding box center [770, 144] width 150 height 16
type input "*****"
click at [730, 174] on span "busses.hauteur.0z@icloud.com" at bounding box center [769, 172] width 129 height 10
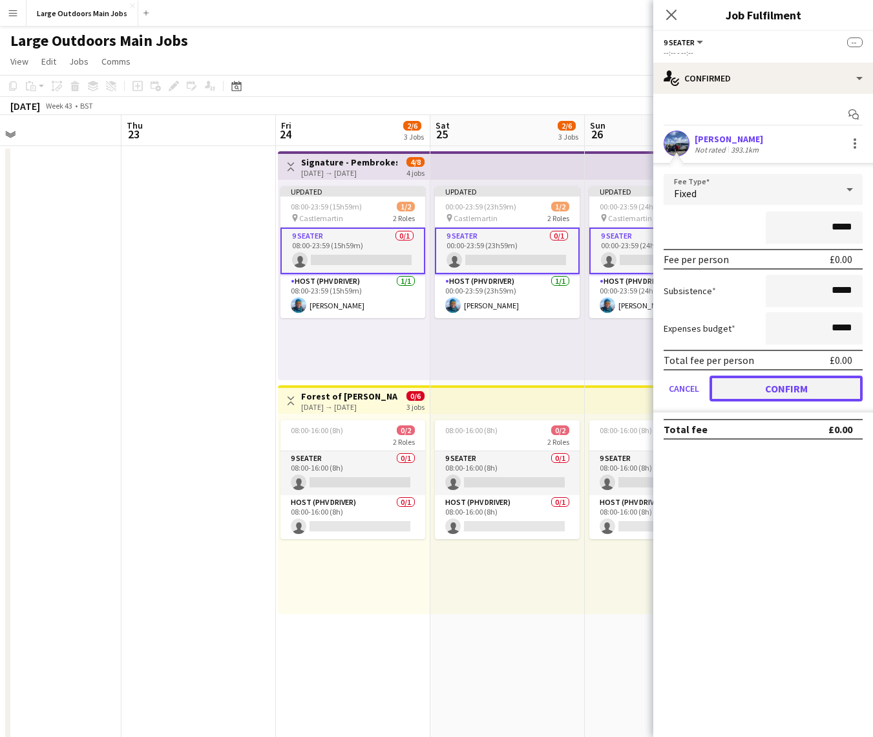
click at [804, 386] on button "Confirm" at bounding box center [786, 388] width 153 height 26
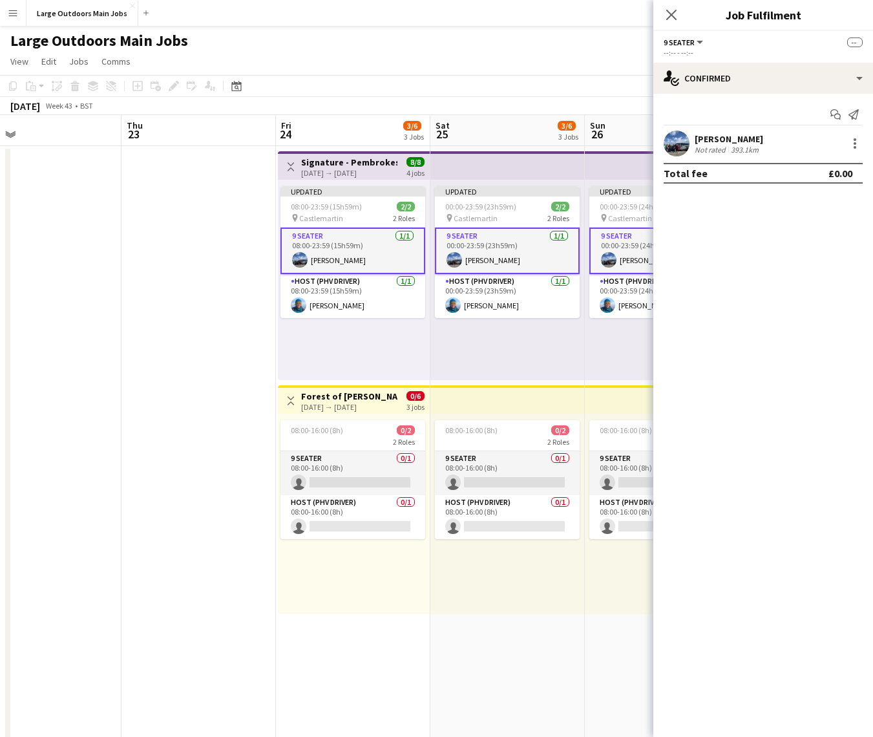
click at [208, 363] on app-date-cell at bounding box center [198, 616] width 154 height 941
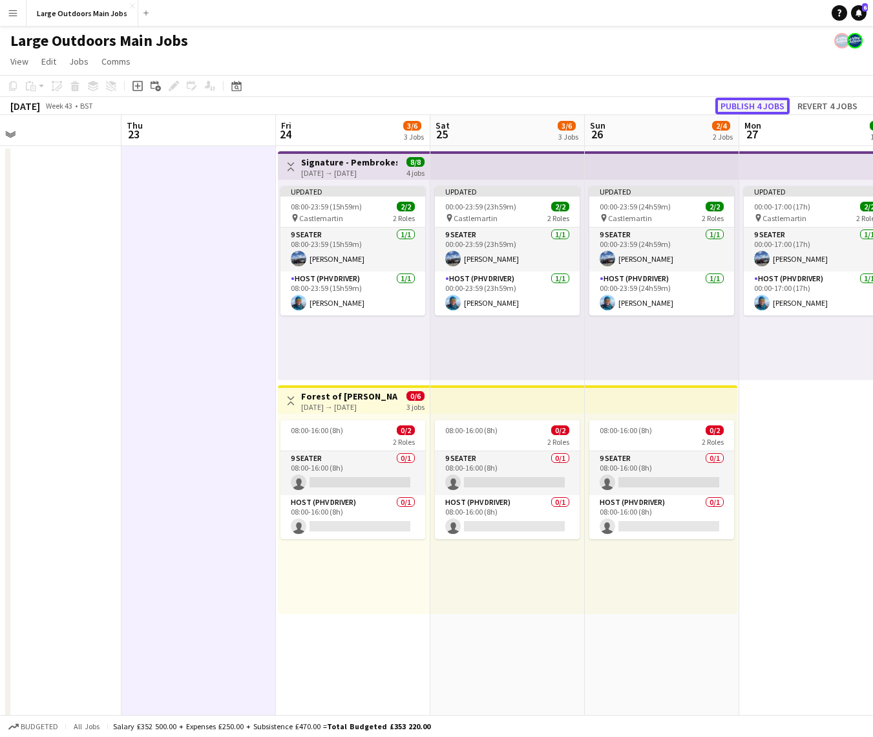
click at [739, 106] on button "Publish 4 jobs" at bounding box center [752, 106] width 74 height 17
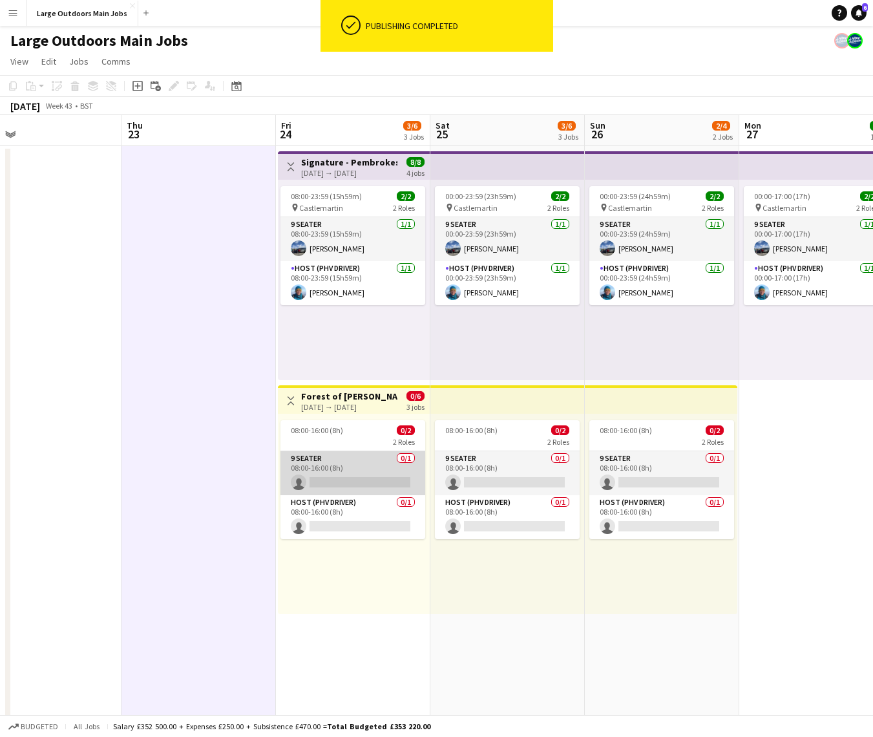
click at [374, 483] on app-card-role "9 Seater 0/1 08:00-16:00 (8h) single-neutral-actions" at bounding box center [352, 473] width 145 height 44
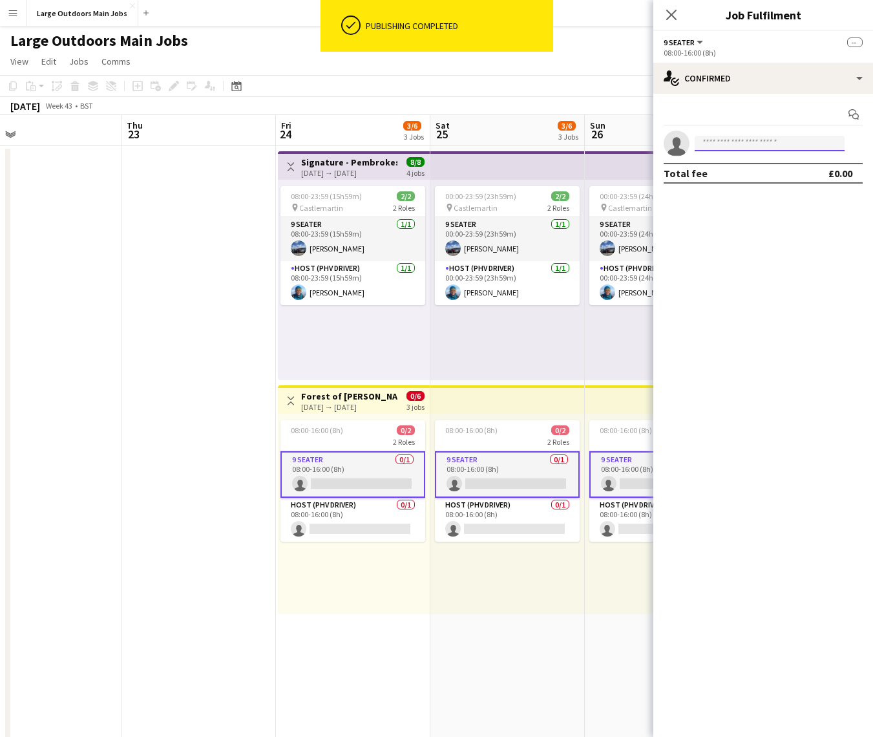
click at [759, 144] on input at bounding box center [770, 144] width 150 height 16
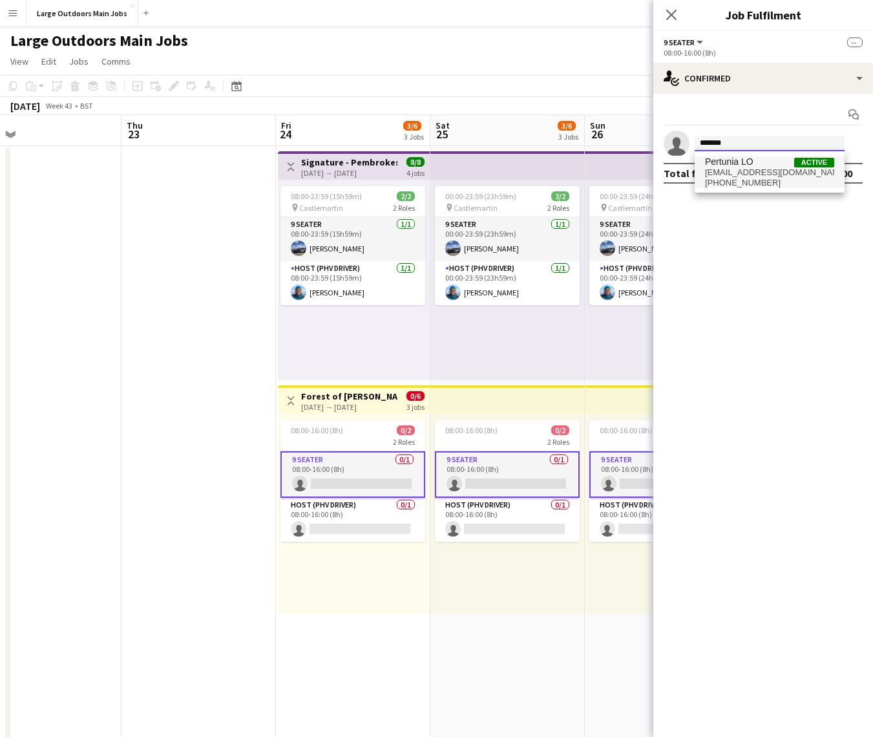
type input "*******"
click at [757, 167] on span "[EMAIL_ADDRESS][DOMAIN_NAME]" at bounding box center [769, 172] width 129 height 10
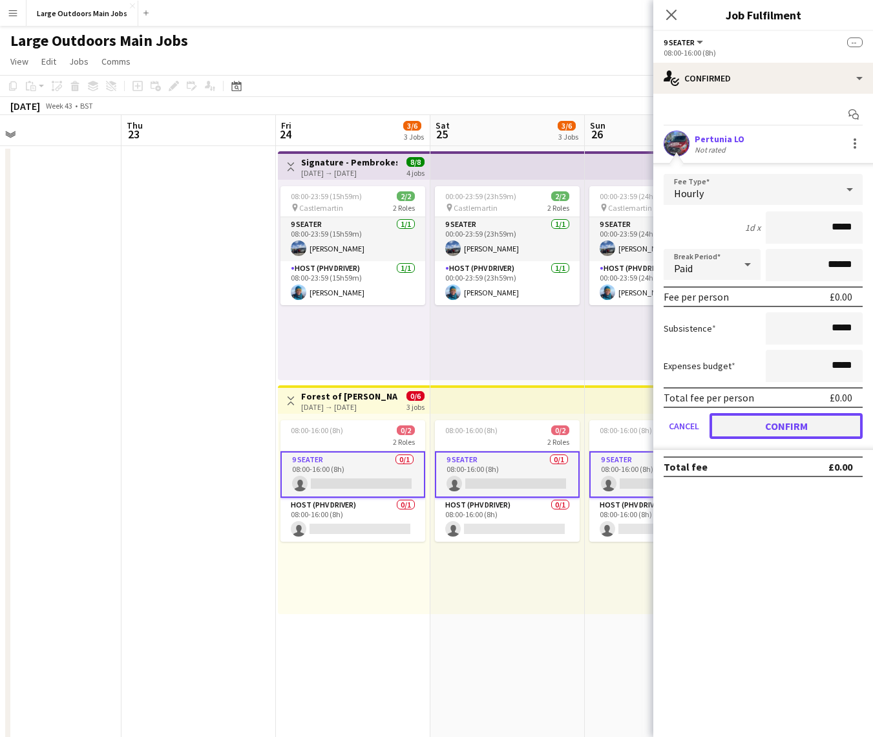
click at [784, 413] on button "Confirm" at bounding box center [786, 426] width 153 height 26
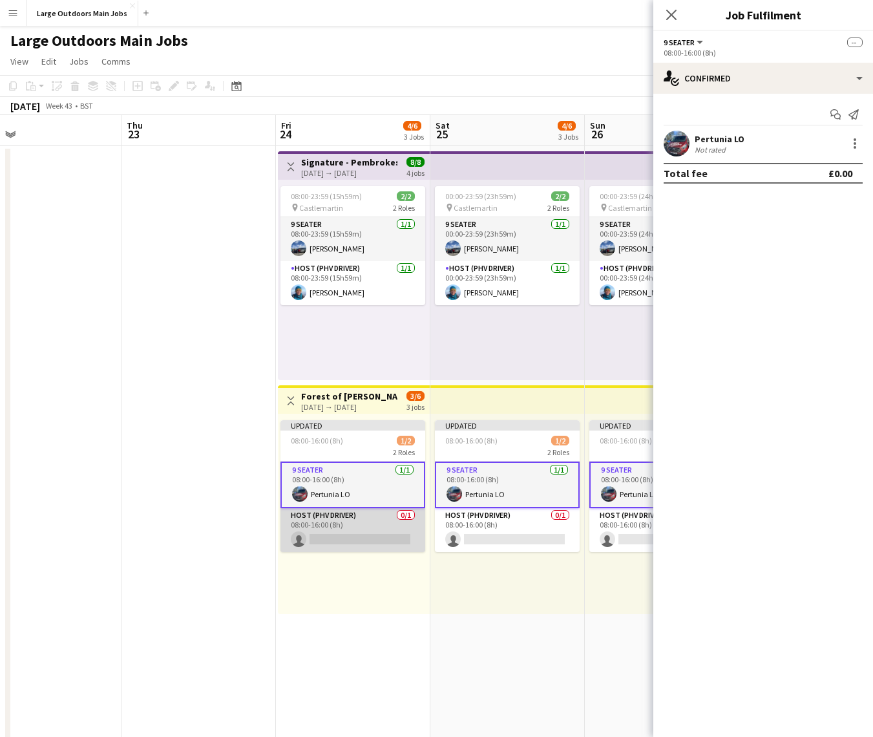
click at [337, 534] on app-card-role "Host (PHV Driver) 0/1 08:00-16:00 (8h) single-neutral-actions" at bounding box center [352, 530] width 145 height 44
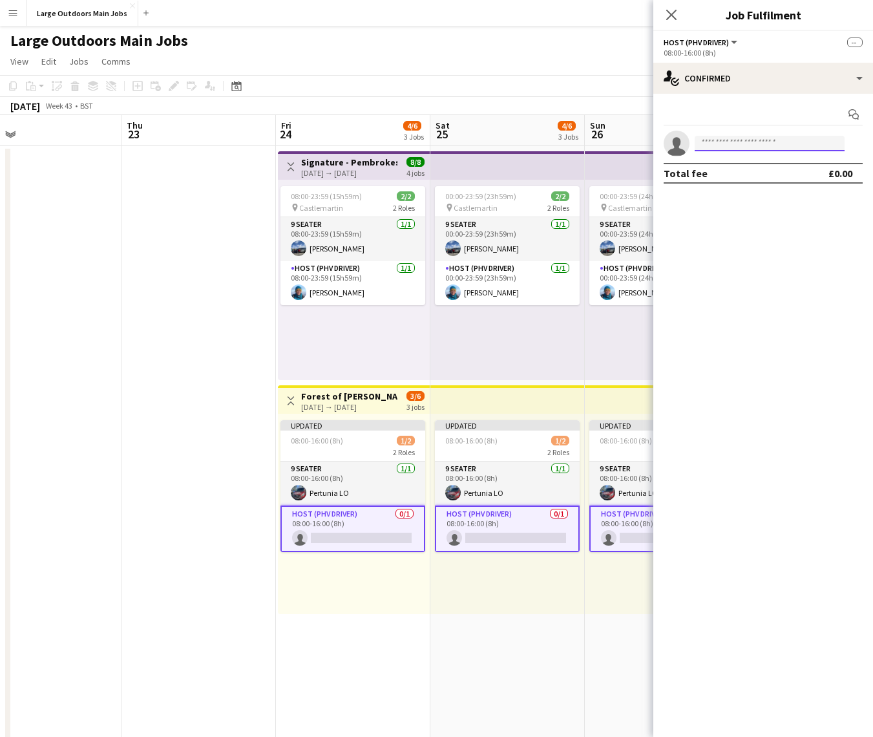
click at [758, 143] on input at bounding box center [770, 144] width 150 height 16
type input "****"
click at [744, 168] on span "largeoutdoors@icloud.com" at bounding box center [769, 172] width 129 height 10
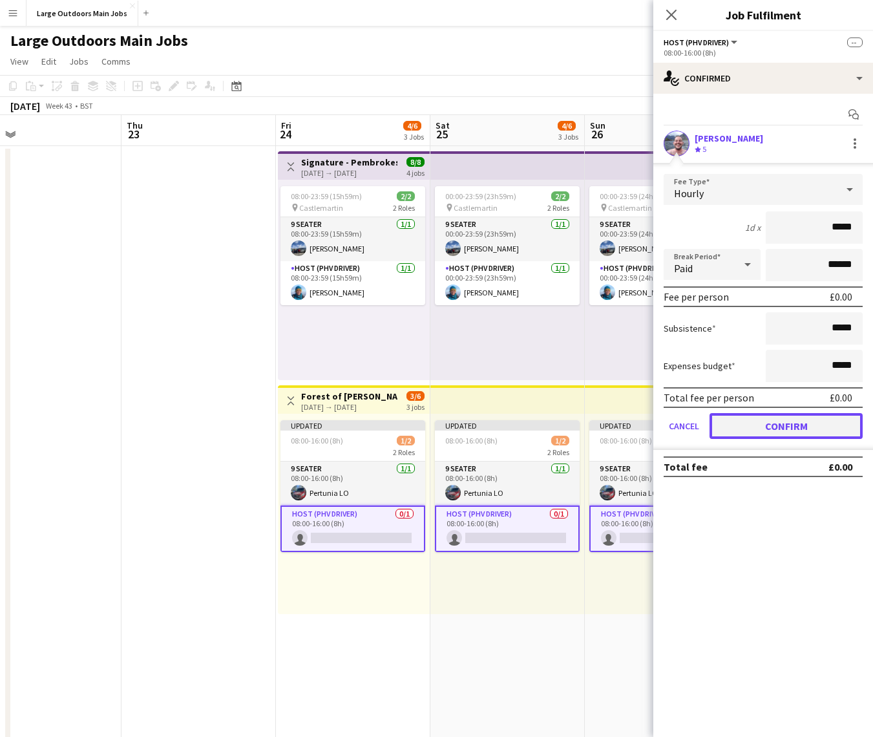
click at [774, 426] on button "Confirm" at bounding box center [786, 426] width 153 height 26
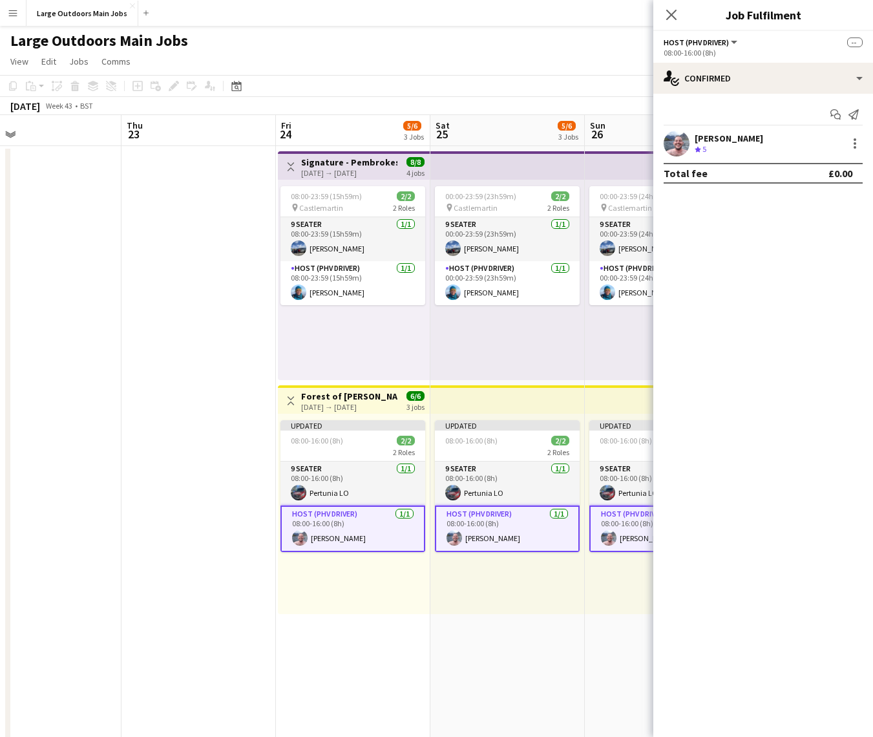
click at [321, 657] on app-date-cell "Toggle View Signature - Pembrokeshire Coast Walking Weekend 24-10-2025 → 27-10-…" at bounding box center [353, 616] width 154 height 941
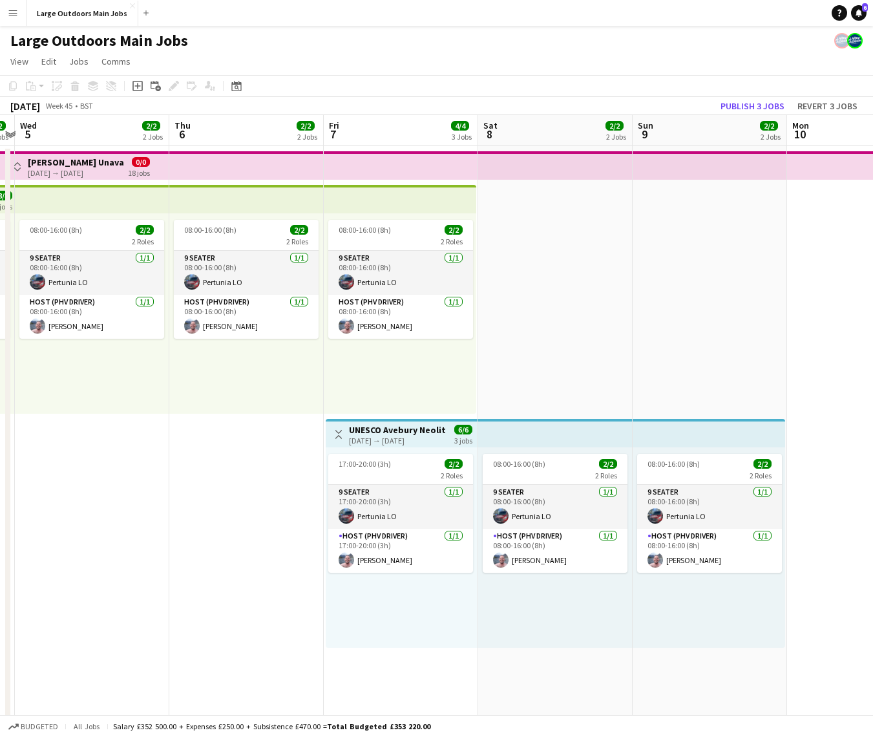
scroll to position [0, 461]
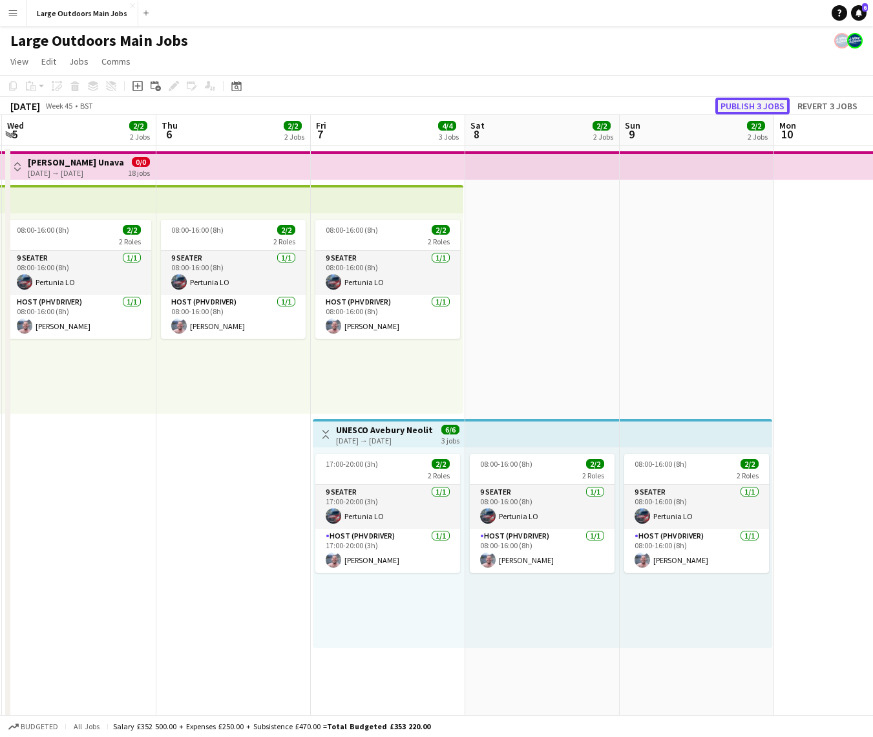
click at [746, 100] on button "Publish 3 jobs" at bounding box center [752, 106] width 74 height 17
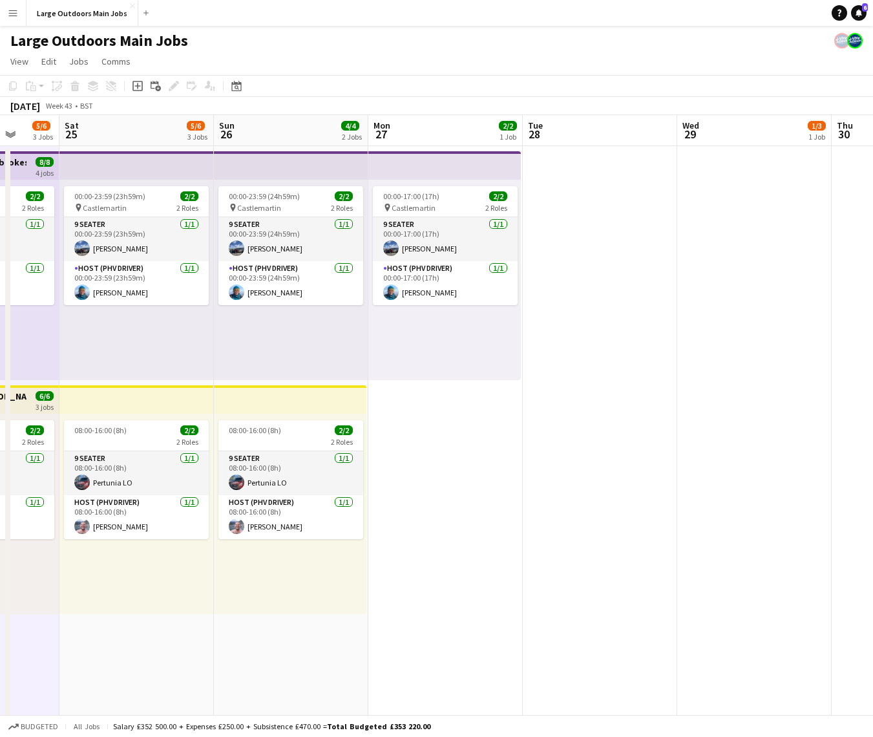
scroll to position [0, 402]
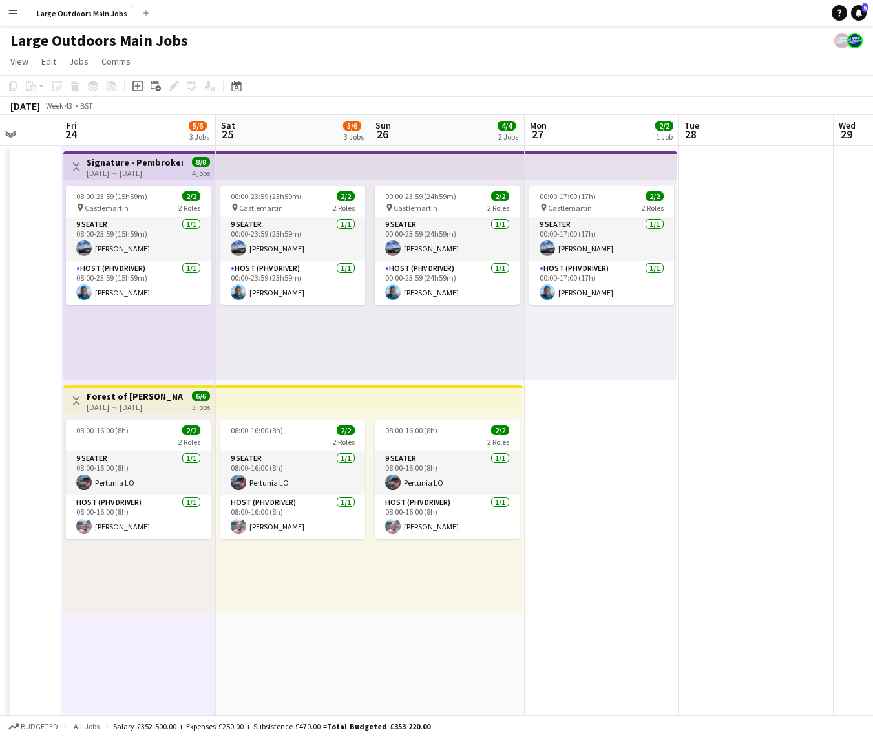
click at [120, 406] on div "24-10-2025 → 26-10-2025" at bounding box center [135, 407] width 96 height 10
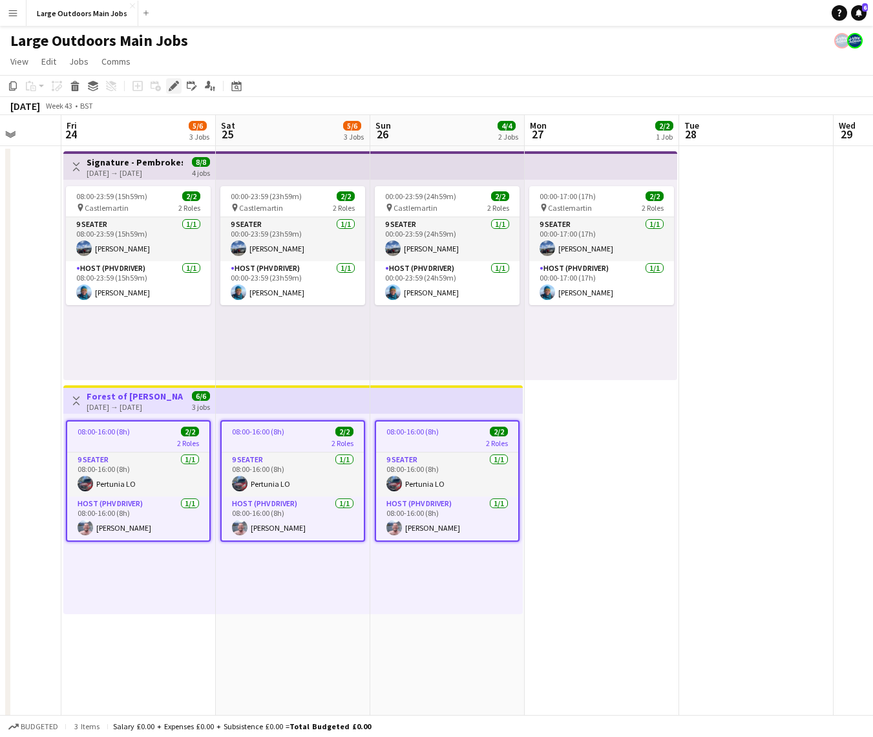
click at [174, 88] on icon "Edit" at bounding box center [174, 86] width 10 height 10
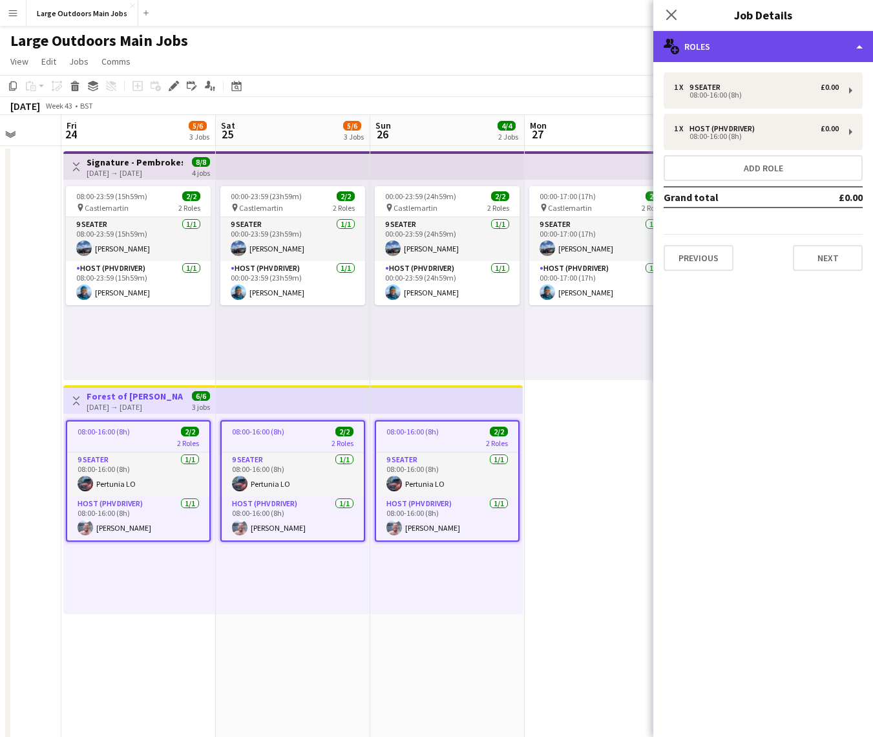
click at [771, 60] on div "multiple-users-add Roles" at bounding box center [763, 46] width 220 height 31
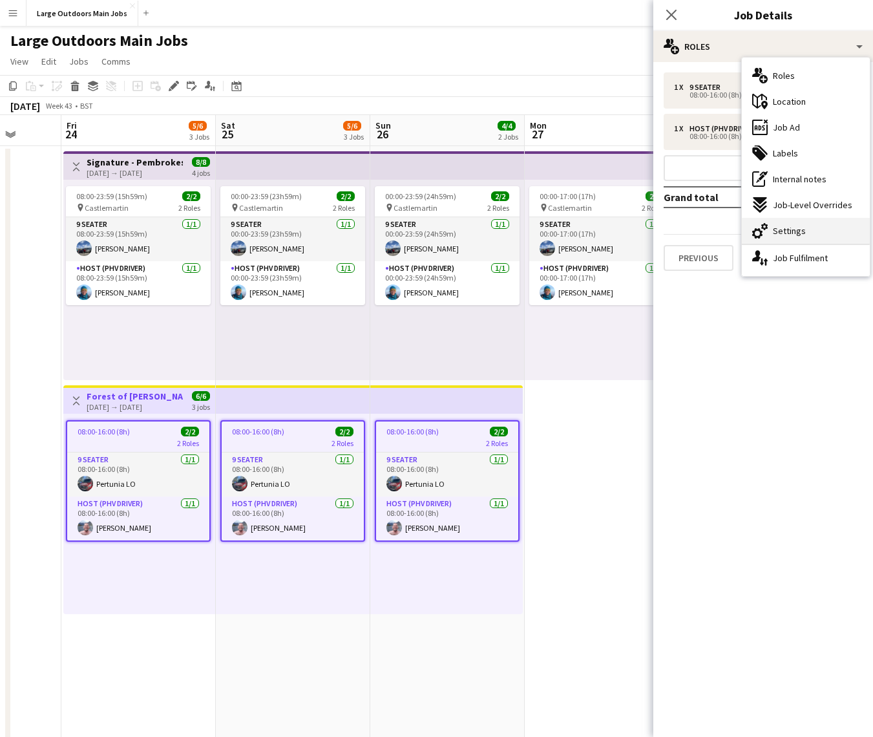
click at [786, 229] on span "Settings" at bounding box center [789, 231] width 33 height 12
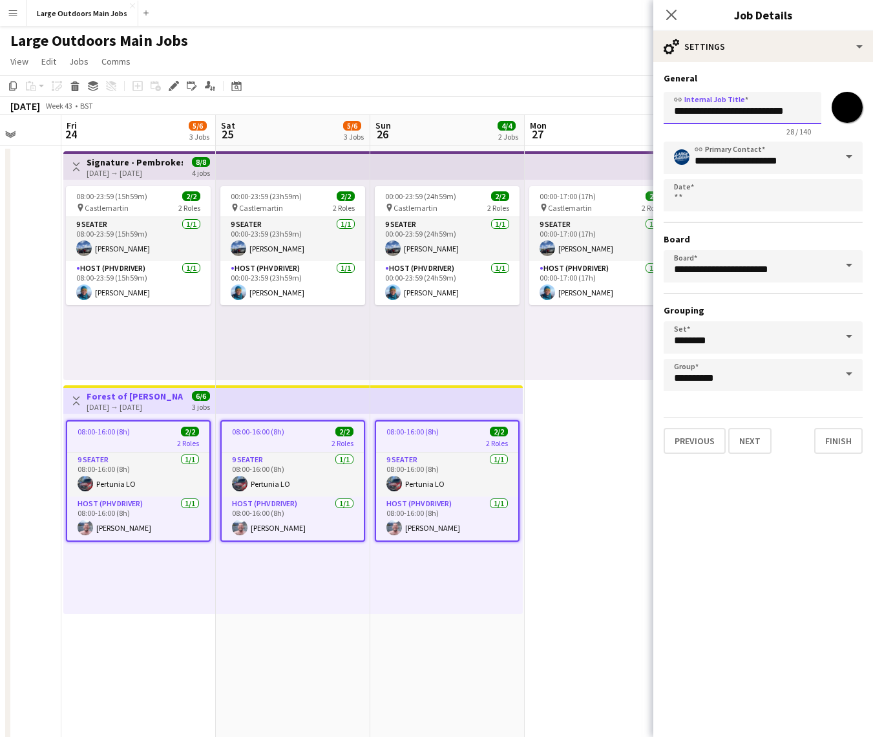
drag, startPoint x: 739, startPoint y: 110, endPoint x: 845, endPoint y: 116, distance: 106.7
click at [844, 116] on div "**********" at bounding box center [763, 112] width 199 height 50
type input "**********"
click at [832, 454] on div "**********" at bounding box center [763, 263] width 220 height 402
click at [830, 441] on button "Finish" at bounding box center [838, 441] width 48 height 26
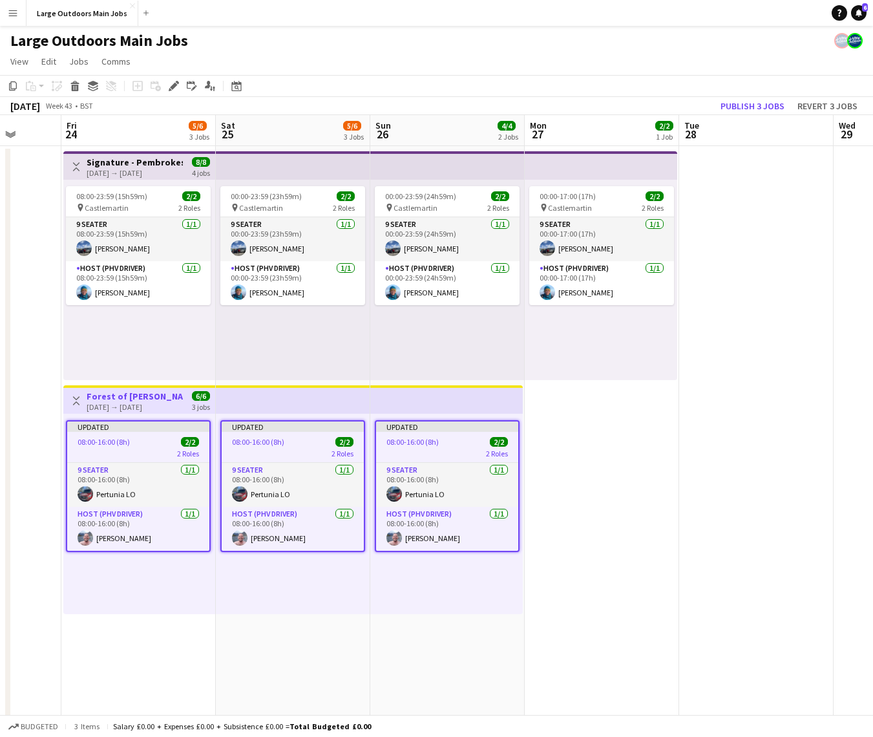
click at [682, 461] on app-date-cell at bounding box center [756, 616] width 154 height 941
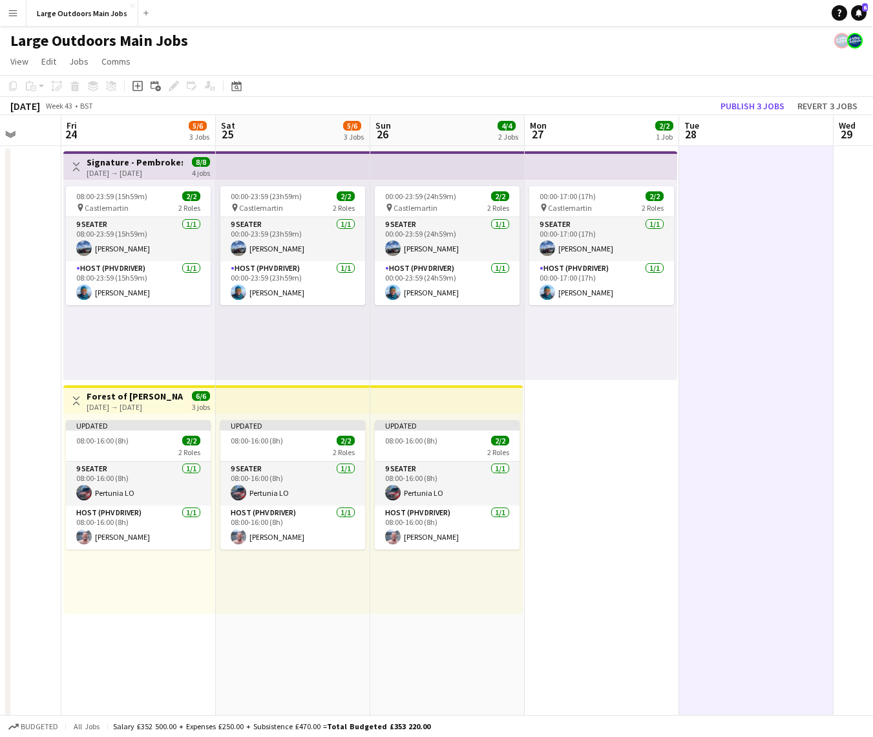
click at [743, 94] on app-toolbar "Copy Paste Paste Command V Paste with crew Command Shift V Paste linked Job Del…" at bounding box center [436, 86] width 873 height 22
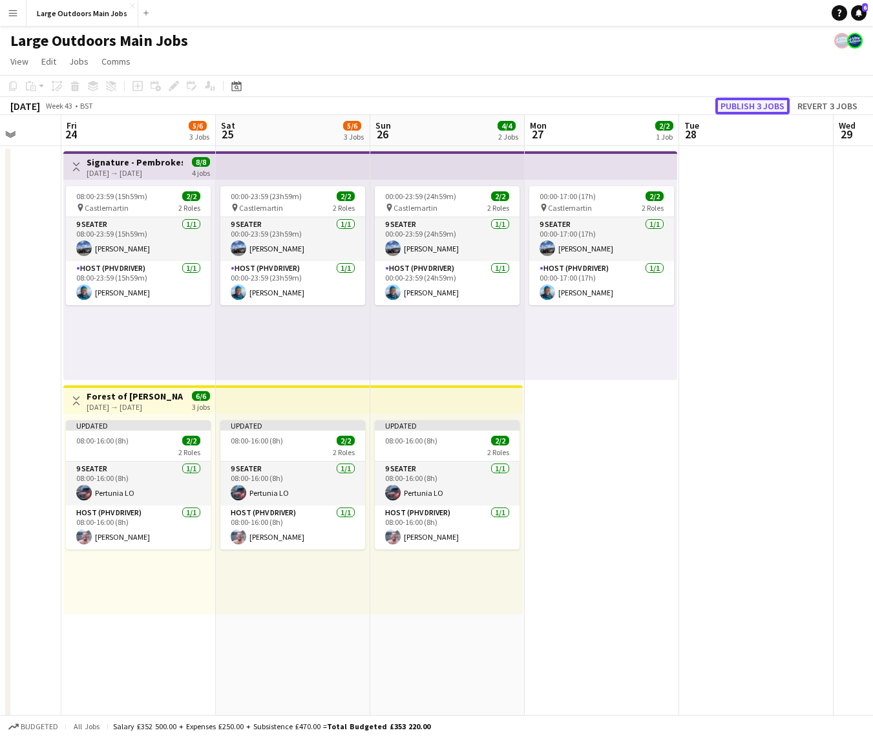
click at [742, 103] on button "Publish 3 jobs" at bounding box center [752, 106] width 74 height 17
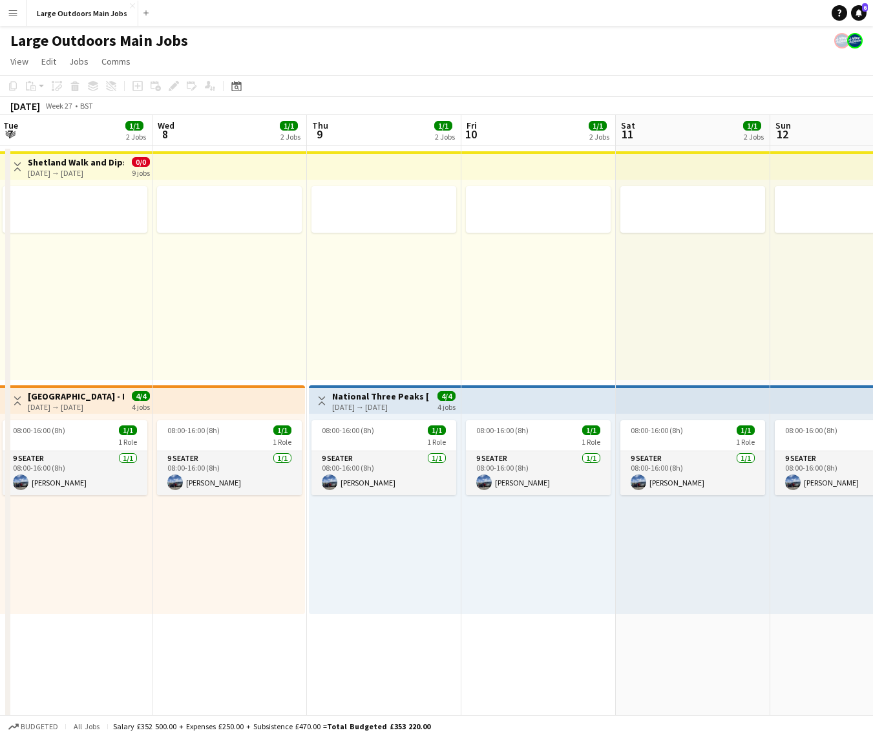
scroll to position [0, 474]
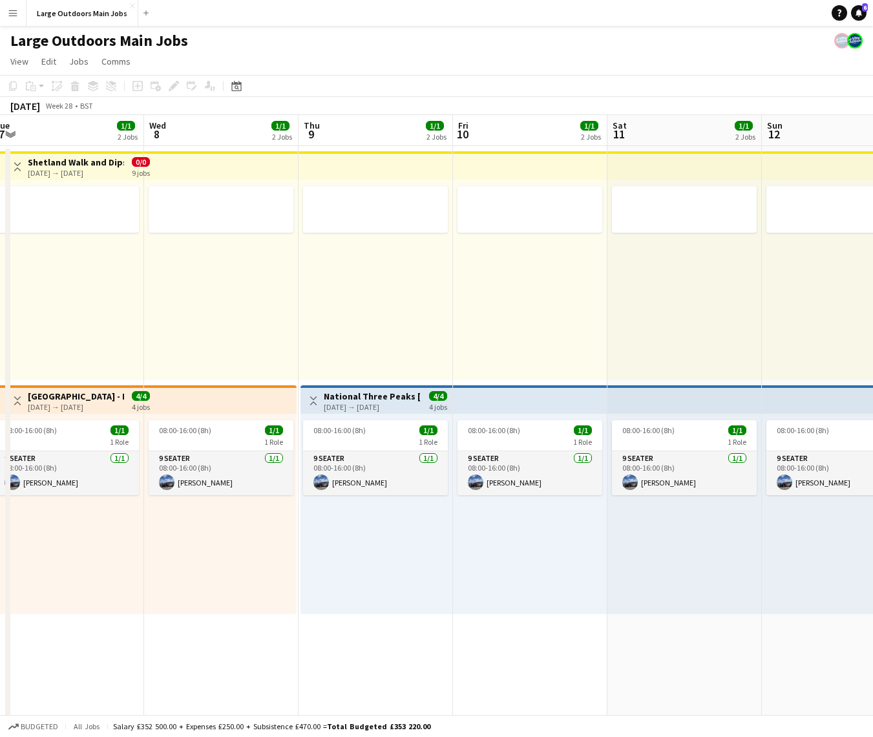
click at [383, 414] on div "08:00-16:00 (8h) 1/1 1 Role 9 Seater 1/1 08:00-16:00 (8h) Doris LO" at bounding box center [376, 514] width 152 height 200
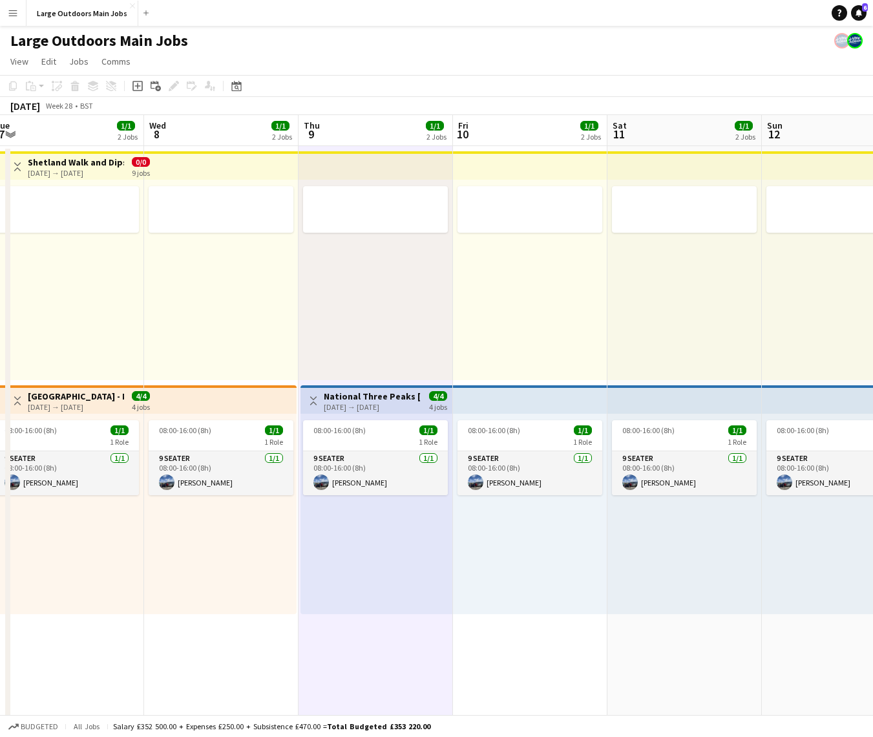
click at [394, 402] on div "09-07-2026 → 12-07-2026" at bounding box center [372, 407] width 96 height 10
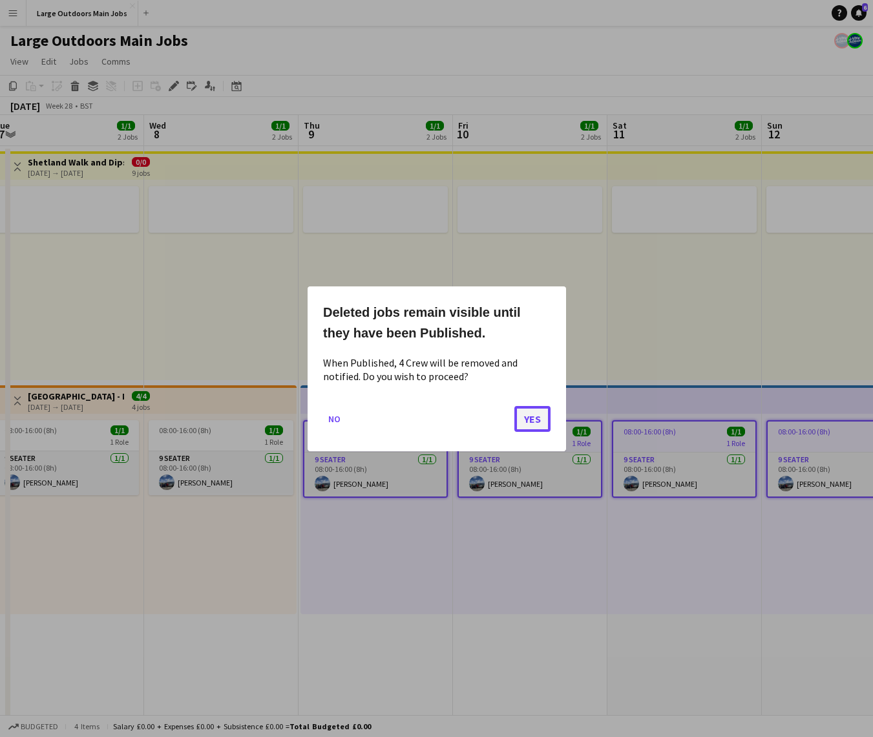
click at [534, 412] on button "Yes" at bounding box center [532, 418] width 36 height 26
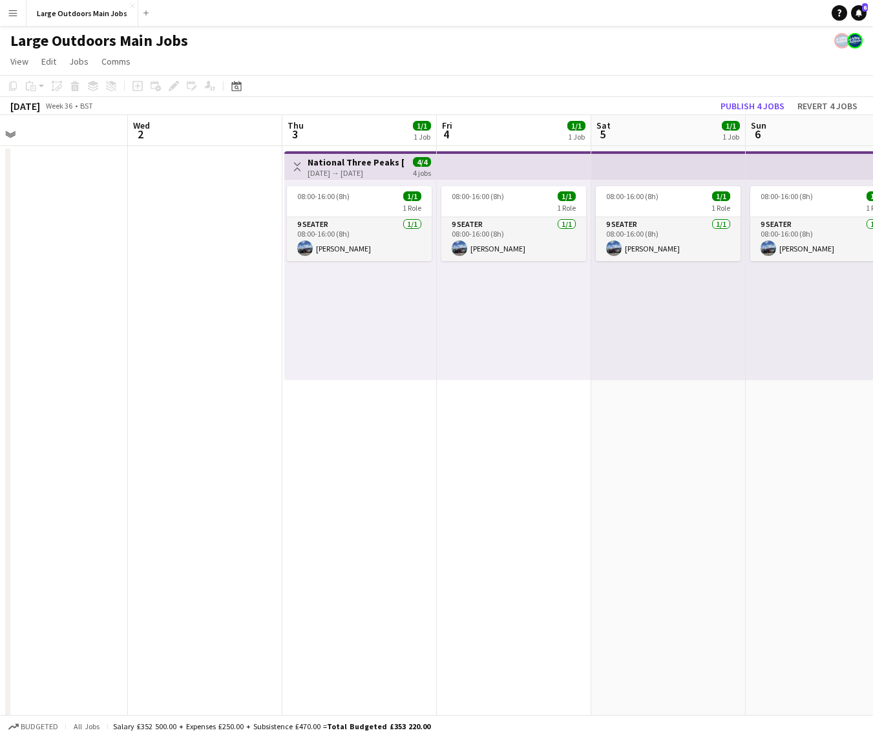
scroll to position [0, 501]
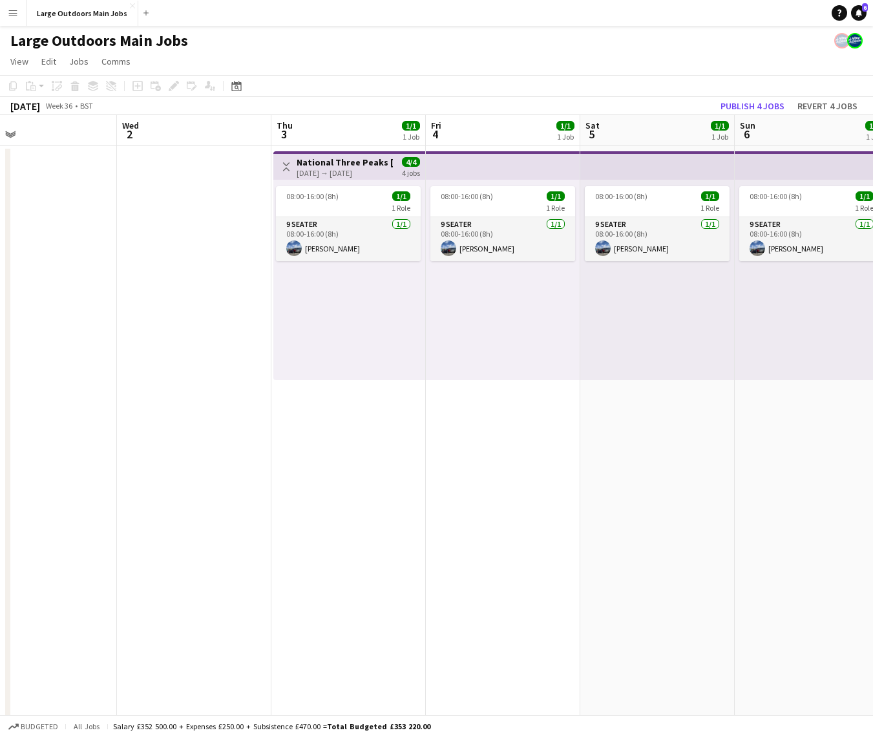
click at [350, 178] on app-top-bar "Toggle View National Three Peaks in Three Days 03-09-2026 → 06-09-2026 4/4 4 jo…" at bounding box center [349, 165] width 152 height 28
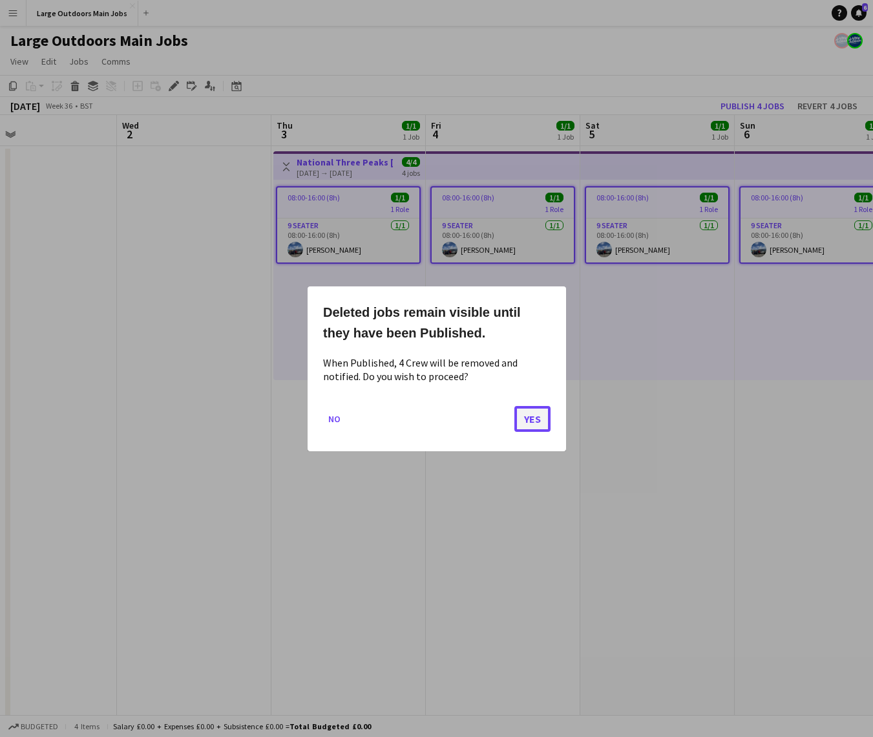
click at [532, 422] on button "Yes" at bounding box center [532, 418] width 36 height 26
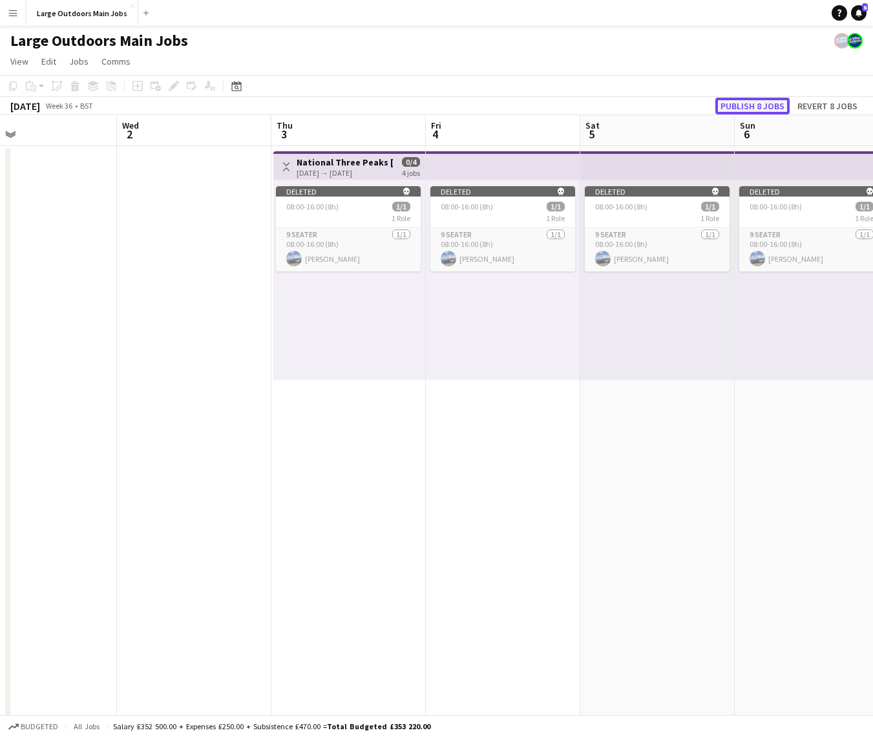
click at [750, 104] on button "Publish 8 jobs" at bounding box center [752, 106] width 74 height 17
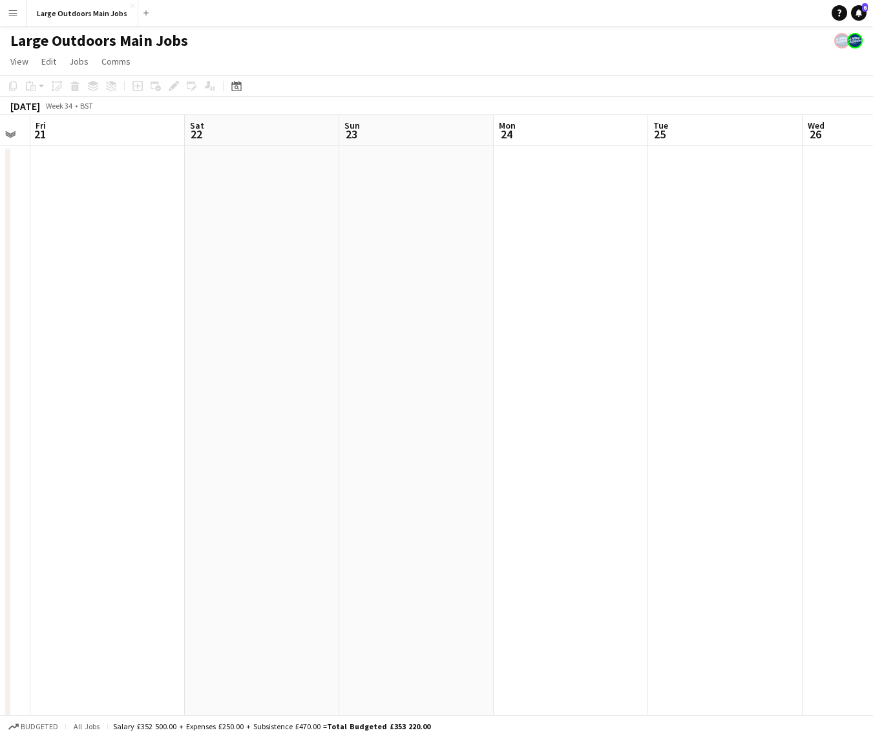
scroll to position [0, 277]
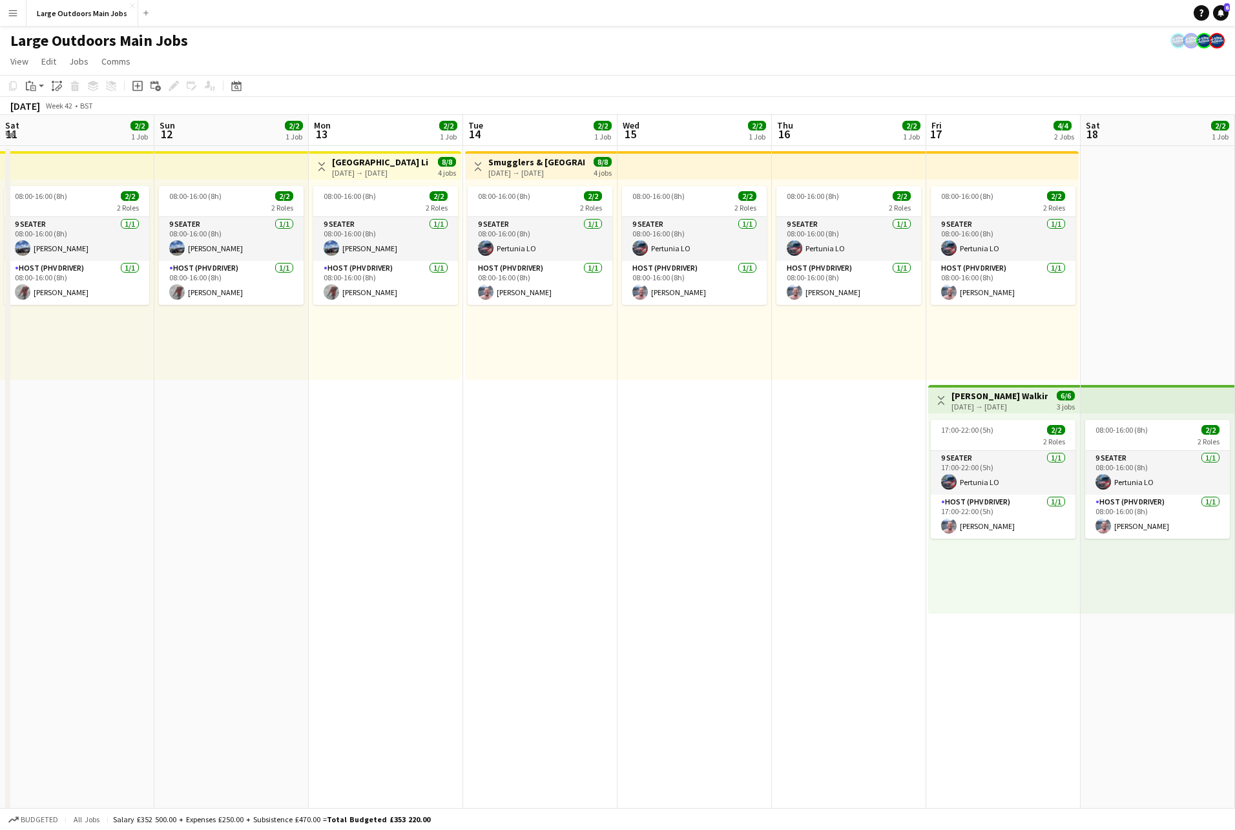
scroll to position [0, 426]
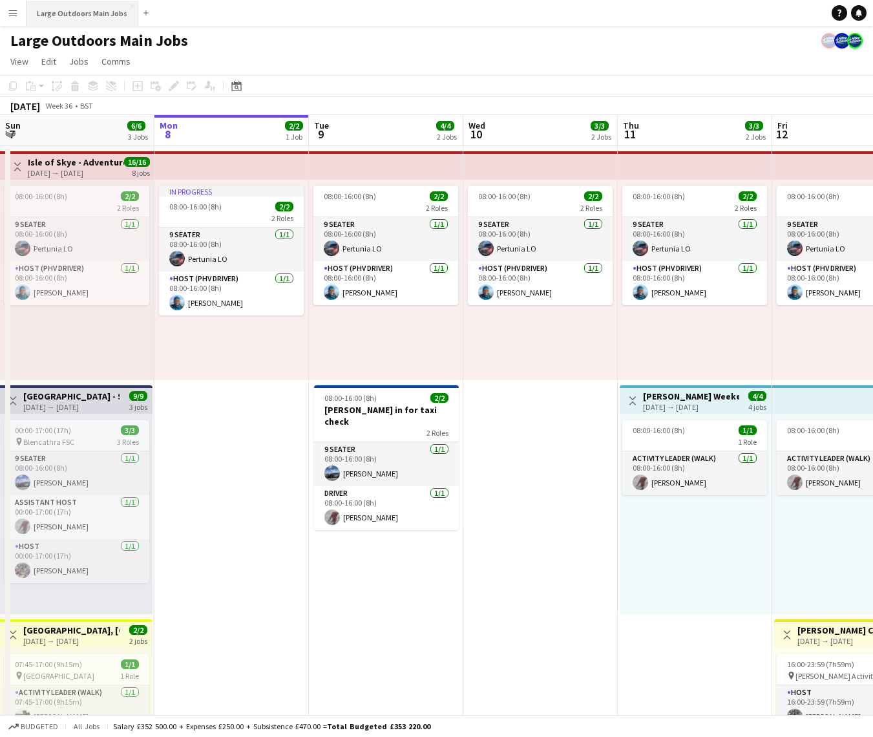
click at [78, 13] on button "Large Outdoors Main Jobs Close" at bounding box center [82, 13] width 112 height 25
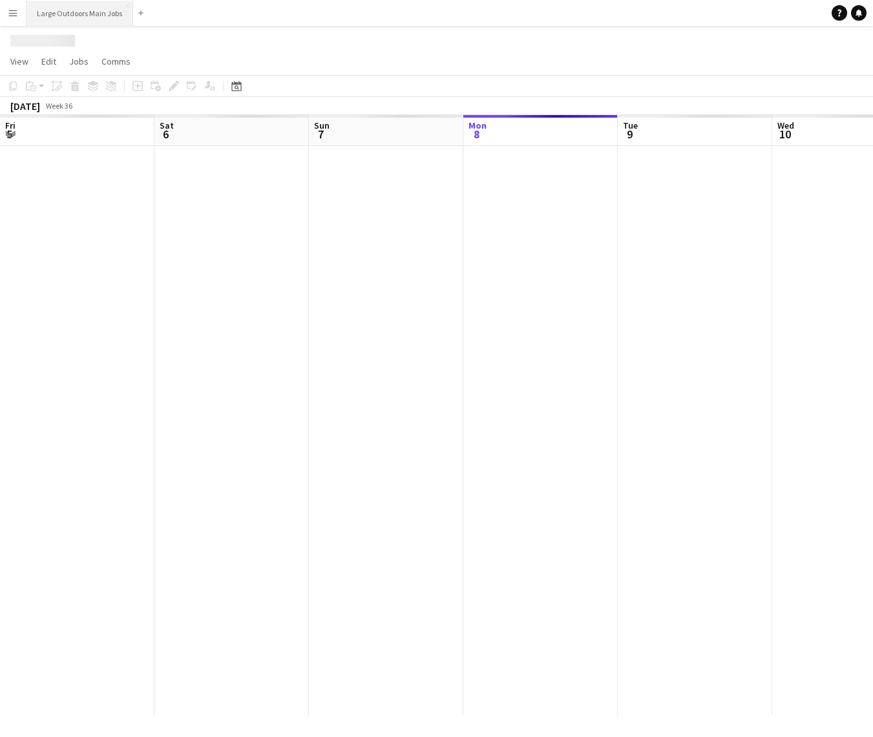
scroll to position [0, 309]
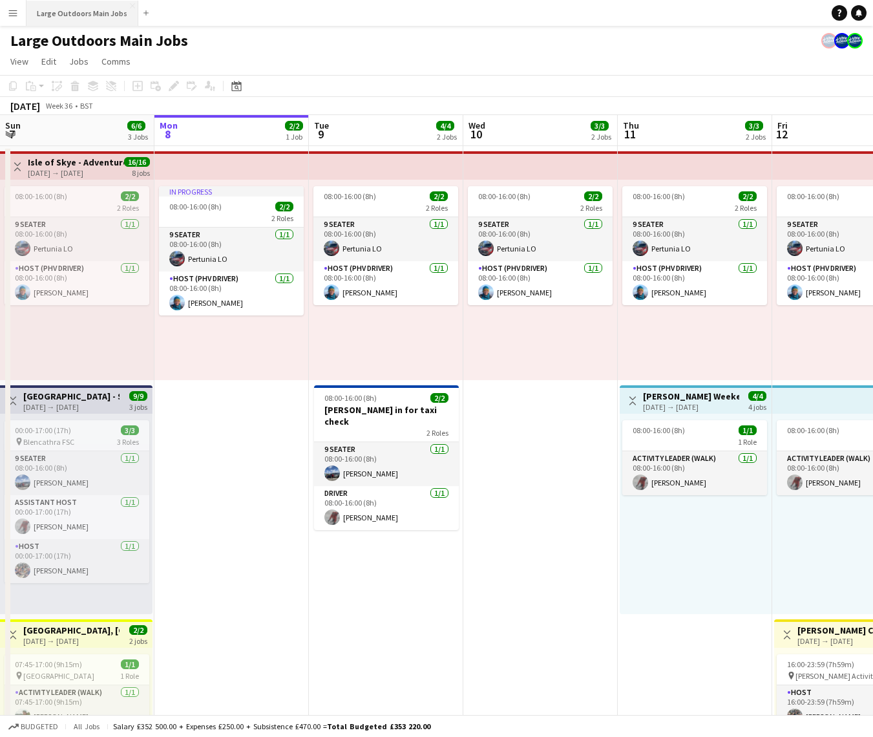
click at [52, 16] on button "Large Outdoors Main Jobs Close" at bounding box center [82, 13] width 112 height 25
click at [14, 16] on app-icon "Menu" at bounding box center [13, 13] width 10 height 10
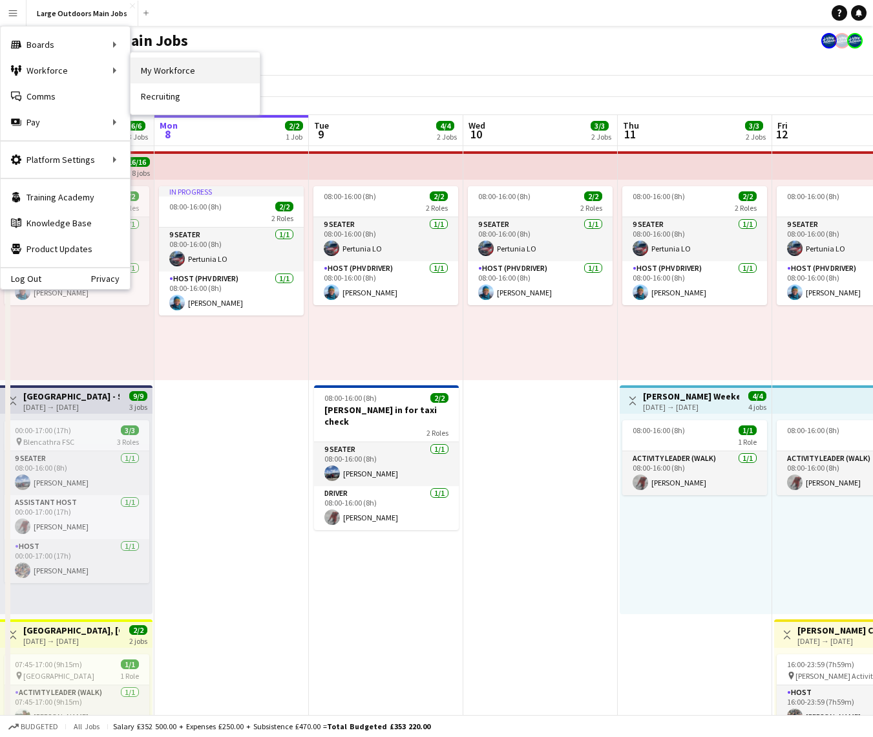
click at [161, 72] on link "My Workforce" at bounding box center [195, 71] width 129 height 26
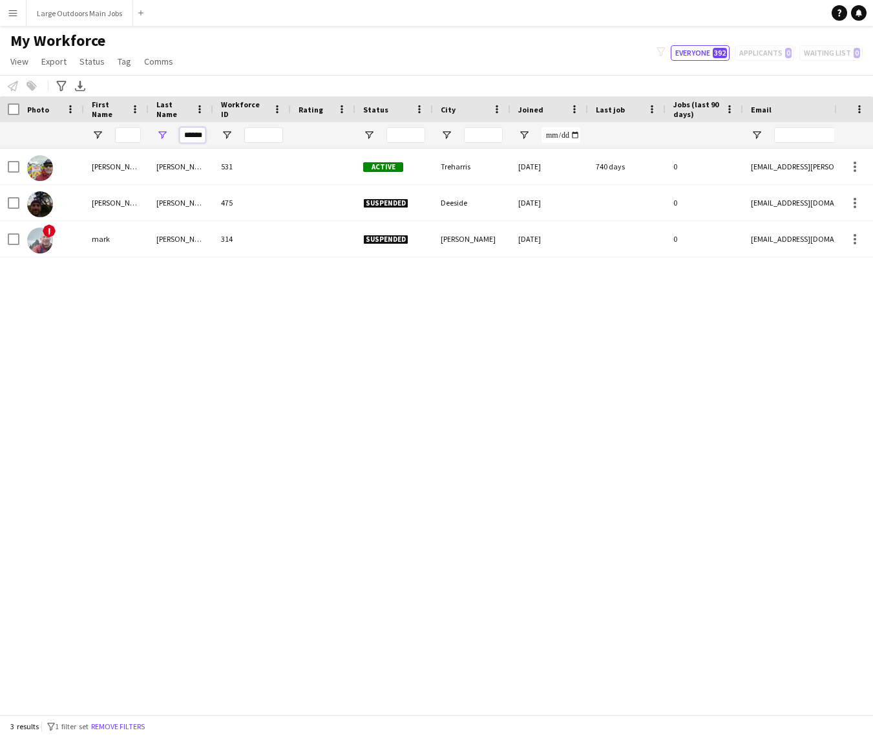
click at [193, 135] on input "******" at bounding box center [193, 135] width 26 height 16
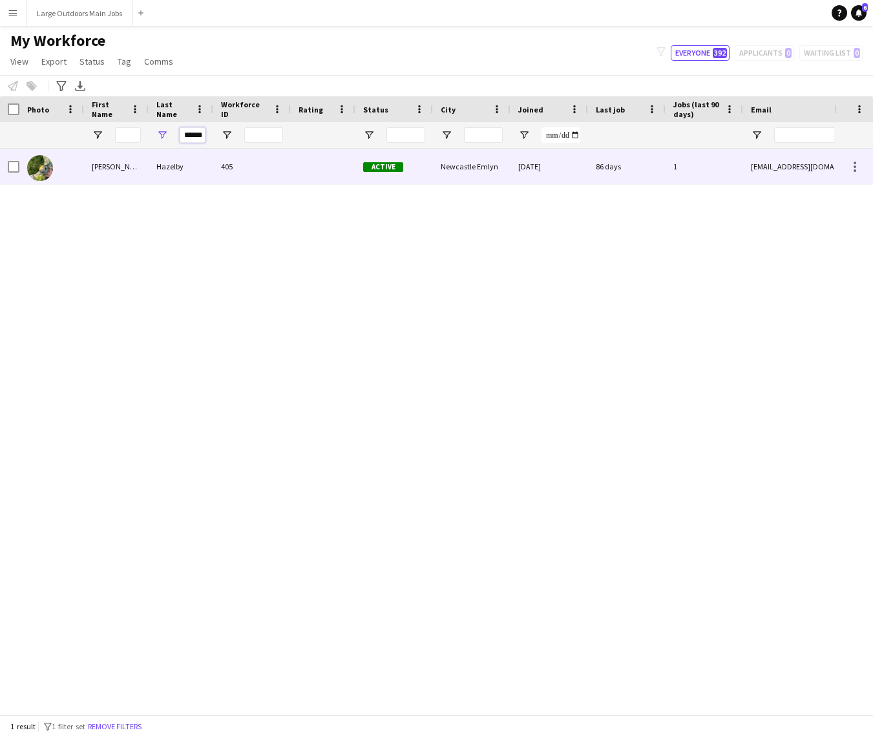
type input "******"
click at [131, 167] on div "[PERSON_NAME]" at bounding box center [116, 167] width 65 height 36
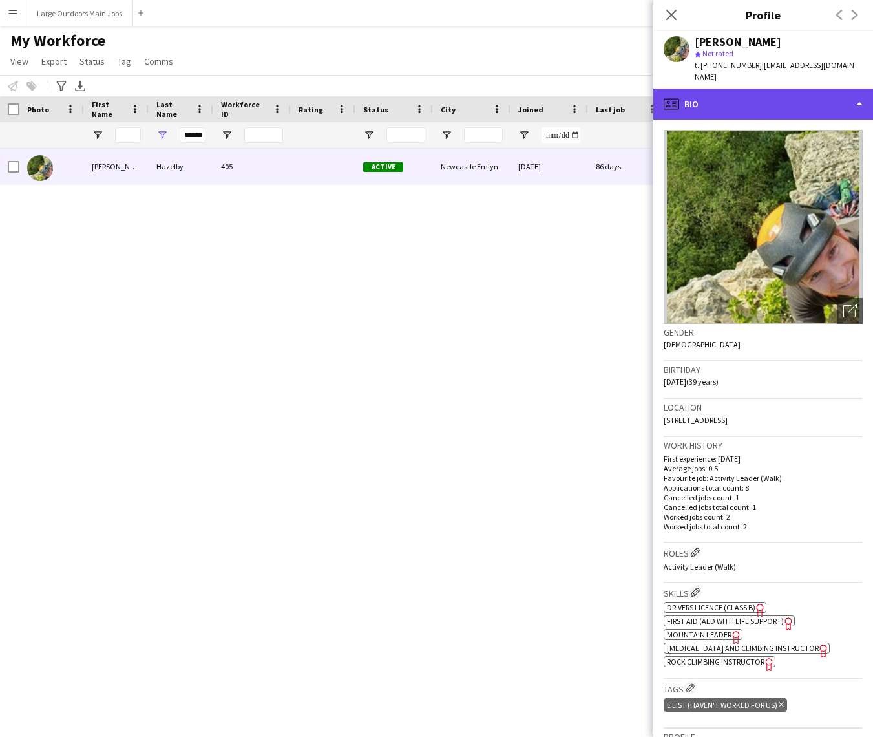
click at [767, 96] on div "profile Bio" at bounding box center [763, 104] width 220 height 31
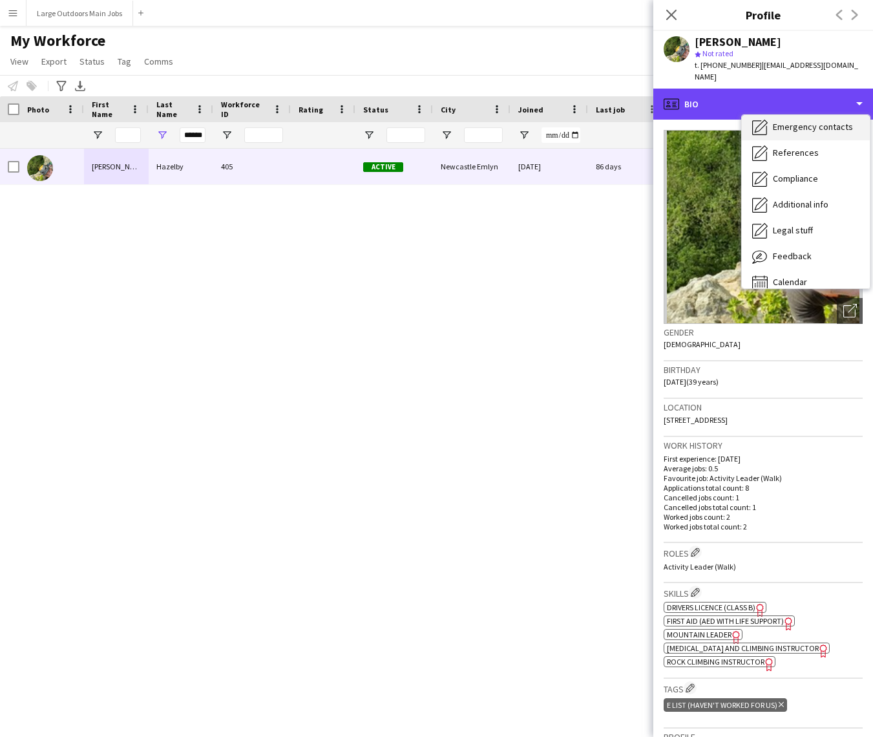
scroll to position [121, 0]
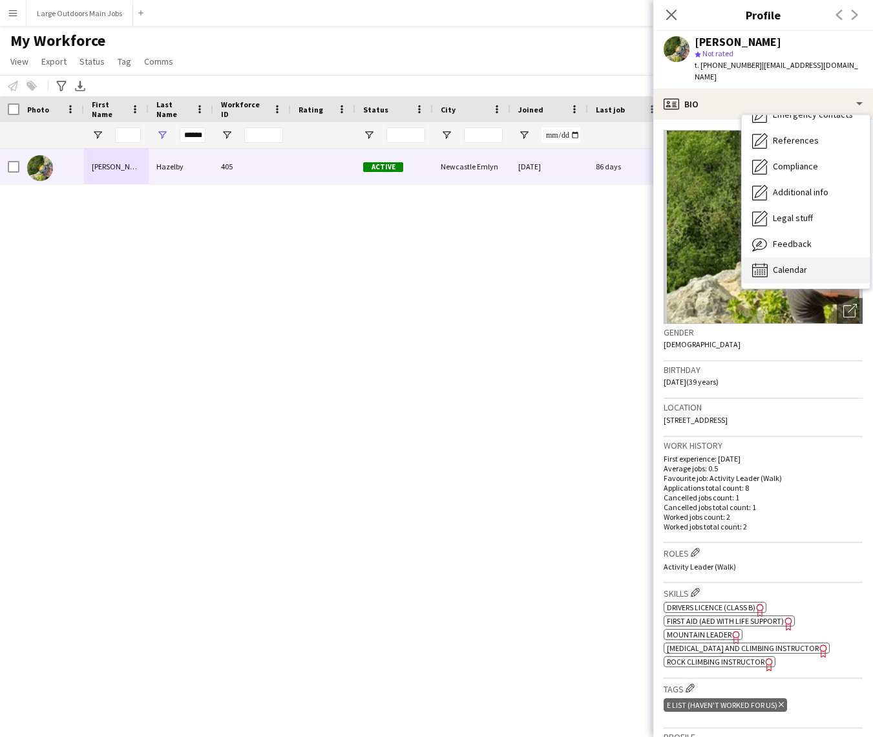
click at [788, 264] on span "Calendar" at bounding box center [790, 270] width 34 height 12
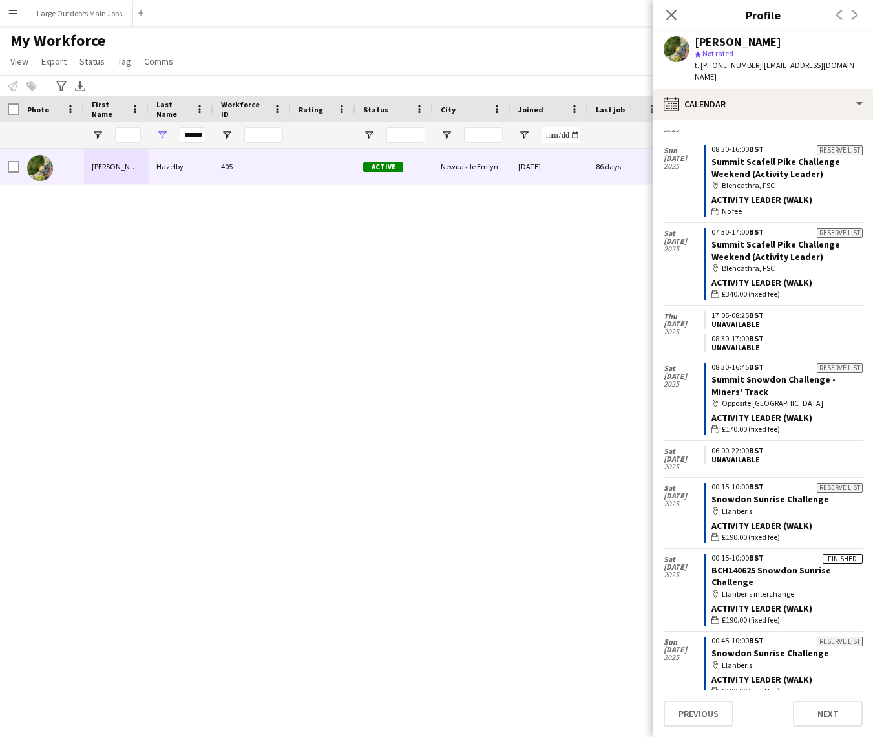
scroll to position [133, 0]
click at [390, 399] on div "[PERSON_NAME] 405 Active [GEOGRAPHIC_DATA] Emlyn [DATE] 86 days 1 [EMAIL_ADDRES…" at bounding box center [417, 431] width 834 height 565
click at [583, 497] on div "[PERSON_NAME] 405 Active [GEOGRAPHIC_DATA] Emlyn [DATE] 86 days 1 [EMAIL_ADDRES…" at bounding box center [417, 431] width 834 height 565
click at [56, 17] on button "Large Outdoors Main Jobs Close" at bounding box center [79, 13] width 107 height 25
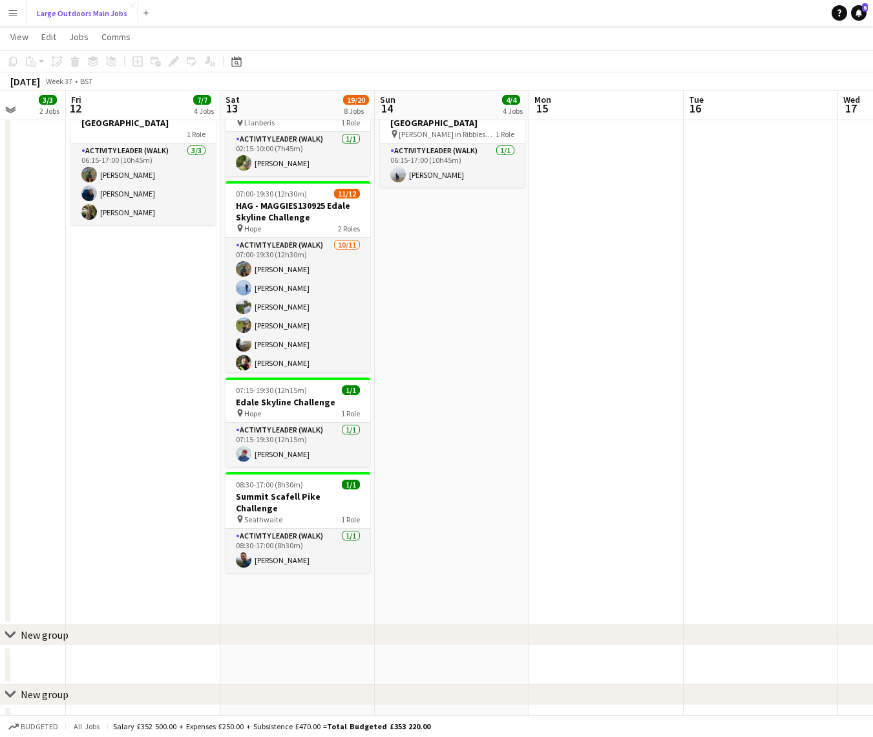
scroll to position [1027, 0]
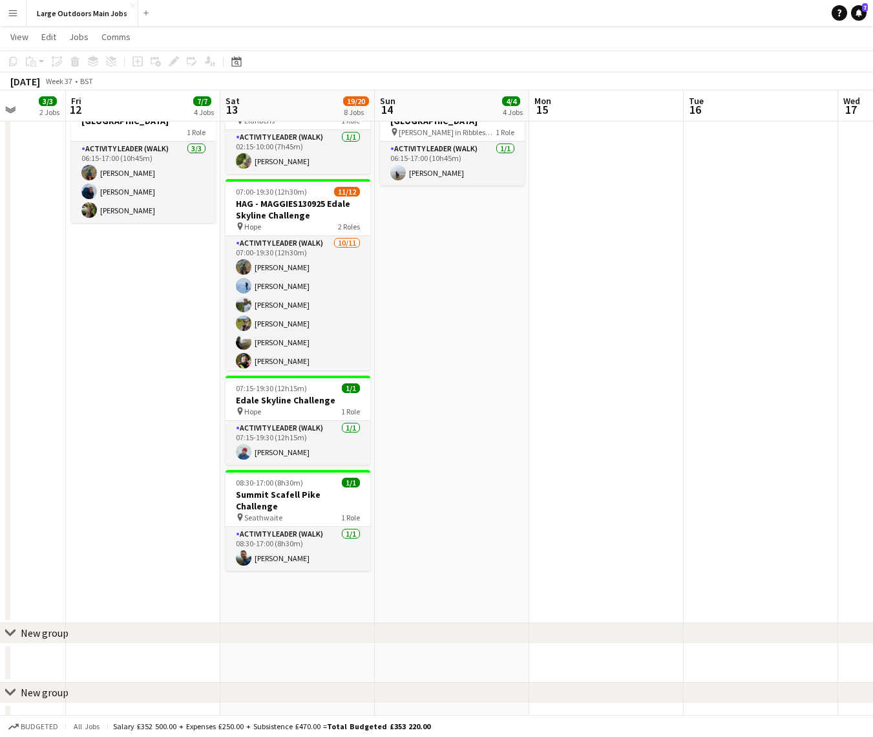
click at [532, 309] on app-date-cell at bounding box center [606, 350] width 154 height 543
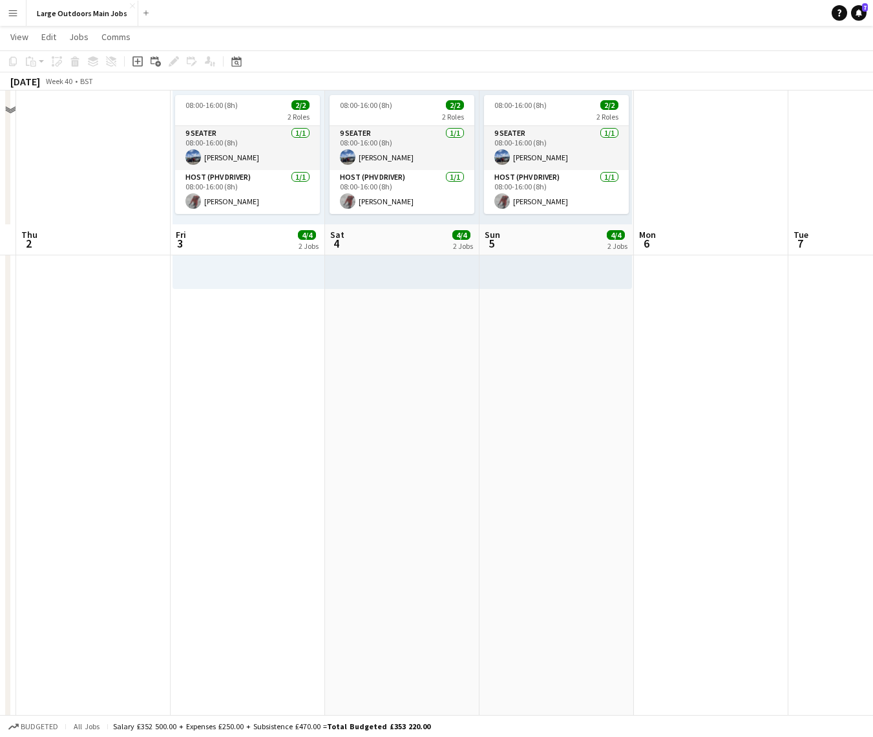
scroll to position [0, 0]
